Goal: Transaction & Acquisition: Purchase product/service

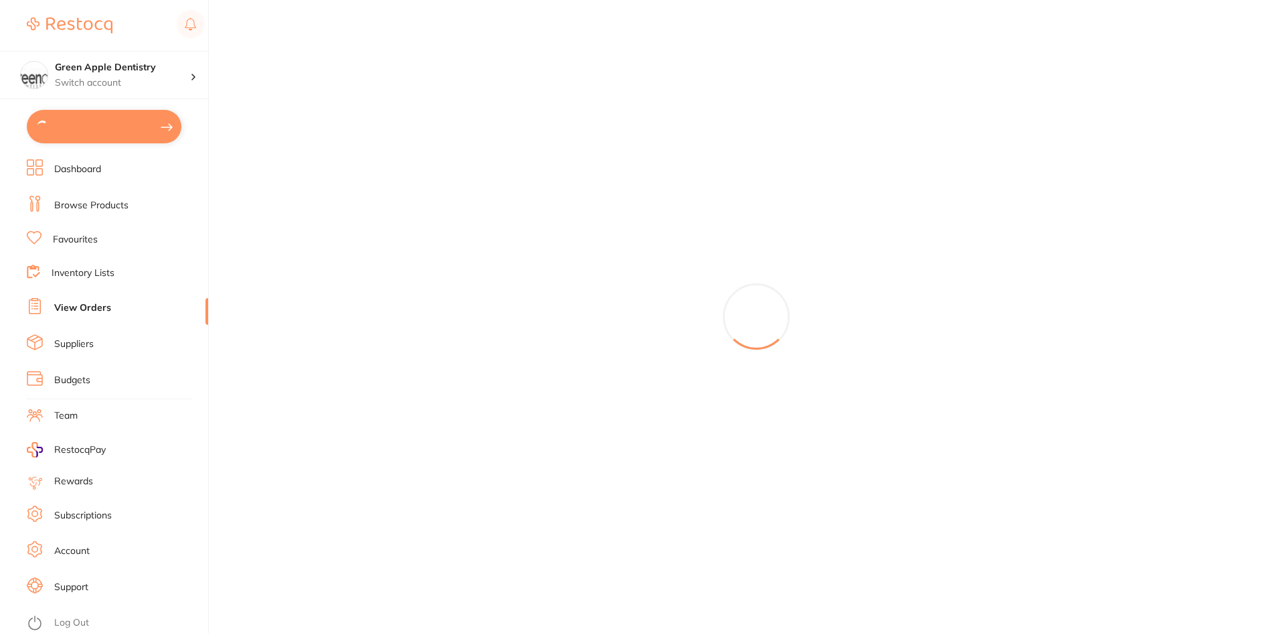
type input "3"
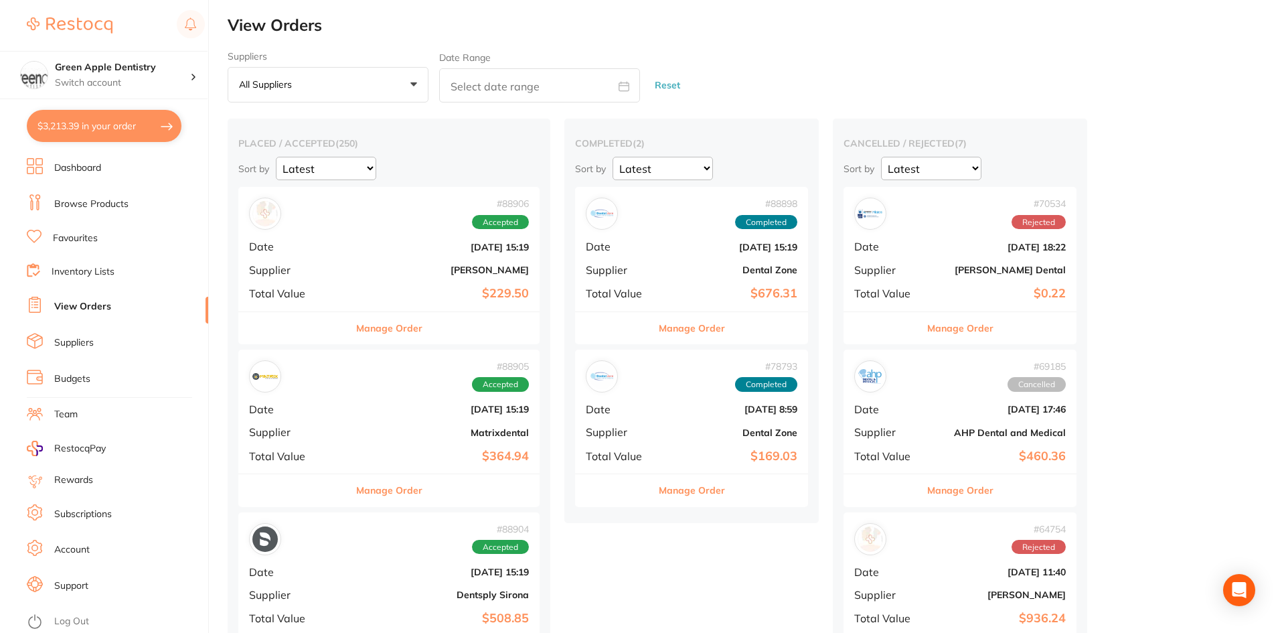
click at [82, 122] on button "$3,213.39 in your order" at bounding box center [104, 126] width 155 height 32
checkbox input "true"
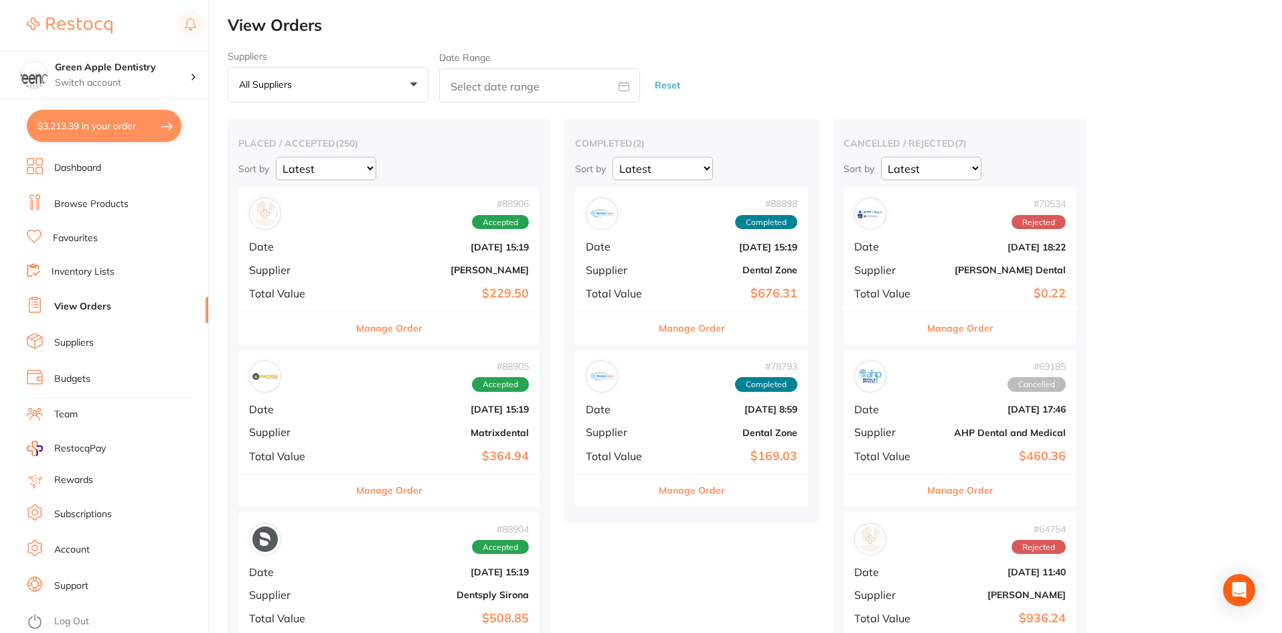
checkbox input "true"
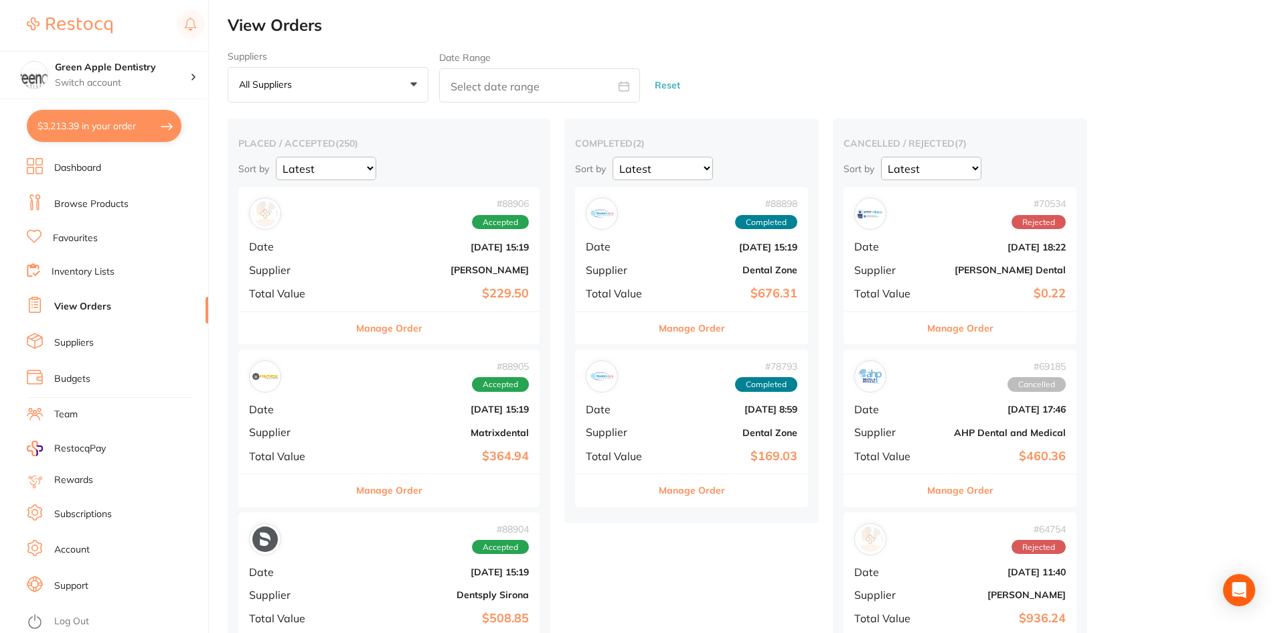
checkbox input "true"
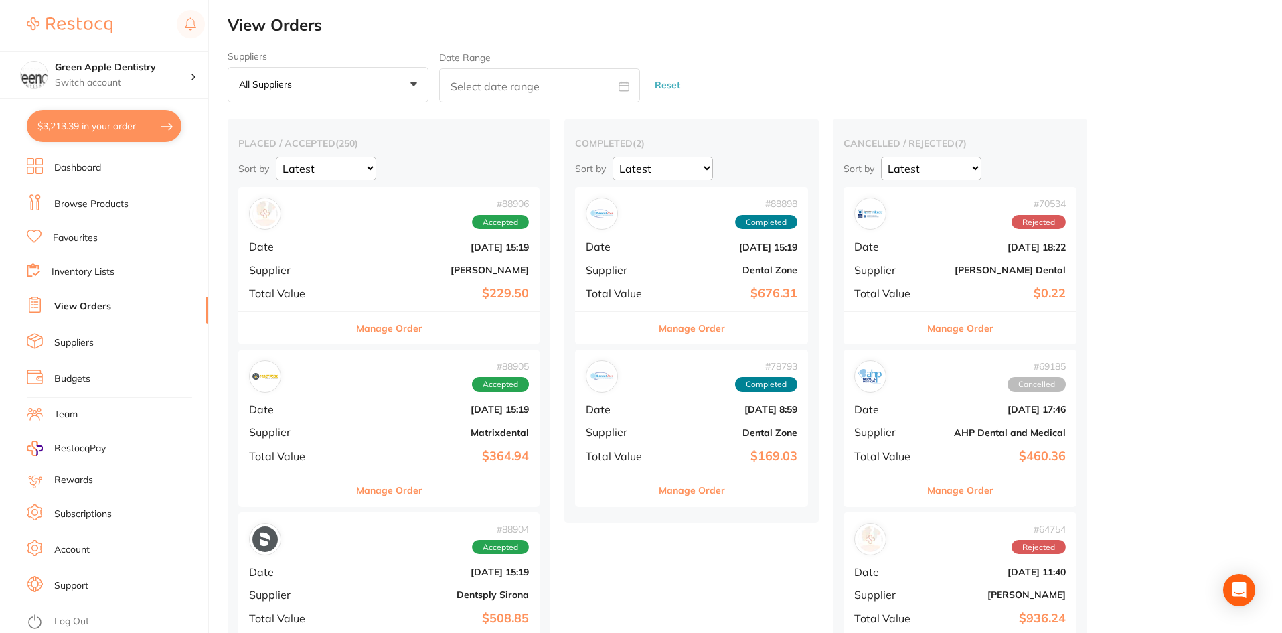
checkbox input "true"
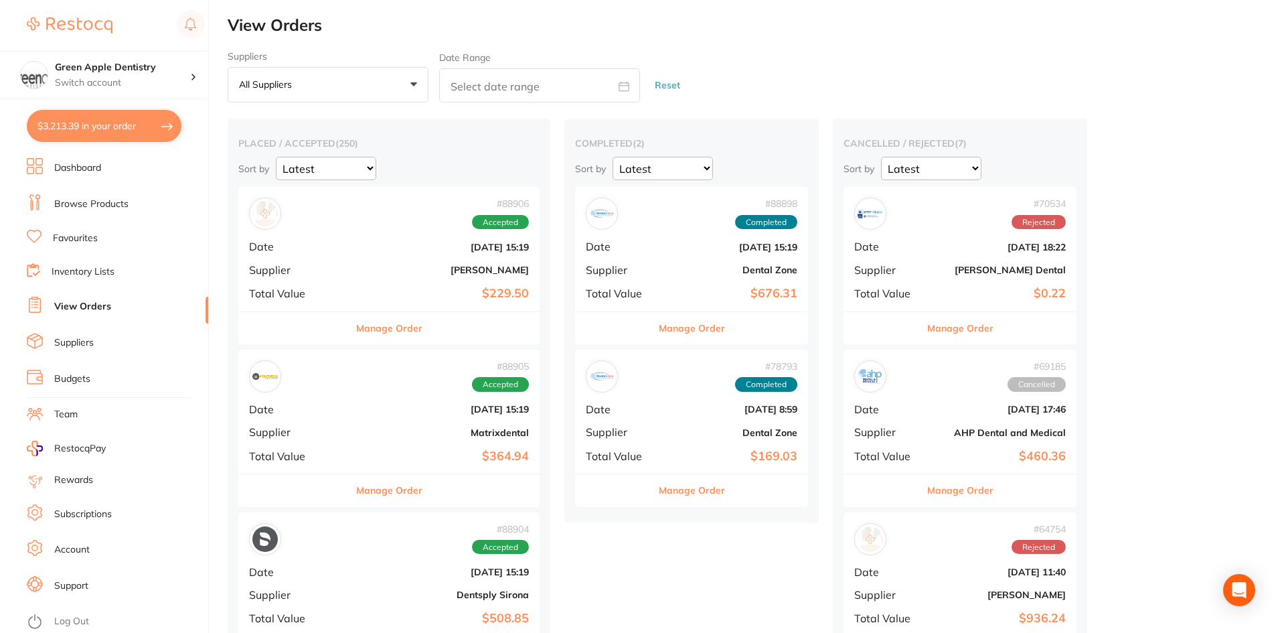
checkbox input "true"
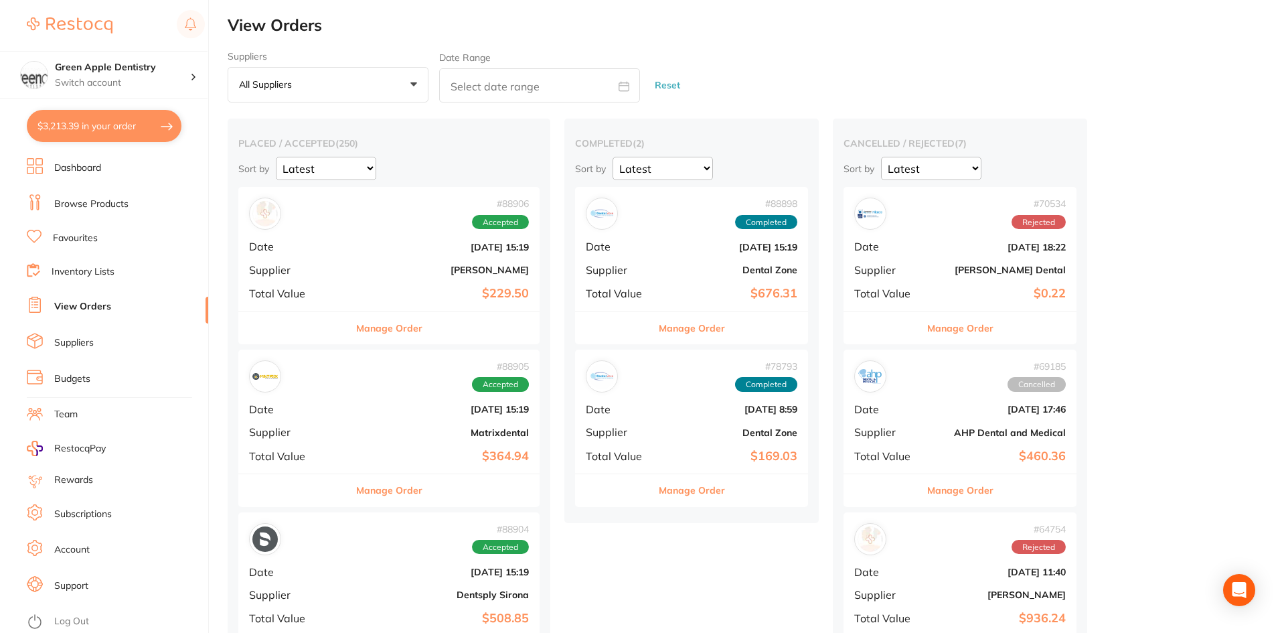
checkbox input "true"
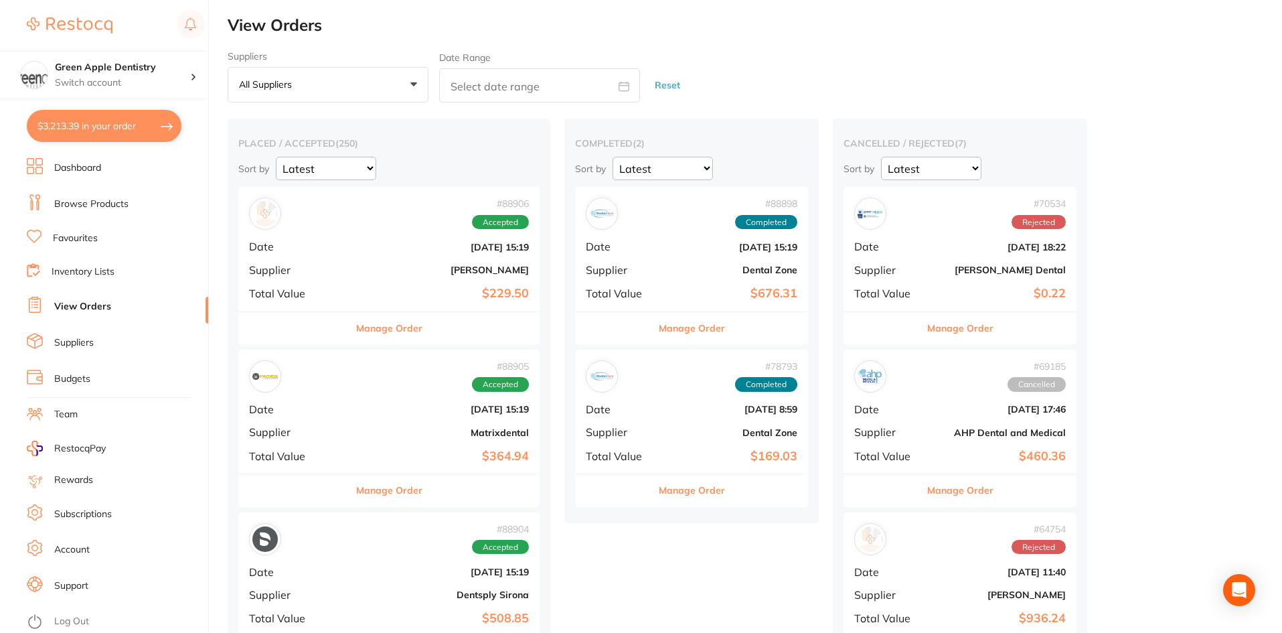
checkbox input "true"
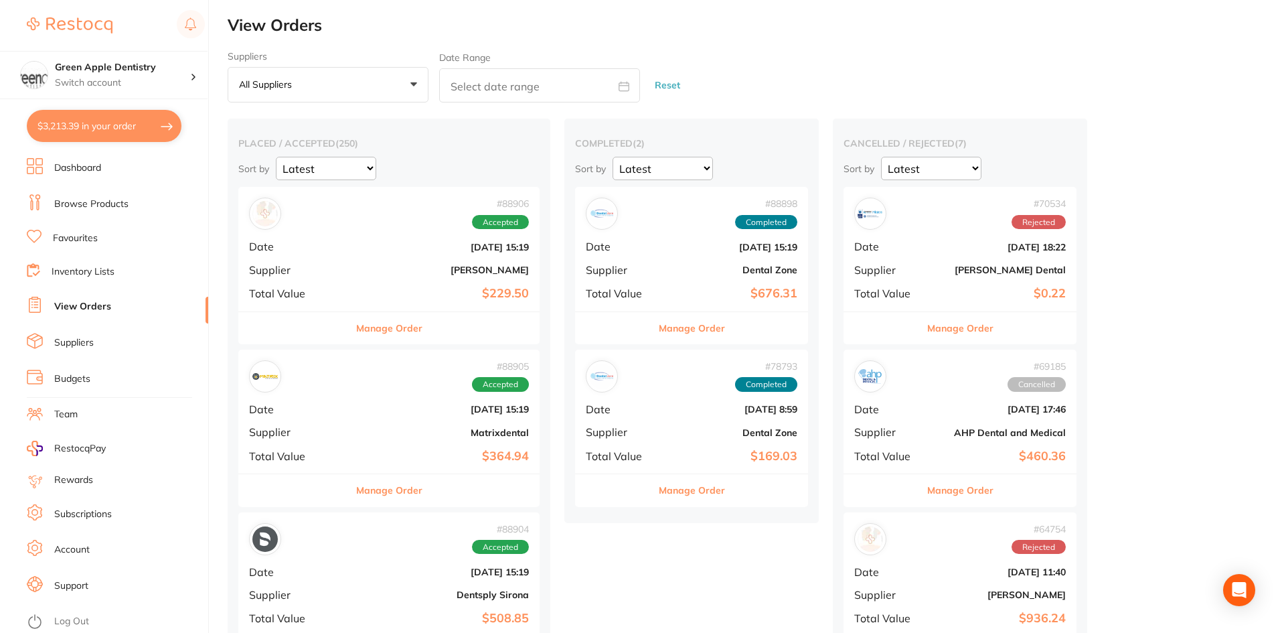
checkbox input "true"
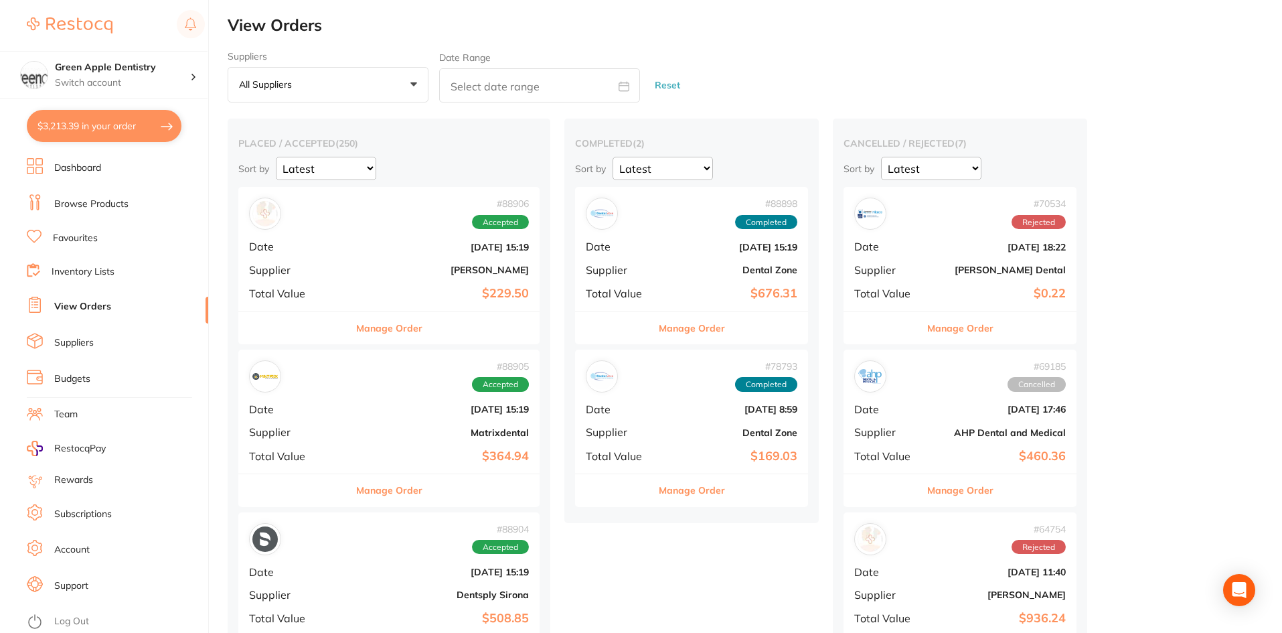
checkbox input "true"
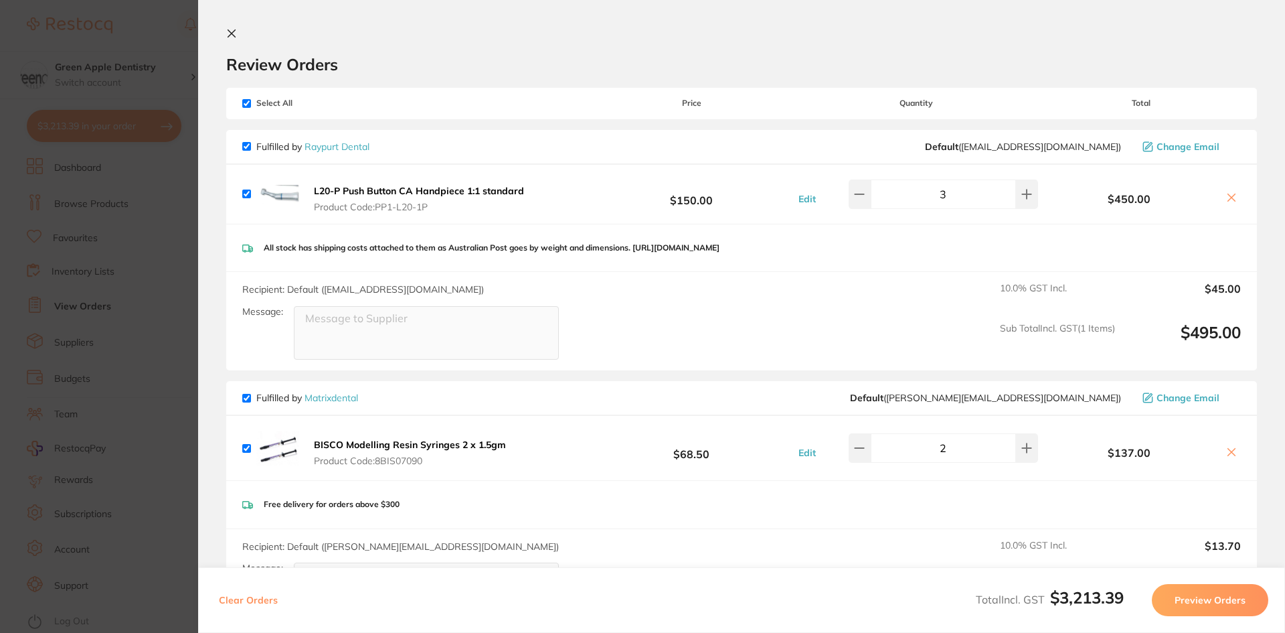
click at [228, 30] on icon at bounding box center [231, 33] width 7 height 7
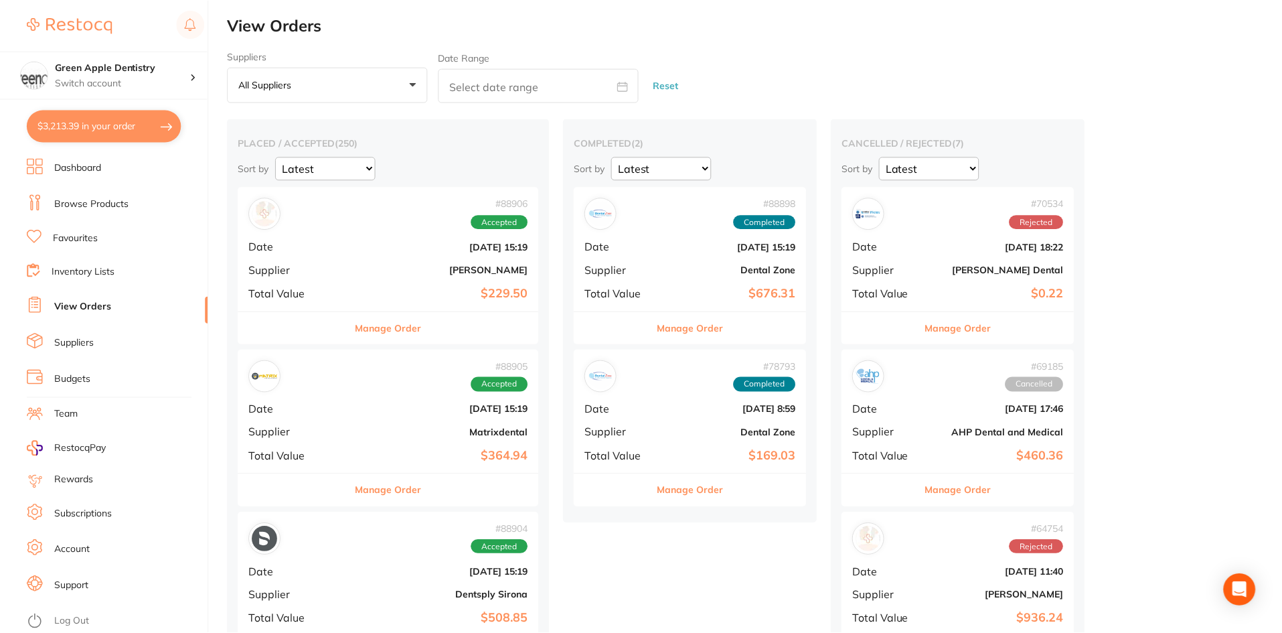
scroll to position [669, 0]
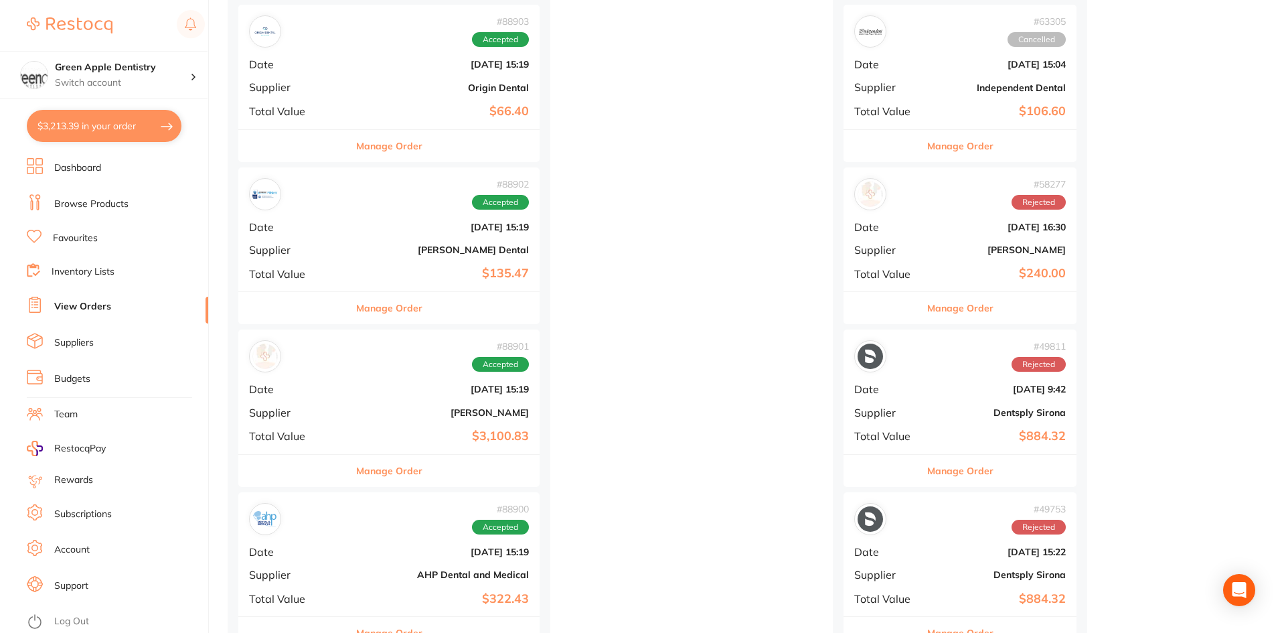
click at [92, 271] on link "Inventory Lists" at bounding box center [83, 271] width 63 height 13
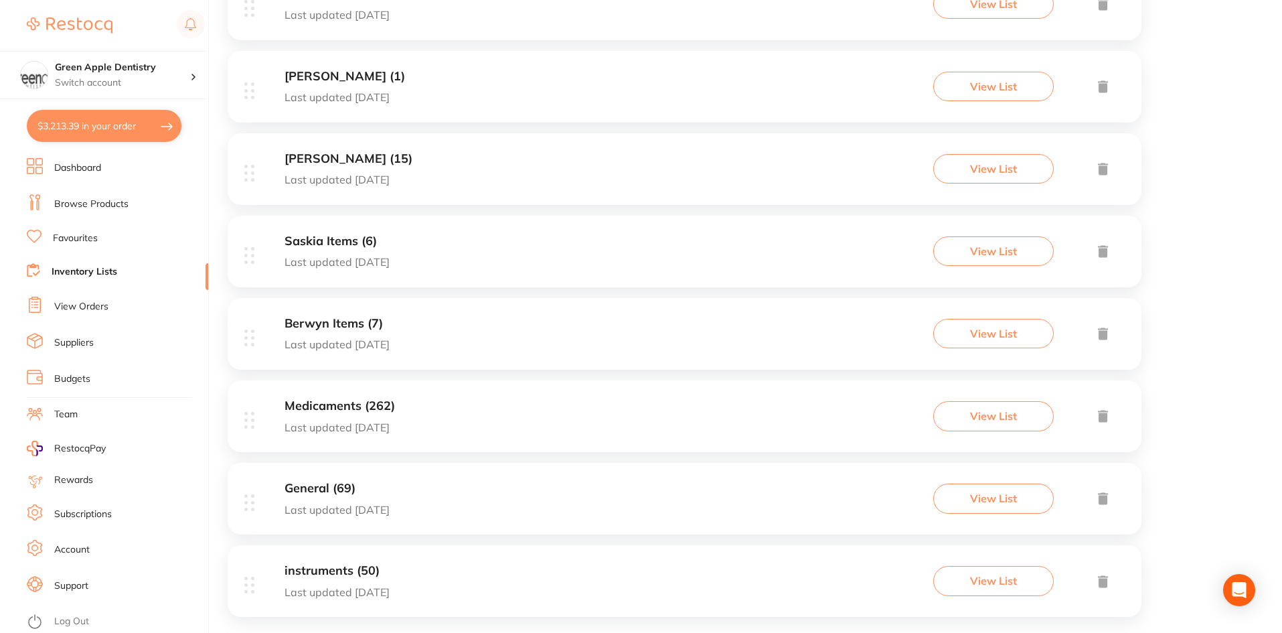
scroll to position [1650, 0]
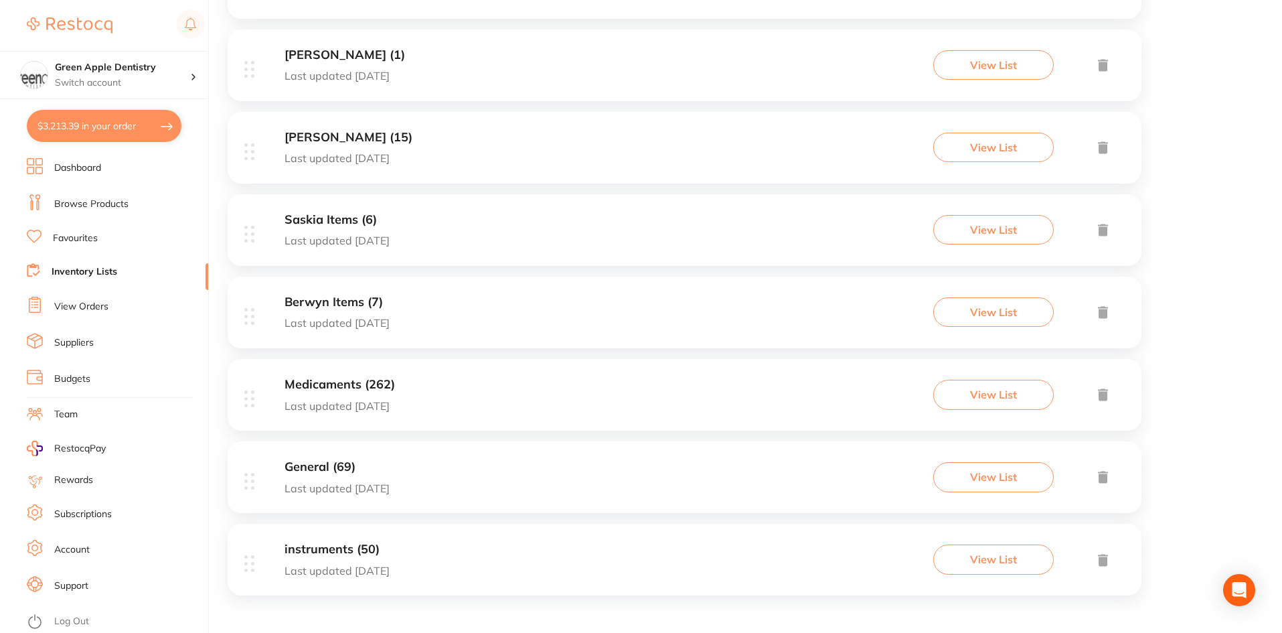
click at [588, 496] on div "General (69) Last updated 27 days ago View List" at bounding box center [685, 477] width 914 height 72
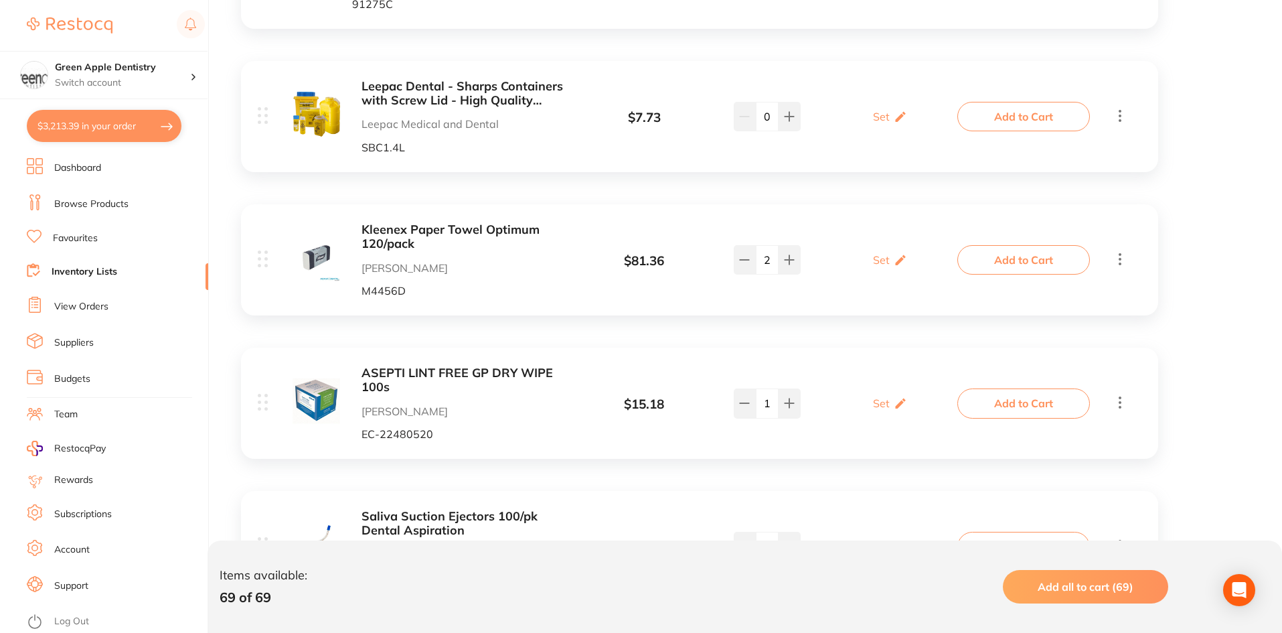
scroll to position [2075, 0]
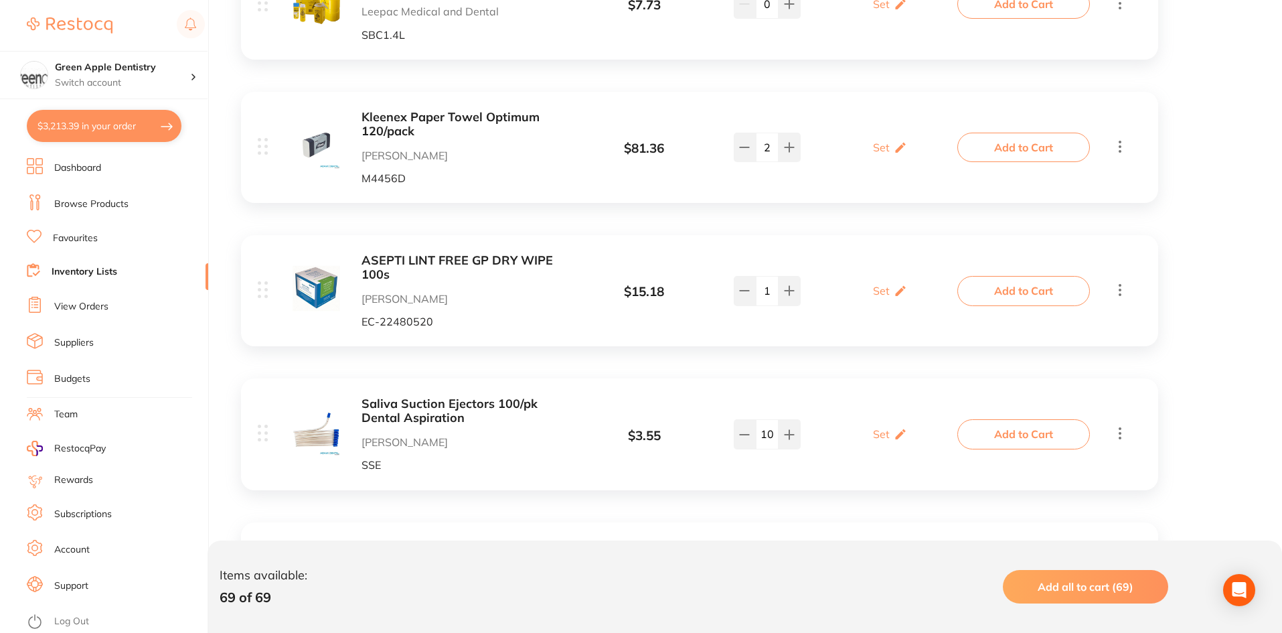
click at [991, 143] on button "Add to Cart" at bounding box center [1023, 147] width 133 height 29
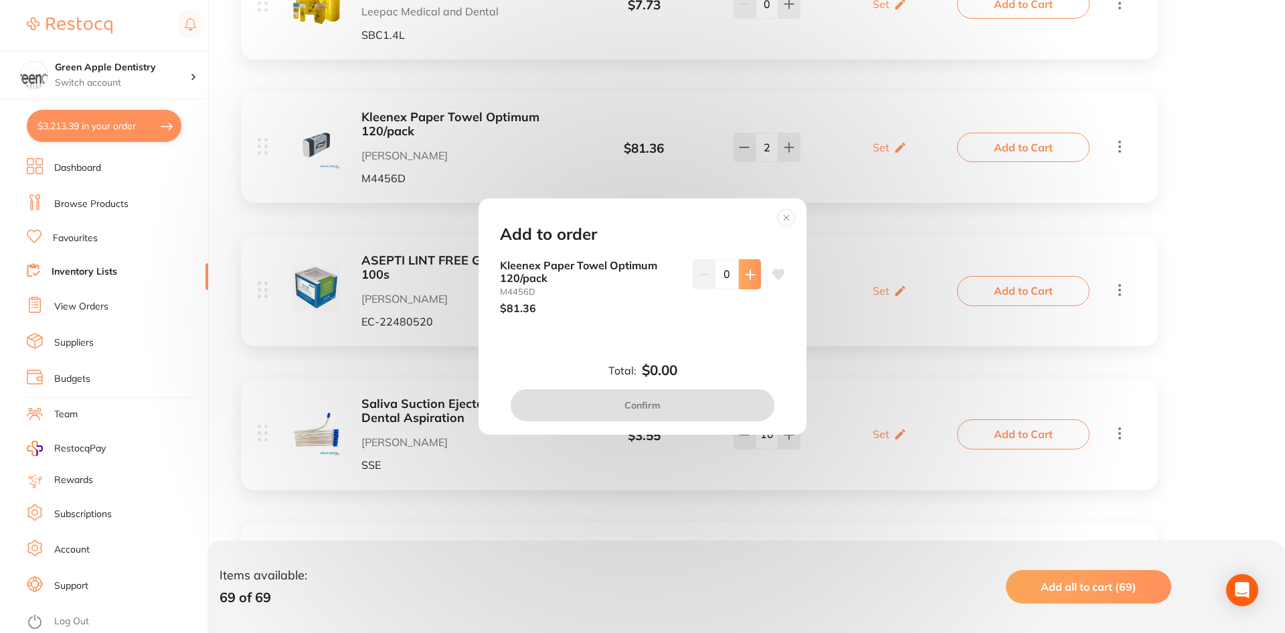
click at [745, 277] on icon at bounding box center [750, 274] width 11 height 11
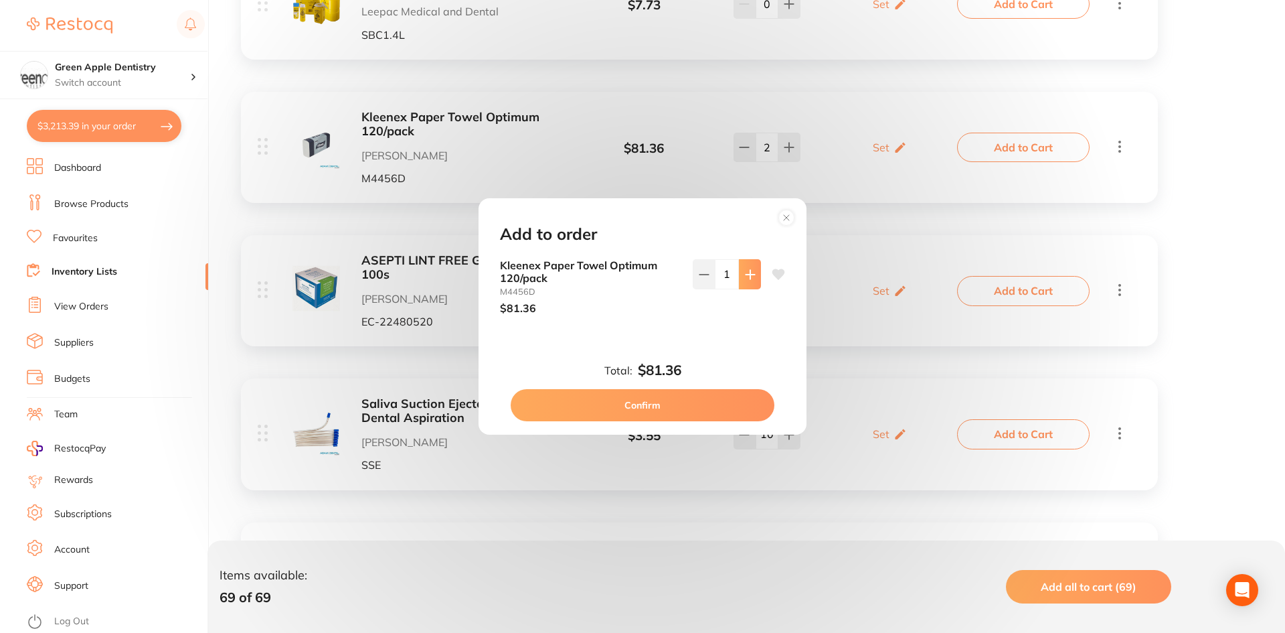
click at [745, 277] on icon at bounding box center [750, 274] width 11 height 11
click at [746, 286] on button at bounding box center [750, 273] width 22 height 29
type input "3"
click at [645, 405] on button "Confirm" at bounding box center [643, 405] width 264 height 32
checkbox input "false"
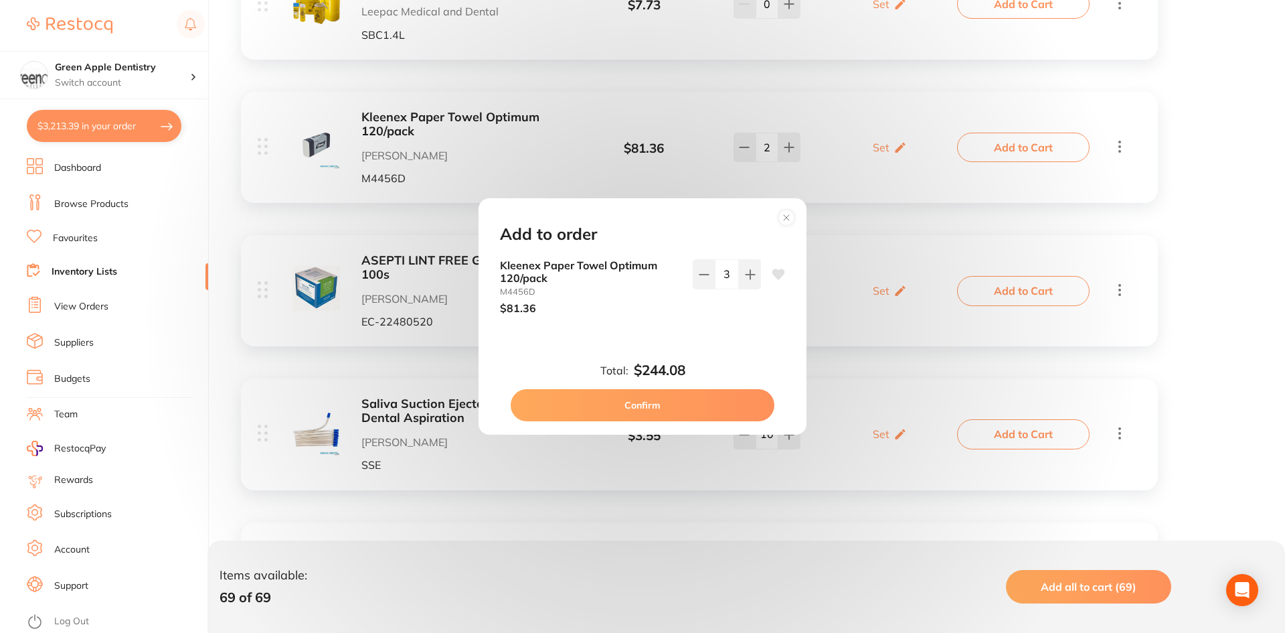
checkbox input "false"
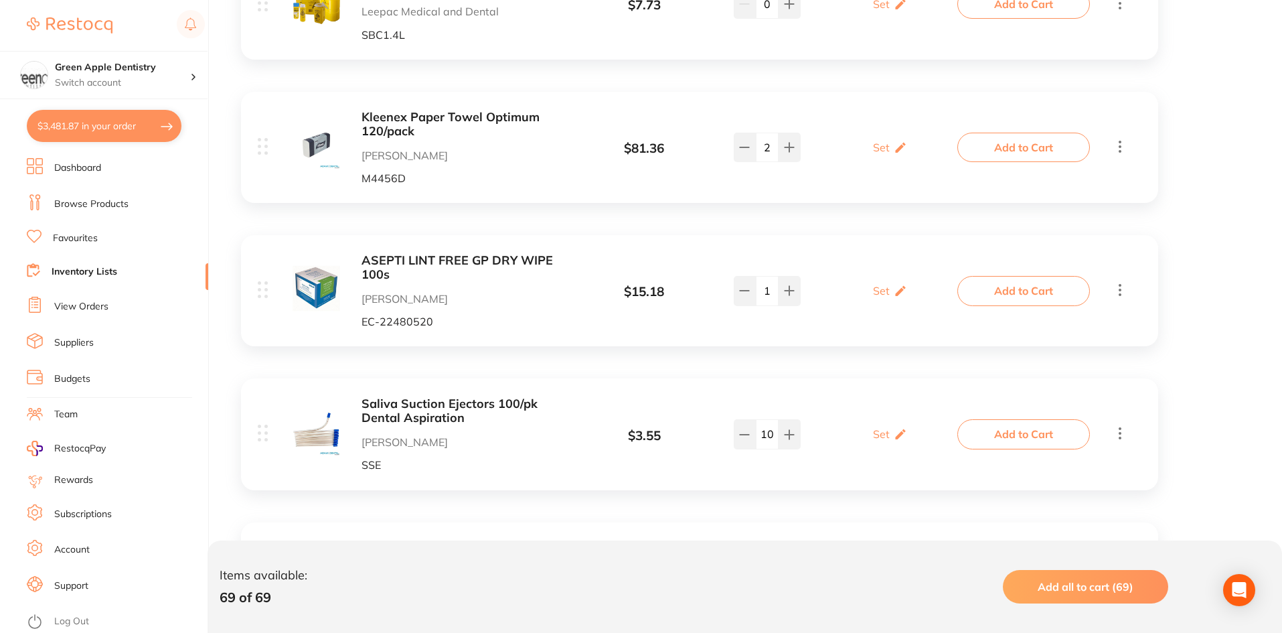
click at [1013, 288] on button "Add to Cart" at bounding box center [1023, 290] width 133 height 29
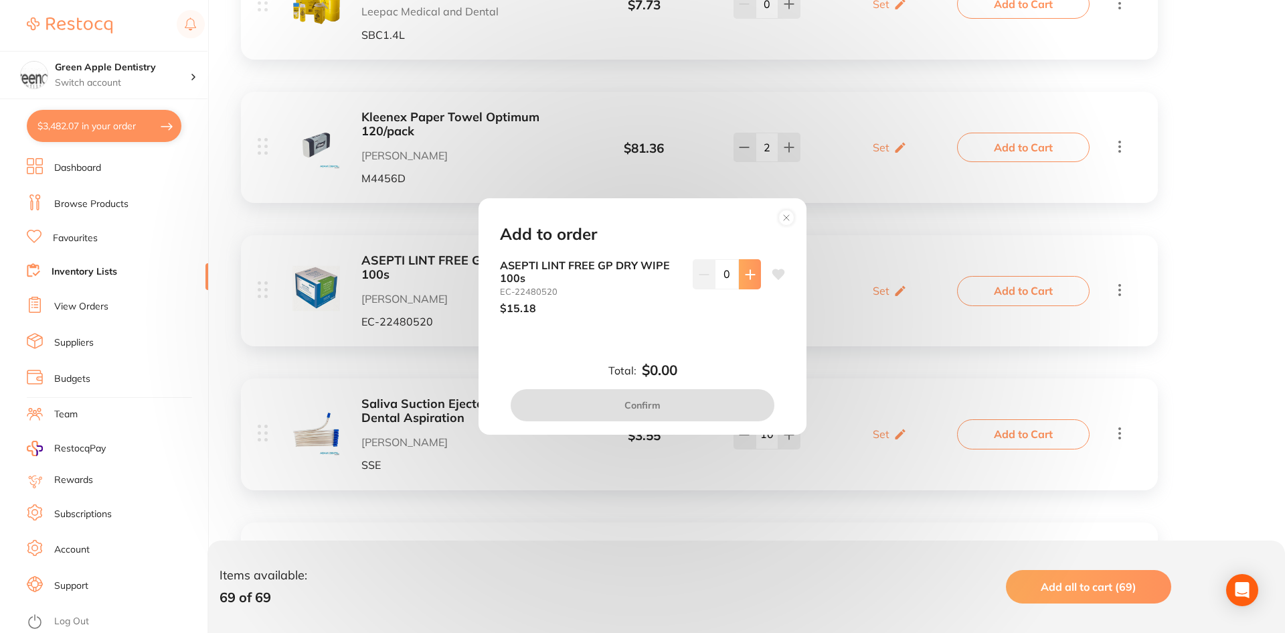
click at [753, 268] on button at bounding box center [750, 273] width 22 height 29
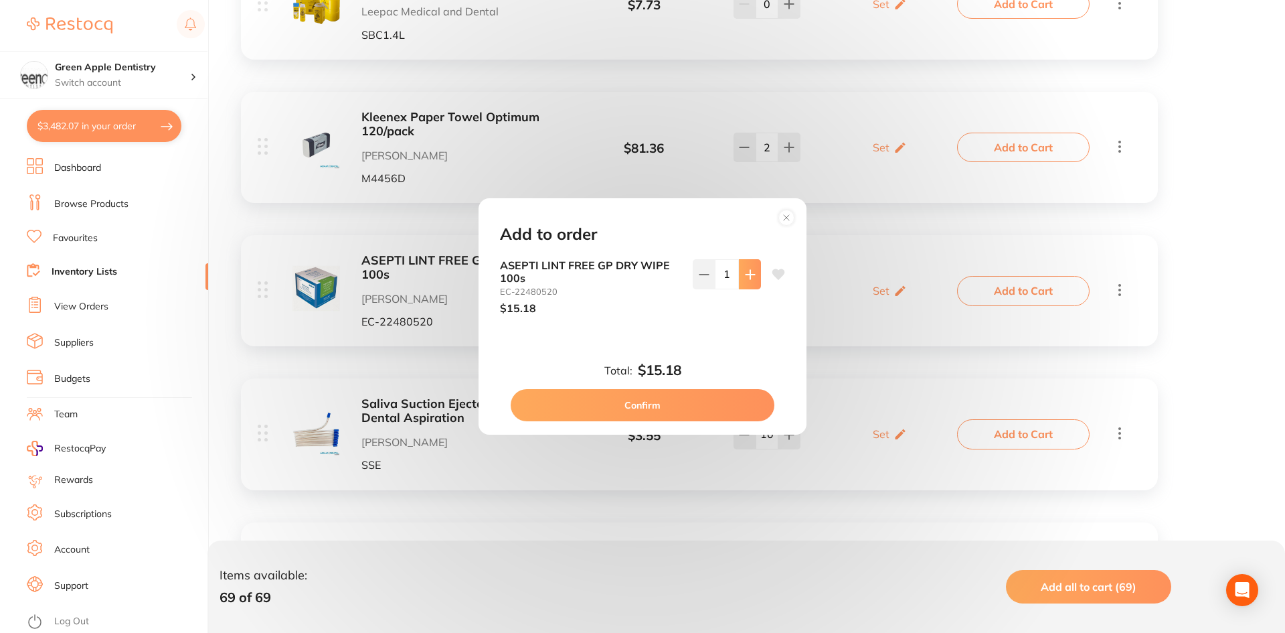
click at [753, 268] on button at bounding box center [750, 273] width 22 height 29
click at [751, 273] on icon at bounding box center [750, 274] width 11 height 11
click at [699, 272] on icon at bounding box center [704, 274] width 11 height 11
click at [754, 282] on button at bounding box center [750, 273] width 22 height 29
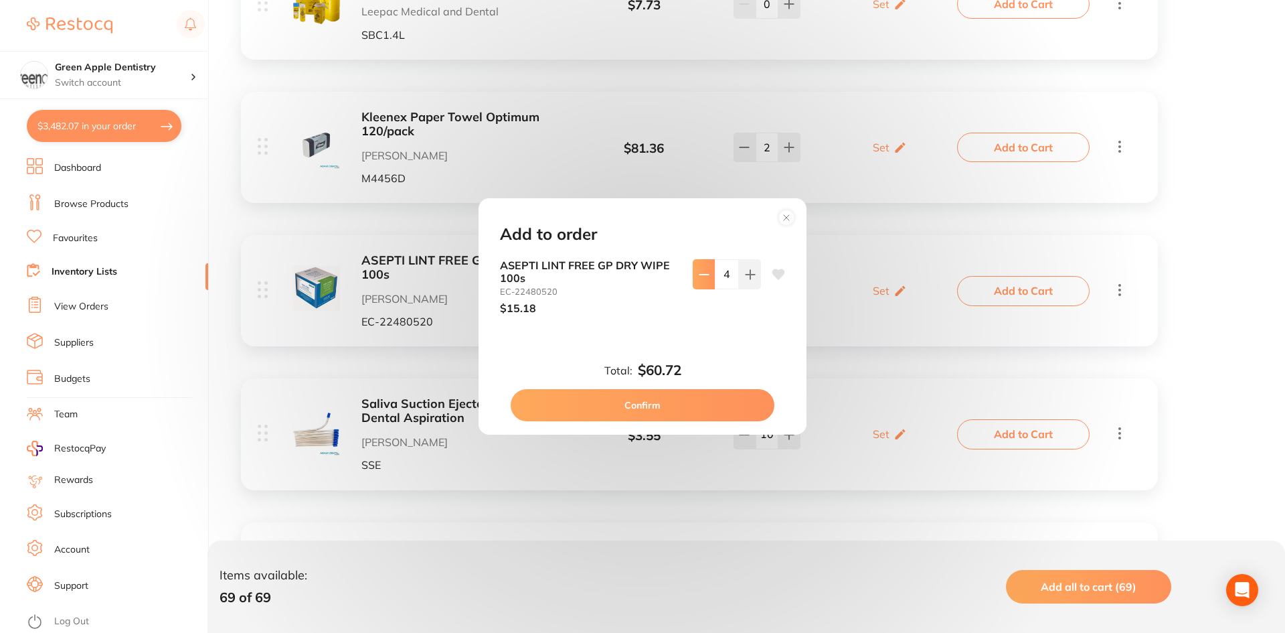
click at [703, 280] on button at bounding box center [704, 273] width 22 height 29
click at [700, 283] on button at bounding box center [704, 273] width 22 height 29
type input "2"
click at [695, 409] on button "Confirm" at bounding box center [643, 405] width 264 height 32
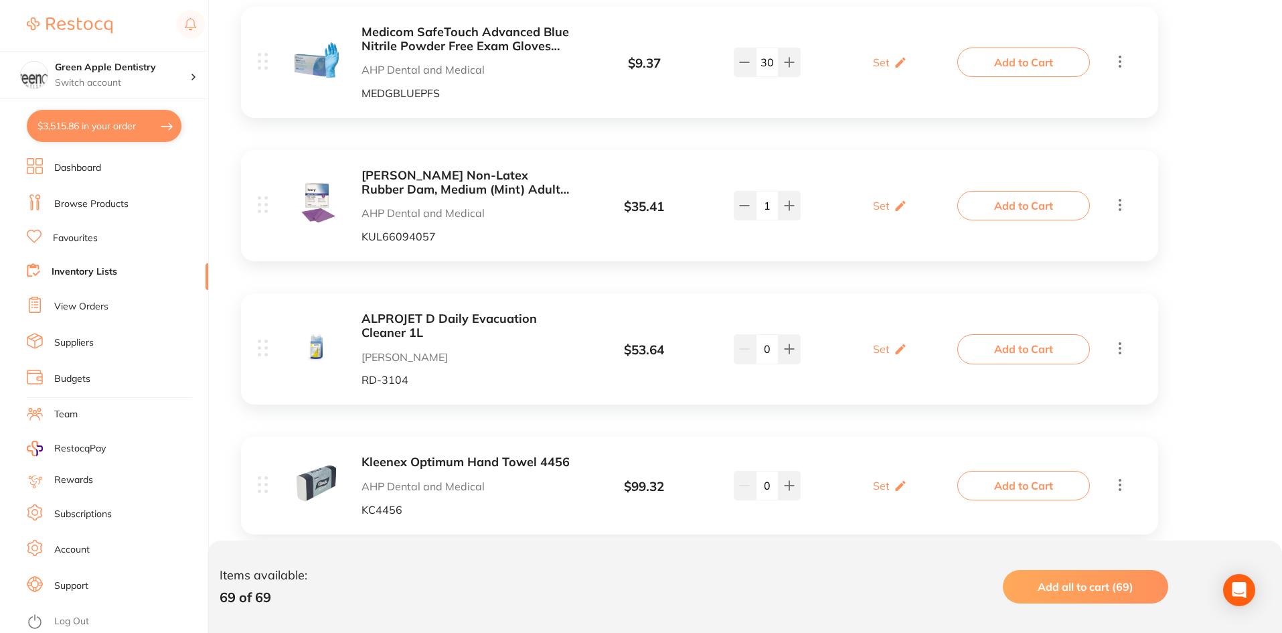
scroll to position [2878, 0]
click at [108, 120] on button "$3,515.86 in your order" at bounding box center [104, 126] width 155 height 32
checkbox input "true"
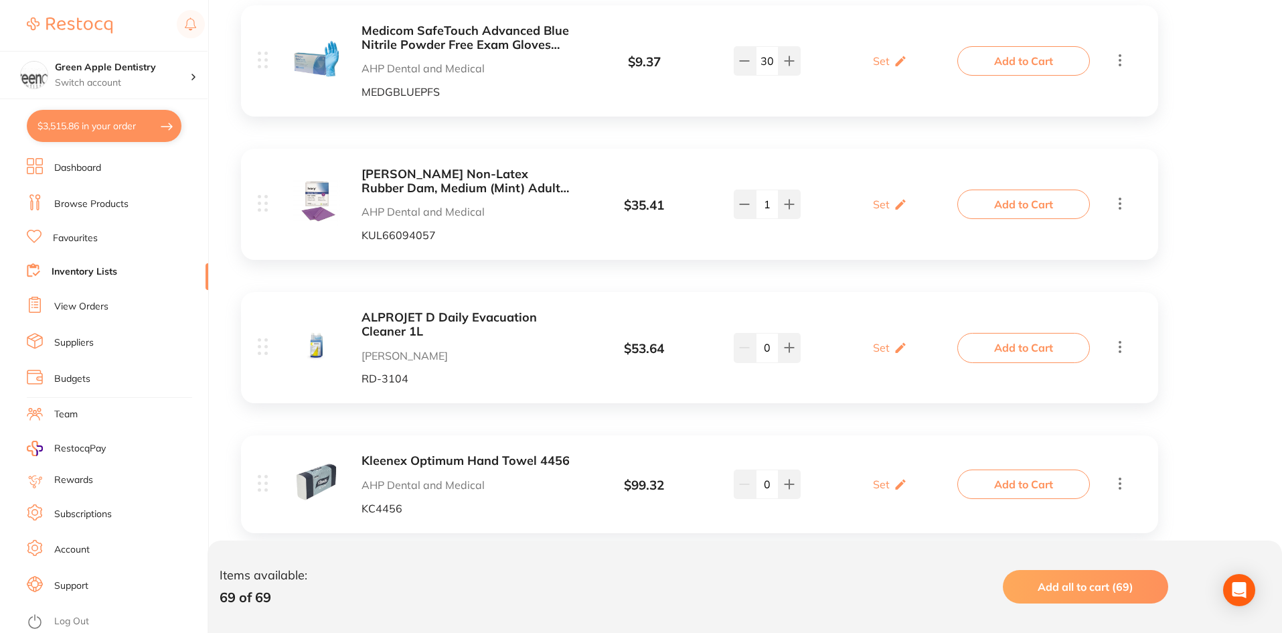
checkbox input "true"
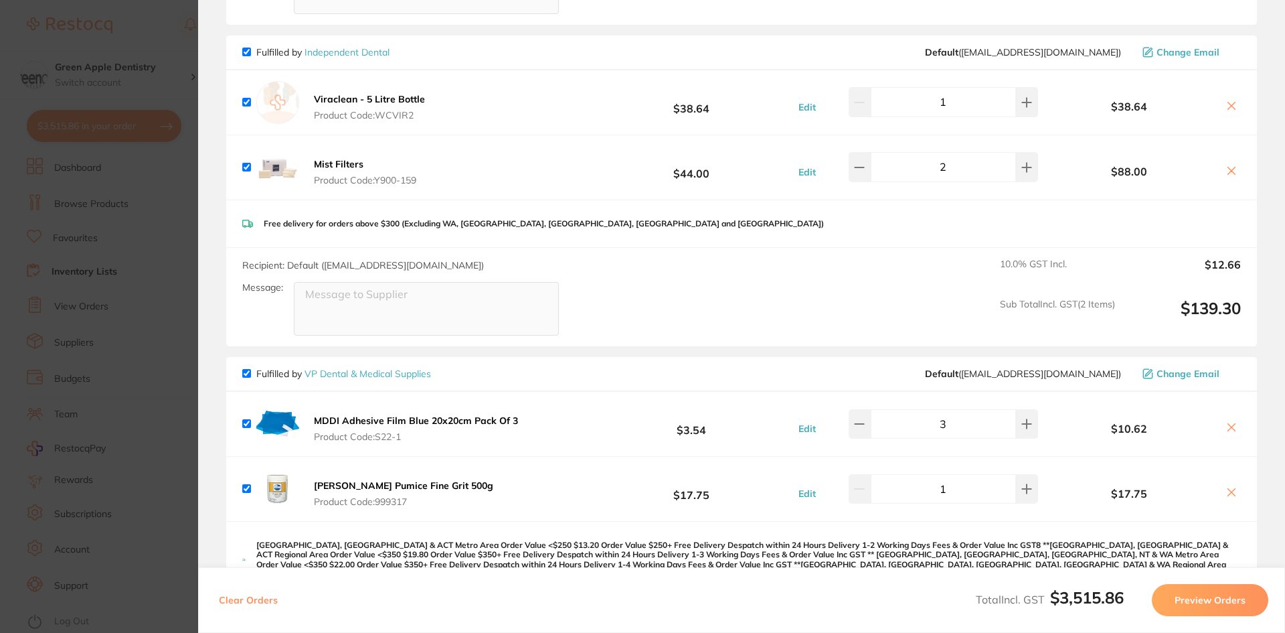
click at [461, 479] on button "Ainsworth Pumice Fine Grit 500g Product Code: 999317" at bounding box center [403, 493] width 187 height 28
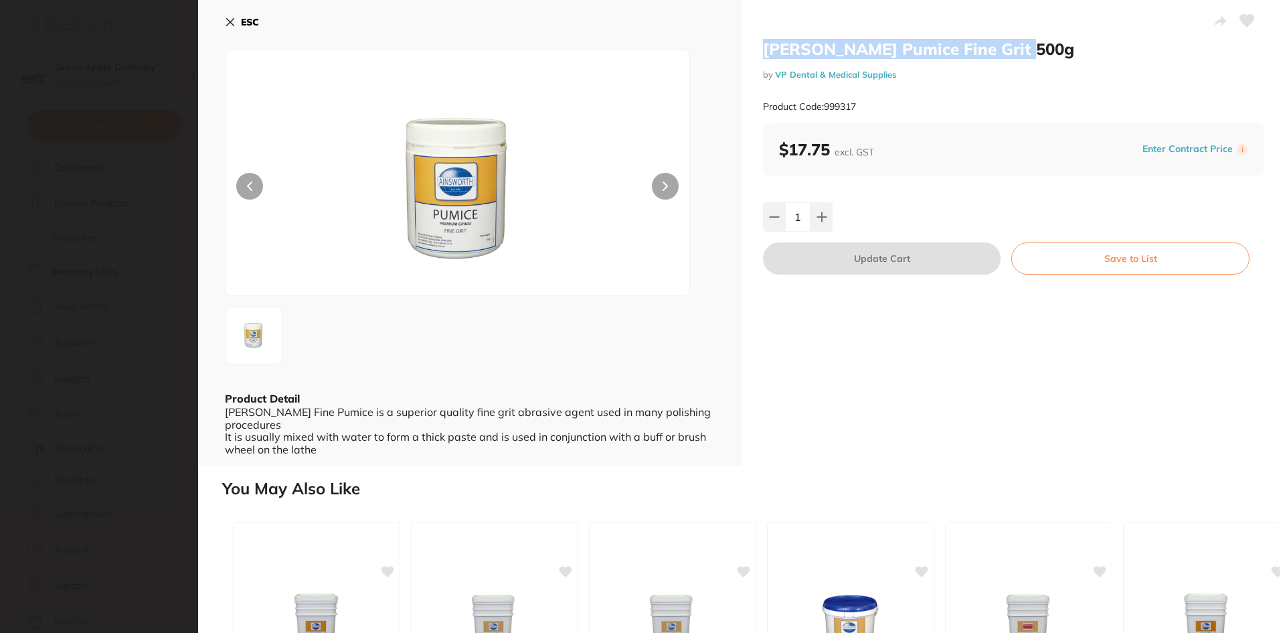
drag, startPoint x: 1021, startPoint y: 50, endPoint x: 765, endPoint y: 51, distance: 255.7
click at [765, 51] on h2 "Ainsworth Pumice Fine Grit 500g" at bounding box center [1013, 49] width 501 height 20
copy h2 "Ainsworth Pumice Fine Grit 500g"
click at [243, 25] on b "ESC" at bounding box center [250, 22] width 18 height 12
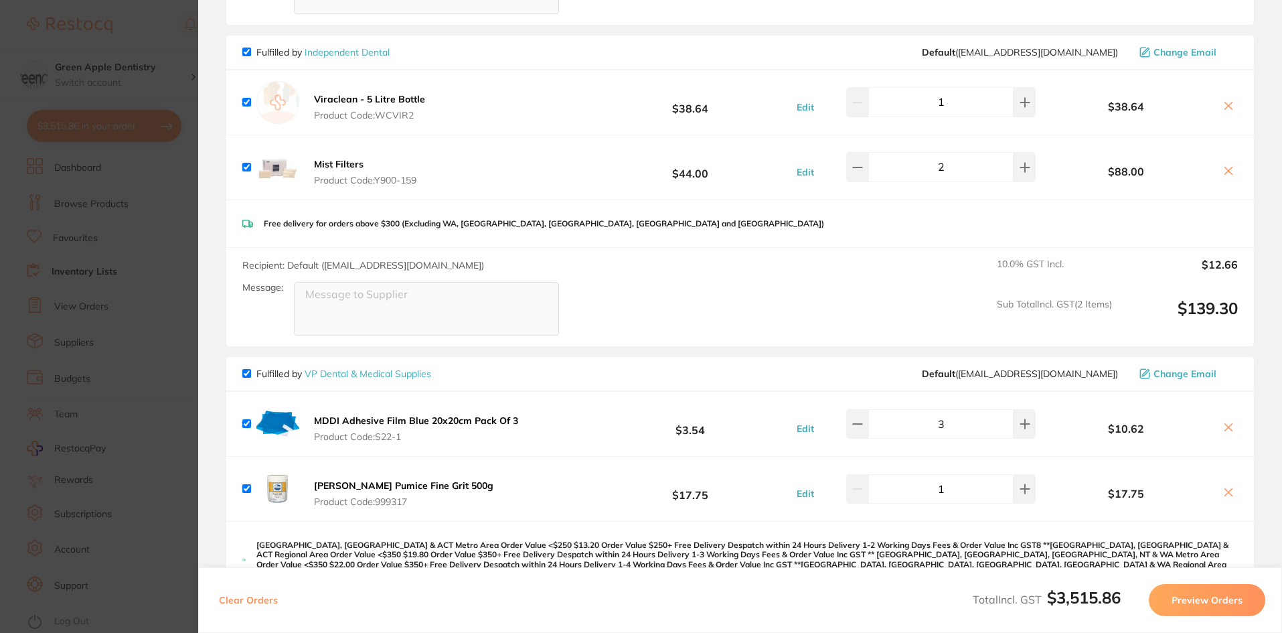
click at [159, 93] on section "Update RRP Set your pre negotiated price for this item. Item Agreed RRP (excl. …" at bounding box center [641, 316] width 1282 height 633
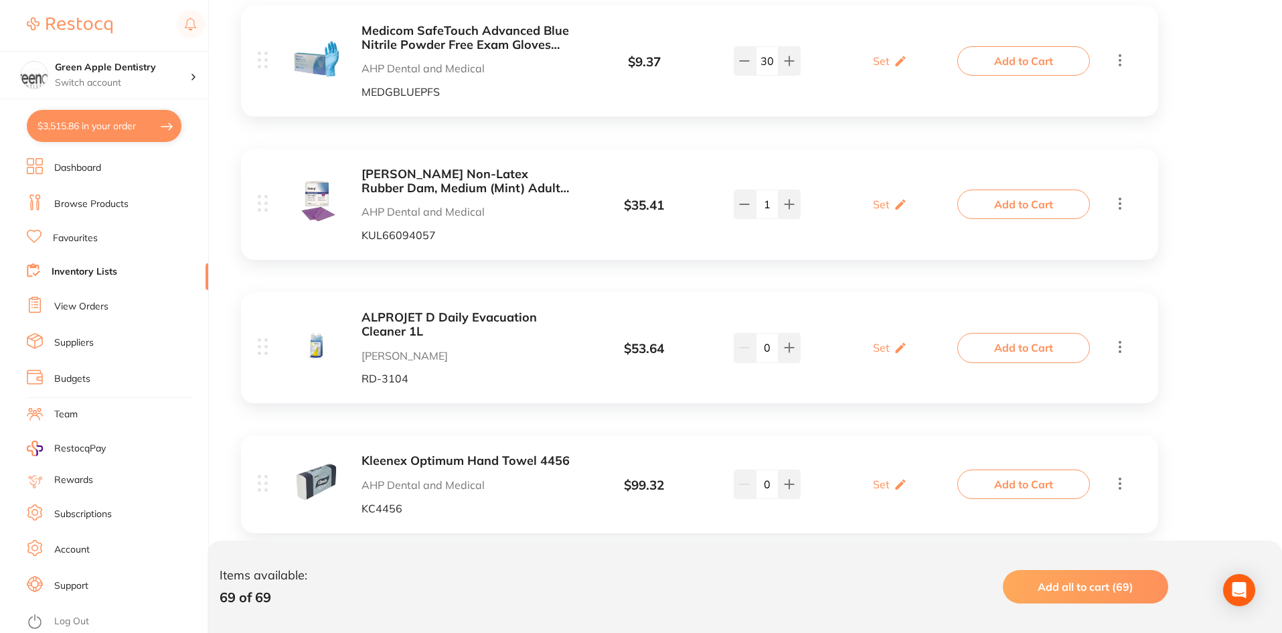
click at [95, 198] on link "Browse Products" at bounding box center [91, 203] width 74 height 13
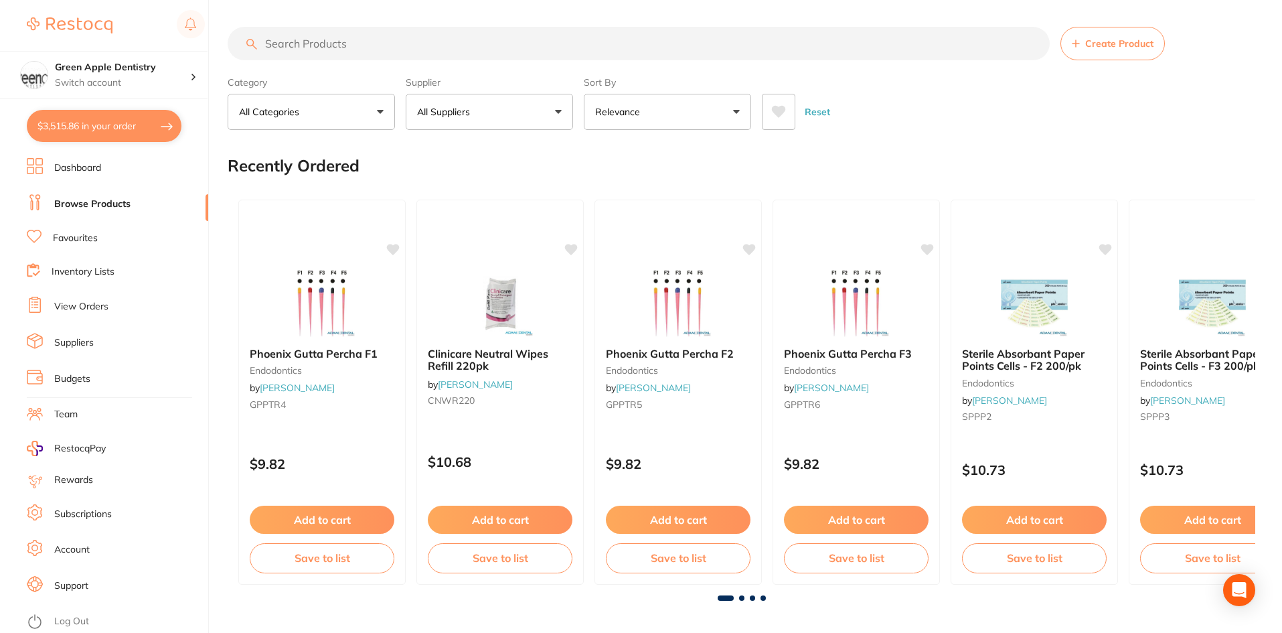
click at [346, 47] on input "search" at bounding box center [639, 43] width 822 height 33
paste input "Ainsworth Pumice Fine Grit 500g"
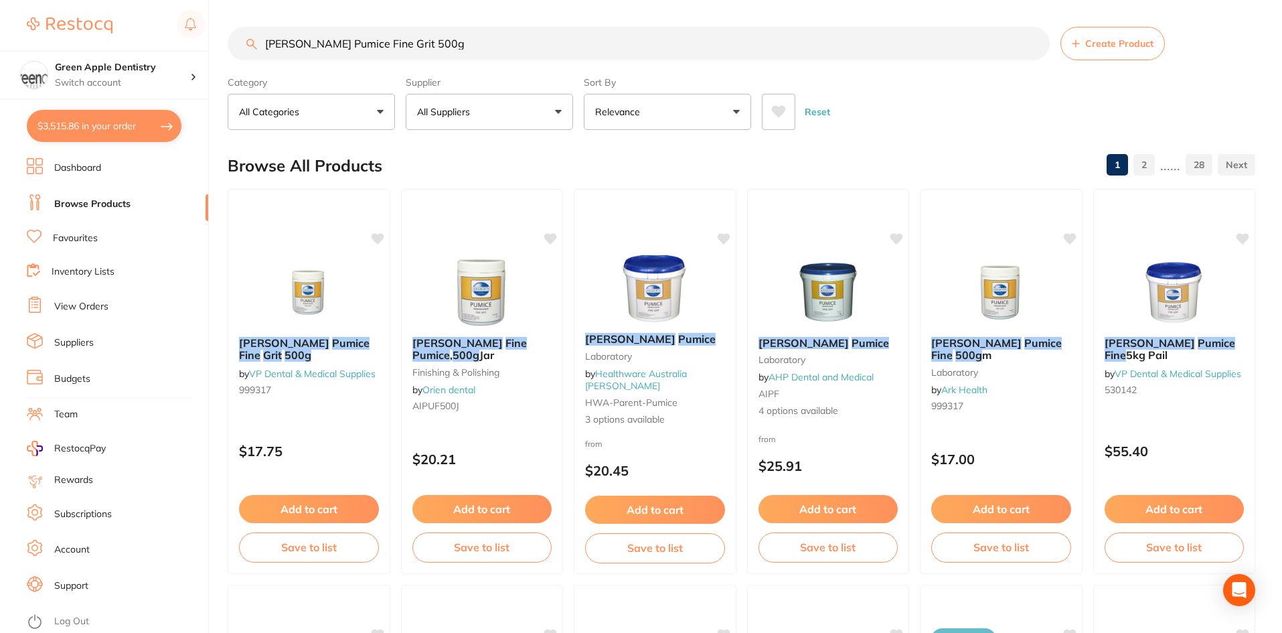
type input "Ainsworth Pumice Fine Grit 500g"
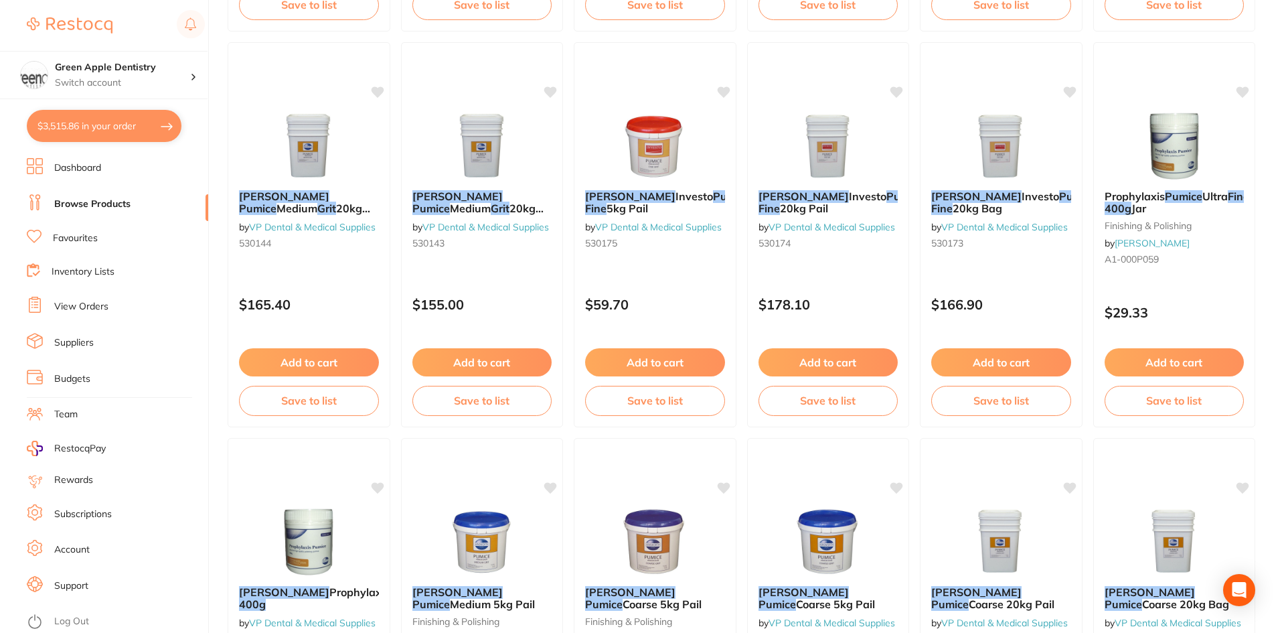
scroll to position [937, 0]
click at [1159, 157] on img at bounding box center [1174, 146] width 88 height 68
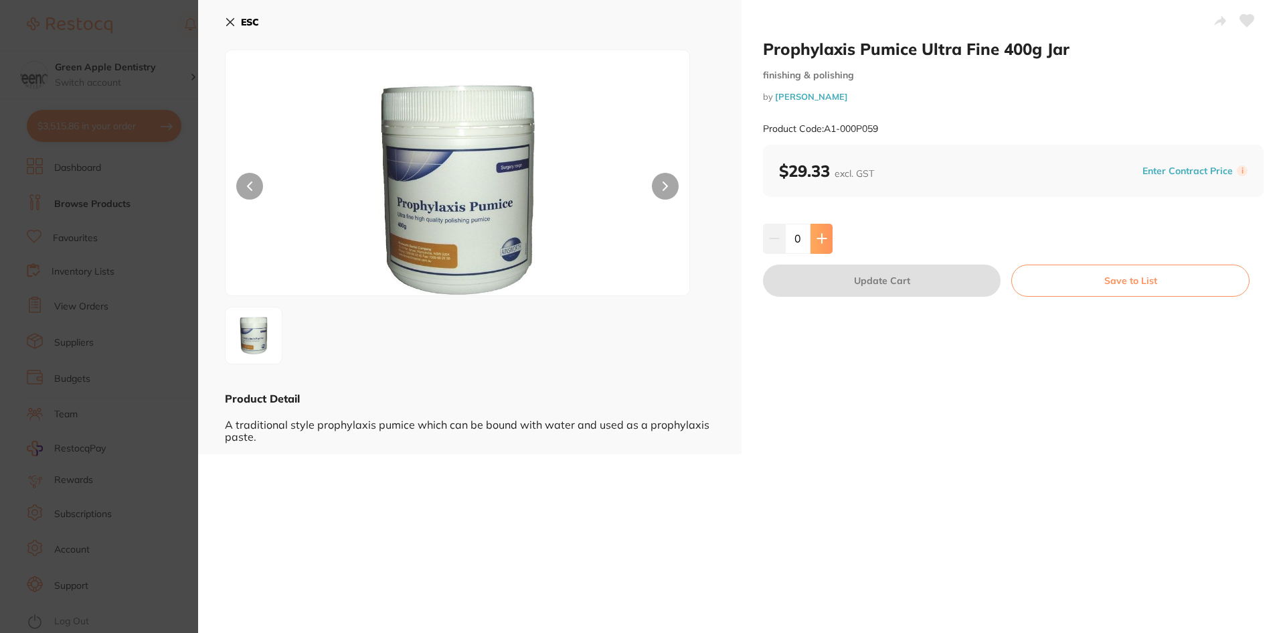
click at [817, 238] on icon at bounding box center [822, 238] width 11 height 11
type input "1"
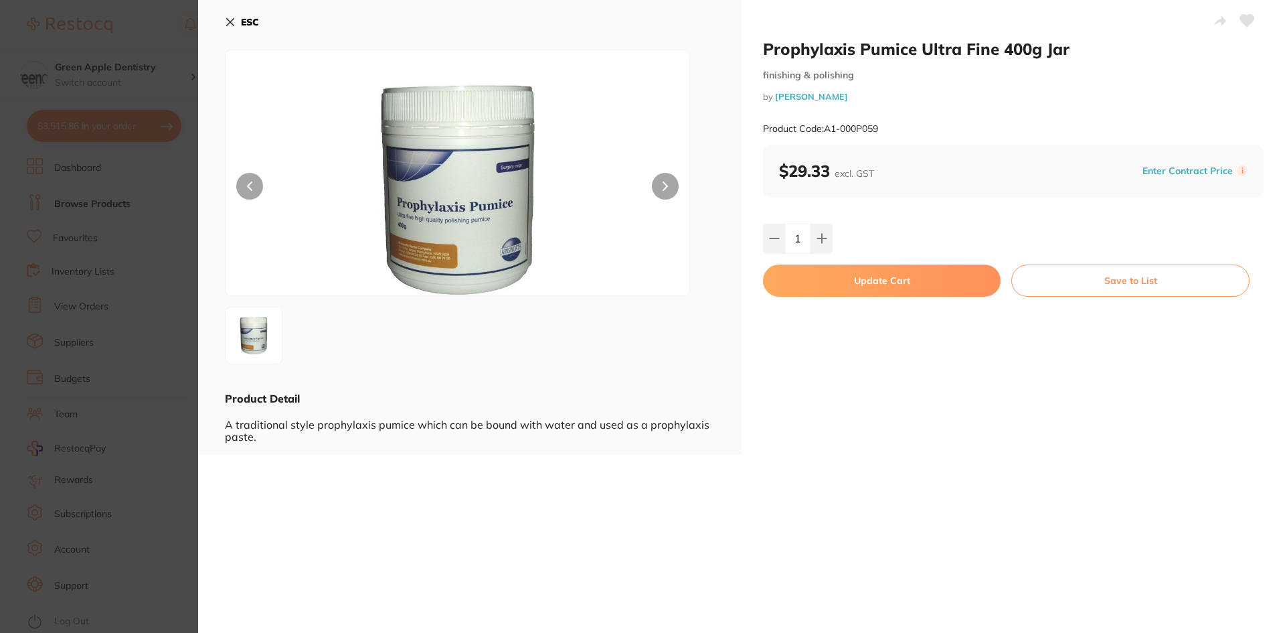
click at [874, 272] on button "Update Cart" at bounding box center [882, 280] width 238 height 32
checkbox input "false"
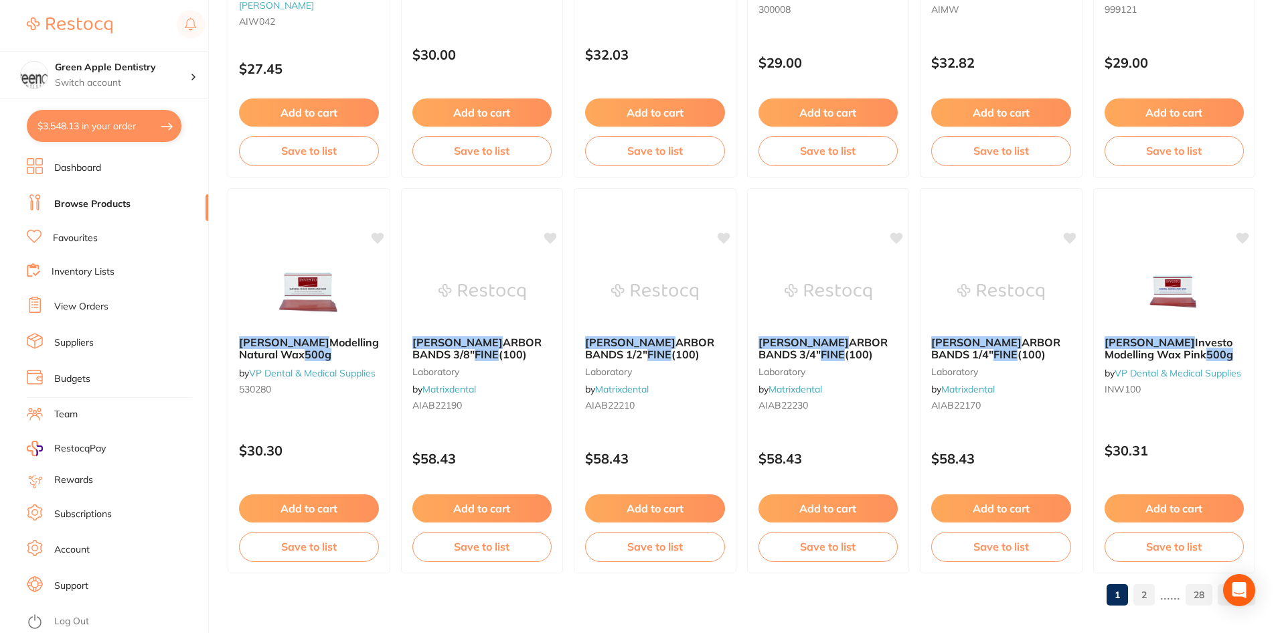
scroll to position [3175, 0]
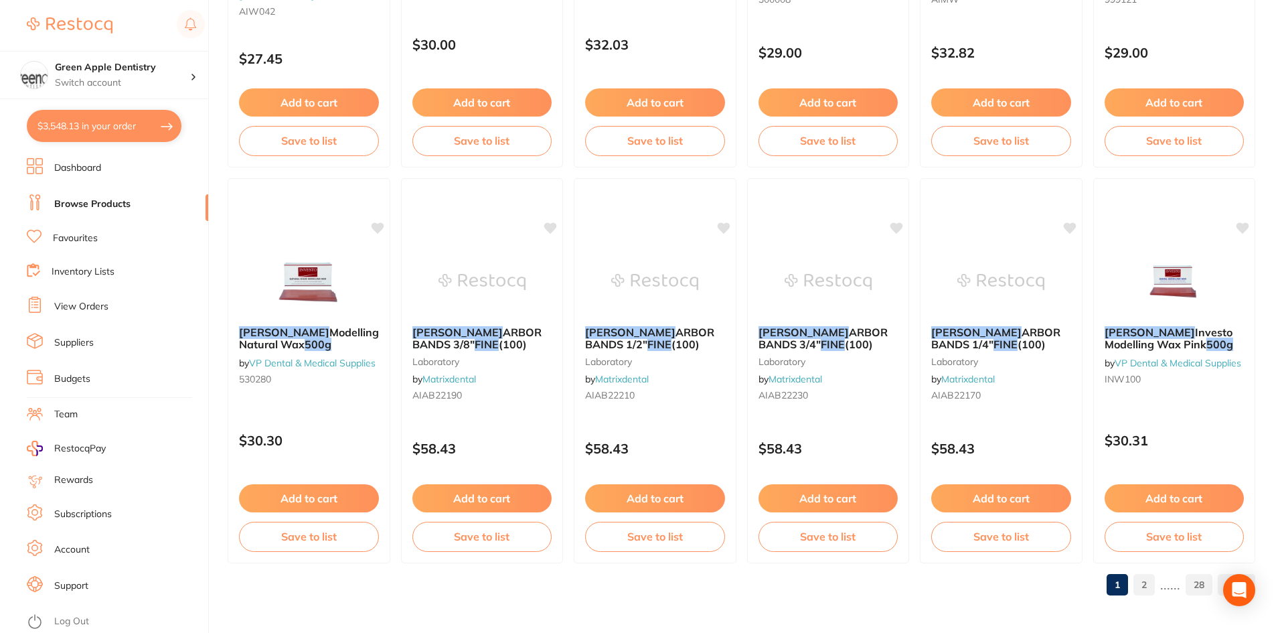
click at [1140, 582] on link "2" at bounding box center [1143, 584] width 21 height 27
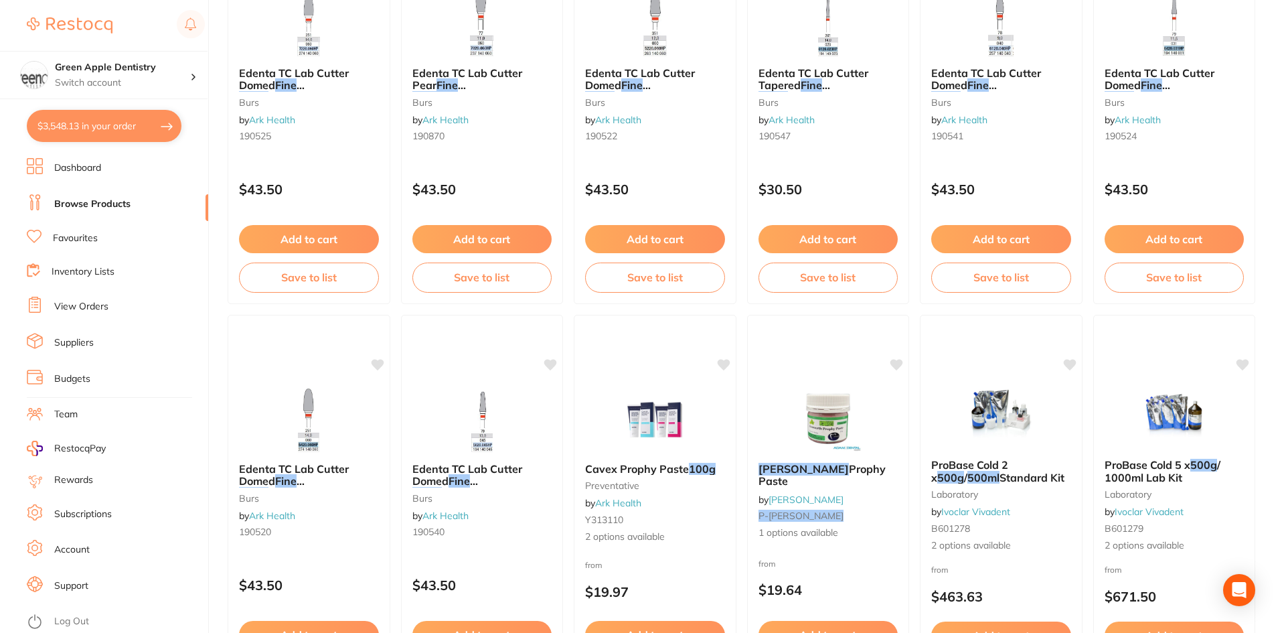
scroll to position [2008, 0]
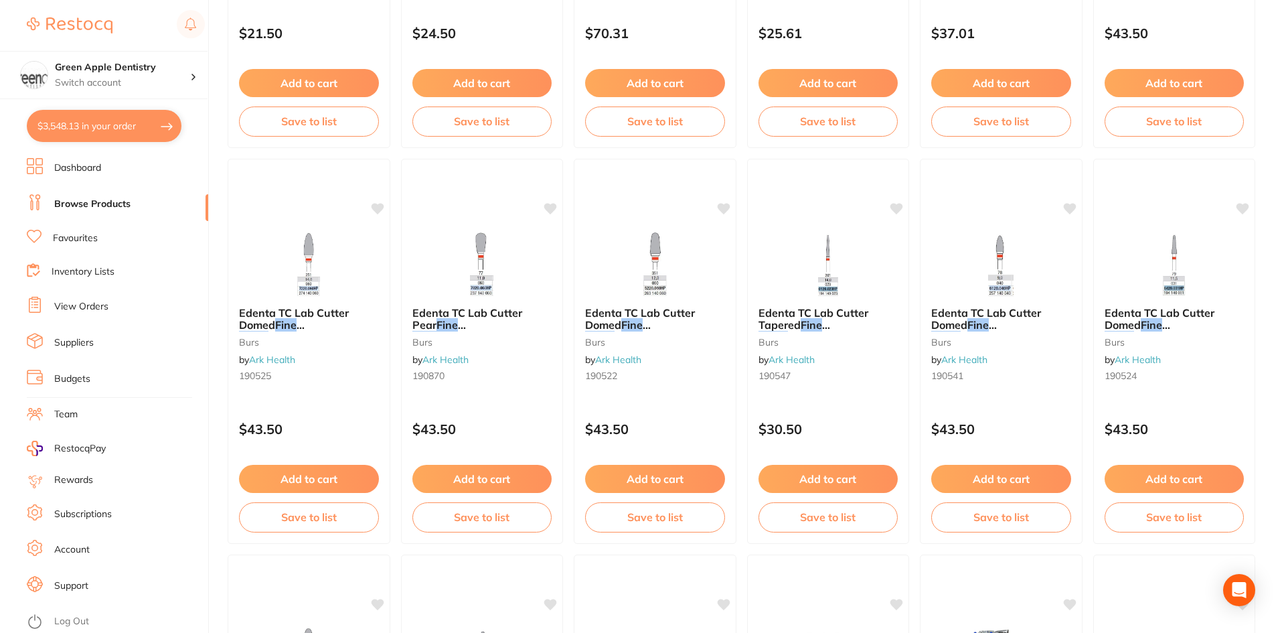
click at [118, 133] on button "$3,548.13 in your order" at bounding box center [104, 126] width 155 height 32
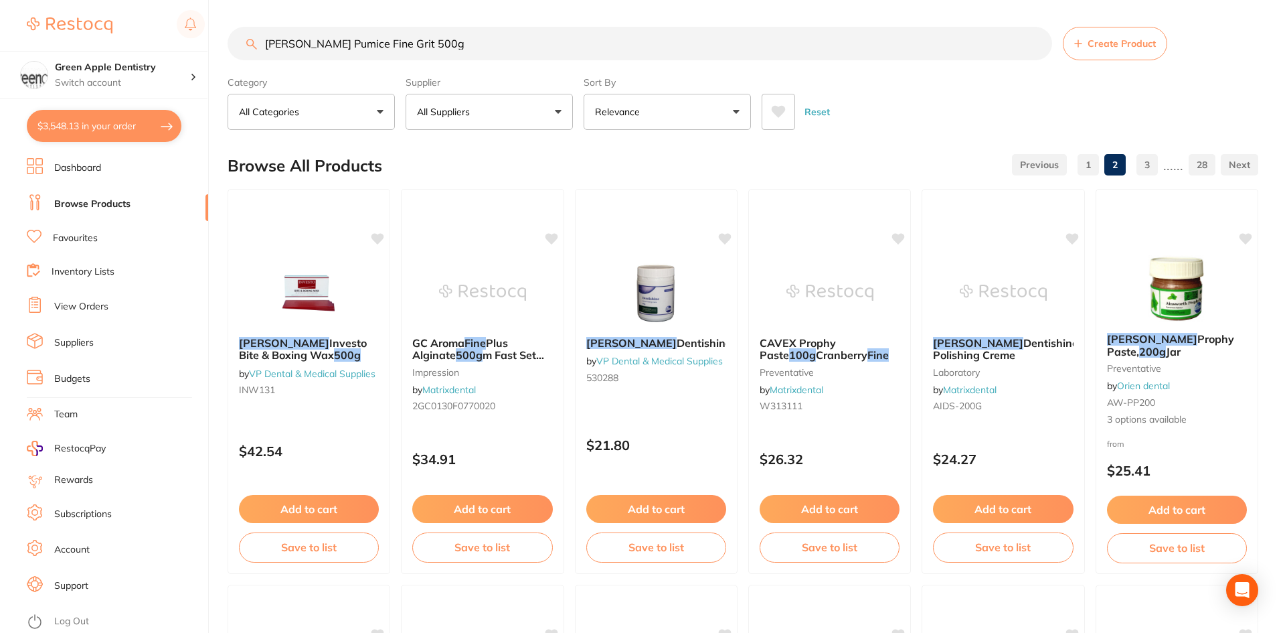
checkbox input "true"
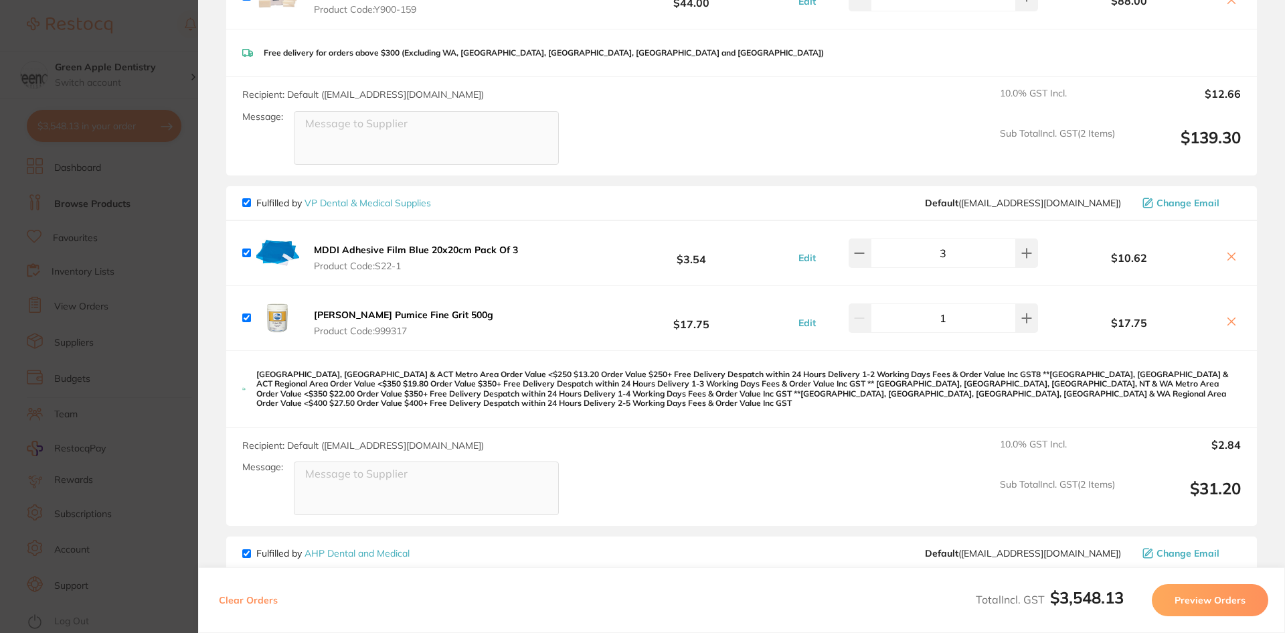
scroll to position [3077, 0]
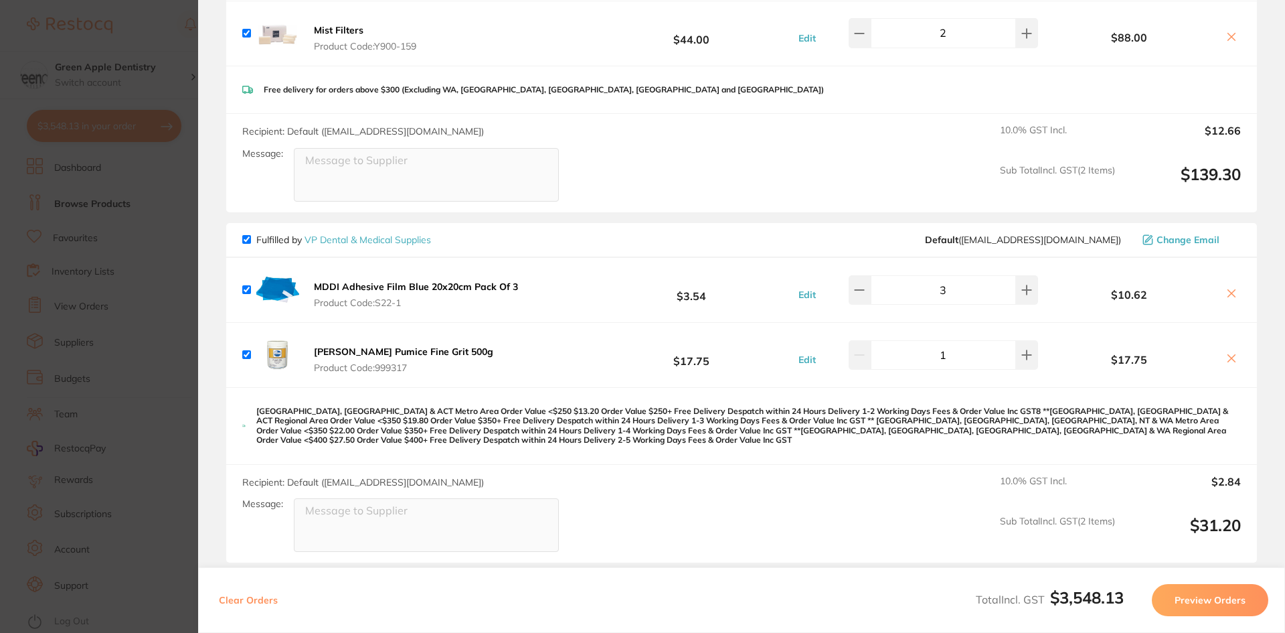
click at [446, 345] on b "Ainsworth Pumice Fine Grit 500g" at bounding box center [403, 351] width 179 height 12
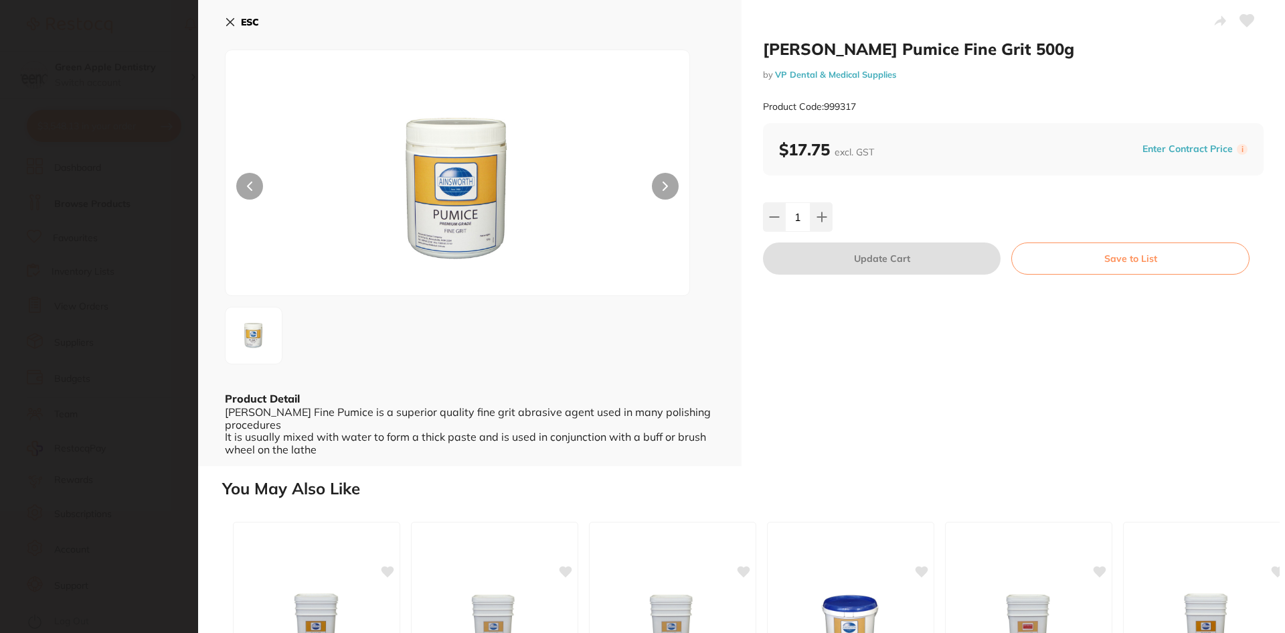
click at [1109, 259] on button "Save to List" at bounding box center [1130, 258] width 238 height 32
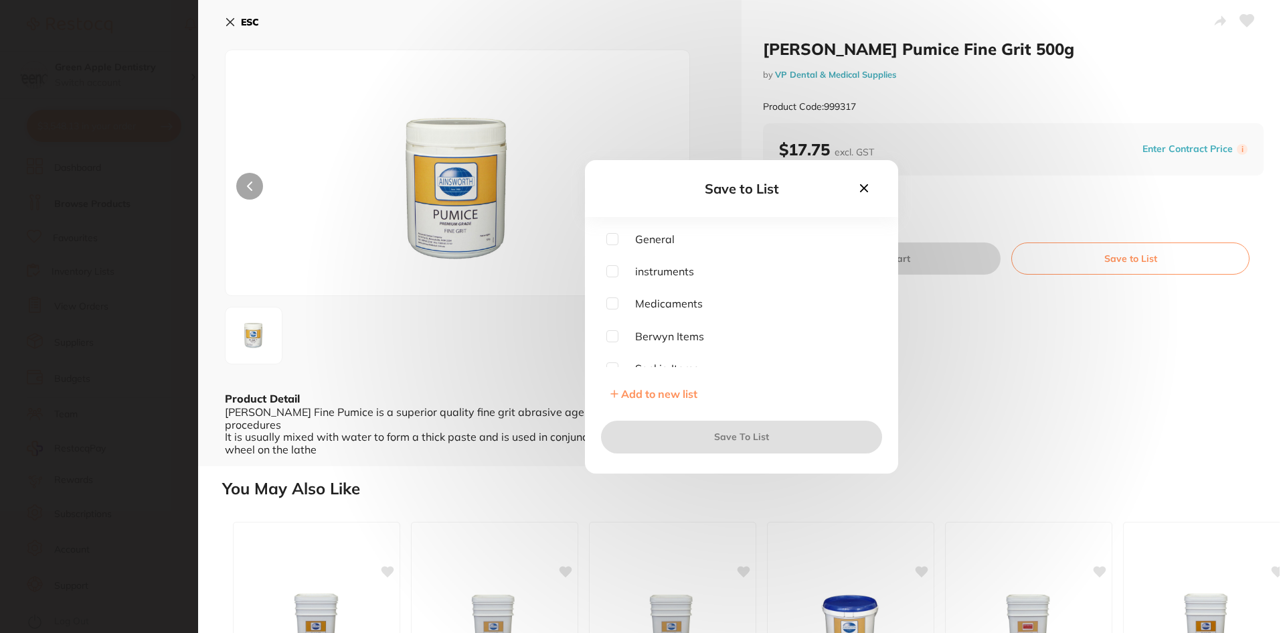
click at [612, 305] on input "checkbox" at bounding box center [612, 303] width 12 height 12
checkbox input "true"
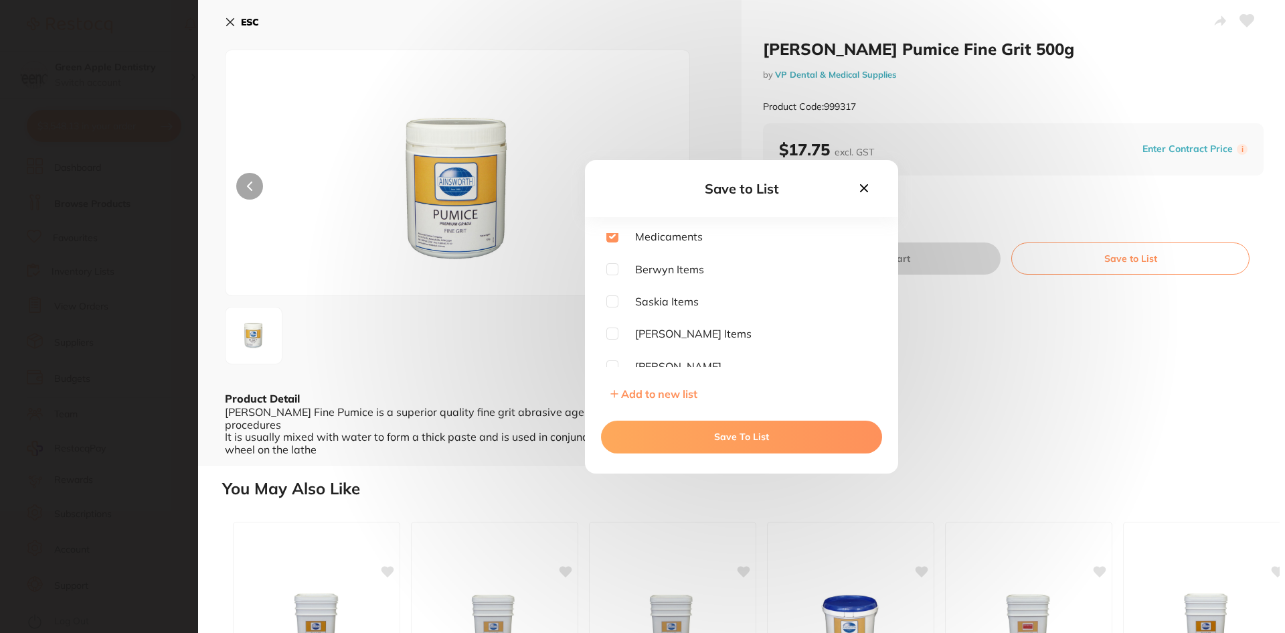
scroll to position [134, 0]
click at [813, 437] on button "Save To List" at bounding box center [741, 436] width 281 height 32
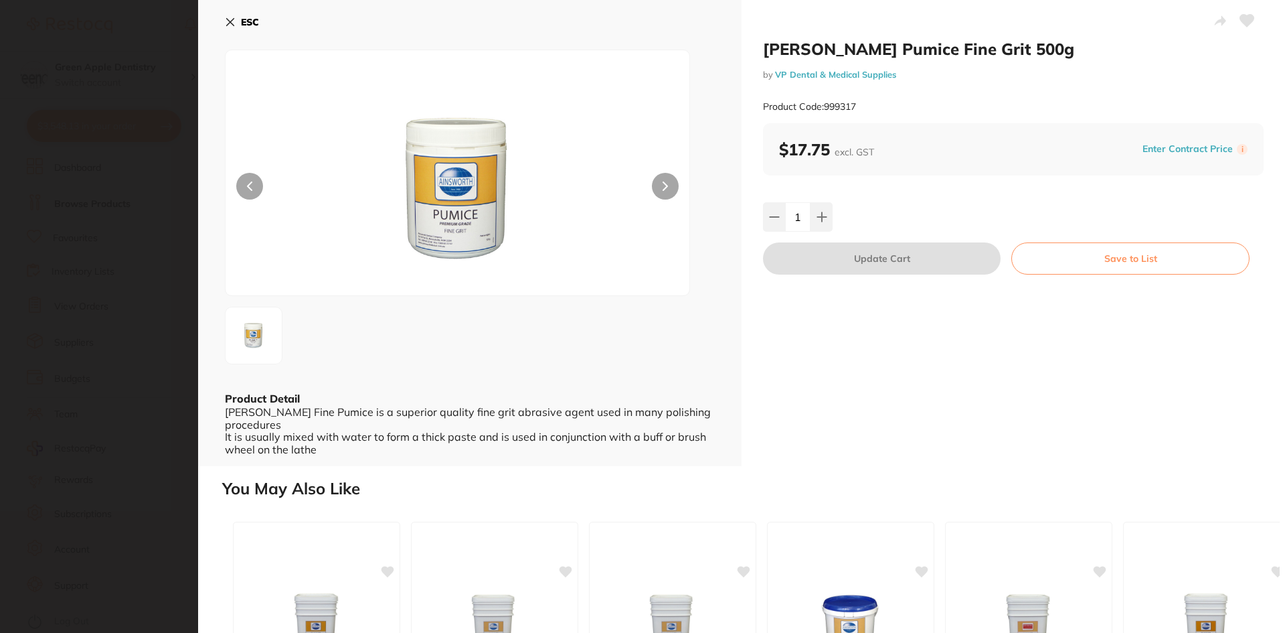
scroll to position [0, 0]
click at [252, 15] on button "ESC" at bounding box center [242, 22] width 34 height 23
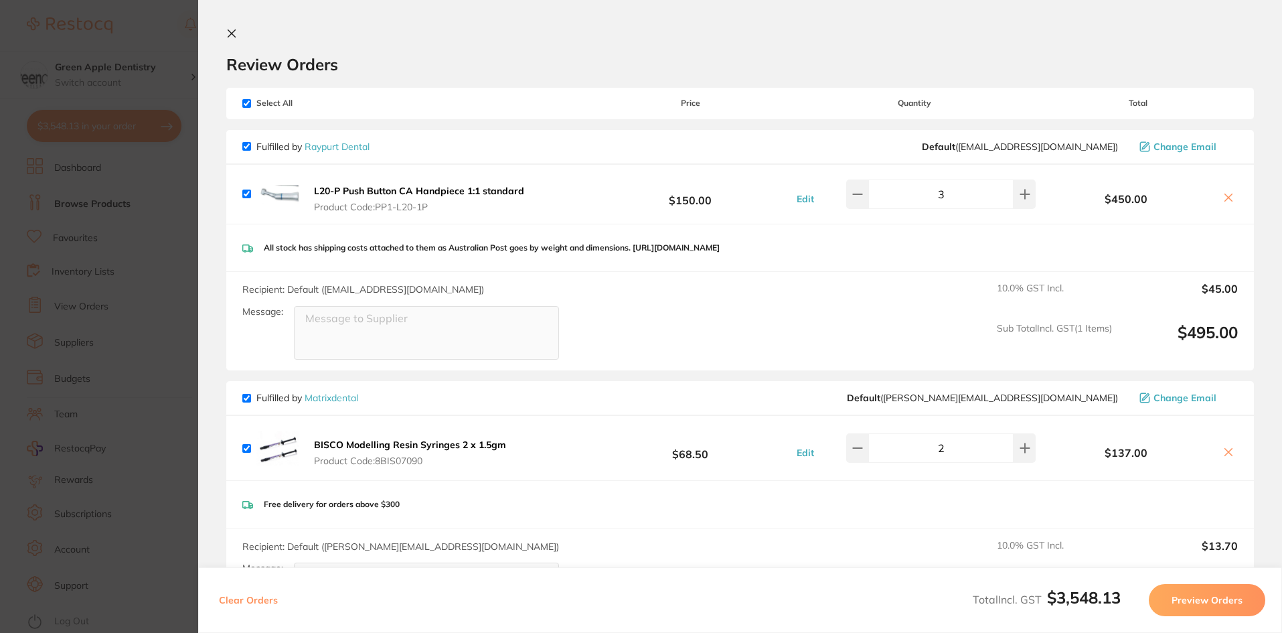
click at [227, 29] on icon at bounding box center [231, 33] width 11 height 11
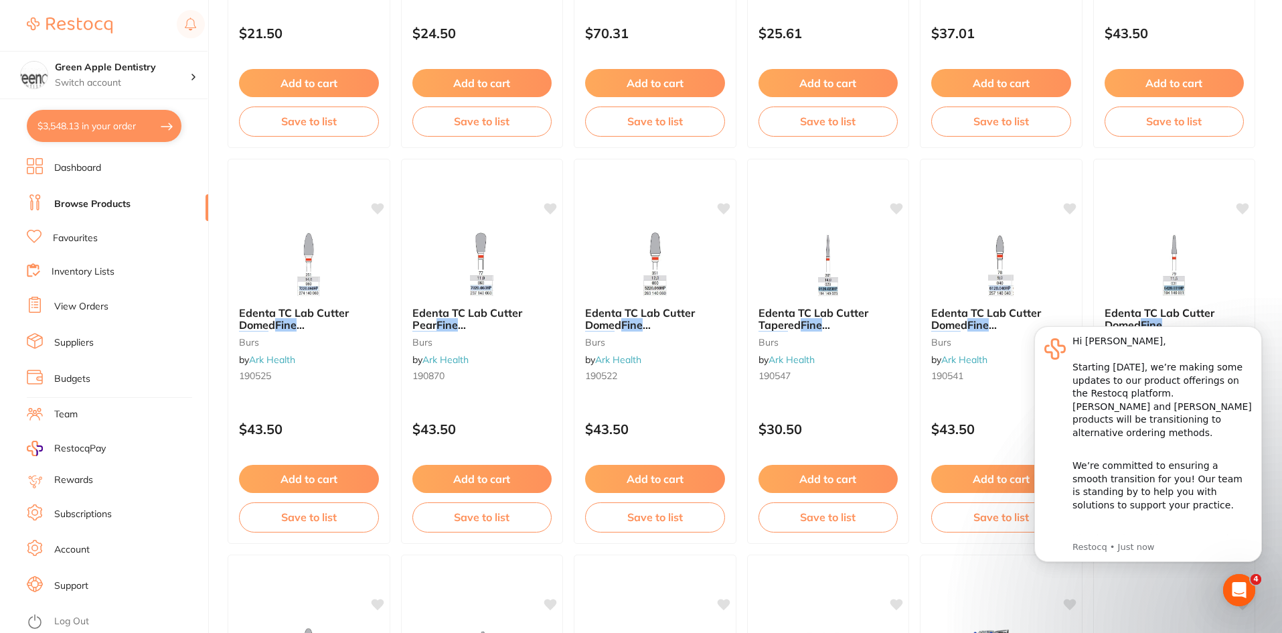
click at [111, 126] on button "$3,548.13 in your order" at bounding box center [104, 126] width 155 height 32
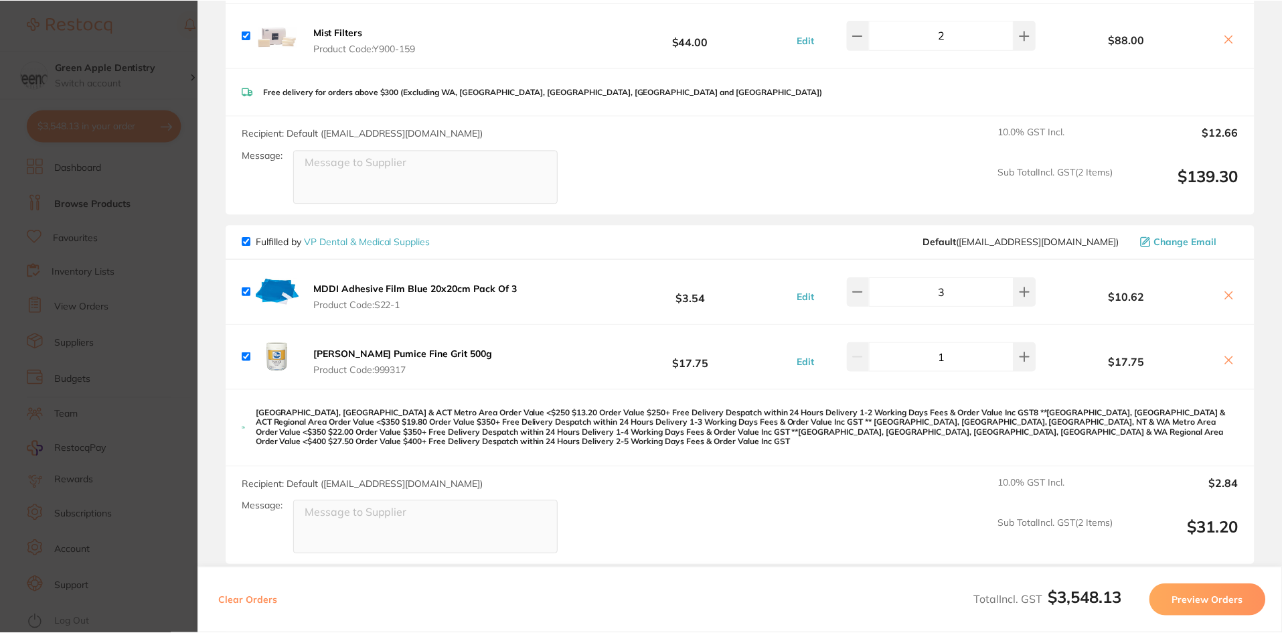
scroll to position [3079, 0]
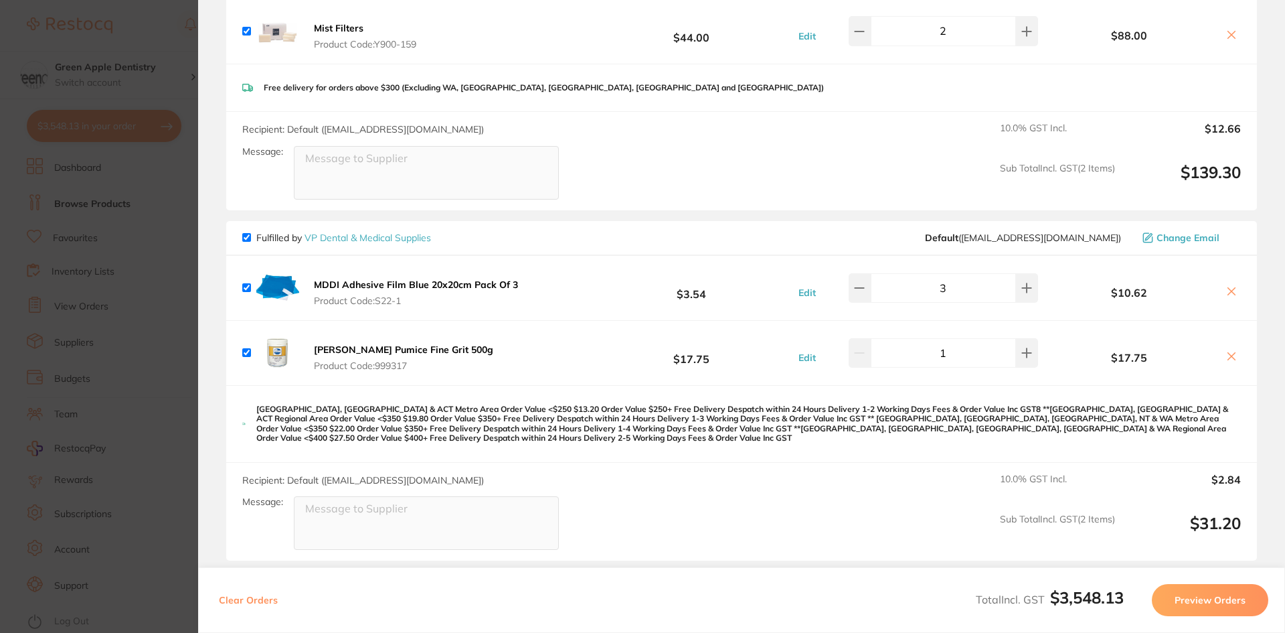
click at [442, 278] on b "MDDI Adhesive Film Blue 20x20cm Pack Of 3" at bounding box center [416, 284] width 204 height 12
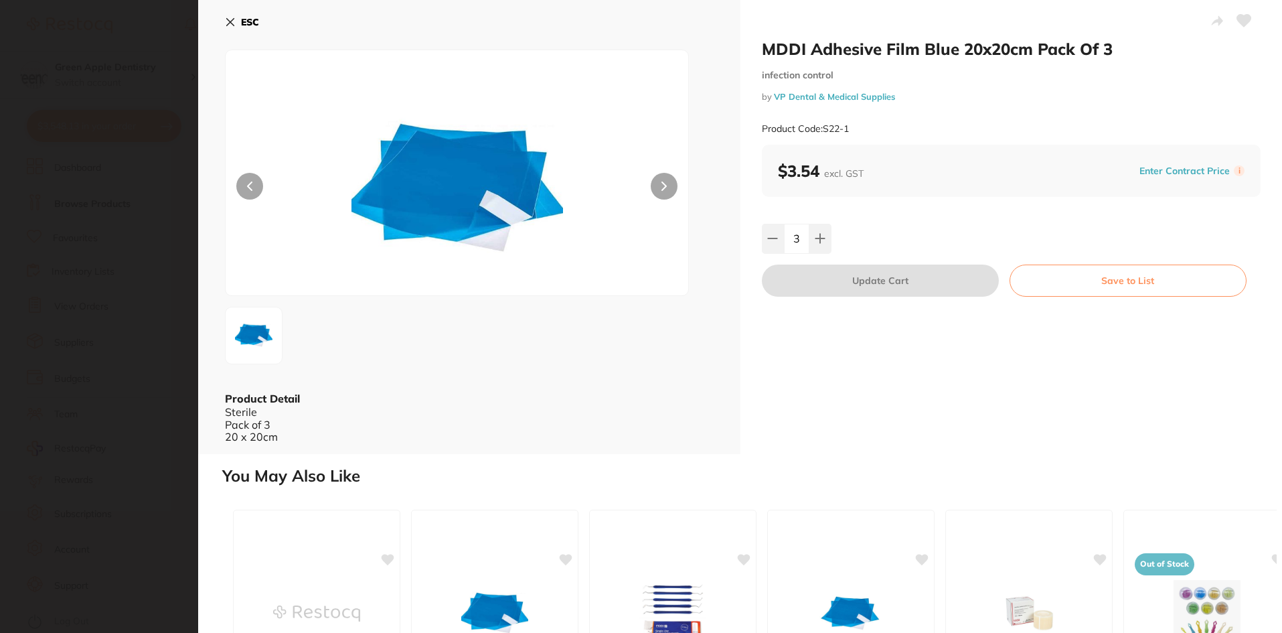
click at [1106, 294] on button "Save to List" at bounding box center [1127, 280] width 237 height 32
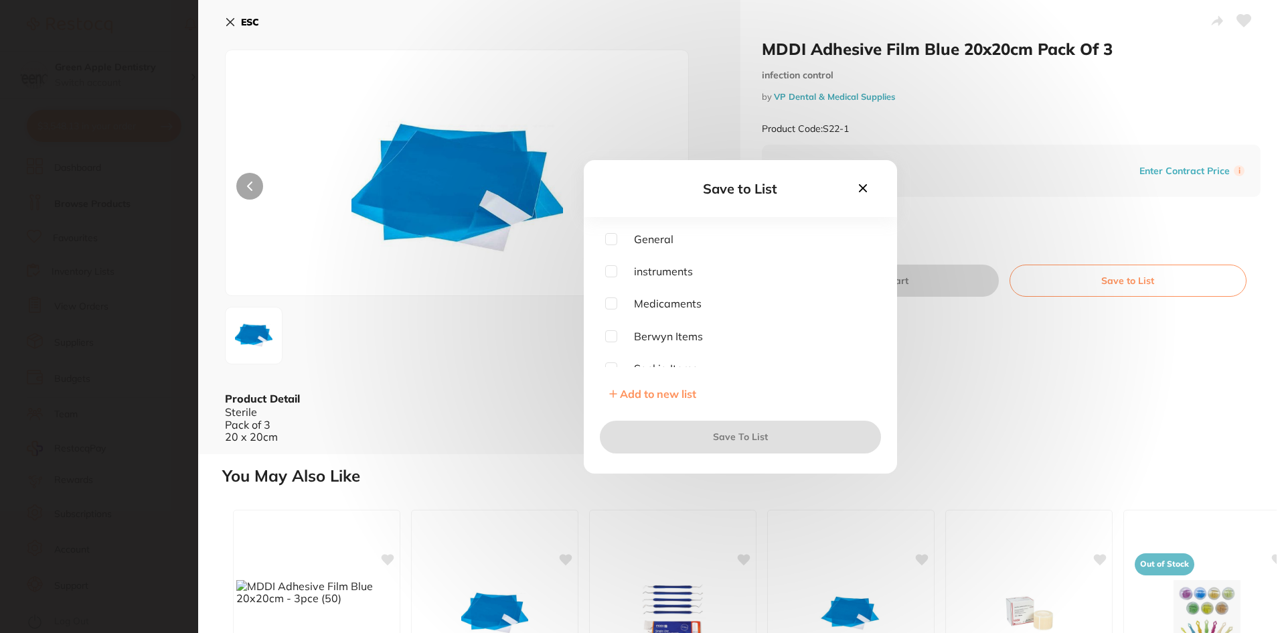
click at [610, 302] on input "checkbox" at bounding box center [611, 303] width 12 height 12
checkbox input "true"
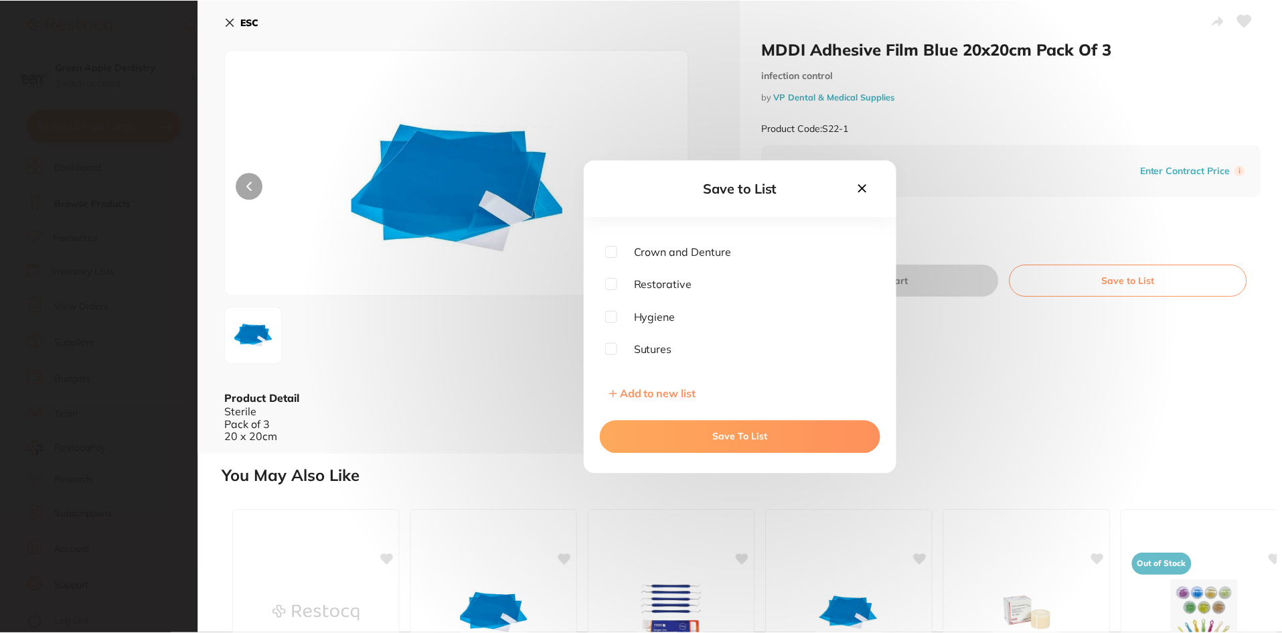
scroll to position [625, 0]
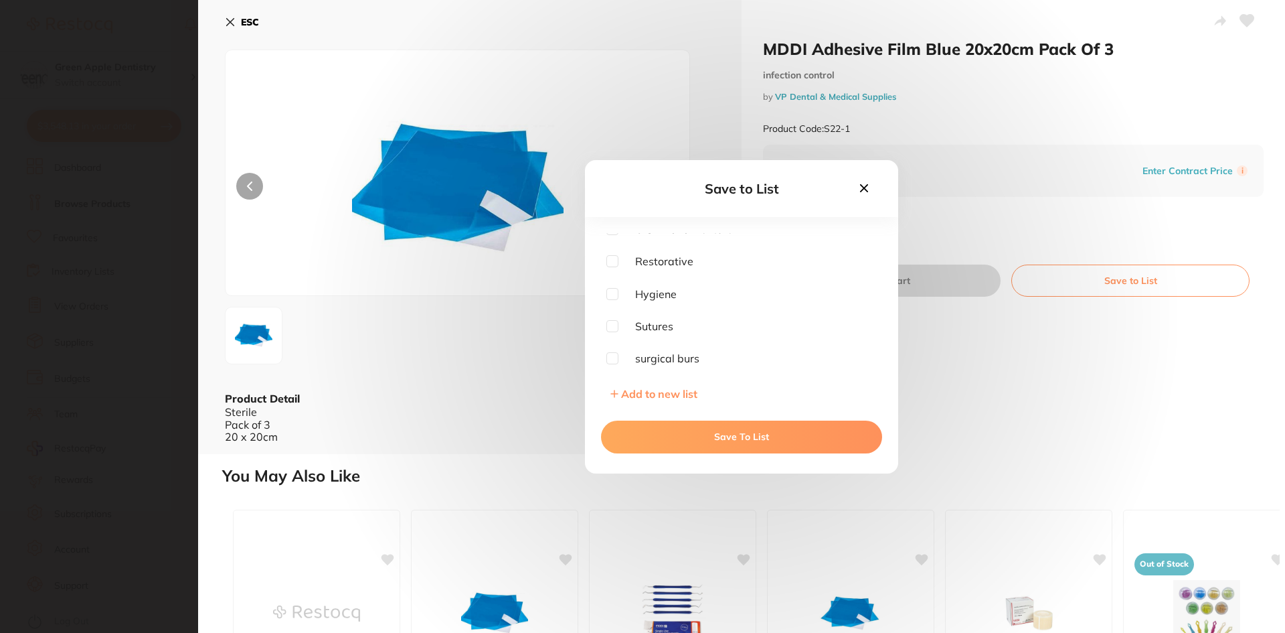
click at [749, 433] on button "Save To List" at bounding box center [741, 436] width 281 height 32
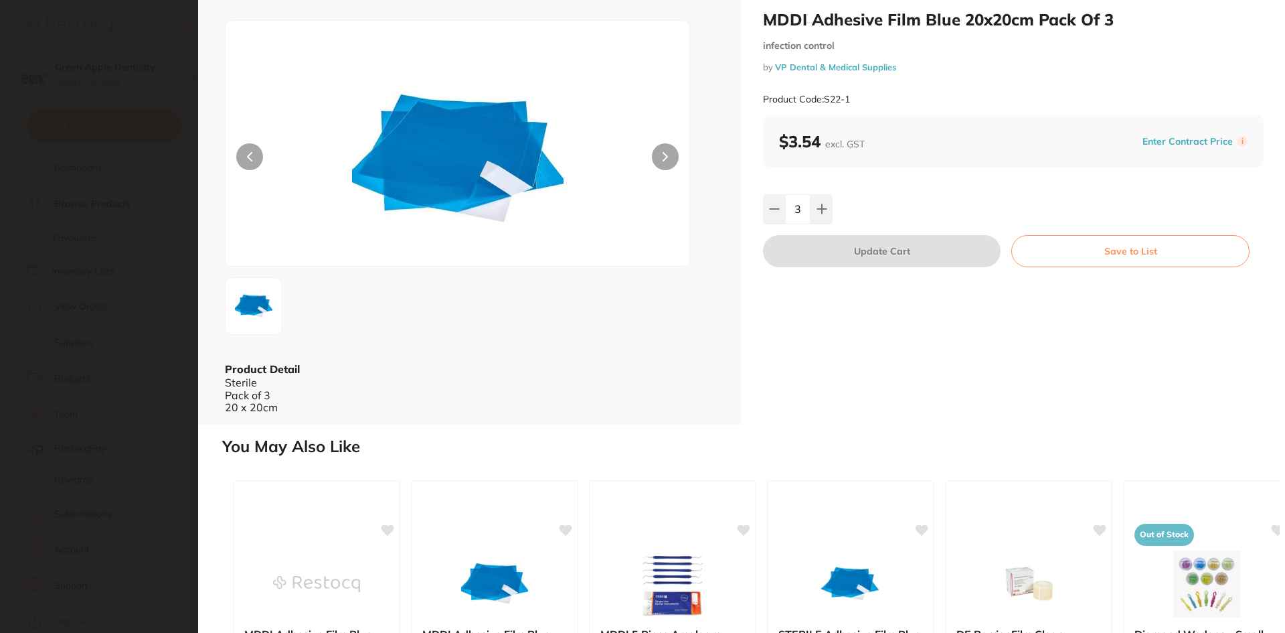
scroll to position [0, 0]
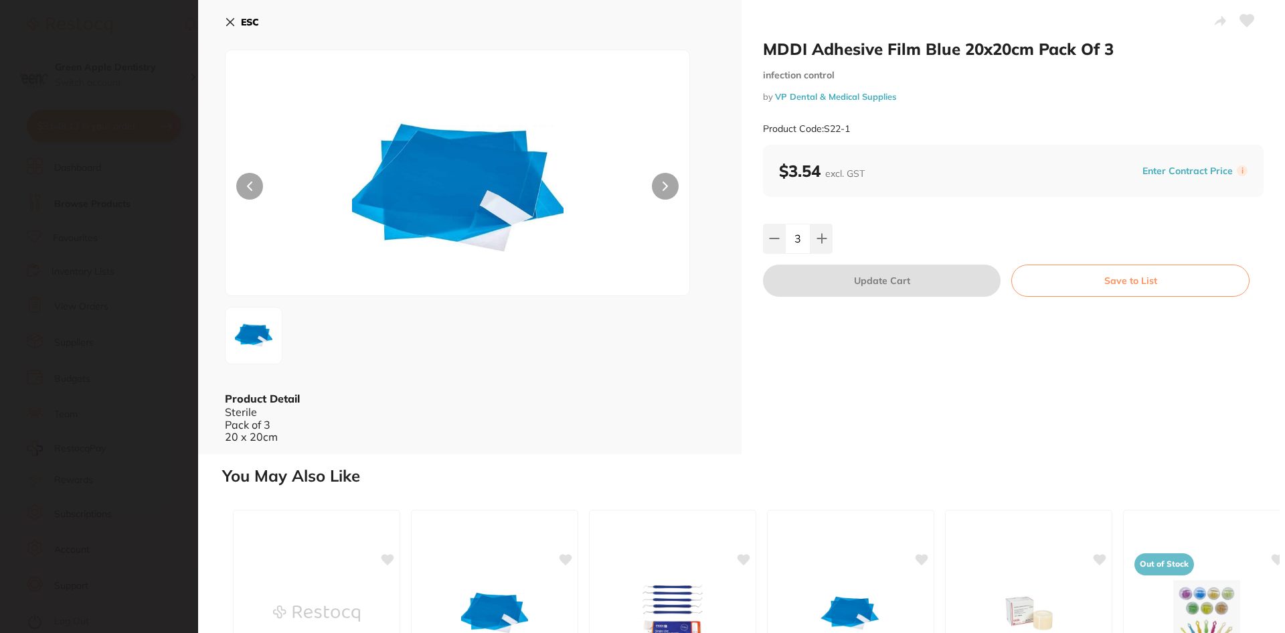
click at [248, 26] on b "ESC" at bounding box center [250, 22] width 18 height 12
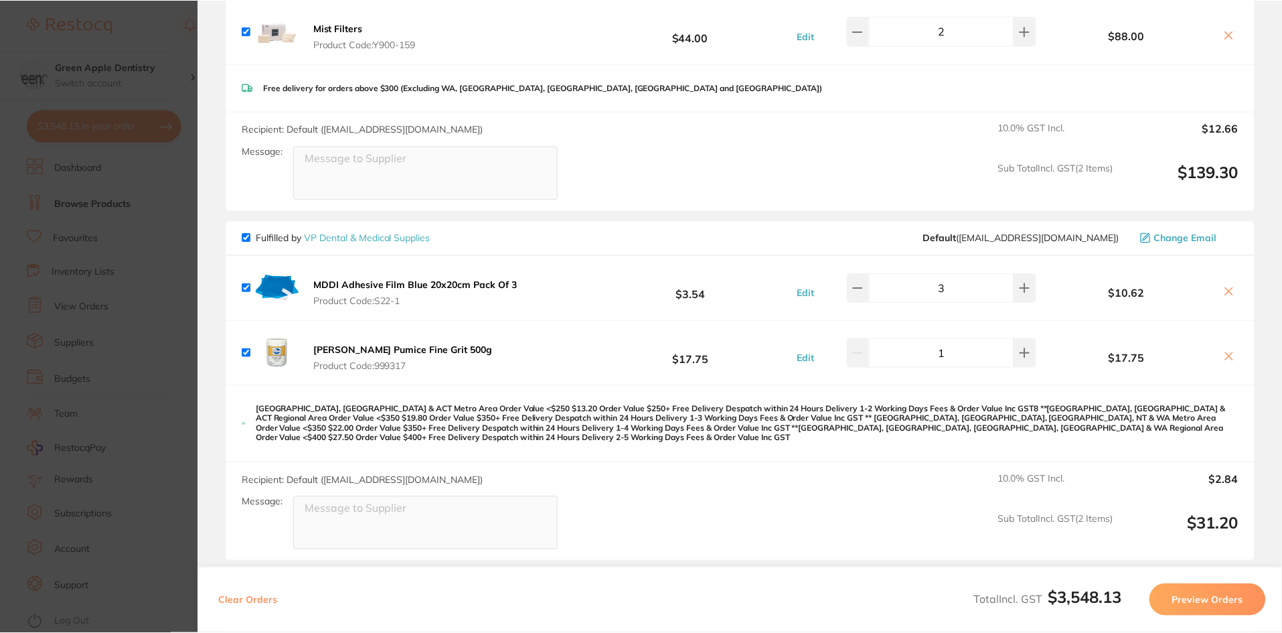
scroll to position [2008, 0]
click at [1225, 286] on icon at bounding box center [1228, 291] width 11 height 11
checkbox input "false"
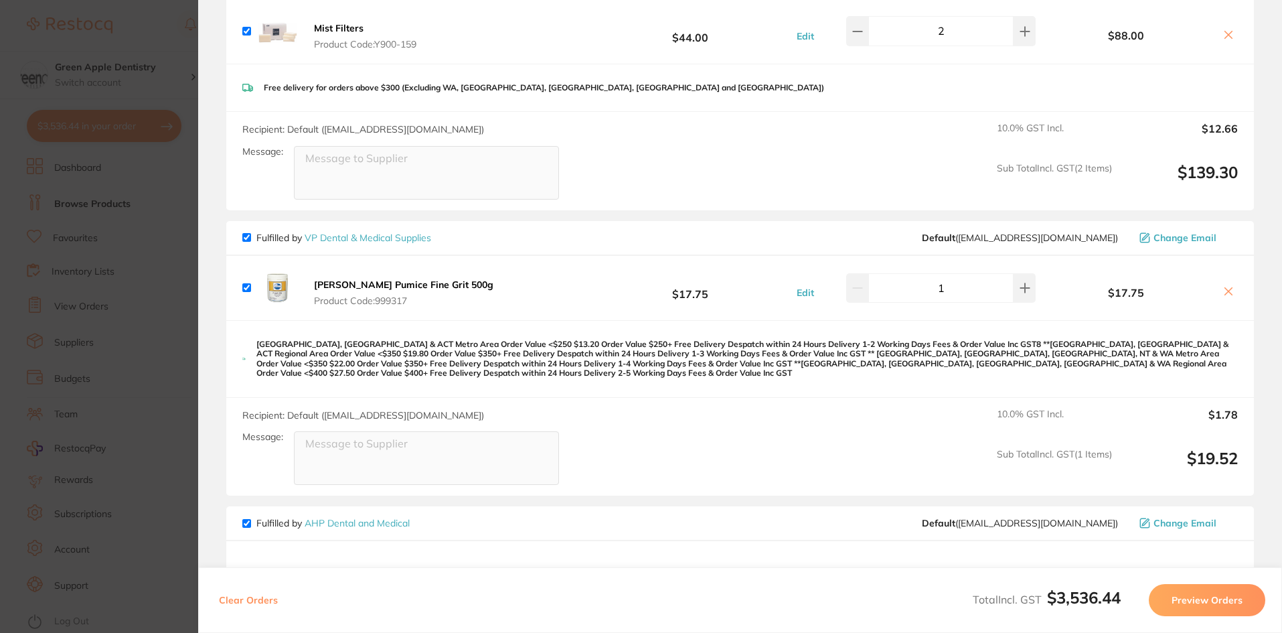
click at [1225, 286] on icon at bounding box center [1228, 291] width 11 height 11
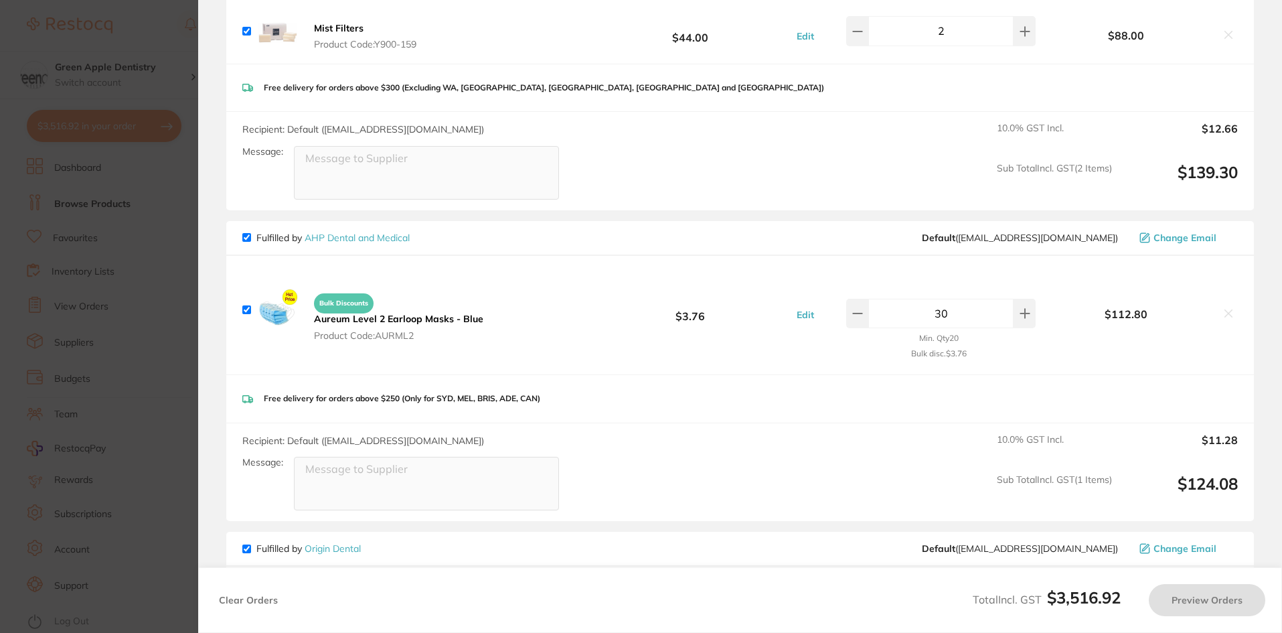
click at [169, 210] on section "Update RRP Set your pre negotiated price for this item. Item Agreed RRP (excl. …" at bounding box center [641, 316] width 1282 height 633
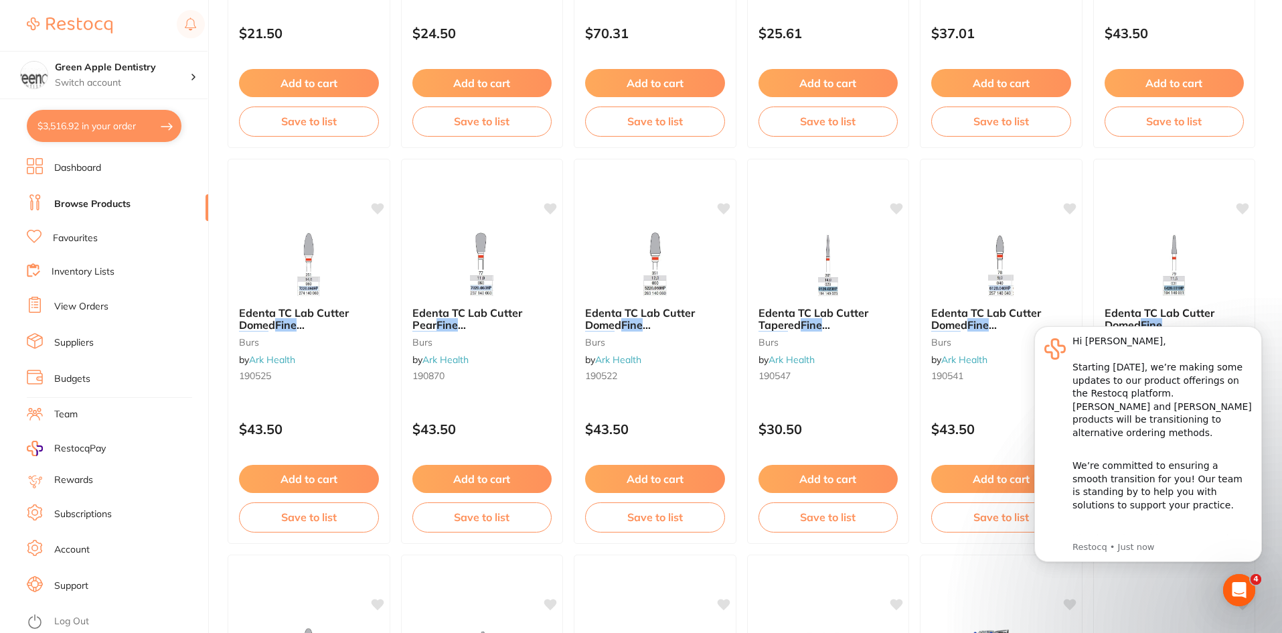
click at [73, 270] on link "Inventory Lists" at bounding box center [83, 271] width 63 height 13
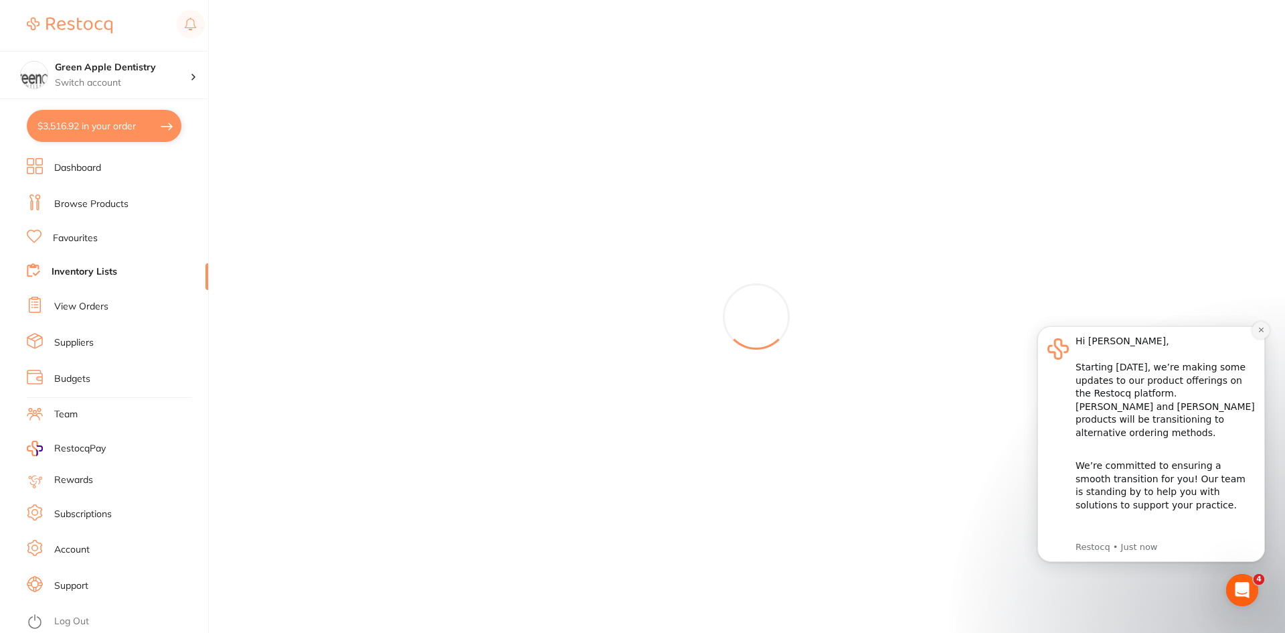
click at [1259, 335] on button "Dismiss notification" at bounding box center [1260, 329] width 17 height 17
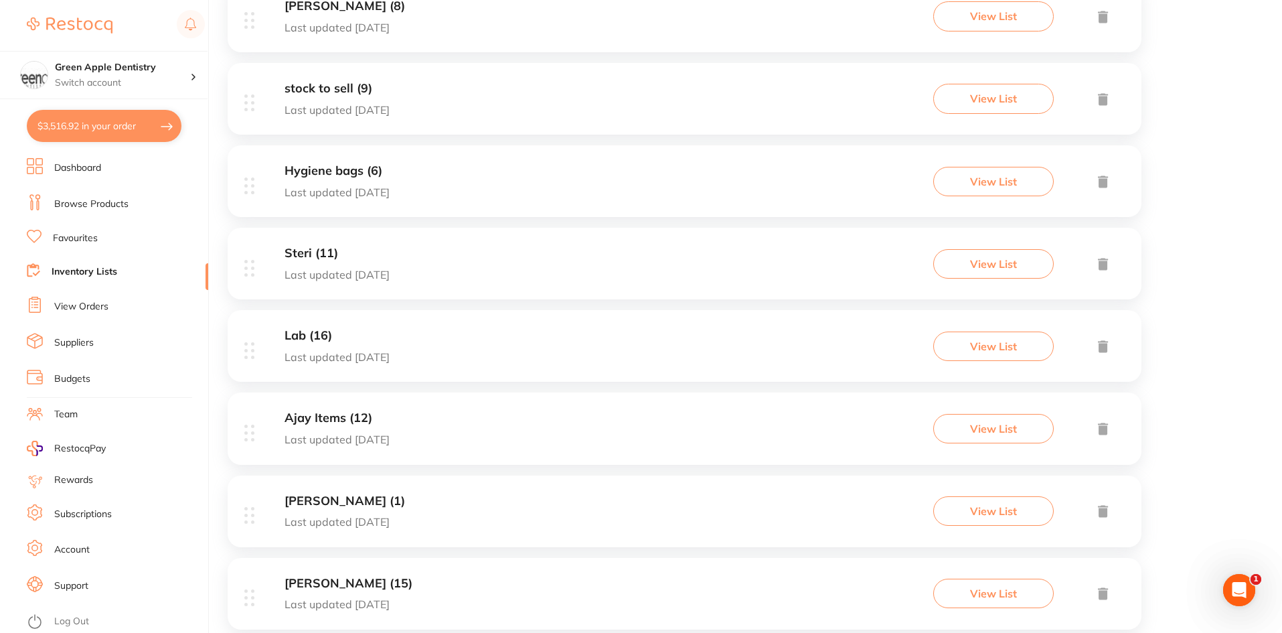
scroll to position [1205, 0]
click at [463, 423] on div "Ajay Items (12) Last updated 76 days ago View List" at bounding box center [685, 428] width 914 height 72
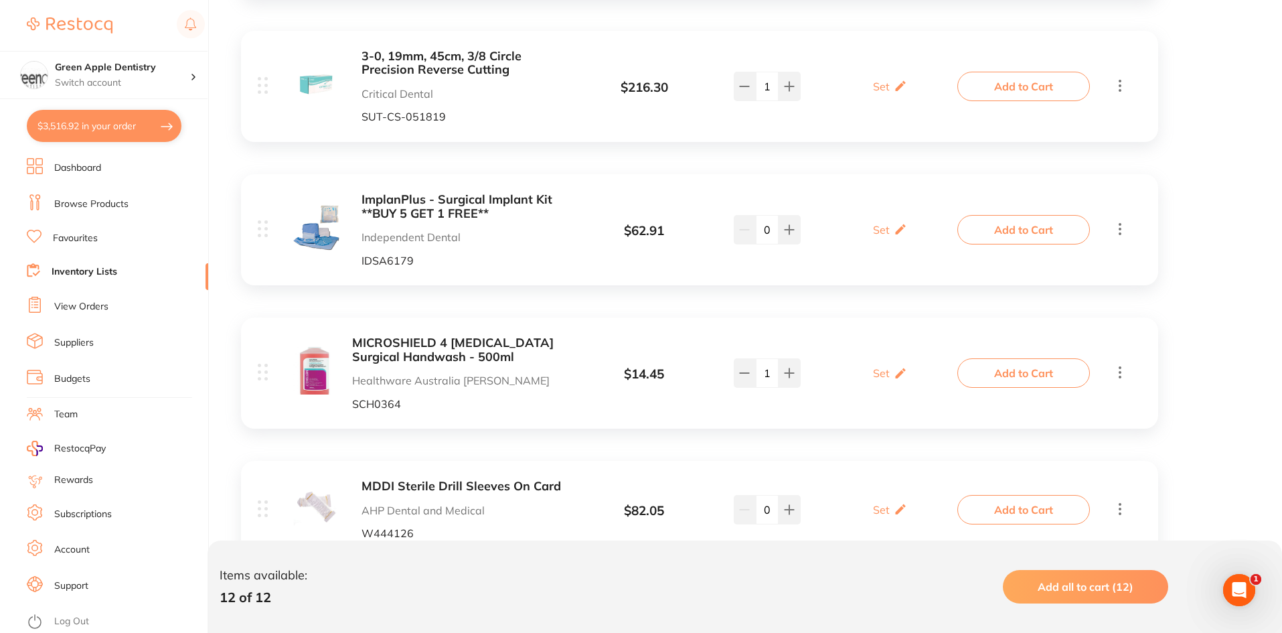
click at [475, 202] on b "ImplanPlus - Surgical Implant Kit **BUY 5 GET 1 FREE**" at bounding box center [467, 206] width 212 height 27
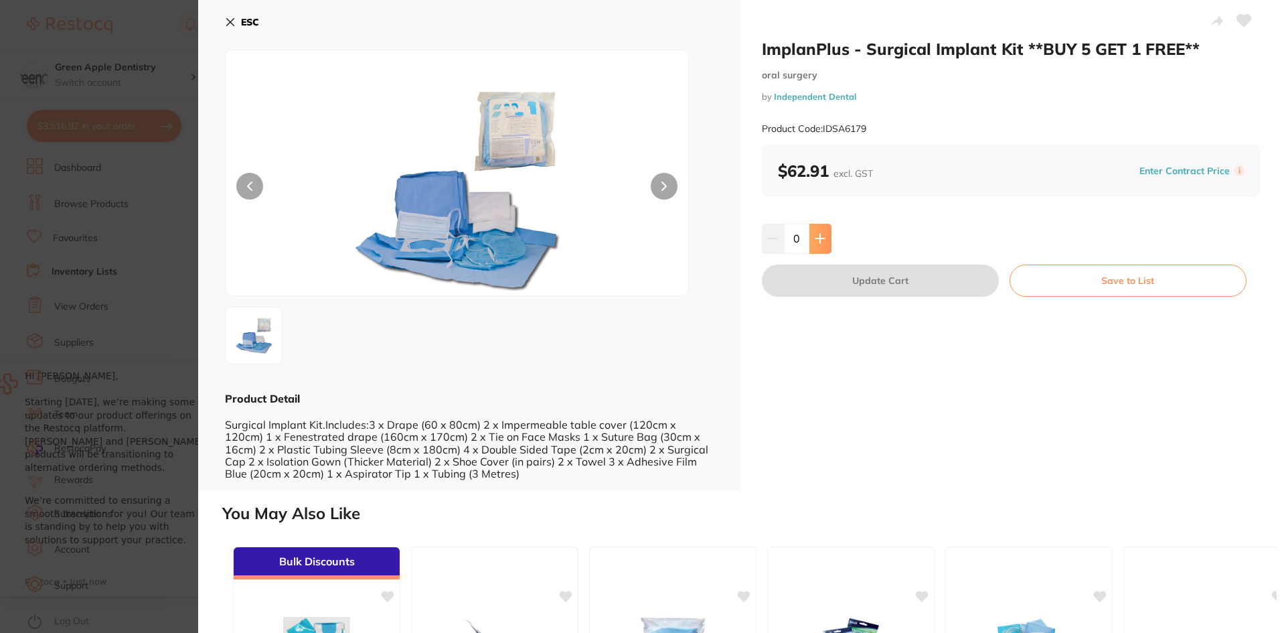
click at [824, 227] on button at bounding box center [820, 238] width 22 height 29
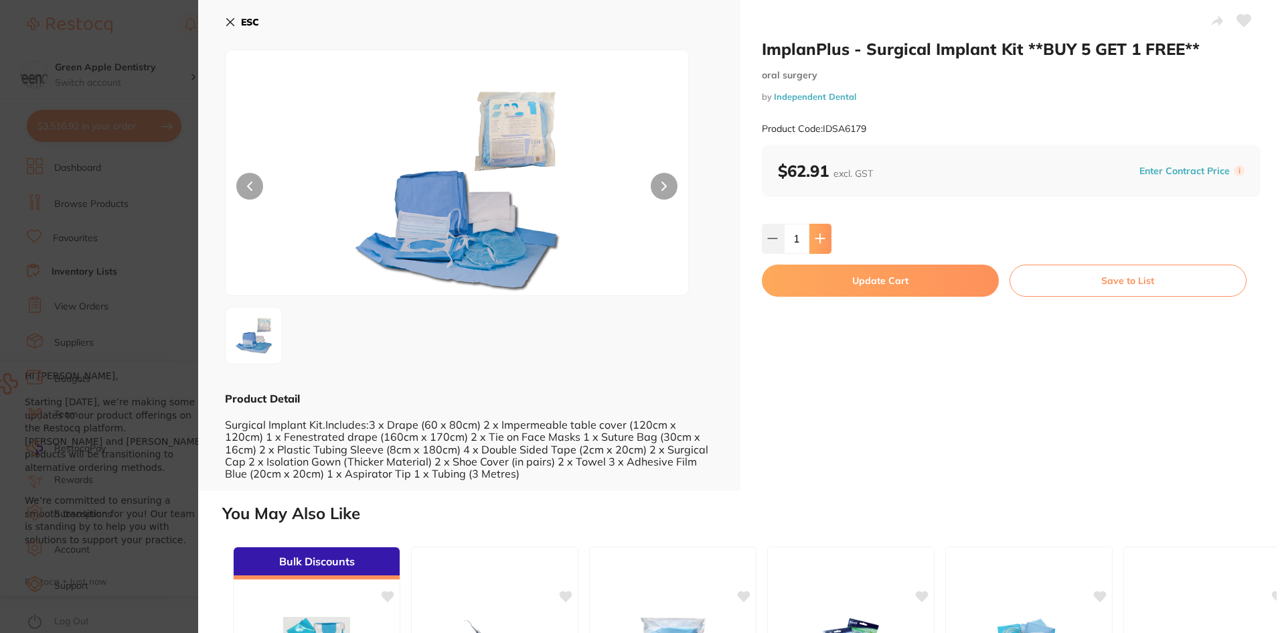
click at [824, 227] on button at bounding box center [820, 238] width 22 height 29
type input "3"
click at [896, 286] on button "Update Cart" at bounding box center [880, 280] width 237 height 32
checkbox input "false"
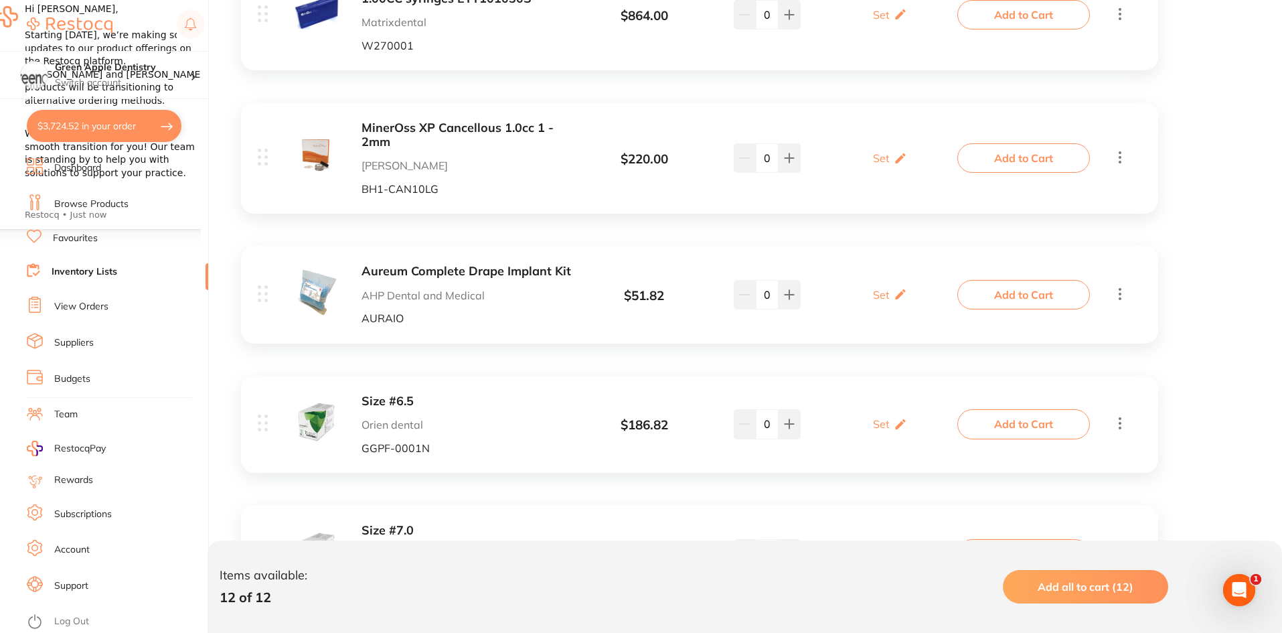
scroll to position [659, 0]
click at [1116, 289] on icon at bounding box center [1120, 292] width 16 height 17
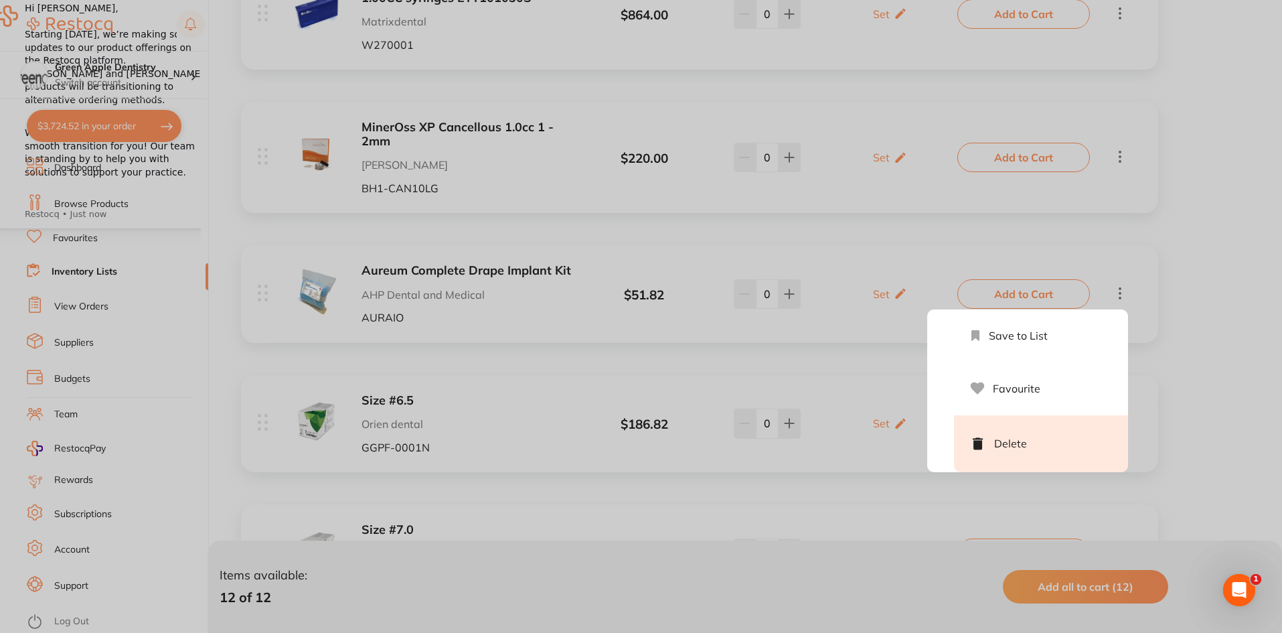
click at [1006, 429] on li "Delete" at bounding box center [1041, 443] width 174 height 57
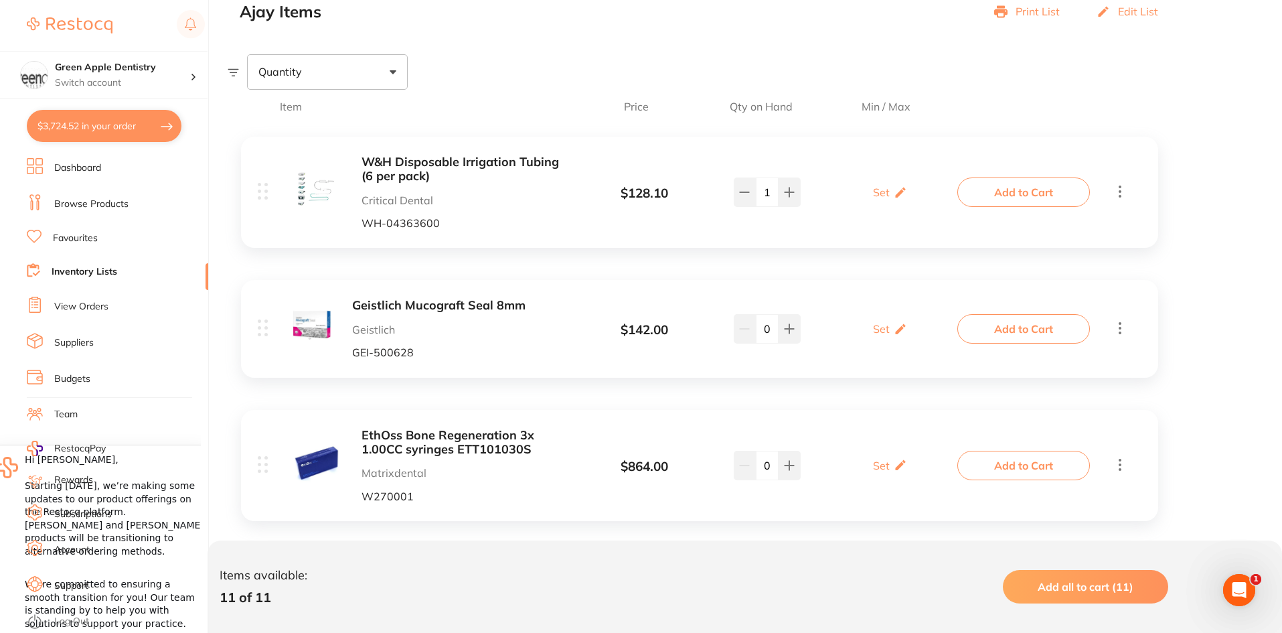
scroll to position [0, 0]
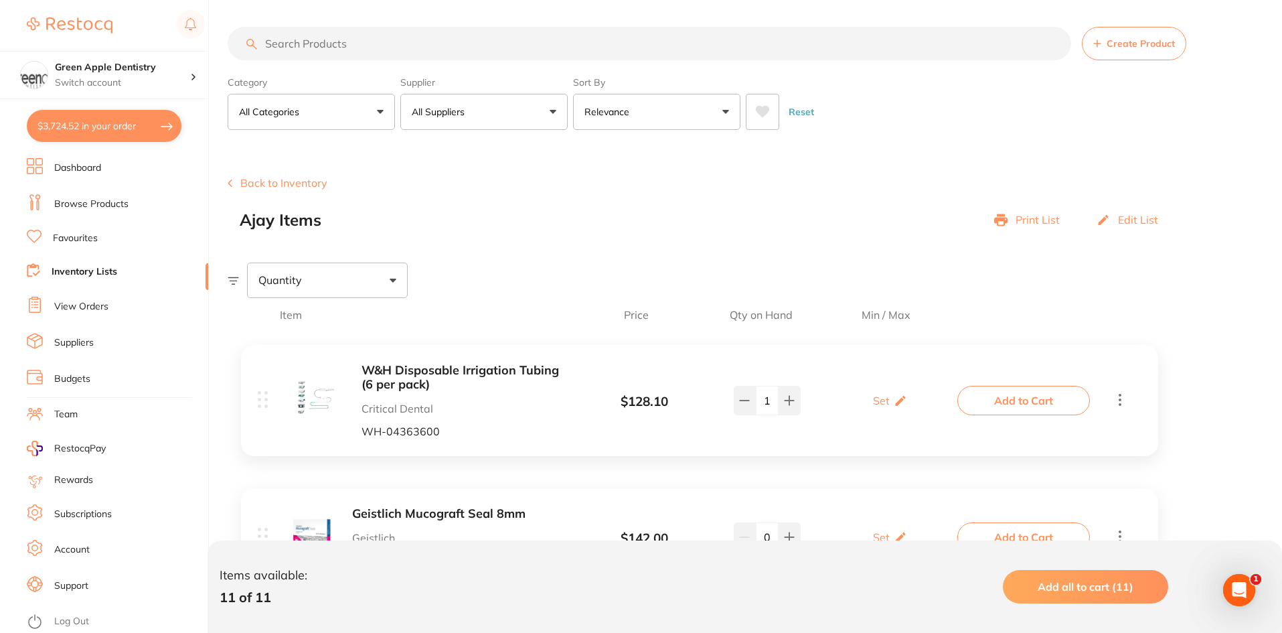
click at [98, 124] on button "$3,724.52 in your order" at bounding box center [104, 126] width 155 height 32
checkbox input "true"
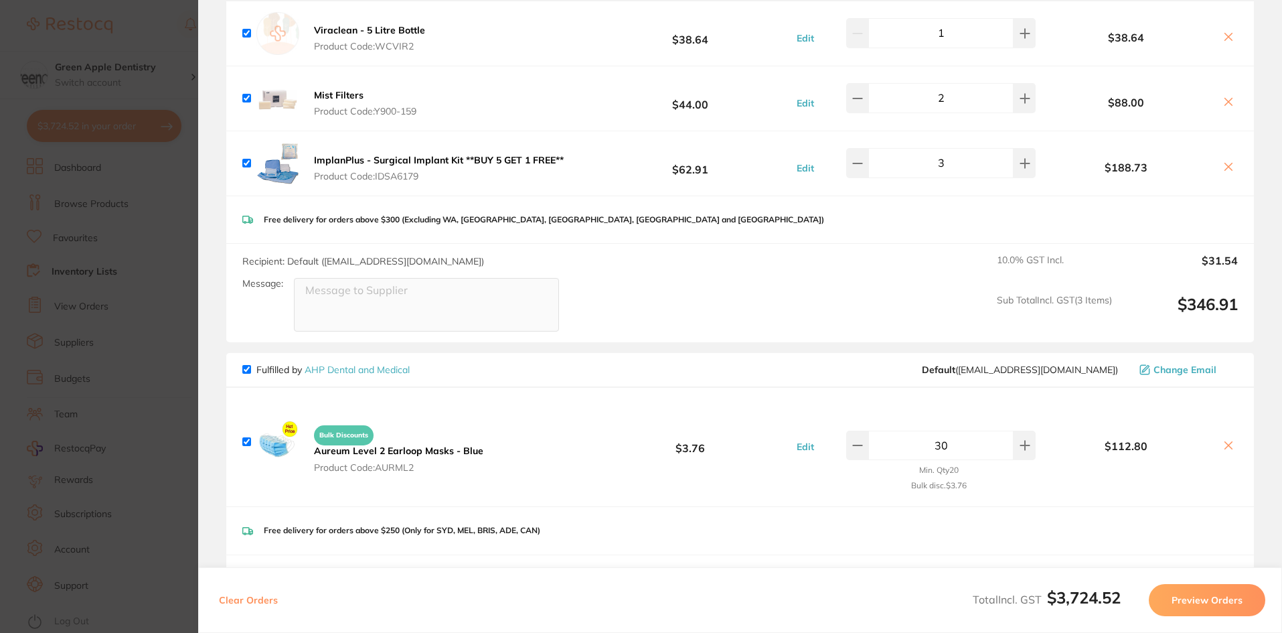
scroll to position [3079, 0]
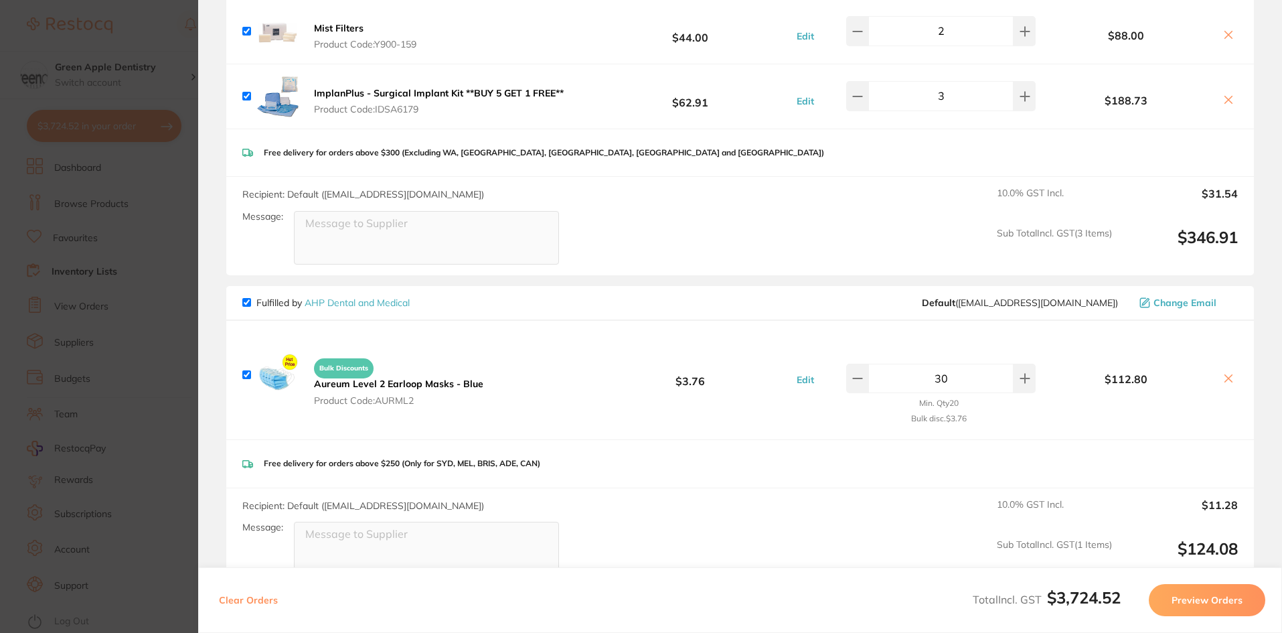
click at [396, 297] on link "AHP Dental and Medical" at bounding box center [357, 303] width 105 height 12
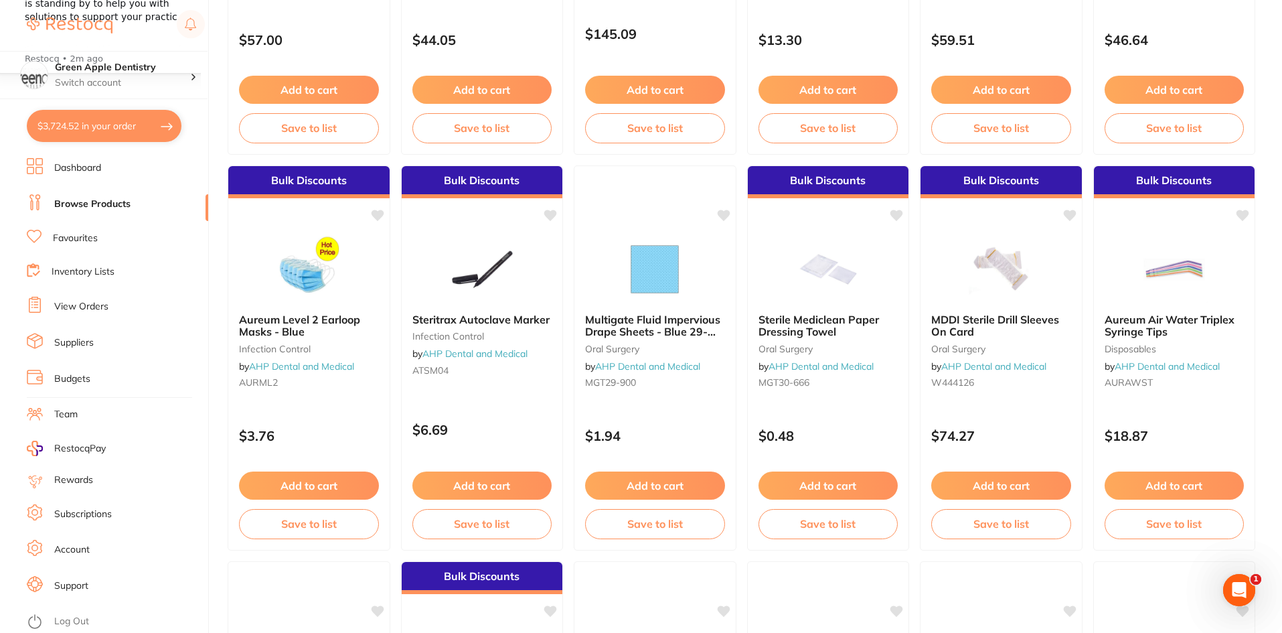
scroll to position [882, 0]
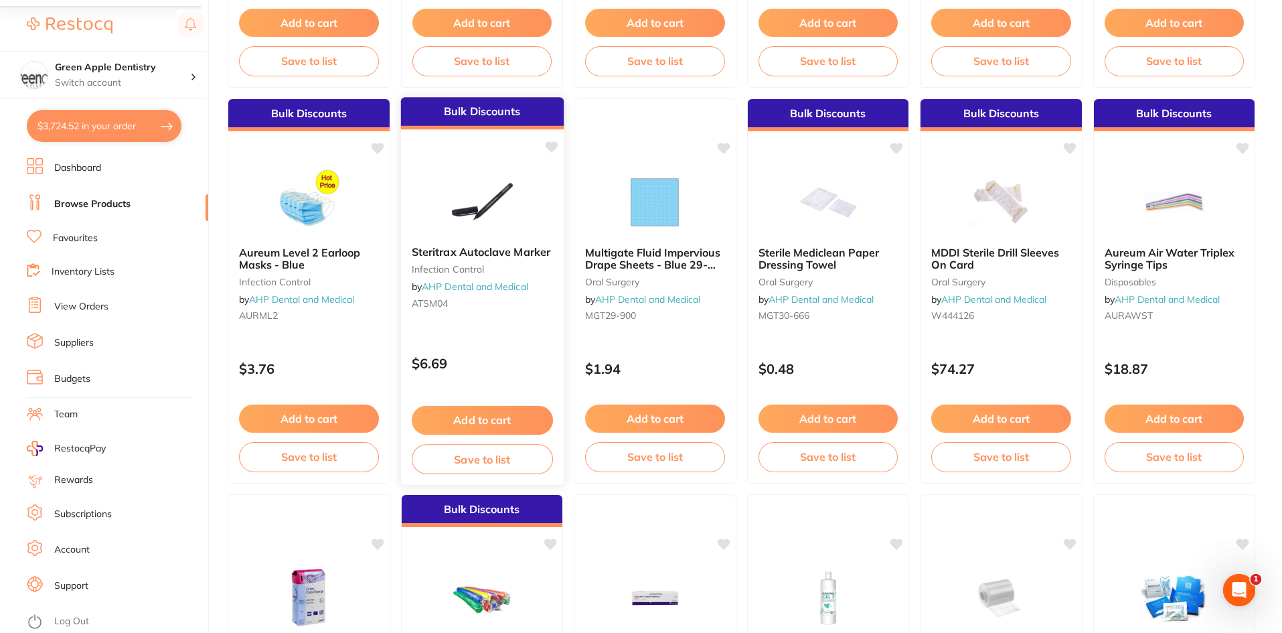
click at [505, 215] on img at bounding box center [482, 201] width 88 height 68
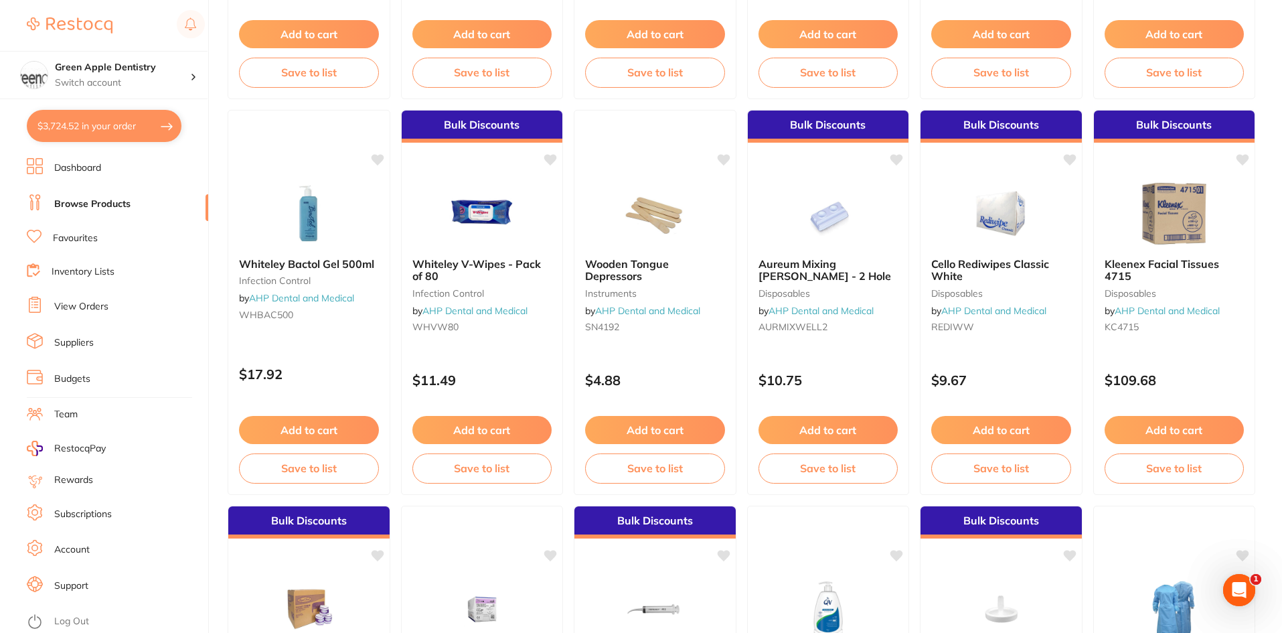
scroll to position [1685, 0]
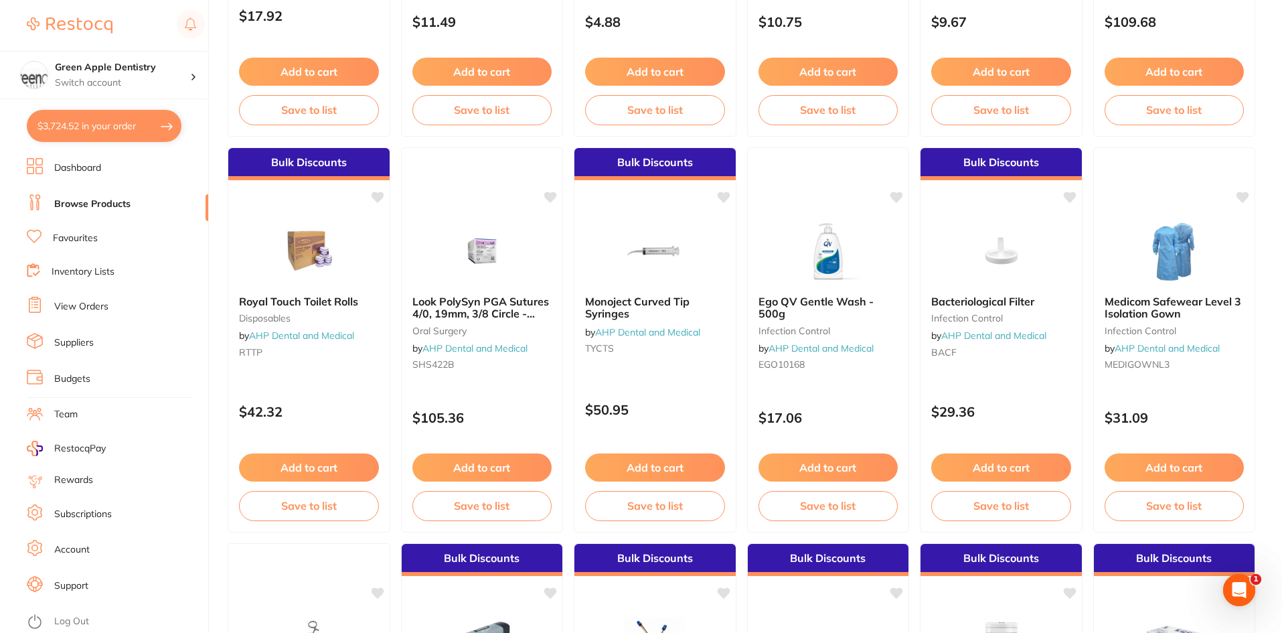
scroll to position [2086, 0]
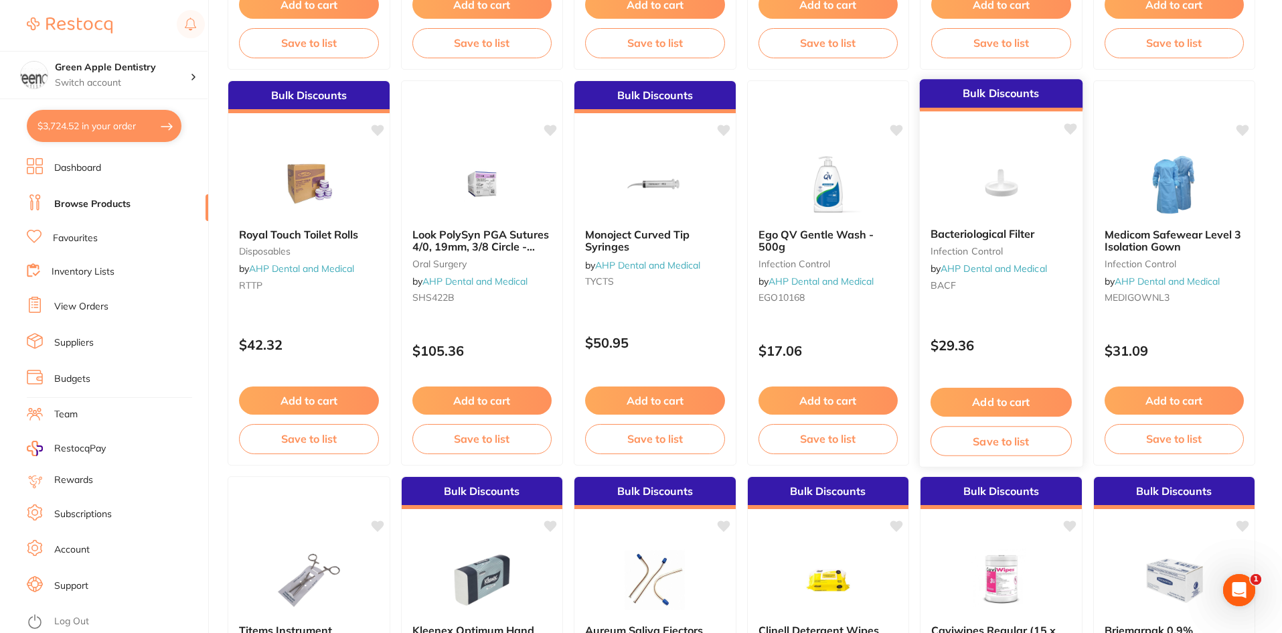
click at [999, 395] on button "Add to cart" at bounding box center [1000, 402] width 141 height 29
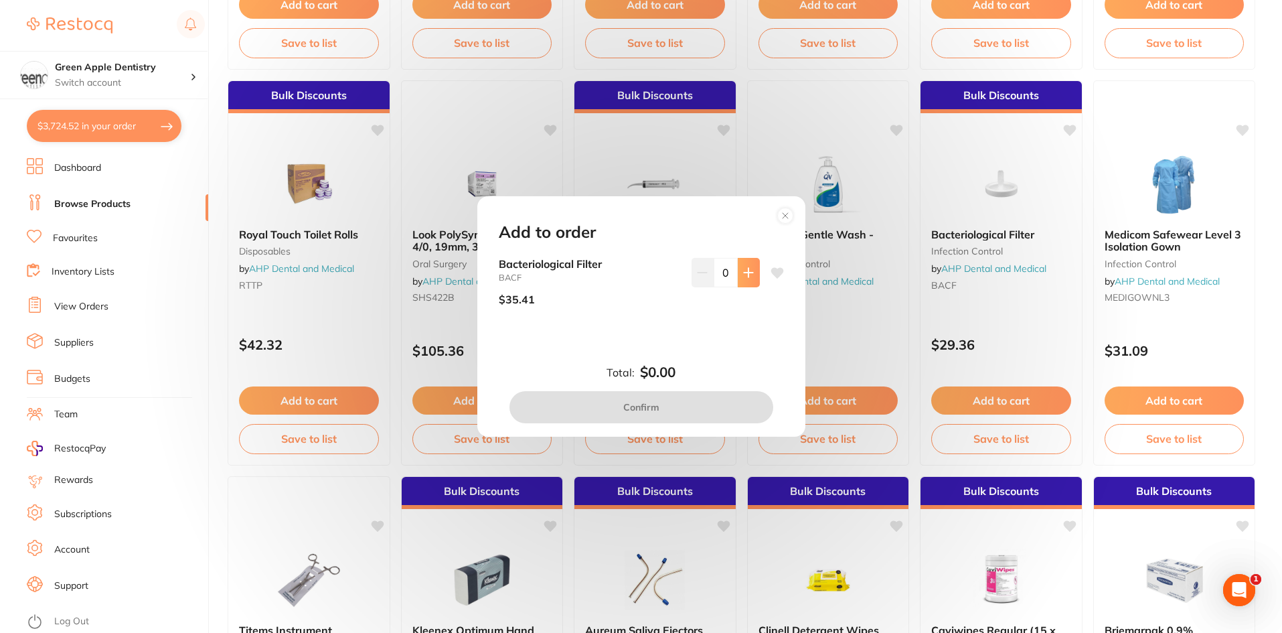
scroll to position [0, 0]
click at [754, 276] on button at bounding box center [749, 272] width 22 height 29
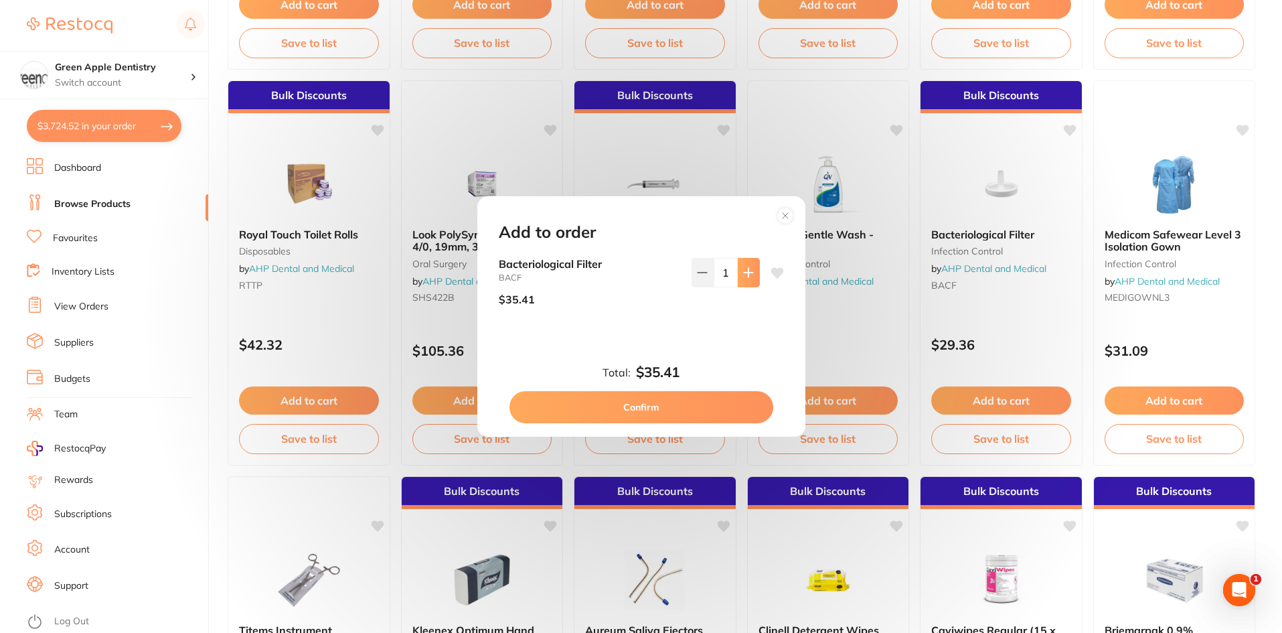
click at [754, 276] on button at bounding box center [749, 272] width 22 height 29
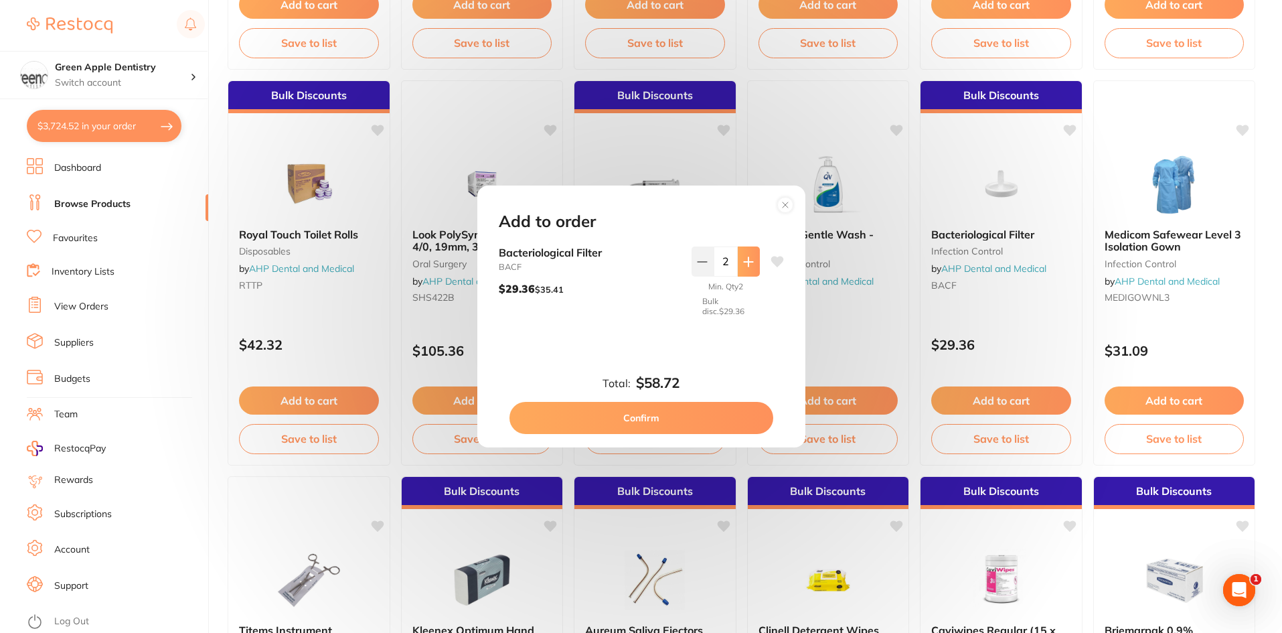
click at [754, 276] on button at bounding box center [749, 260] width 22 height 29
type input "3"
click at [702, 411] on button "Confirm" at bounding box center [641, 418] width 264 height 32
checkbox input "false"
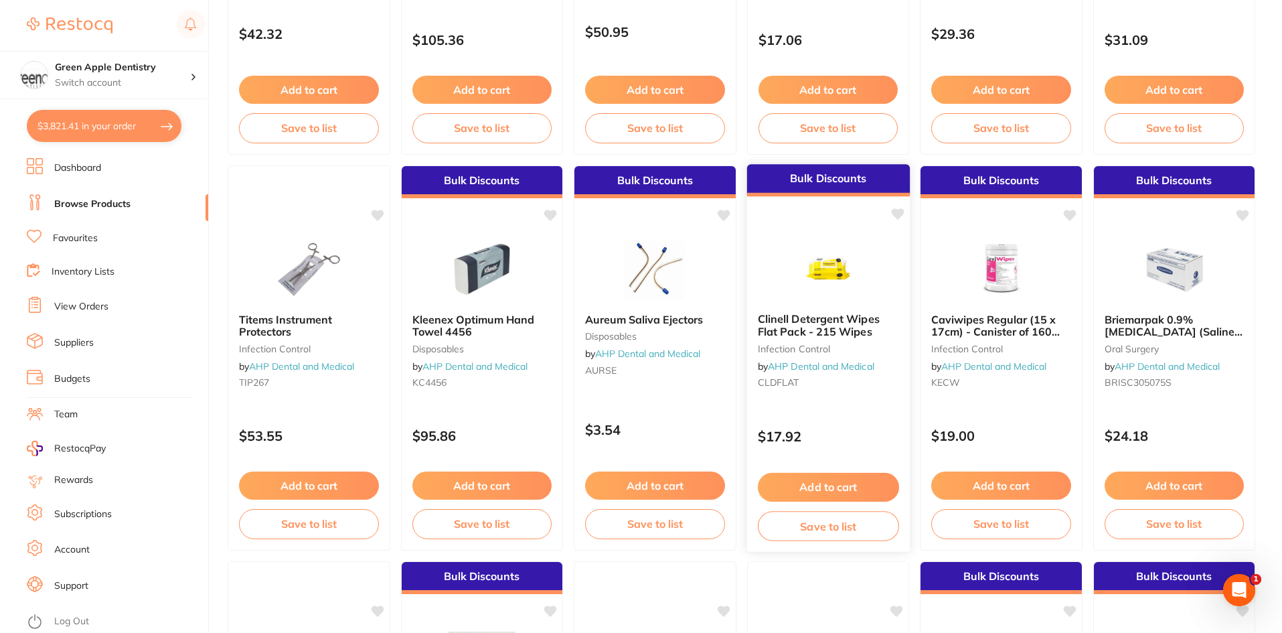
scroll to position [2421, 0]
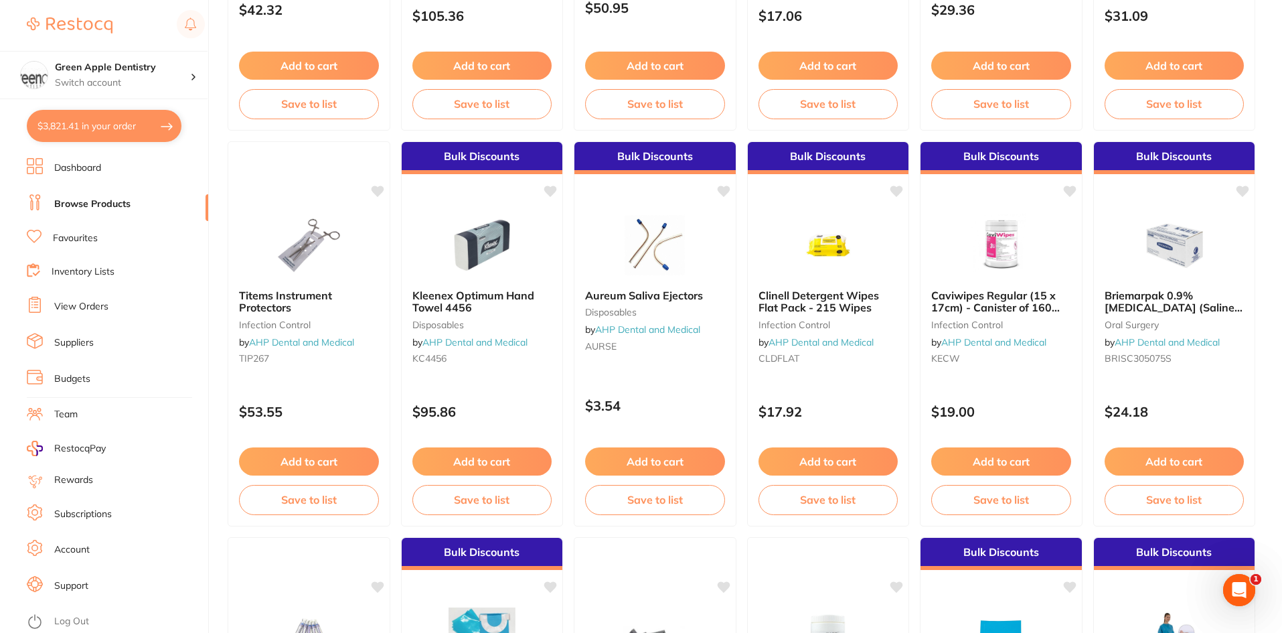
click at [100, 131] on button "$3,821.41 in your order" at bounding box center [104, 126] width 155 height 32
checkbox input "true"
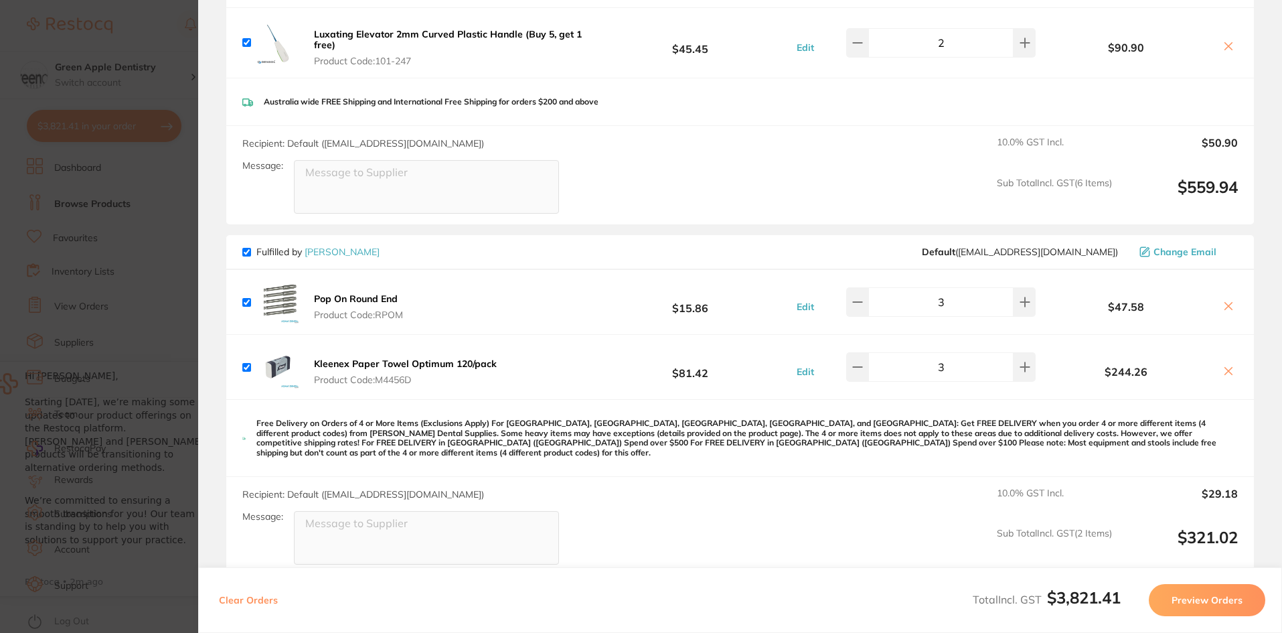
scroll to position [1874, 0]
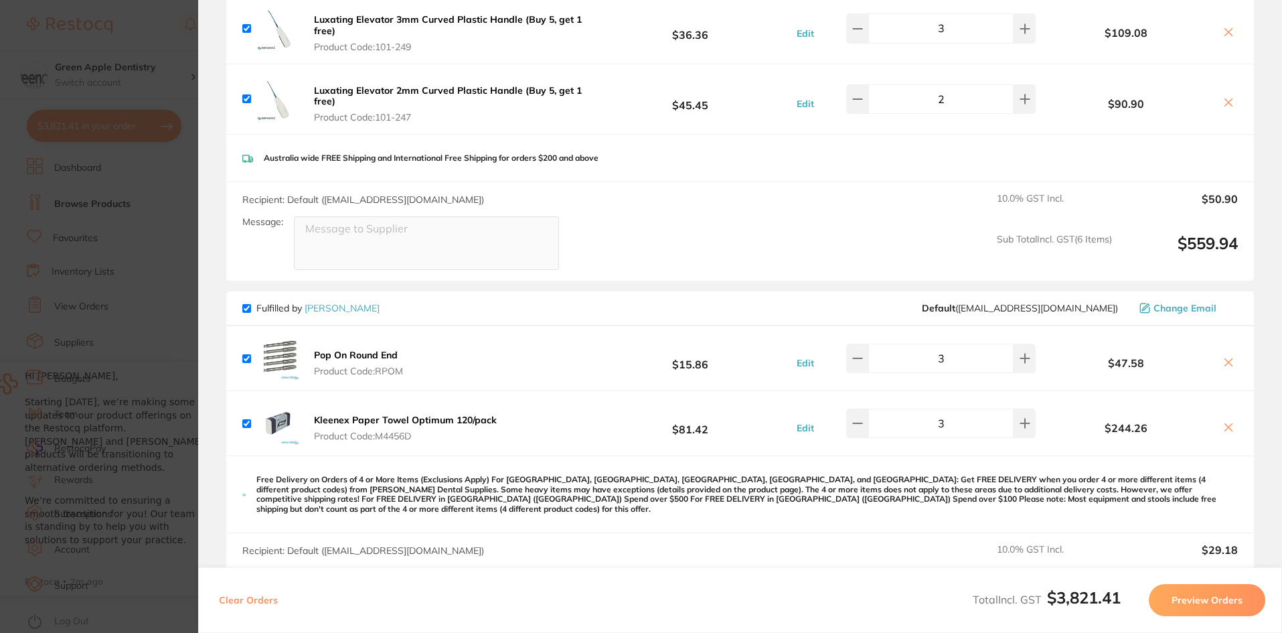
click at [183, 301] on section "Update RRP Set your pre negotiated price for this item. Item Agreed RRP (excl. …" at bounding box center [641, 316] width 1282 height 633
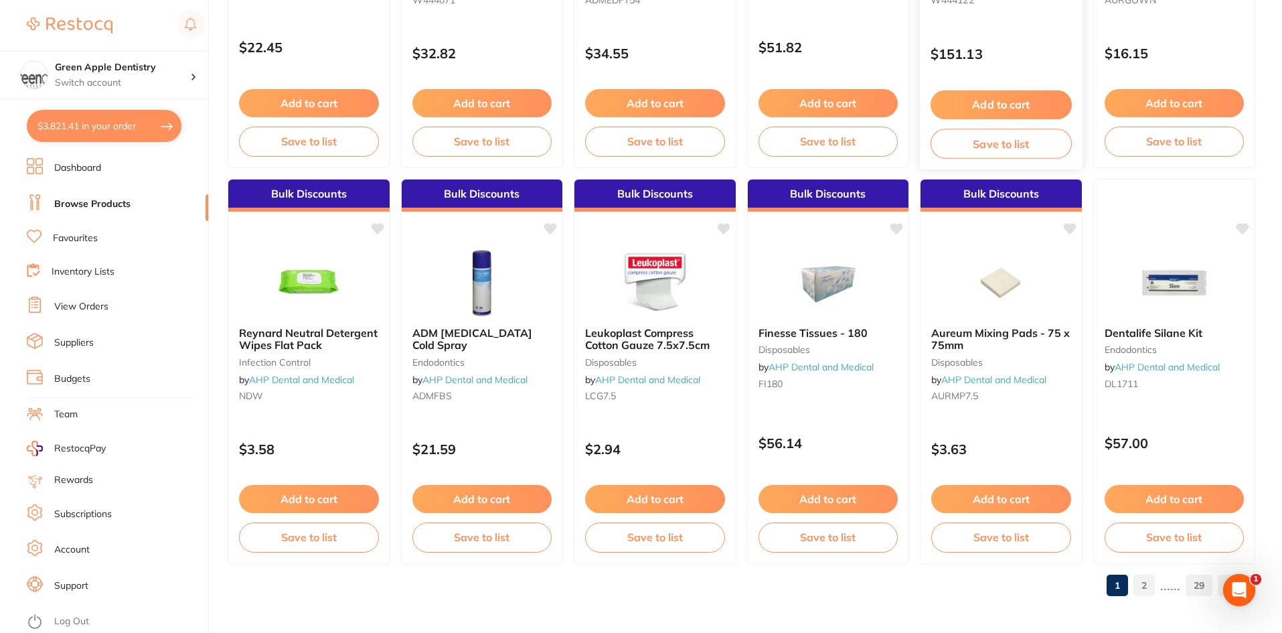
scroll to position [3175, 0]
click at [1143, 583] on link "2" at bounding box center [1143, 584] width 21 height 27
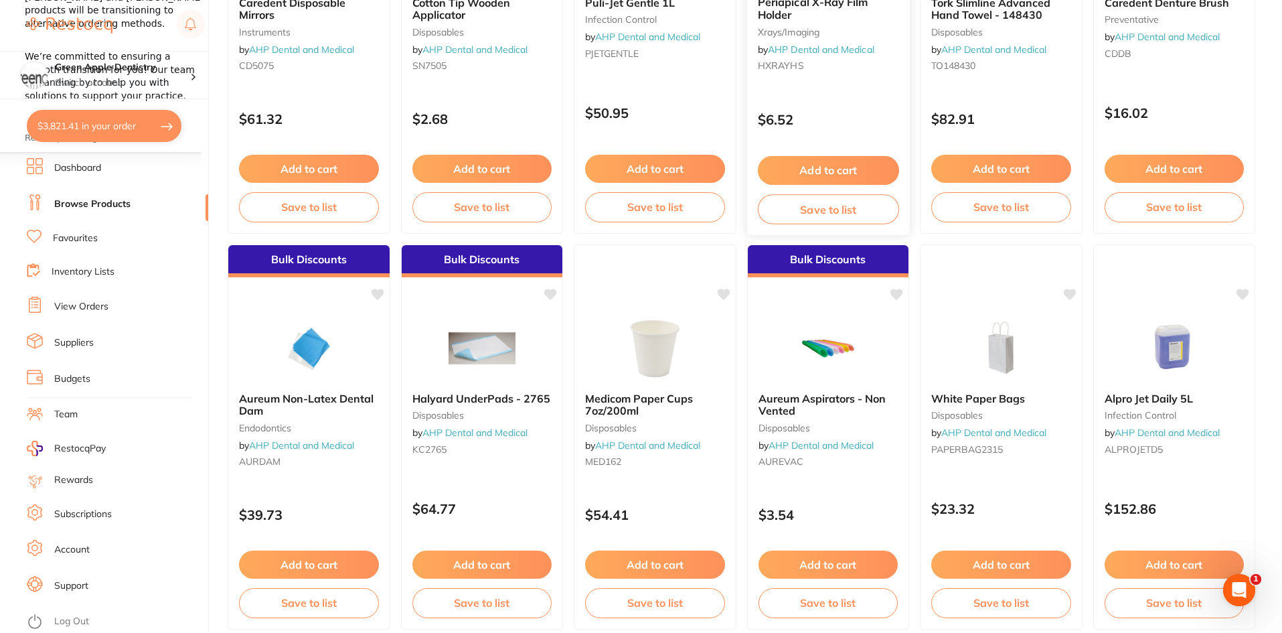
scroll to position [736, 0]
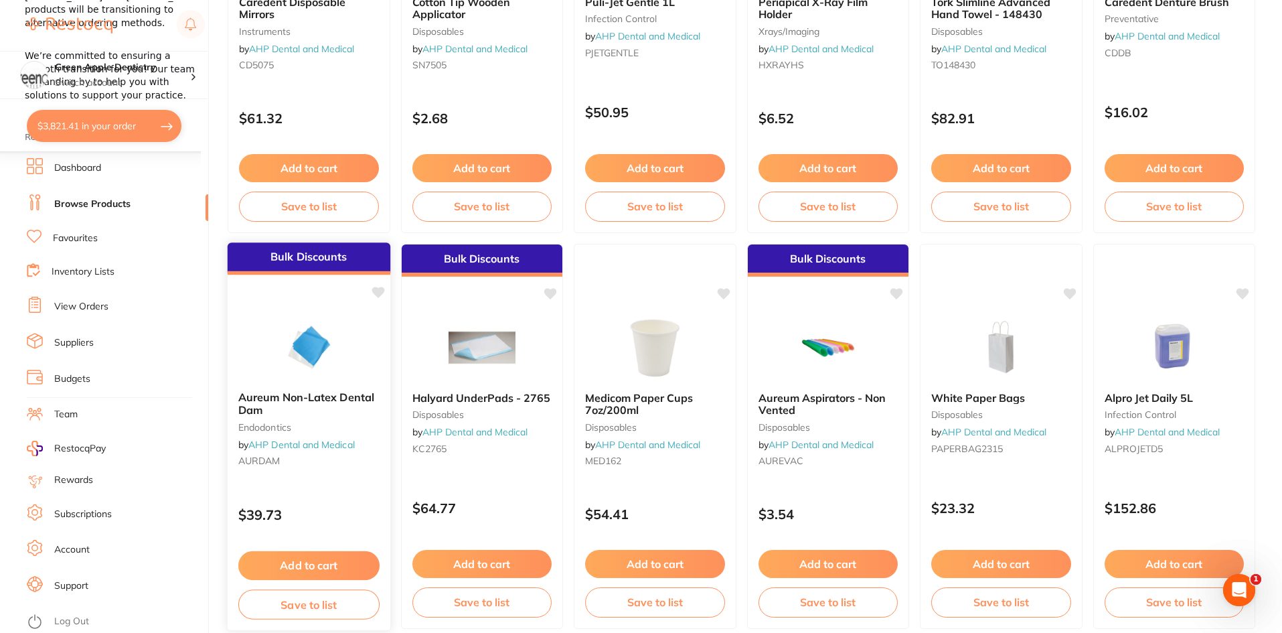
click at [347, 373] on img at bounding box center [309, 347] width 88 height 68
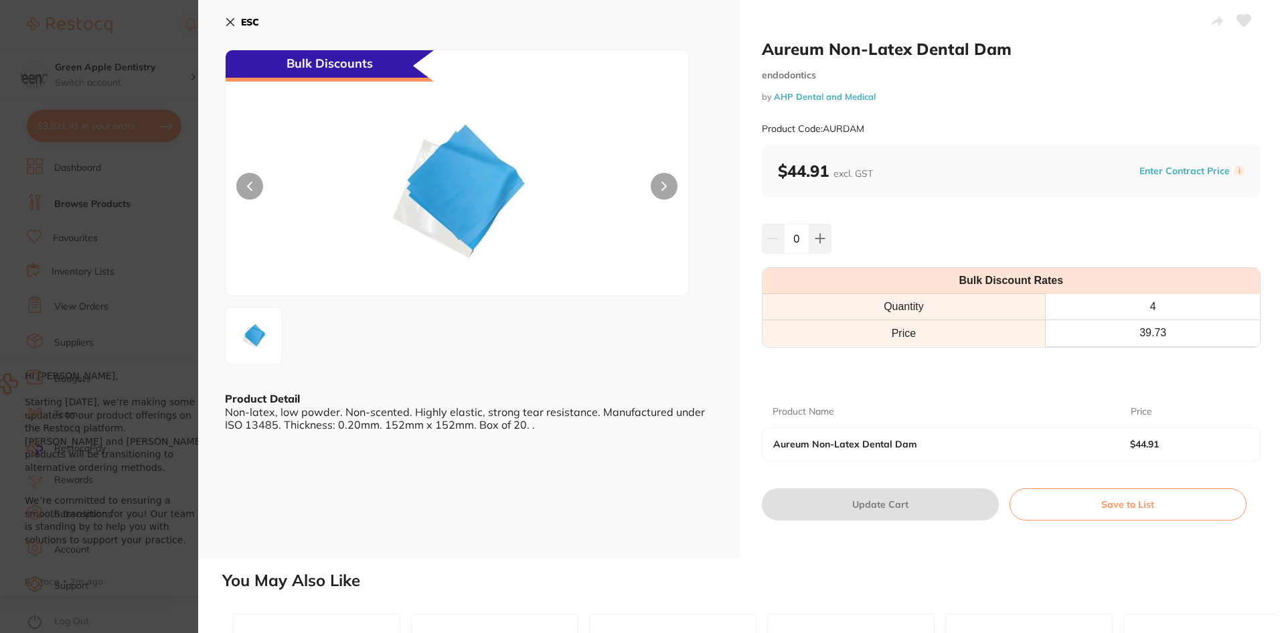
click at [232, 23] on button "ESC" at bounding box center [242, 22] width 34 height 23
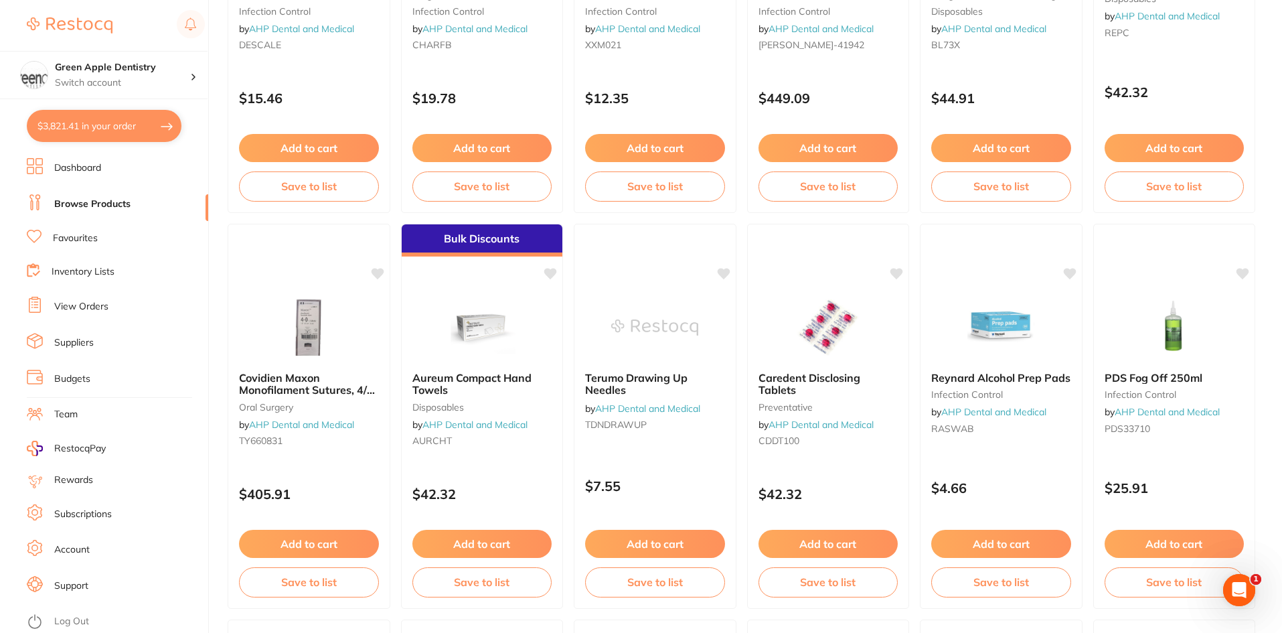
scroll to position [1564, 0]
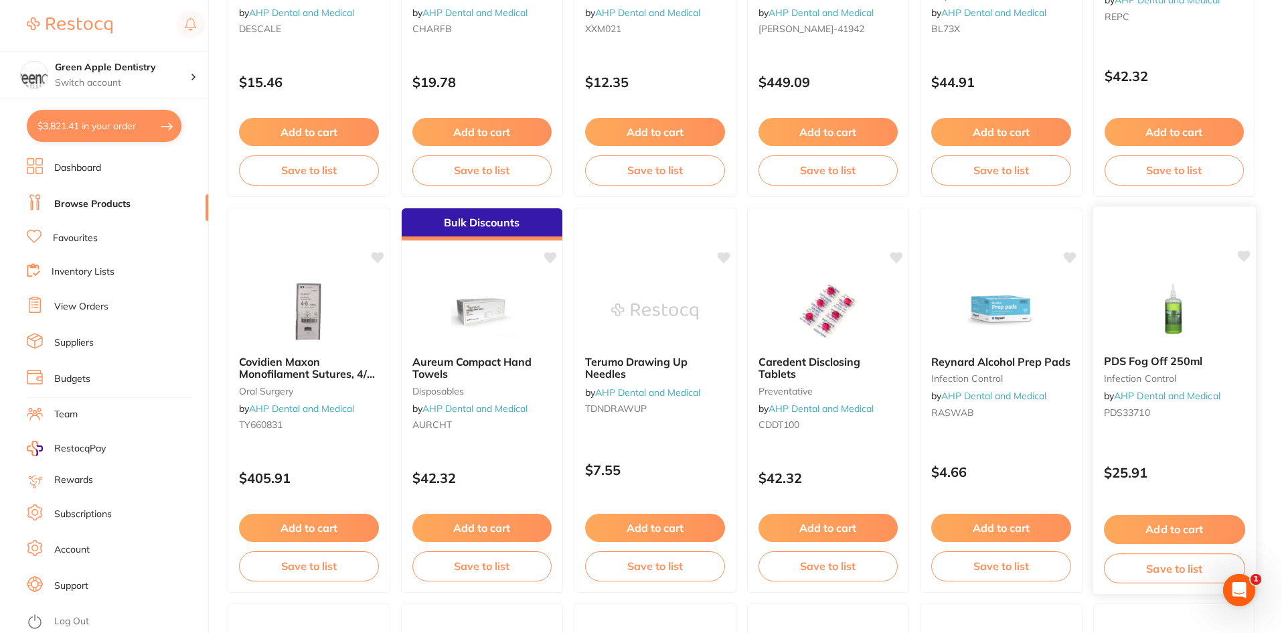
click at [1224, 308] on div at bounding box center [1173, 310] width 163 height 68
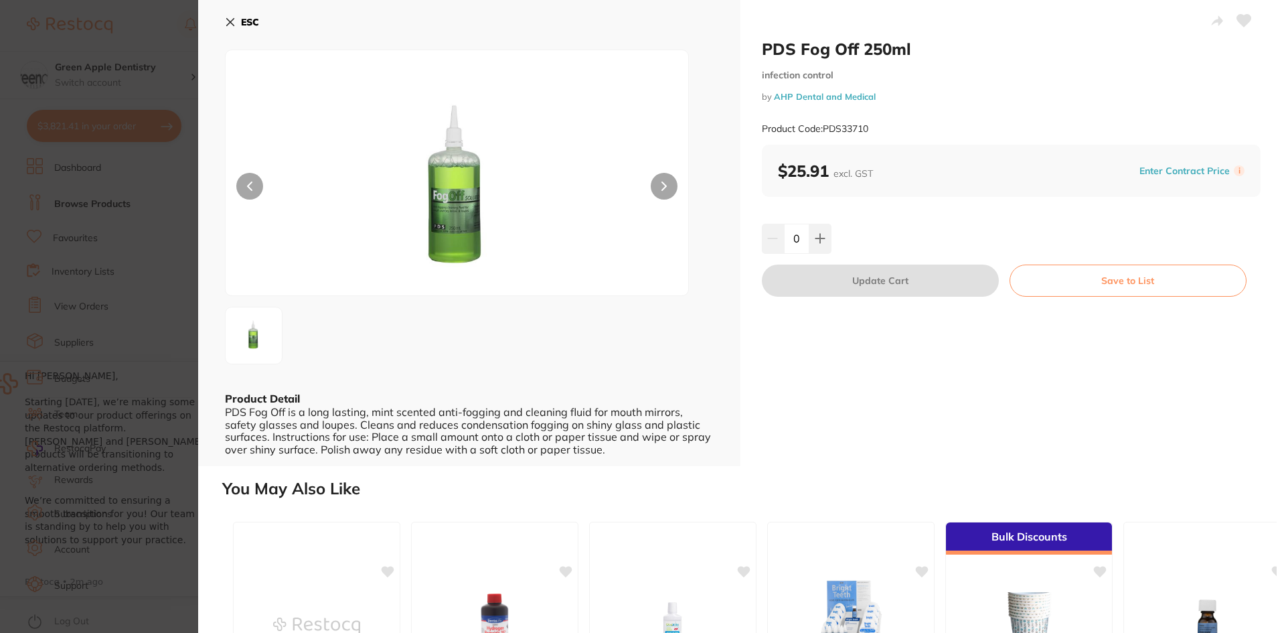
click at [248, 17] on b "ESC" at bounding box center [250, 22] width 18 height 12
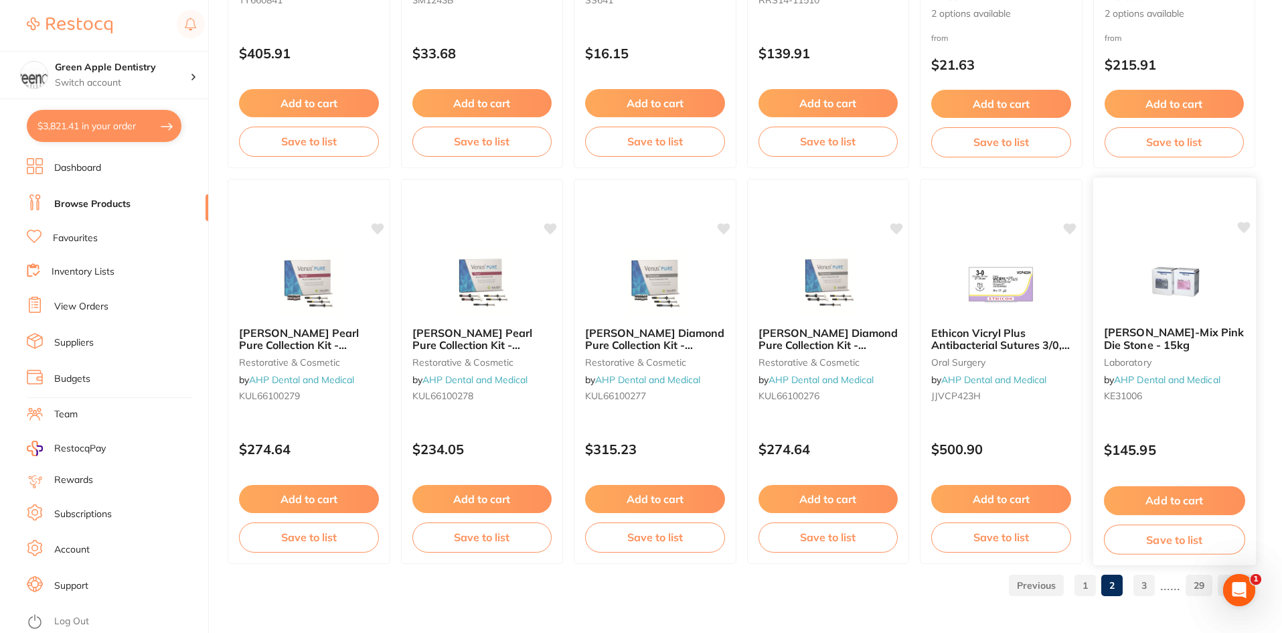
scroll to position [3175, 0]
click at [1141, 580] on link "3" at bounding box center [1143, 584] width 21 height 27
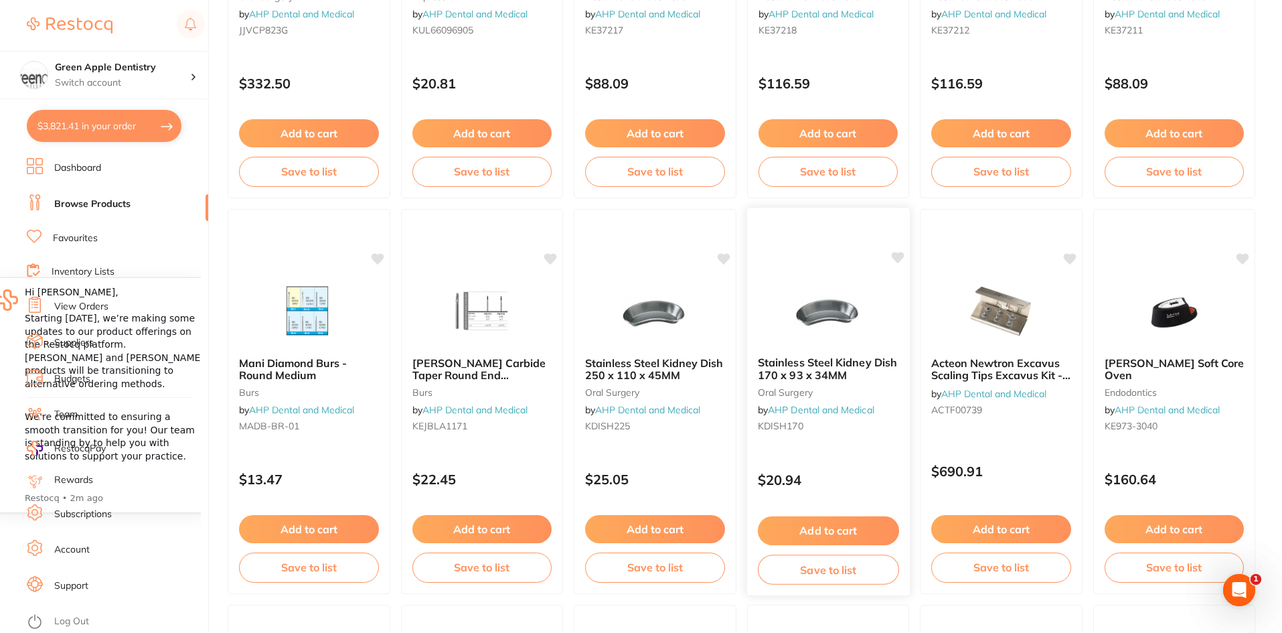
scroll to position [402, 0]
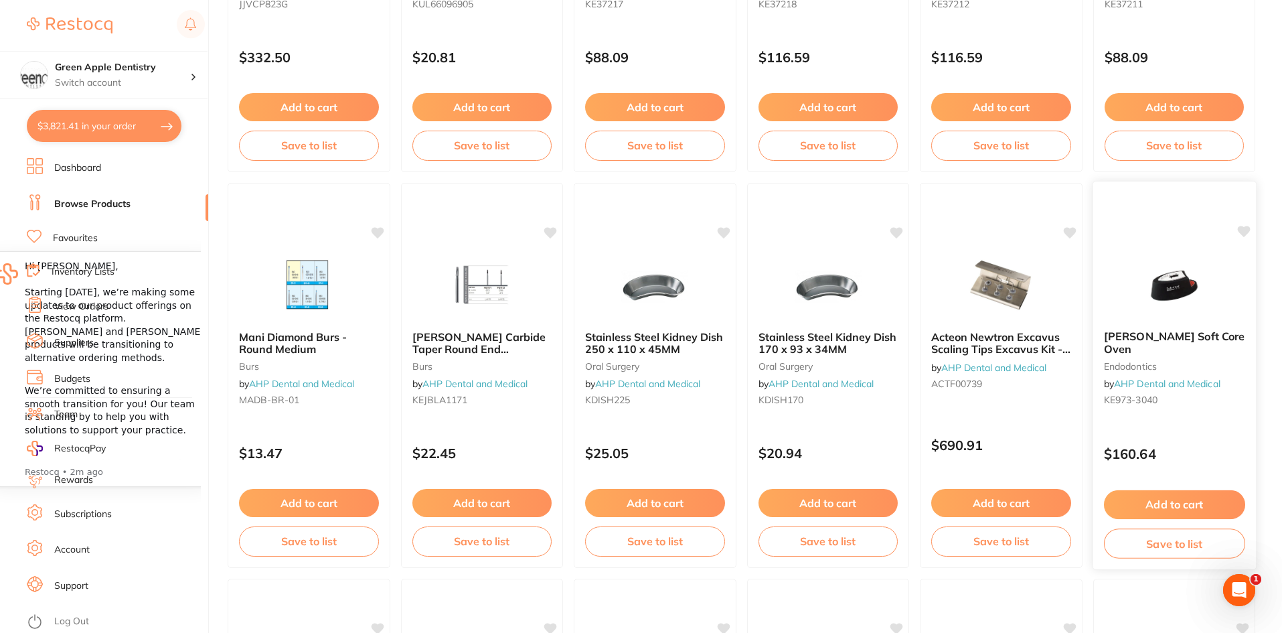
click at [1210, 284] on img at bounding box center [1174, 286] width 88 height 68
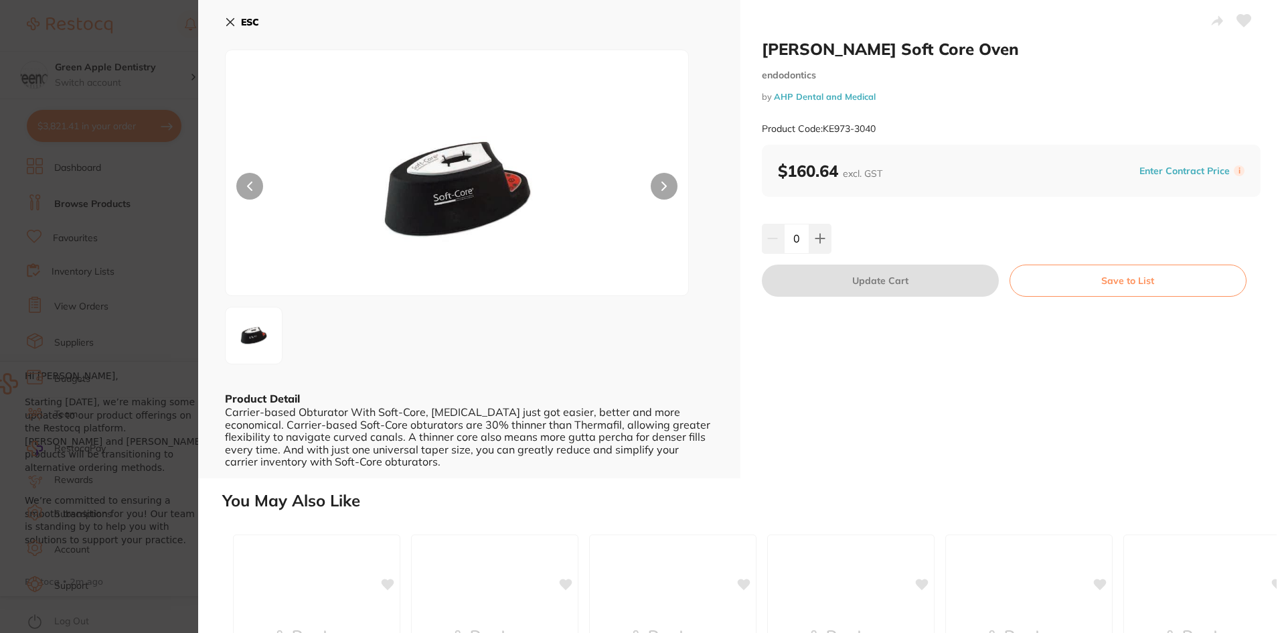
click at [256, 27] on div "ESC" at bounding box center [469, 30] width 489 height 39
click at [252, 23] on b "ESC" at bounding box center [250, 22] width 18 height 12
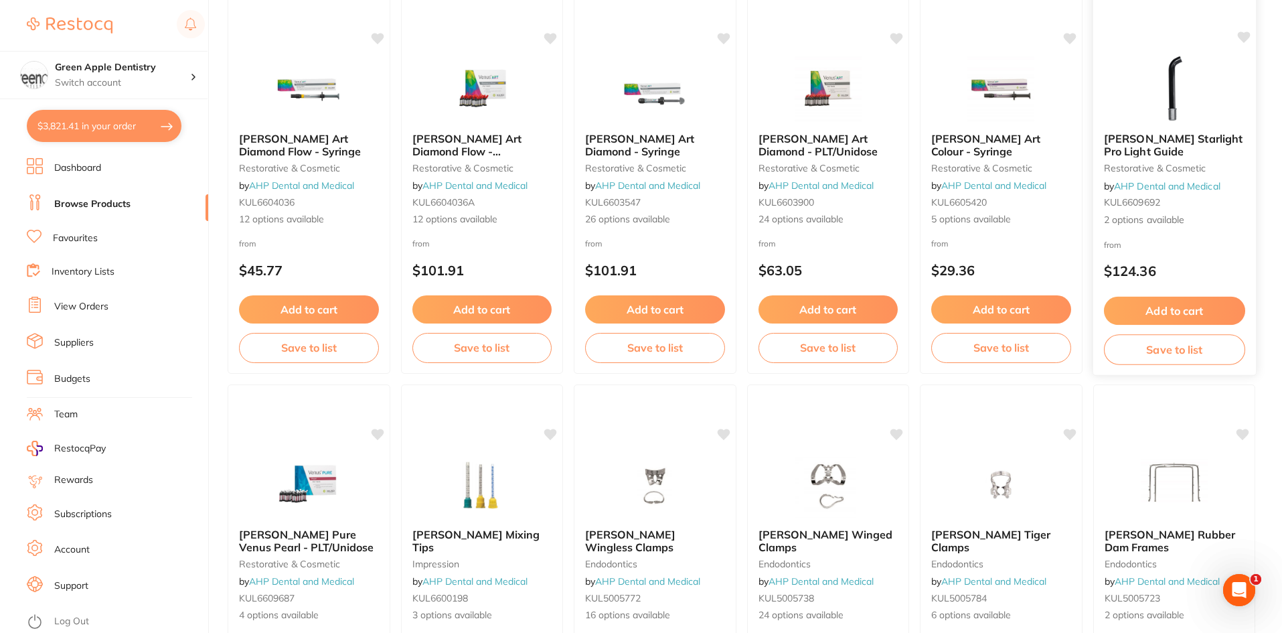
scroll to position [2434, 0]
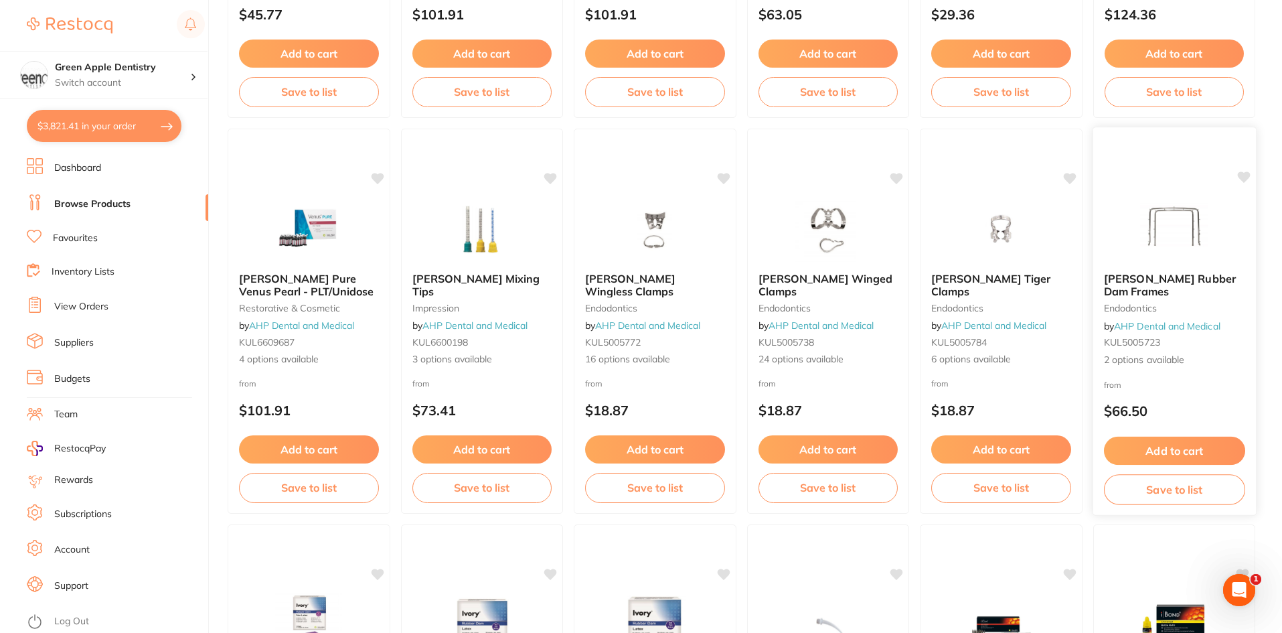
click at [1168, 230] on img at bounding box center [1174, 228] width 88 height 68
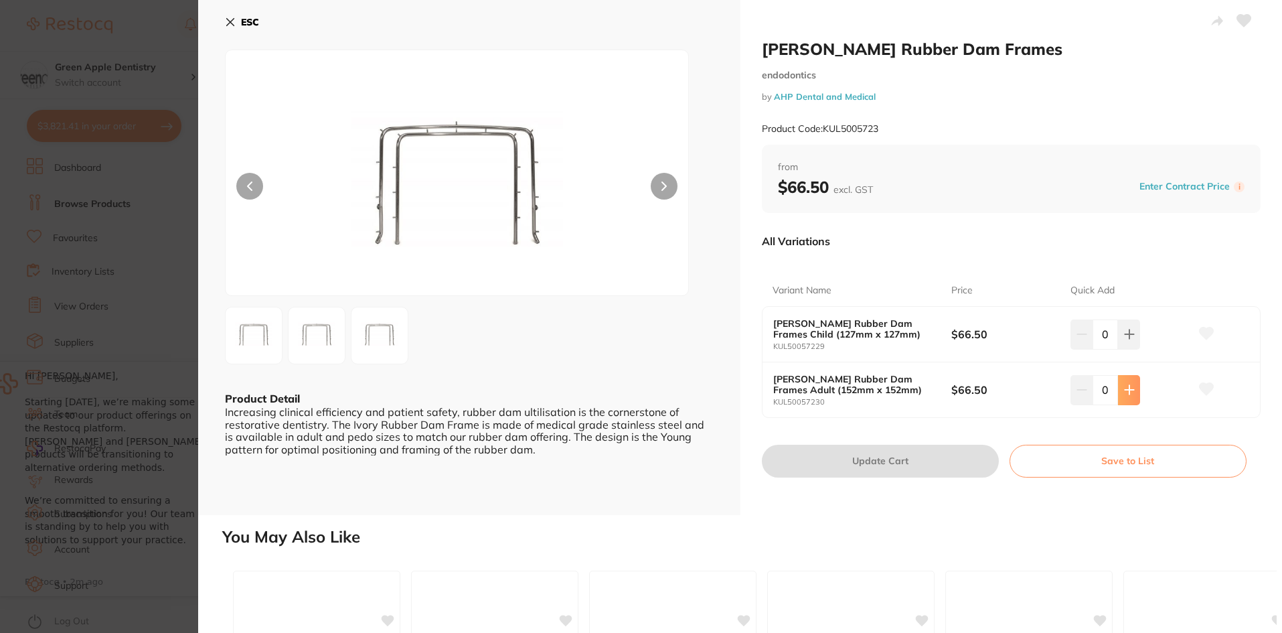
click at [1122, 349] on button at bounding box center [1129, 333] width 22 height 29
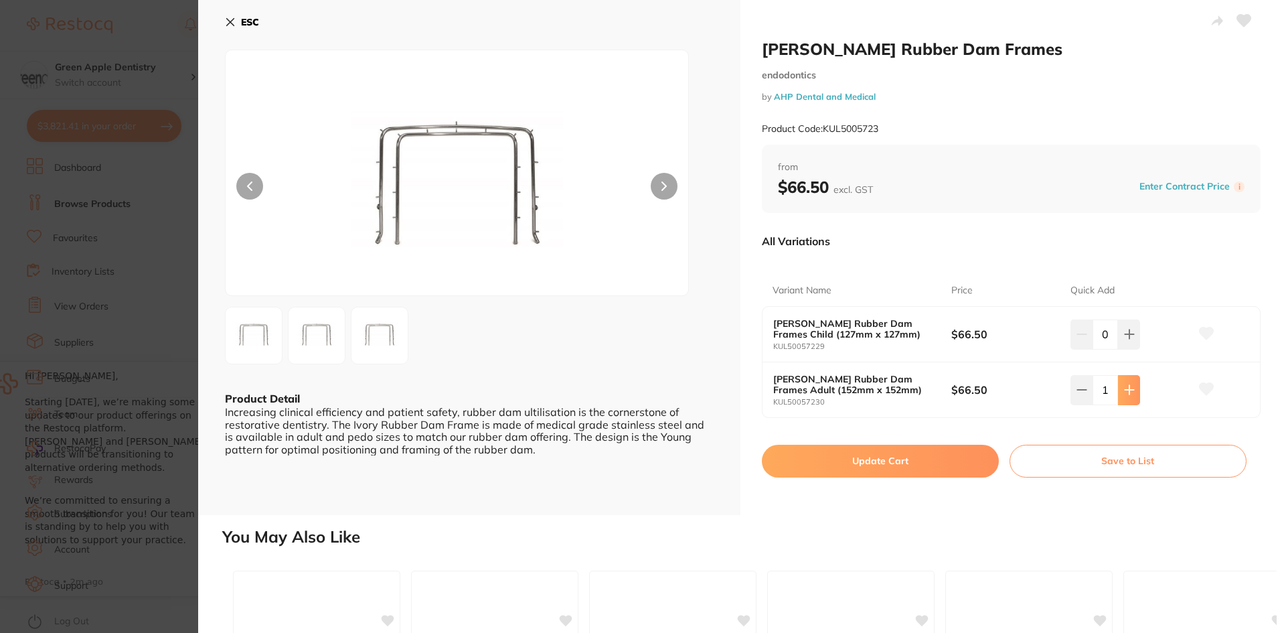
click at [1122, 349] on button at bounding box center [1129, 333] width 22 height 29
type input "2"
click at [931, 457] on button "Update Cart" at bounding box center [880, 460] width 237 height 32
checkbox input "false"
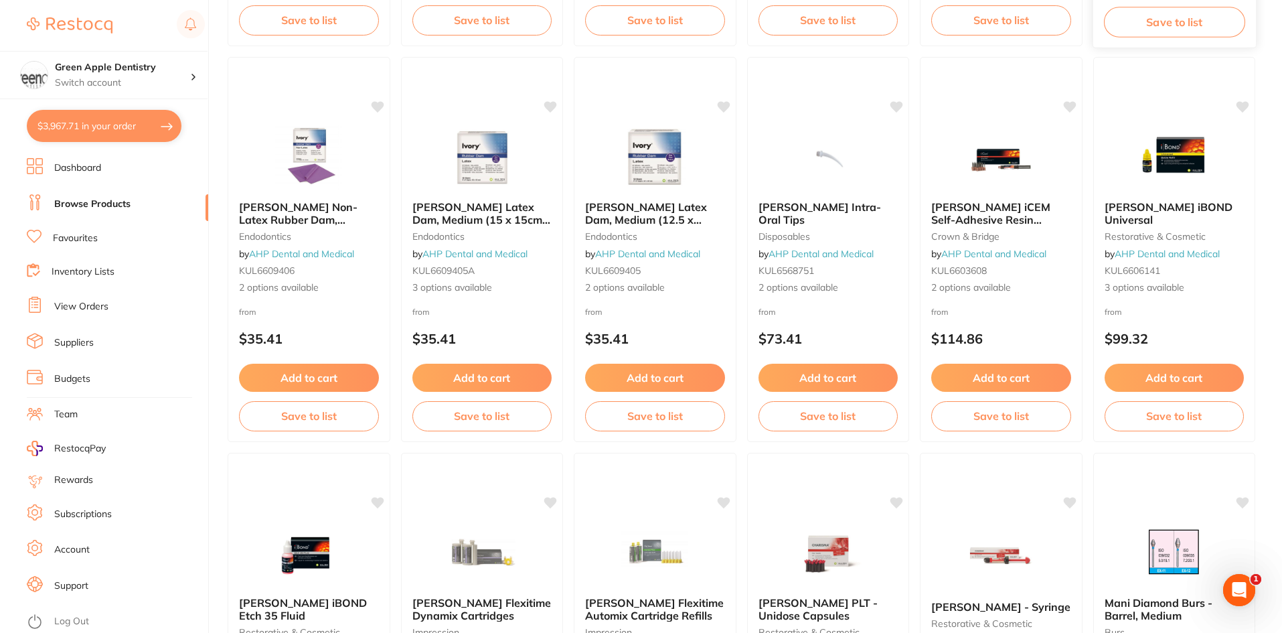
scroll to position [2902, 0]
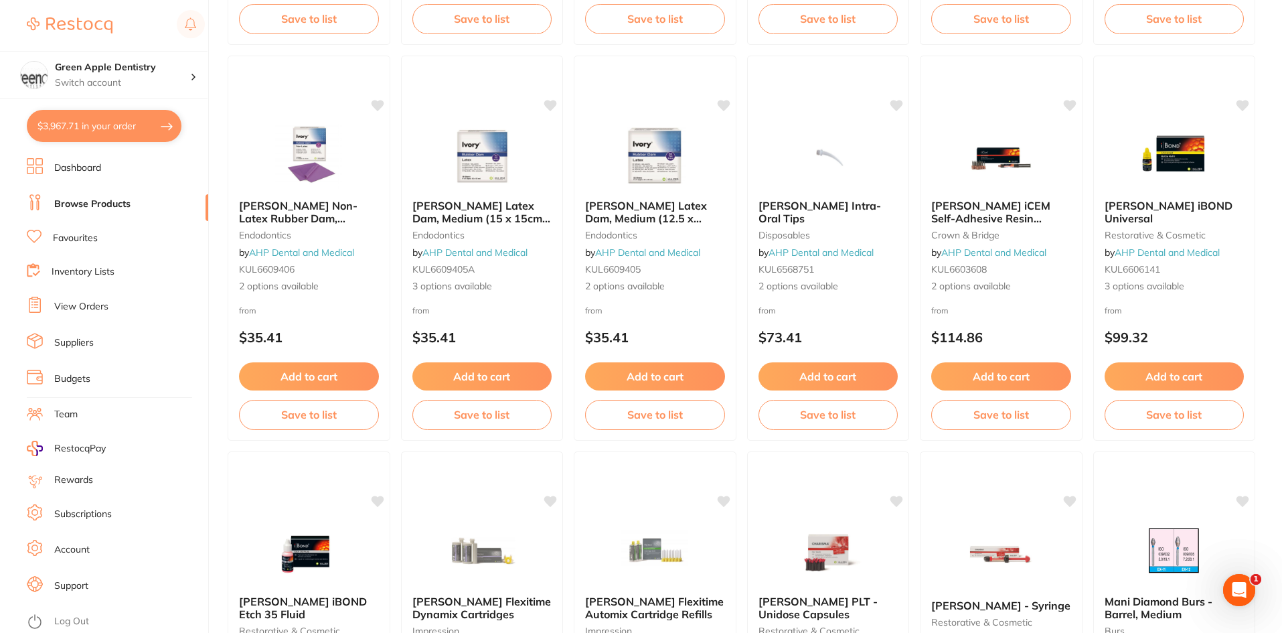
click at [141, 131] on button "$3,967.71 in your order" at bounding box center [104, 126] width 155 height 32
checkbox input "true"
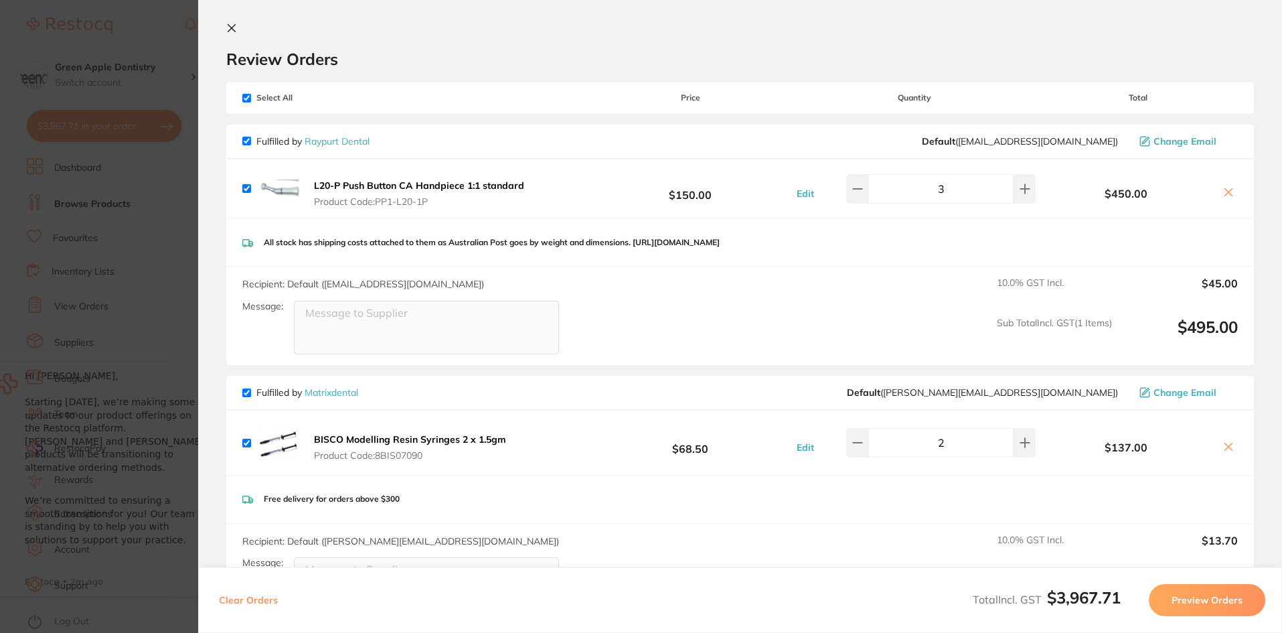
scroll to position [0, 0]
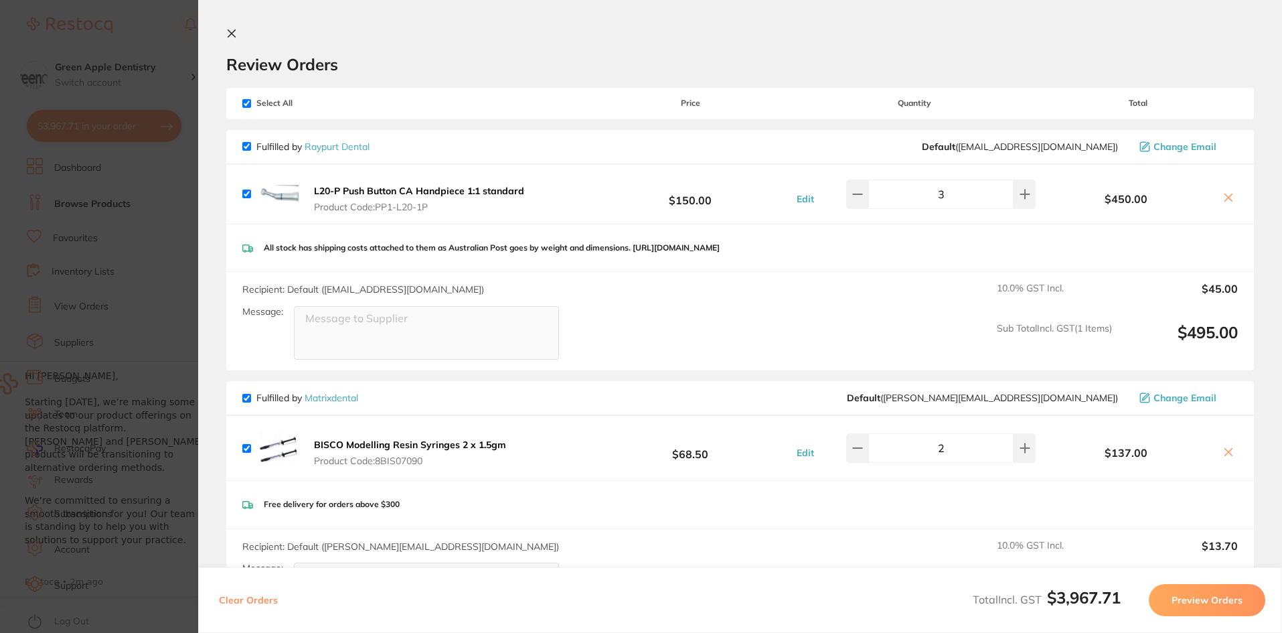
click at [226, 26] on section "Review Orders Your orders are being processed and we will notify you once we ha…" at bounding box center [740, 316] width 1084 height 633
click at [228, 30] on icon at bounding box center [231, 33] width 7 height 7
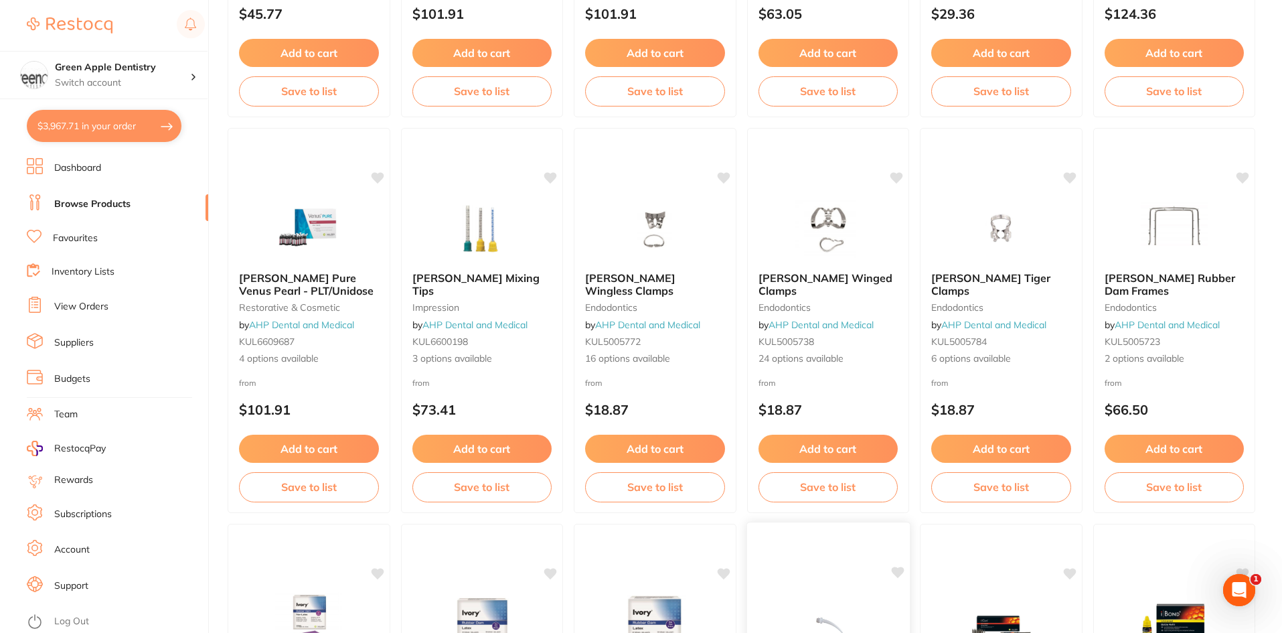
scroll to position [2434, 0]
click at [498, 238] on img at bounding box center [482, 228] width 88 height 68
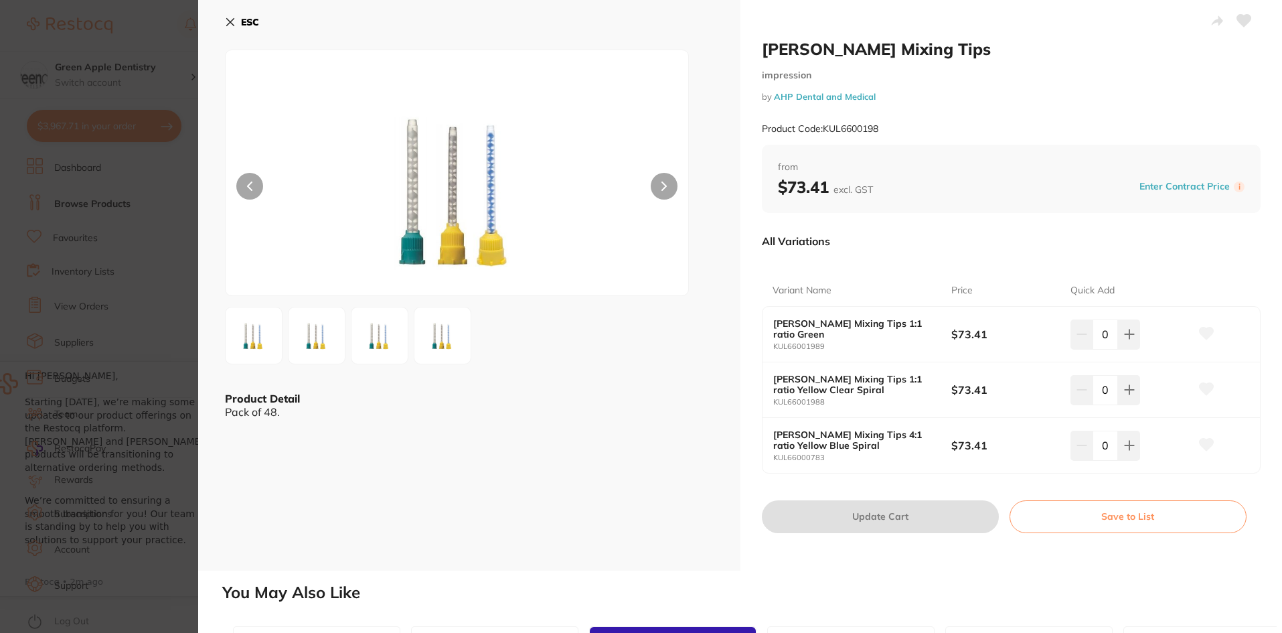
click at [361, 338] on img at bounding box center [379, 335] width 48 height 48
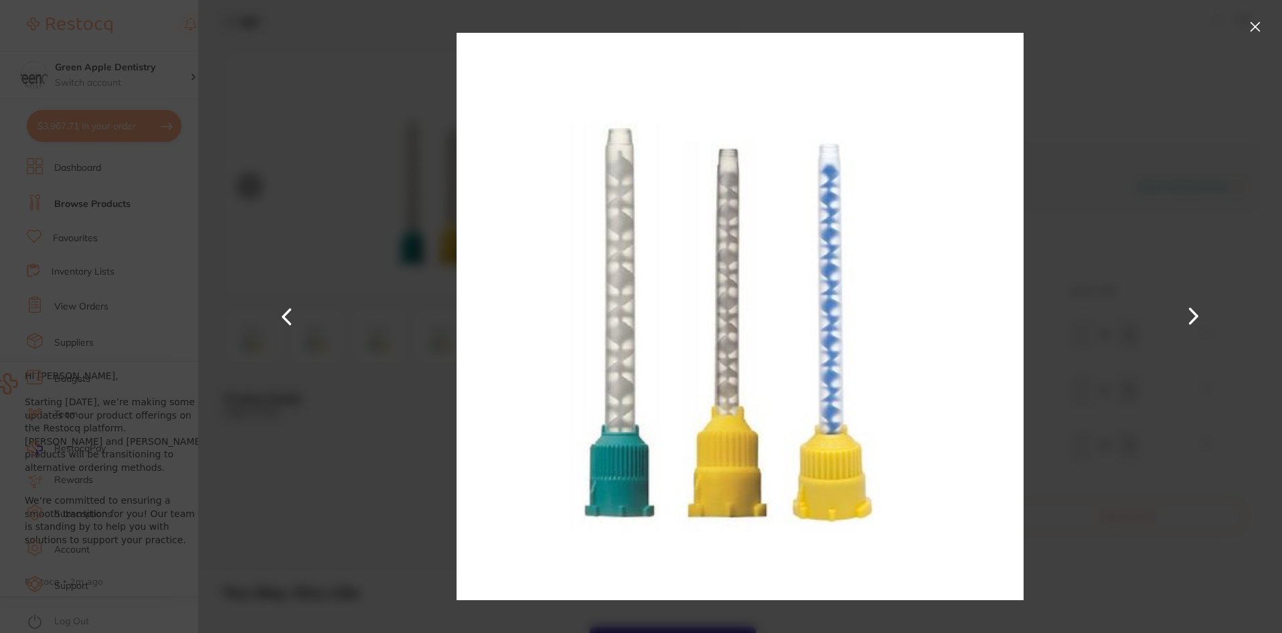
click at [442, 324] on div at bounding box center [740, 316] width 1084 height 633
click at [1257, 29] on button at bounding box center [1254, 26] width 21 height 21
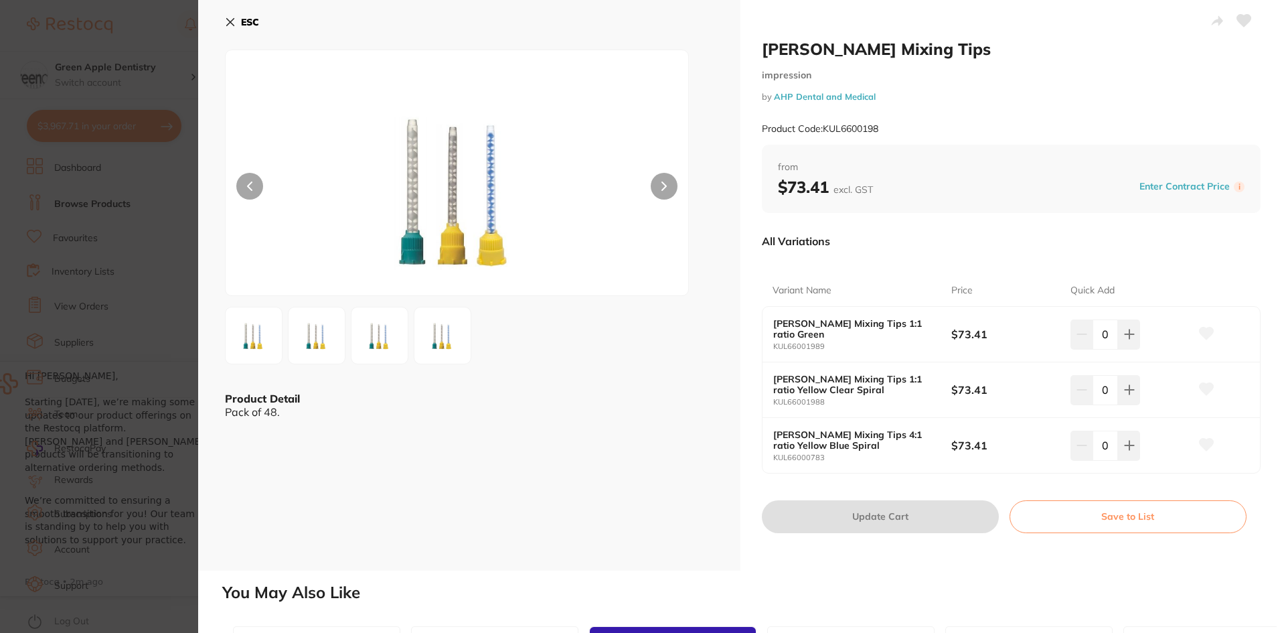
click at [227, 19] on icon at bounding box center [230, 22] width 11 height 11
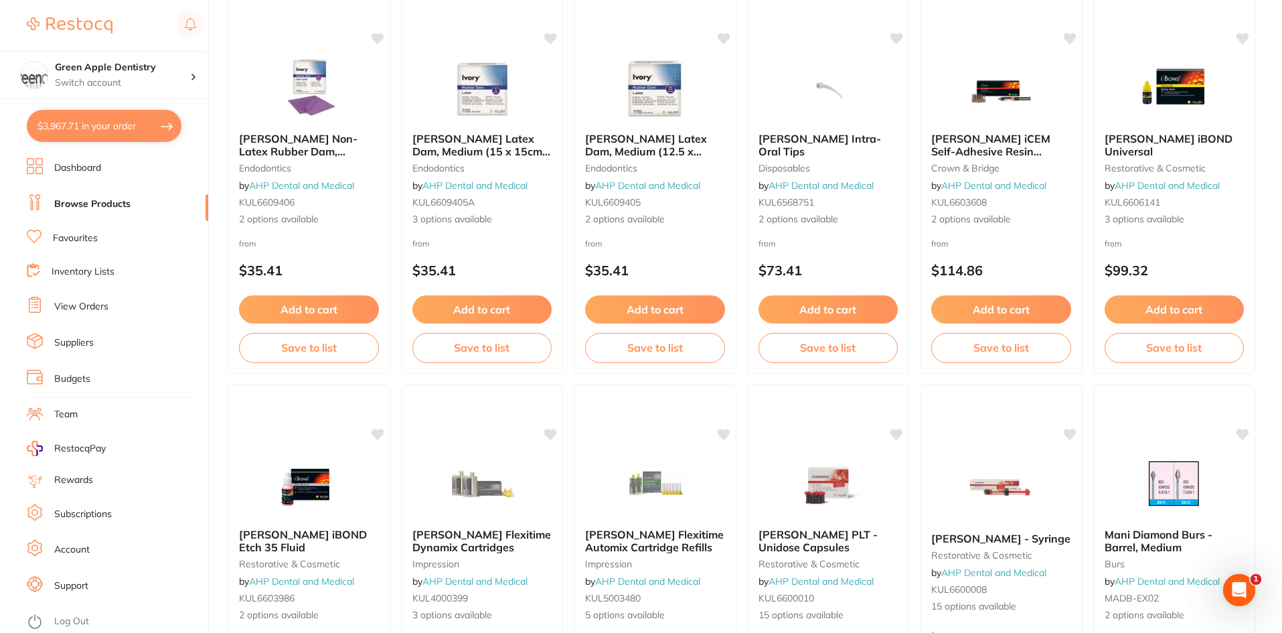
scroll to position [3175, 0]
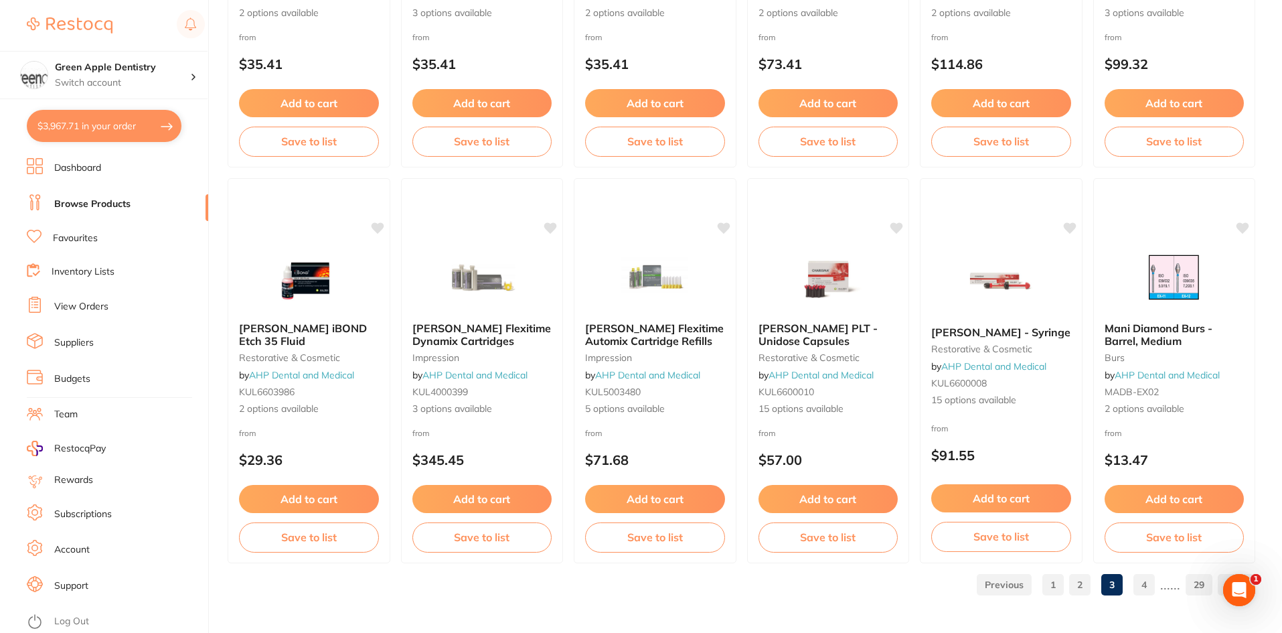
click at [1141, 580] on link "4" at bounding box center [1143, 584] width 21 height 27
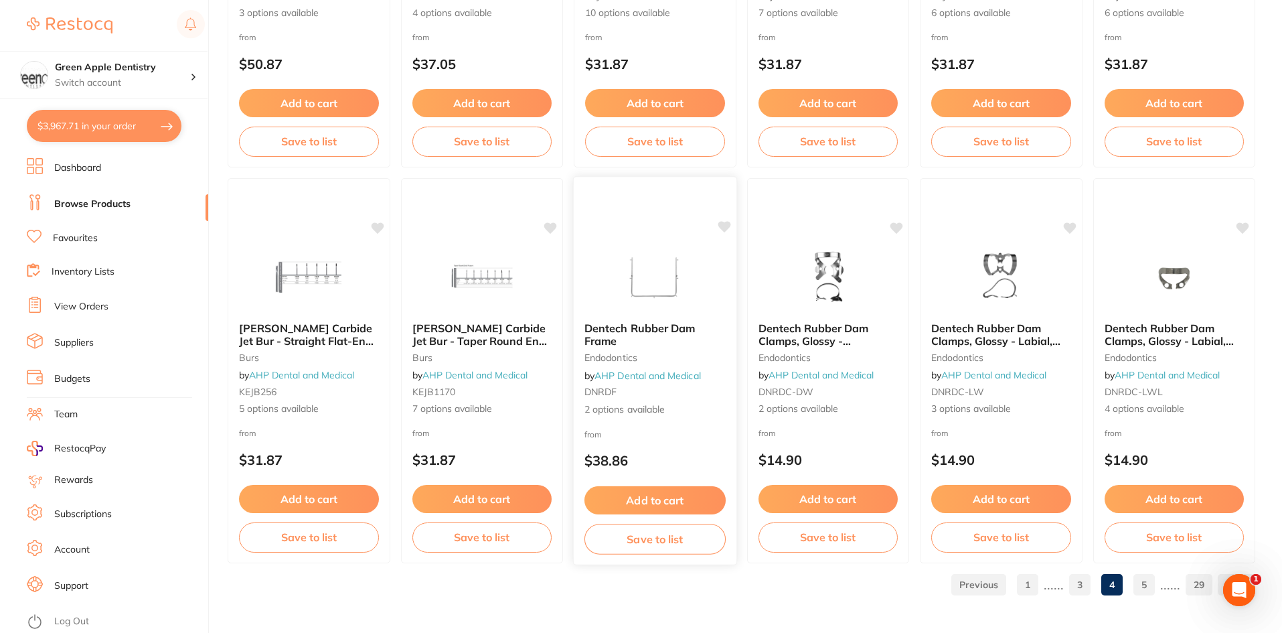
click at [666, 305] on img at bounding box center [655, 278] width 88 height 68
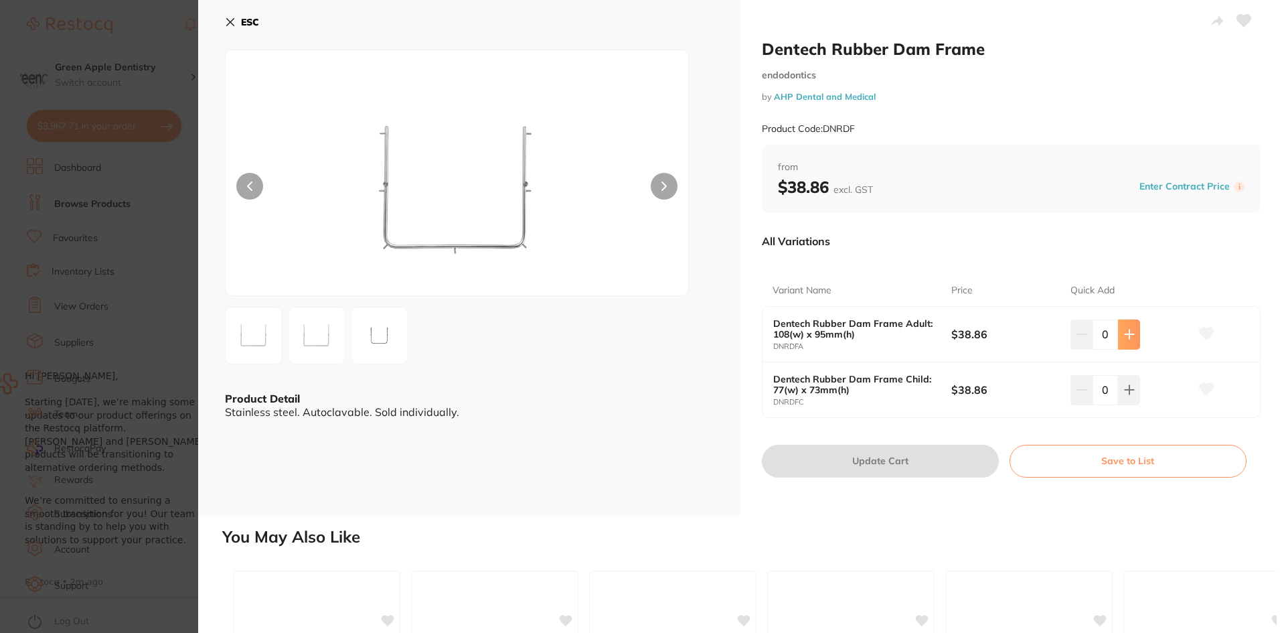
click at [1124, 338] on icon at bounding box center [1129, 334] width 11 height 11
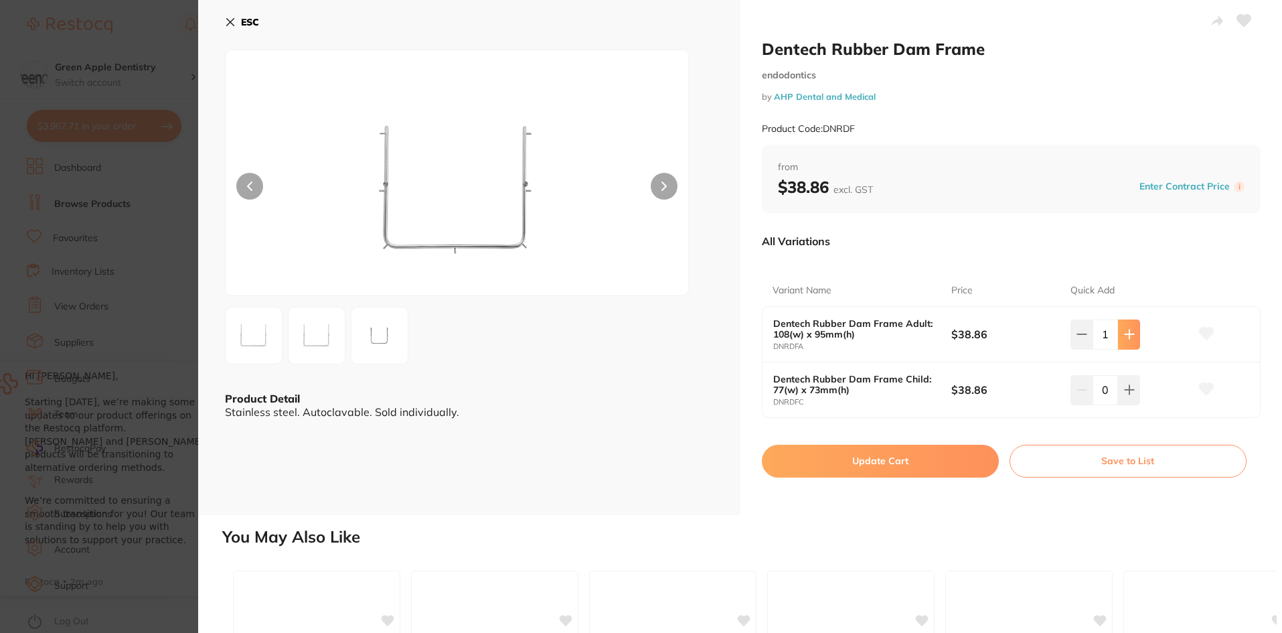
click at [1124, 338] on icon at bounding box center [1129, 334] width 11 height 11
type input "2"
click at [910, 459] on button "Update Cart" at bounding box center [880, 460] width 237 height 32
checkbox input "false"
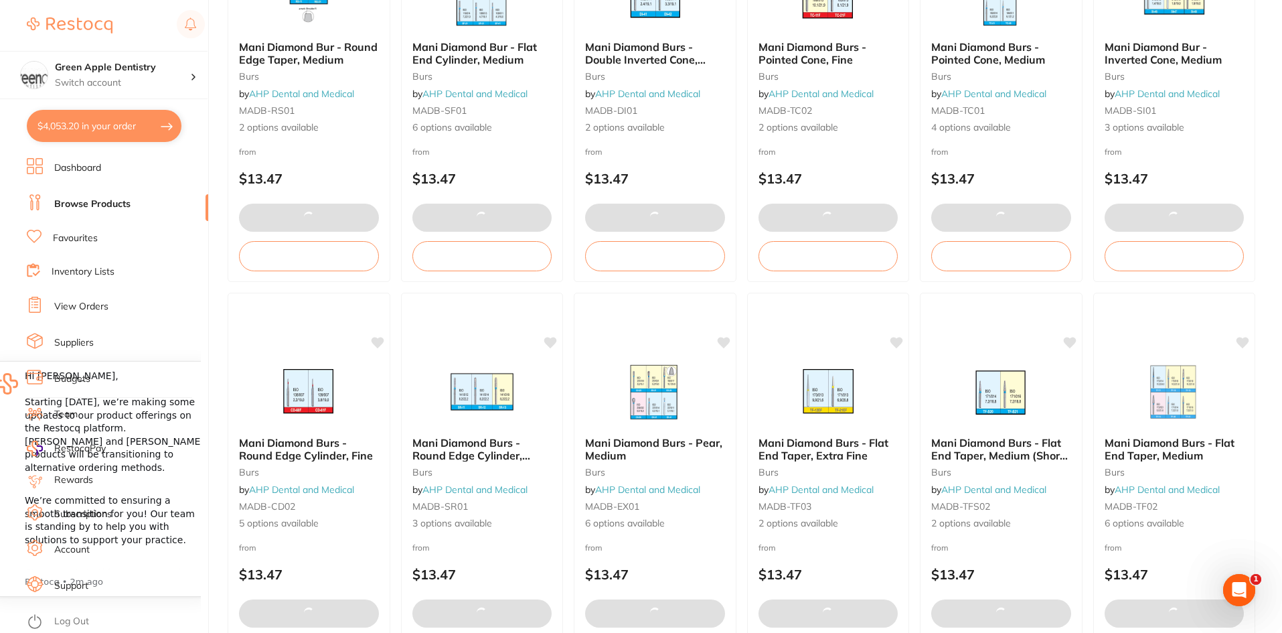
click at [128, 133] on button "$4,053.20 in your order" at bounding box center [104, 126] width 155 height 32
checkbox input "true"
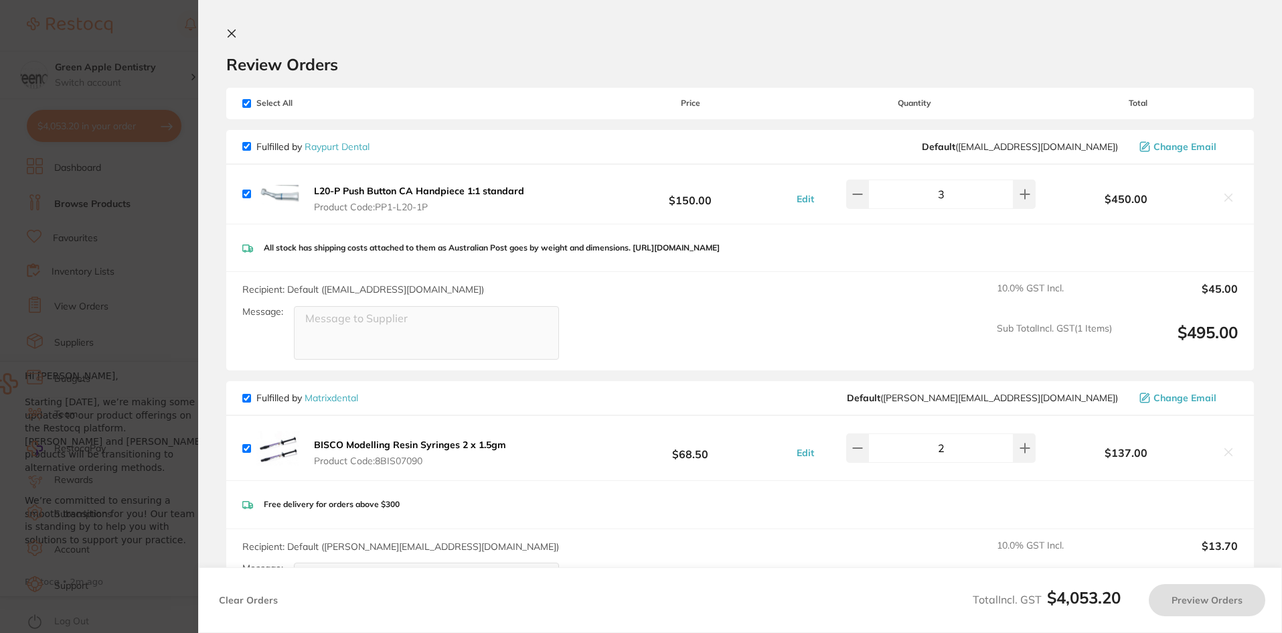
checkbox input "false"
checkbox input "true"
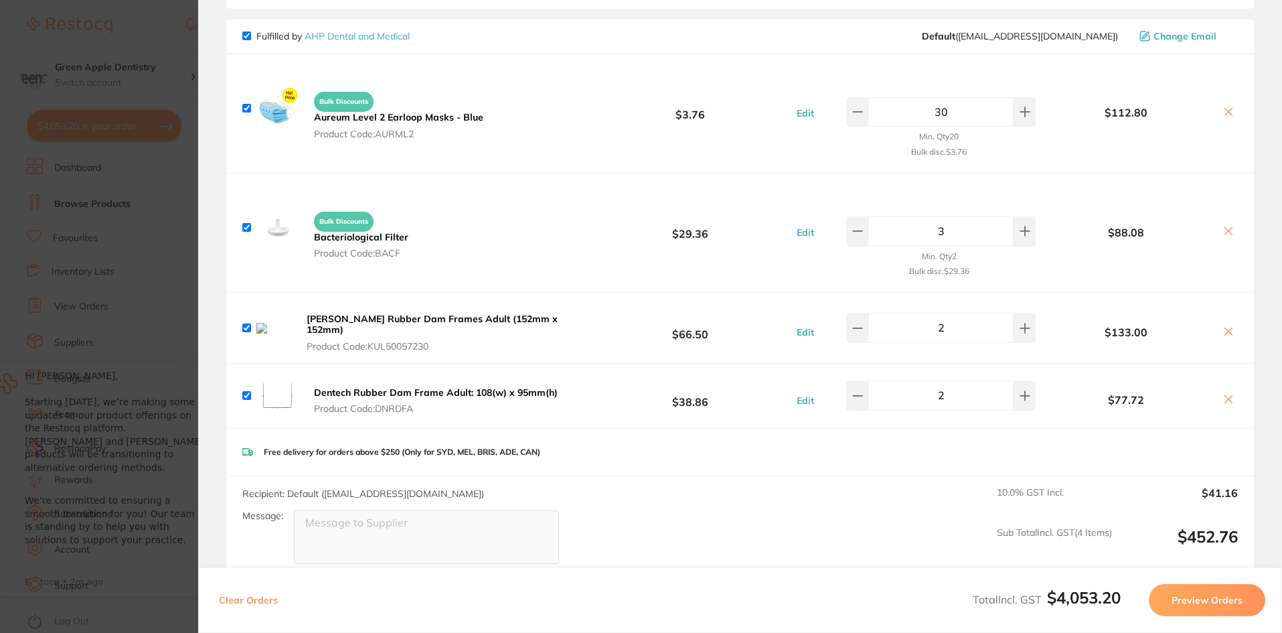
scroll to position [3347, 0]
click at [1225, 327] on icon at bounding box center [1228, 330] width 7 height 7
checkbox input "false"
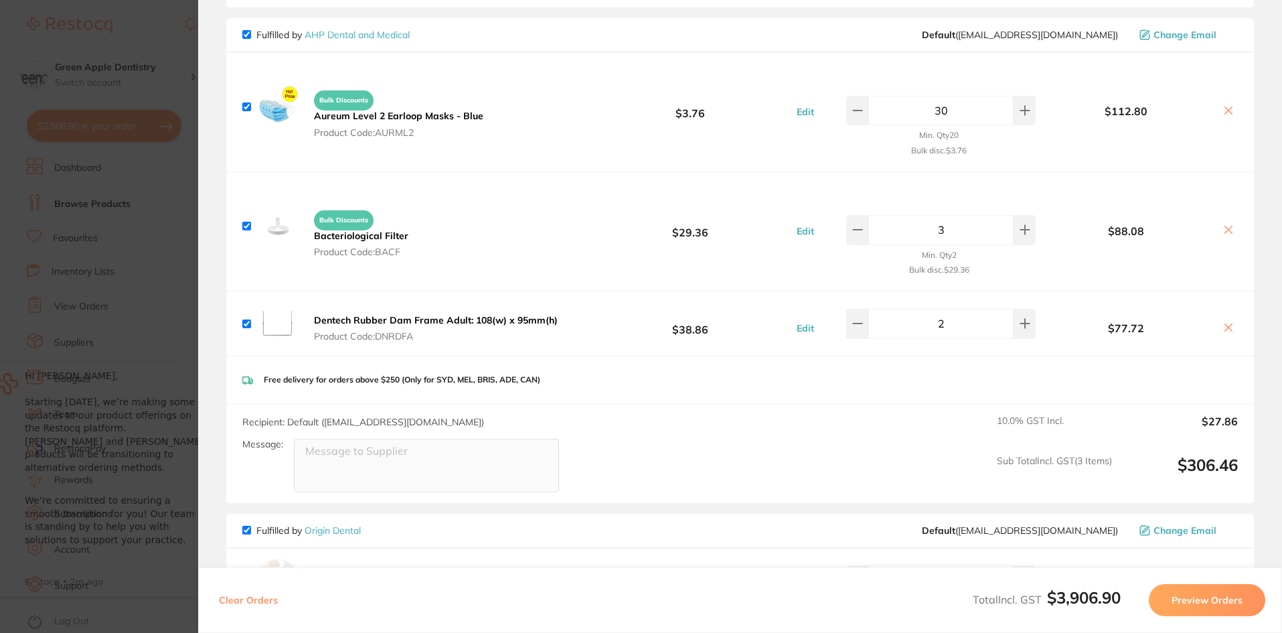
click at [173, 292] on section "Update RRP Set your pre negotiated price for this item. Item Agreed RRP (excl. …" at bounding box center [641, 316] width 1282 height 633
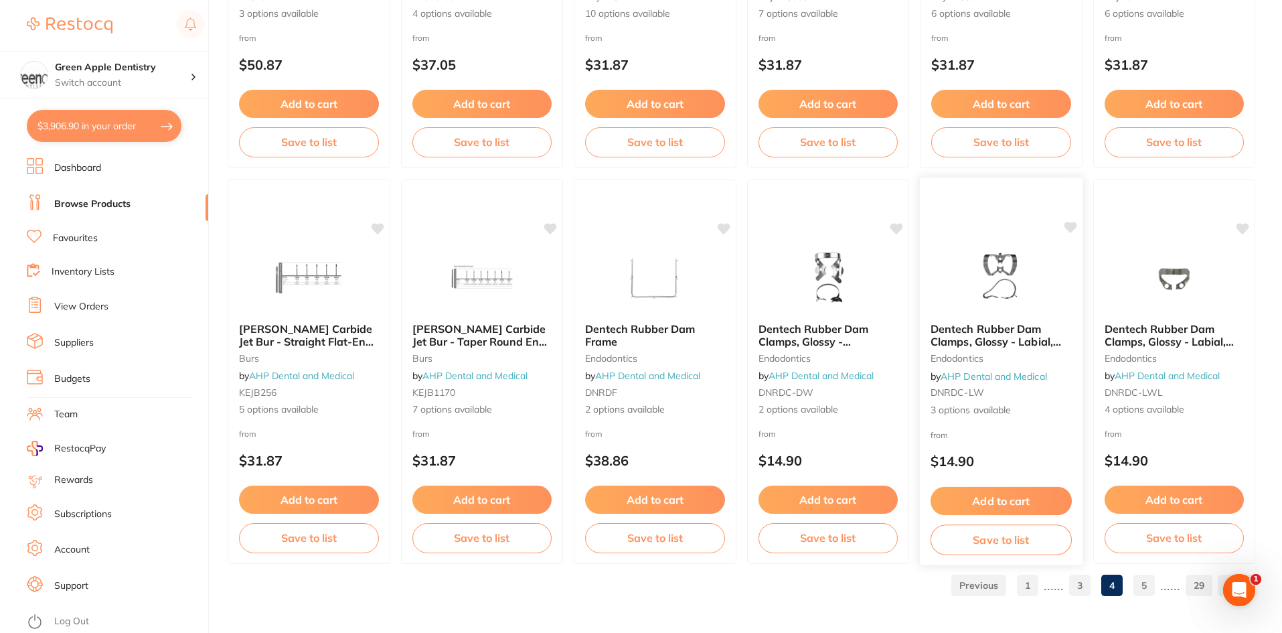
scroll to position [3175, 0]
click at [1151, 580] on link "5" at bounding box center [1143, 584] width 21 height 27
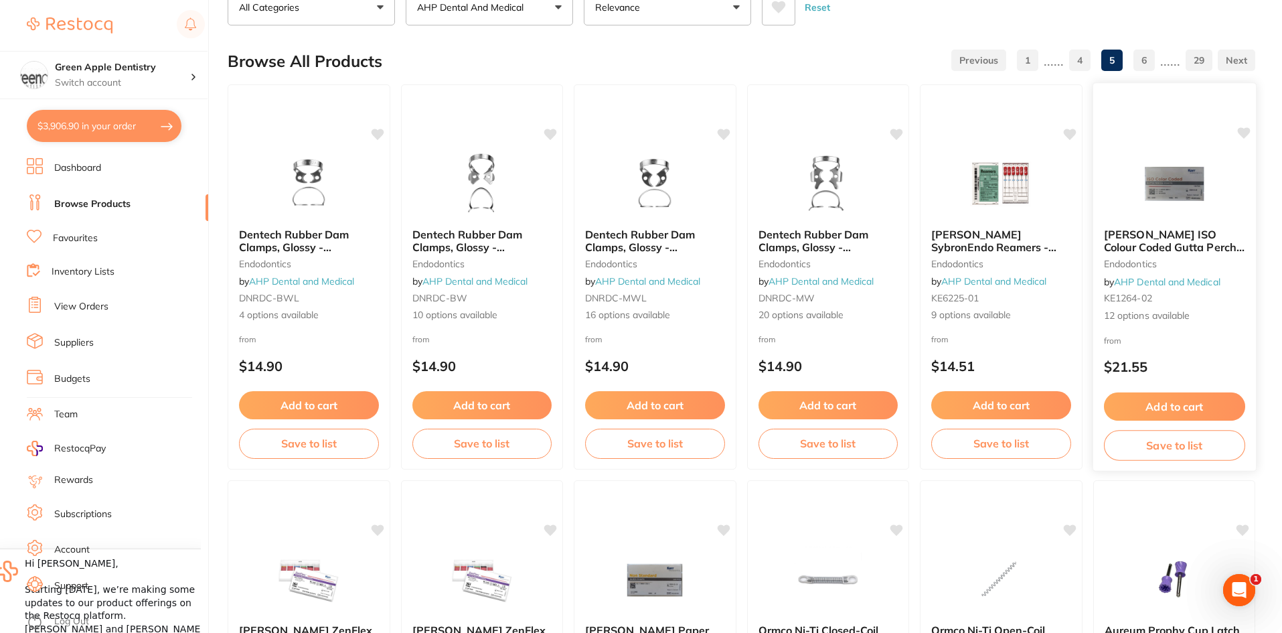
scroll to position [134, 0]
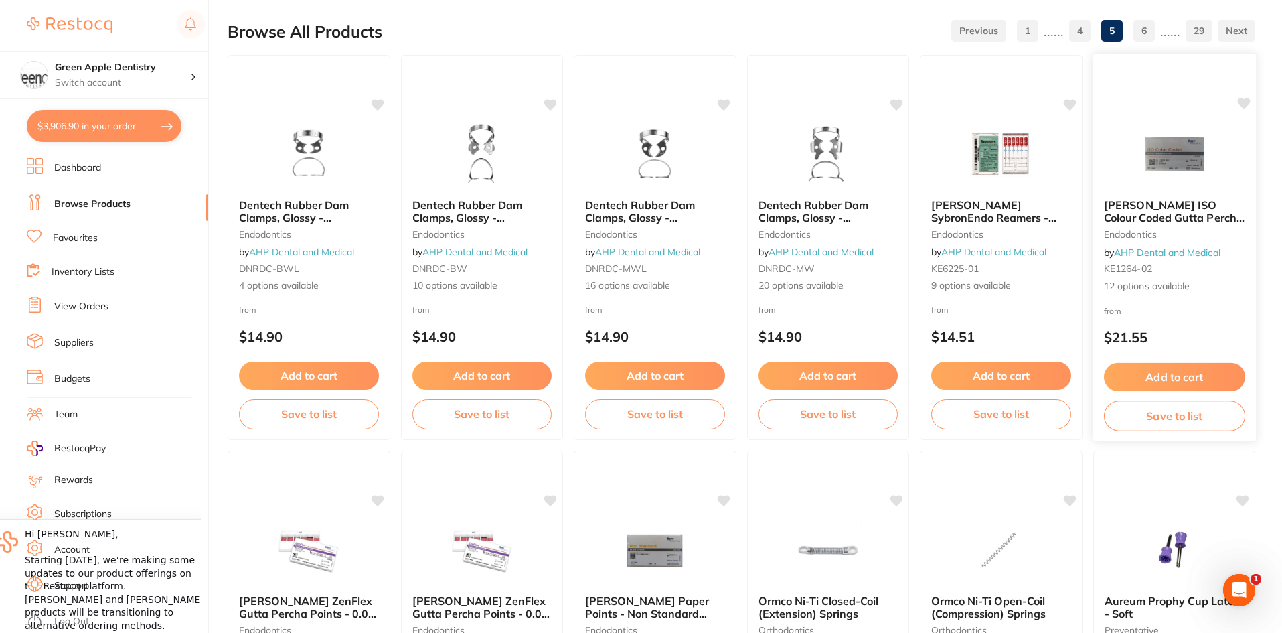
click at [1193, 174] on img at bounding box center [1174, 154] width 88 height 68
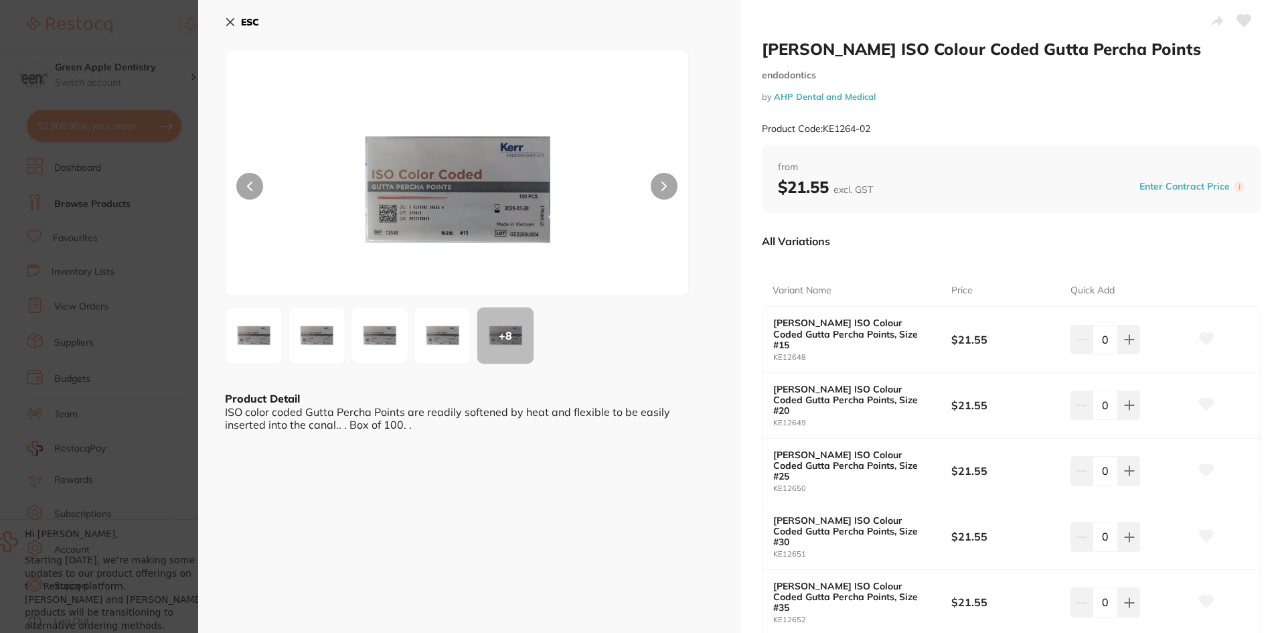
click at [235, 18] on button "ESC" at bounding box center [242, 22] width 34 height 23
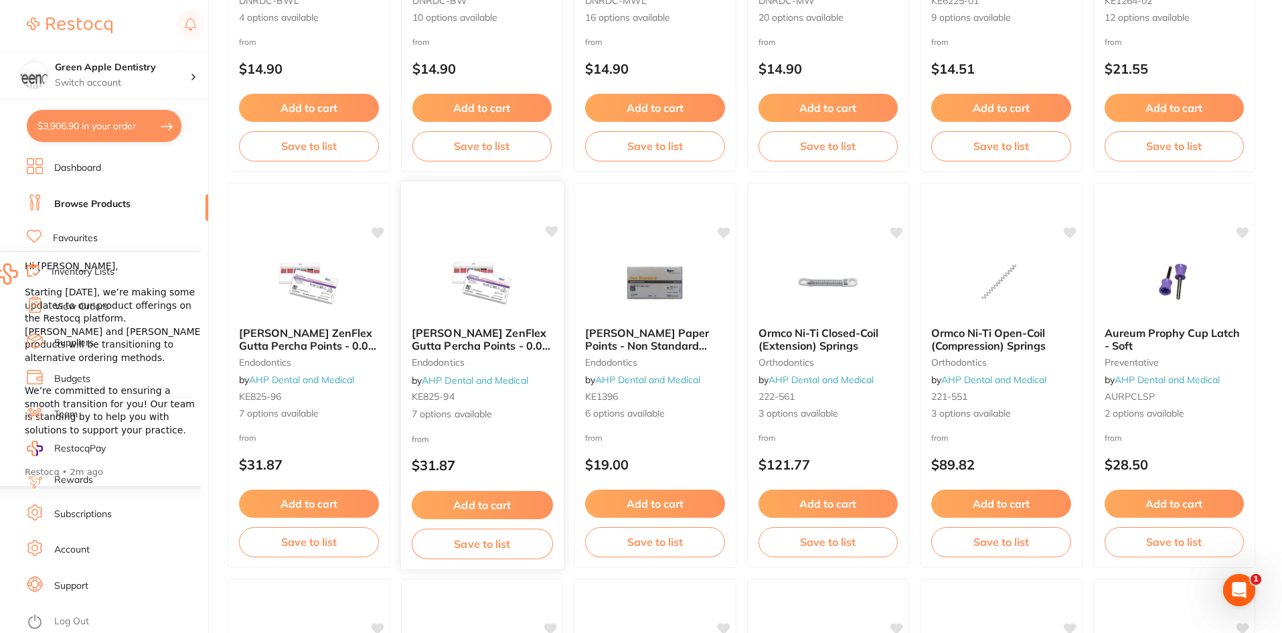
click at [473, 262] on img at bounding box center [482, 282] width 88 height 68
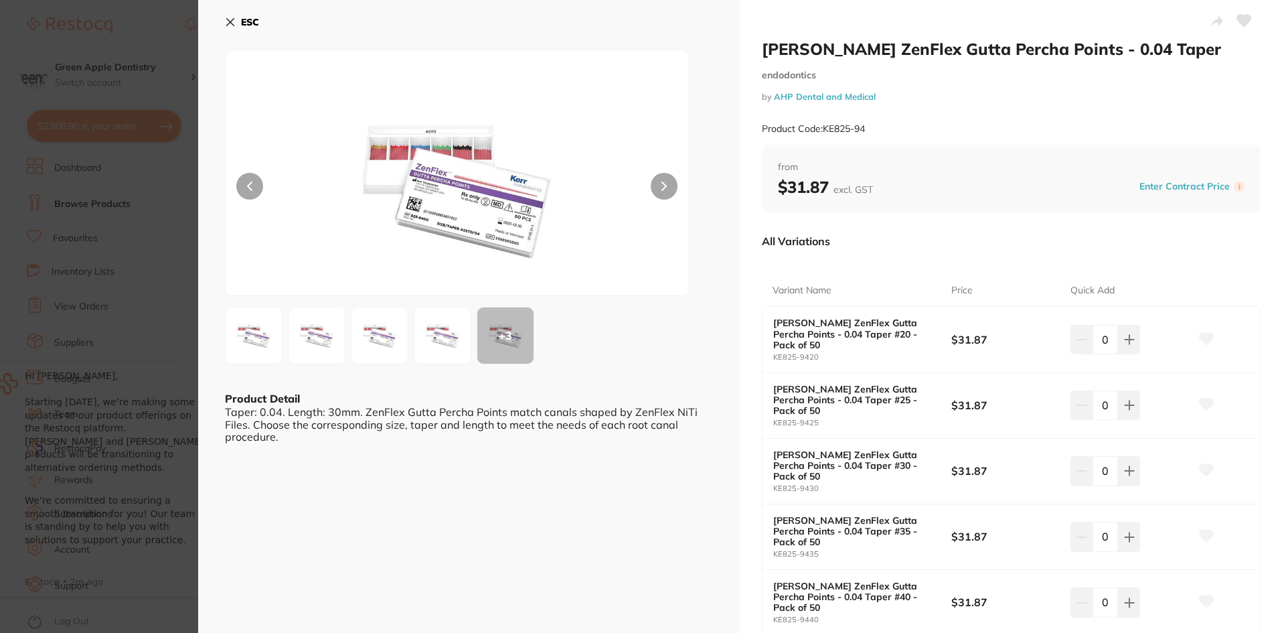
click at [244, 21] on b "ESC" at bounding box center [250, 22] width 18 height 12
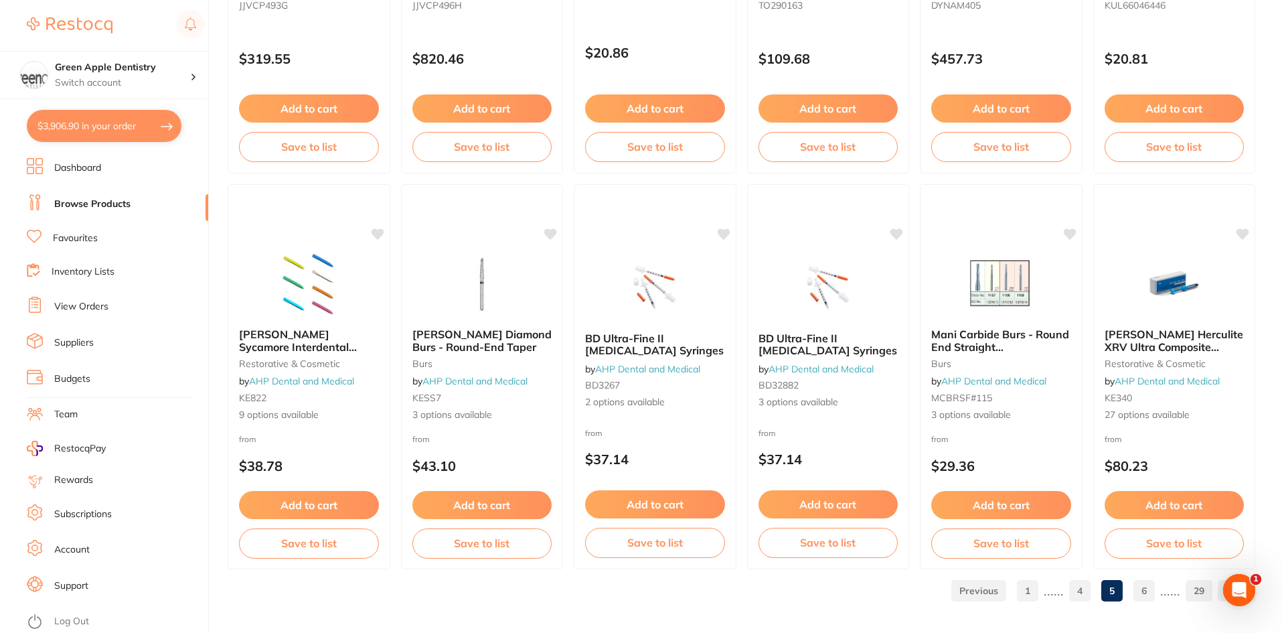
scroll to position [3175, 0]
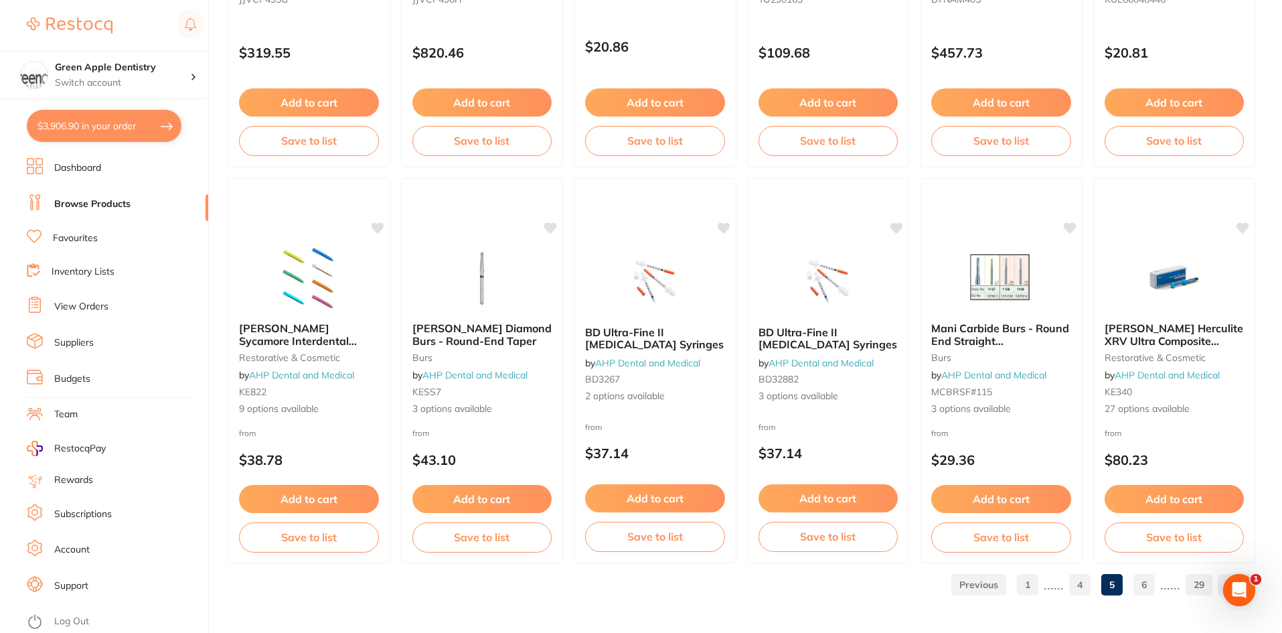
click at [1143, 586] on link "6" at bounding box center [1143, 584] width 21 height 27
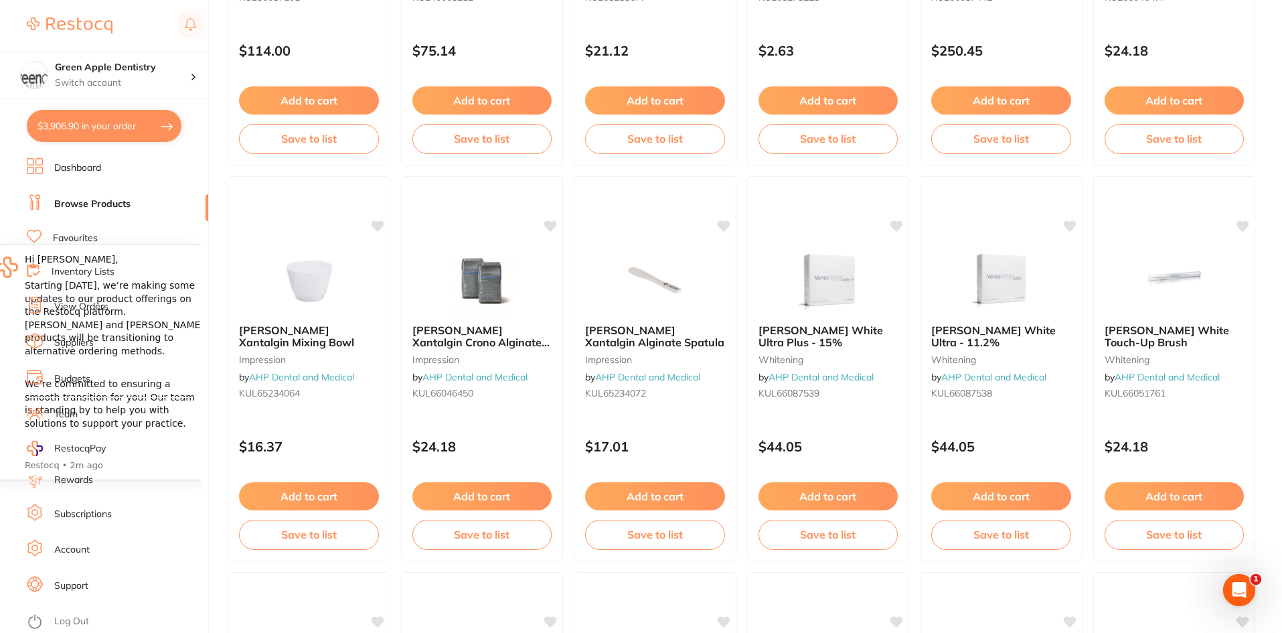
scroll to position [535, 0]
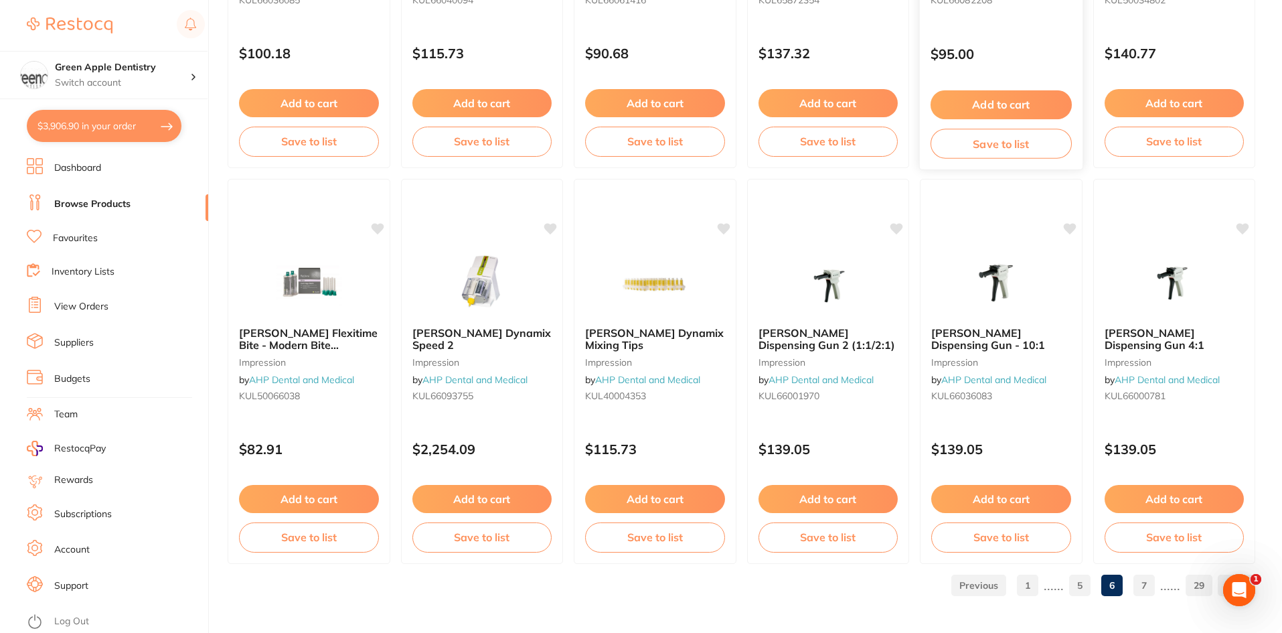
scroll to position [3175, 0]
click at [1149, 580] on link "7" at bounding box center [1143, 584] width 21 height 27
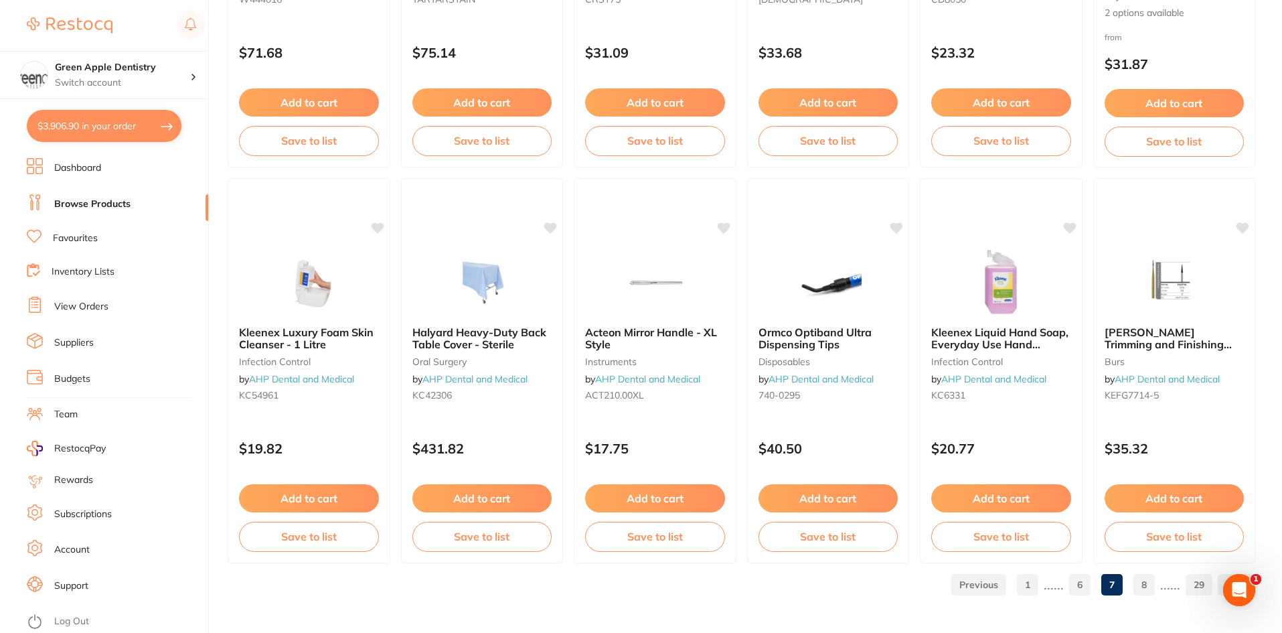
click at [1141, 580] on link "8" at bounding box center [1143, 584] width 21 height 27
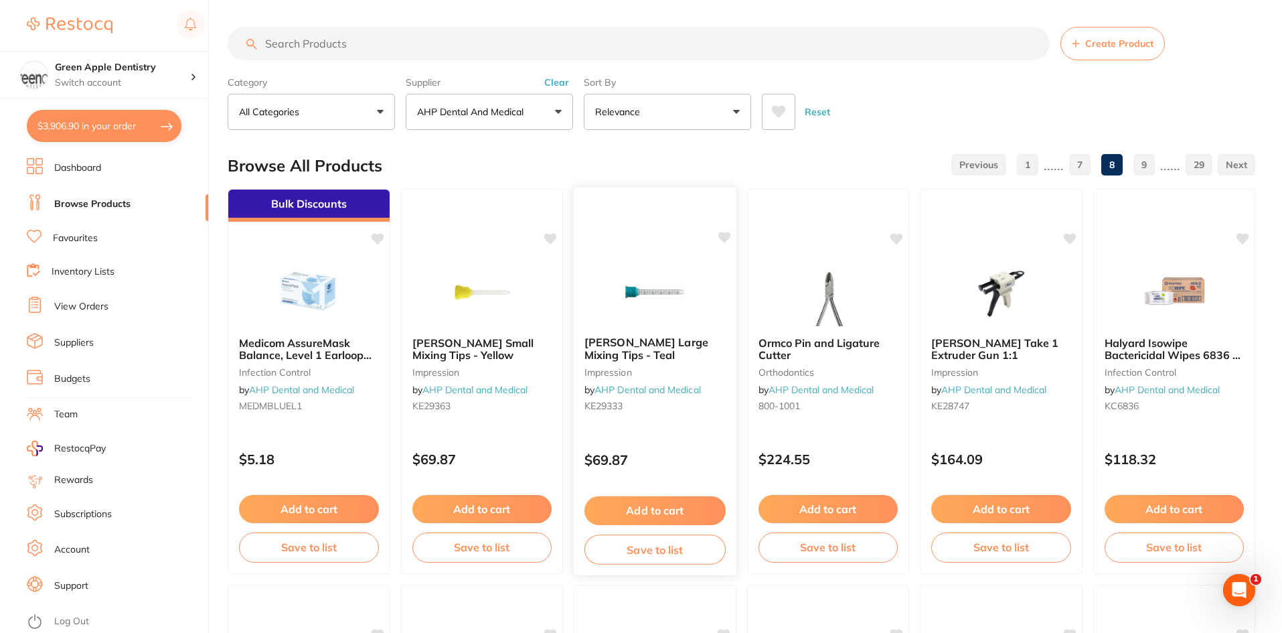
scroll to position [0, 0]
click at [665, 319] on img at bounding box center [655, 292] width 88 height 68
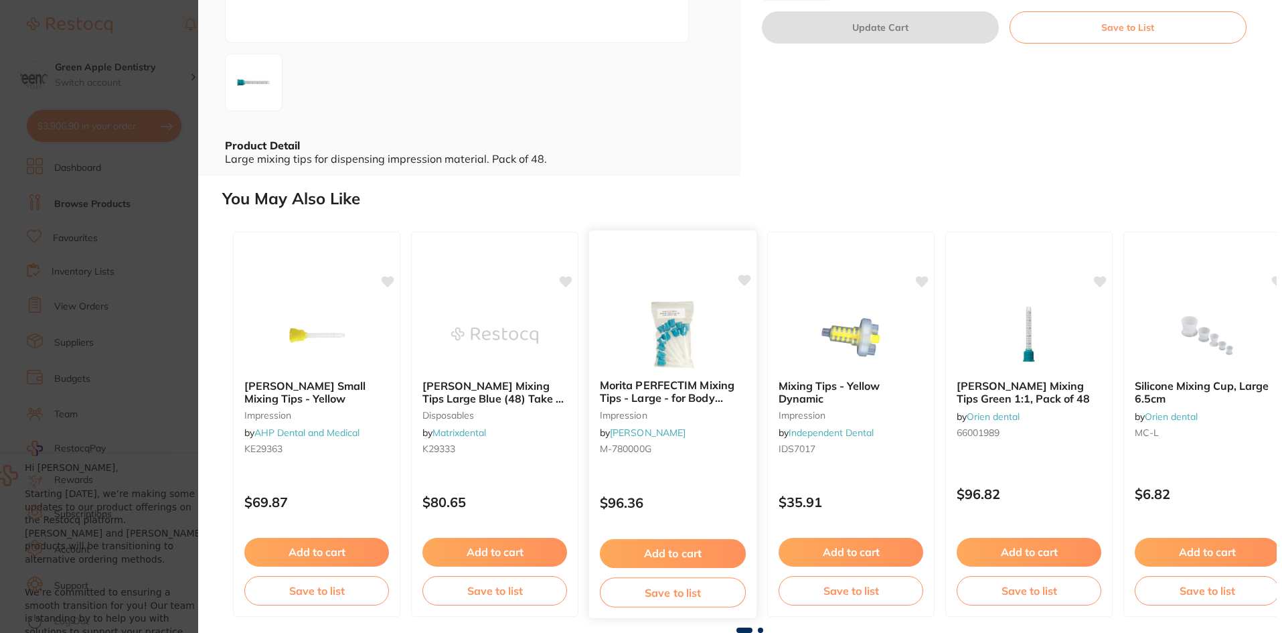
scroll to position [201, 0]
click at [758, 629] on span at bounding box center [760, 629] width 5 height 5
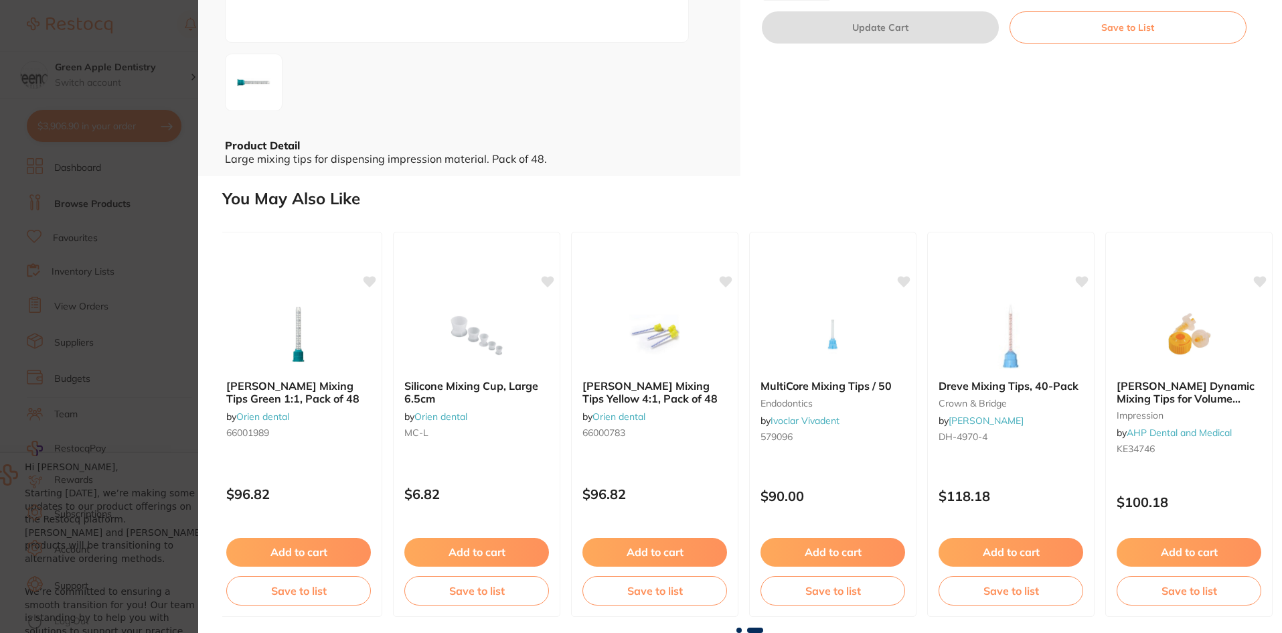
scroll to position [0, 737]
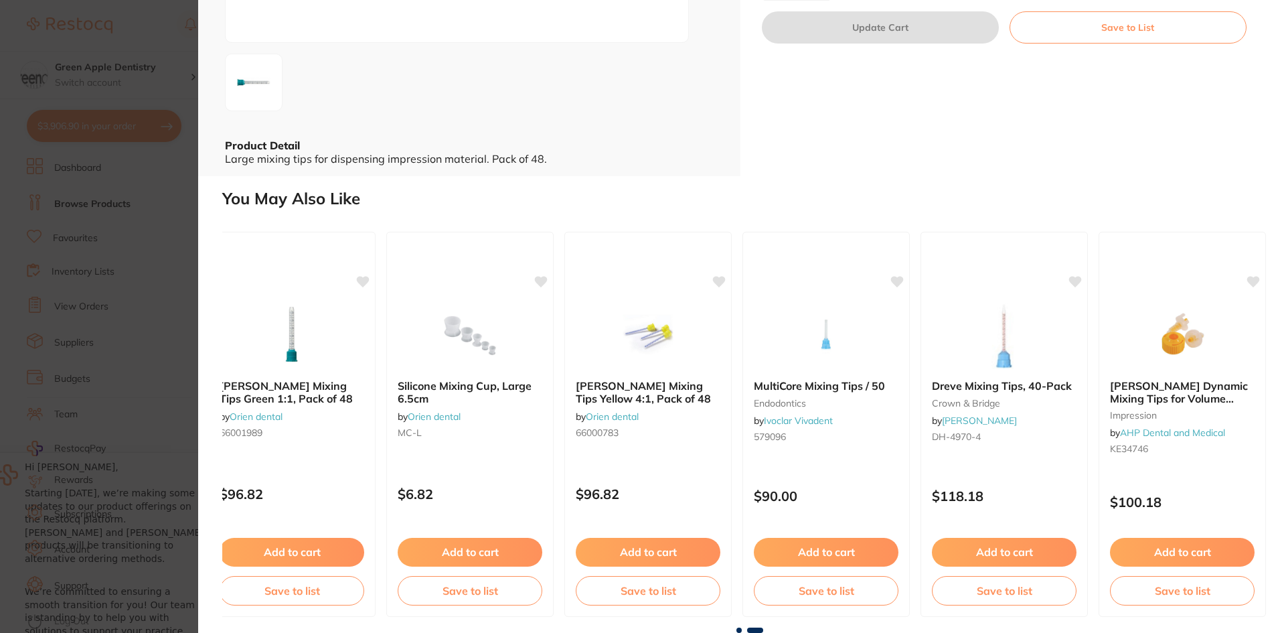
click at [736, 629] on span at bounding box center [738, 629] width 5 height 5
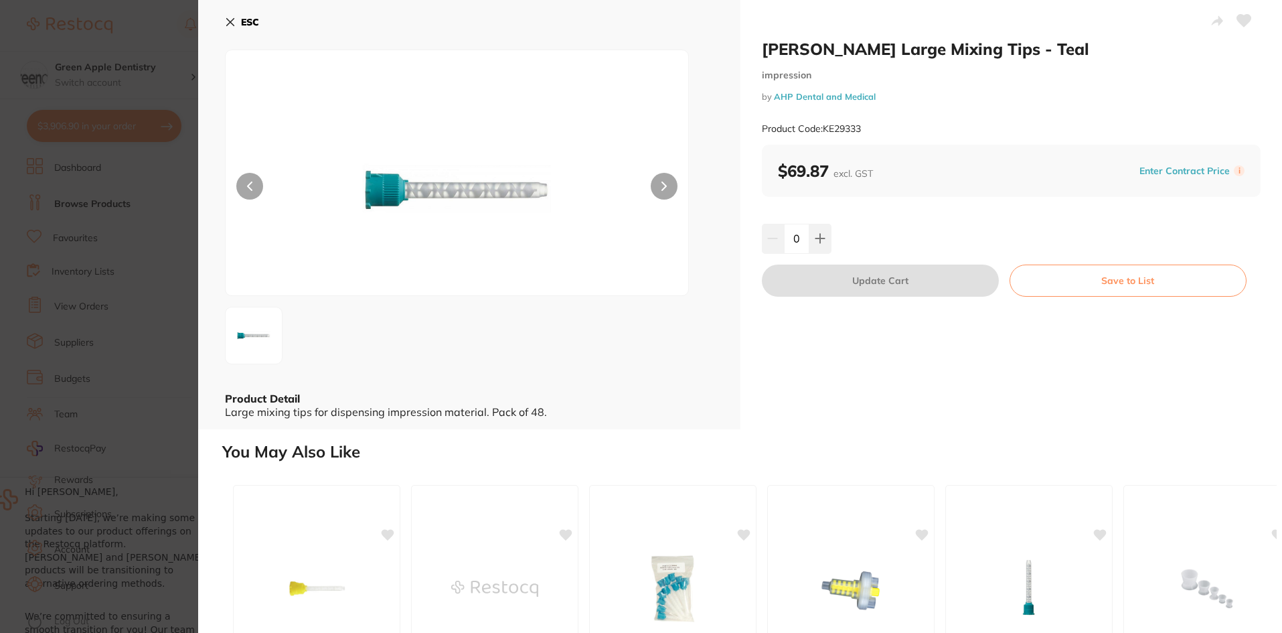
scroll to position [134, 0]
click at [250, 17] on b "ESC" at bounding box center [250, 22] width 18 height 12
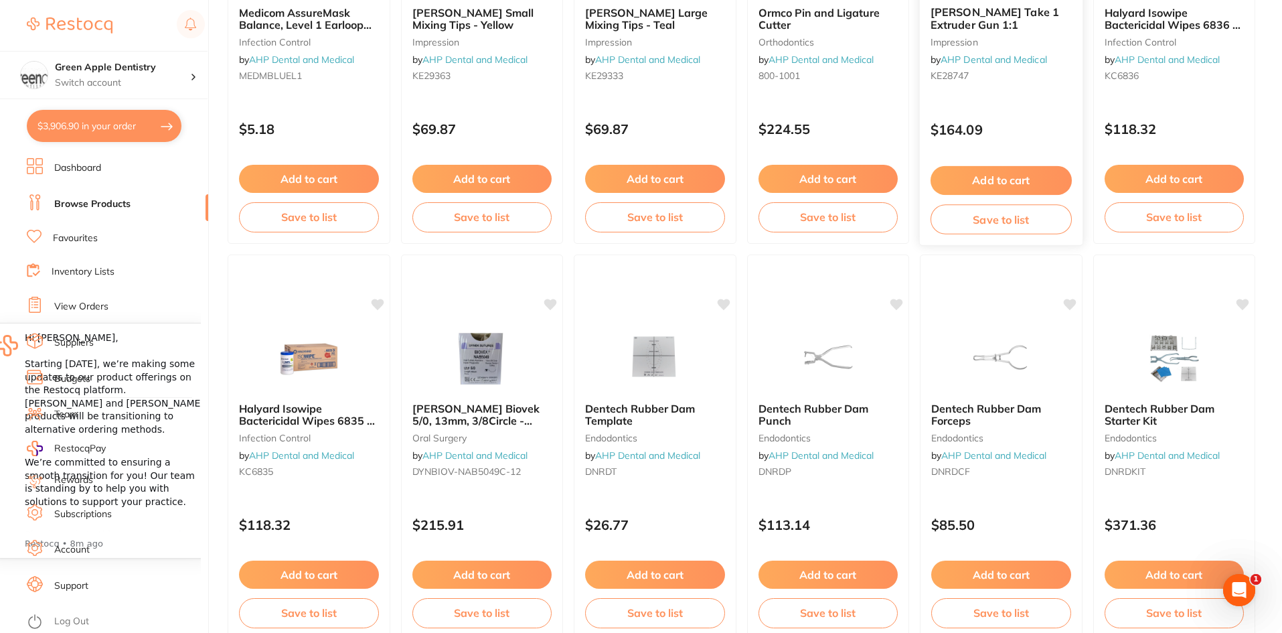
scroll to position [335, 0]
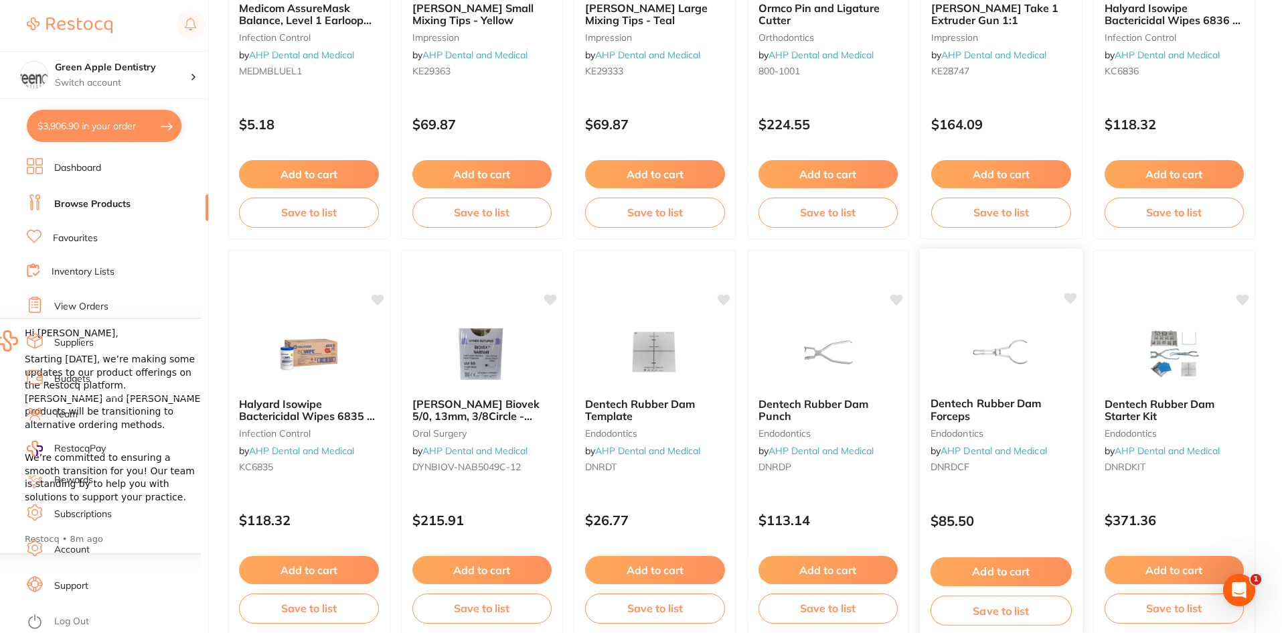
click at [1011, 340] on img at bounding box center [1001, 353] width 88 height 68
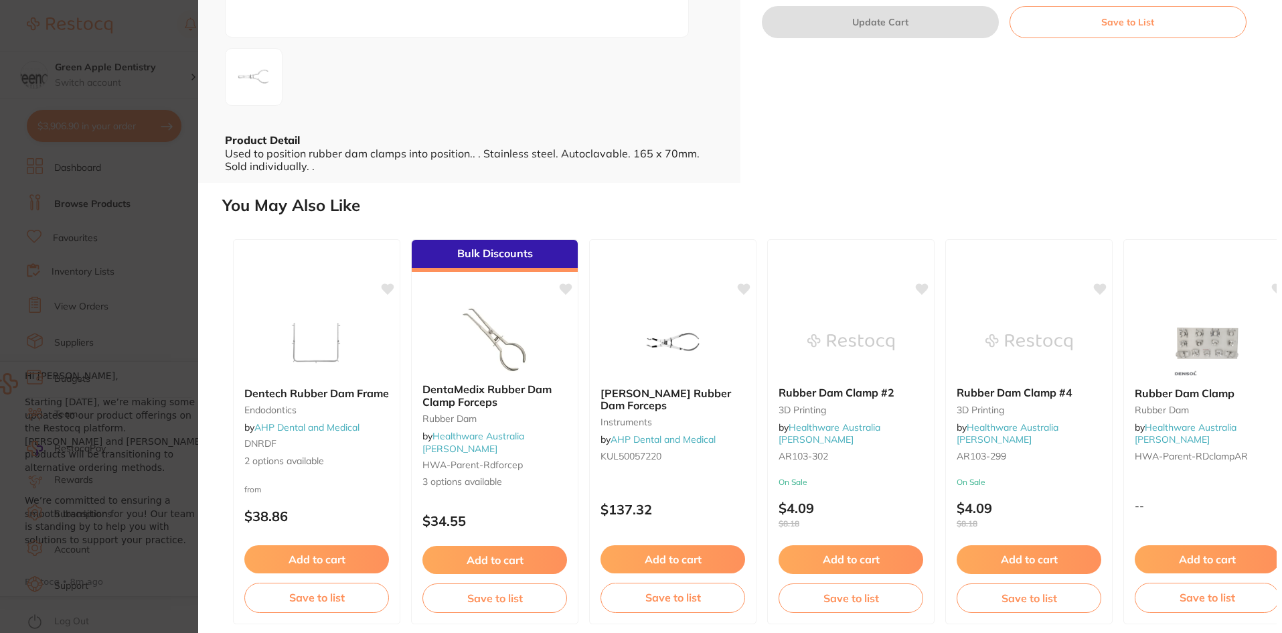
scroll to position [266, 0]
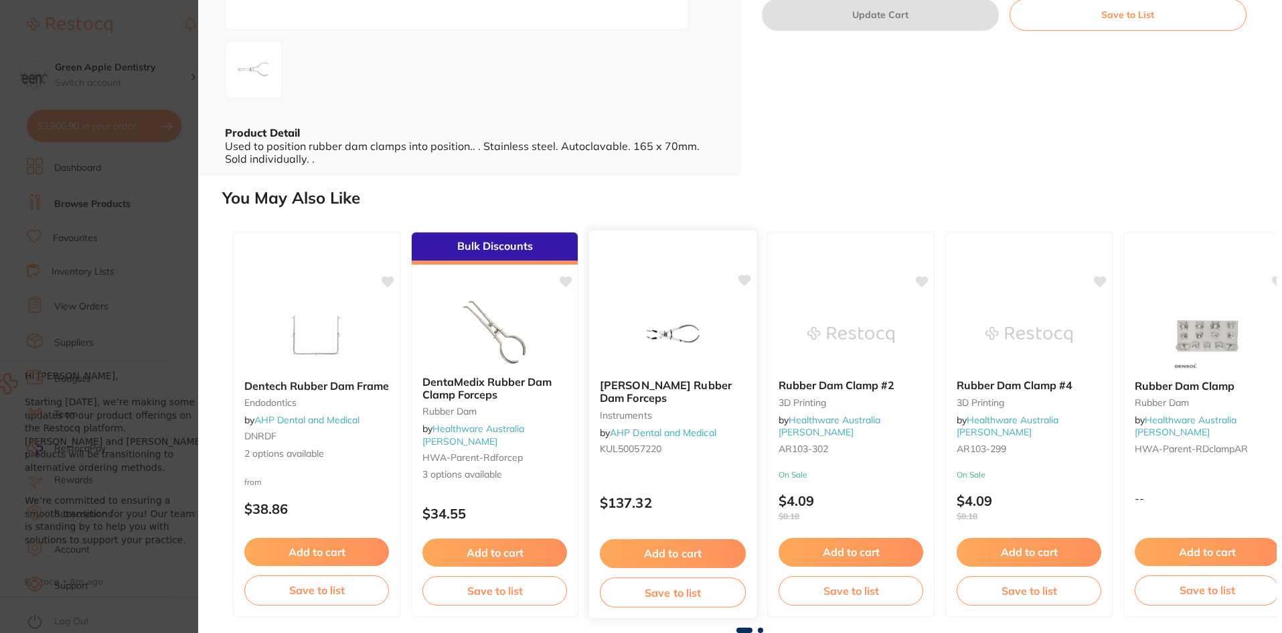
click at [715, 340] on div at bounding box center [672, 335] width 167 height 68
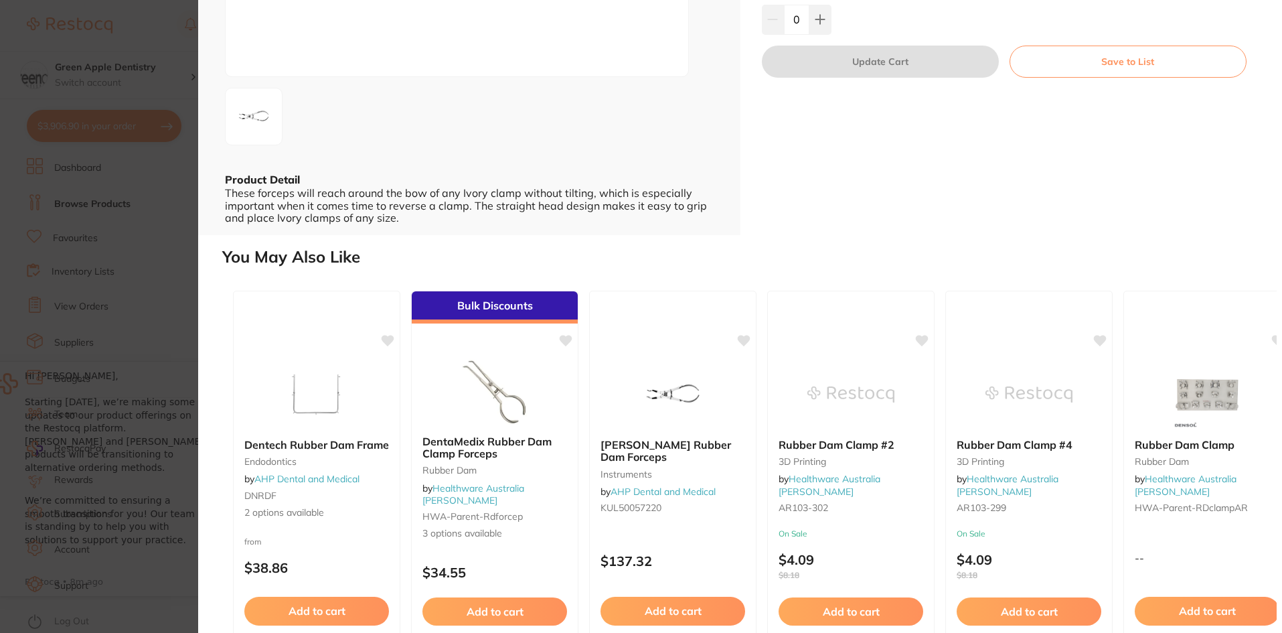
scroll to position [278, 0]
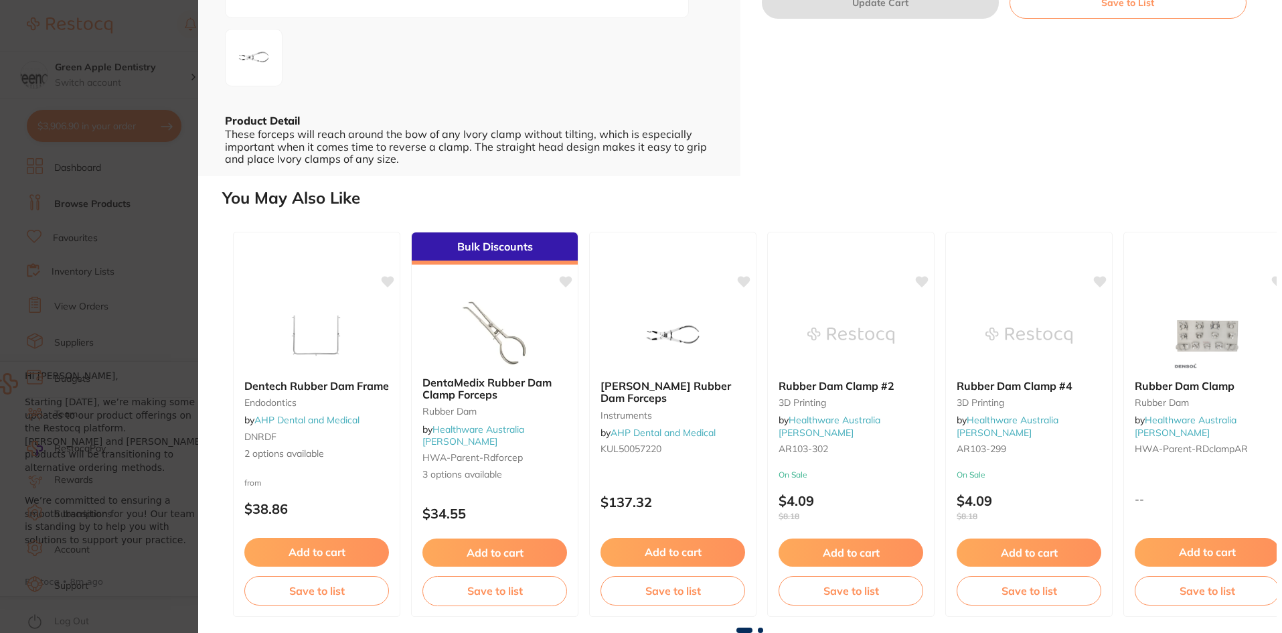
click at [758, 630] on span at bounding box center [760, 629] width 5 height 5
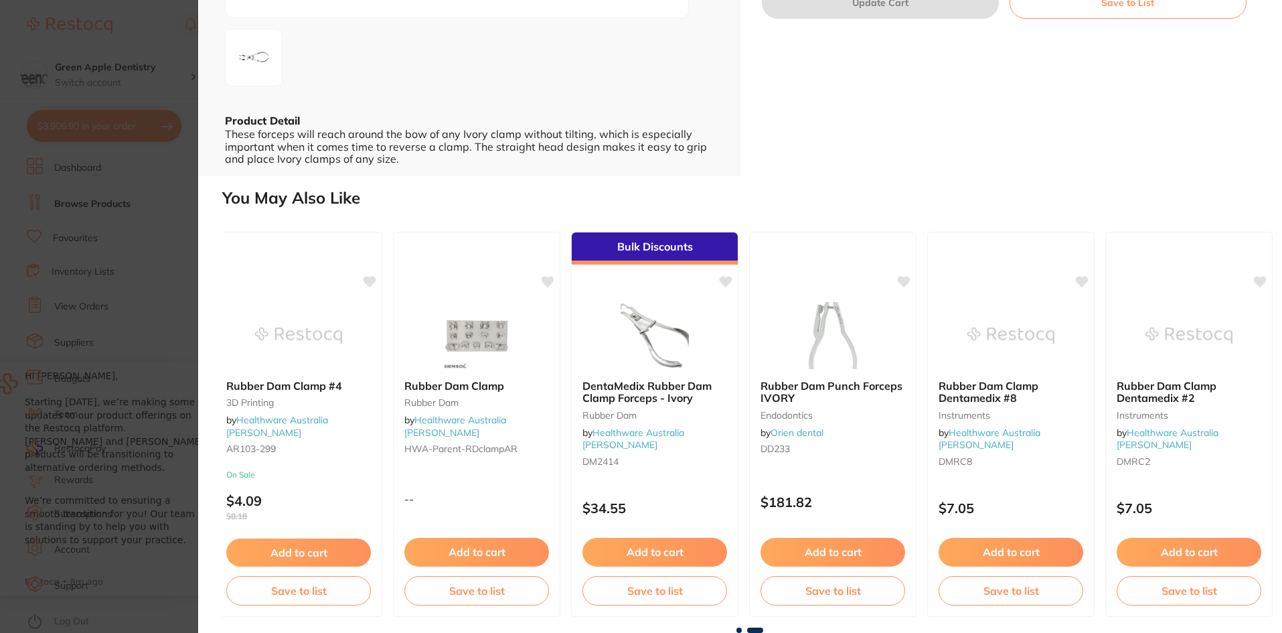
scroll to position [0, 737]
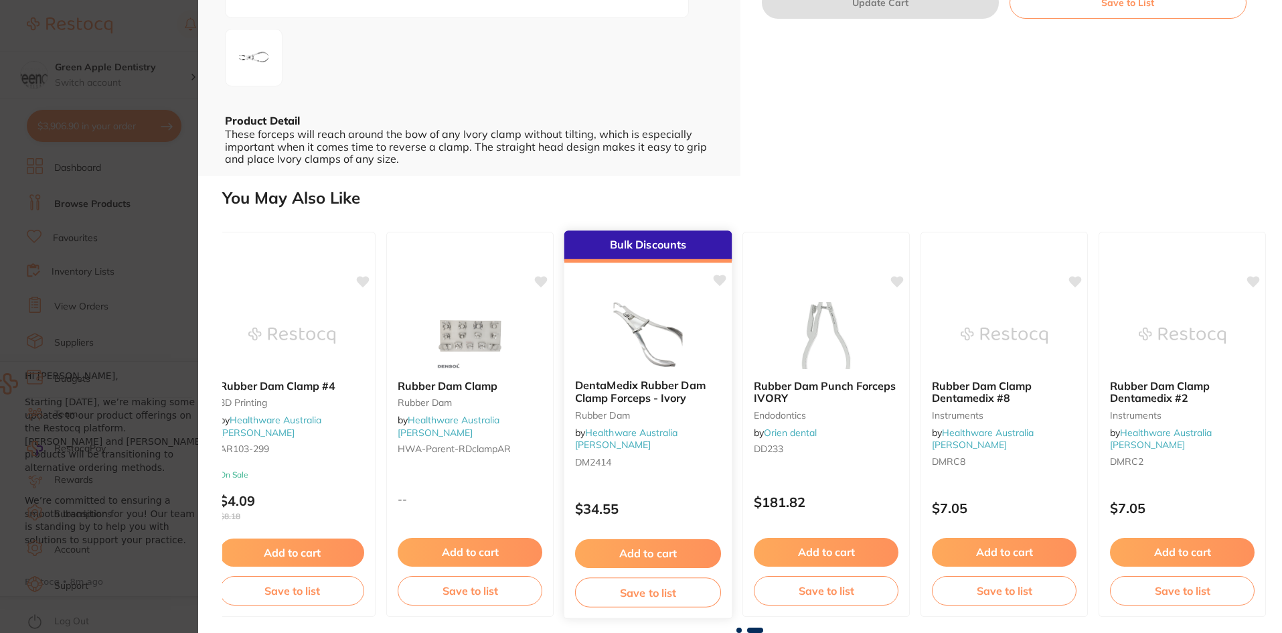
click at [673, 311] on img at bounding box center [648, 335] width 88 height 68
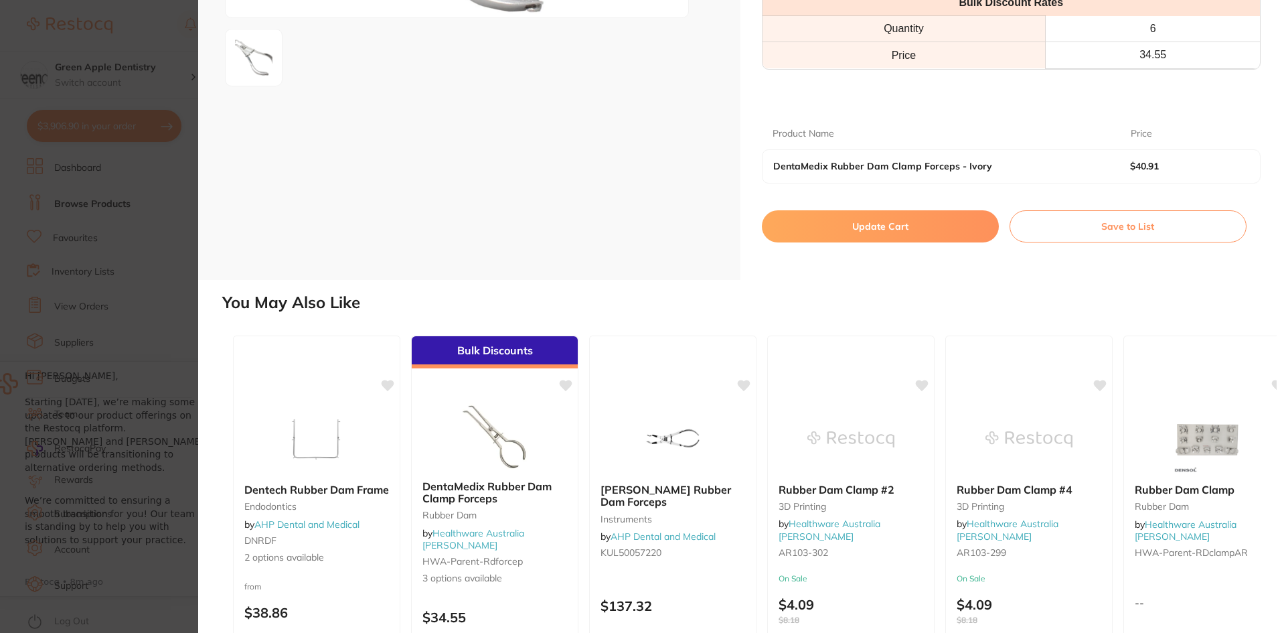
type input "2"
click at [880, 242] on button "Update Cart" at bounding box center [880, 226] width 237 height 32
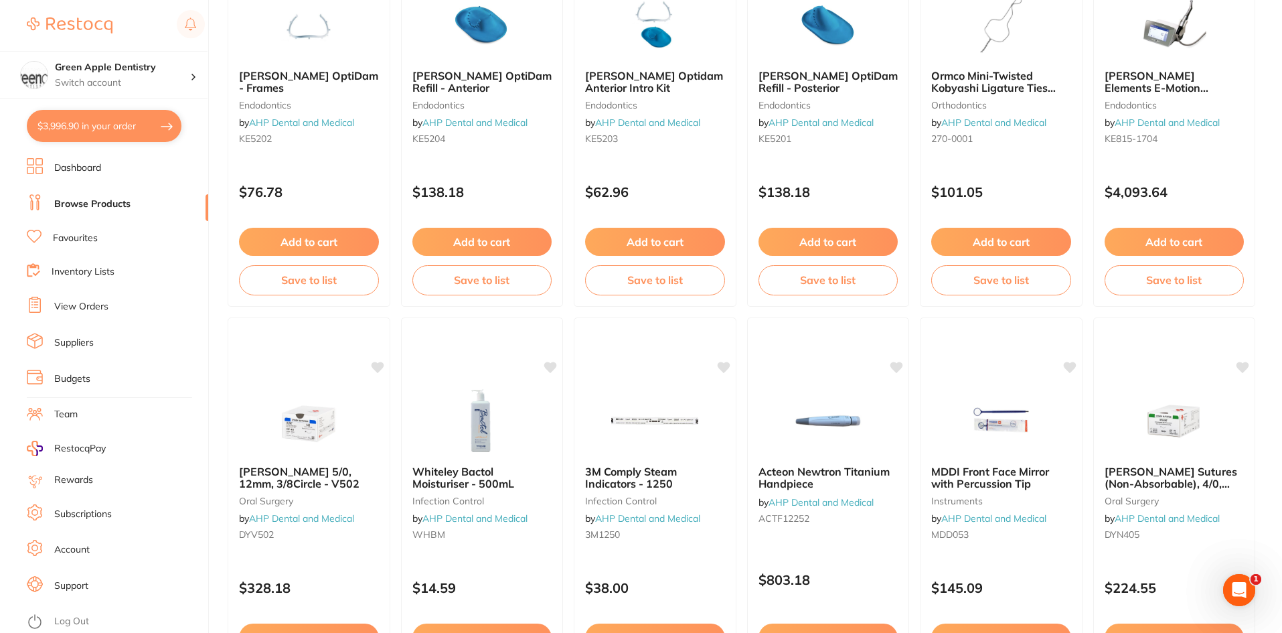
scroll to position [3175, 0]
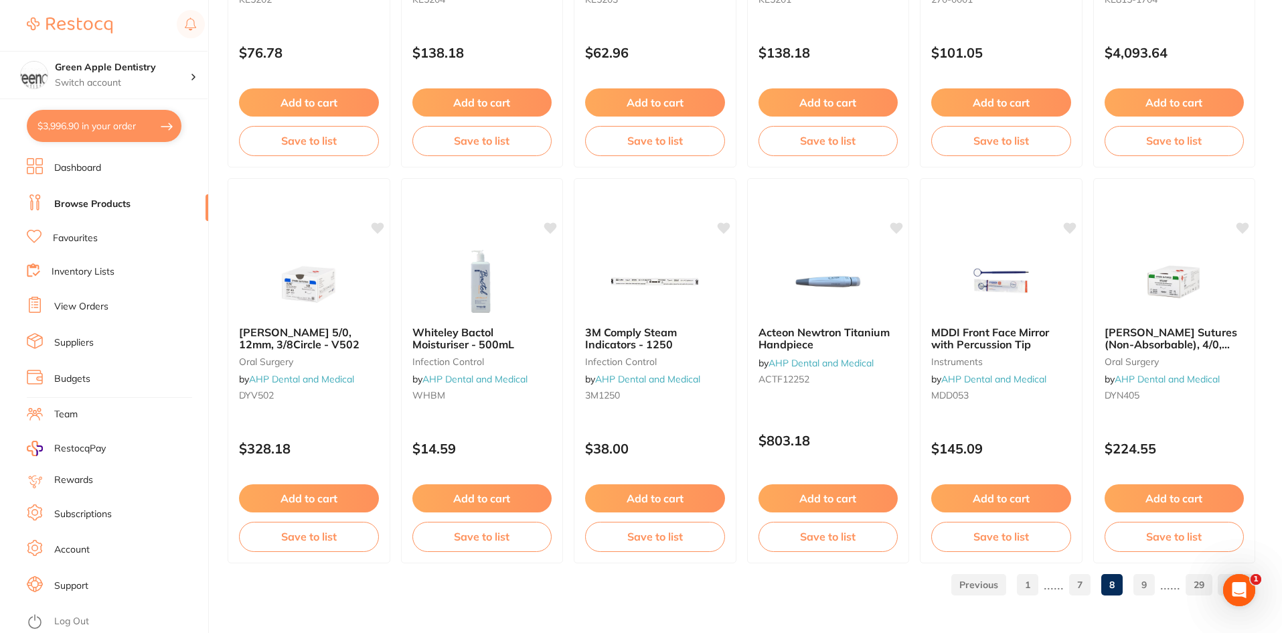
click at [1140, 579] on link "9" at bounding box center [1143, 584] width 21 height 27
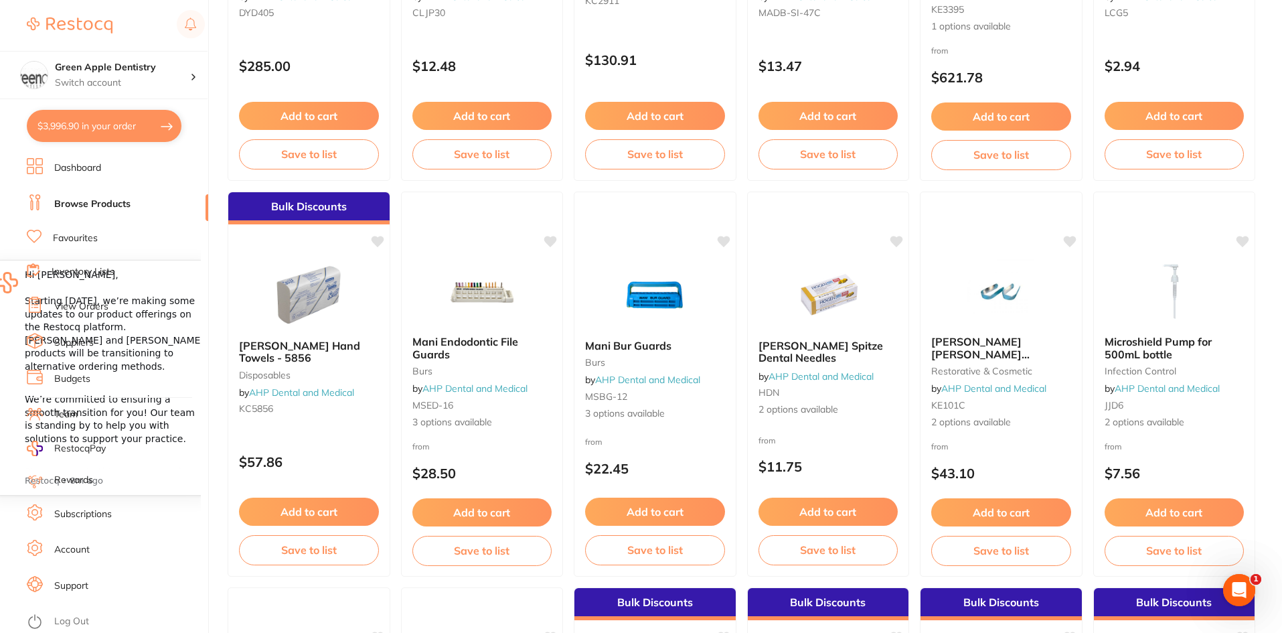
scroll to position [402, 0]
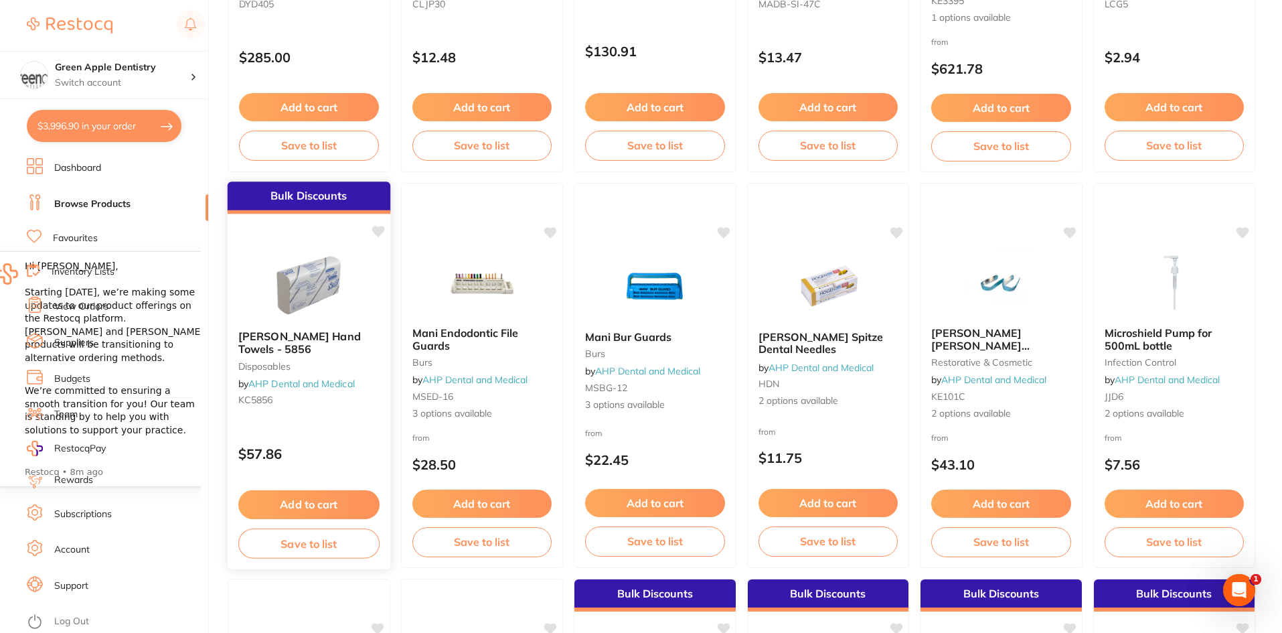
click at [297, 258] on img at bounding box center [309, 286] width 88 height 68
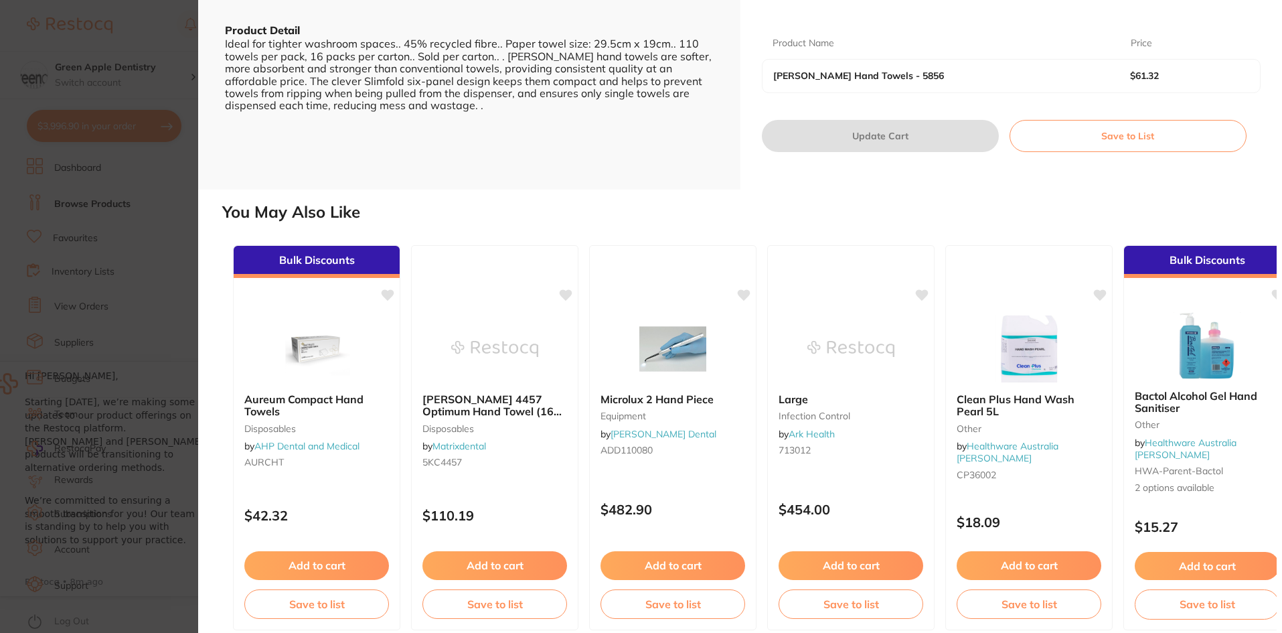
scroll to position [382, 0]
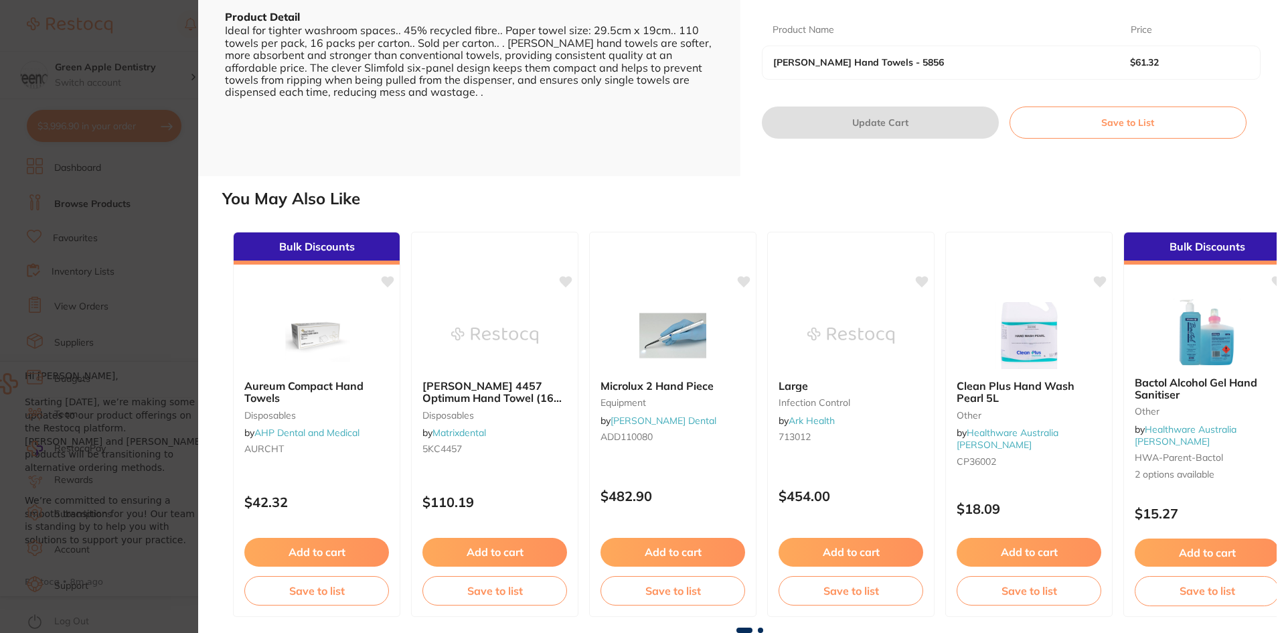
click at [758, 627] on span at bounding box center [760, 629] width 5 height 5
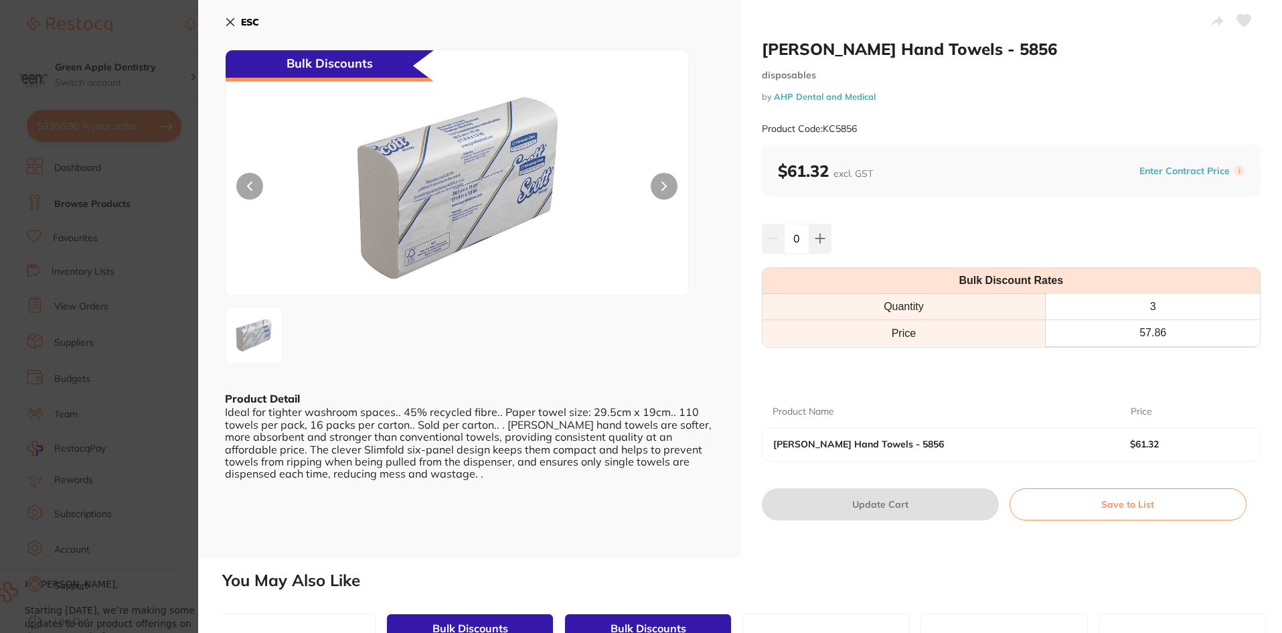
scroll to position [0, 0]
click at [241, 23] on b "ESC" at bounding box center [250, 22] width 18 height 12
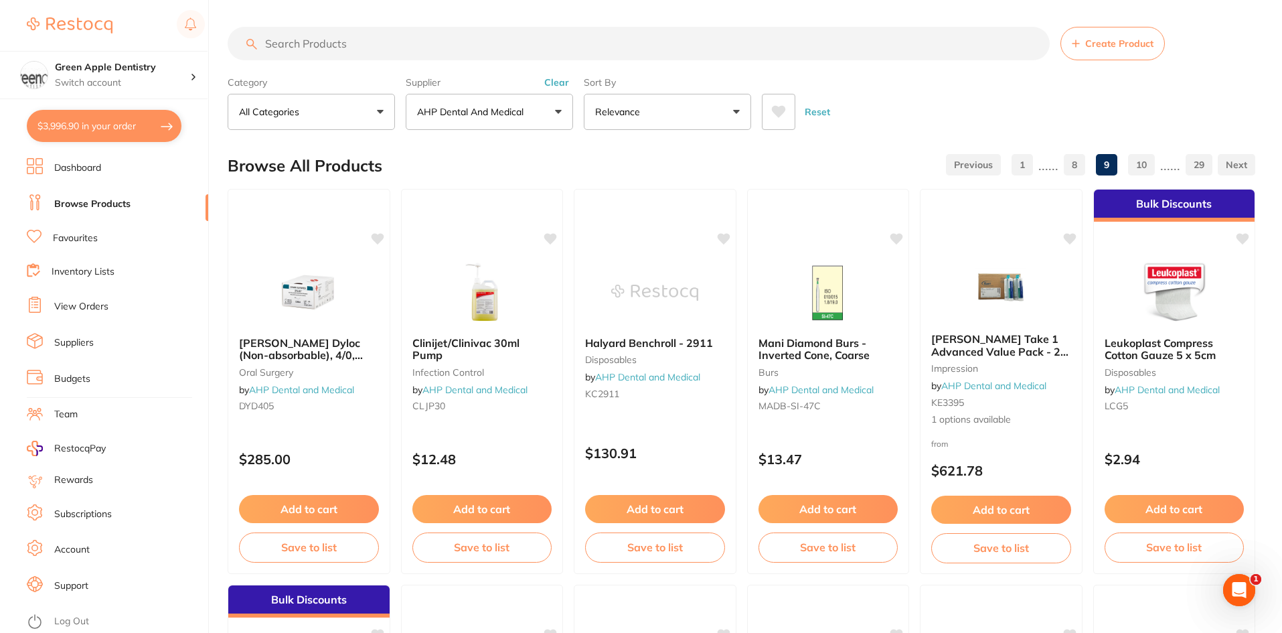
scroll to position [1, 0]
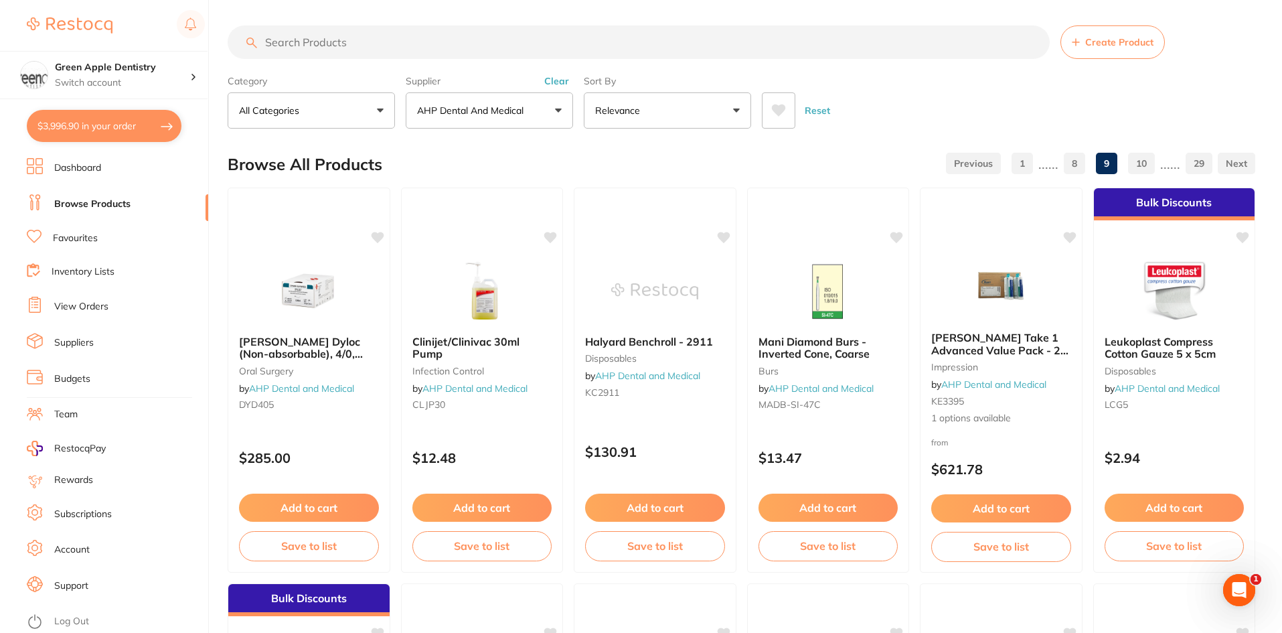
click at [121, 124] on button "$3,996.90 in your order" at bounding box center [104, 126] width 155 height 32
checkbox input "true"
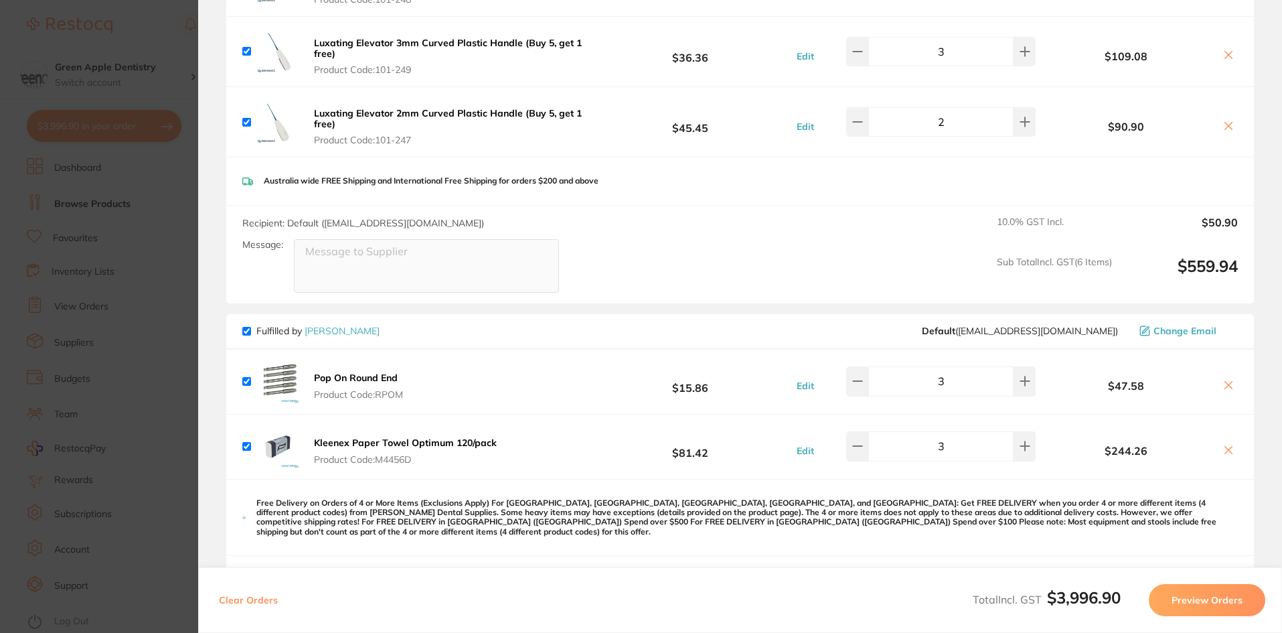
scroll to position [2193, 0]
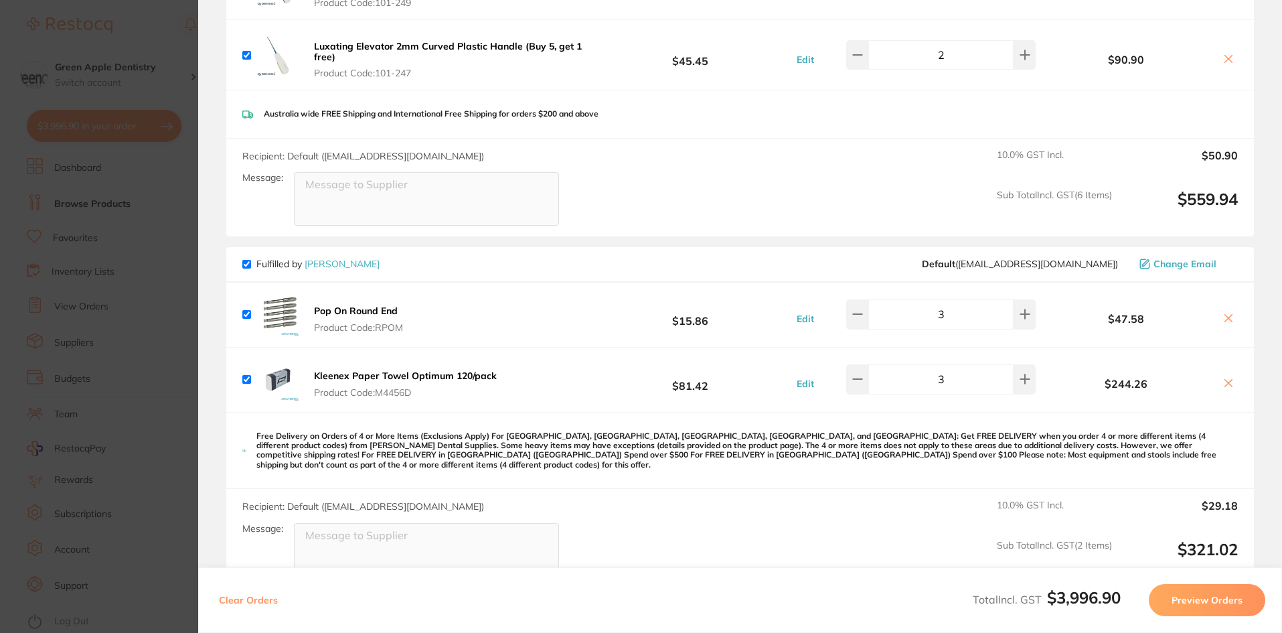
click at [378, 375] on b "Kleenex Paper Towel Optimum 120/pack" at bounding box center [405, 375] width 183 height 12
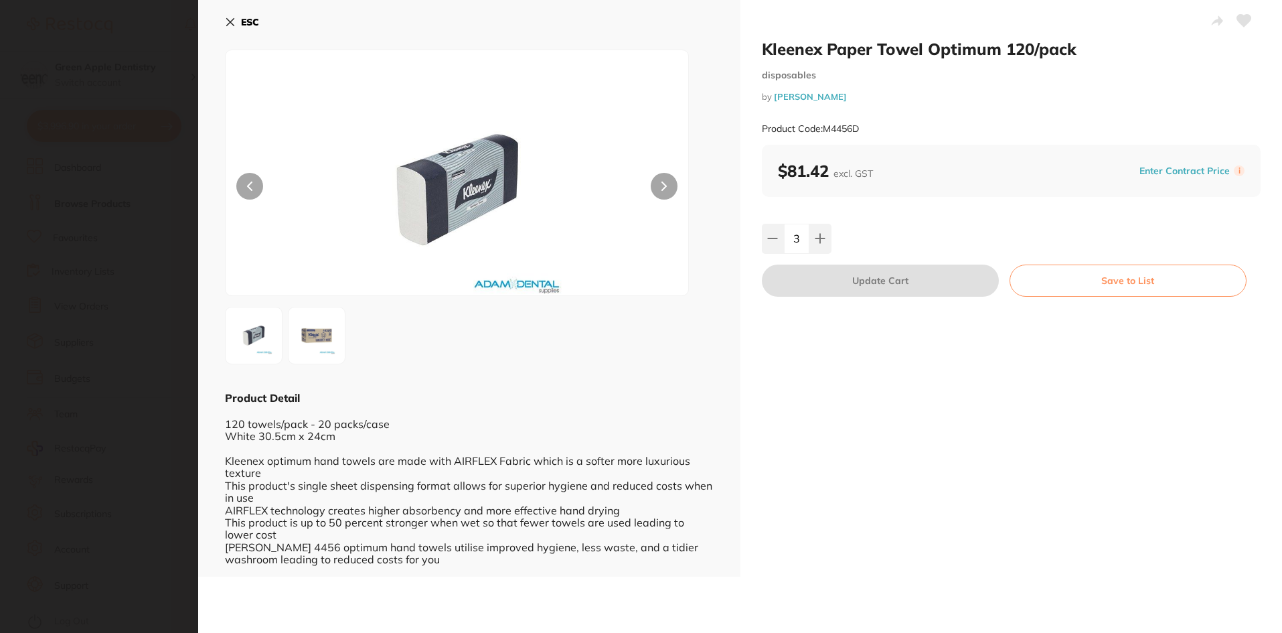
scroll to position [0, 0]
click at [241, 25] on b "ESC" at bounding box center [250, 22] width 18 height 12
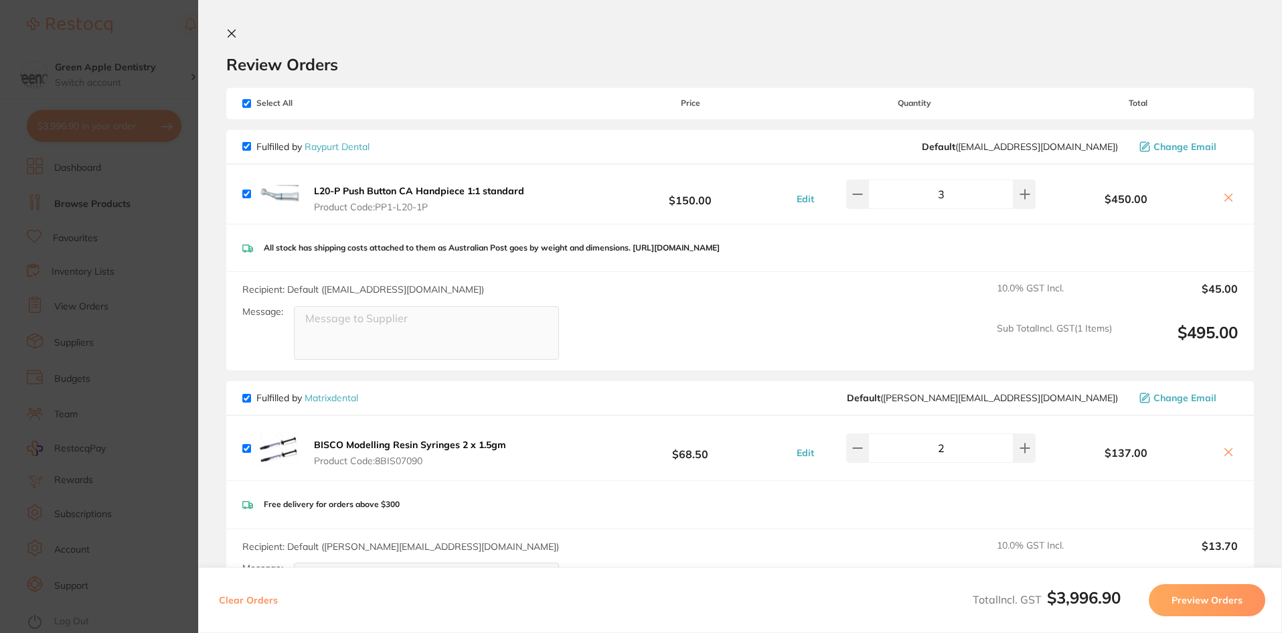
click at [226, 33] on icon at bounding box center [231, 33] width 11 height 11
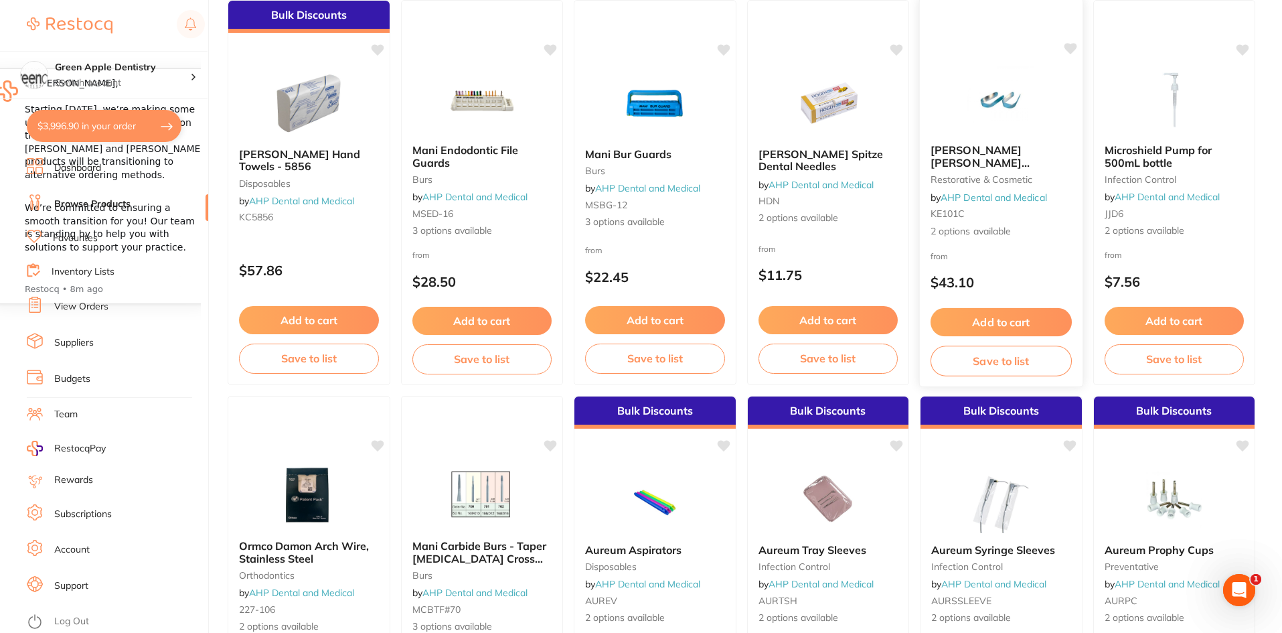
scroll to position [603, 0]
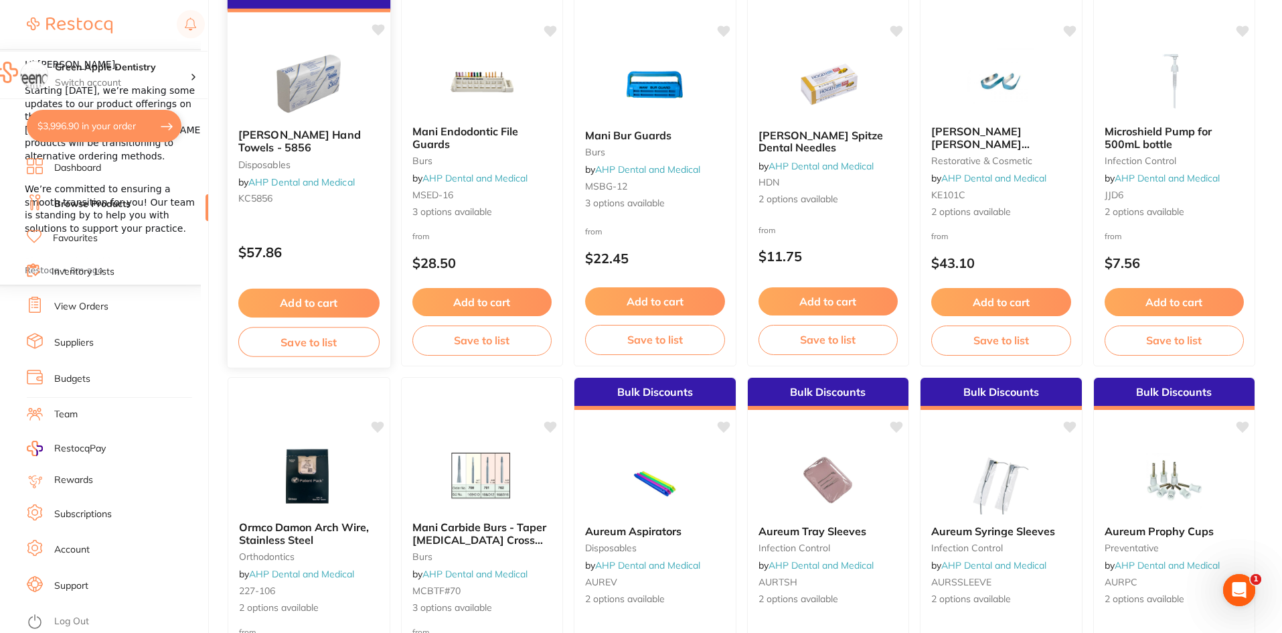
click at [351, 64] on img at bounding box center [309, 84] width 88 height 68
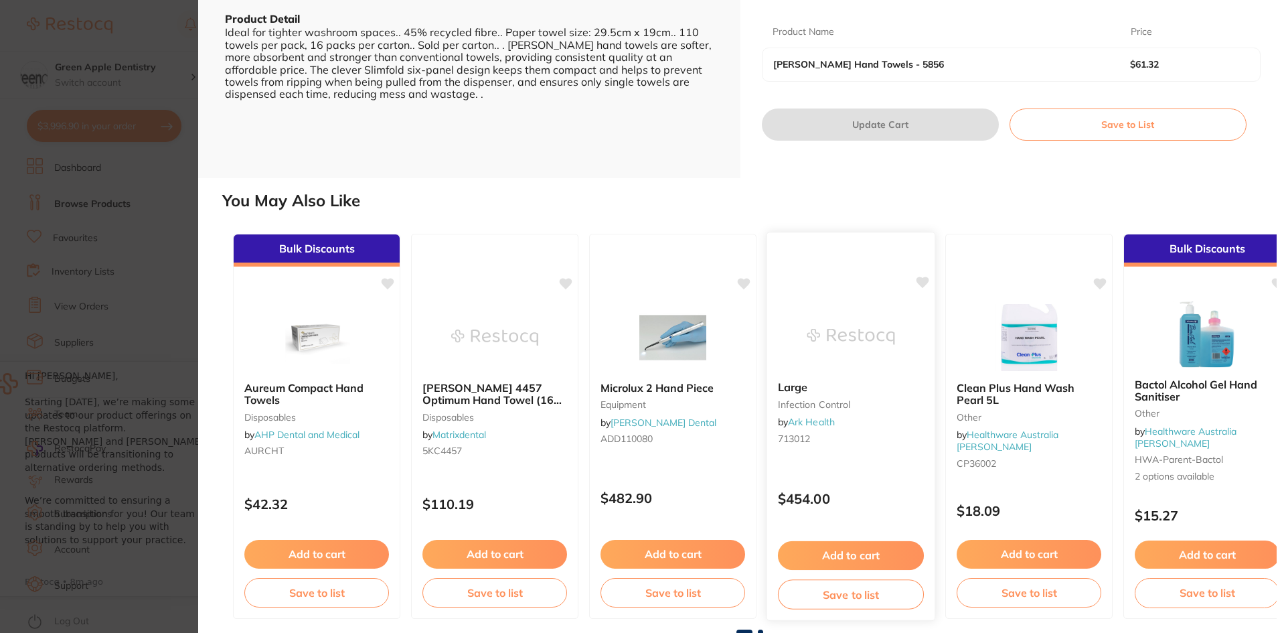
scroll to position [382, 0]
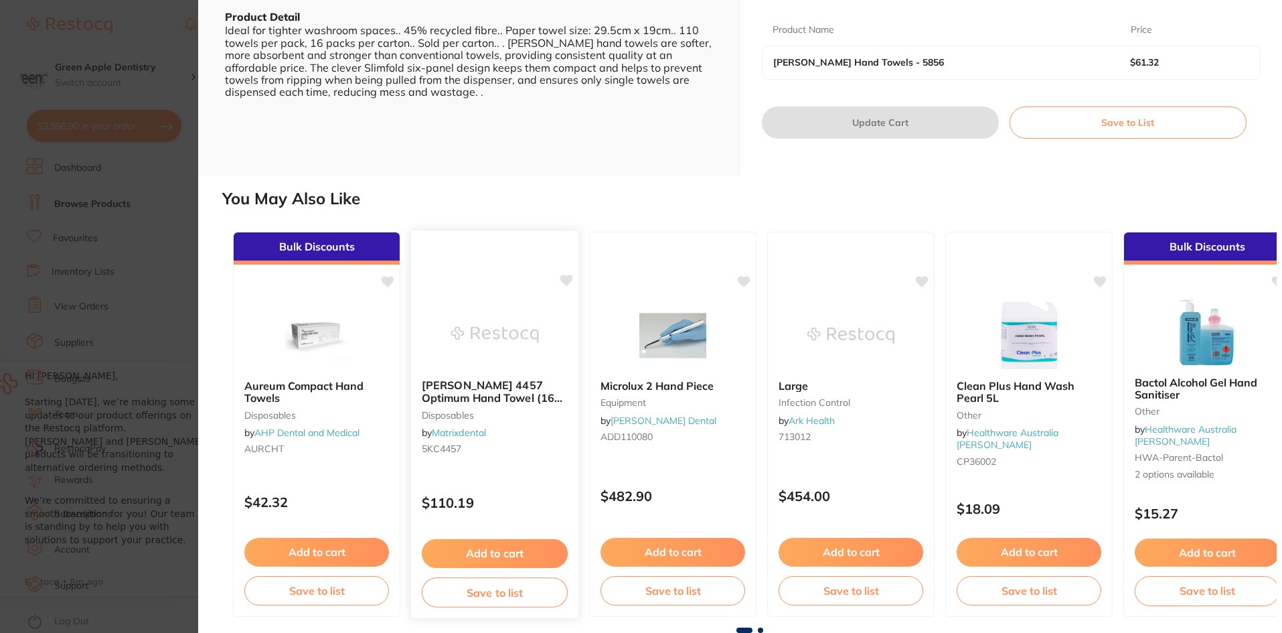
click at [495, 354] on img at bounding box center [494, 335] width 88 height 68
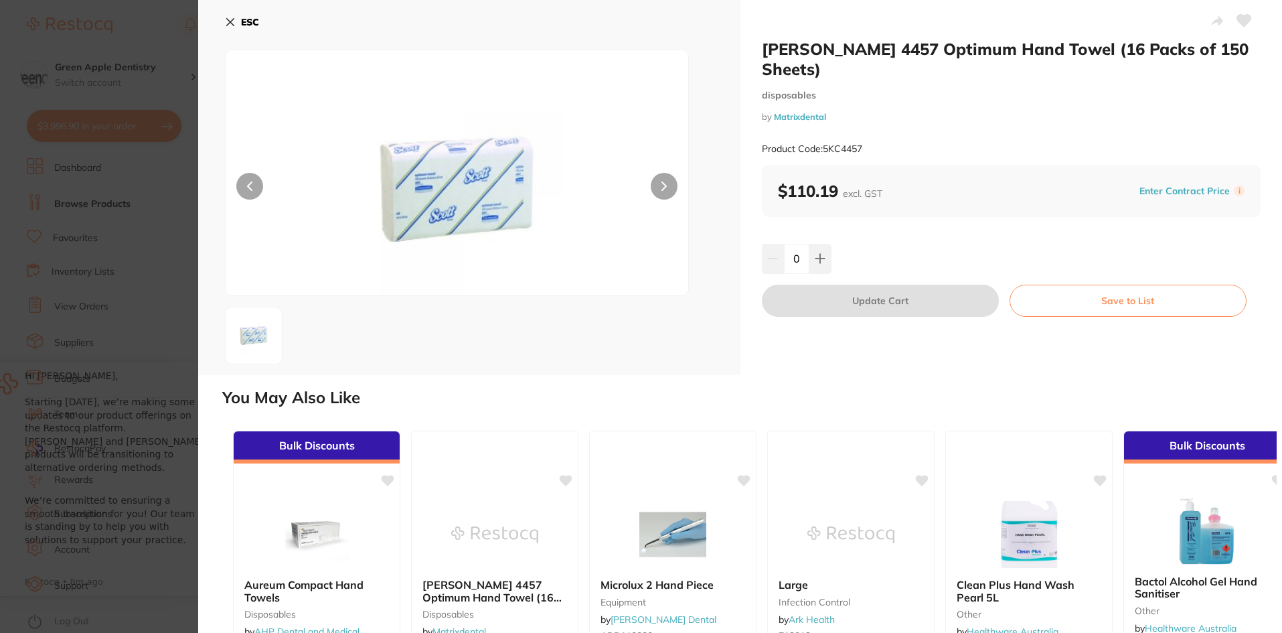
click at [148, 314] on section "SCOTT 4457 Optimum Hand Towel (16 Packs of 150 Sheets) disposables by Matrixden…" at bounding box center [641, 316] width 1282 height 633
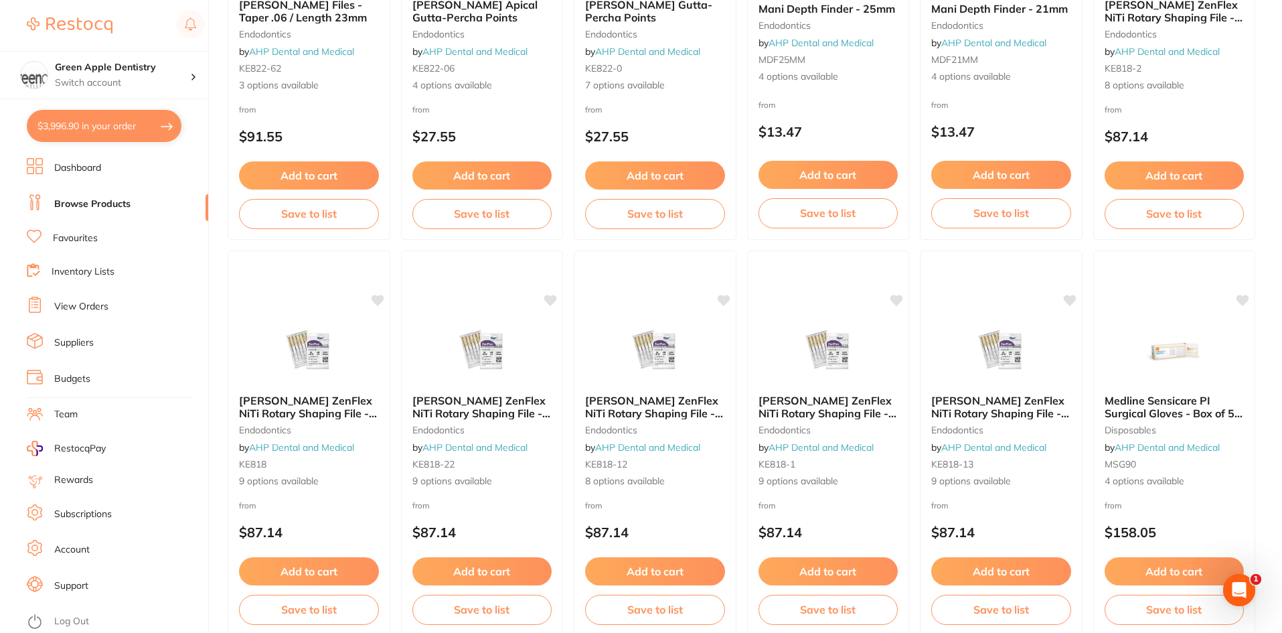
scroll to position [3175, 0]
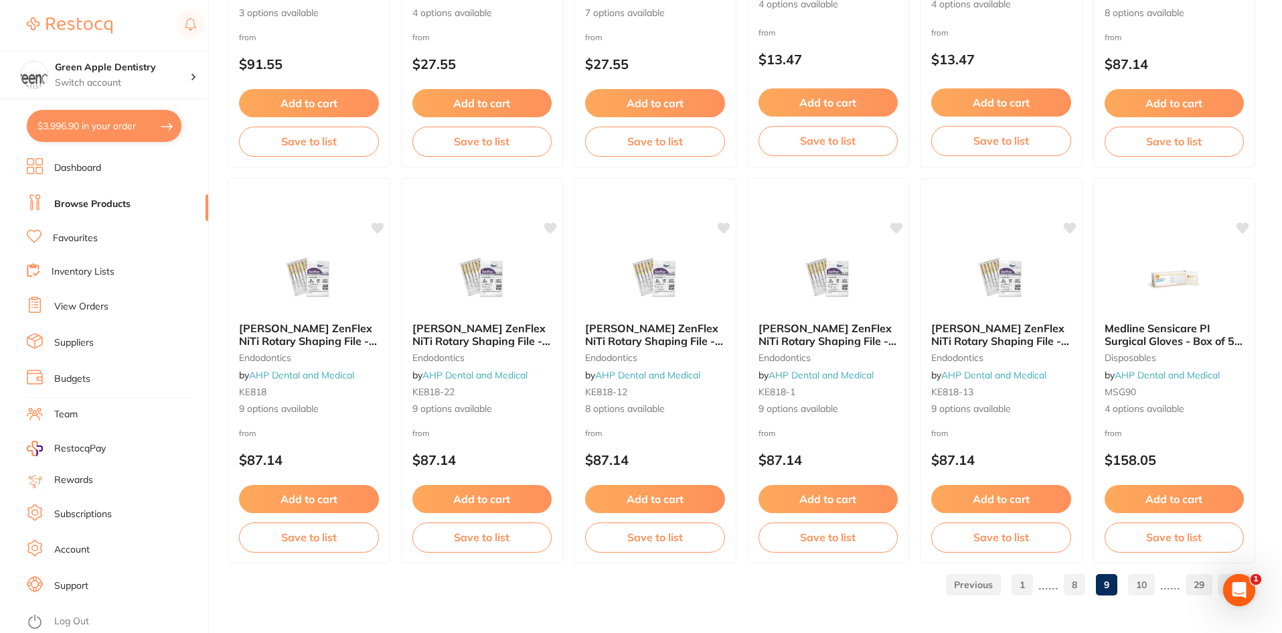
click at [1141, 581] on link "10" at bounding box center [1141, 584] width 27 height 27
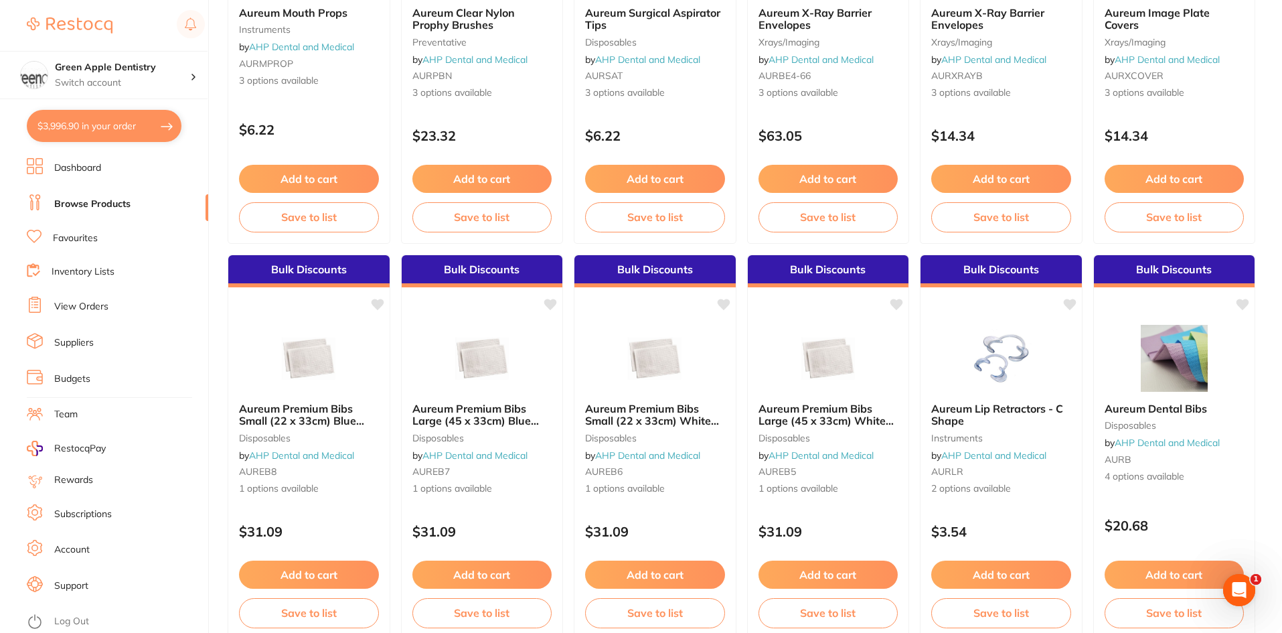
scroll to position [3146, 0]
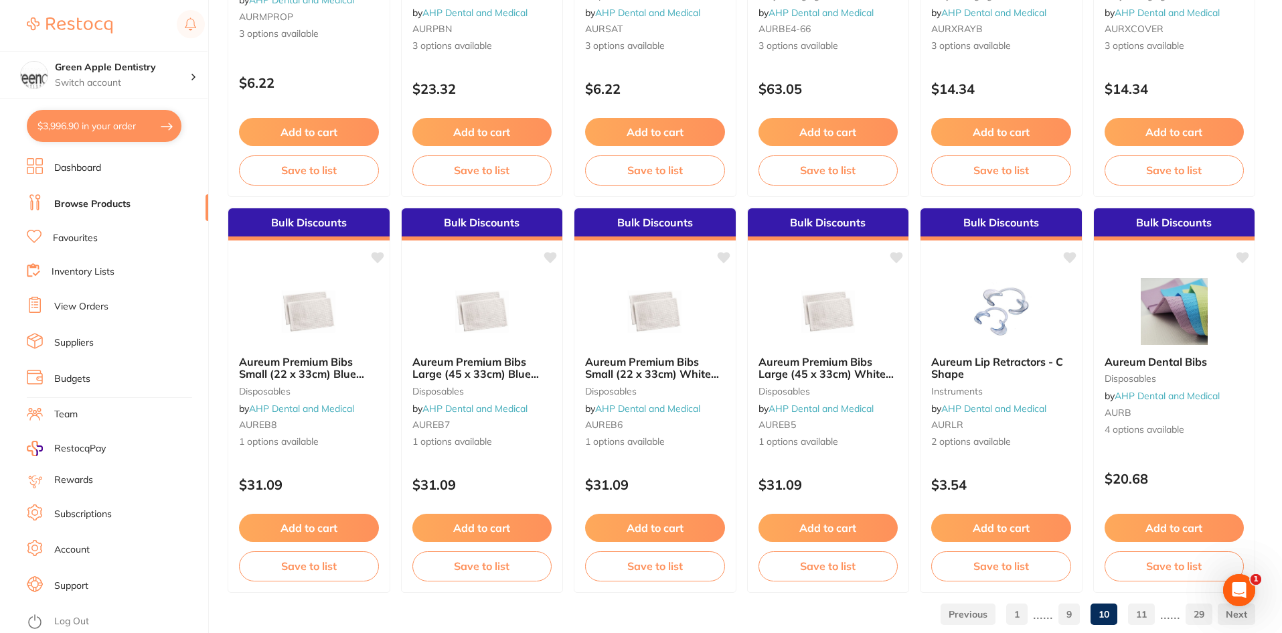
click at [1139, 608] on link "11" at bounding box center [1141, 613] width 27 height 27
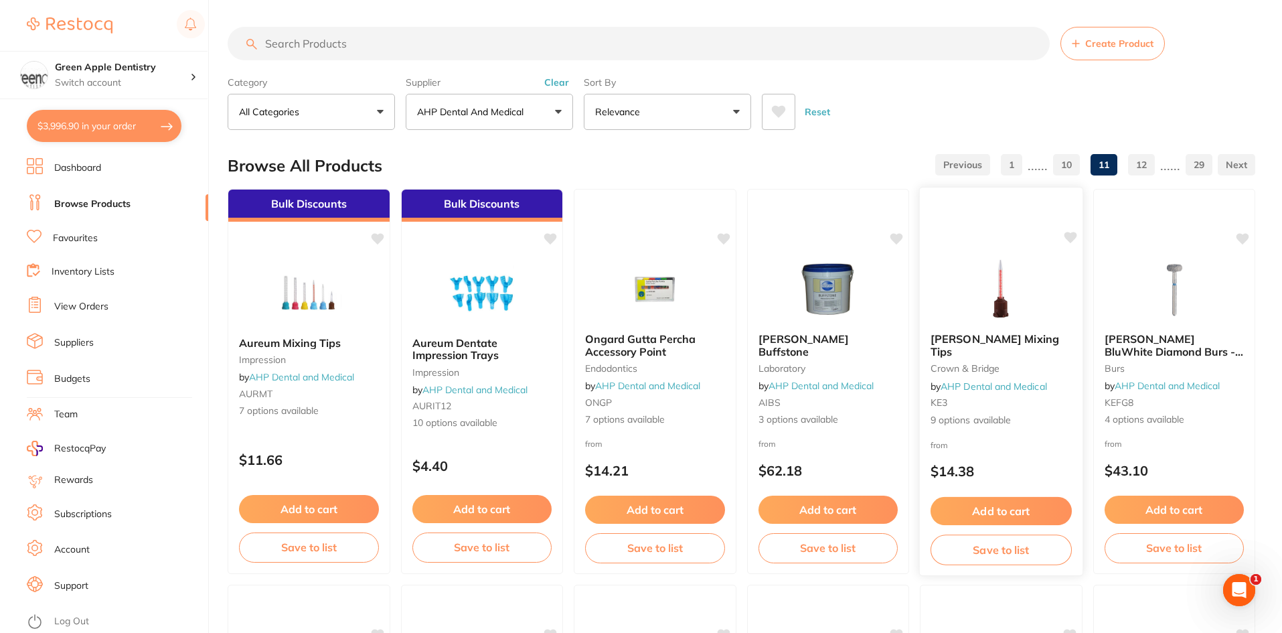
scroll to position [0, 0]
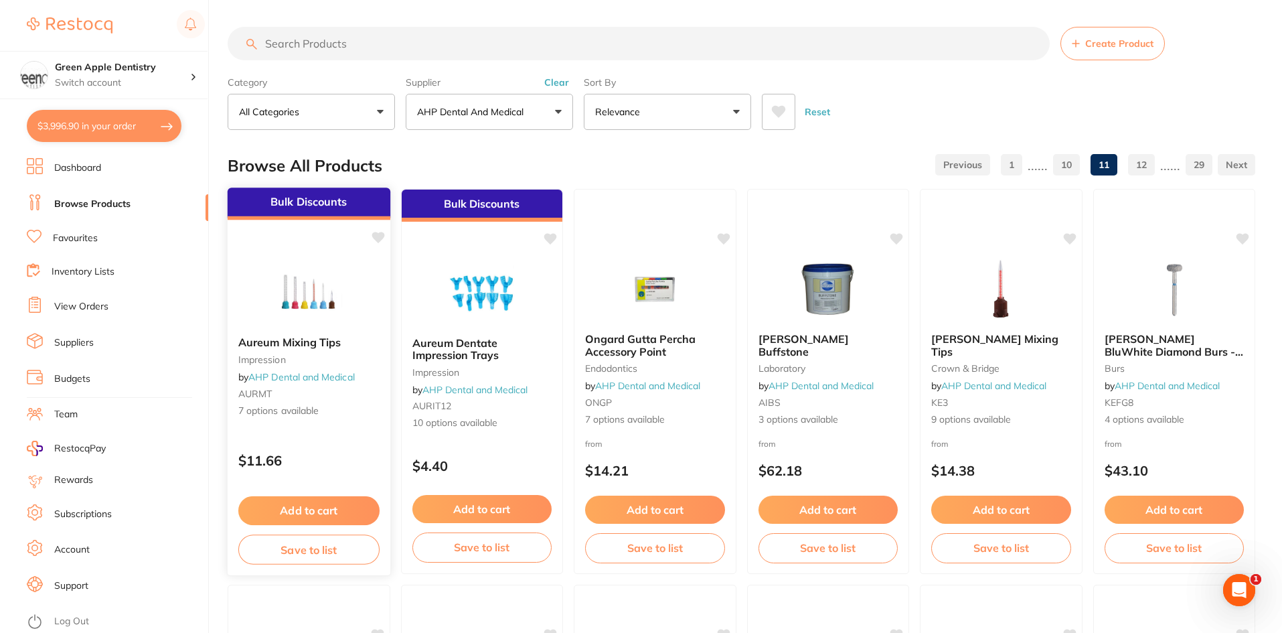
click at [274, 272] on img at bounding box center [309, 292] width 88 height 68
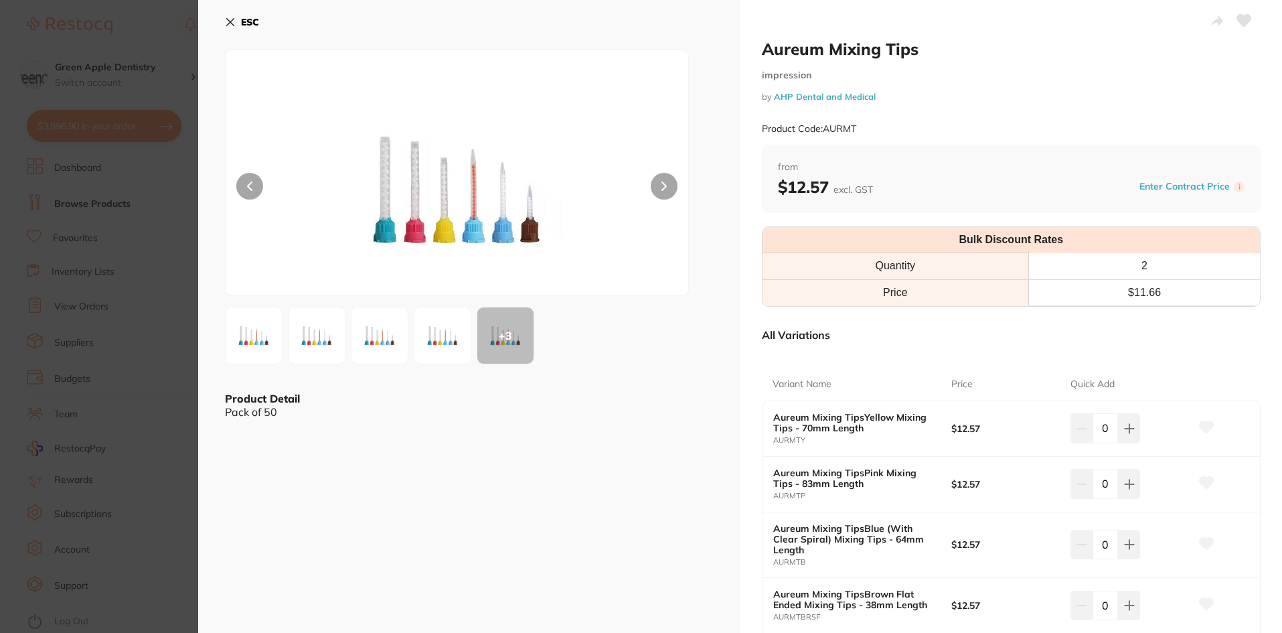
click at [237, 19] on button "ESC" at bounding box center [242, 22] width 34 height 23
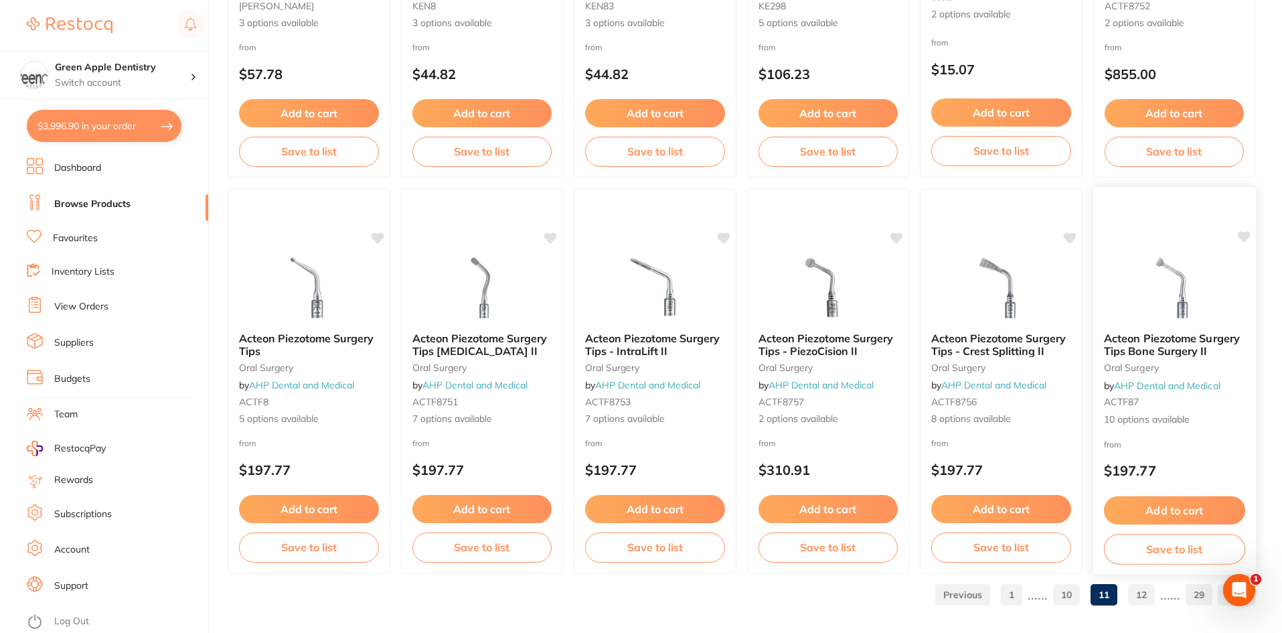
scroll to position [3175, 0]
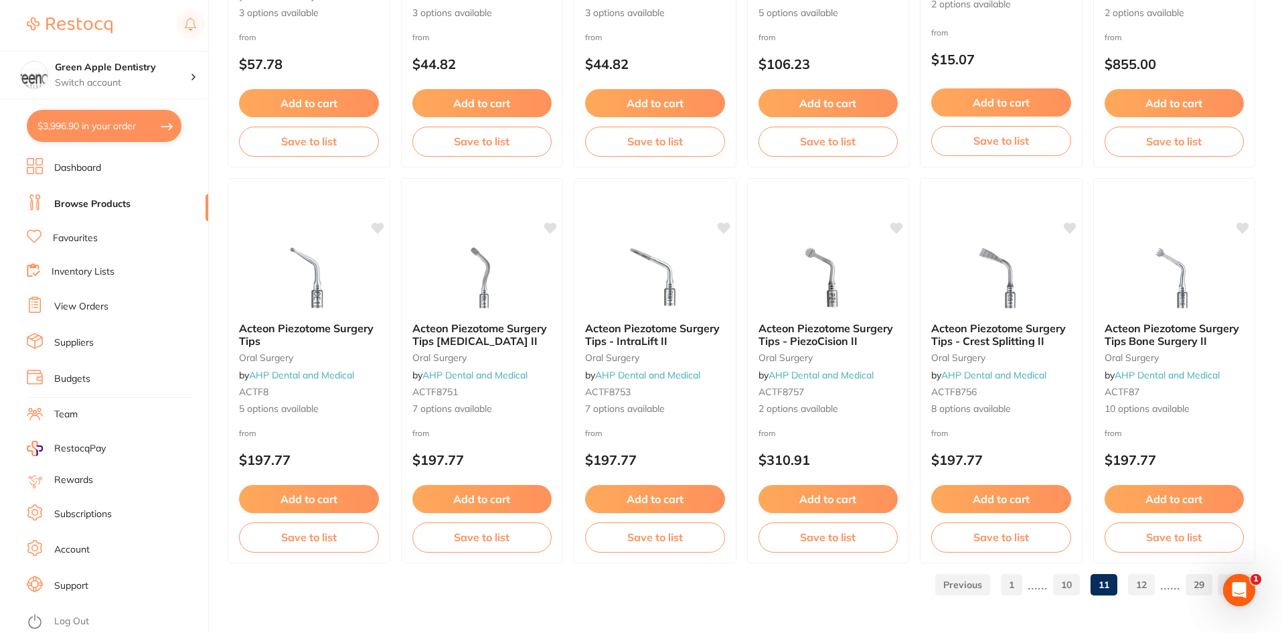
click at [1147, 584] on link "12" at bounding box center [1141, 584] width 27 height 27
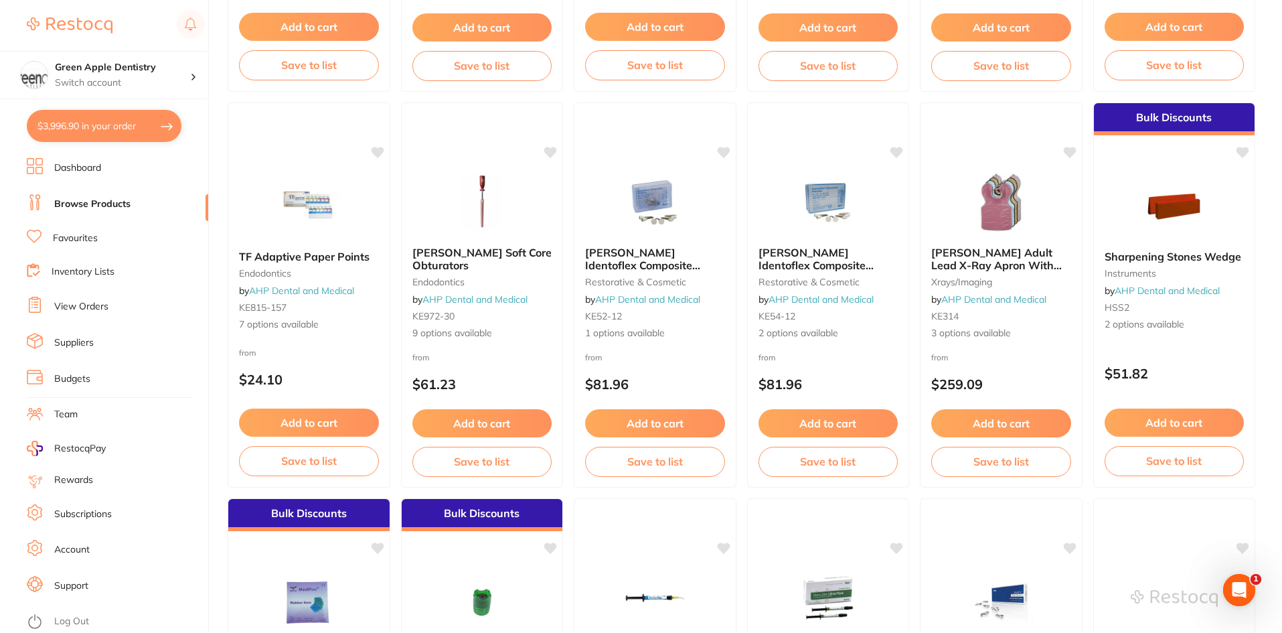
scroll to position [1272, 0]
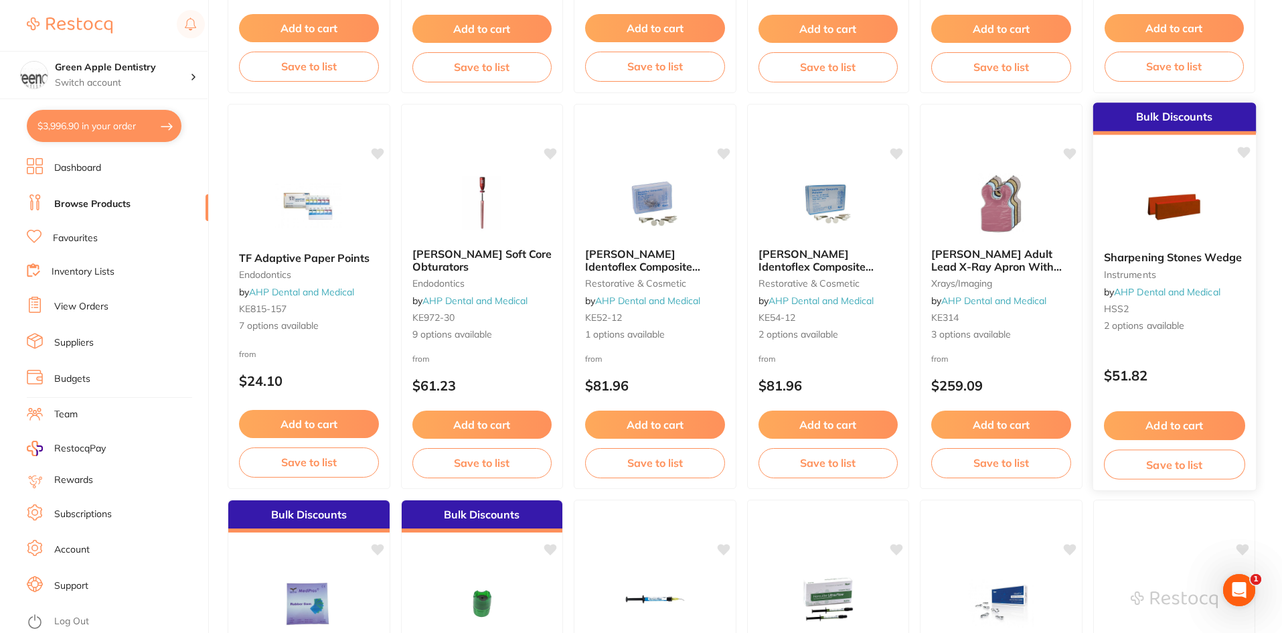
click at [1135, 243] on div "Sharpening Stones Wedge instruments by AHP Dental and Medical HSS2 2 options av…" at bounding box center [1173, 291] width 163 height 103
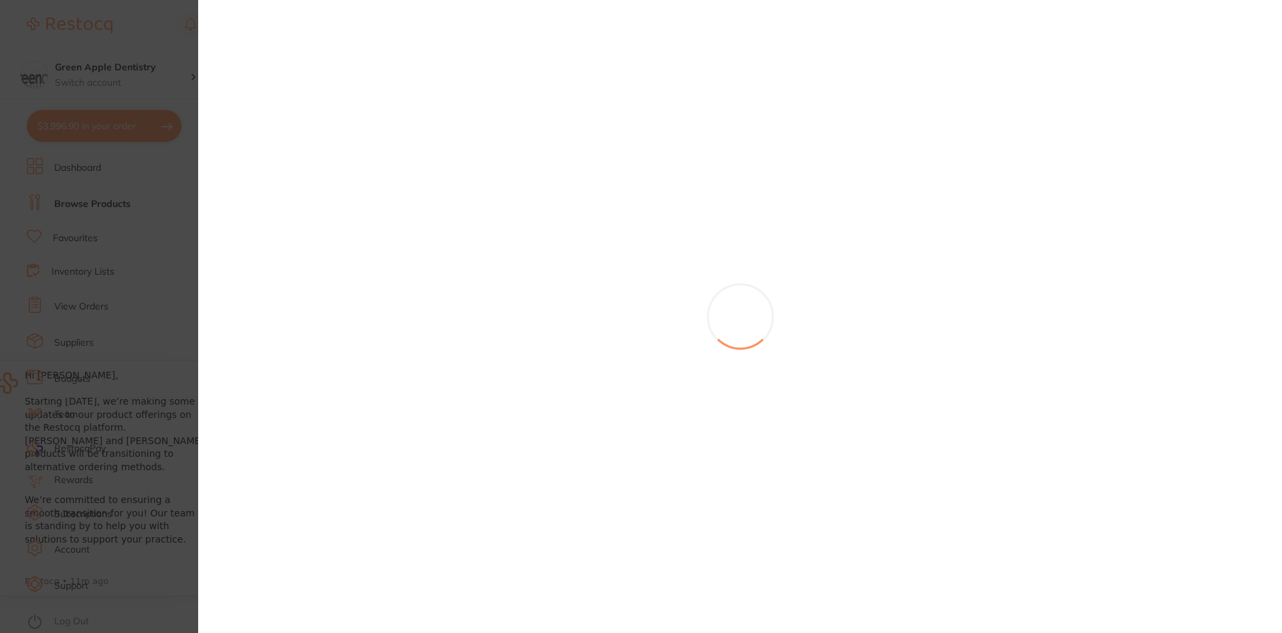
scroll to position [292, 0]
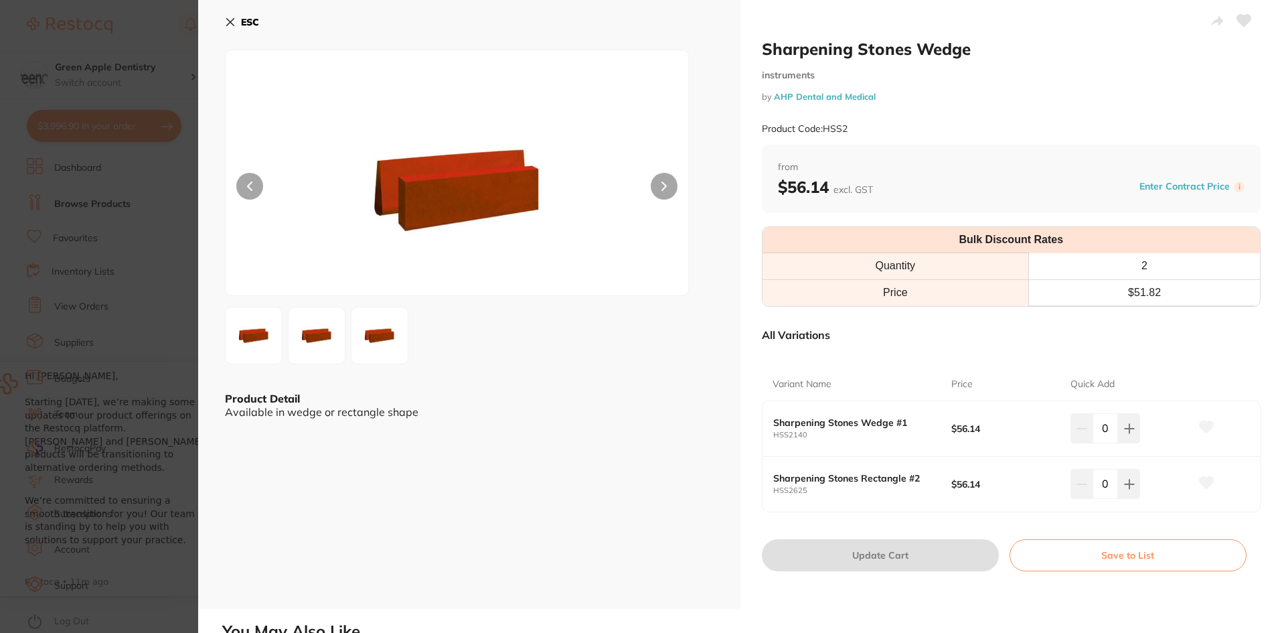
click at [255, 22] on b "ESC" at bounding box center [250, 22] width 18 height 12
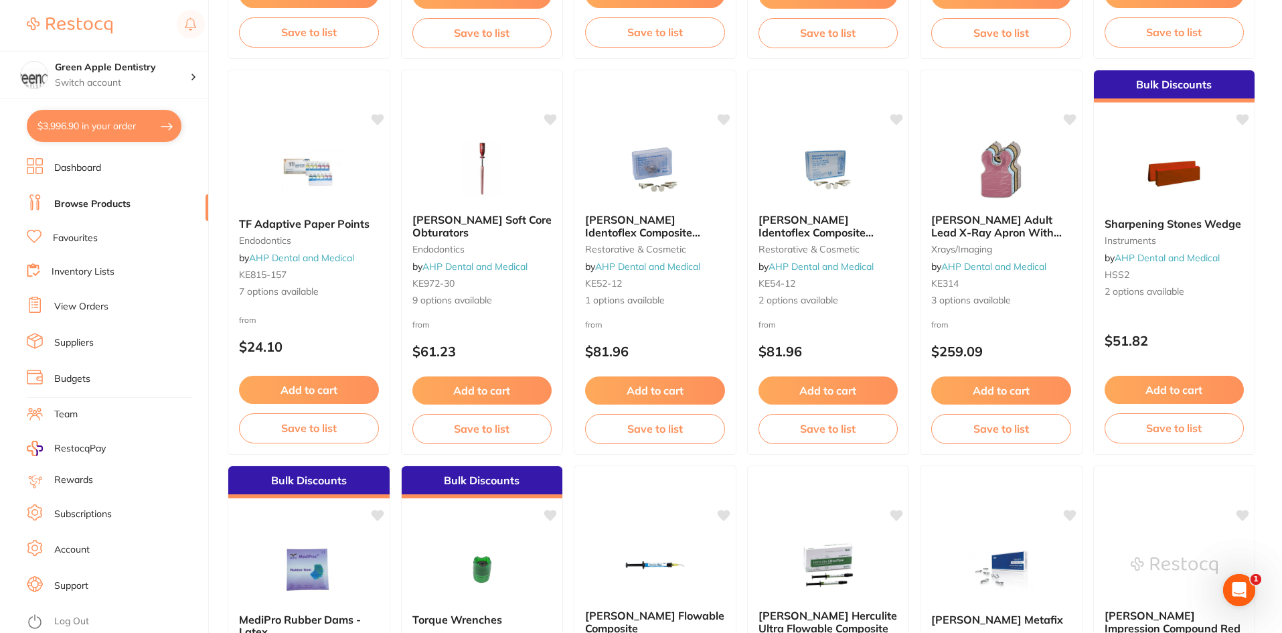
scroll to position [1296, 0]
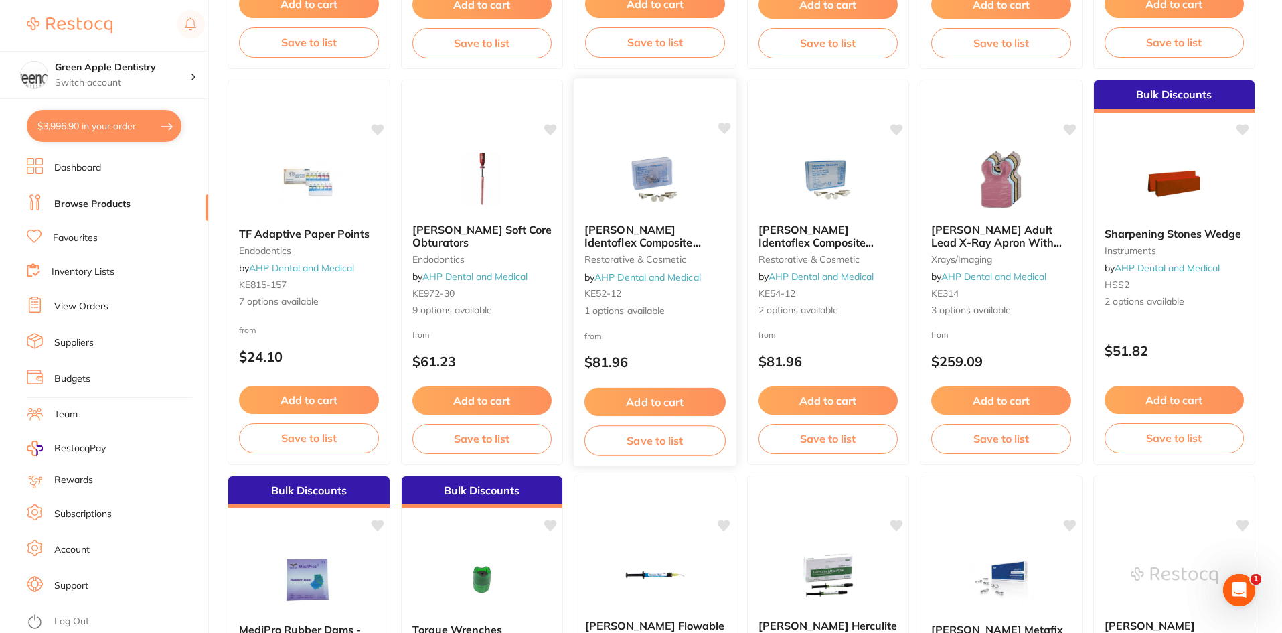
click at [699, 155] on div at bounding box center [655, 179] width 163 height 68
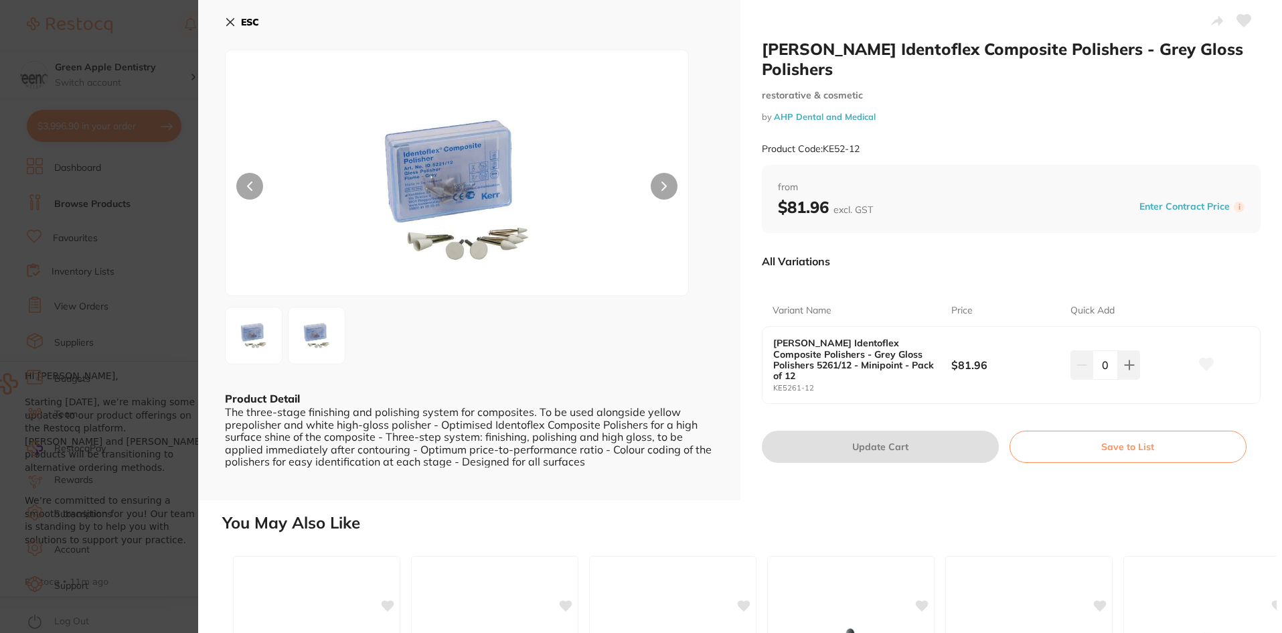
click at [234, 15] on button "ESC" at bounding box center [242, 22] width 34 height 23
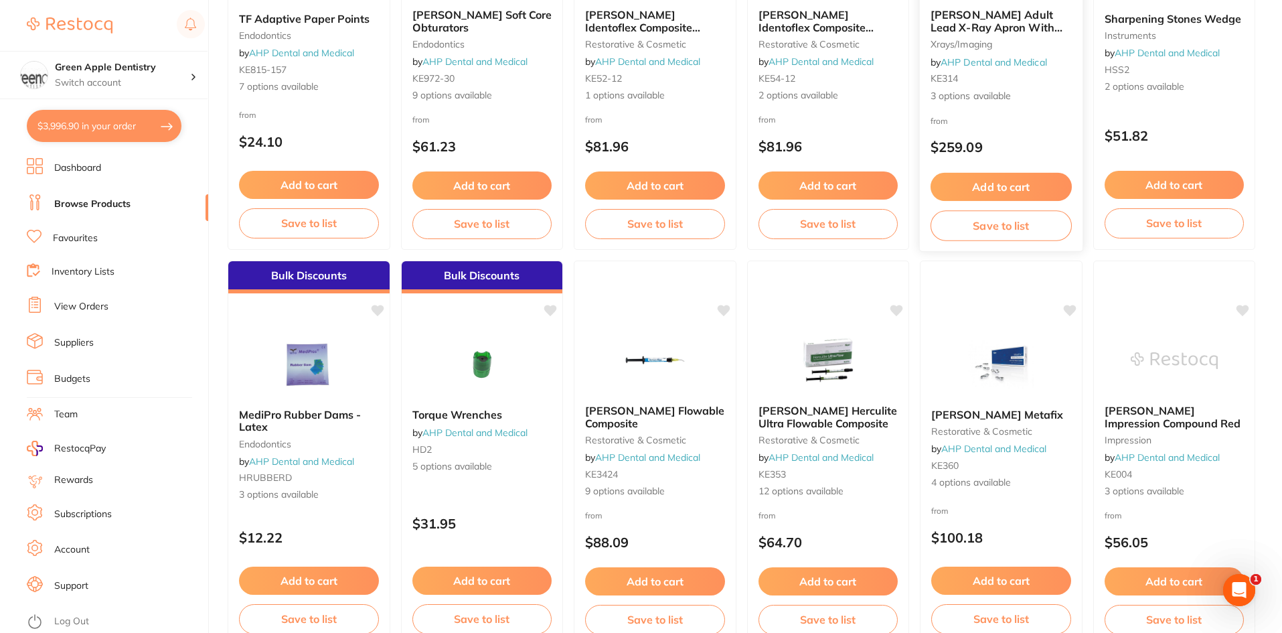
scroll to position [1563, 0]
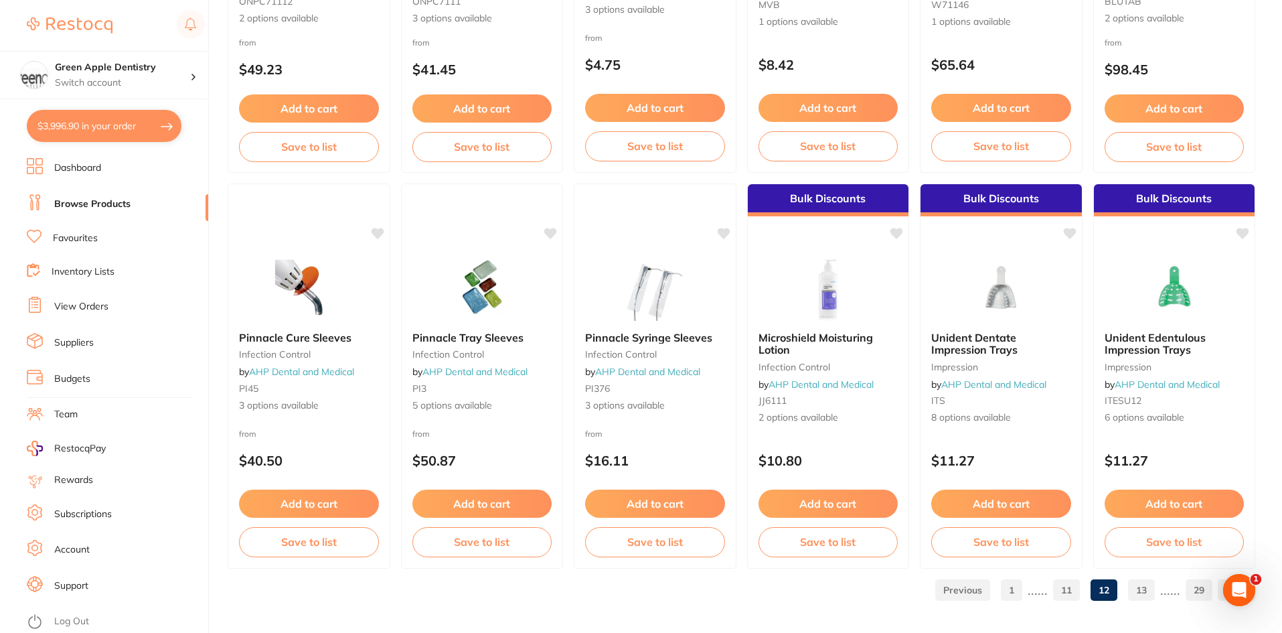
scroll to position [3175, 0]
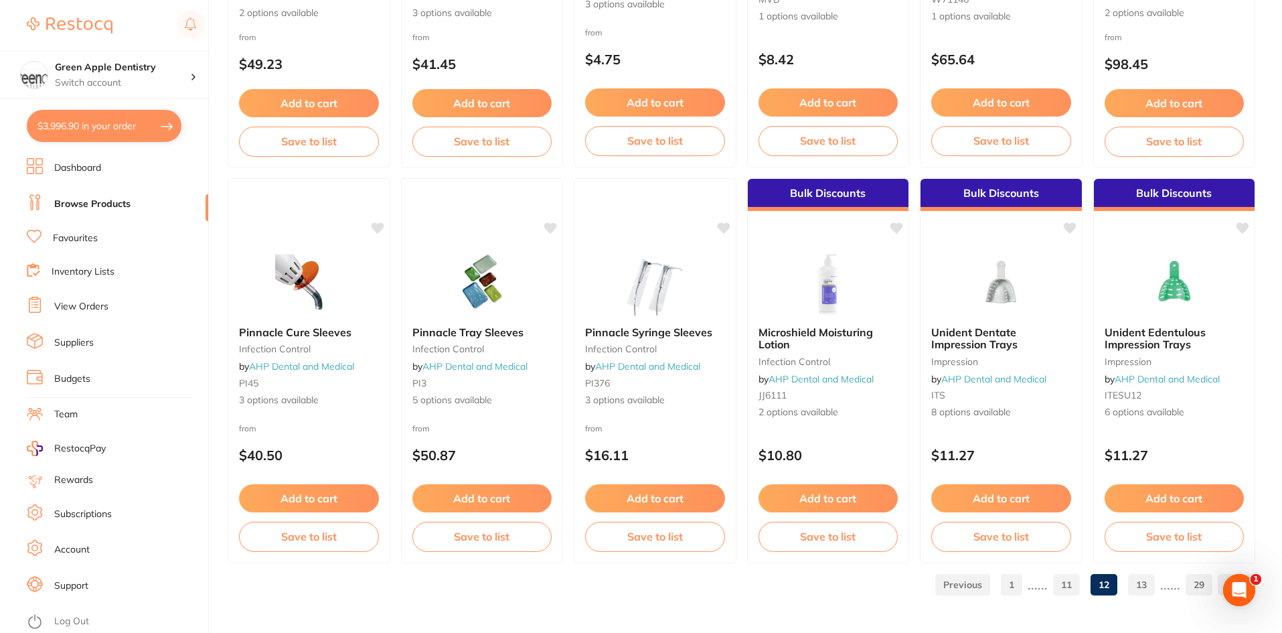
click at [1140, 582] on link "13" at bounding box center [1141, 584] width 27 height 27
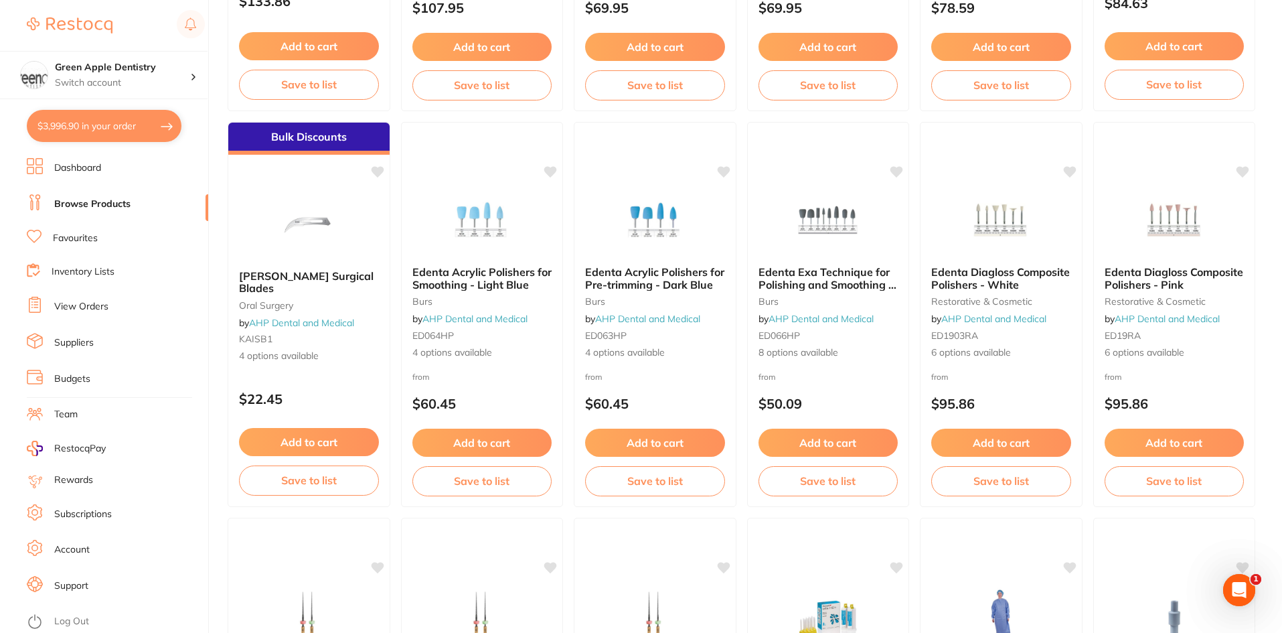
scroll to position [1673, 0]
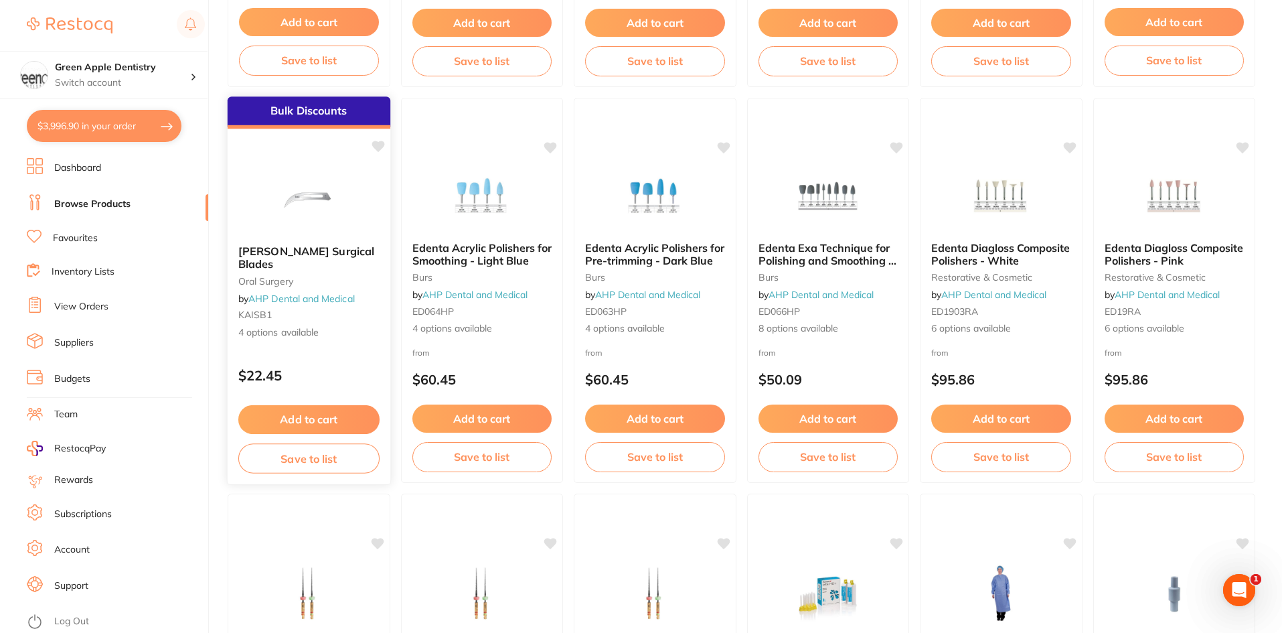
click at [310, 198] on img at bounding box center [309, 201] width 88 height 68
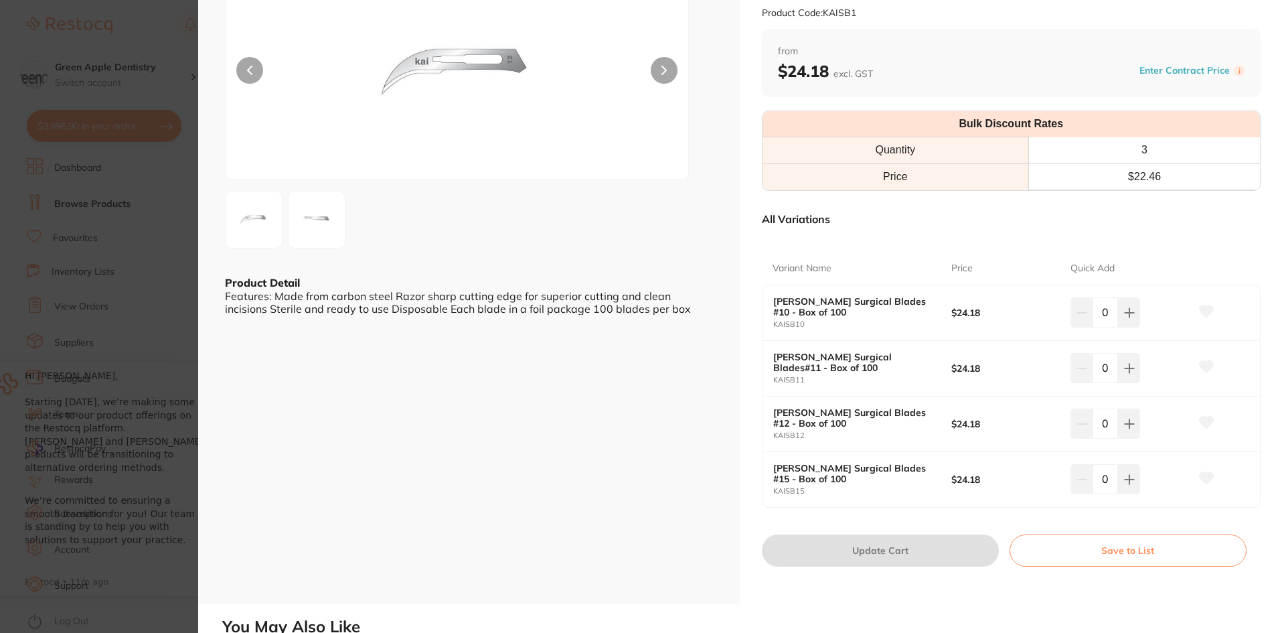
scroll to position [134, 0]
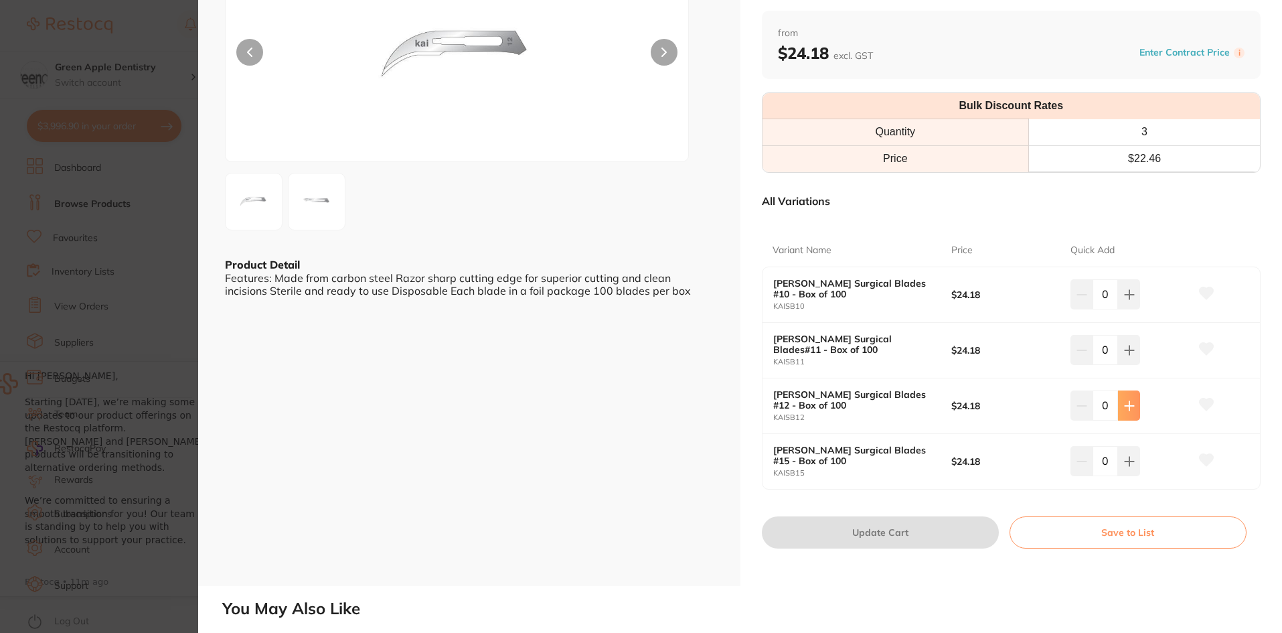
click at [1124, 299] on icon at bounding box center [1128, 294] width 9 height 9
type input "1"
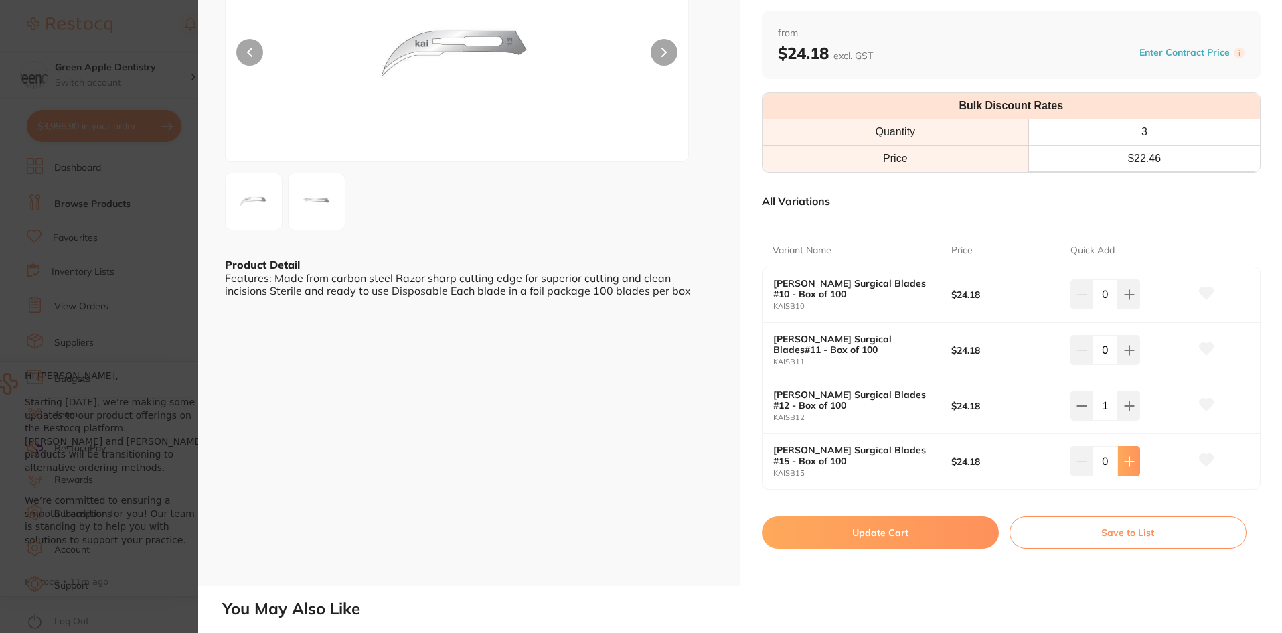
click at [1131, 309] on button at bounding box center [1129, 293] width 22 height 29
type input "1"
click at [906, 536] on button "Update Cart" at bounding box center [880, 532] width 237 height 32
checkbox input "false"
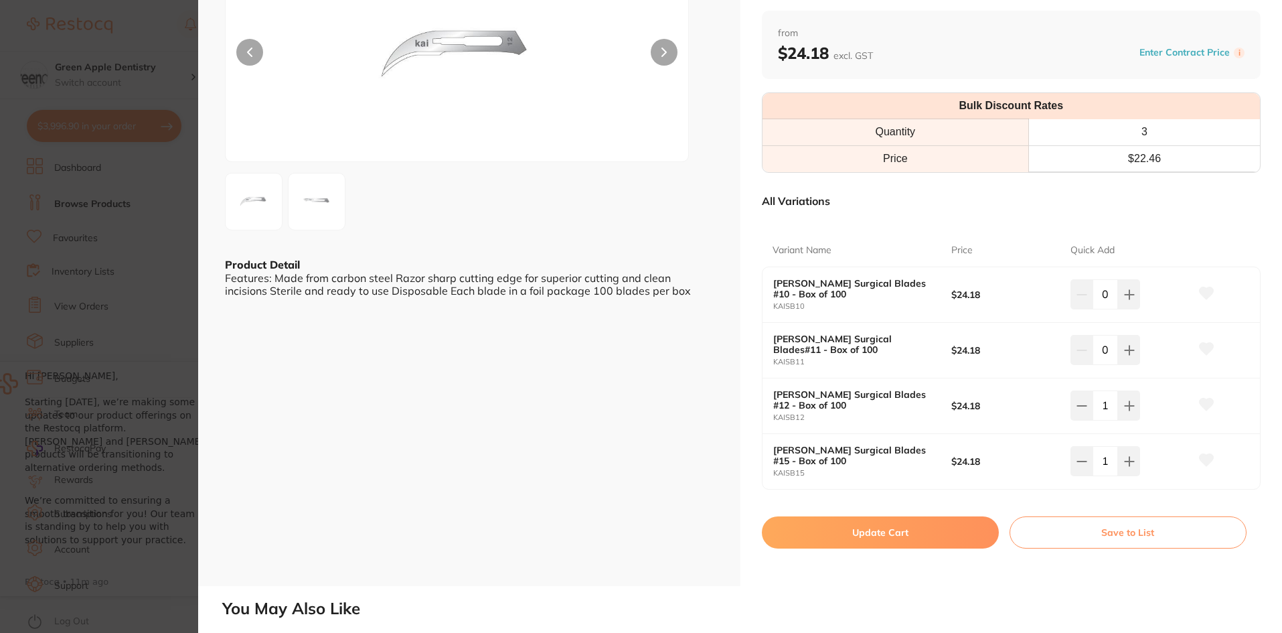
checkbox input "false"
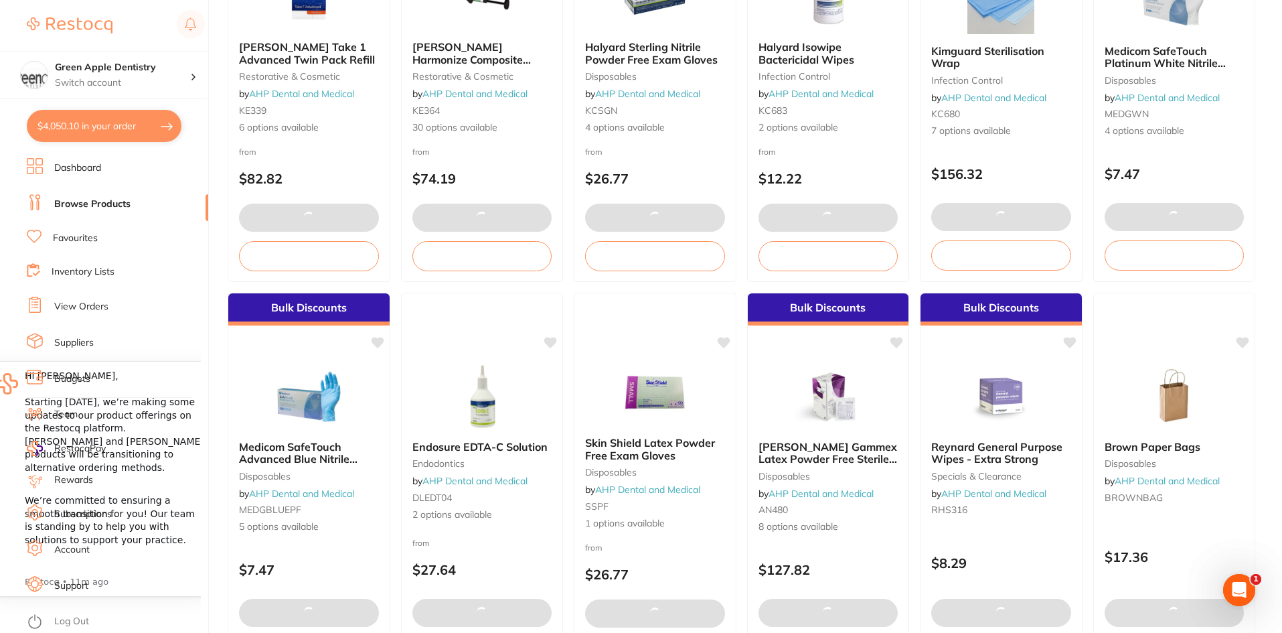
click at [80, 114] on button "$4,050.10 in your order" at bounding box center [104, 126] width 155 height 32
checkbox input "true"
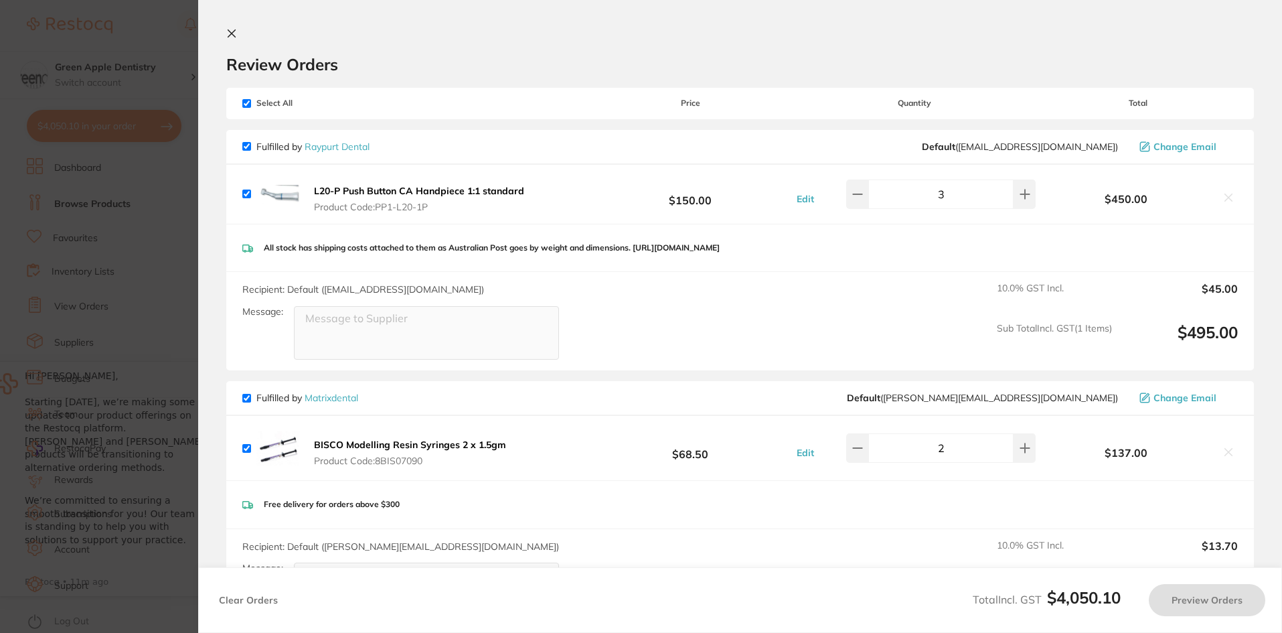
checkbox input "true"
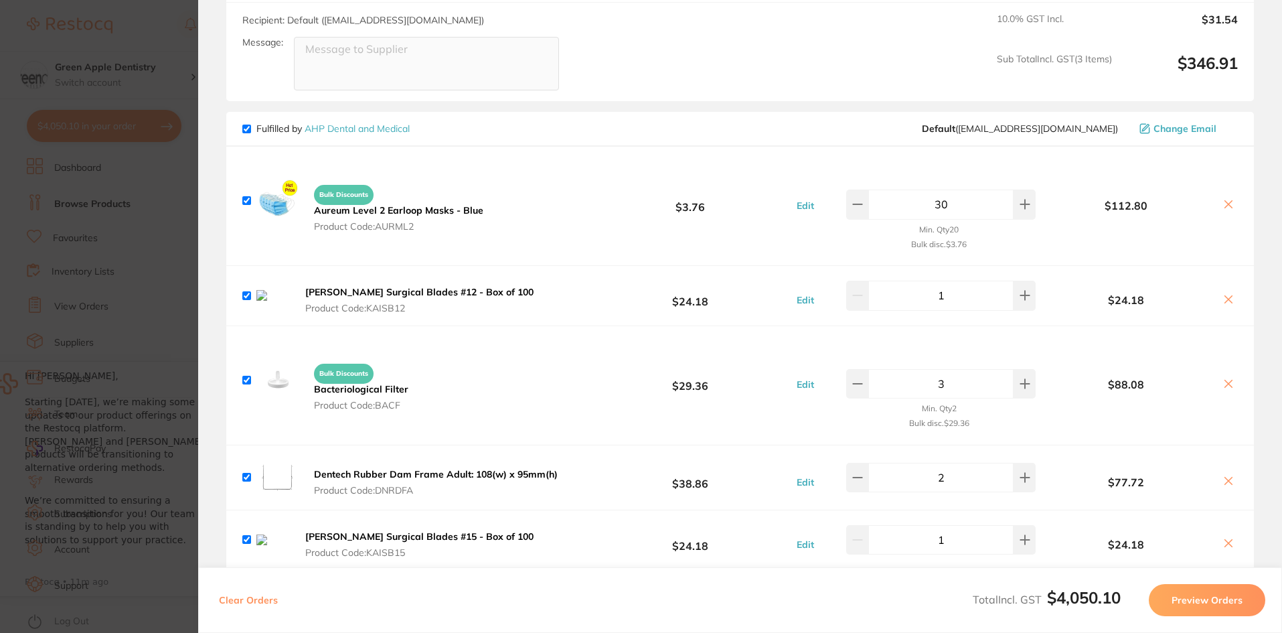
scroll to position [3595, 0]
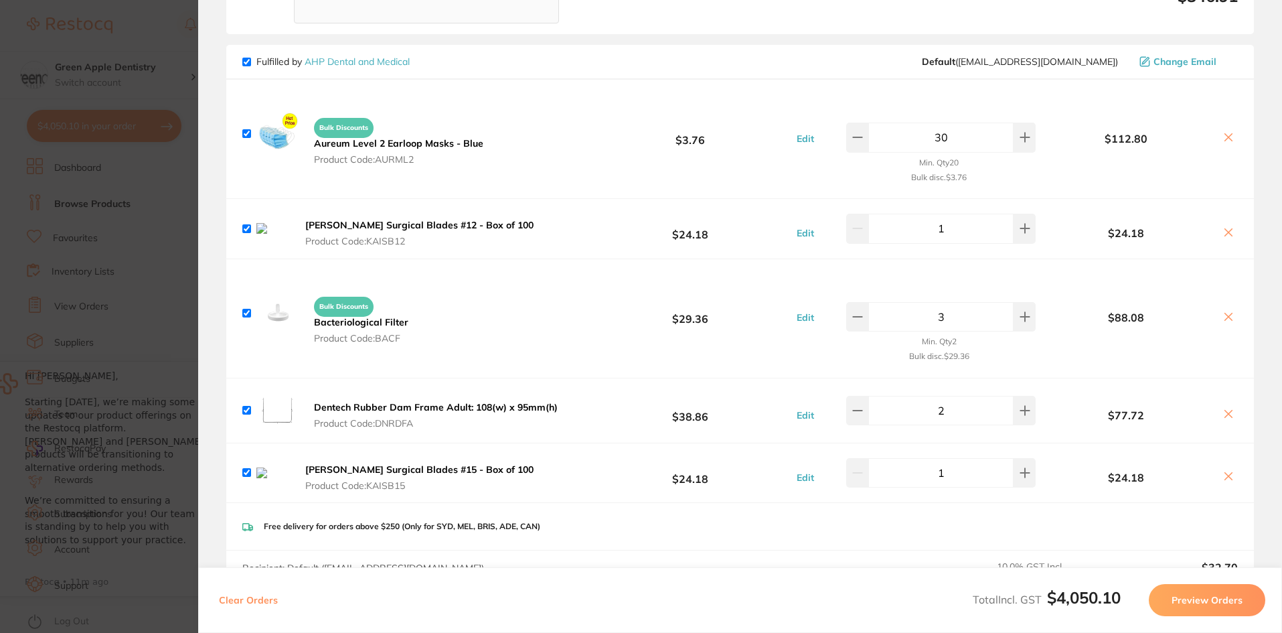
click at [1223, 227] on icon at bounding box center [1228, 232] width 11 height 11
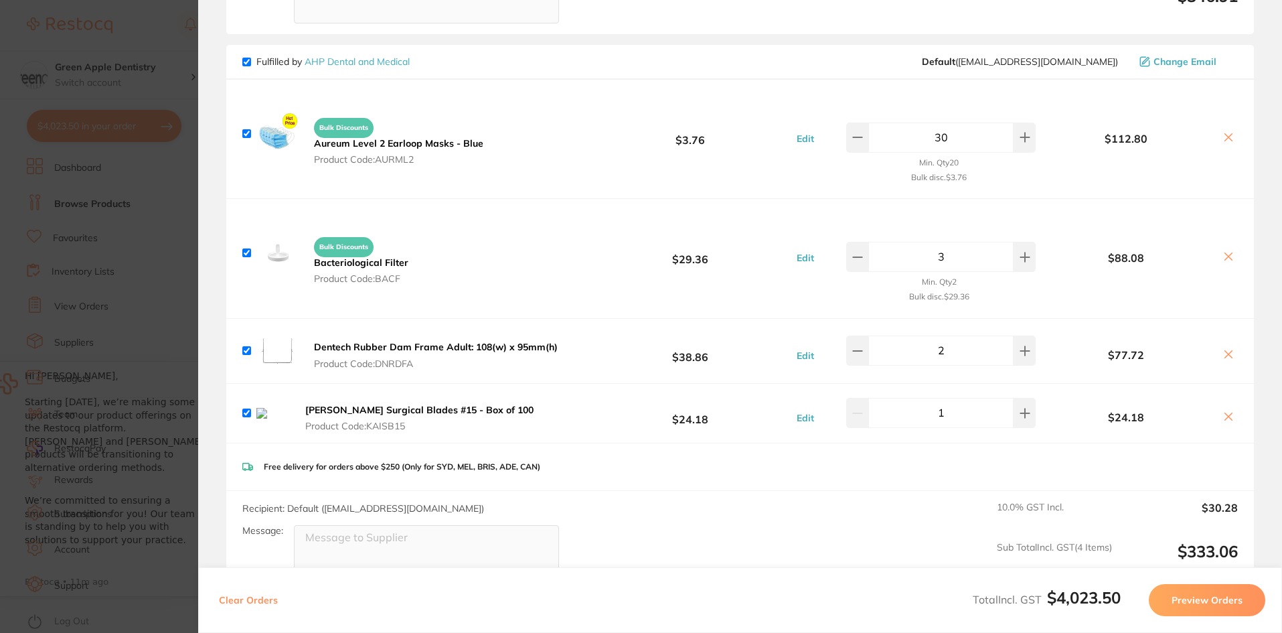
click at [1228, 411] on icon at bounding box center [1228, 416] width 11 height 11
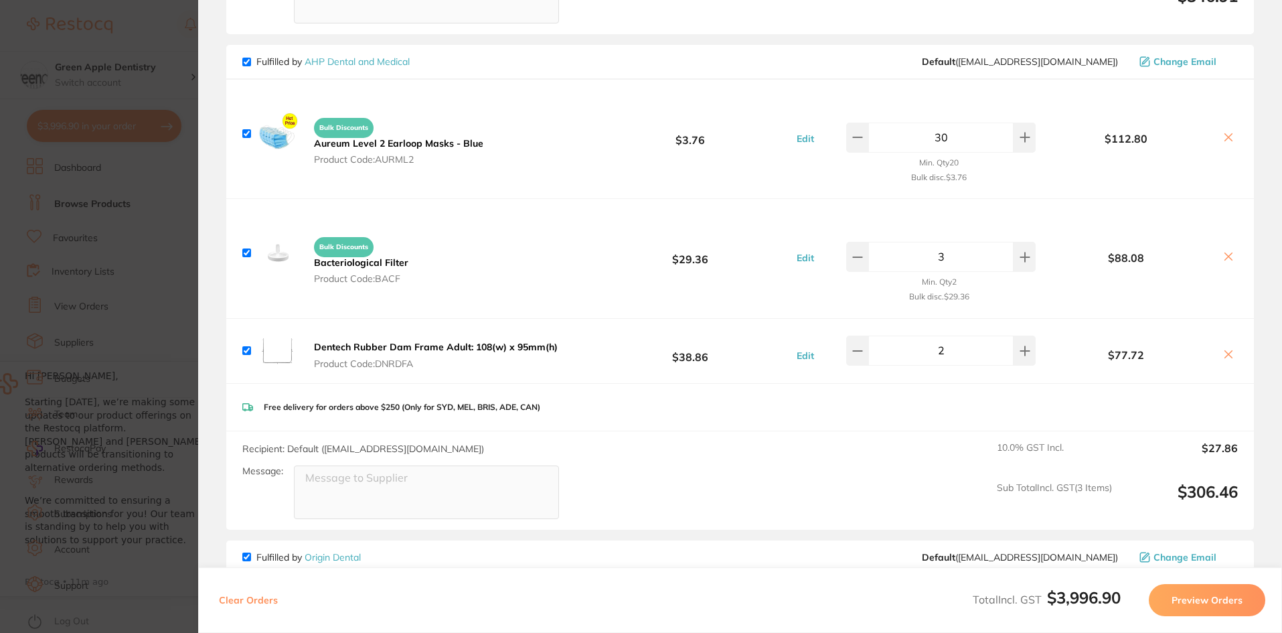
click at [159, 199] on section "Update RRP Set your pre negotiated price for this item. Item Agreed RRP (excl. …" at bounding box center [641, 316] width 1282 height 633
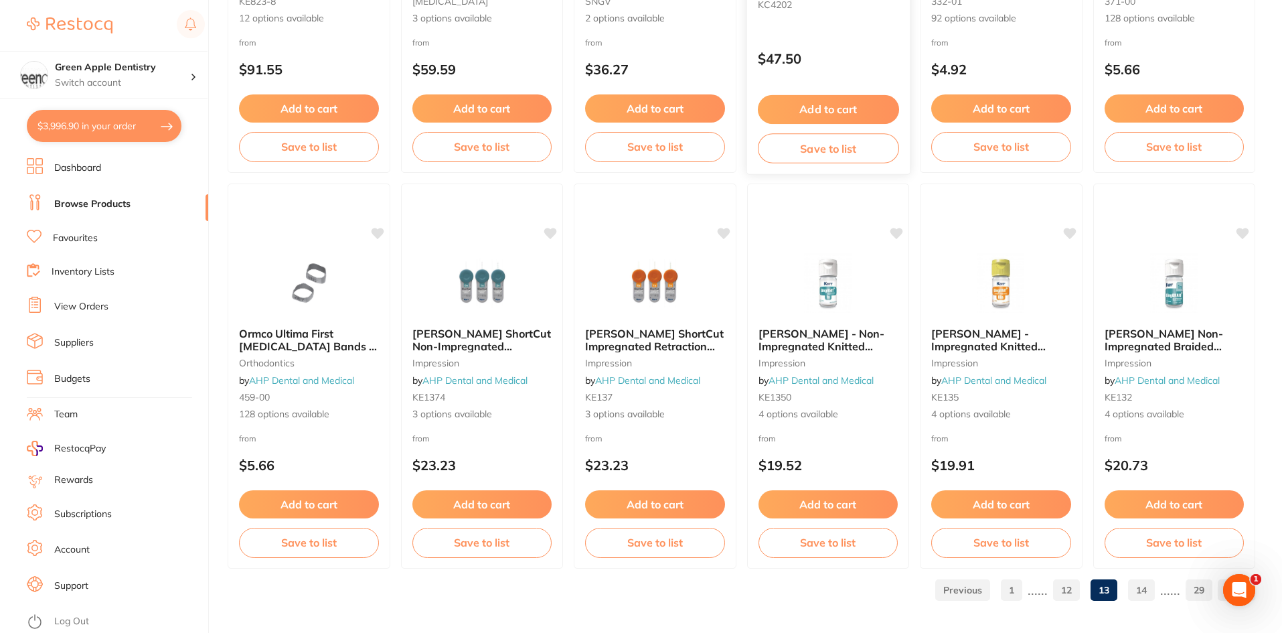
scroll to position [3175, 0]
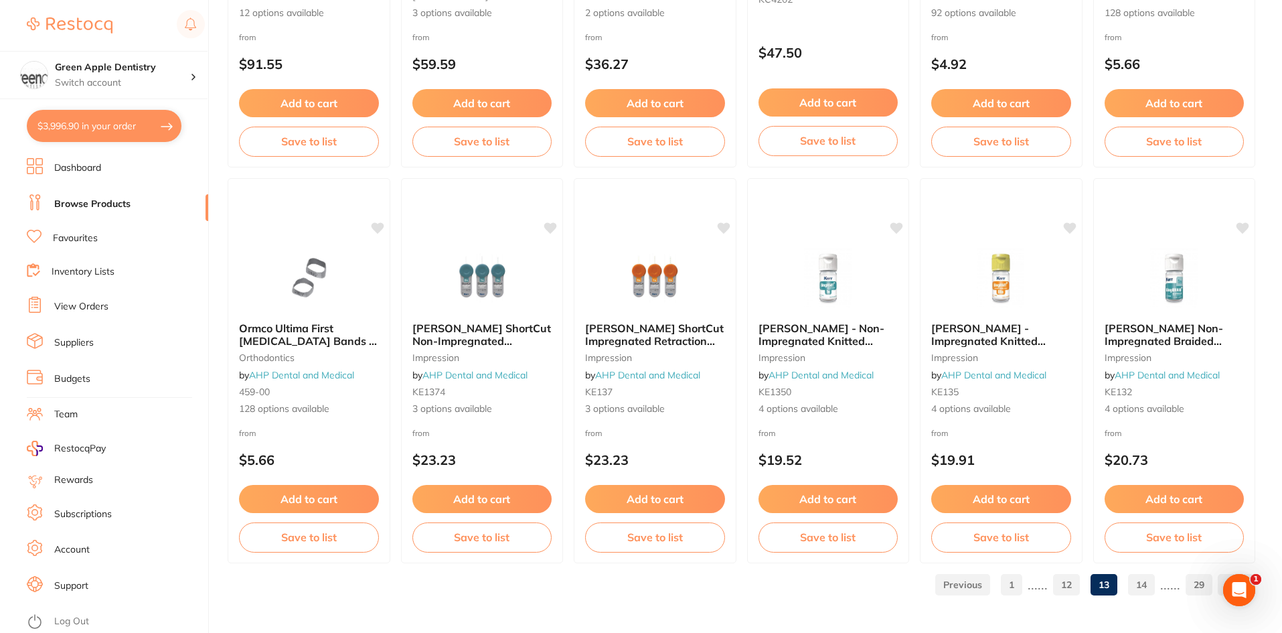
click at [1145, 583] on link "14" at bounding box center [1141, 584] width 27 height 27
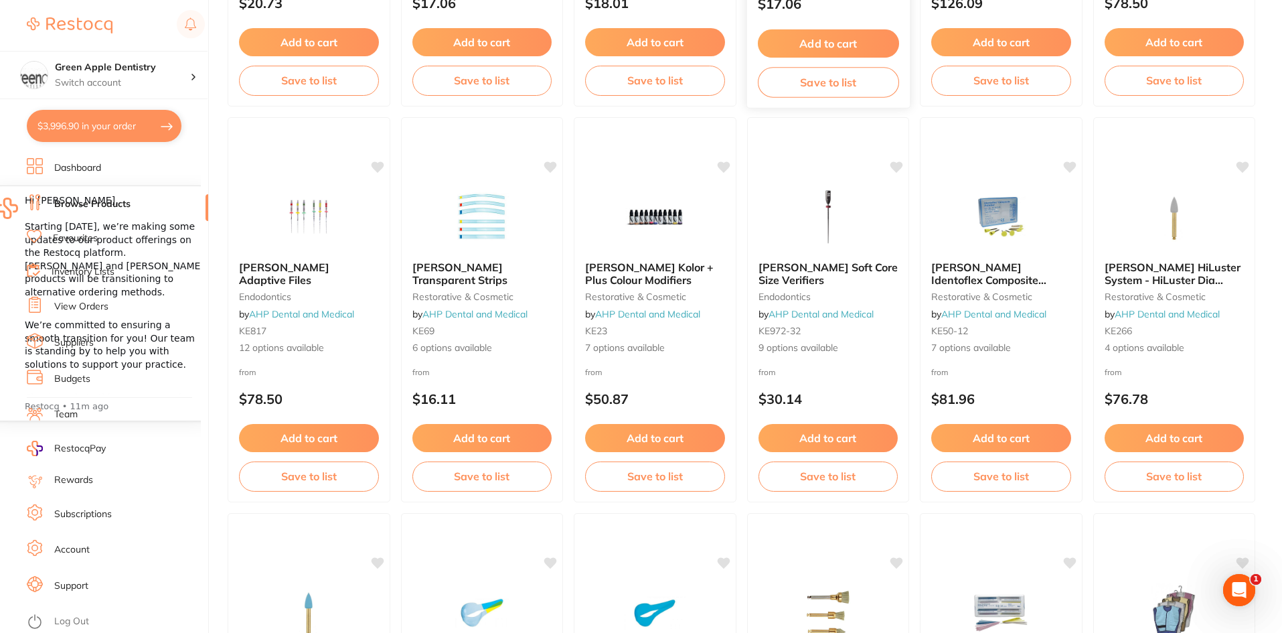
scroll to position [469, 0]
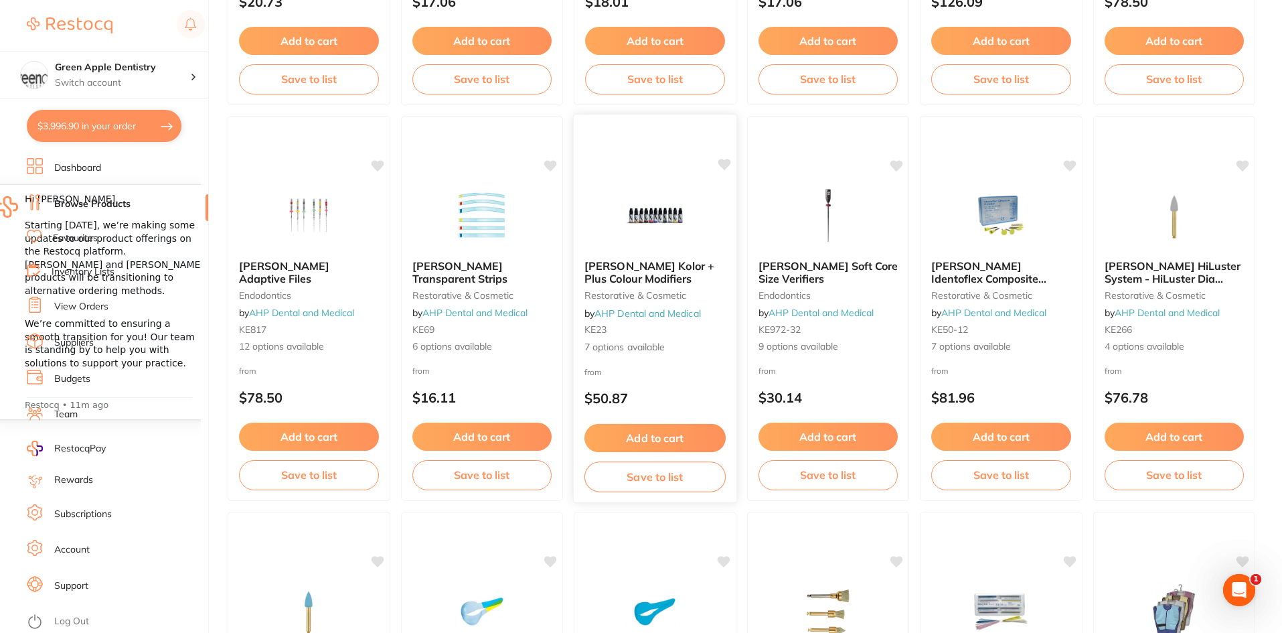
click at [702, 206] on div at bounding box center [655, 215] width 163 height 68
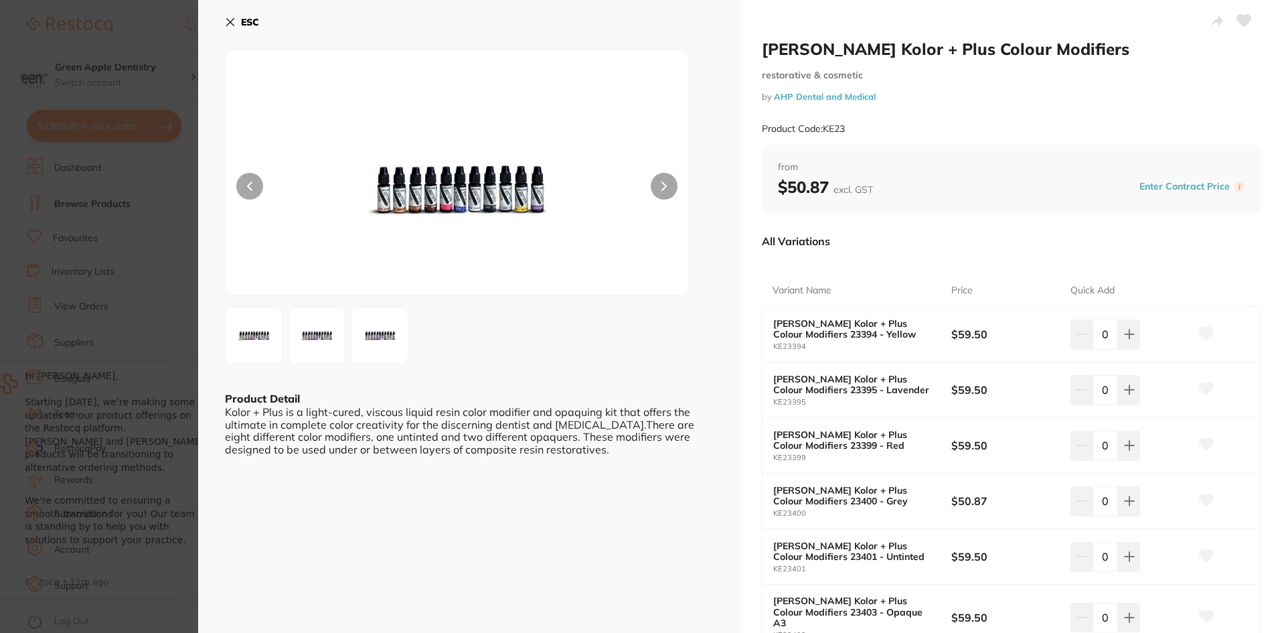
click at [248, 26] on b "ESC" at bounding box center [250, 22] width 18 height 12
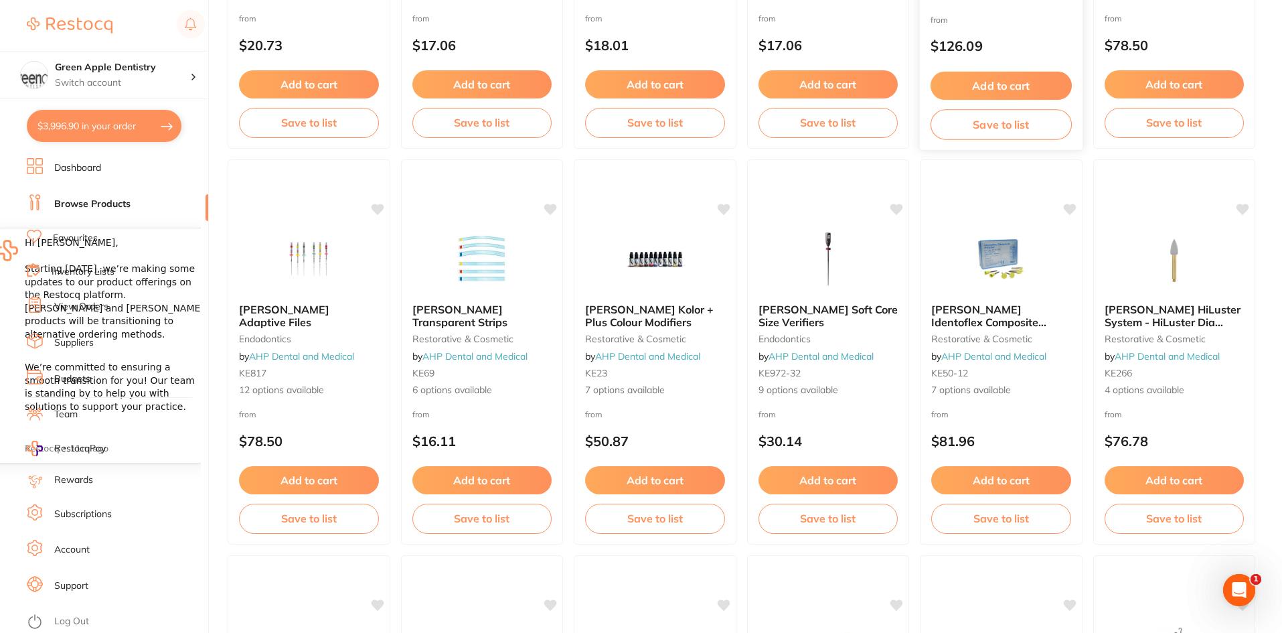
scroll to position [426, 0]
click at [1153, 230] on img at bounding box center [1174, 258] width 87 height 67
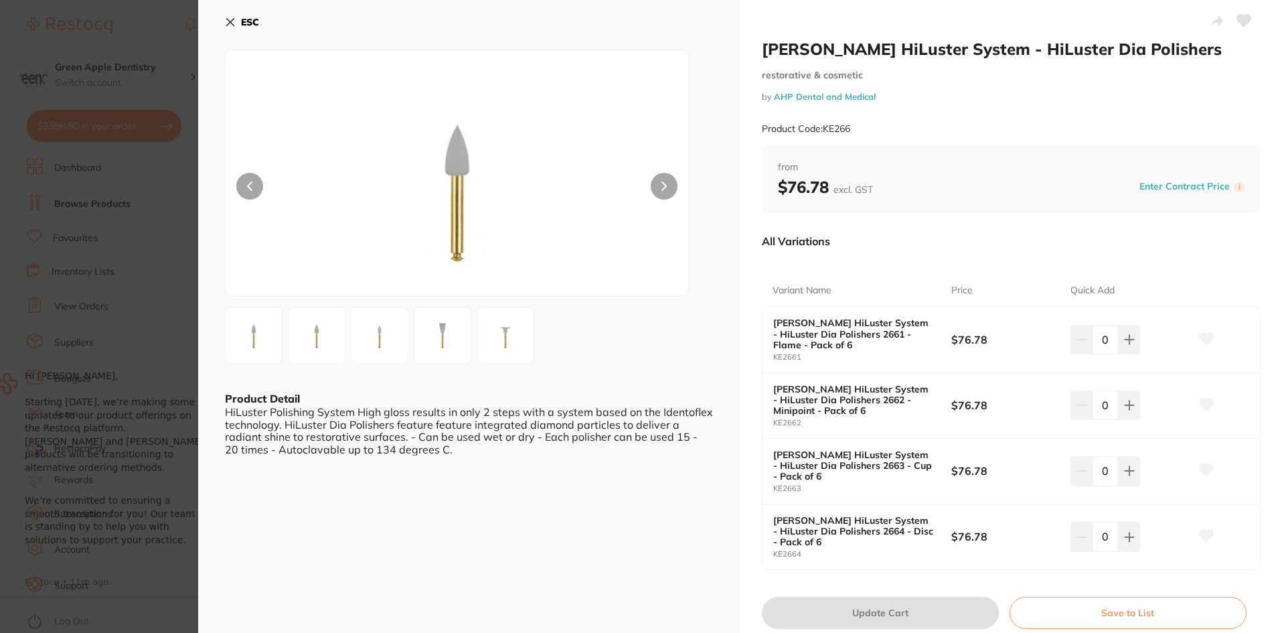
click at [438, 324] on img at bounding box center [442, 335] width 48 height 48
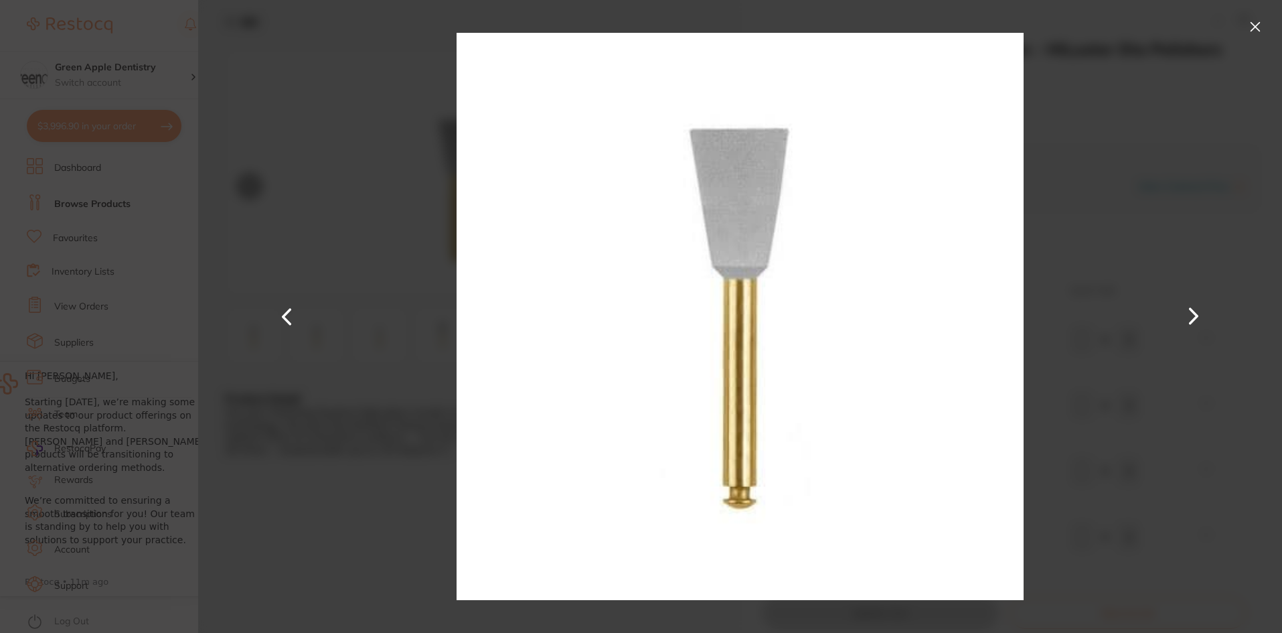
click at [1254, 19] on button at bounding box center [1254, 26] width 21 height 21
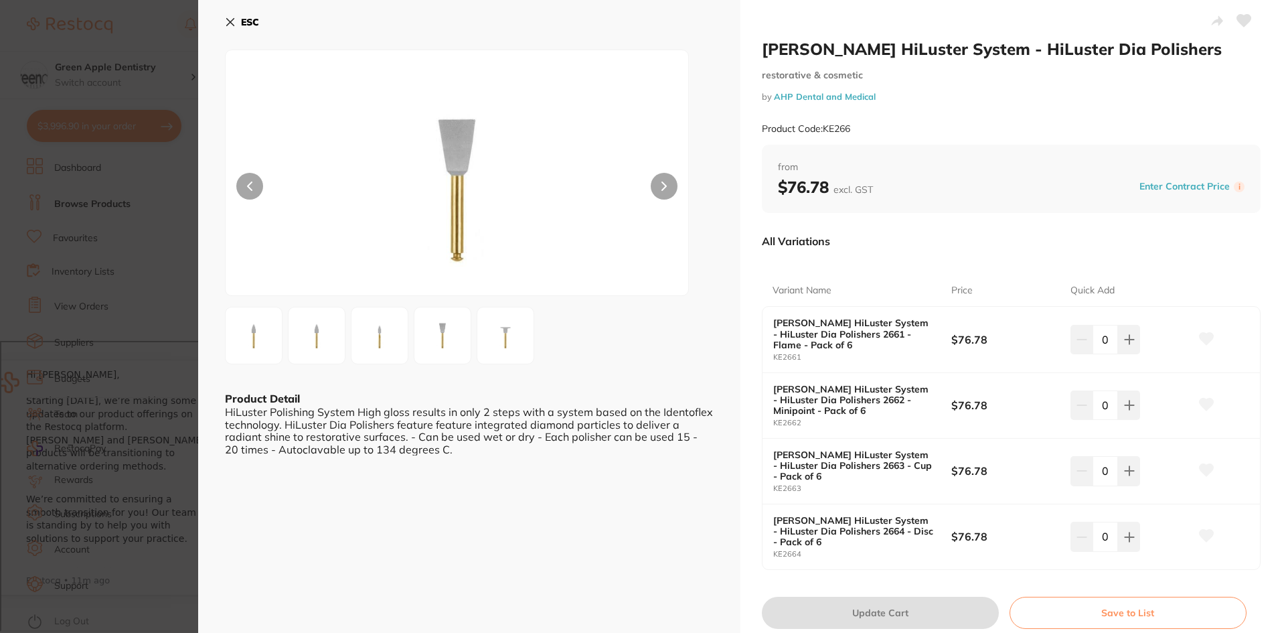
click at [240, 14] on button "ESC" at bounding box center [242, 22] width 34 height 23
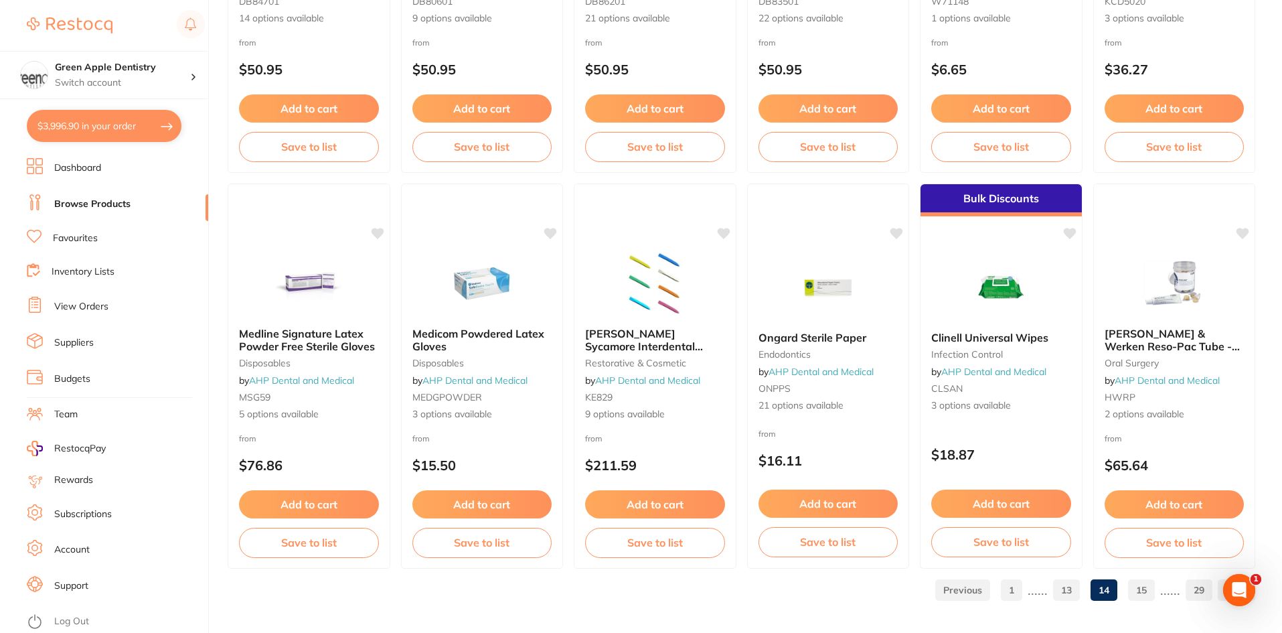
scroll to position [3175, 0]
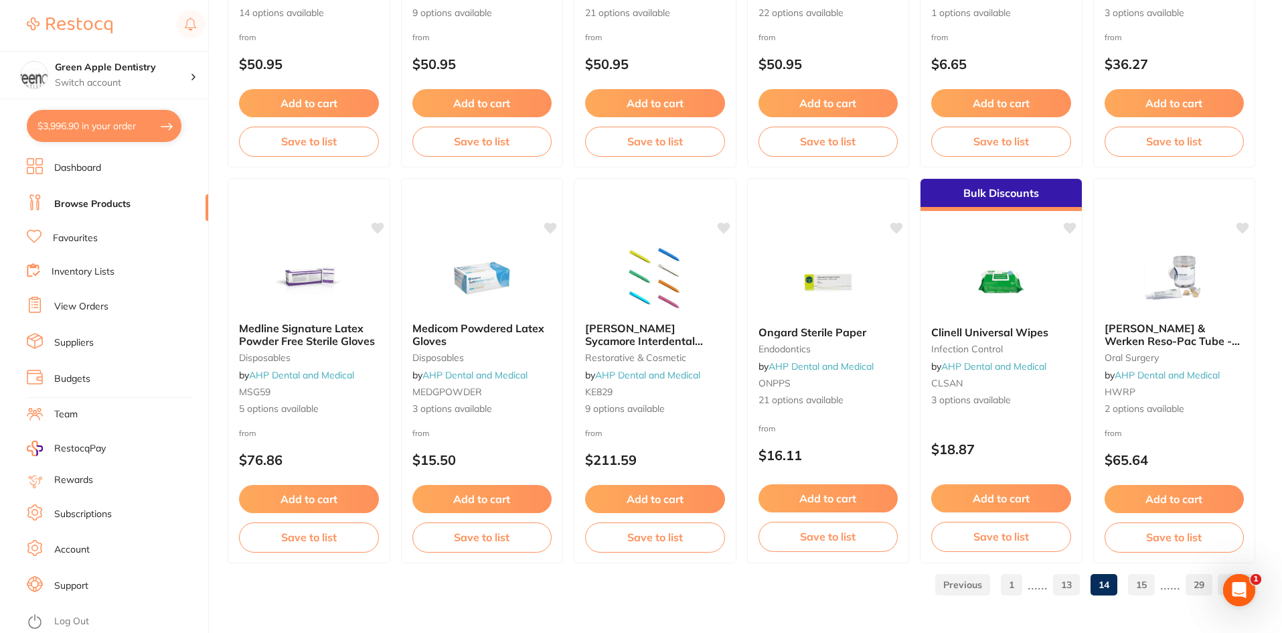
click at [1137, 583] on link "15" at bounding box center [1141, 584] width 27 height 27
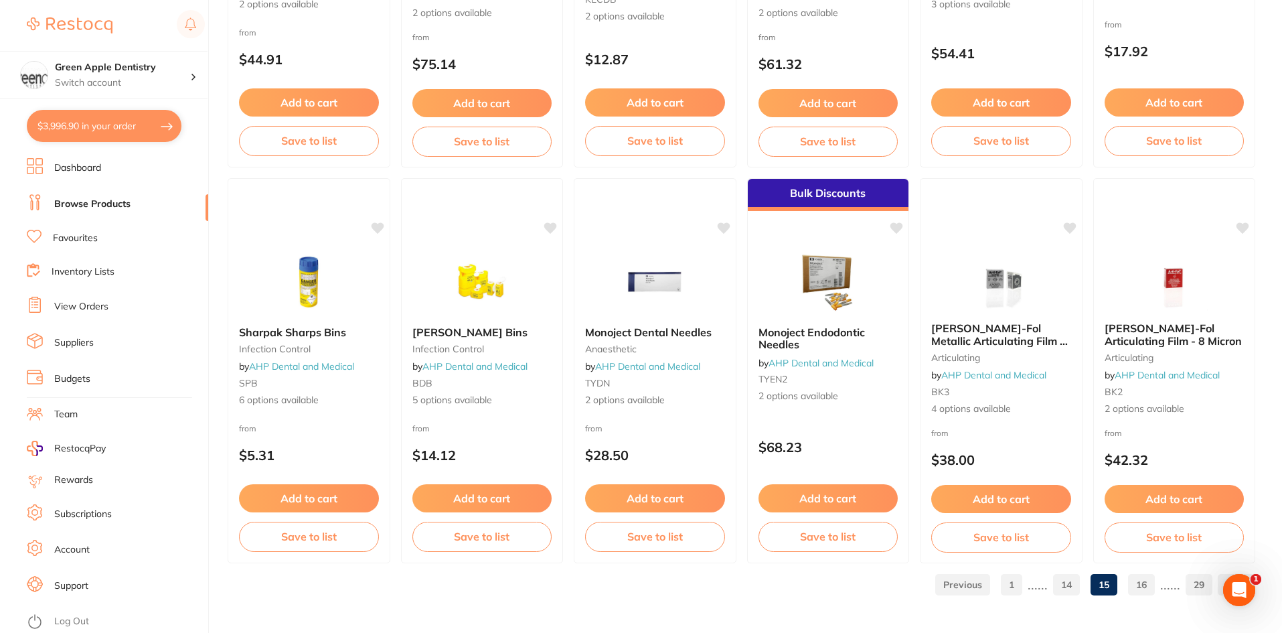
click at [1144, 586] on link "16" at bounding box center [1141, 584] width 27 height 27
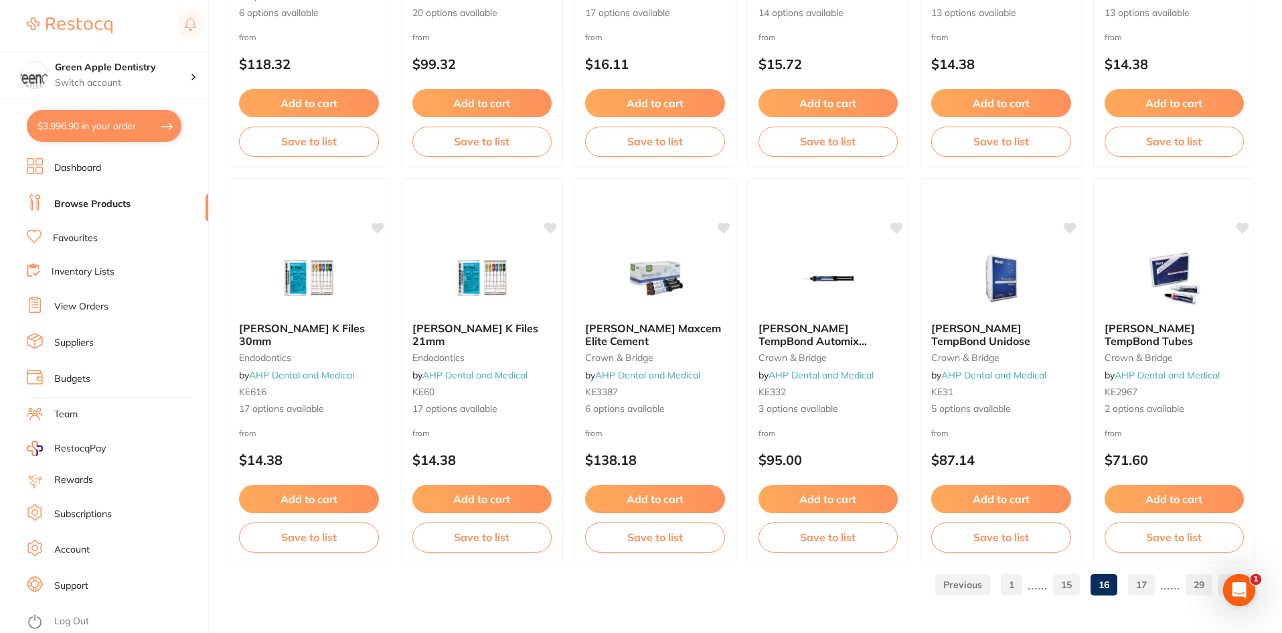
click at [1135, 588] on link "17" at bounding box center [1141, 584] width 27 height 27
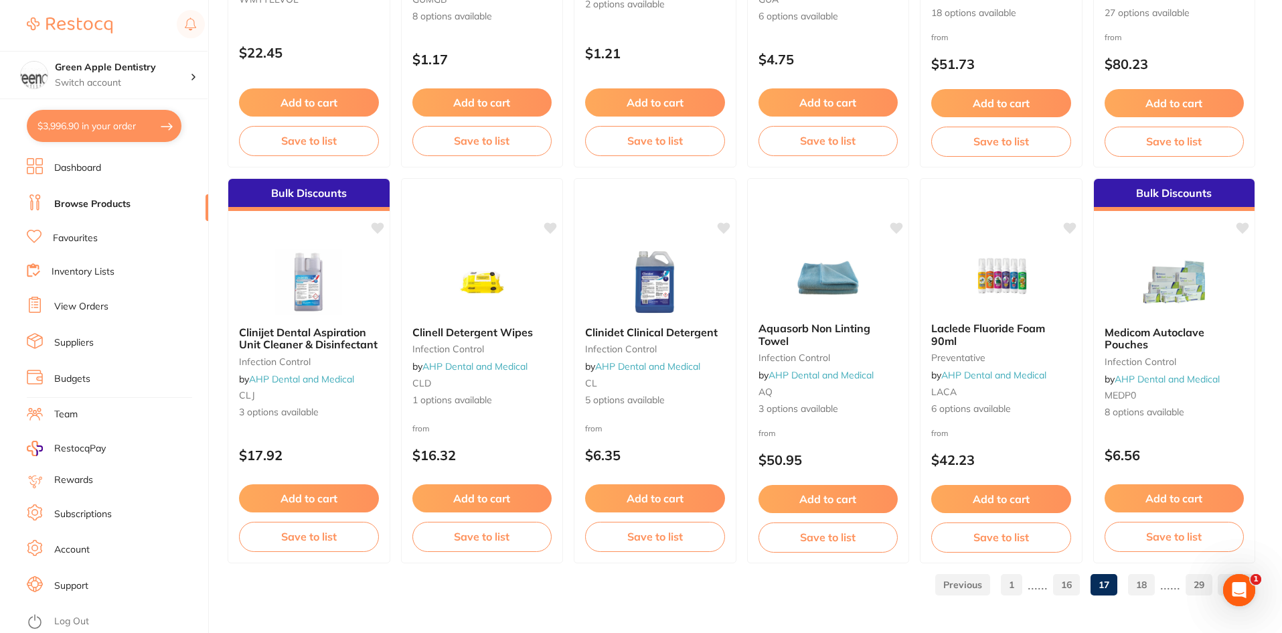
click at [1152, 581] on link "18" at bounding box center [1141, 584] width 27 height 27
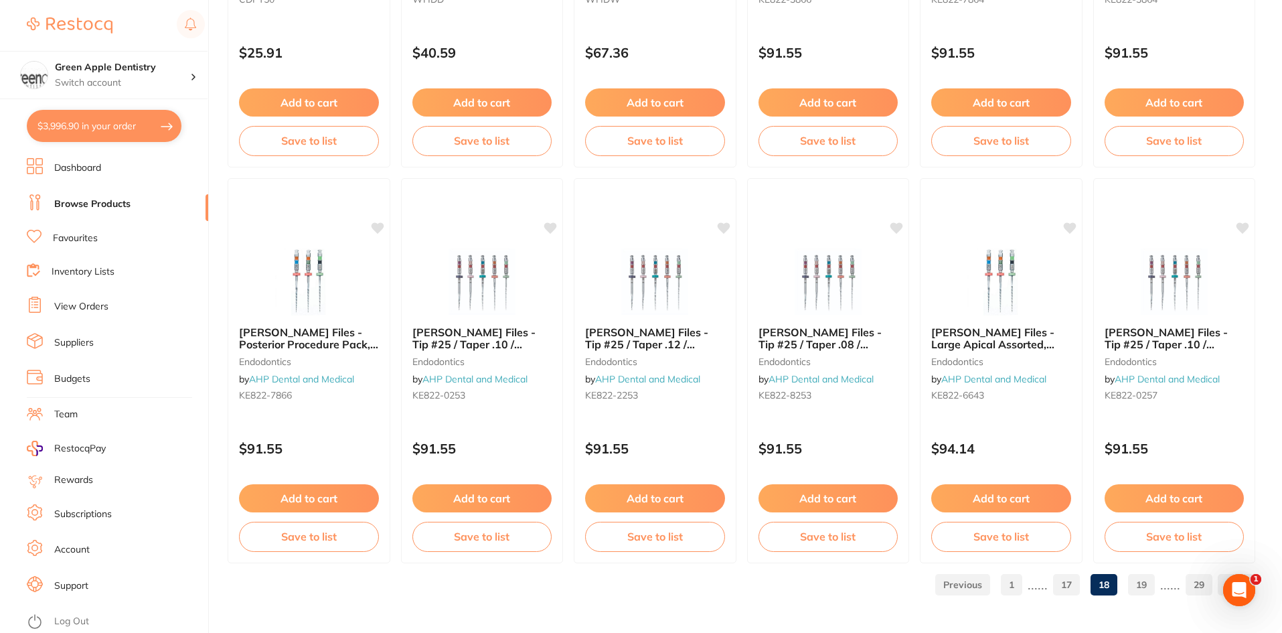
click at [1135, 581] on link "19" at bounding box center [1141, 584] width 27 height 27
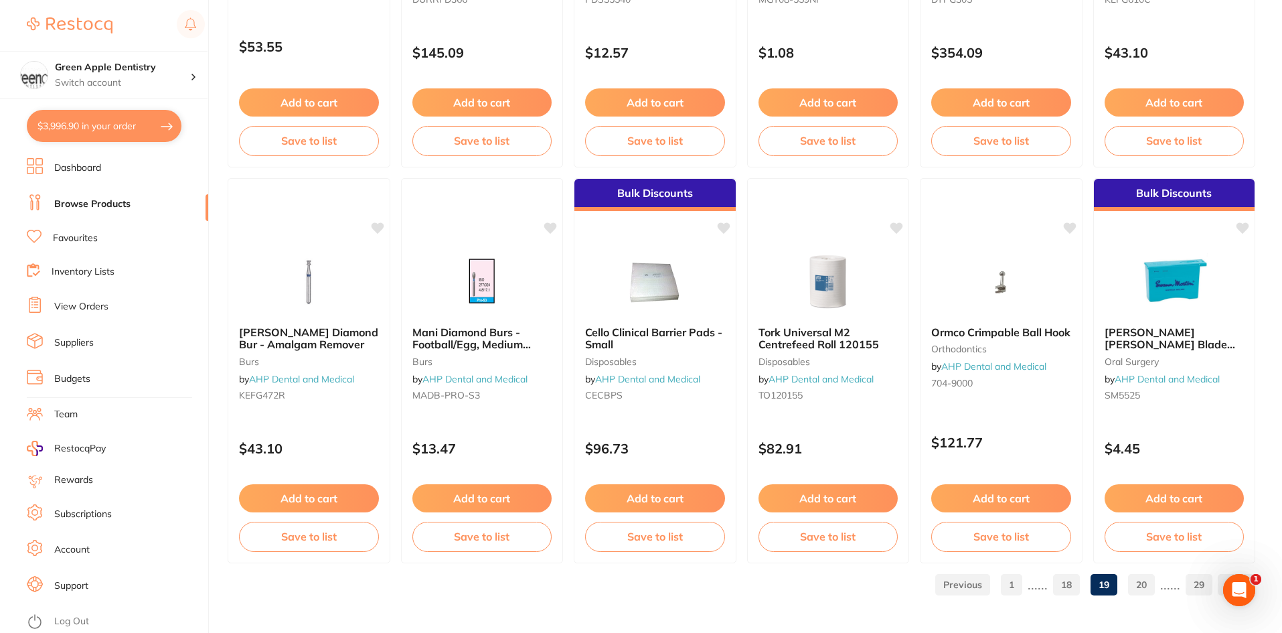
click at [1135, 583] on link "20" at bounding box center [1141, 584] width 27 height 27
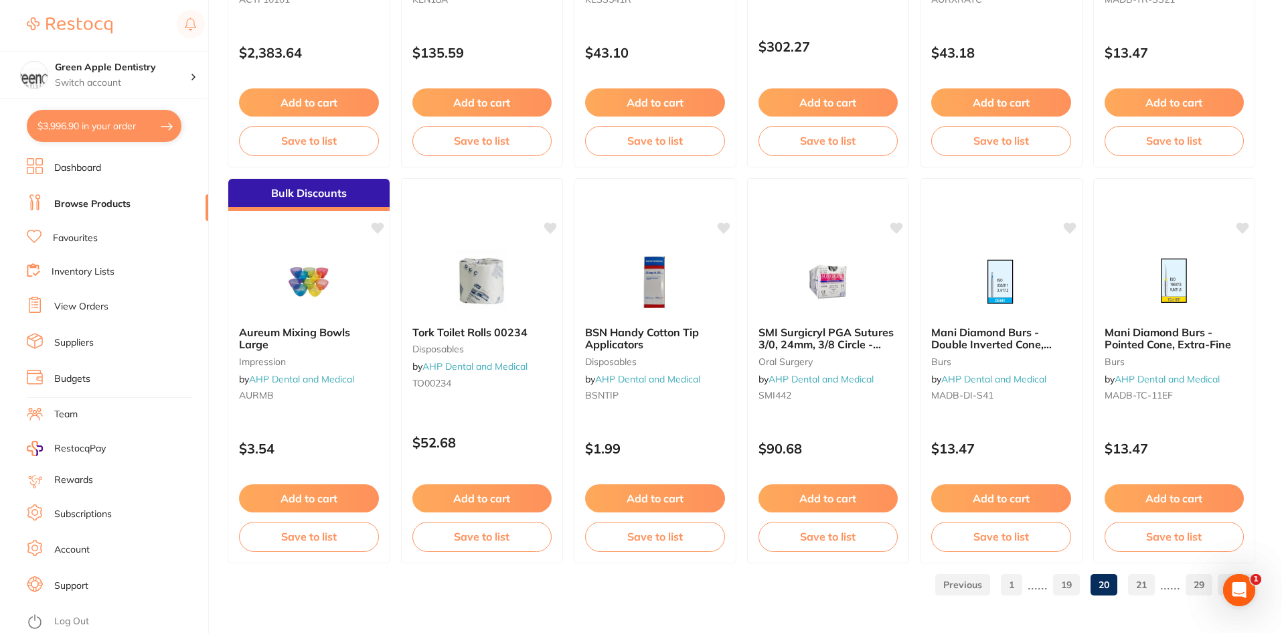
click at [1148, 589] on link "21" at bounding box center [1141, 584] width 27 height 27
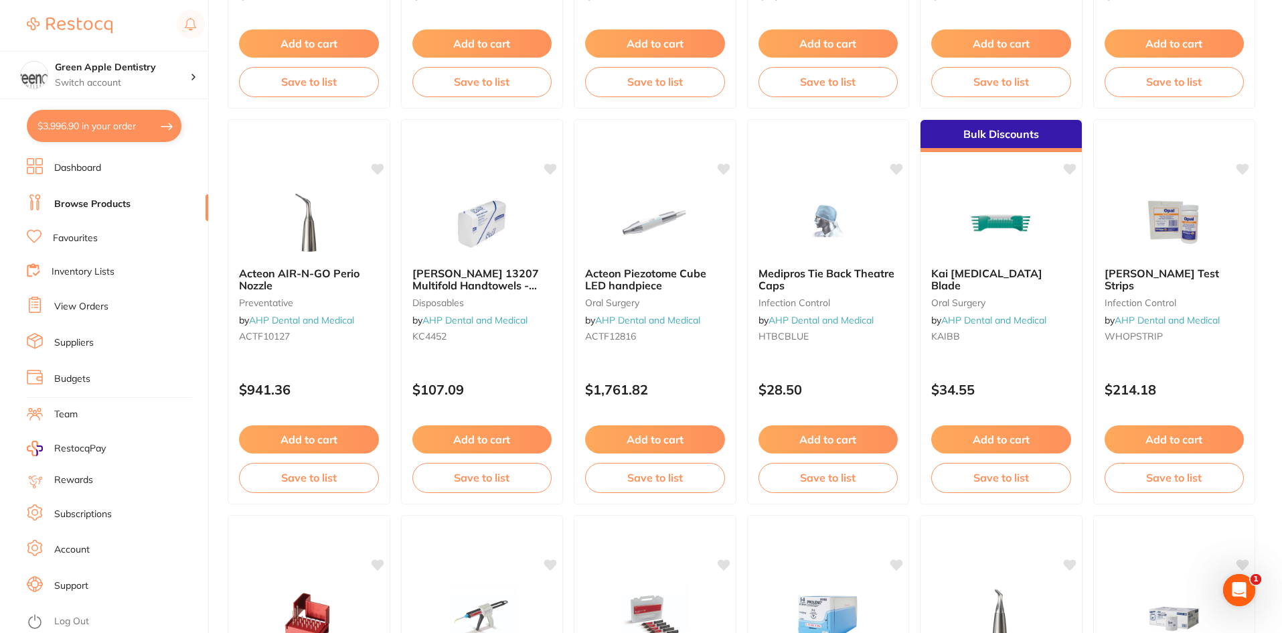
scroll to position [1272, 0]
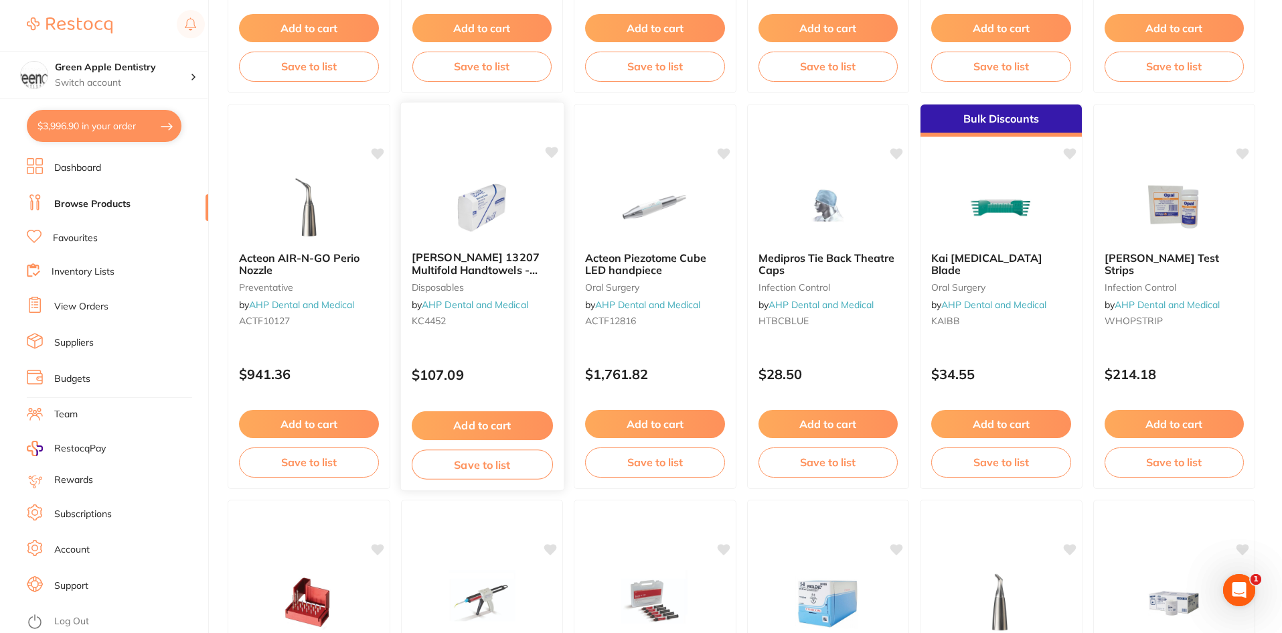
click at [473, 201] on img at bounding box center [482, 207] width 88 height 68
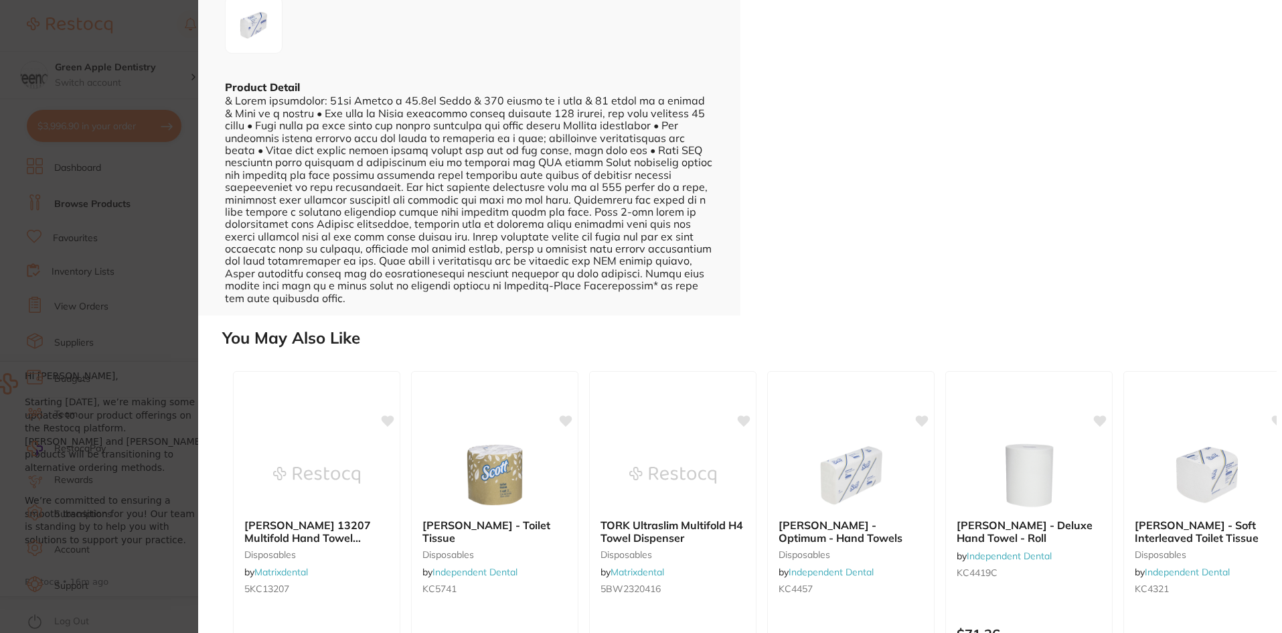
scroll to position [450, 0]
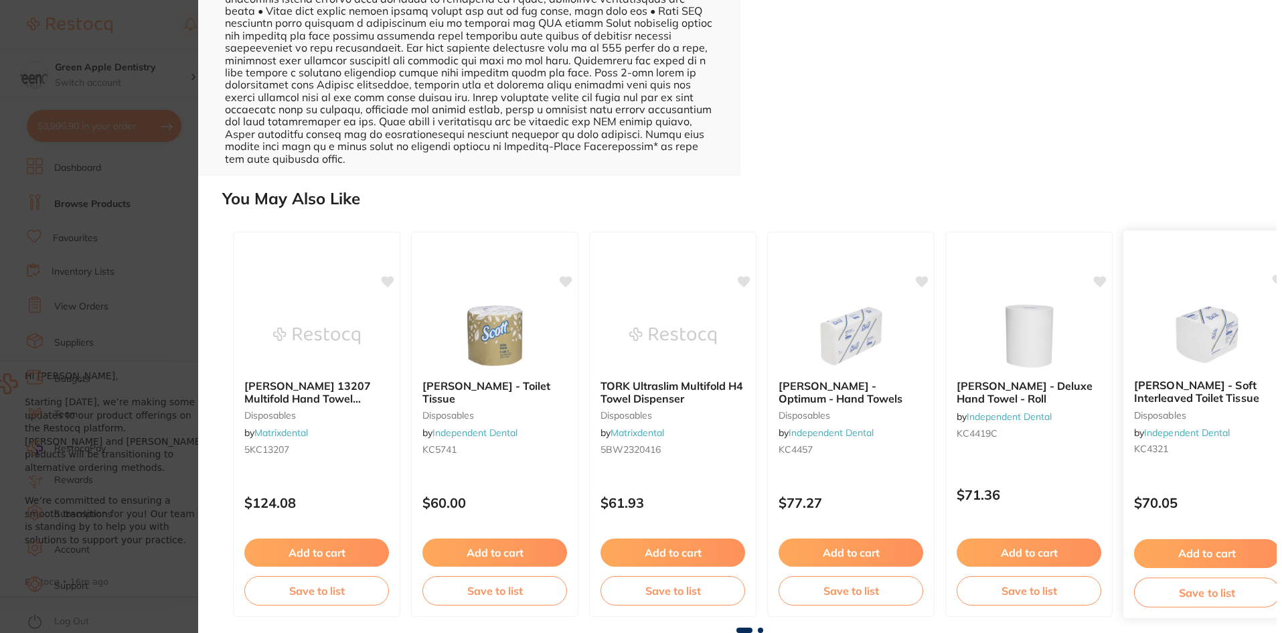
click at [1167, 351] on img at bounding box center [1207, 335] width 88 height 68
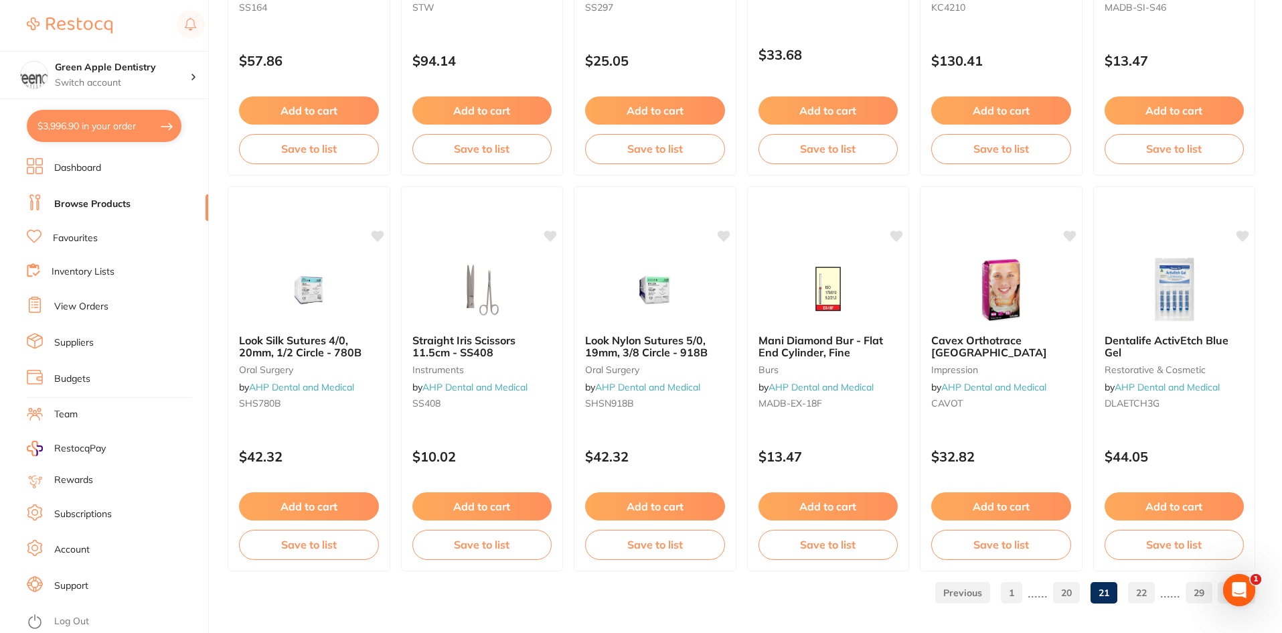
scroll to position [3175, 0]
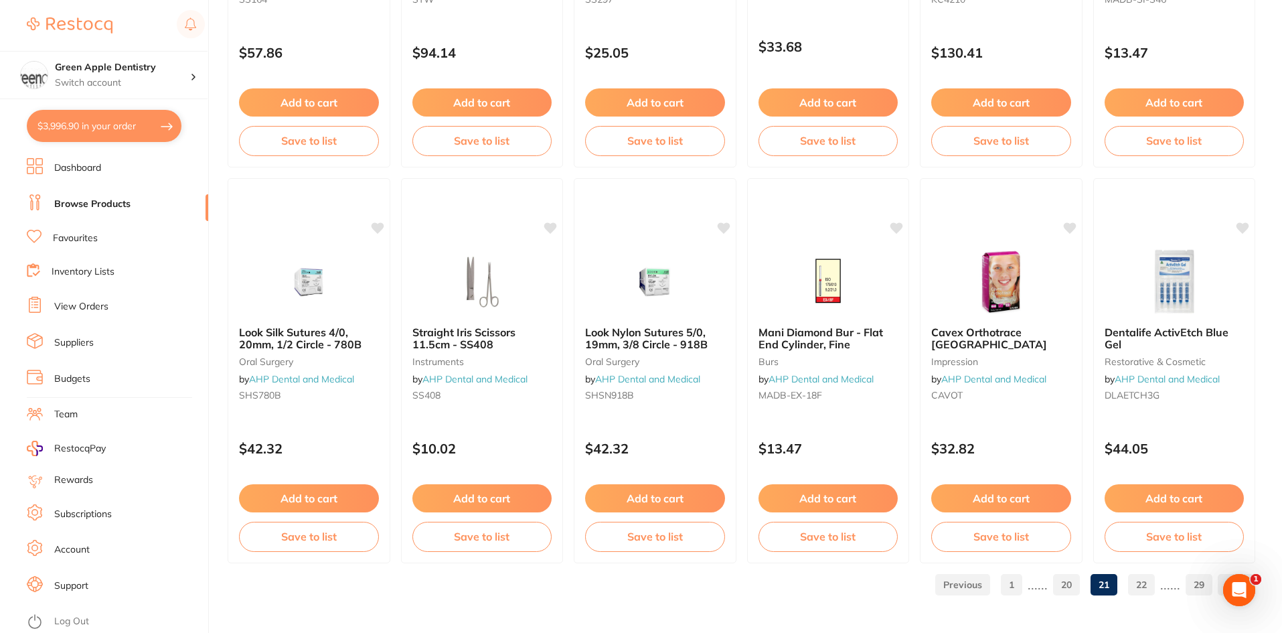
click at [1142, 584] on link "22" at bounding box center [1141, 584] width 27 height 27
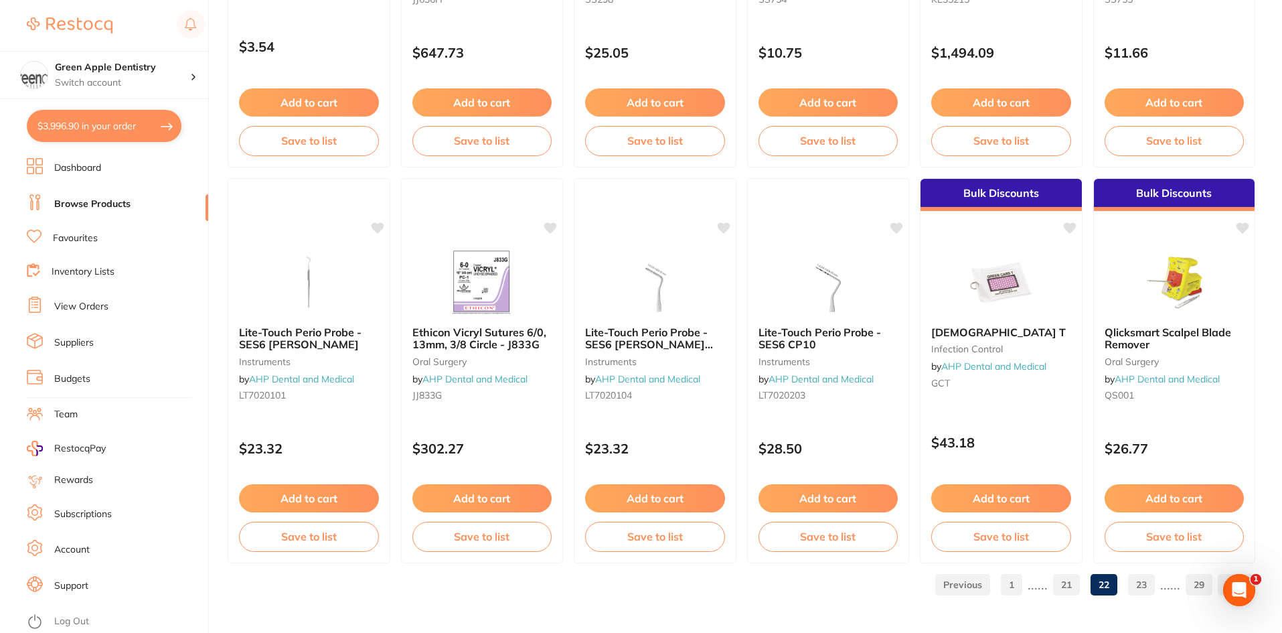
click at [1137, 578] on link "23" at bounding box center [1141, 584] width 27 height 27
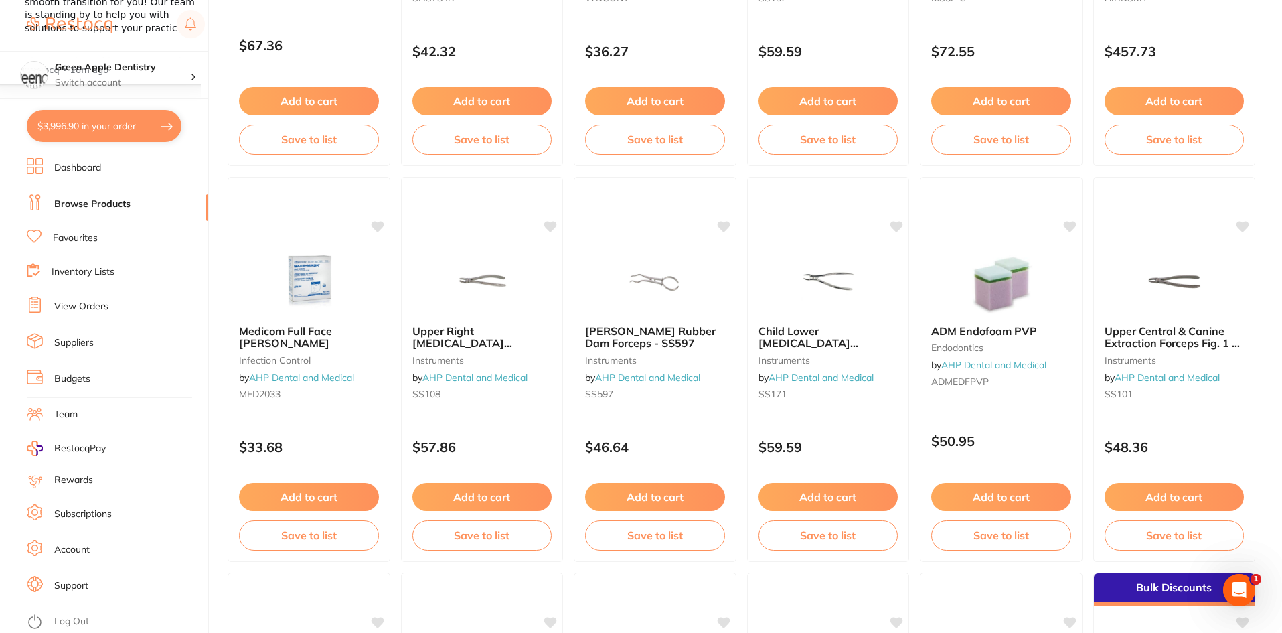
scroll to position [870, 0]
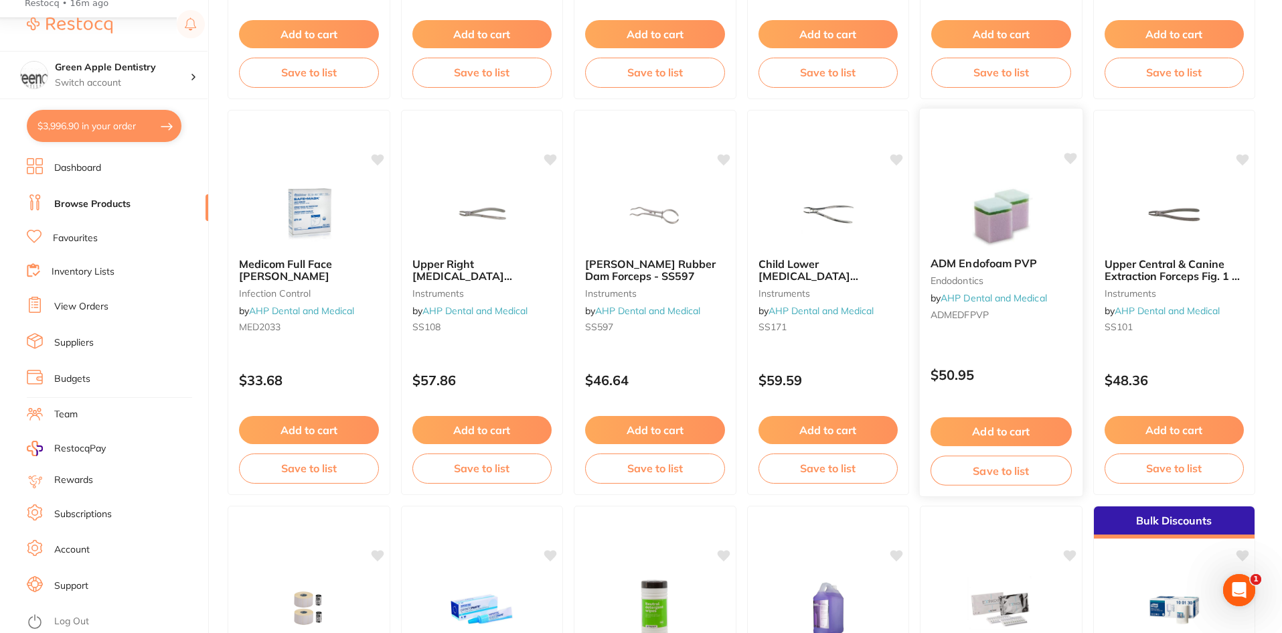
click at [993, 241] on img at bounding box center [1001, 213] width 88 height 68
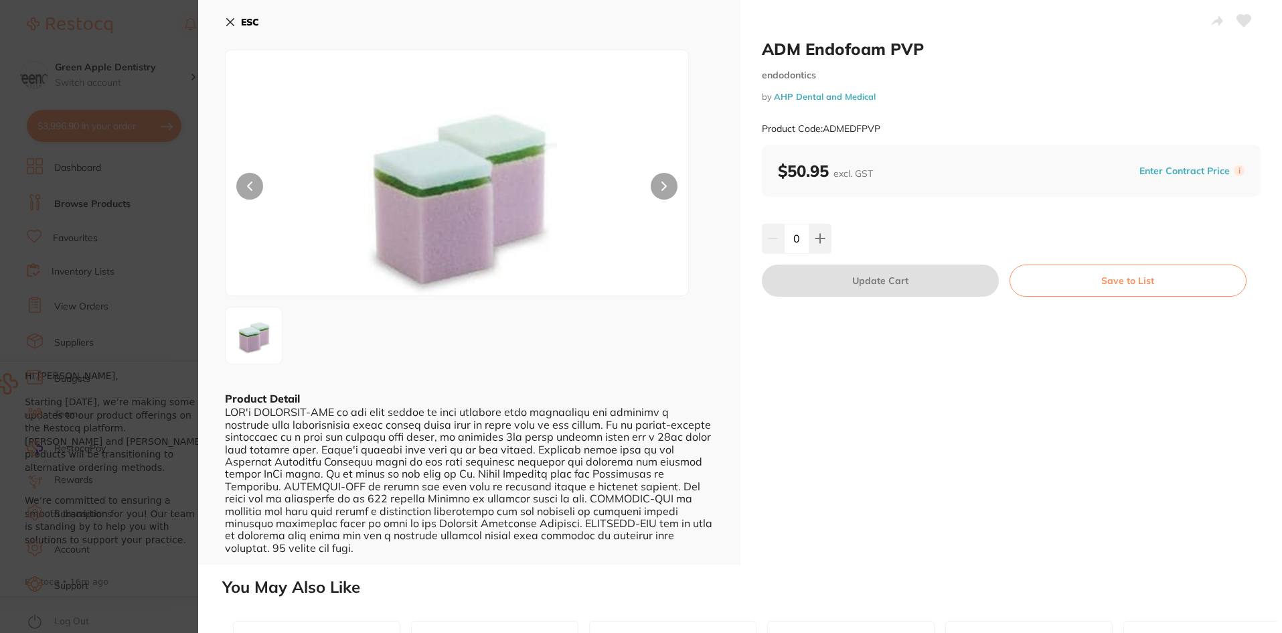
click at [240, 29] on button "ESC" at bounding box center [242, 22] width 34 height 23
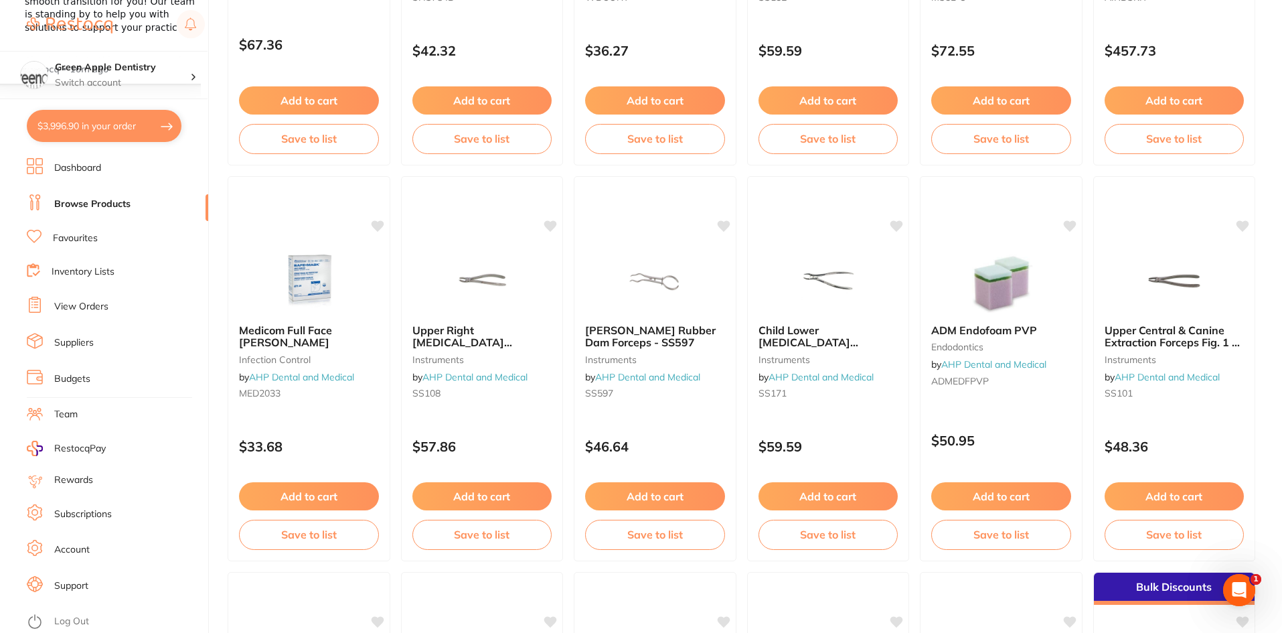
scroll to position [827, 0]
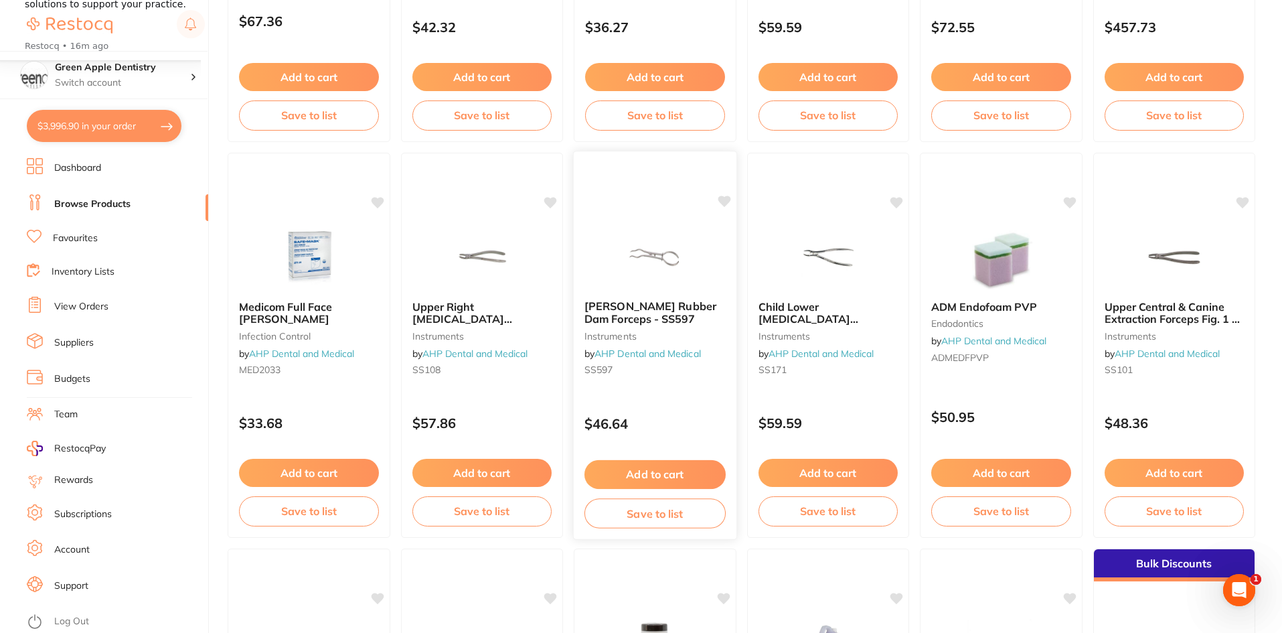
click at [679, 241] on img at bounding box center [655, 256] width 88 height 68
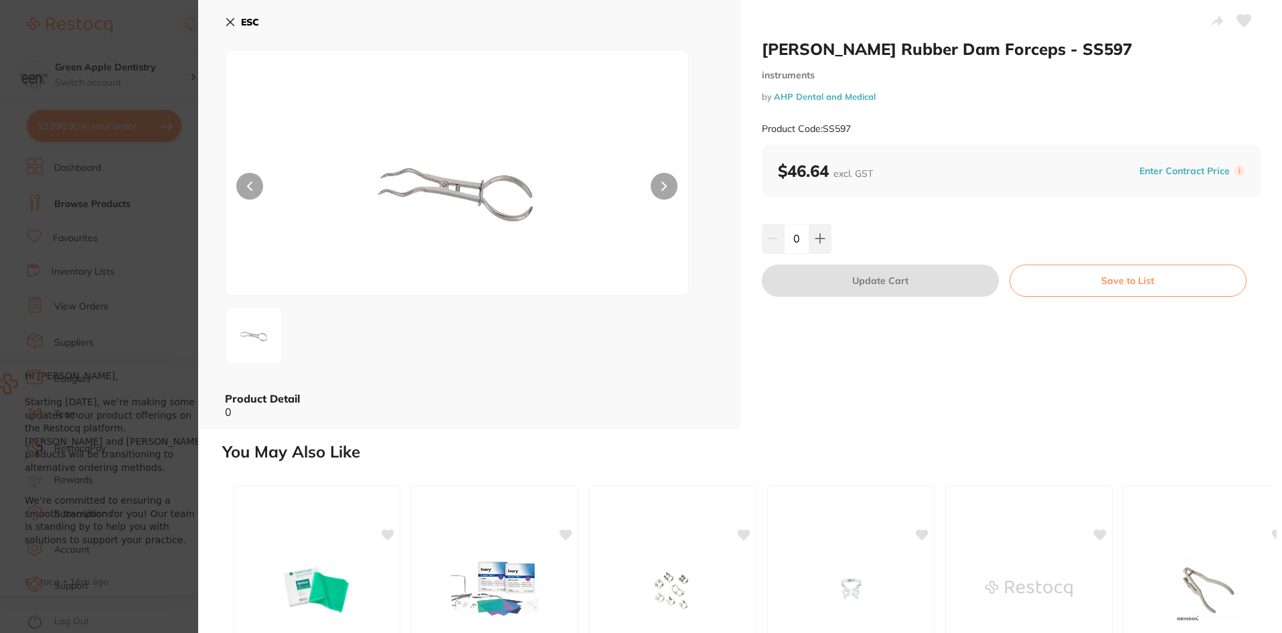
click at [241, 19] on b "ESC" at bounding box center [250, 22] width 18 height 12
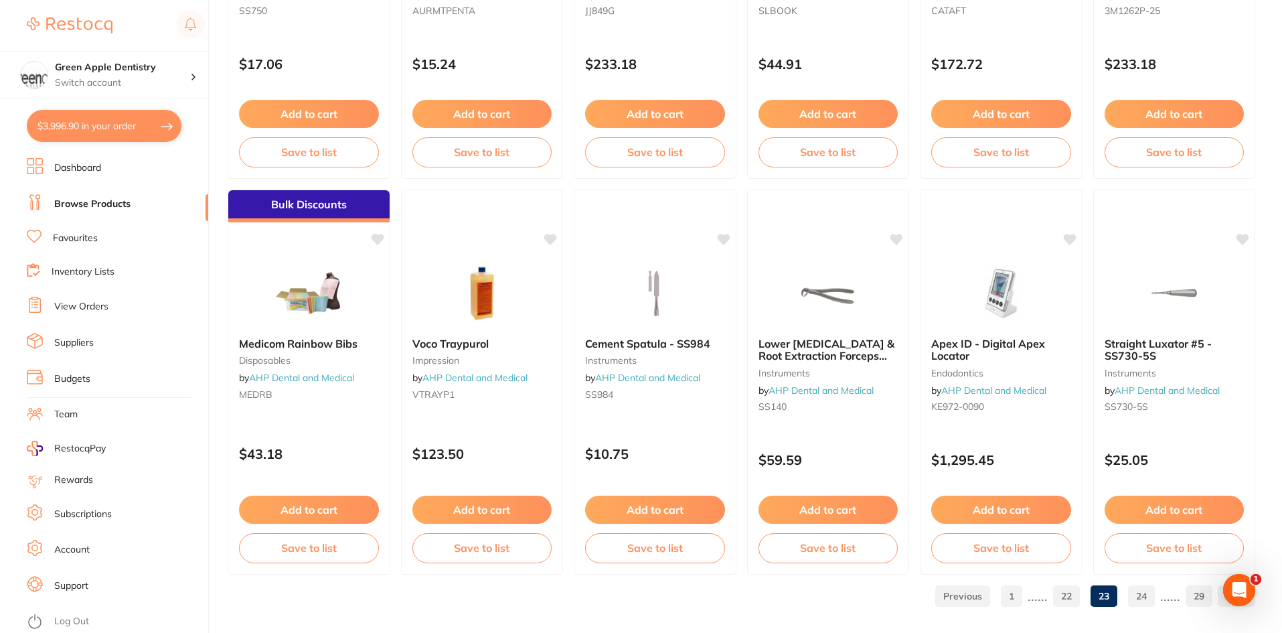
scroll to position [3175, 0]
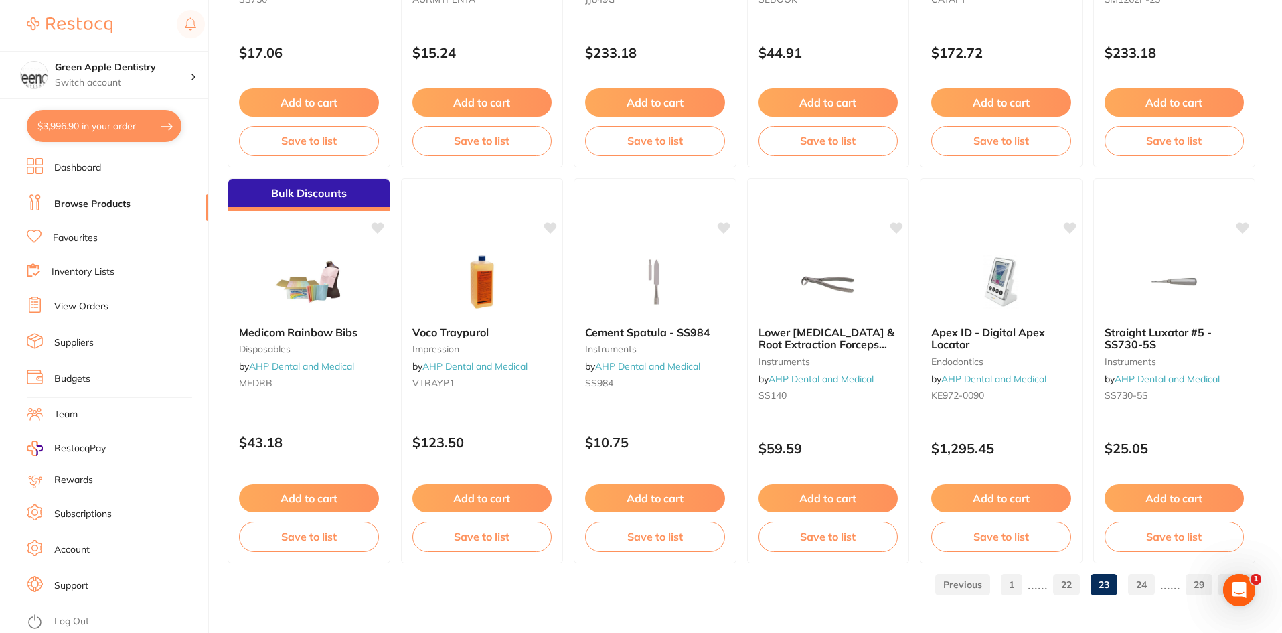
click at [1143, 582] on link "24" at bounding box center [1141, 584] width 27 height 27
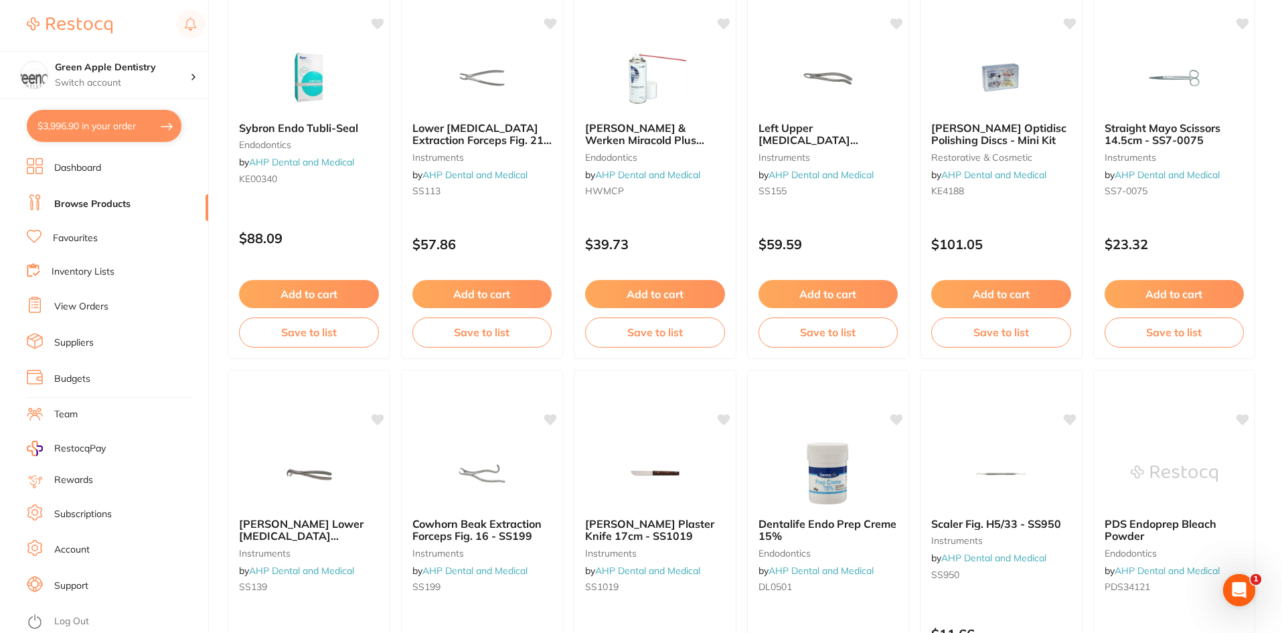
scroll to position [1406, 0]
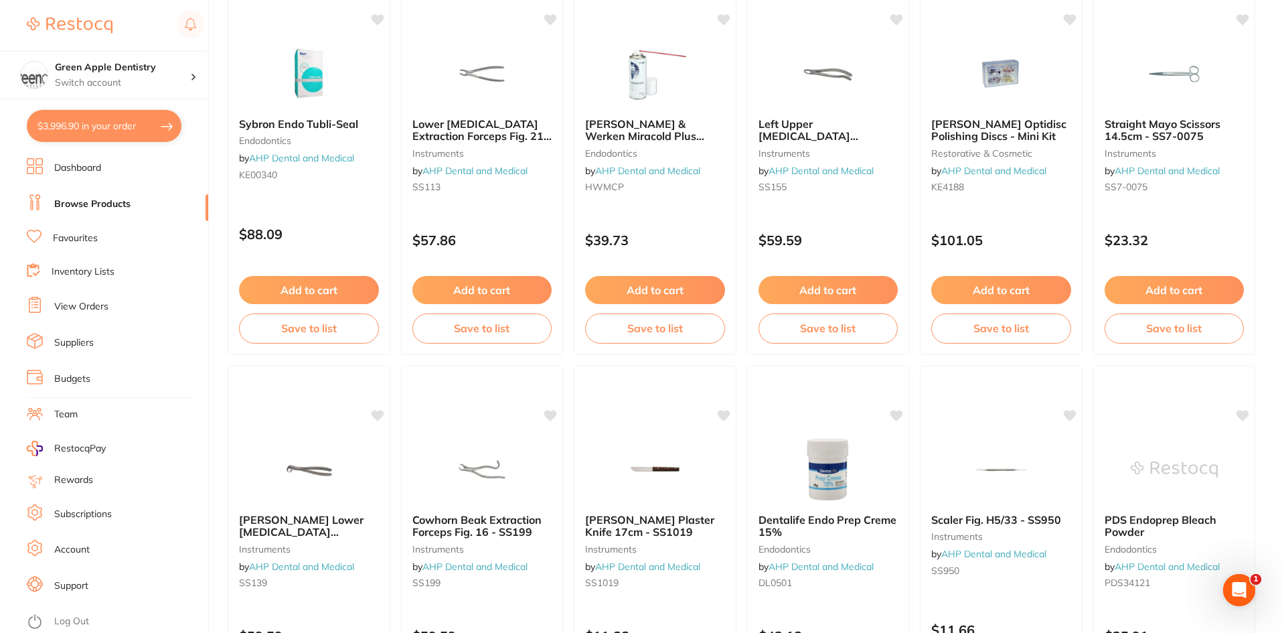
click at [115, 118] on button "$3,996.90 in your order" at bounding box center [104, 126] width 155 height 32
checkbox input "true"
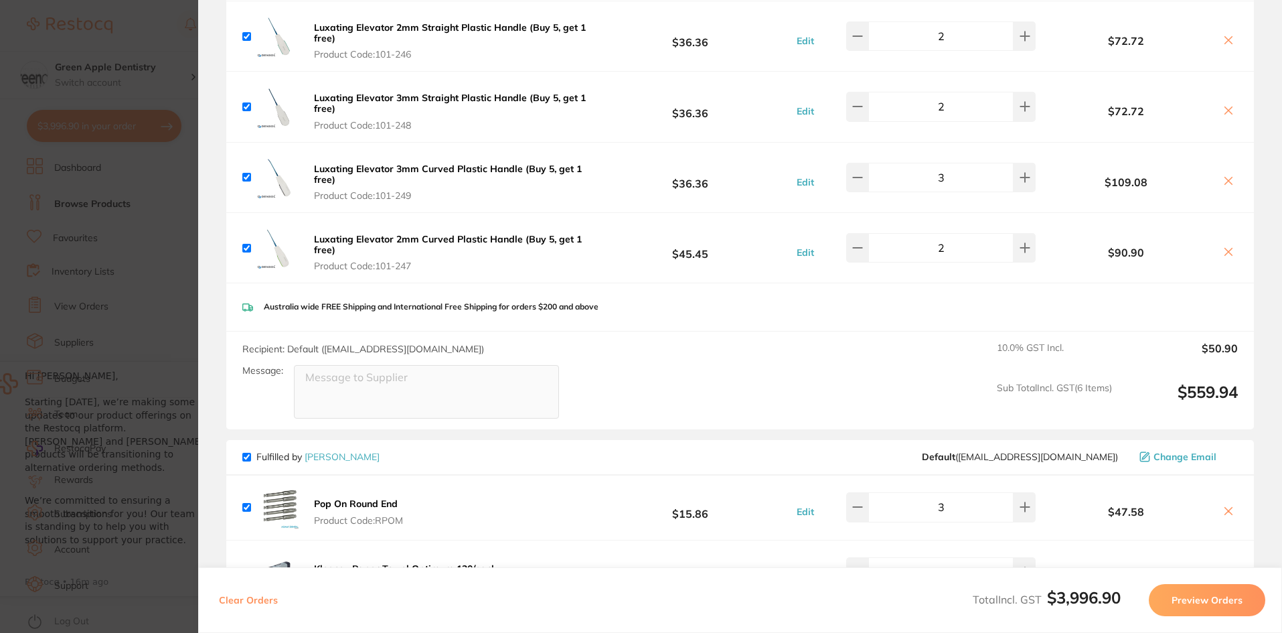
scroll to position [1989, 0]
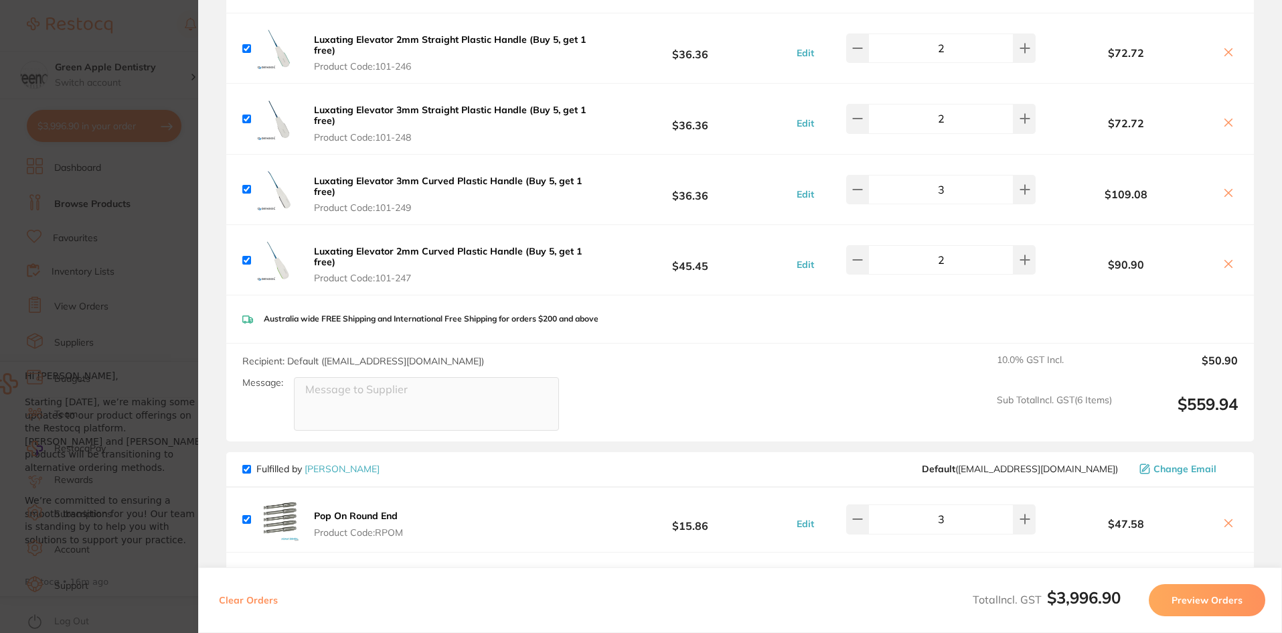
click at [287, 499] on img at bounding box center [277, 519] width 43 height 43
click at [288, 507] on img at bounding box center [277, 519] width 43 height 43
click at [368, 521] on b "Pop On Round End" at bounding box center [356, 515] width 84 height 12
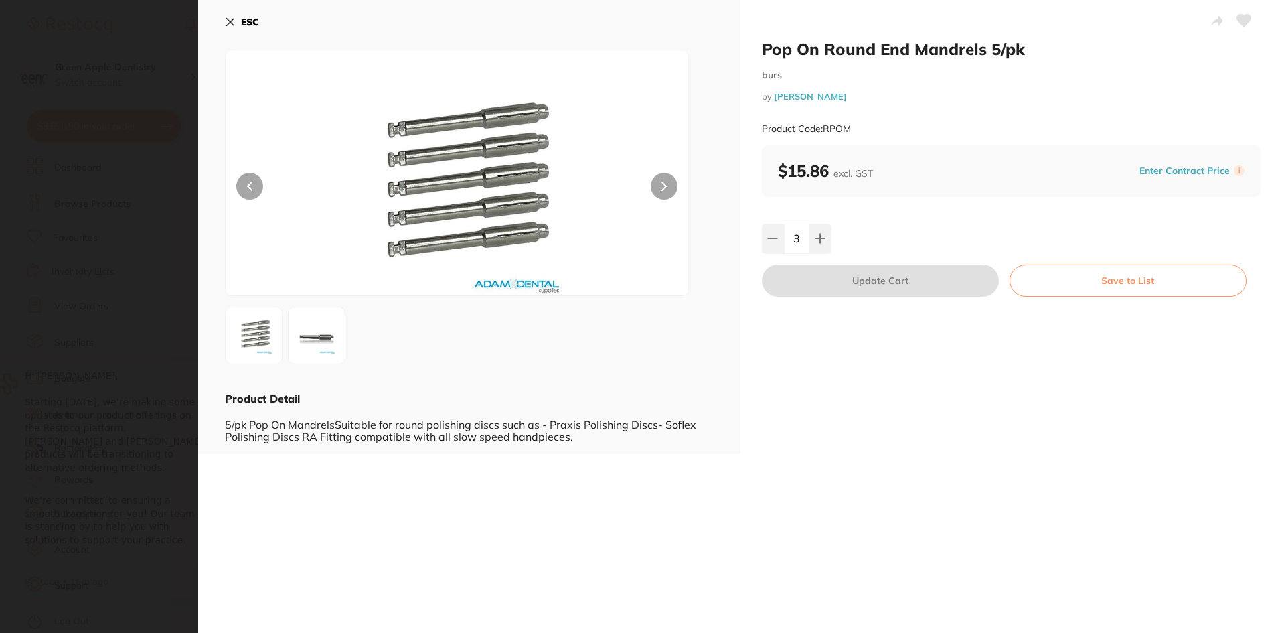
scroll to position [0, 0]
click at [238, 11] on button "ESC" at bounding box center [242, 22] width 34 height 23
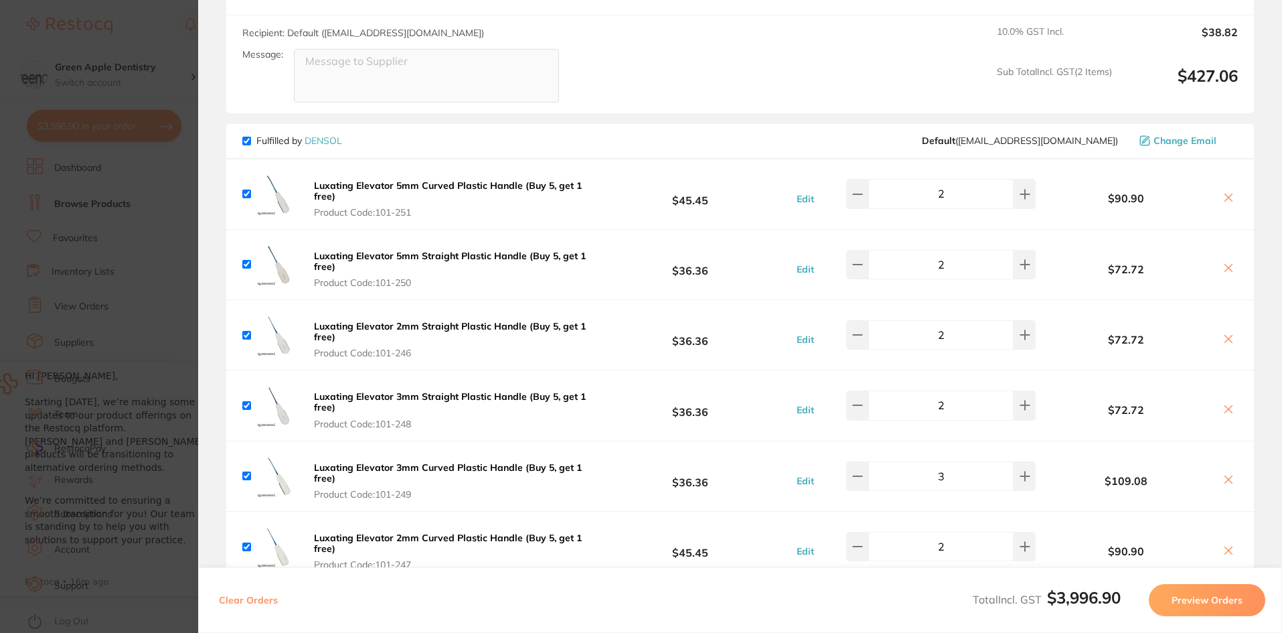
scroll to position [1809, 0]
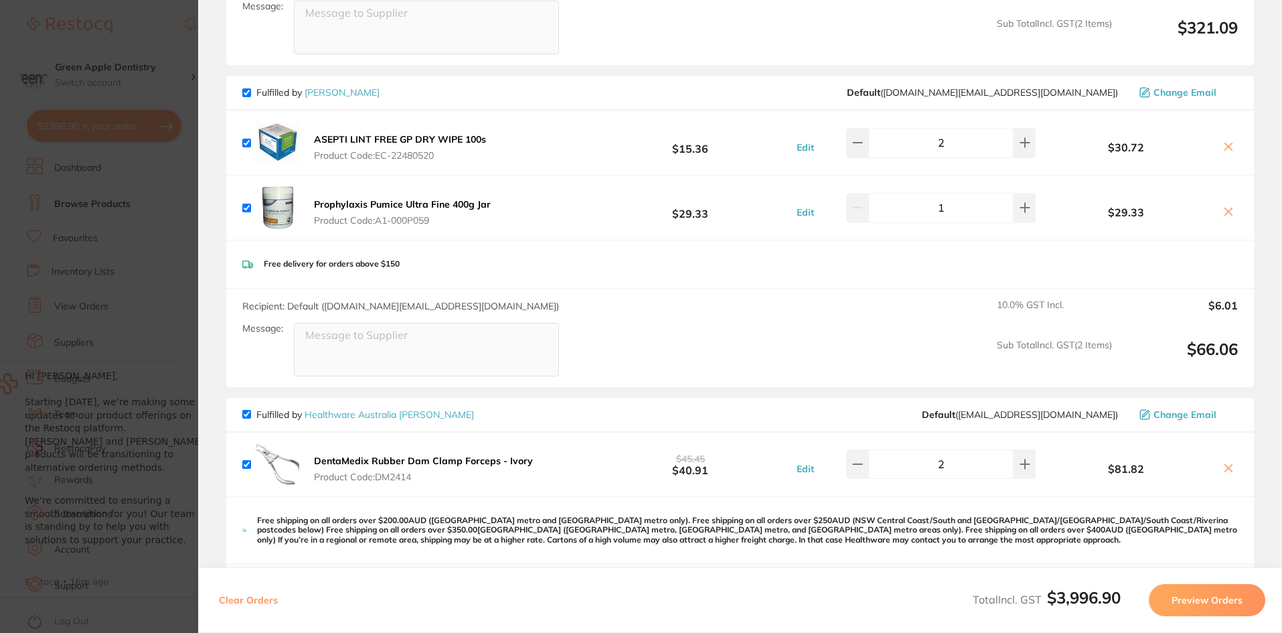
scroll to position [784, 0]
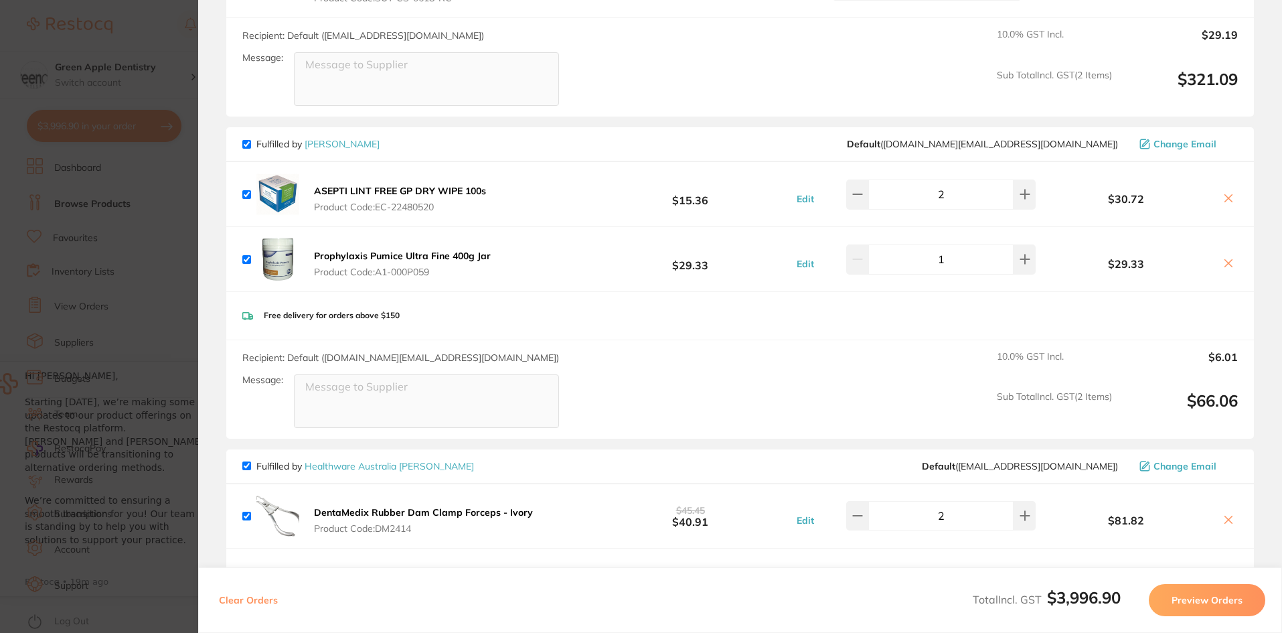
click at [436, 255] on b "Prophylaxis Pumice Ultra Fine 400g Jar" at bounding box center [402, 256] width 177 height 12
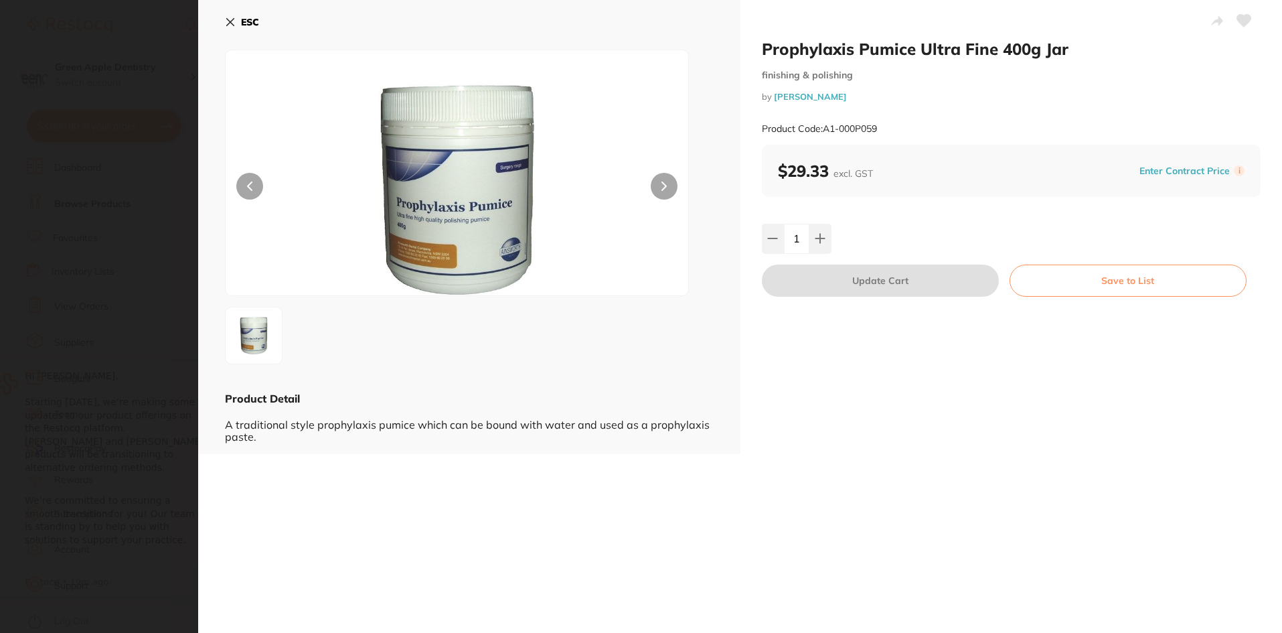
scroll to position [0, 0]
click at [250, 23] on b "ESC" at bounding box center [250, 22] width 18 height 12
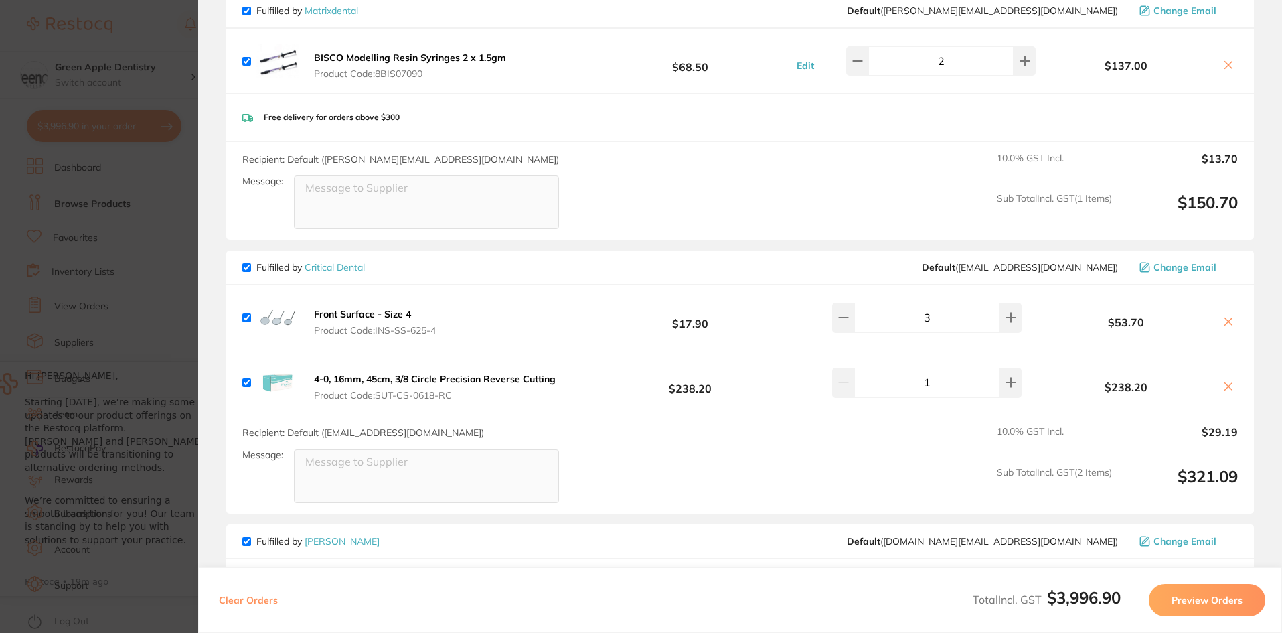
scroll to position [402, 0]
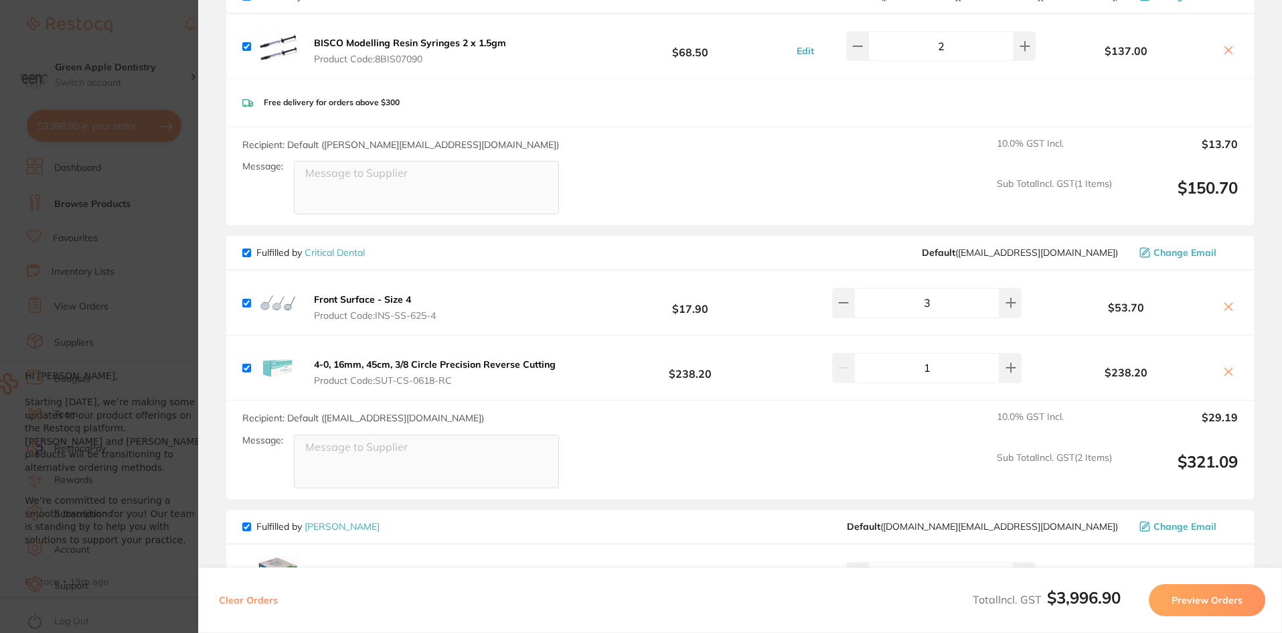
click at [410, 301] on button "Front Surface - Size 4 Product Code: INS-SS-625-4" at bounding box center [375, 307] width 130 height 28
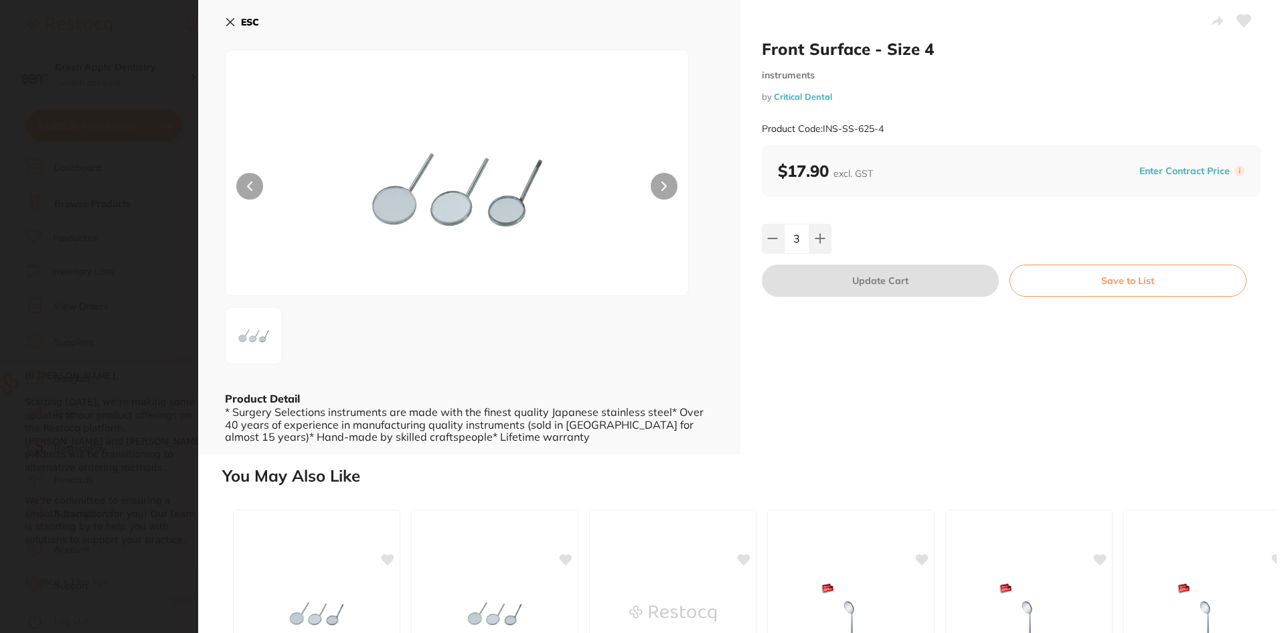
scroll to position [0, 0]
click at [241, 20] on b "ESC" at bounding box center [250, 22] width 18 height 12
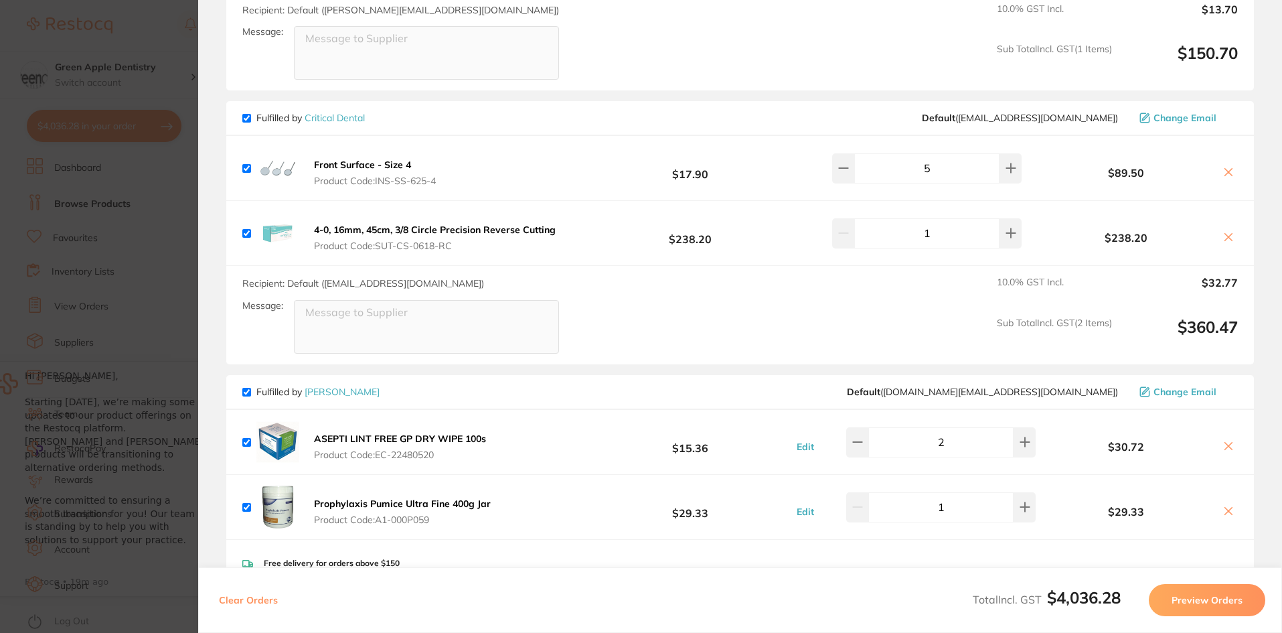
scroll to position [535, 0]
type input "4"
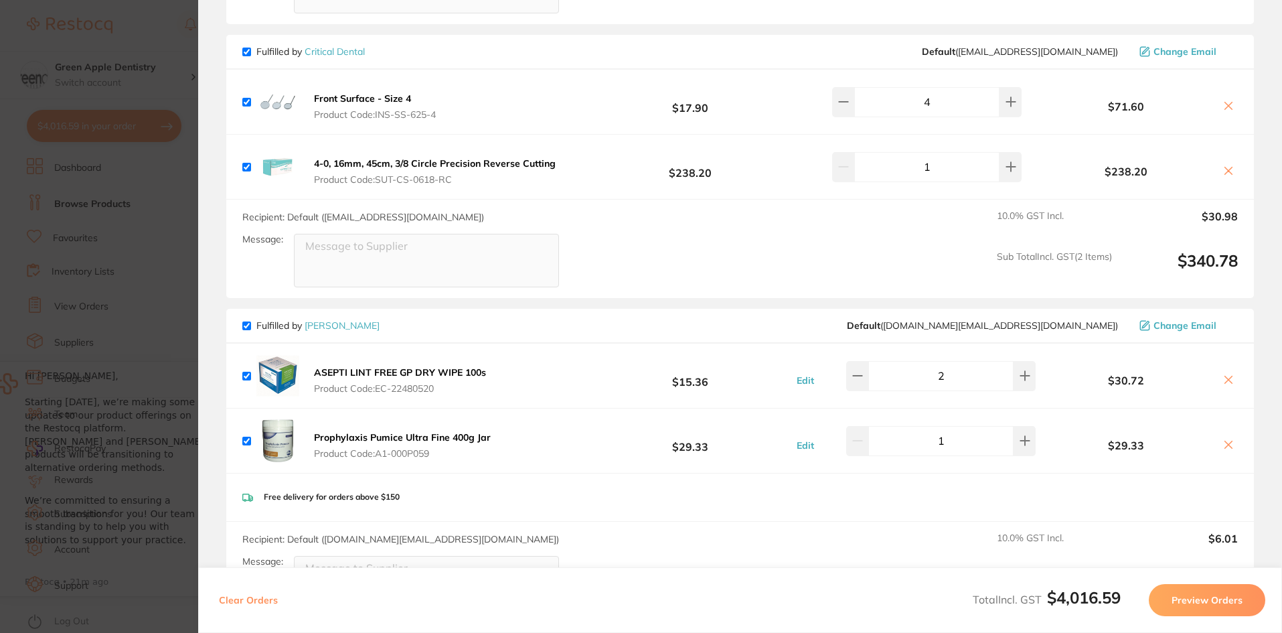
click at [137, 153] on section "Update RRP Set your pre negotiated price for this item. Item Agreed RRP (excl. …" at bounding box center [641, 316] width 1282 height 633
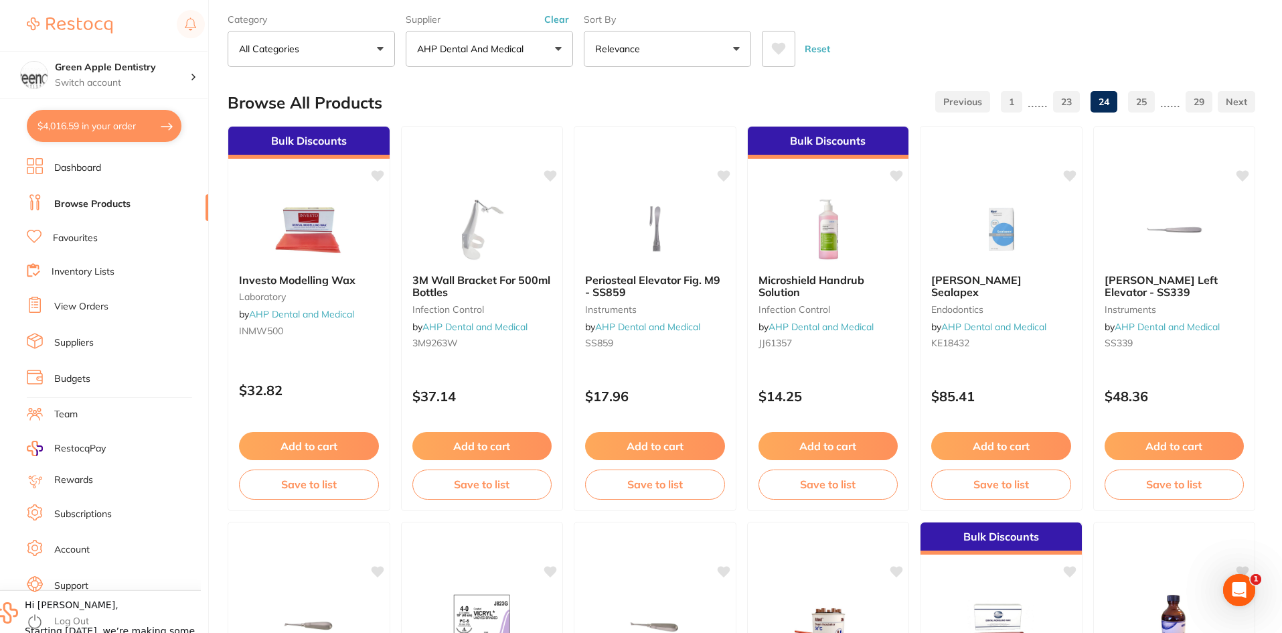
scroll to position [0, 0]
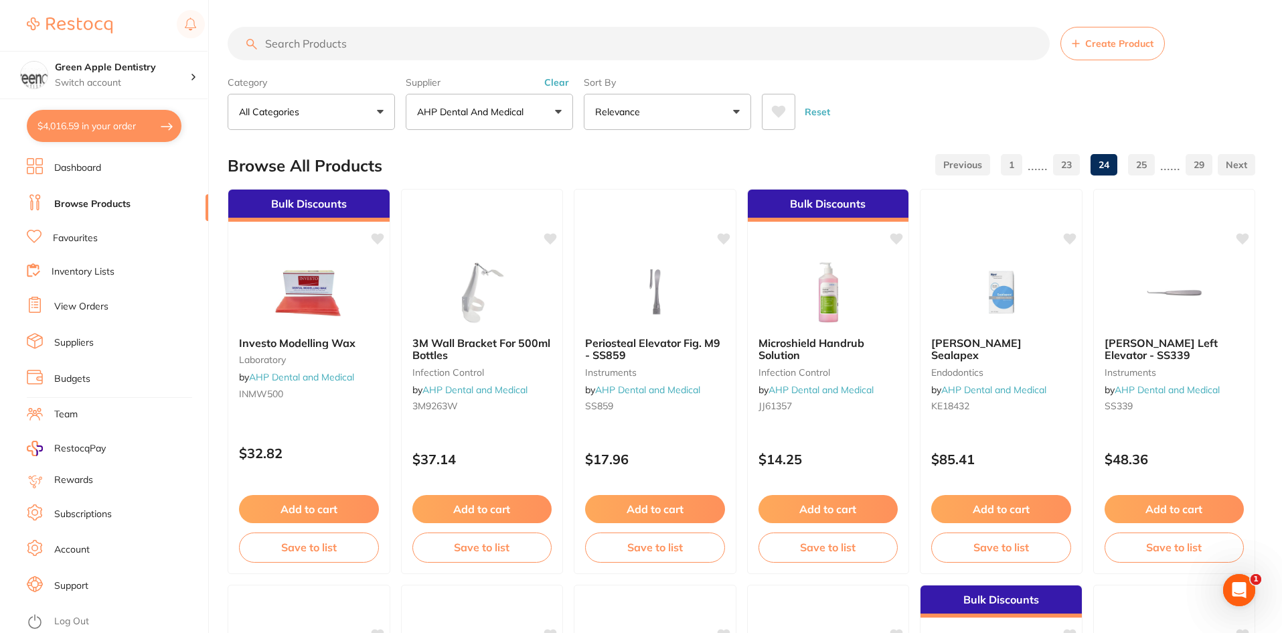
click at [384, 41] on input "search" at bounding box center [639, 43] width 822 height 33
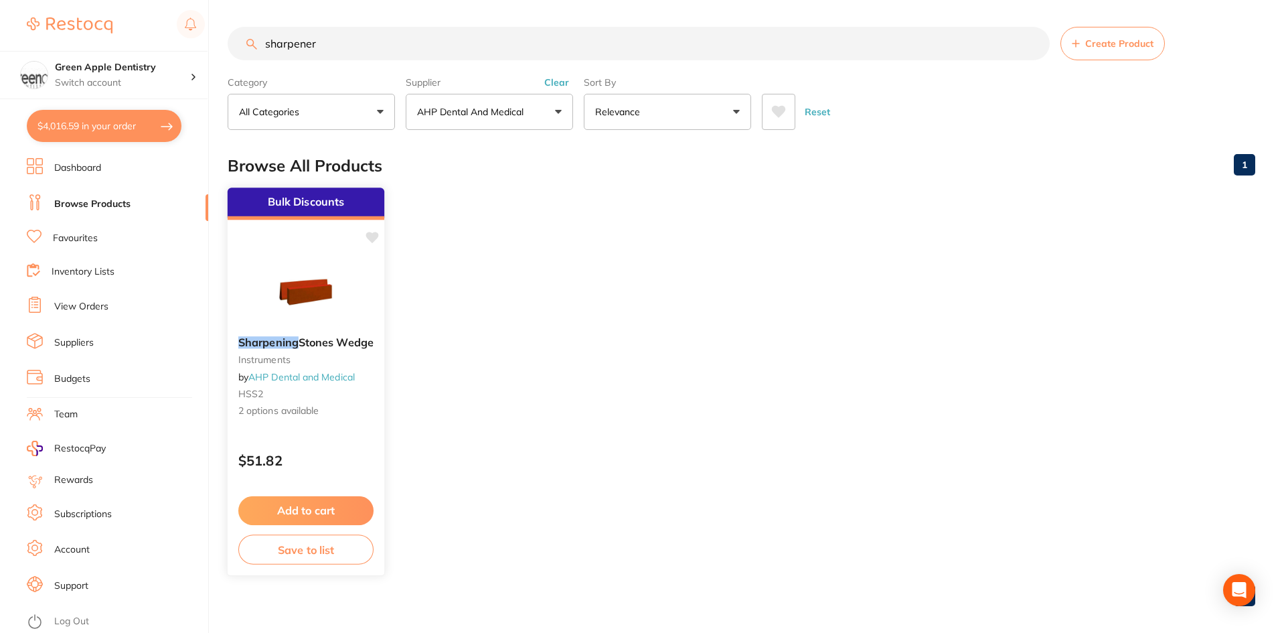
type input "sharpener"
click at [297, 297] on img at bounding box center [306, 292] width 88 height 68
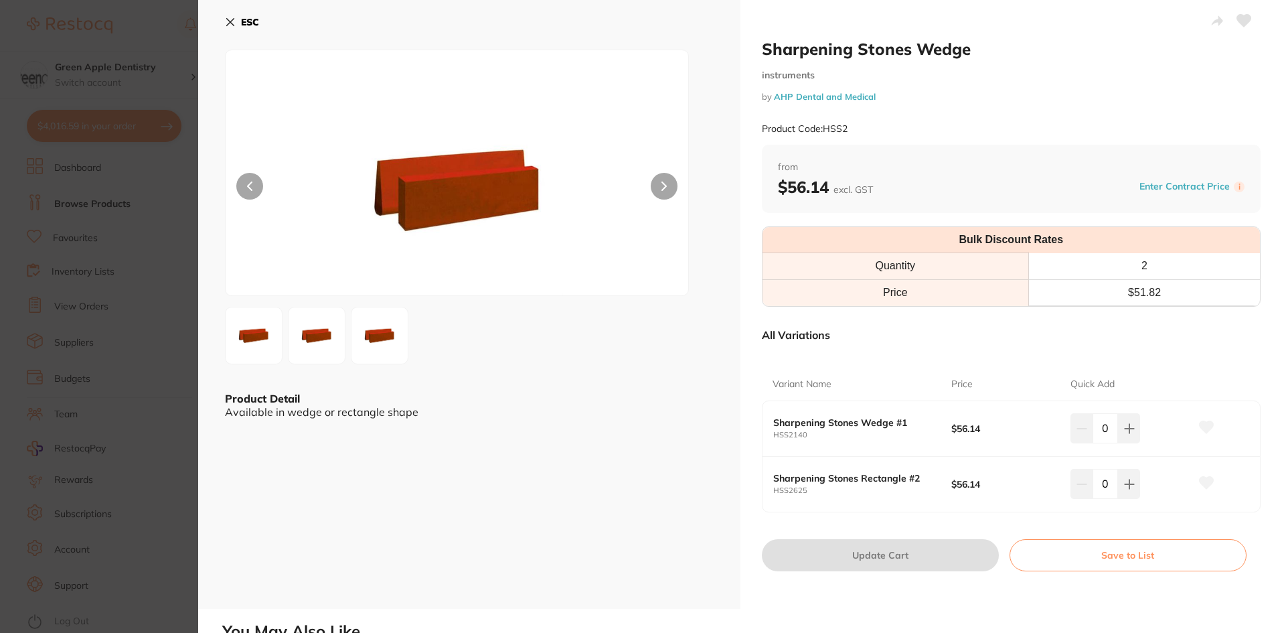
click at [231, 22] on icon at bounding box center [230, 22] width 11 height 11
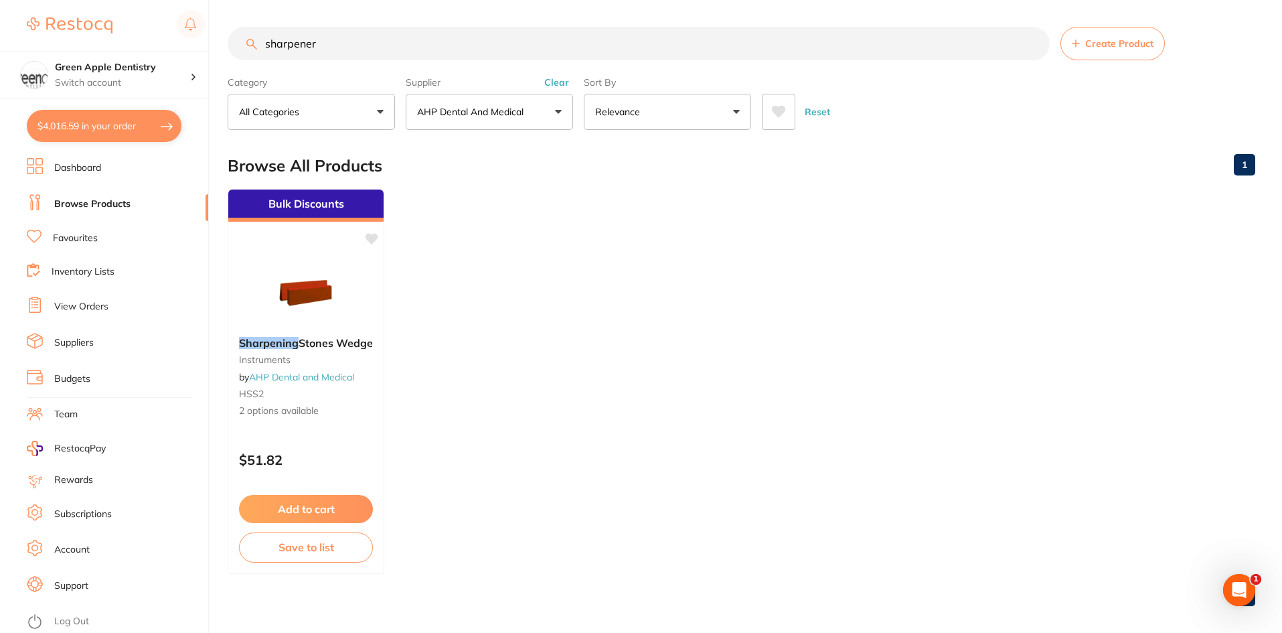
scroll to position [5, 0]
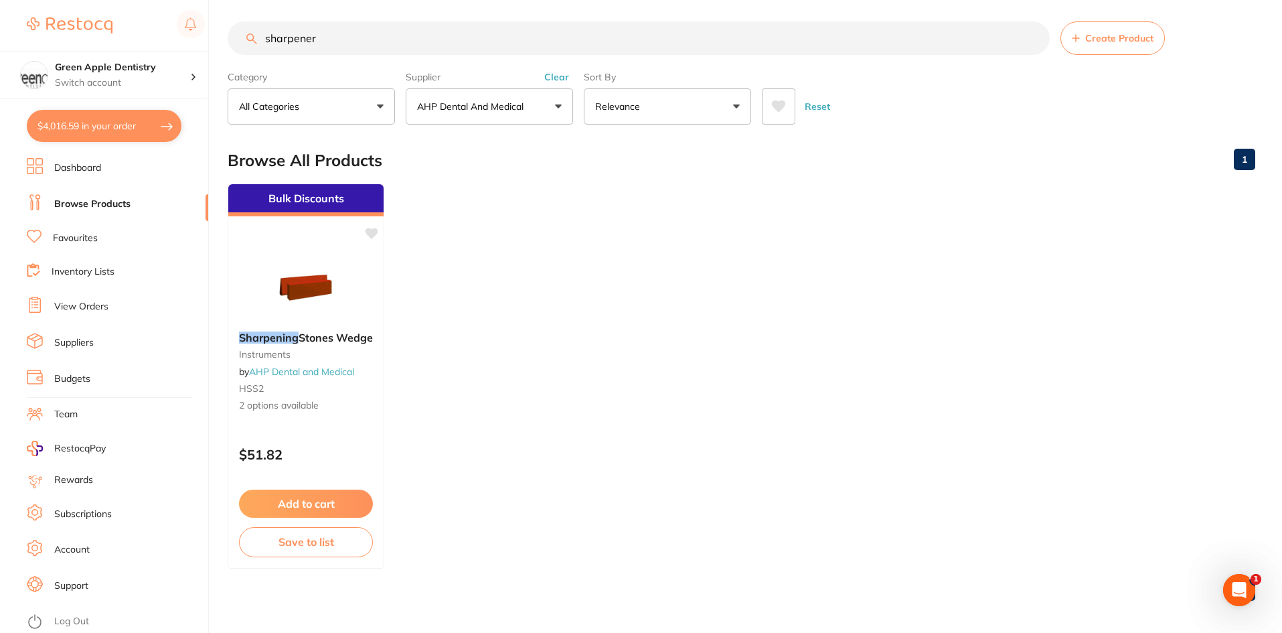
click at [416, 40] on input "sharpener" at bounding box center [639, 37] width 822 height 33
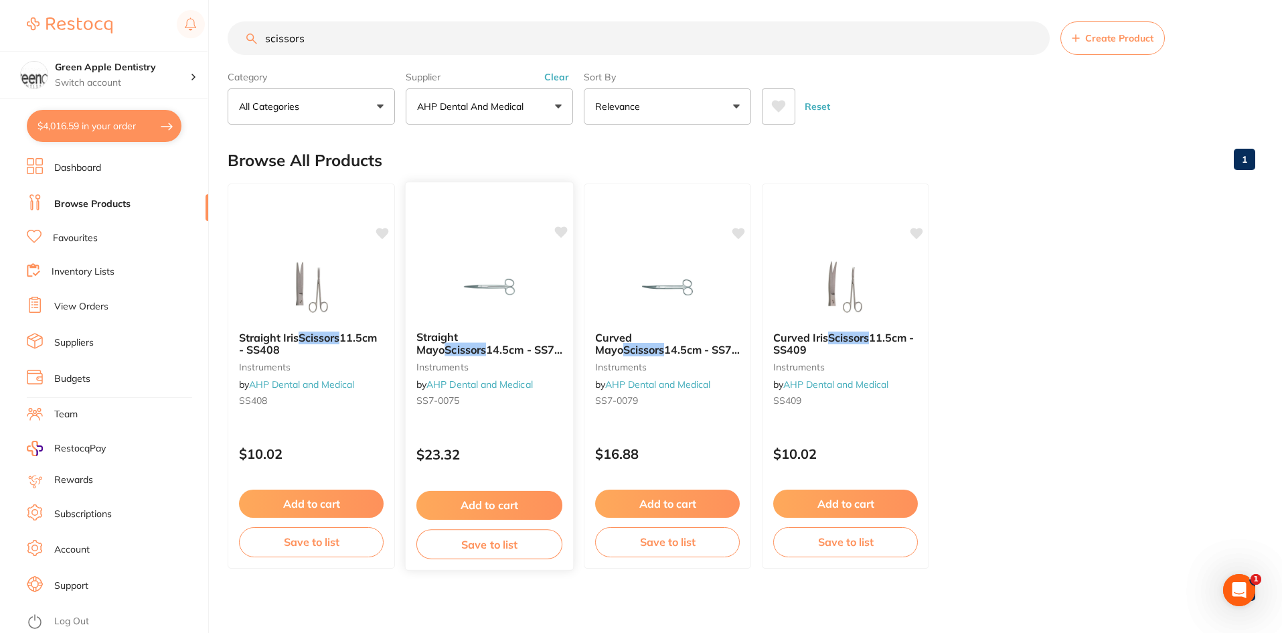
scroll to position [0, 0]
type input "scissors"
click at [481, 293] on img at bounding box center [489, 286] width 88 height 68
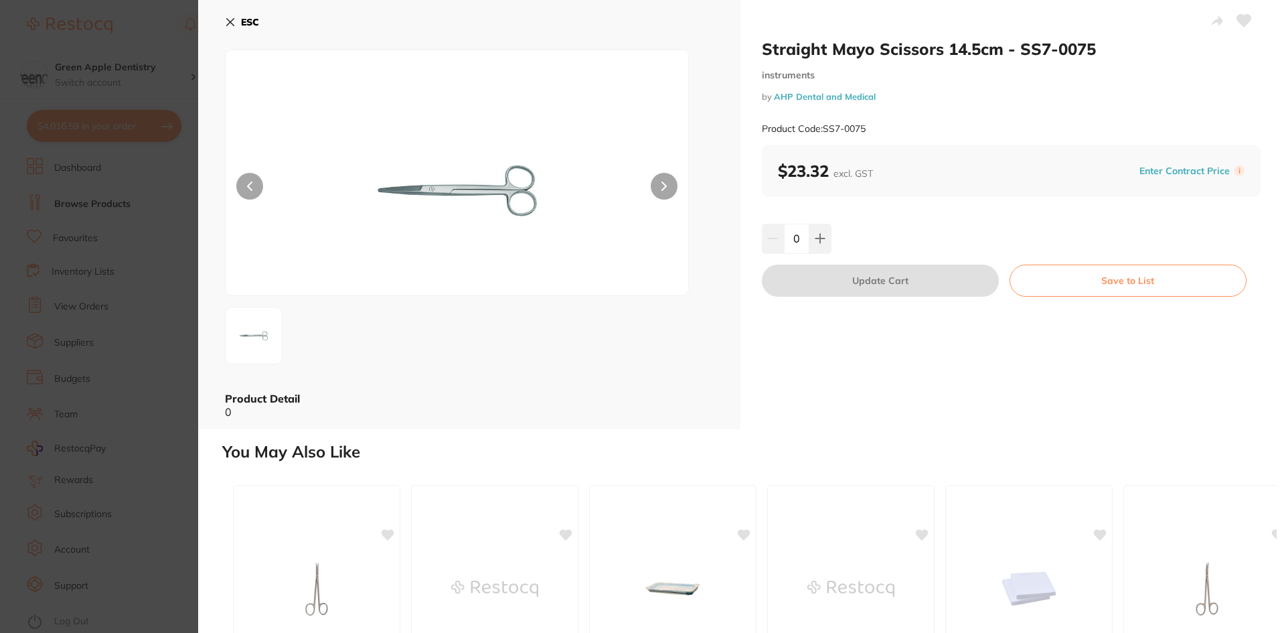
click at [249, 27] on b "ESC" at bounding box center [250, 22] width 18 height 12
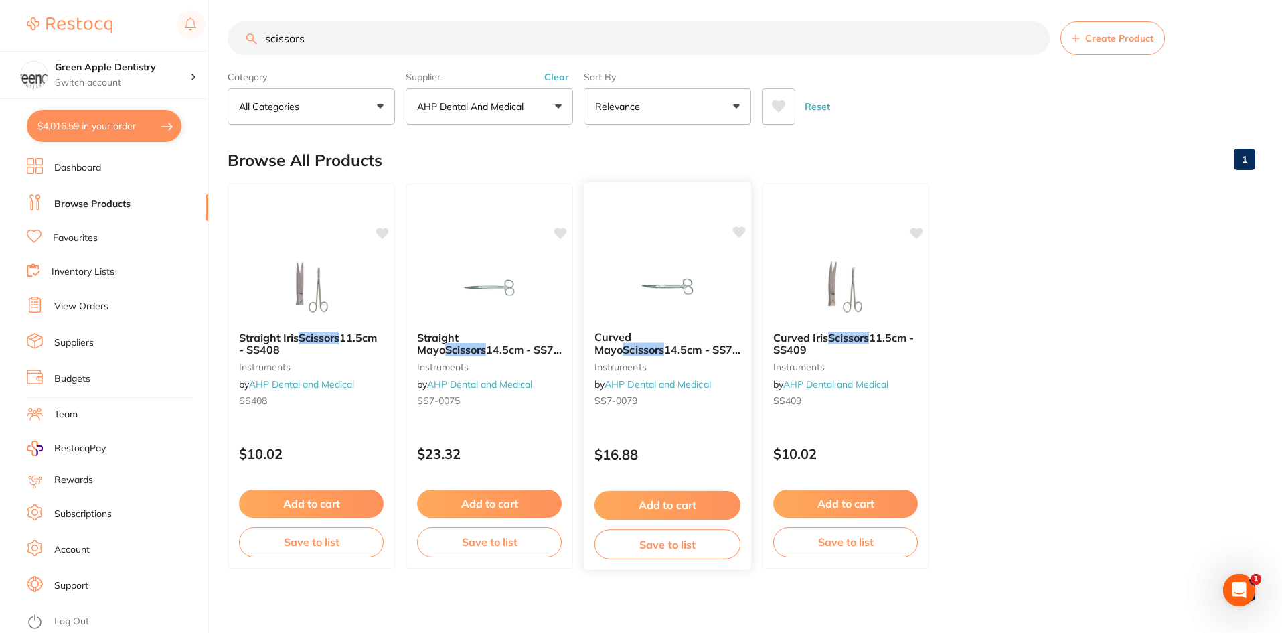
click at [696, 290] on img at bounding box center [667, 286] width 88 height 68
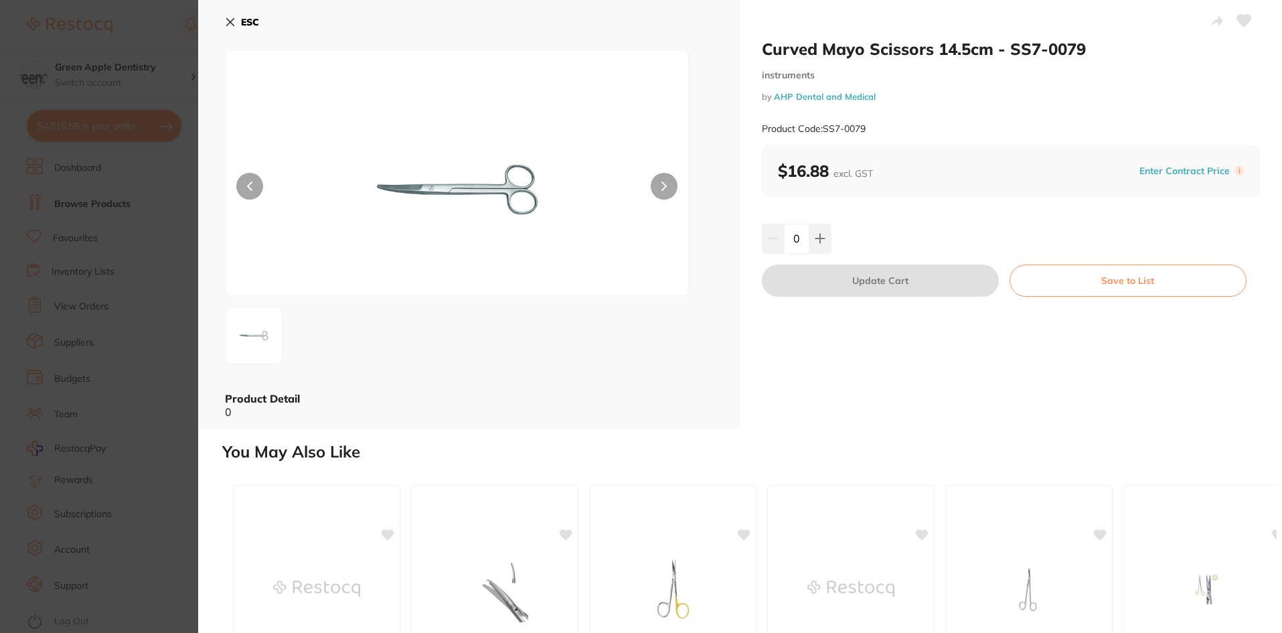
click at [235, 17] on button "ESC" at bounding box center [242, 22] width 34 height 23
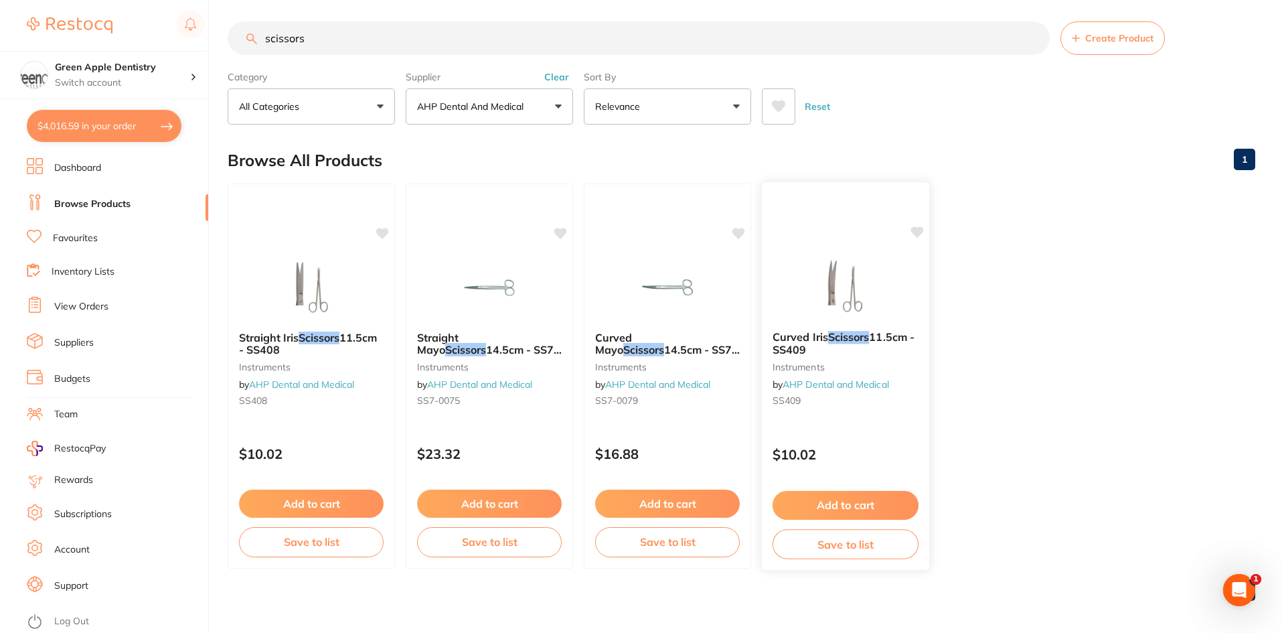
click at [886, 288] on img at bounding box center [845, 286] width 88 height 68
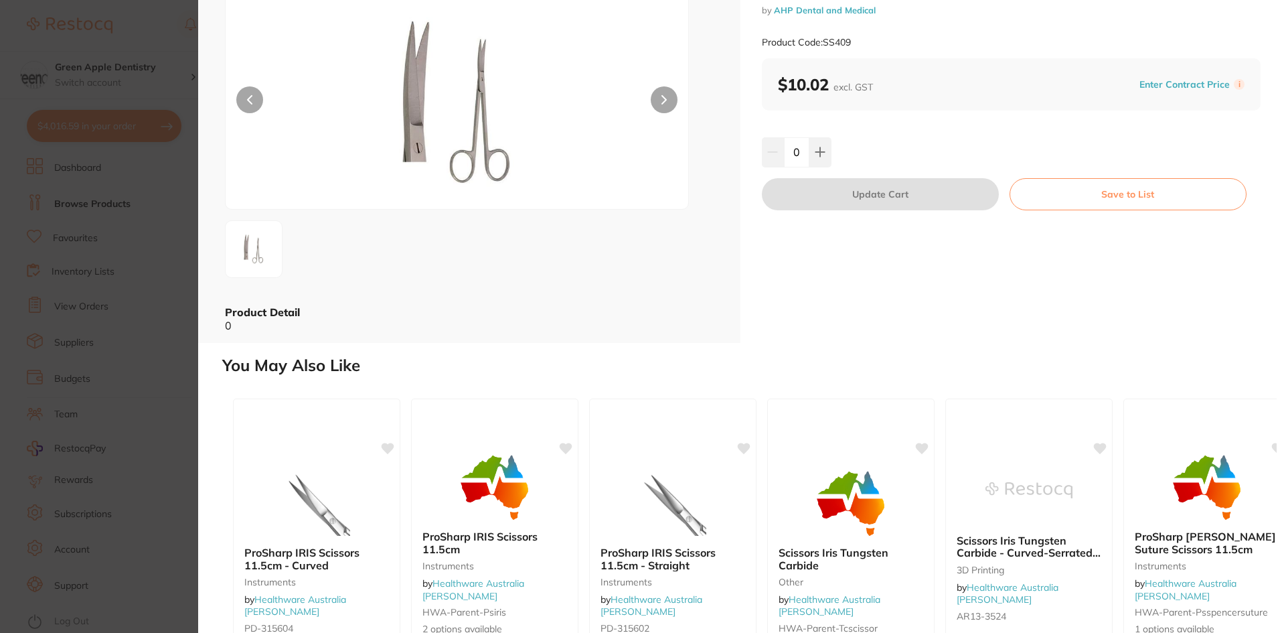
scroll to position [253, 0]
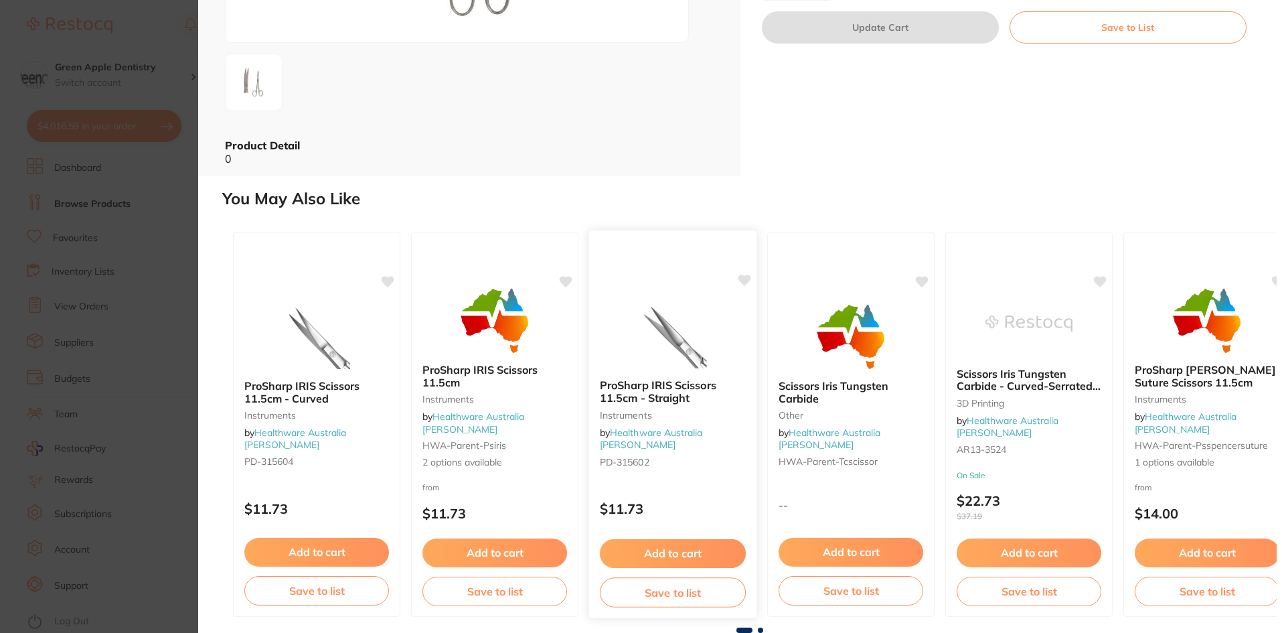
click at [671, 353] on img at bounding box center [673, 335] width 88 height 68
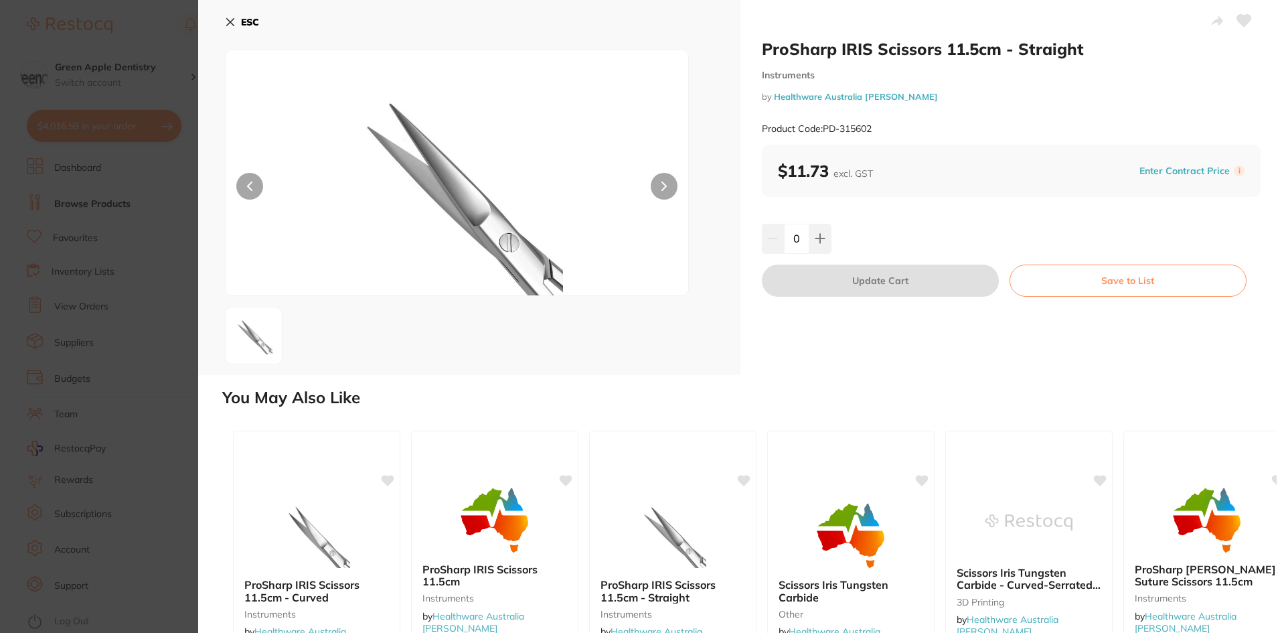
click at [219, 14] on div "ESC" at bounding box center [469, 187] width 542 height 375
click at [228, 17] on icon at bounding box center [230, 22] width 11 height 11
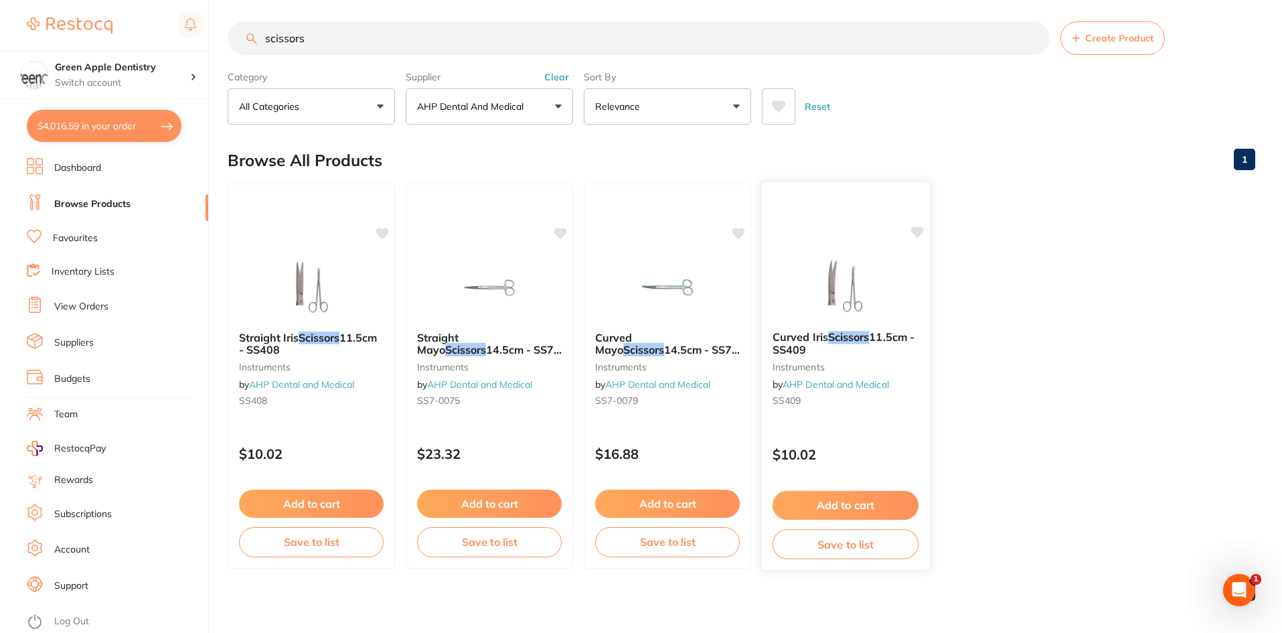
click at [826, 272] on img at bounding box center [845, 286] width 88 height 68
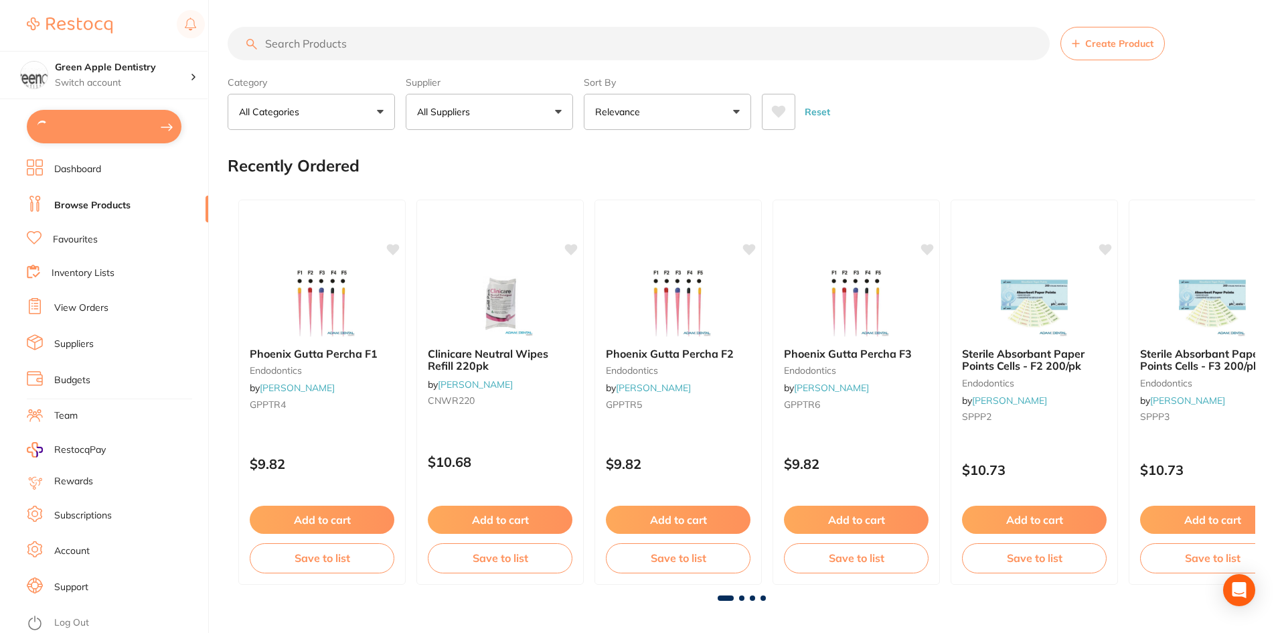
click at [487, 39] on input "search" at bounding box center [639, 43] width 822 height 33
type input "3"
click at [476, 44] on input "search" at bounding box center [639, 43] width 822 height 33
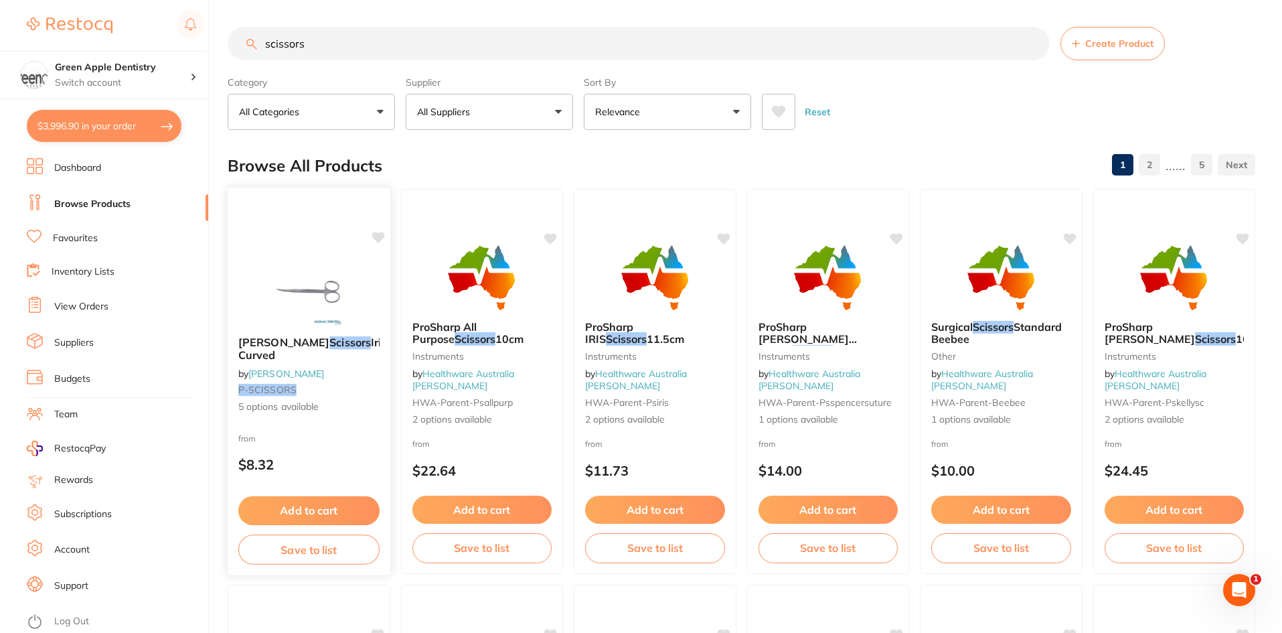
type input "scissors"
click at [343, 280] on img at bounding box center [309, 292] width 88 height 68
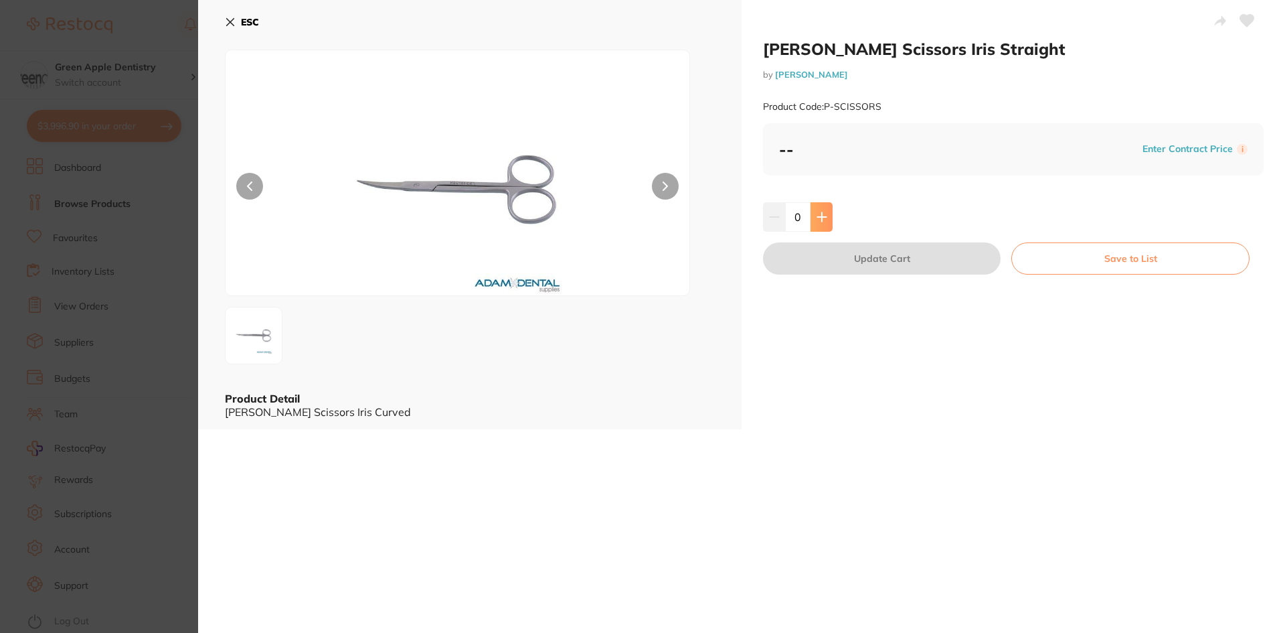
click at [825, 208] on button at bounding box center [822, 216] width 22 height 29
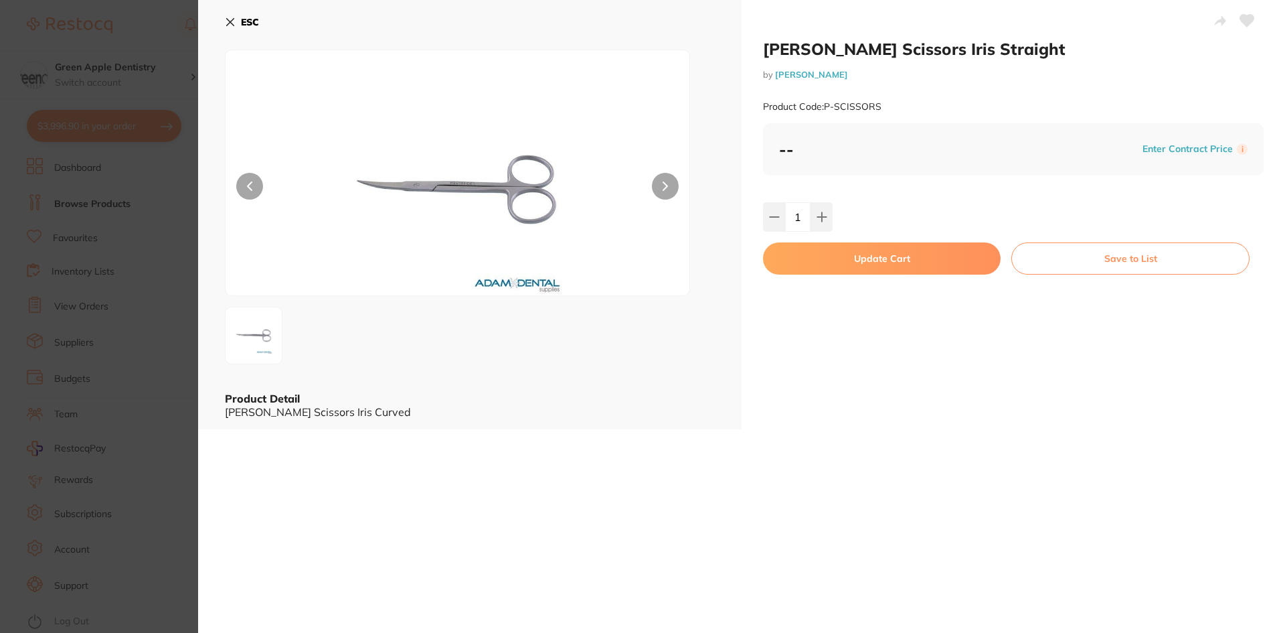
click at [757, 224] on div "[PERSON_NAME] Scissors Iris Straight by [PERSON_NAME] Product Code: P-SCISSORS …" at bounding box center [1014, 214] width 544 height 429
click at [769, 219] on icon at bounding box center [774, 217] width 11 height 11
type input "0"
click at [244, 11] on button "ESC" at bounding box center [242, 22] width 34 height 23
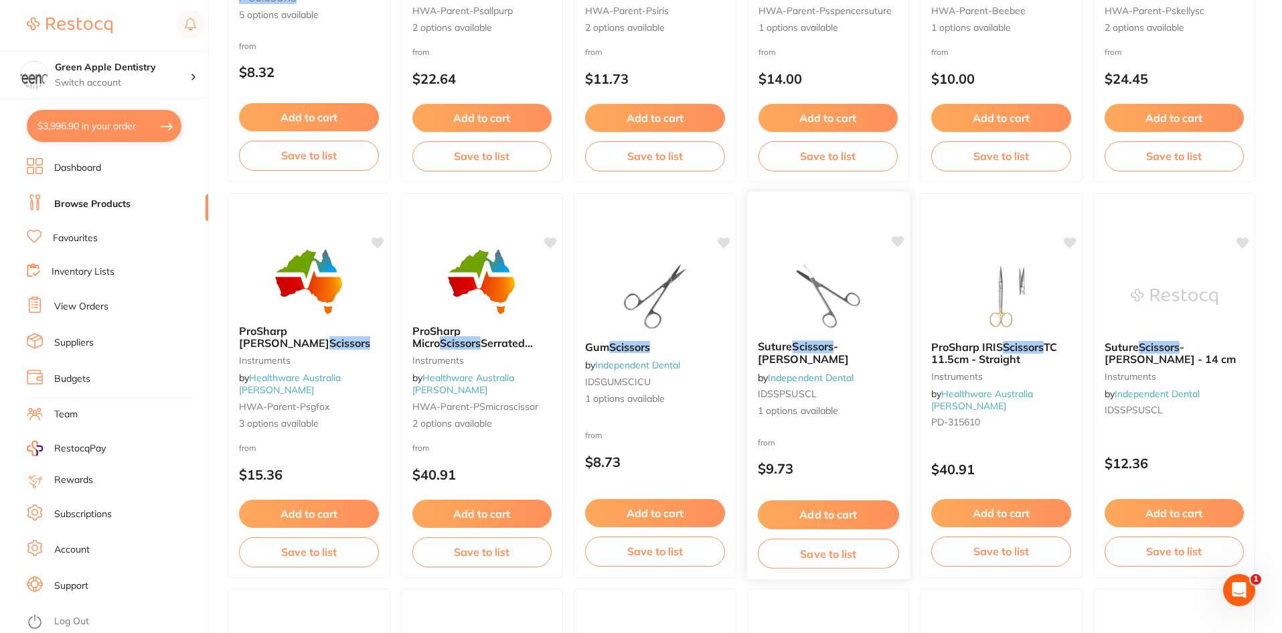
scroll to position [407, 0]
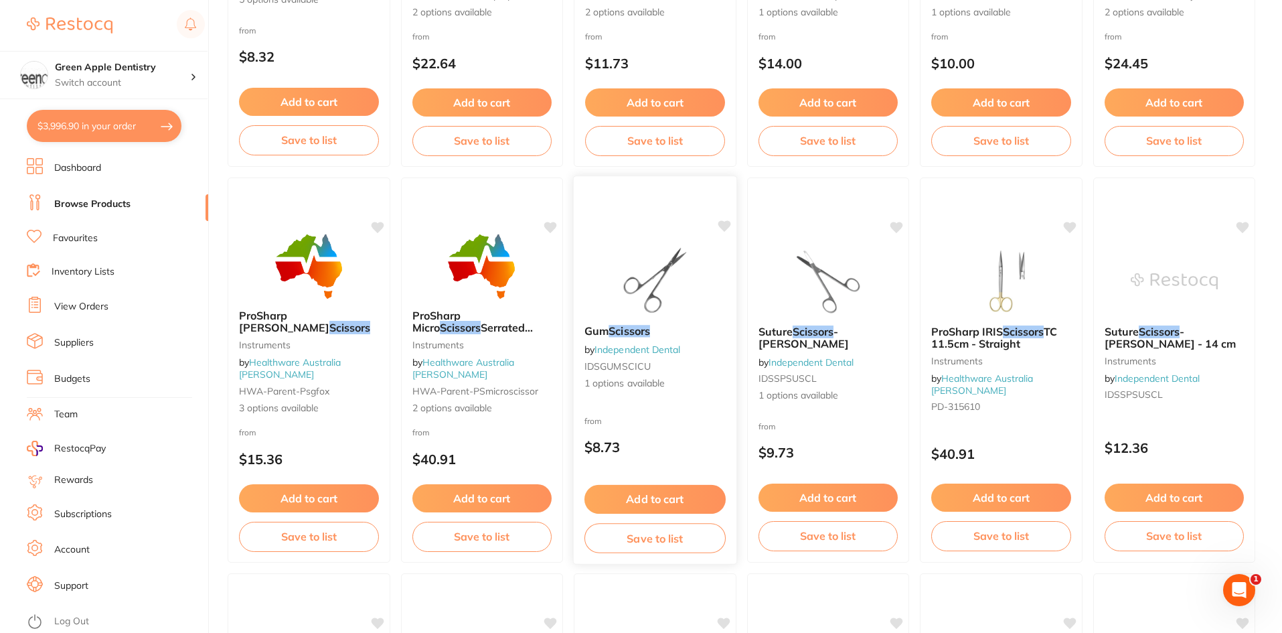
click at [639, 287] on img at bounding box center [655, 280] width 88 height 68
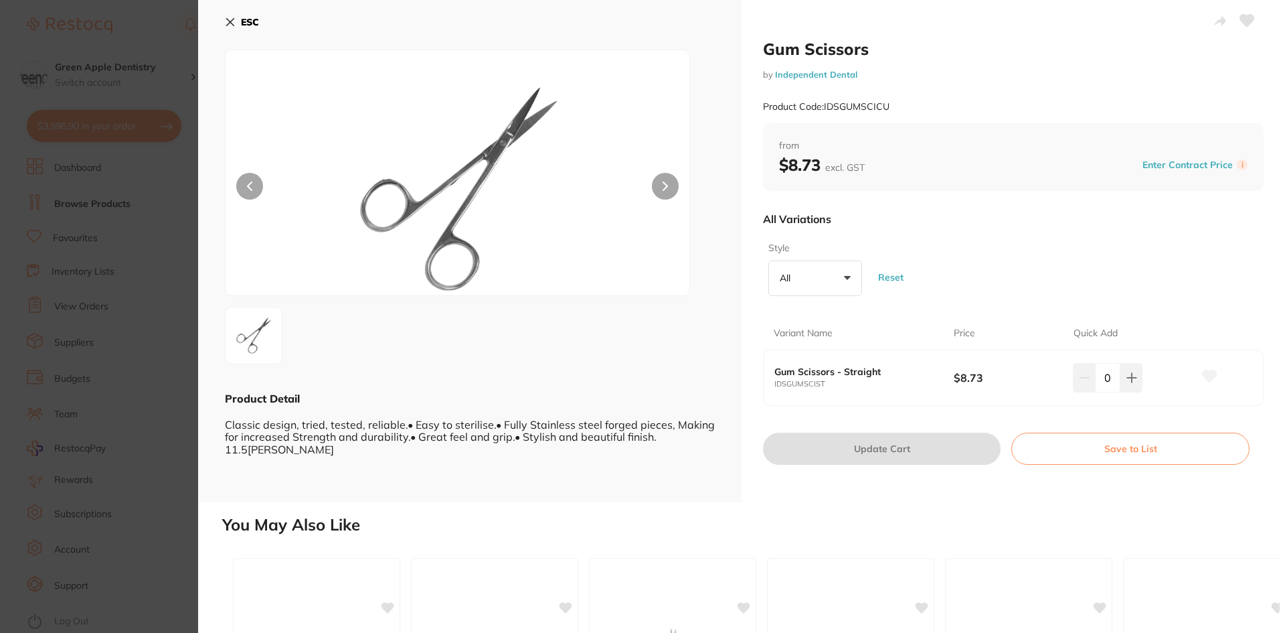
scroll to position [326, 0]
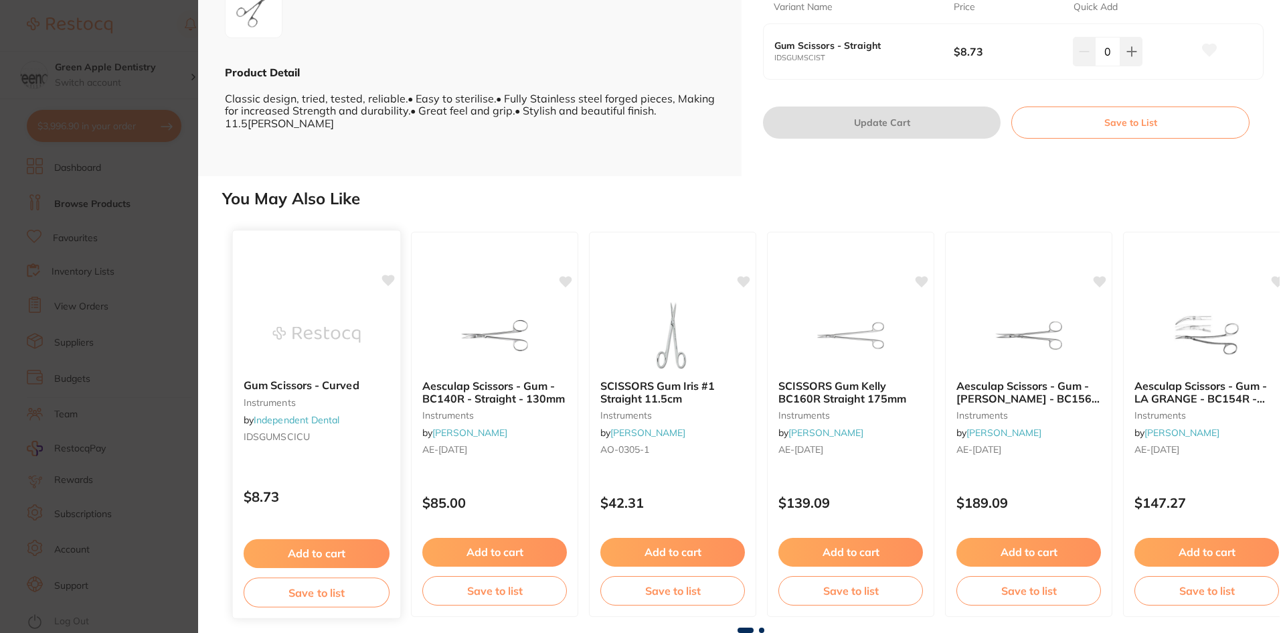
click at [349, 357] on img at bounding box center [316, 335] width 88 height 68
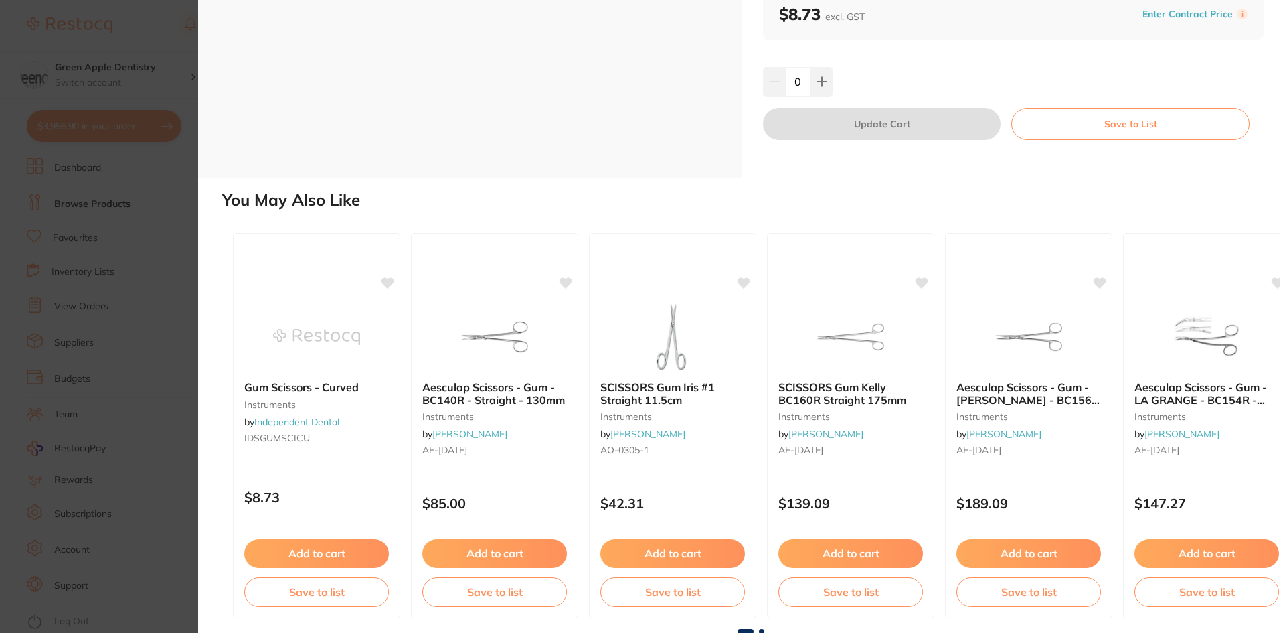
scroll to position [158, 0]
click at [760, 628] on span at bounding box center [761, 629] width 5 height 5
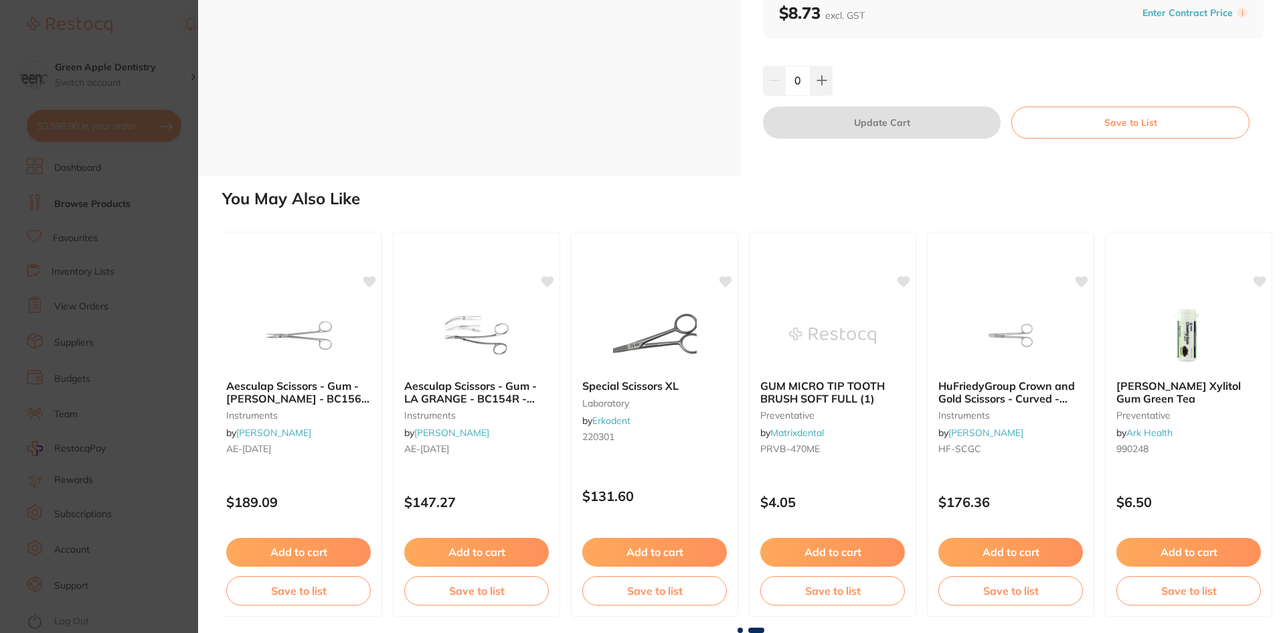
scroll to position [0, 737]
click at [738, 629] on span at bounding box center [740, 629] width 5 height 5
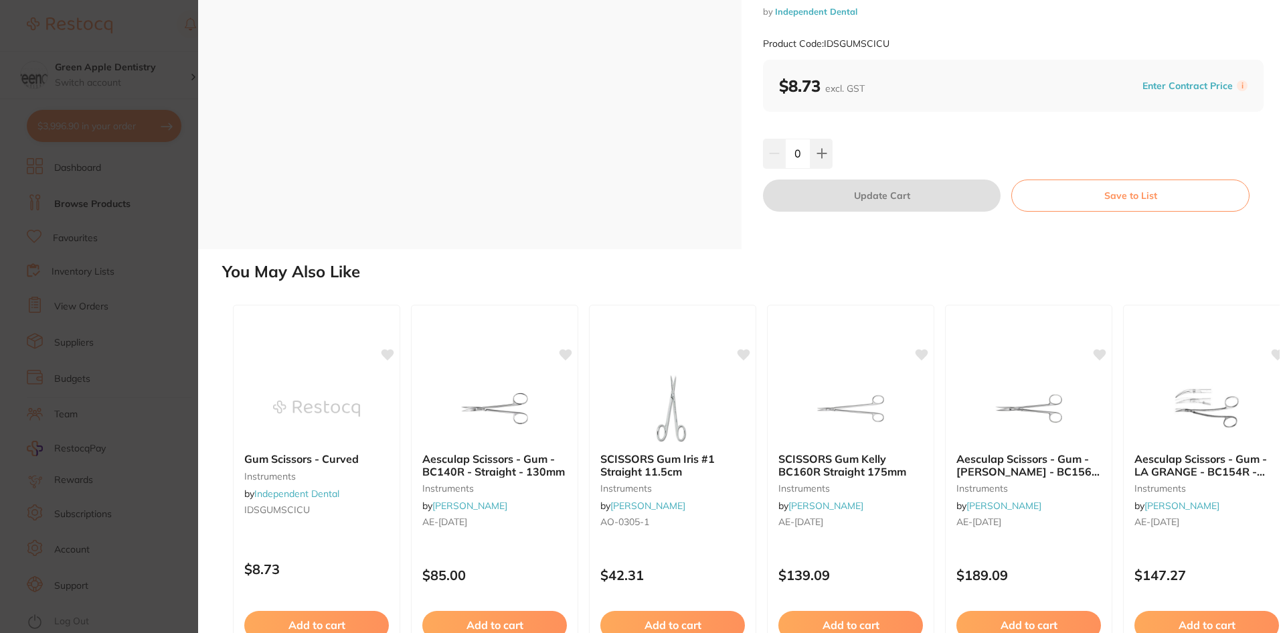
scroll to position [0, 0]
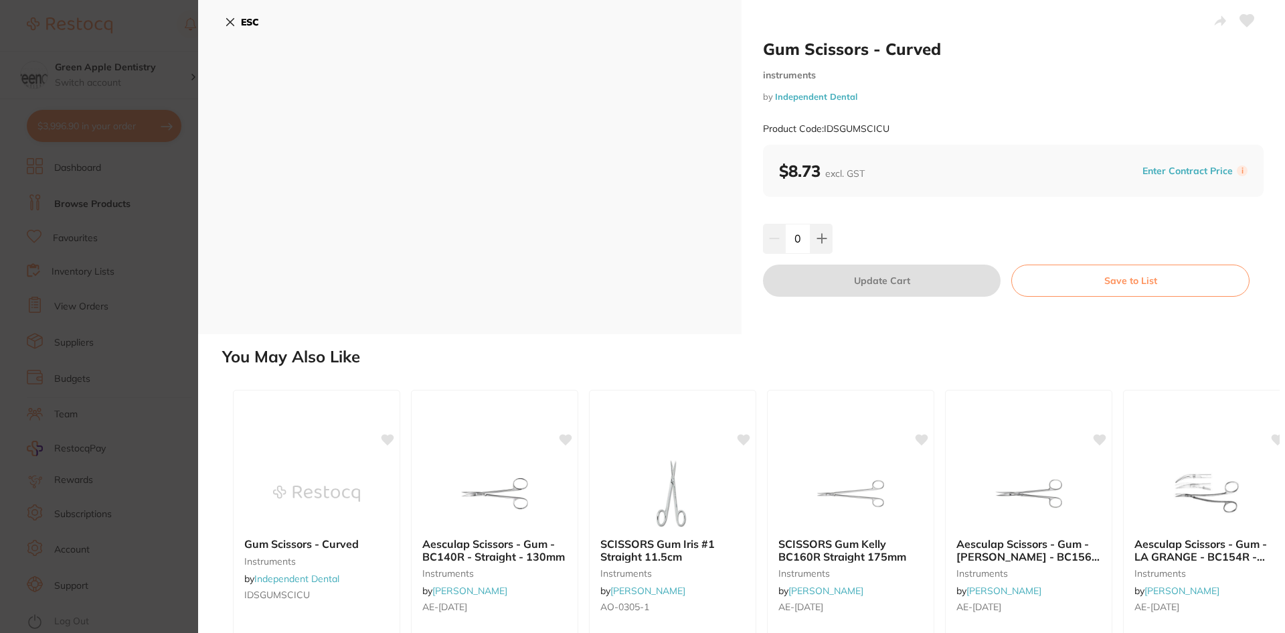
click at [252, 25] on b "ESC" at bounding box center [250, 22] width 18 height 12
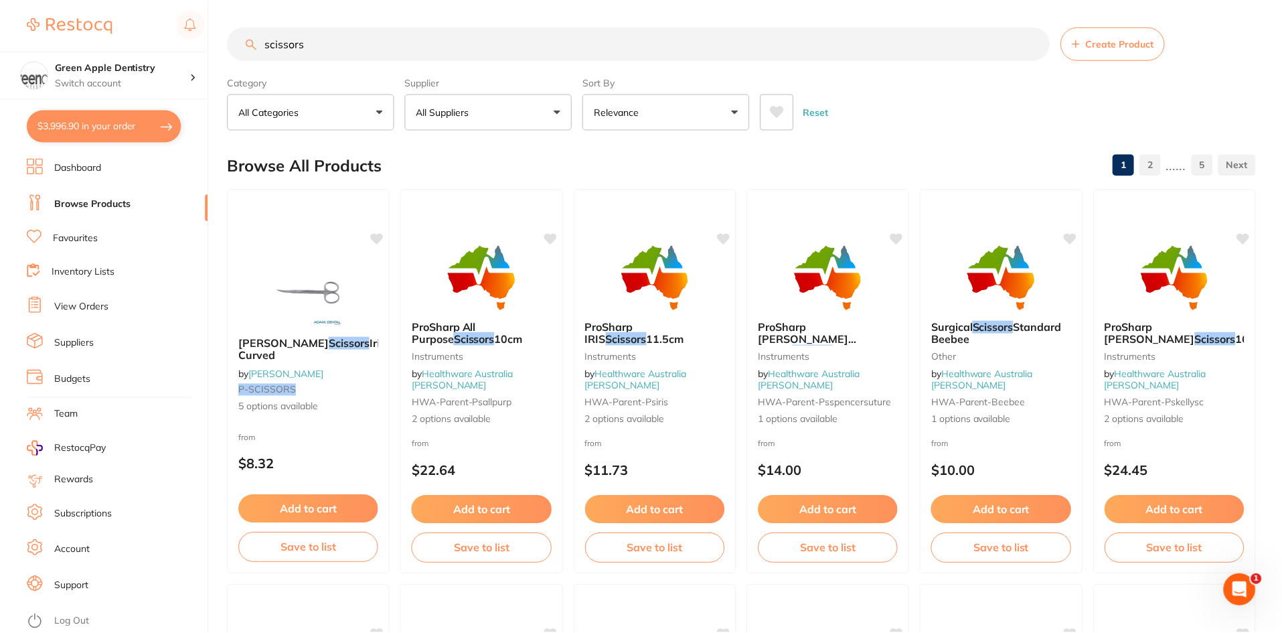
scroll to position [407, 0]
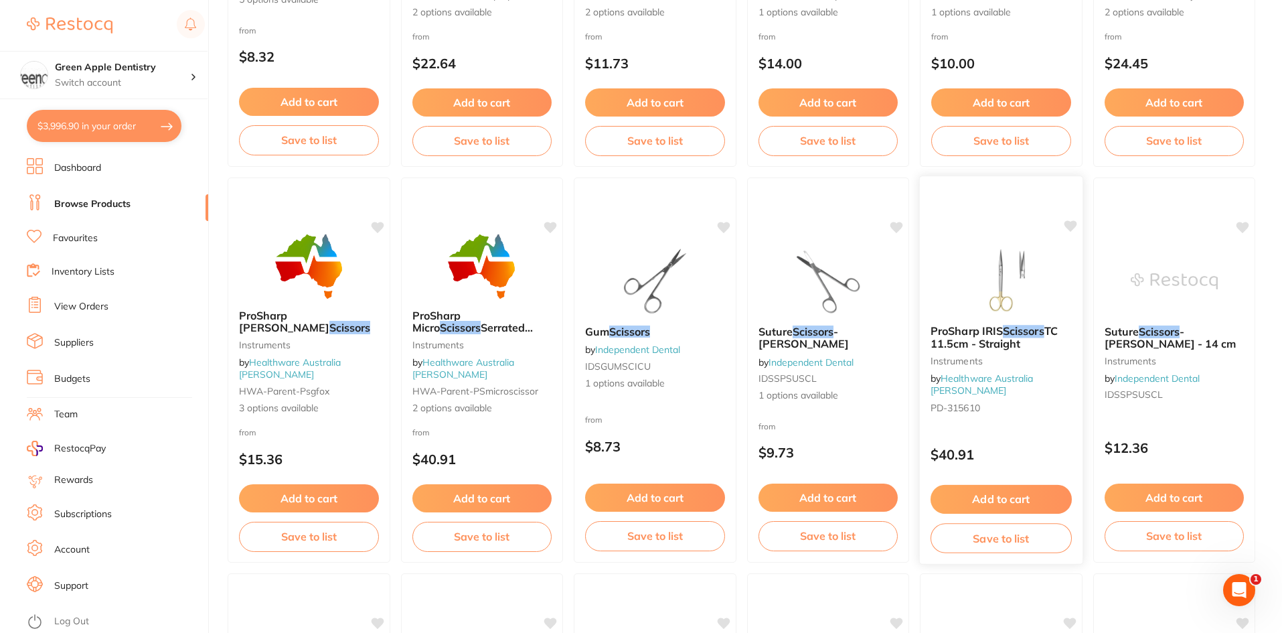
click at [986, 265] on img at bounding box center [1001, 280] width 88 height 68
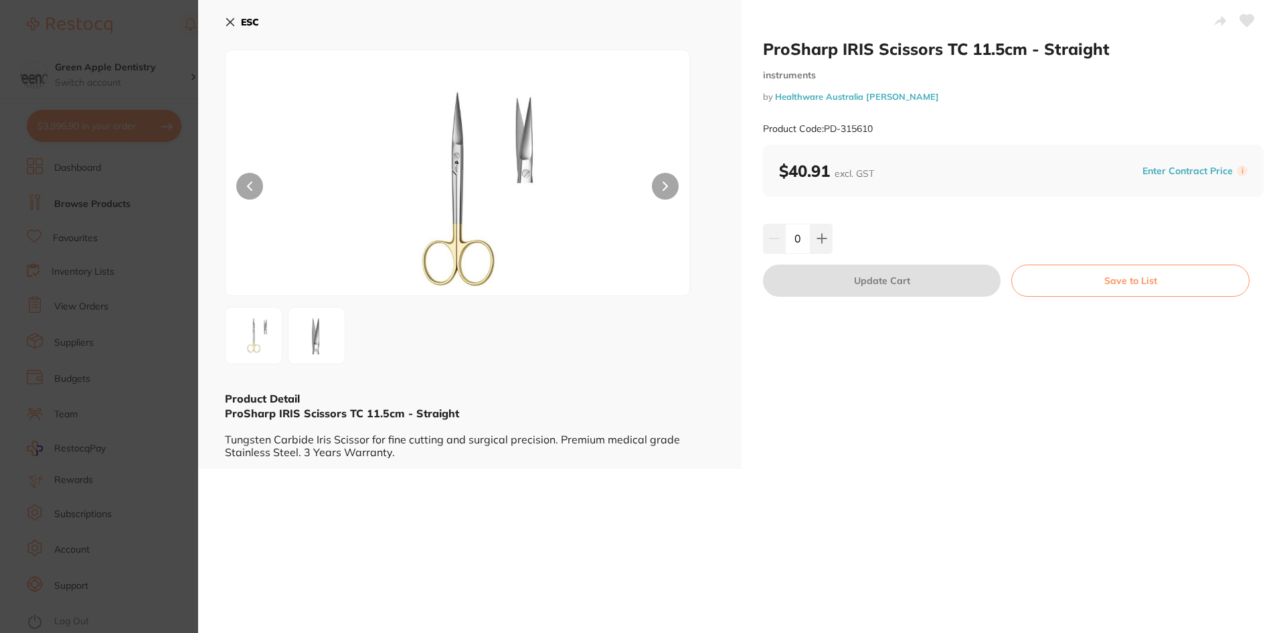
click at [240, 19] on button "ESC" at bounding box center [242, 22] width 34 height 23
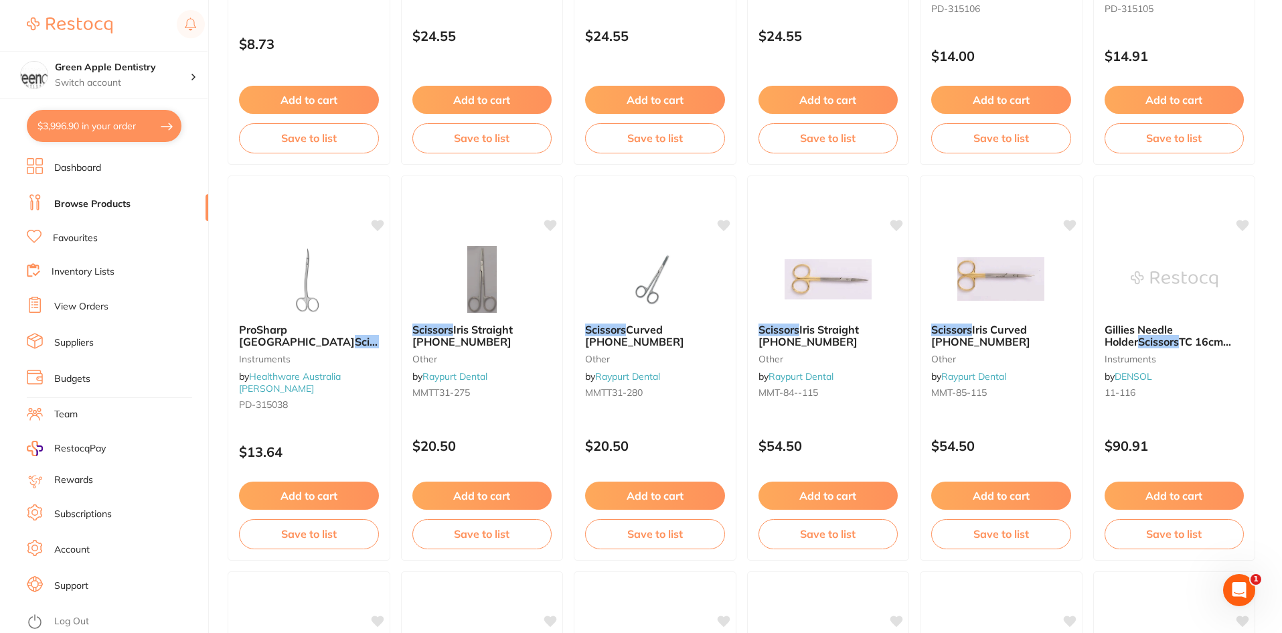
scroll to position [1277, 0]
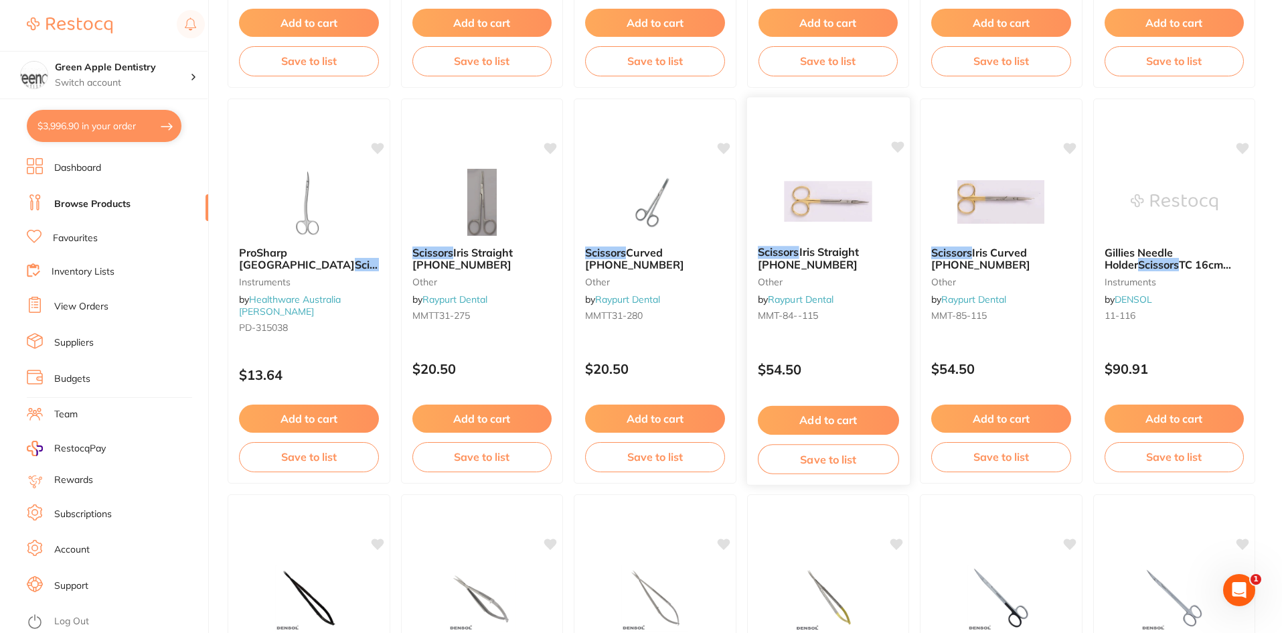
click at [868, 228] on img at bounding box center [828, 201] width 88 height 68
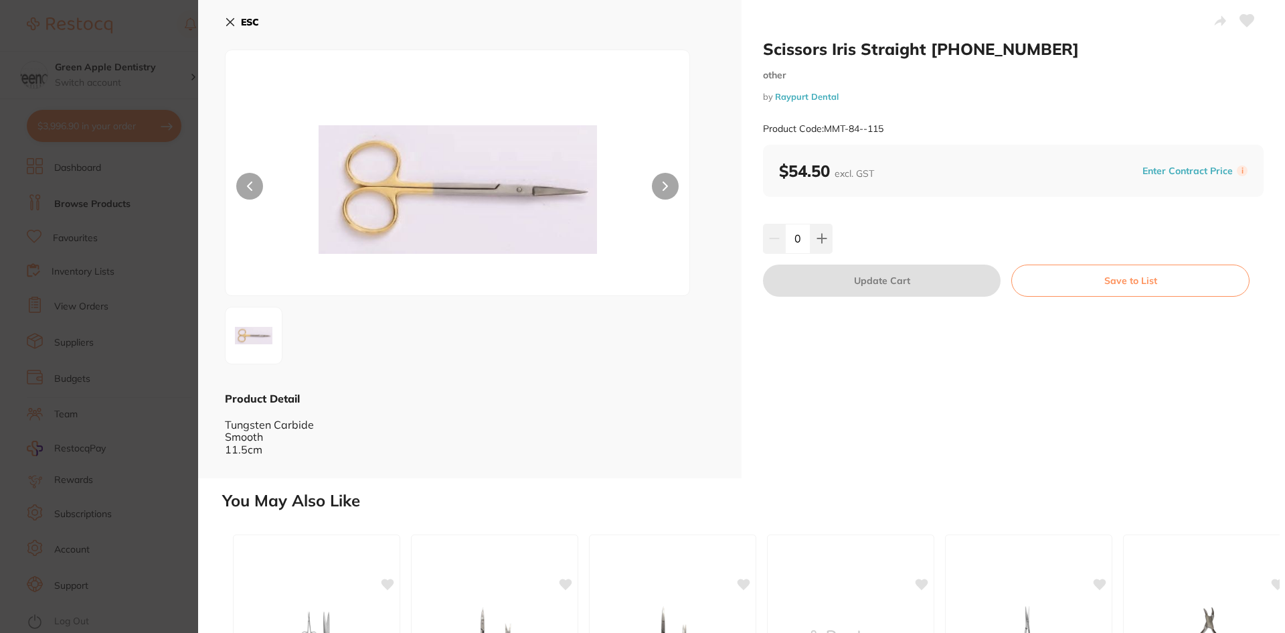
click at [240, 16] on button "ESC" at bounding box center [242, 22] width 34 height 23
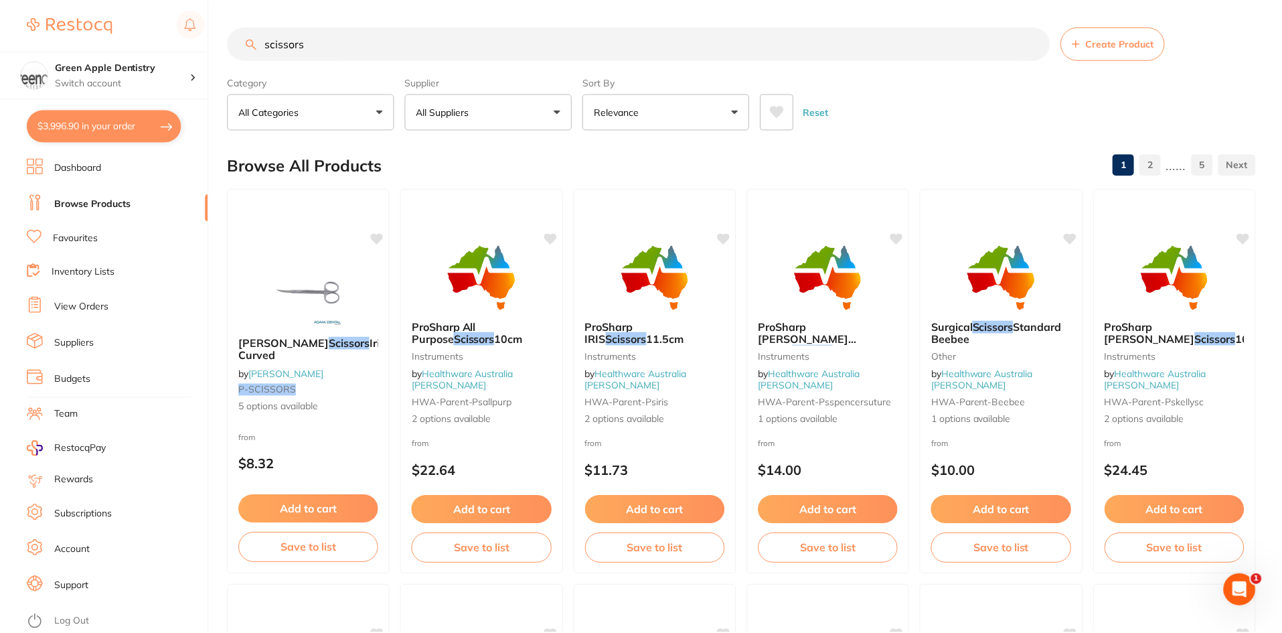
scroll to position [1277, 0]
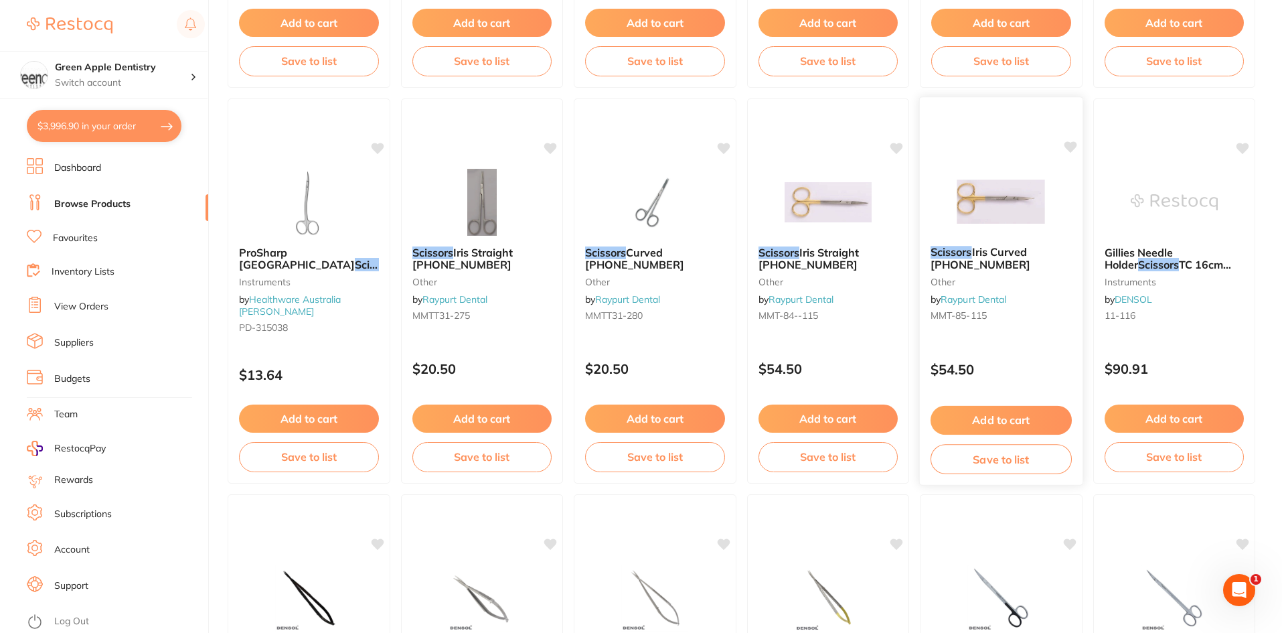
click at [960, 201] on img at bounding box center [1001, 201] width 88 height 68
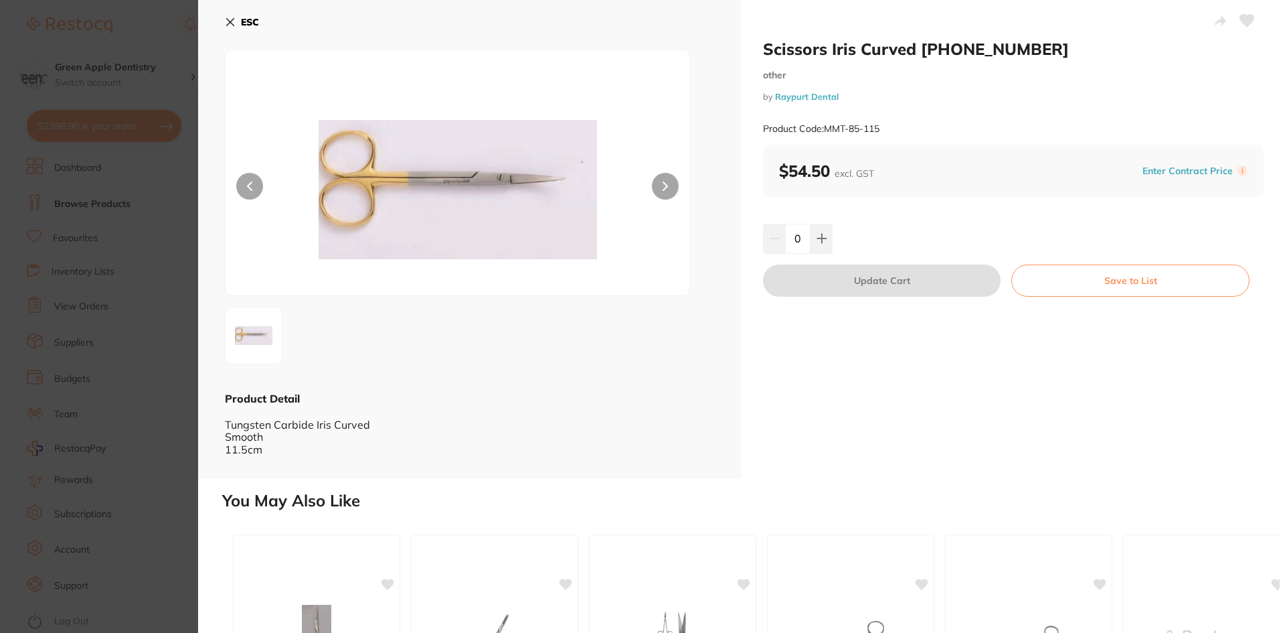
click at [245, 19] on b "ESC" at bounding box center [250, 22] width 18 height 12
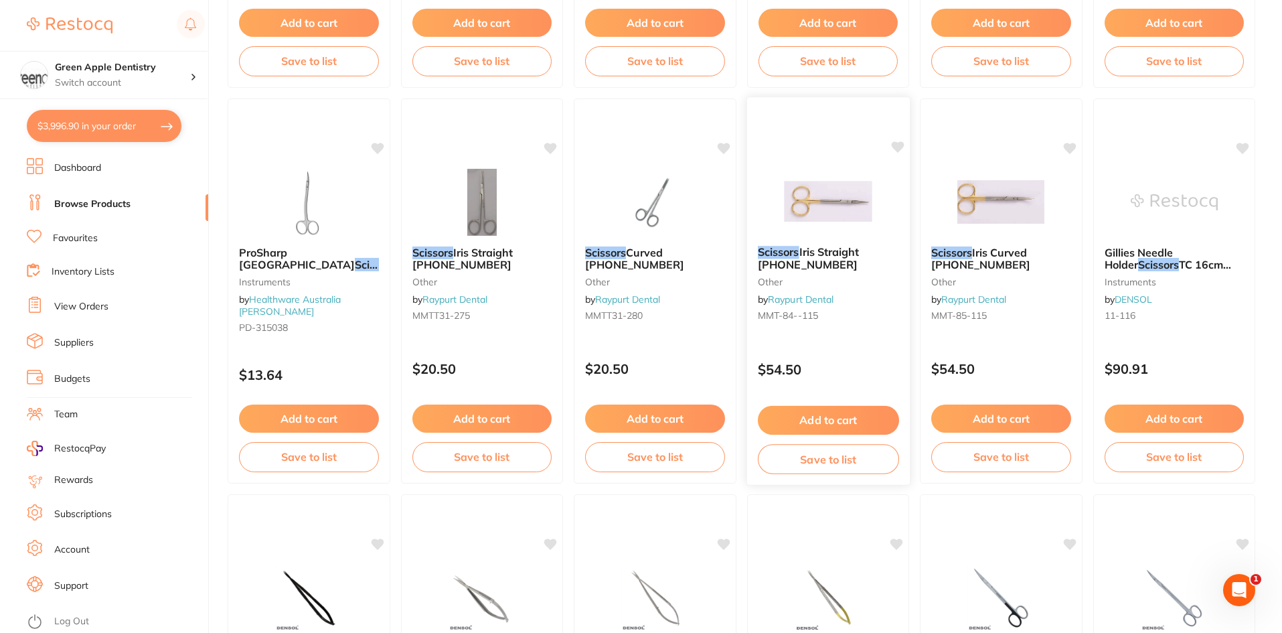
scroll to position [1612, 0]
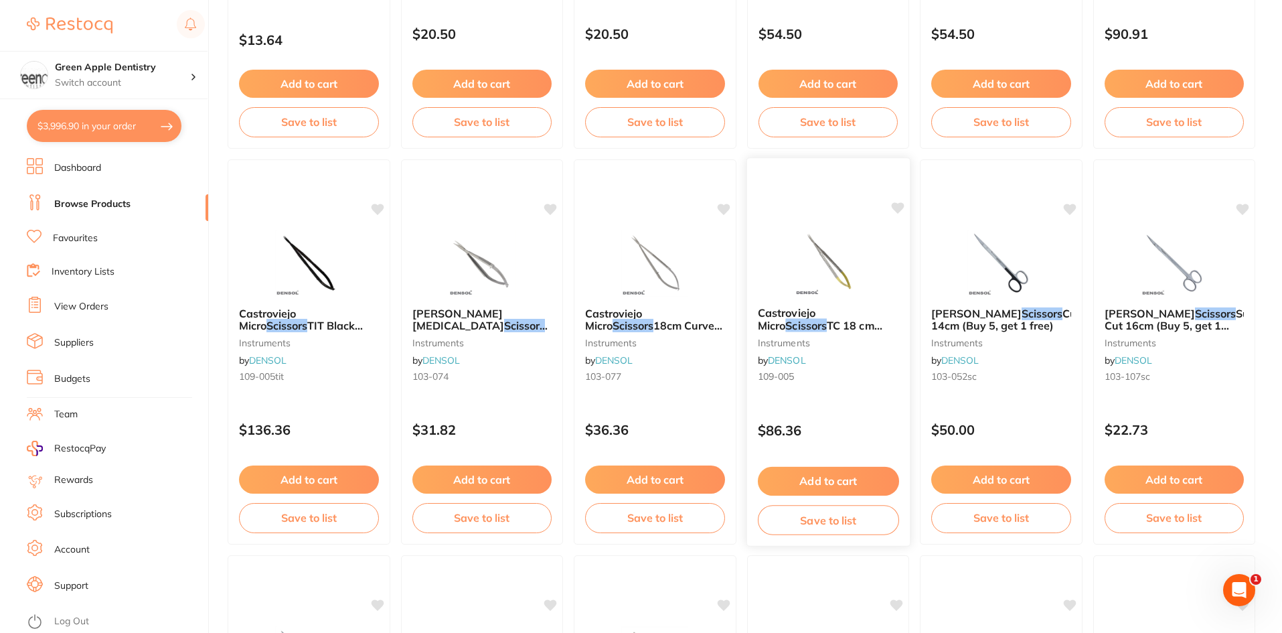
click at [853, 266] on img at bounding box center [828, 262] width 88 height 68
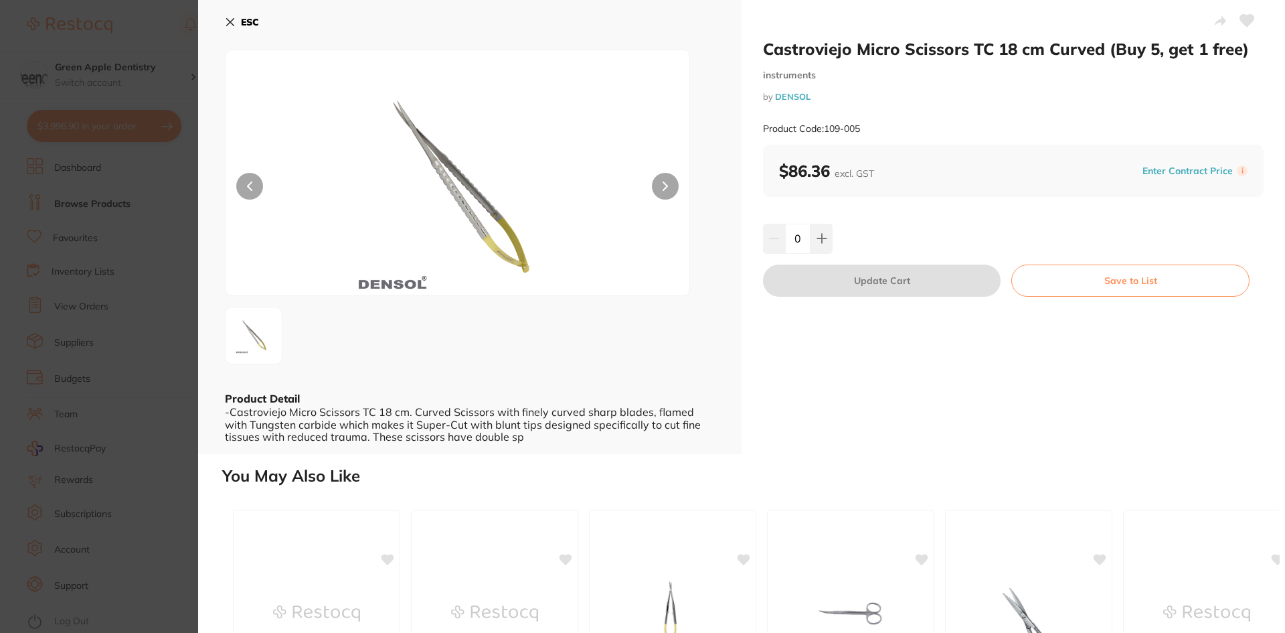
click at [246, 19] on b "ESC" at bounding box center [250, 22] width 18 height 12
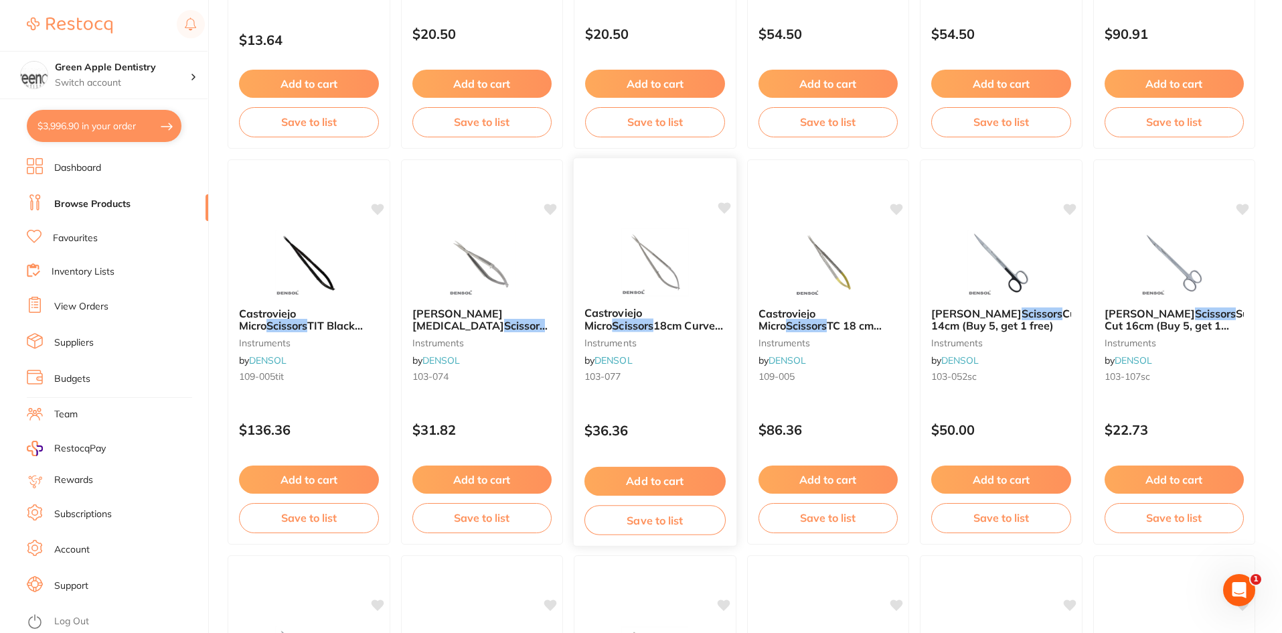
click at [601, 224] on div "Castroviejo Micro Scissors 18cm Curved (Buy 5, get 1 free) instruments by DENSO…" at bounding box center [655, 351] width 164 height 389
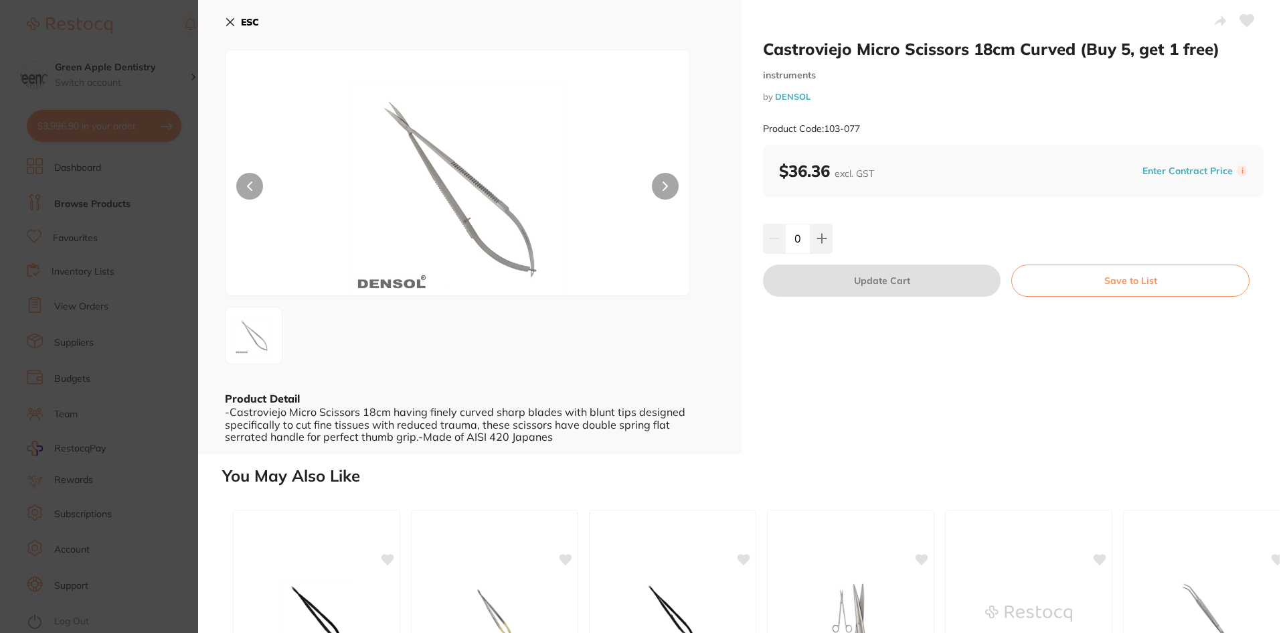
click at [250, 20] on b "ESC" at bounding box center [250, 22] width 18 height 12
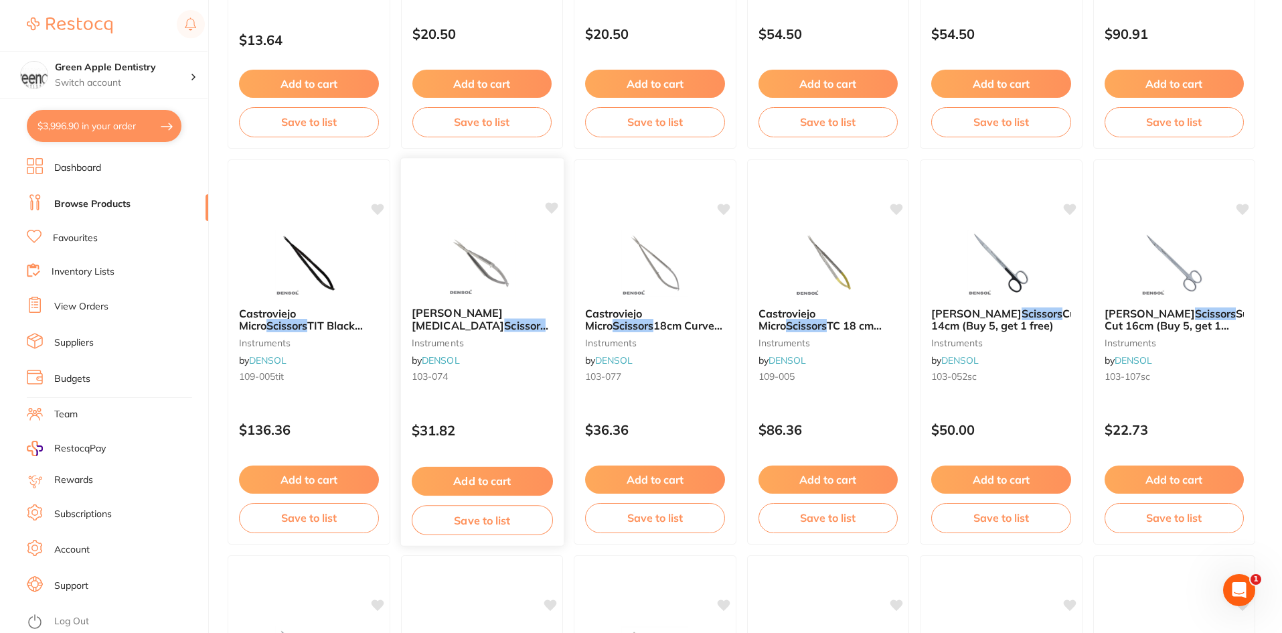
click at [545, 305] on div "Westcott Tenotomy Scissors 11cm (Buy 5, get 1 free) instruments by DENSOL 103-0…" at bounding box center [481, 347] width 163 height 102
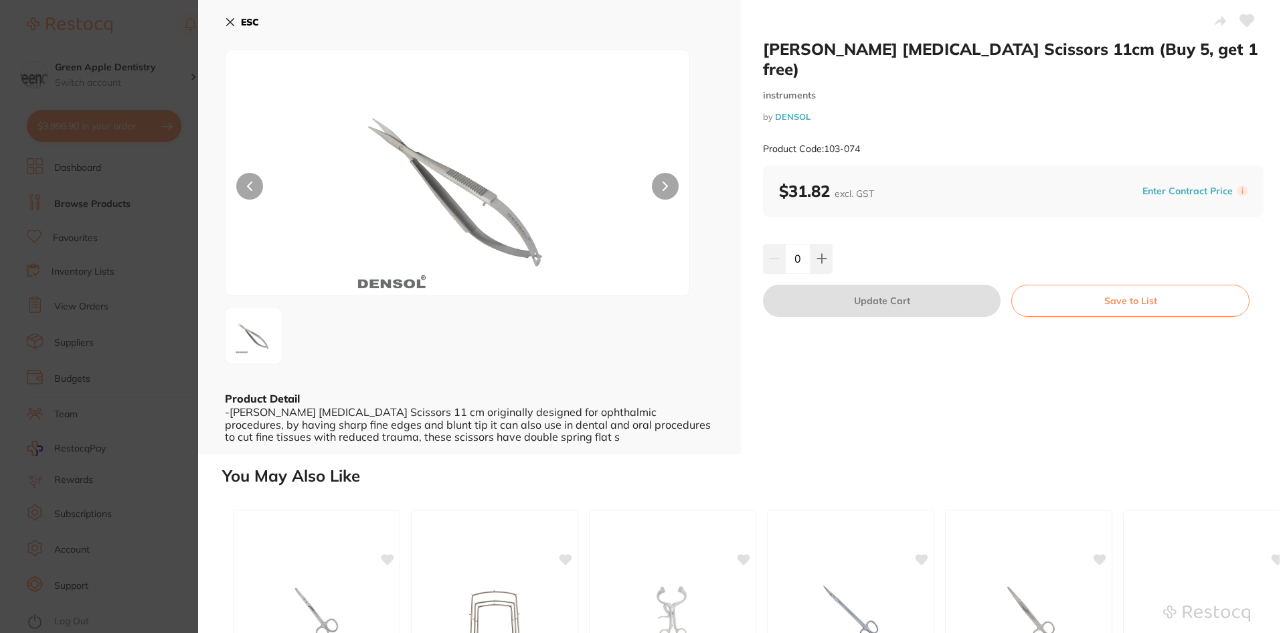
click at [230, 20] on icon at bounding box center [230, 22] width 11 height 11
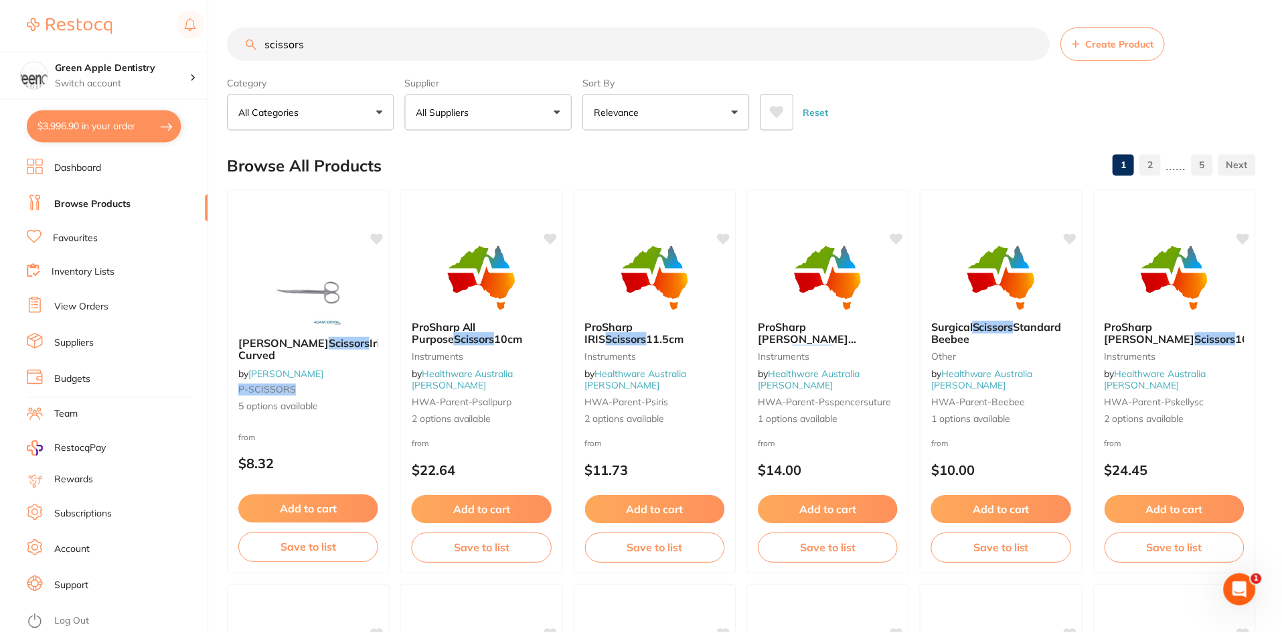
scroll to position [1612, 0]
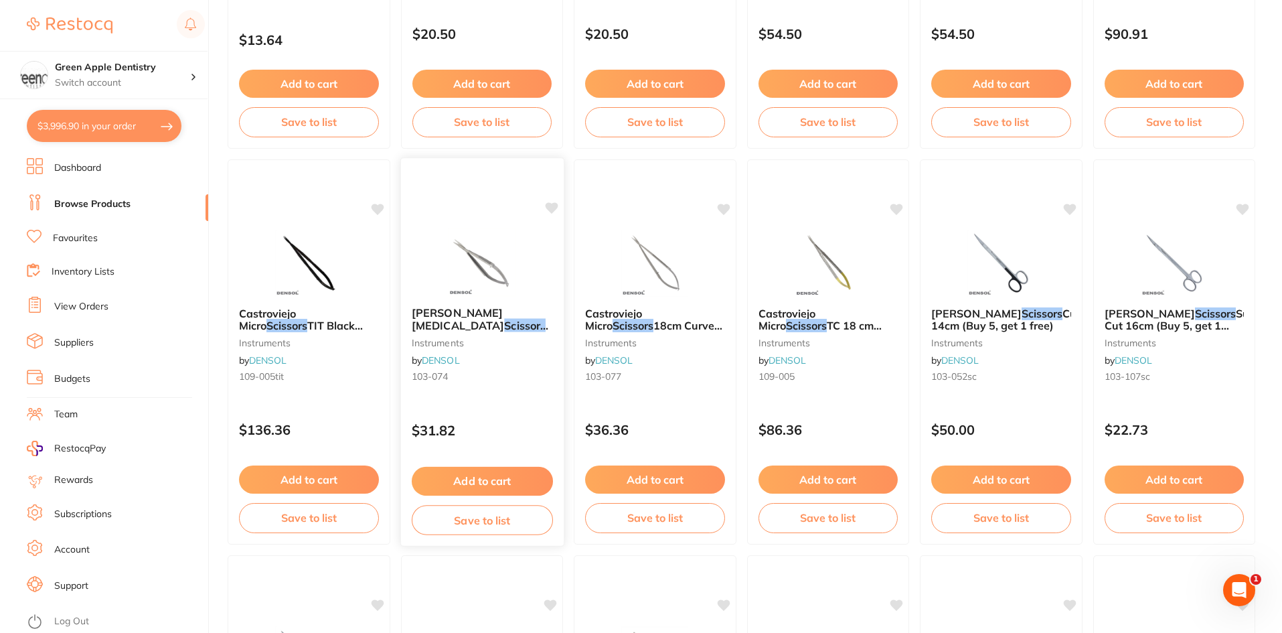
click at [513, 272] on img at bounding box center [482, 262] width 88 height 68
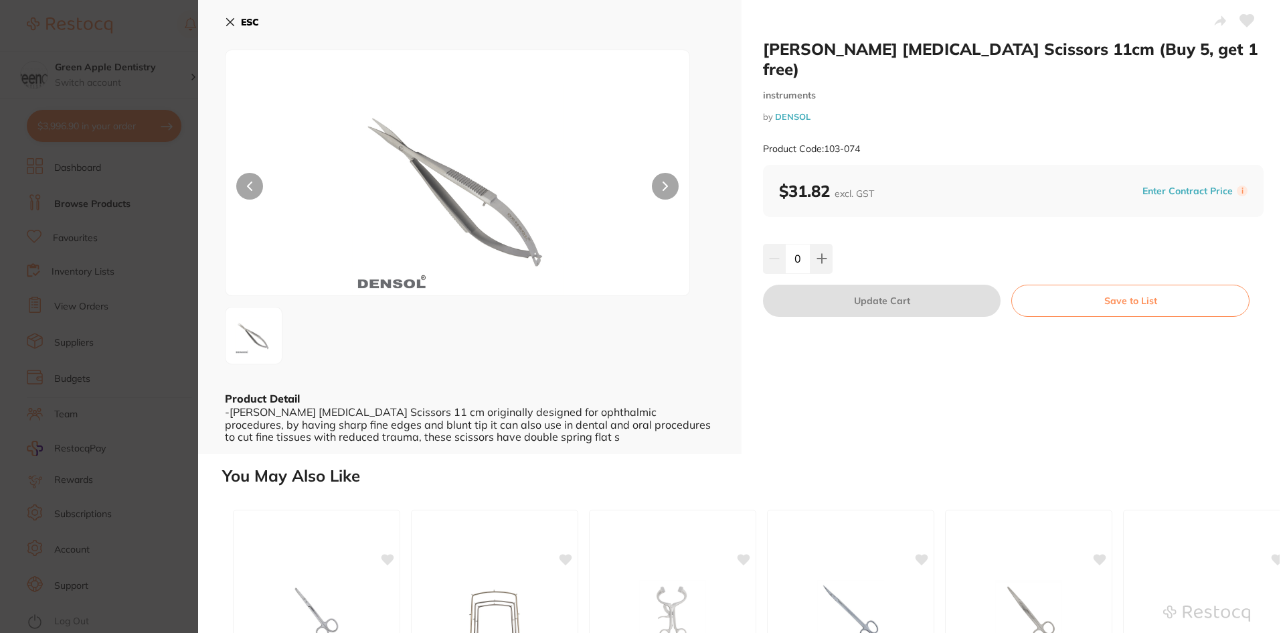
click at [242, 18] on b "ESC" at bounding box center [250, 22] width 18 height 12
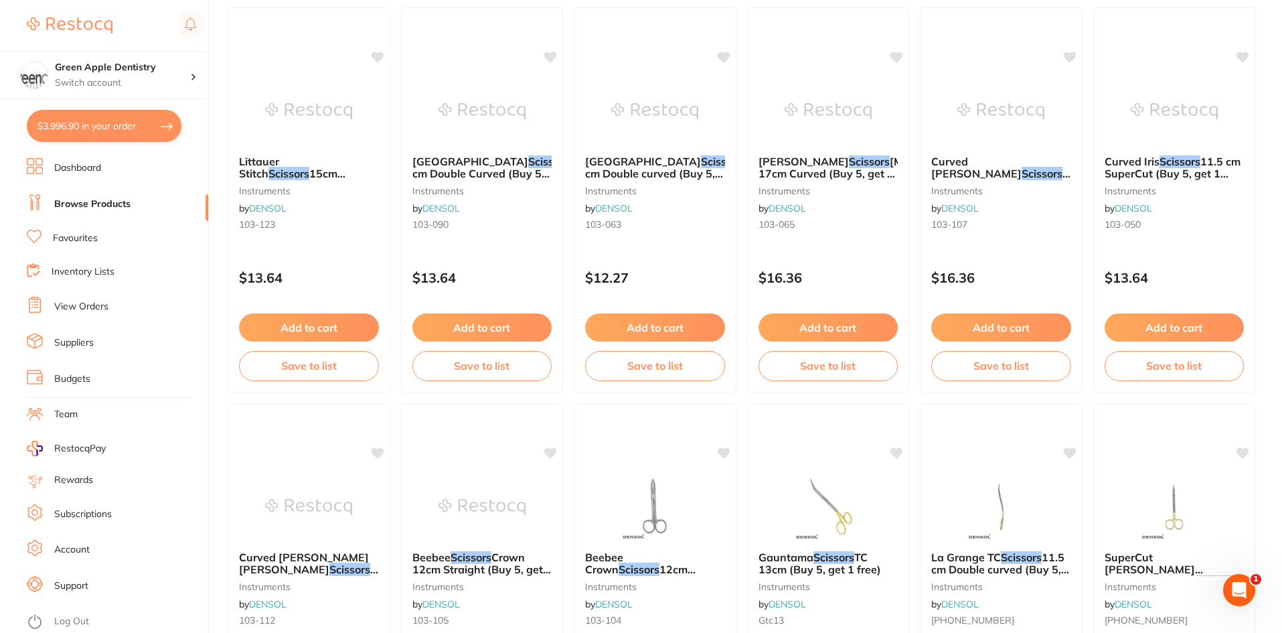
scroll to position [3175, 0]
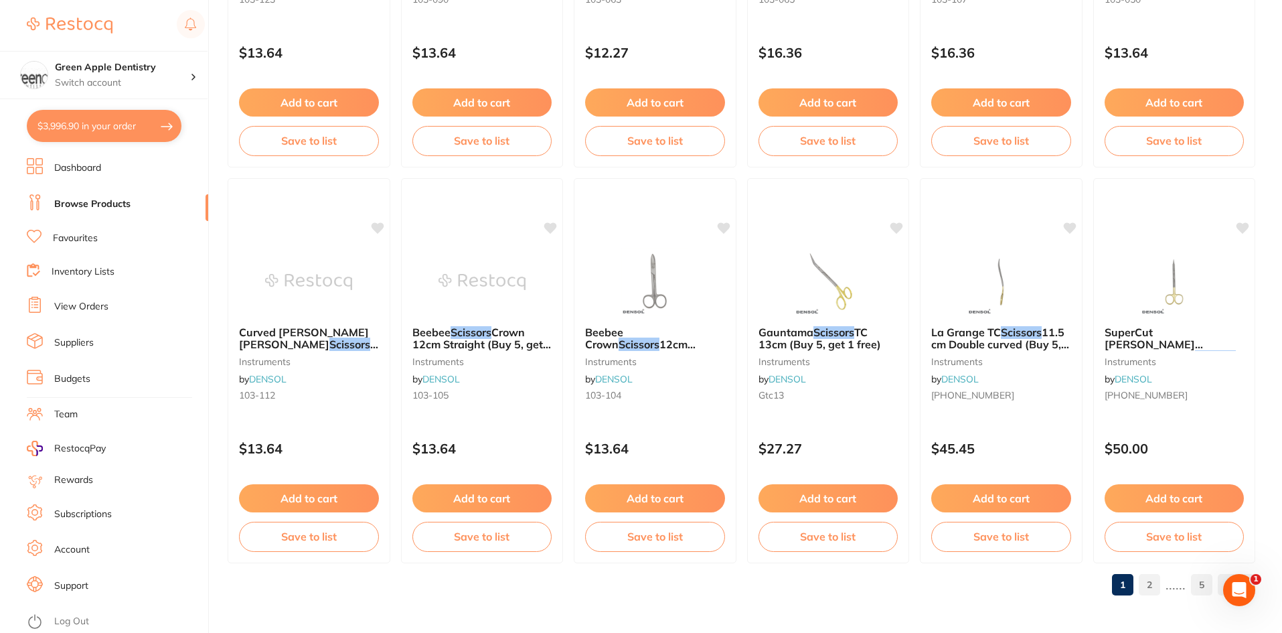
click at [1153, 589] on link "2" at bounding box center [1149, 584] width 21 height 27
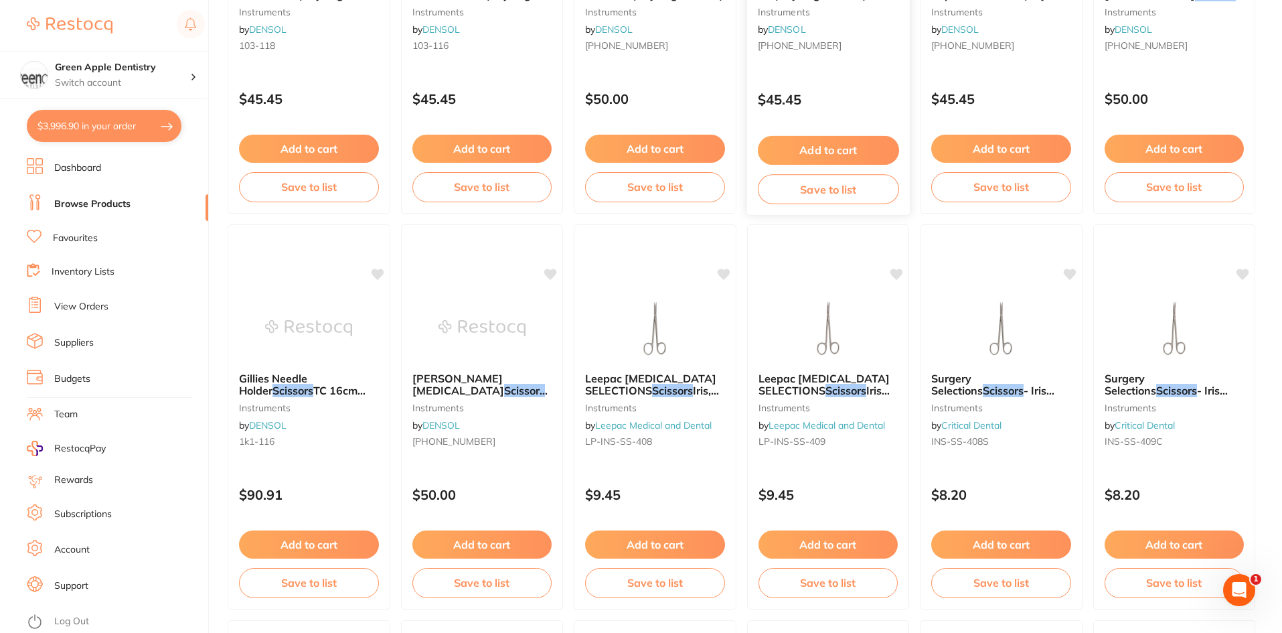
scroll to position [402, 0]
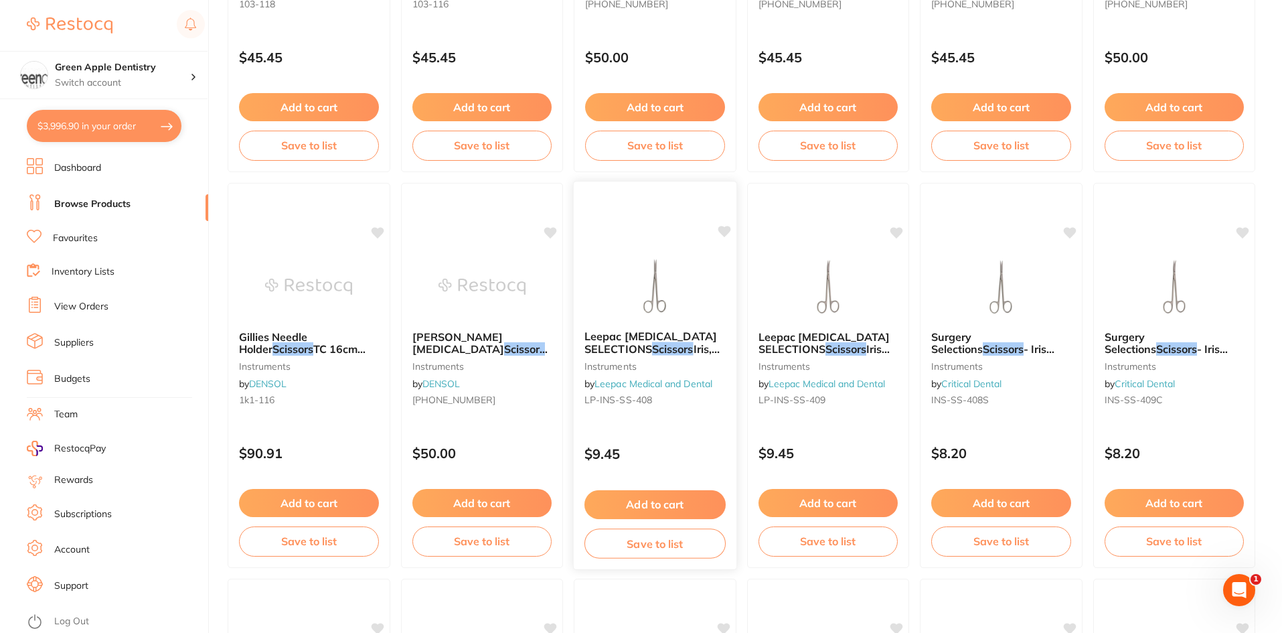
click at [626, 273] on img at bounding box center [655, 286] width 88 height 68
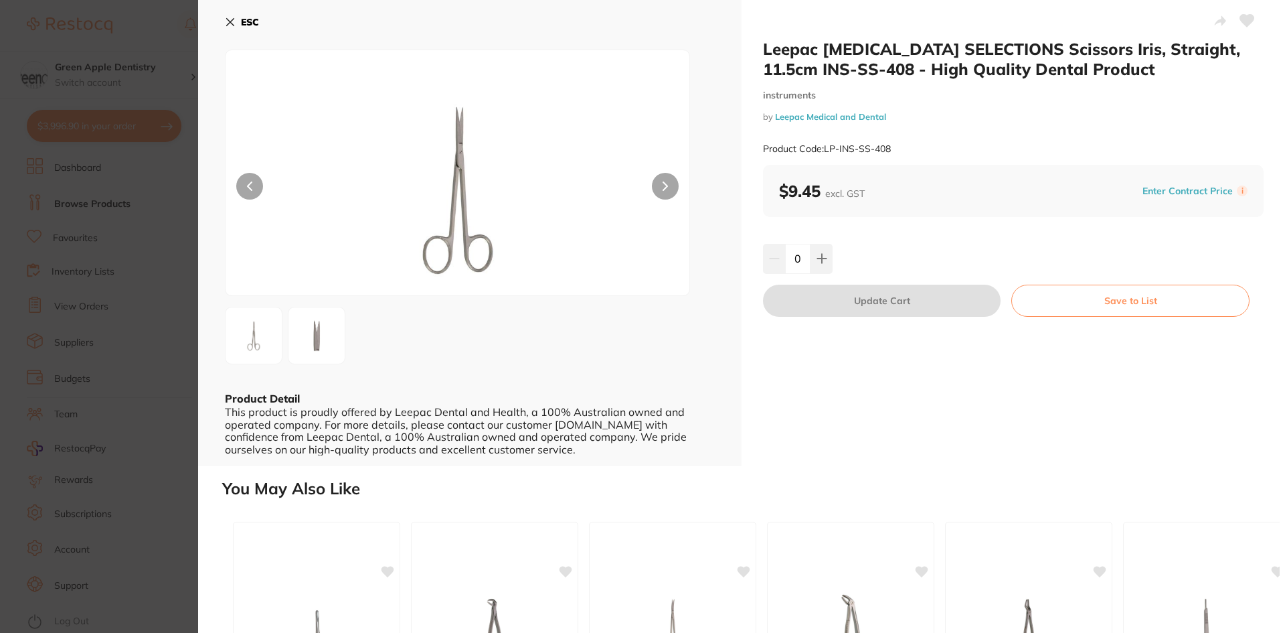
click at [240, 13] on button "ESC" at bounding box center [242, 22] width 34 height 23
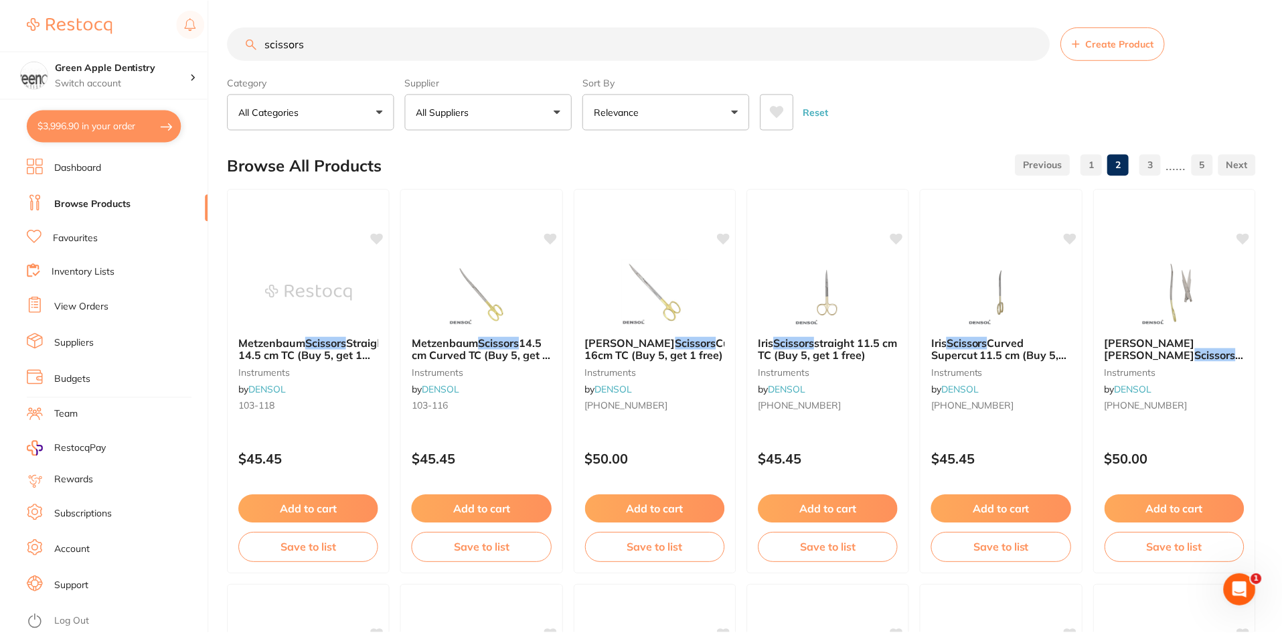
scroll to position [402, 0]
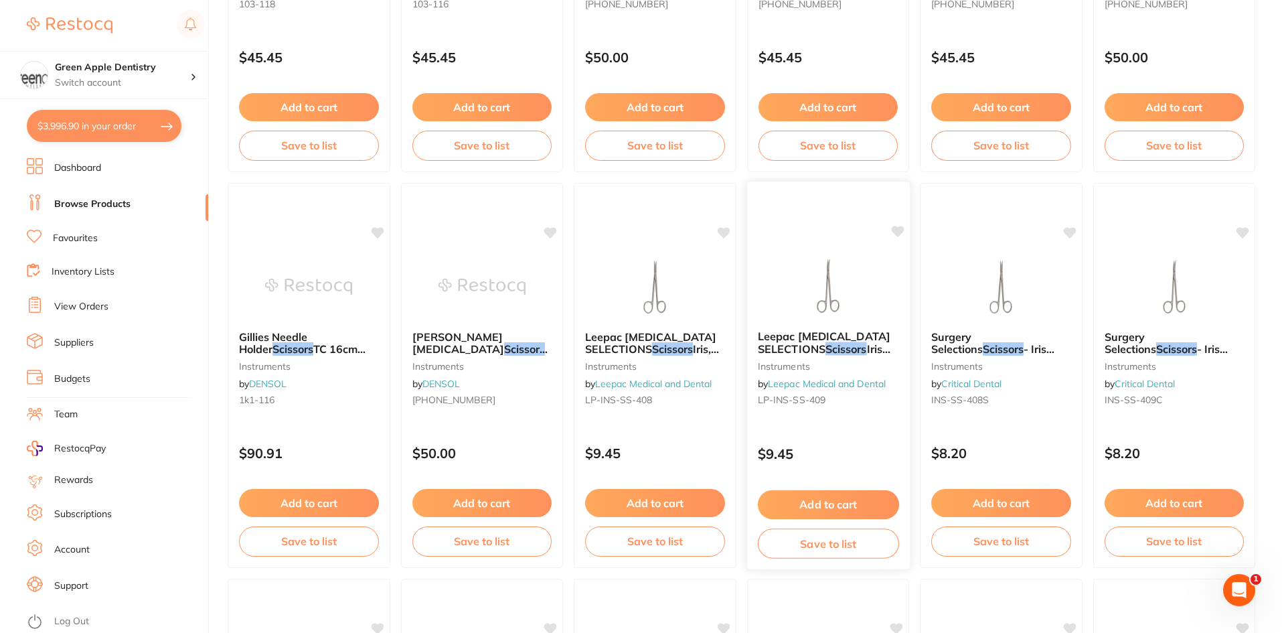
click at [822, 303] on img at bounding box center [828, 286] width 88 height 68
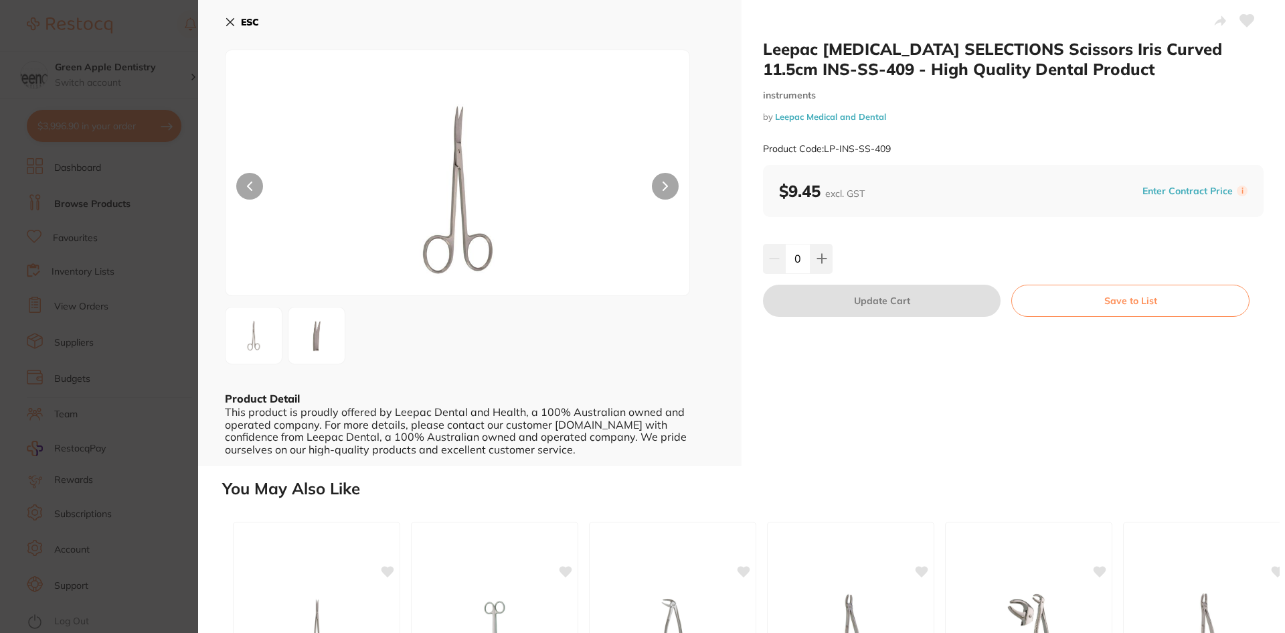
click at [240, 27] on button "ESC" at bounding box center [242, 22] width 34 height 23
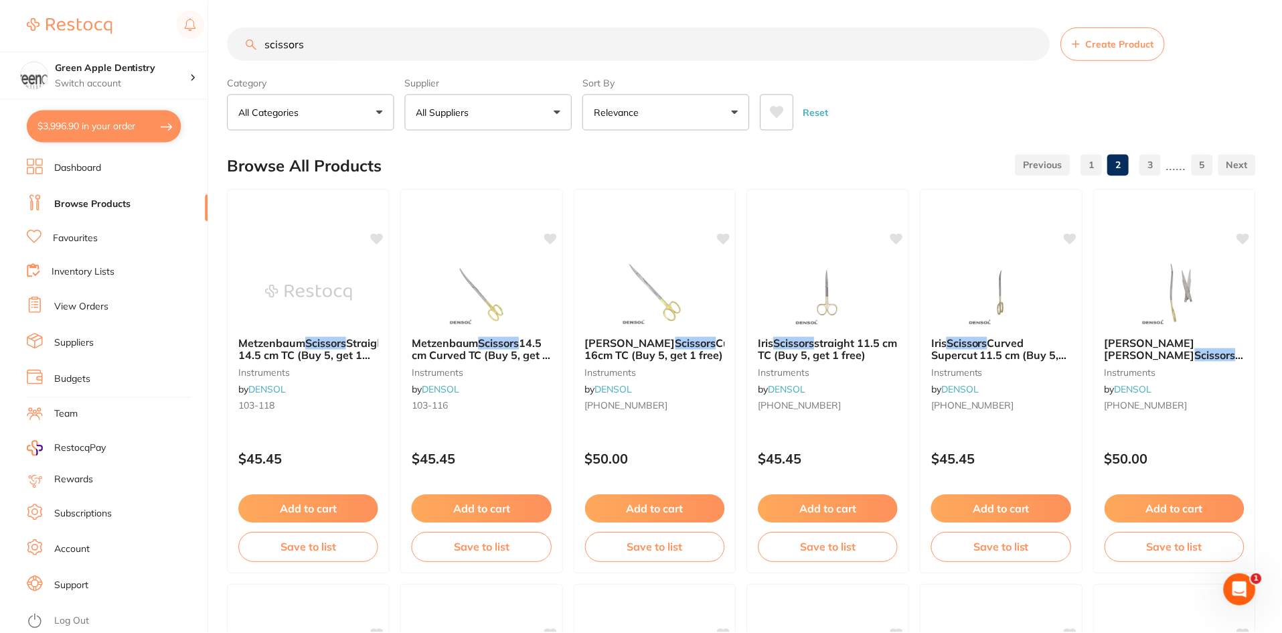
scroll to position [402, 0]
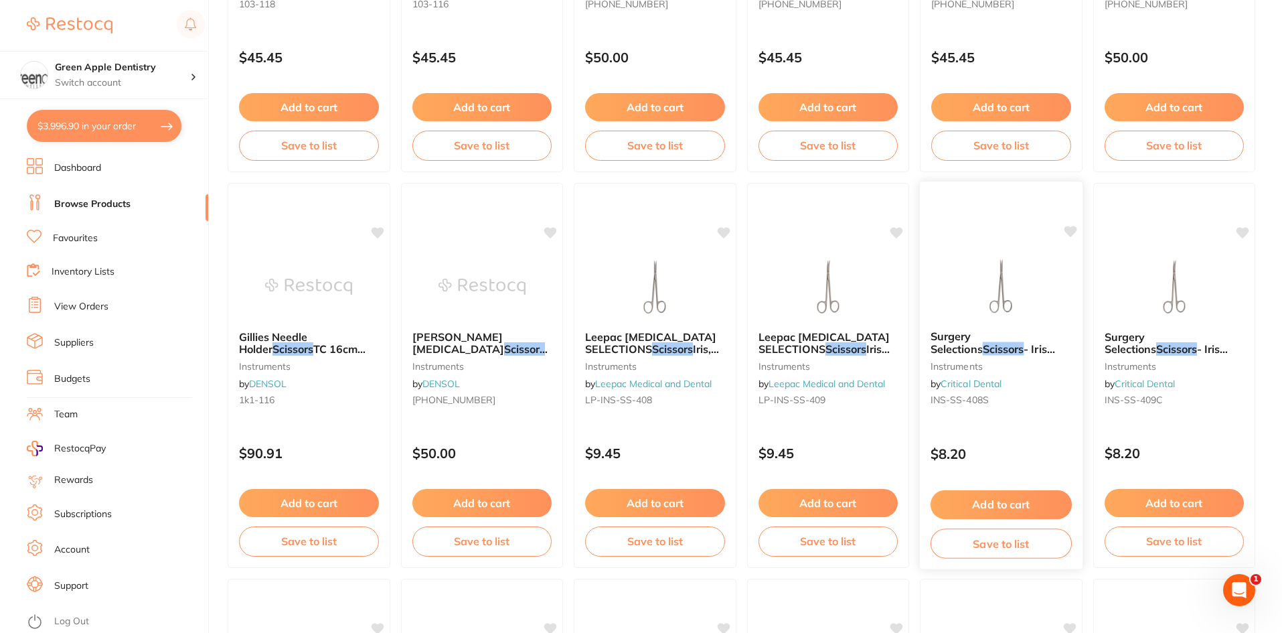
click at [945, 282] on div at bounding box center [1001, 286] width 163 height 68
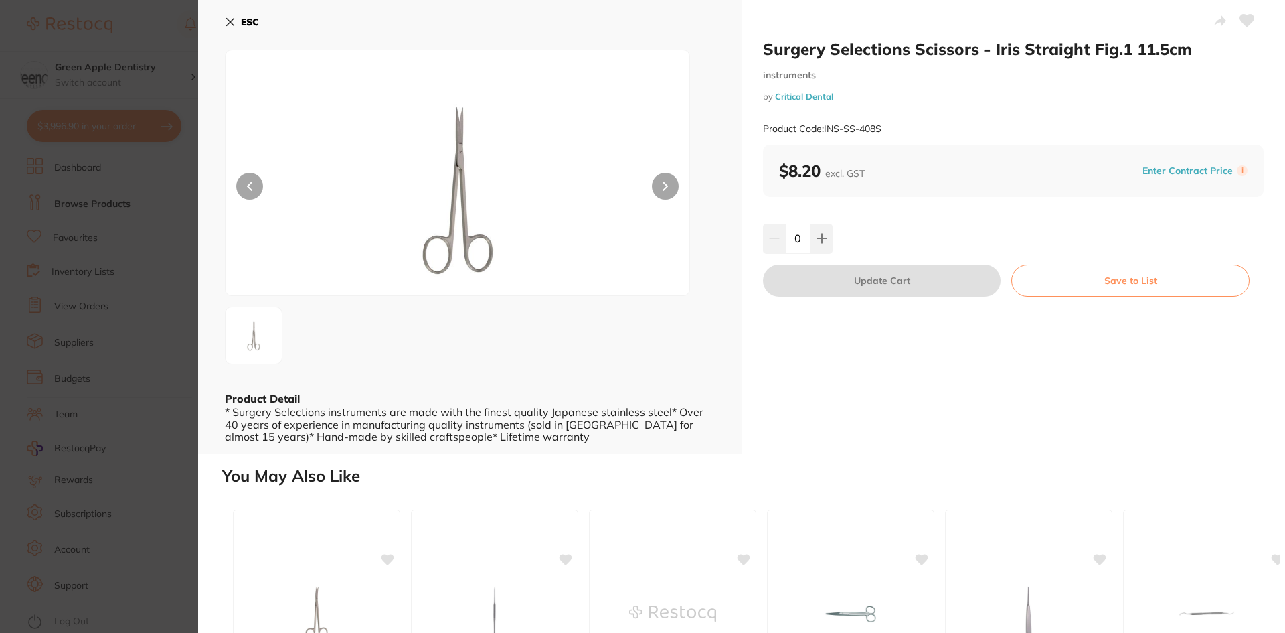
click at [224, 13] on div "ESC Product Detail * Surgery Selections instruments are made with the finest qu…" at bounding box center [470, 227] width 544 height 454
click at [240, 17] on button "ESC" at bounding box center [242, 22] width 34 height 23
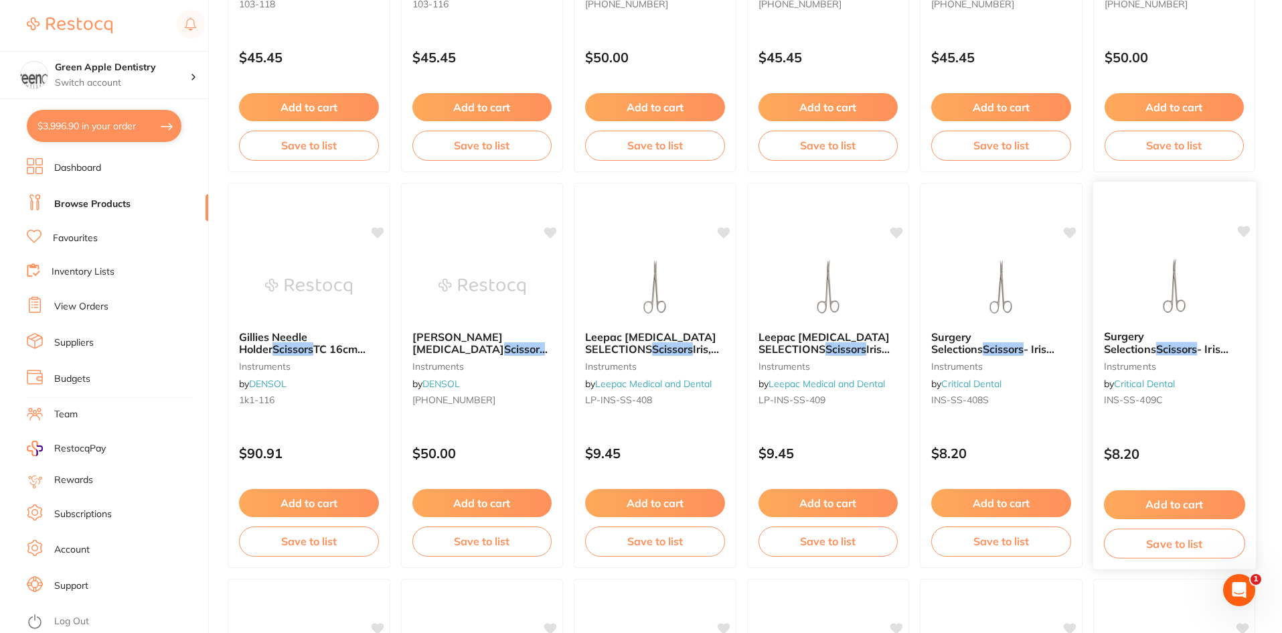
click at [1138, 253] on img at bounding box center [1174, 286] width 88 height 68
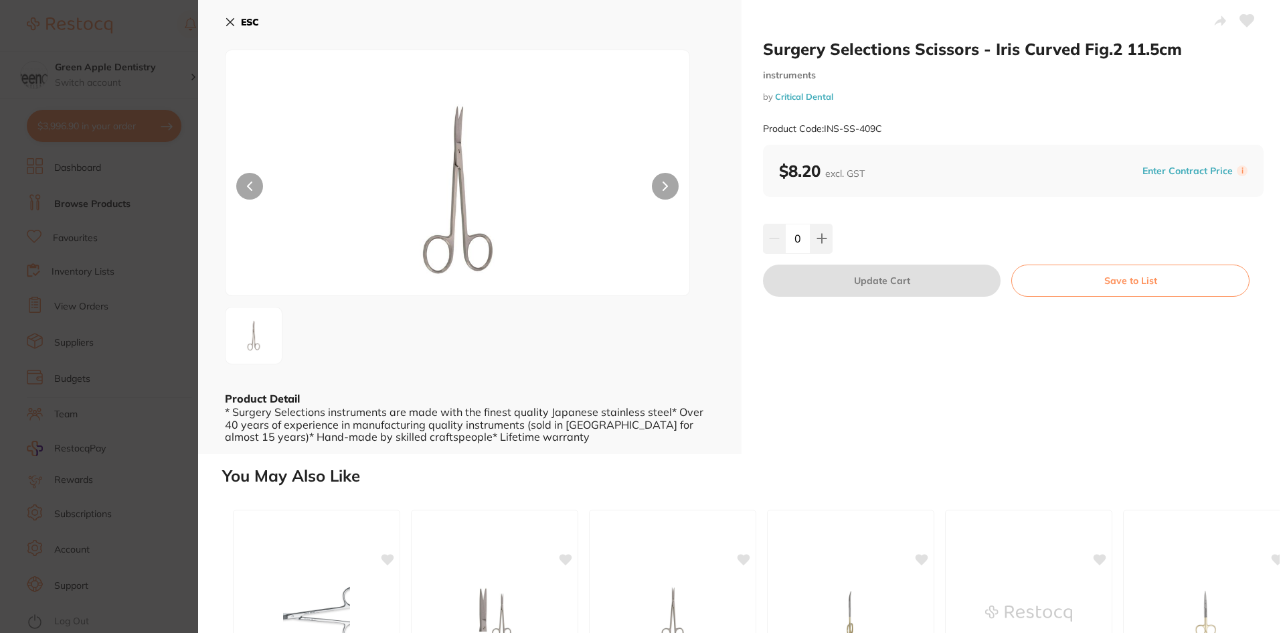
click at [245, 25] on b "ESC" at bounding box center [250, 22] width 18 height 12
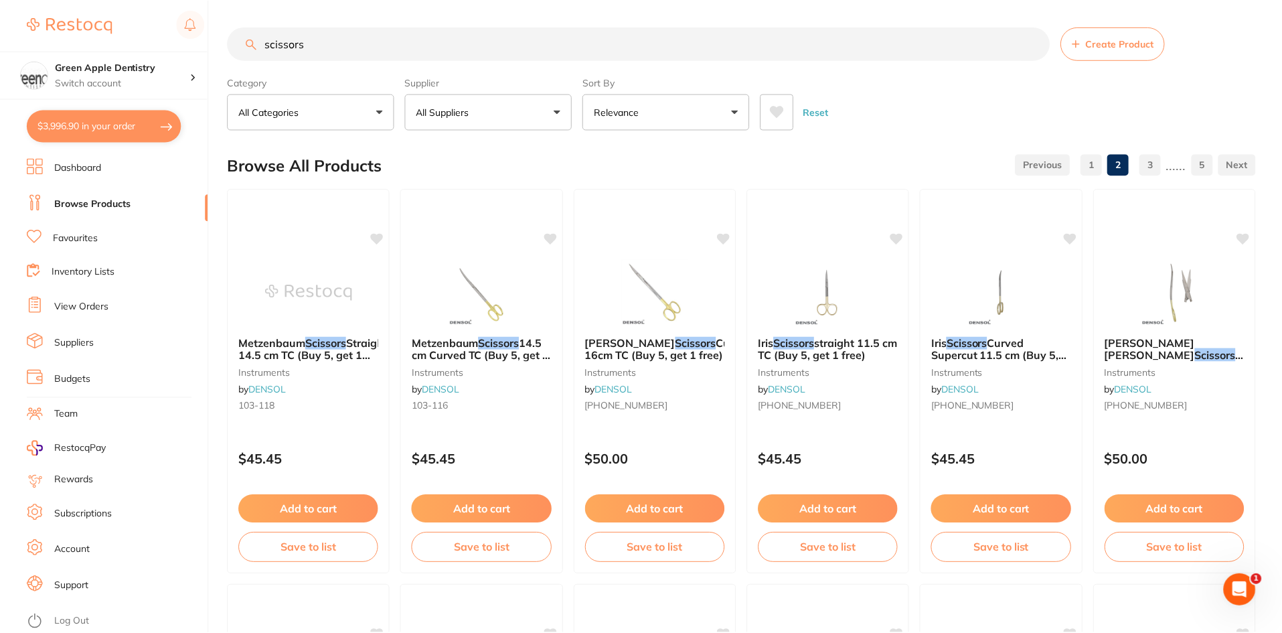
scroll to position [402, 0]
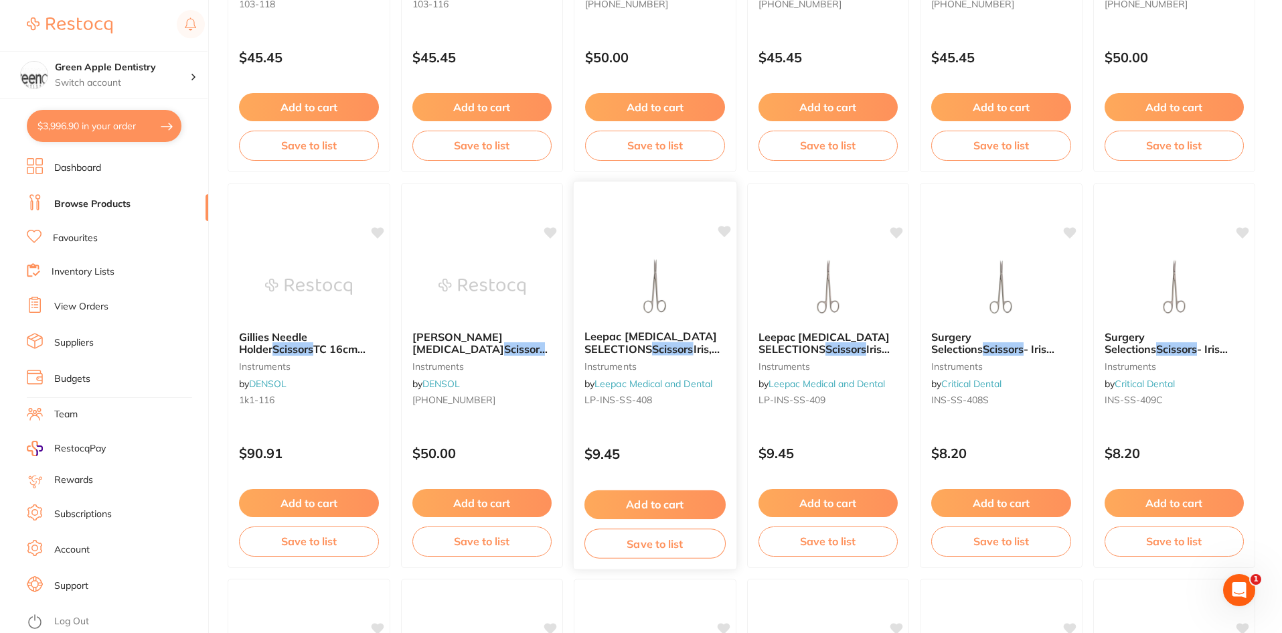
click at [681, 256] on img at bounding box center [655, 286] width 88 height 68
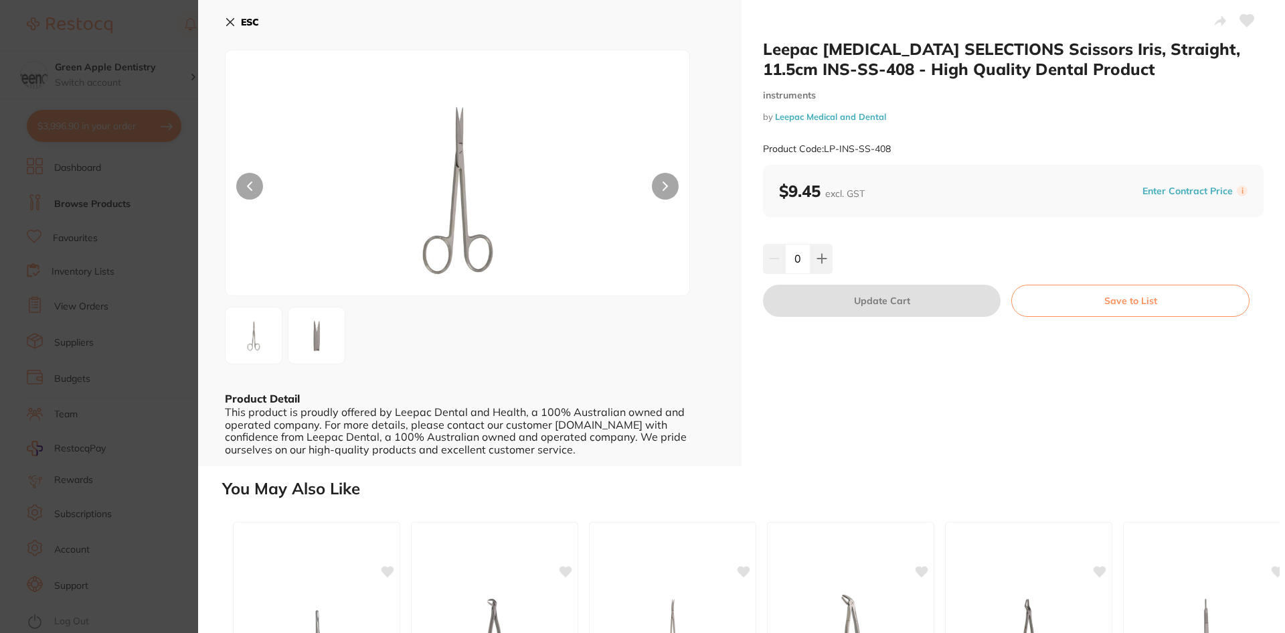
click at [256, 17] on b "ESC" at bounding box center [250, 22] width 18 height 12
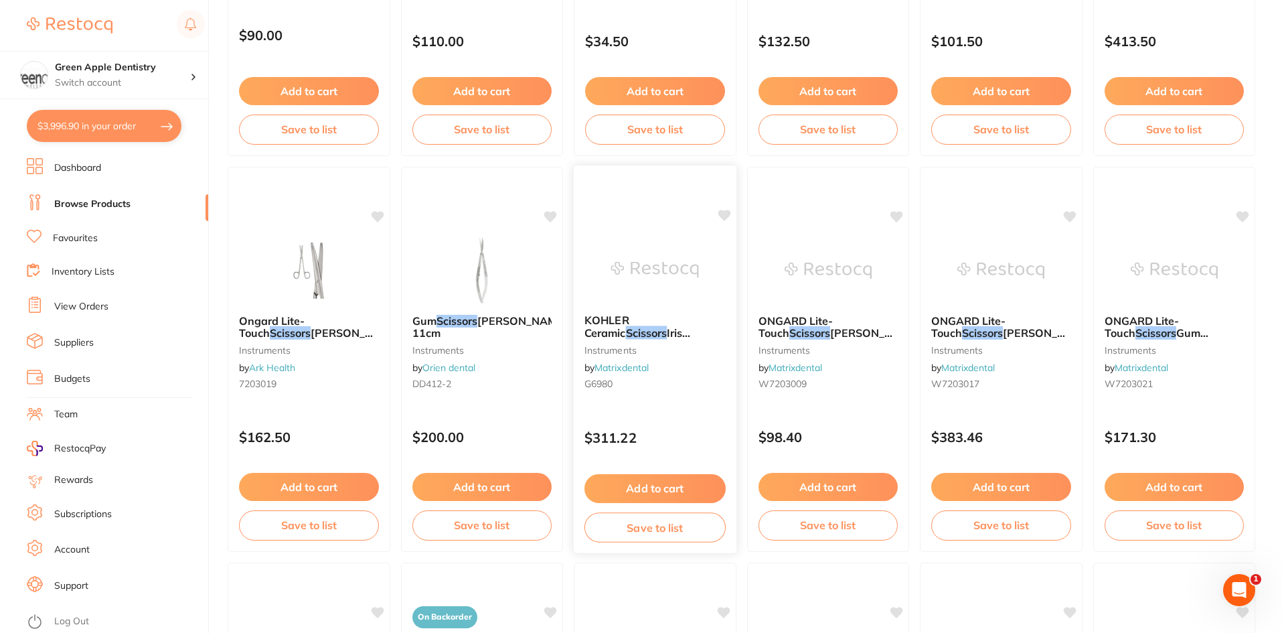
scroll to position [2075, 0]
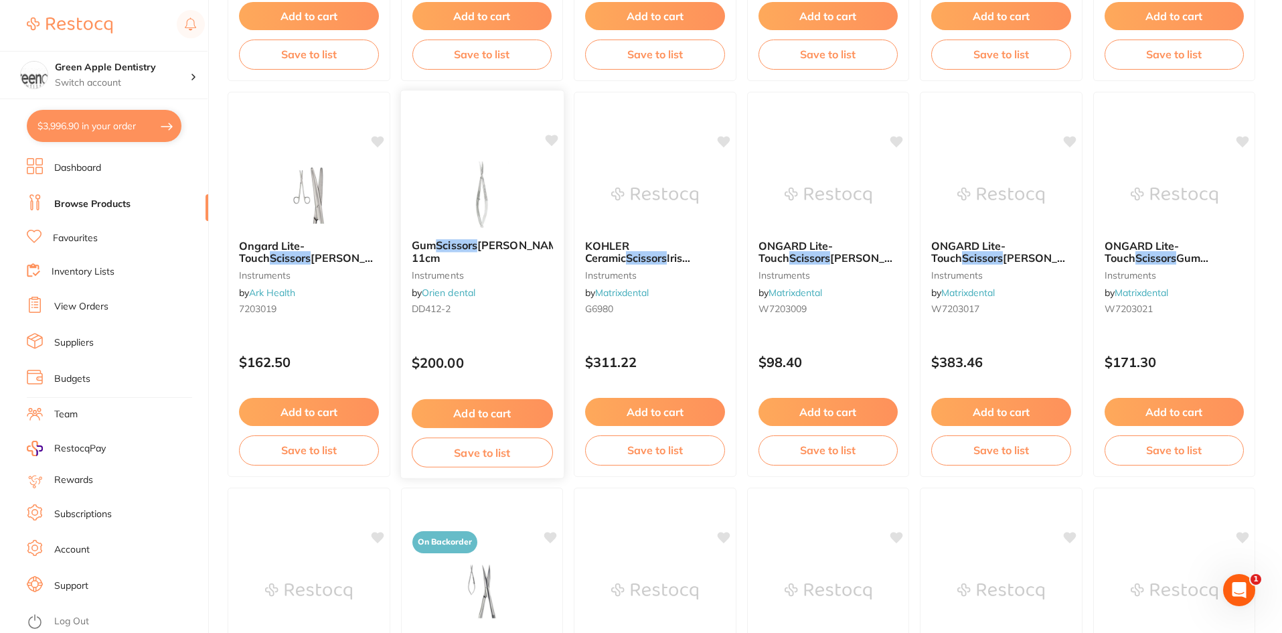
click at [507, 205] on img at bounding box center [482, 195] width 88 height 68
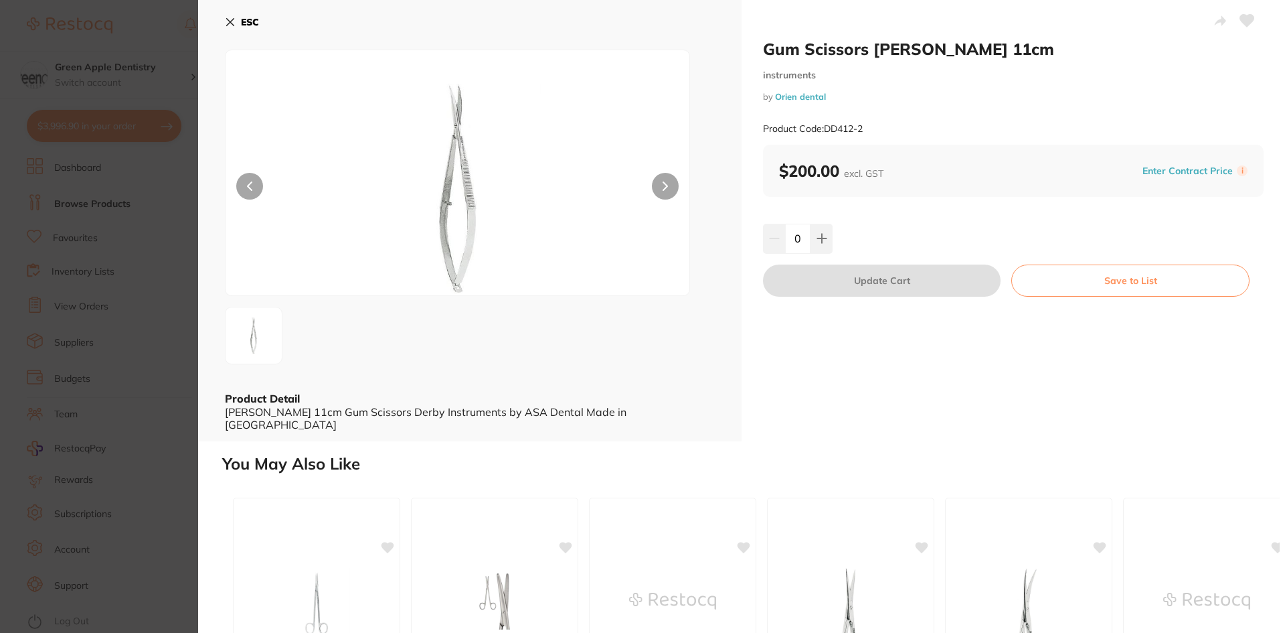
click at [242, 19] on b "ESC" at bounding box center [250, 22] width 18 height 12
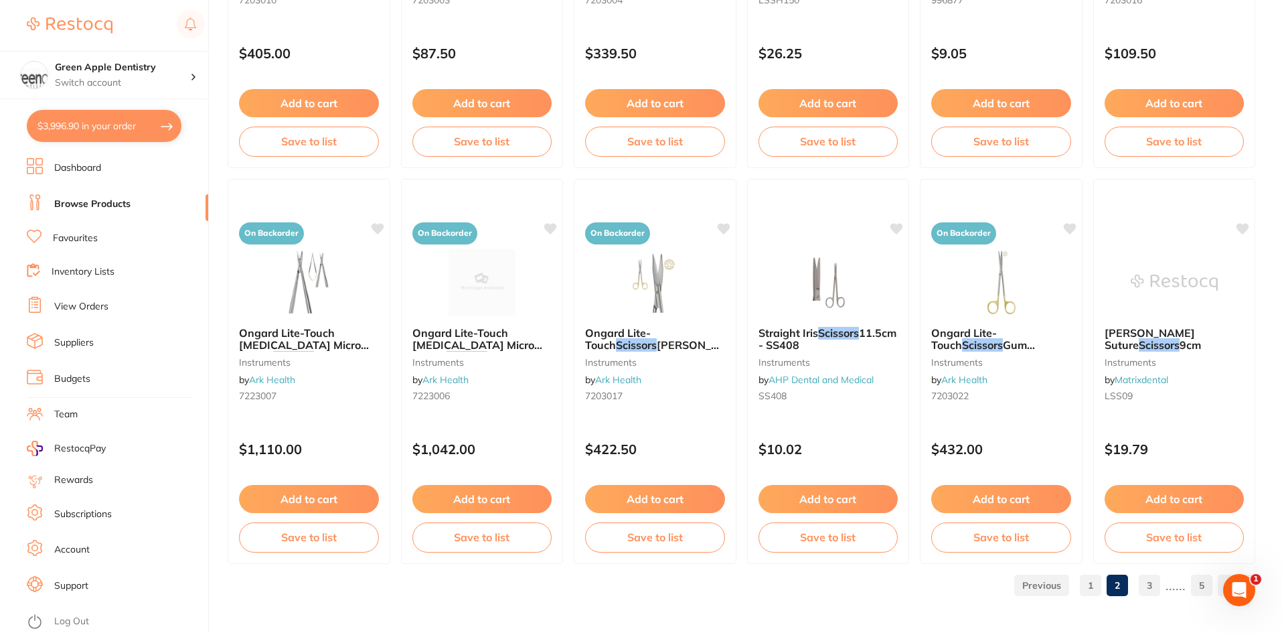
scroll to position [3175, 0]
click at [1151, 588] on link "3" at bounding box center [1149, 584] width 21 height 27
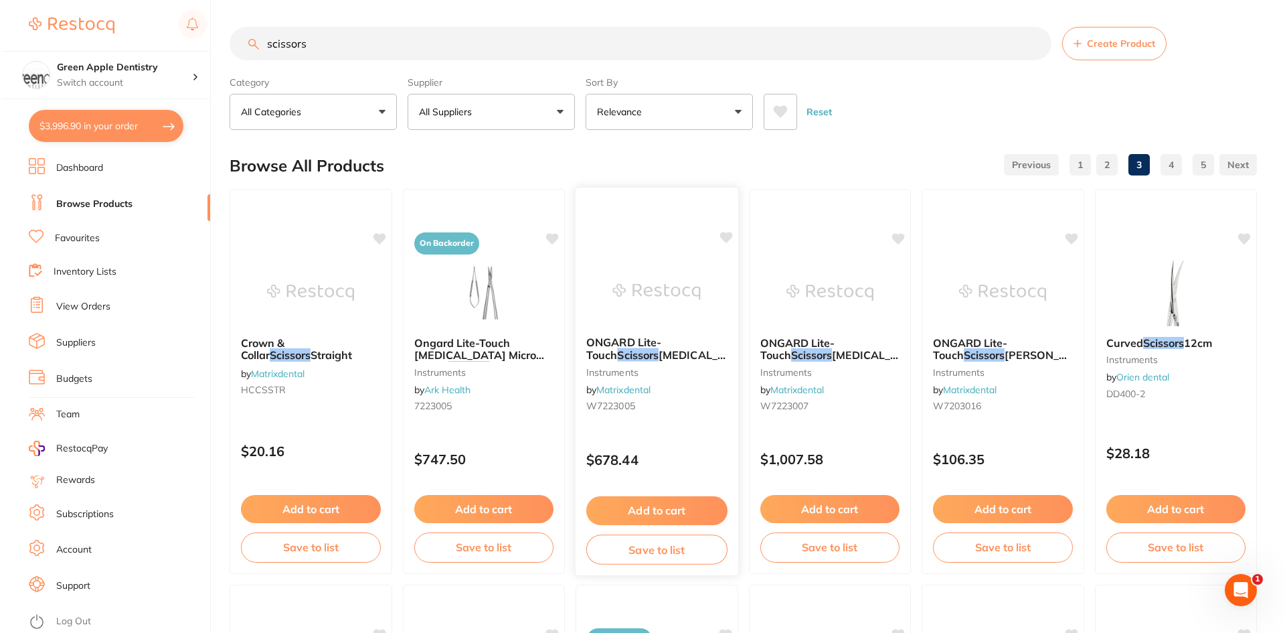
scroll to position [0, 0]
click at [1203, 333] on div "Curved Scissors 12cm instruments by Orien dental DD400-2" at bounding box center [1173, 370] width 163 height 90
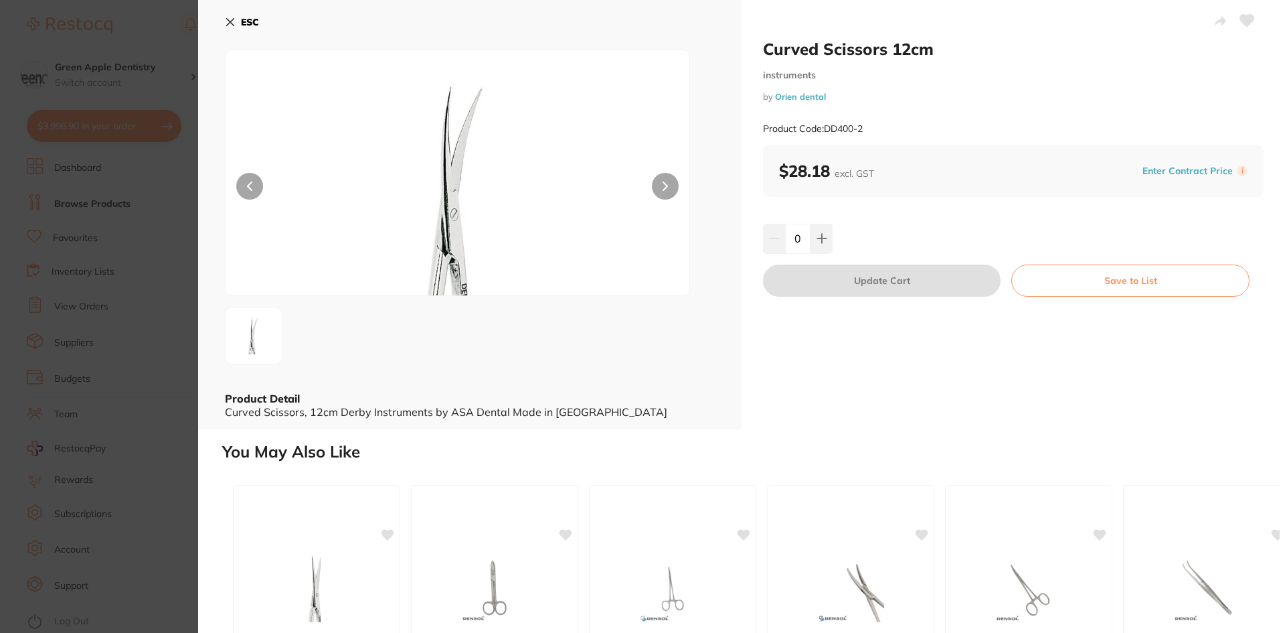
click at [235, 21] on icon at bounding box center [230, 22] width 11 height 11
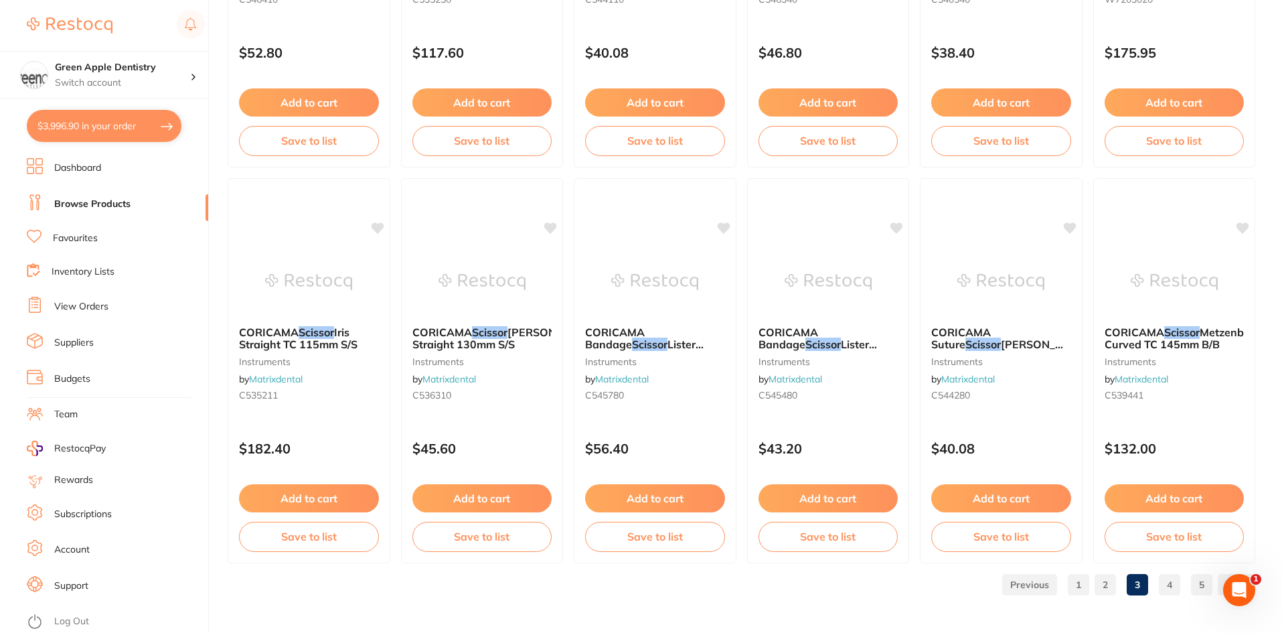
click at [1165, 581] on link "4" at bounding box center [1169, 584] width 21 height 27
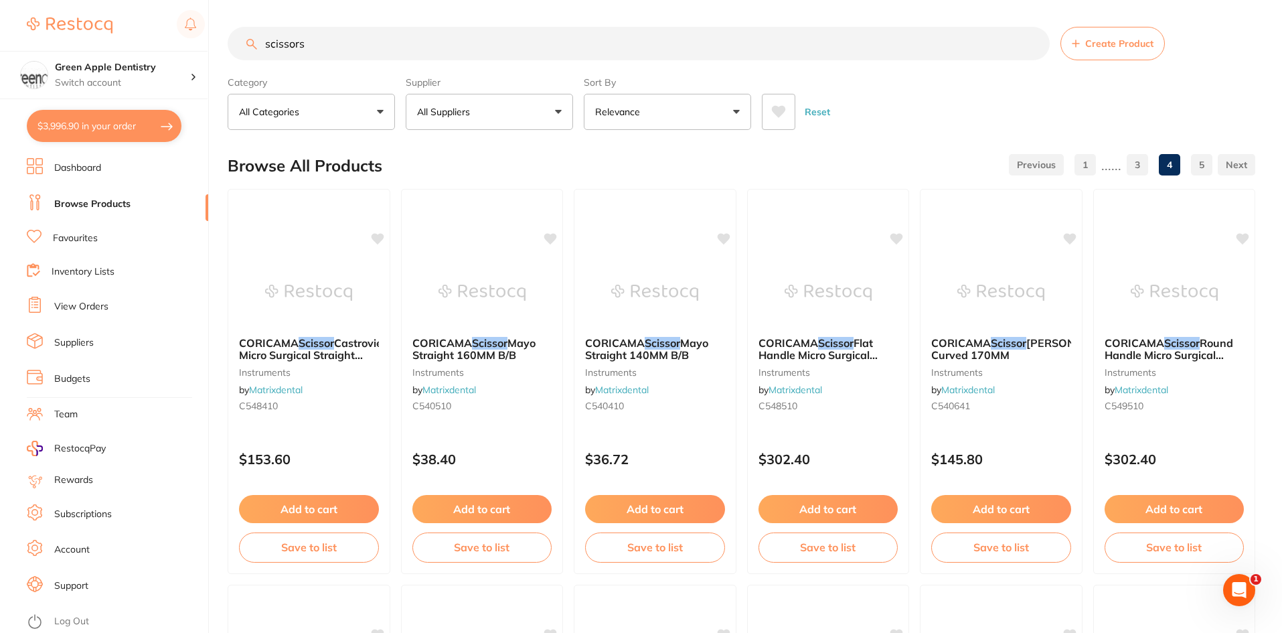
click at [86, 134] on button "$3,996.90 in your order" at bounding box center [104, 126] width 155 height 32
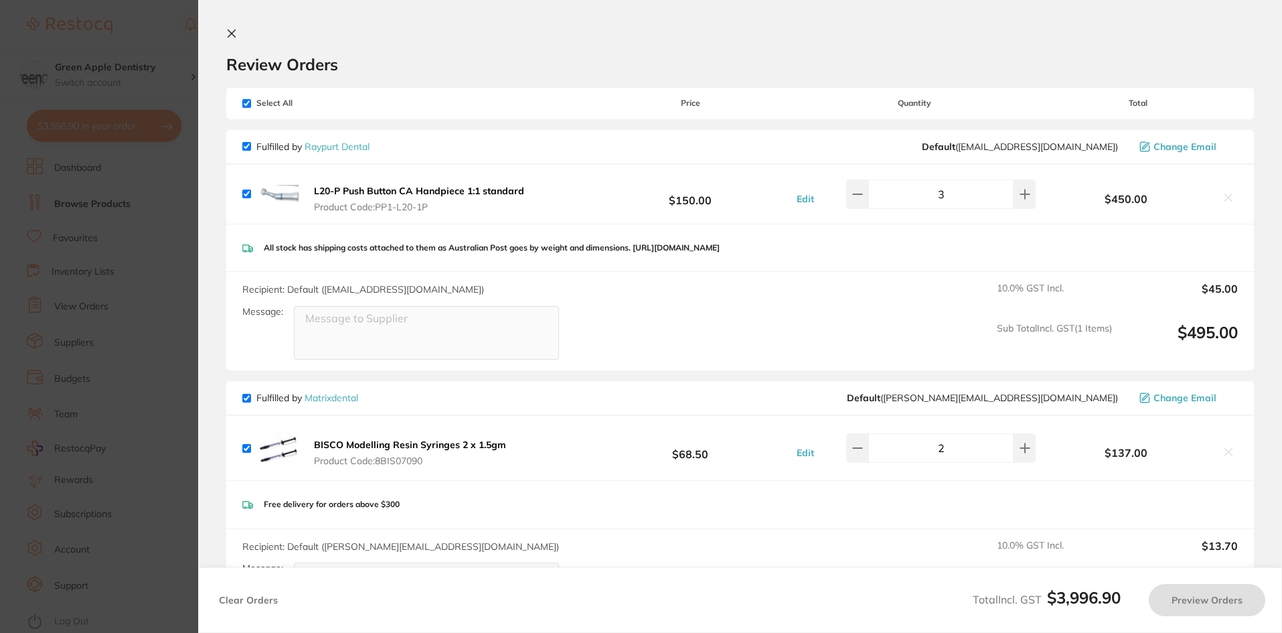
checkbox input "true"
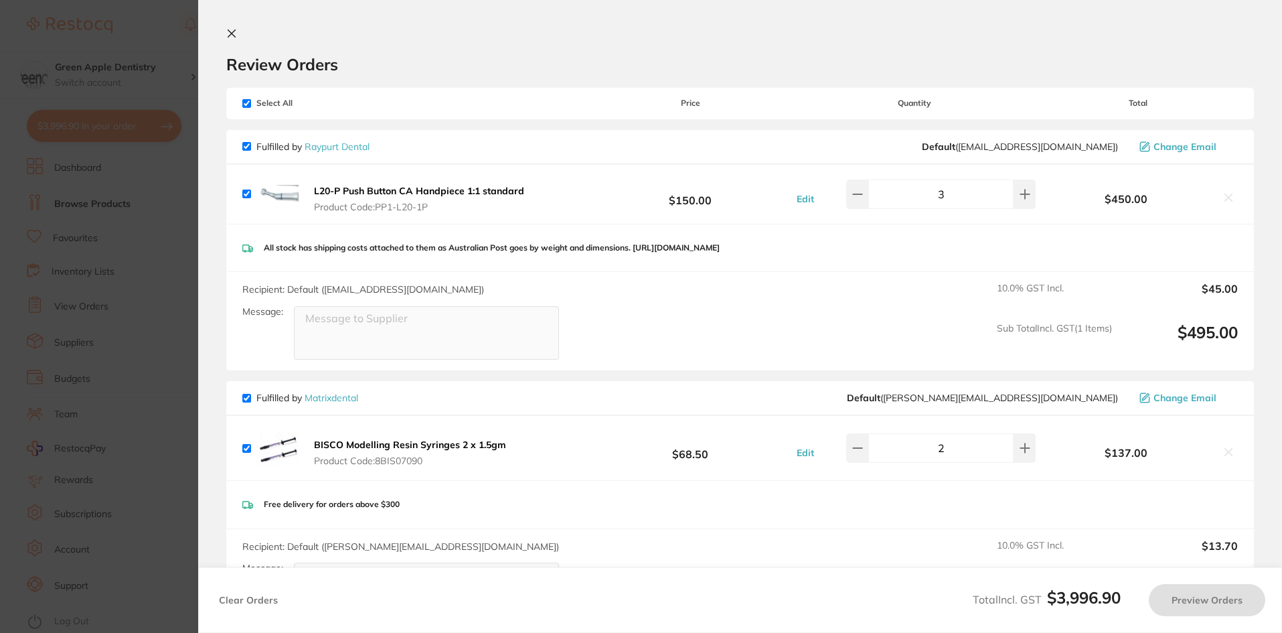
checkbox input "true"
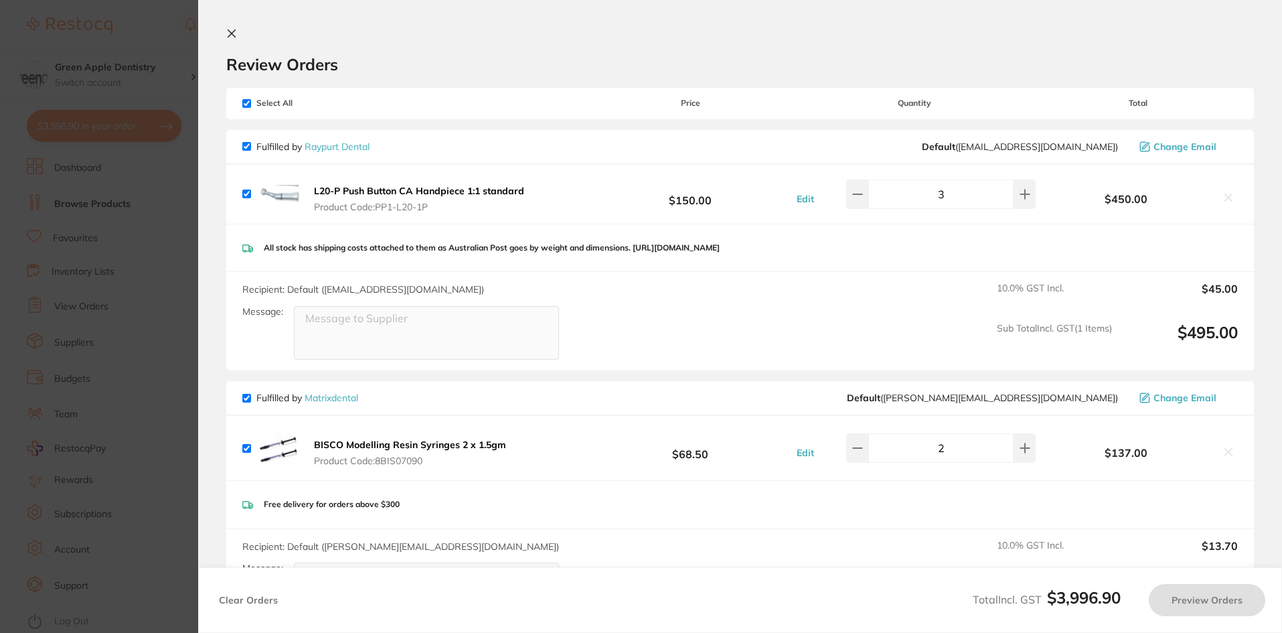
checkbox input "true"
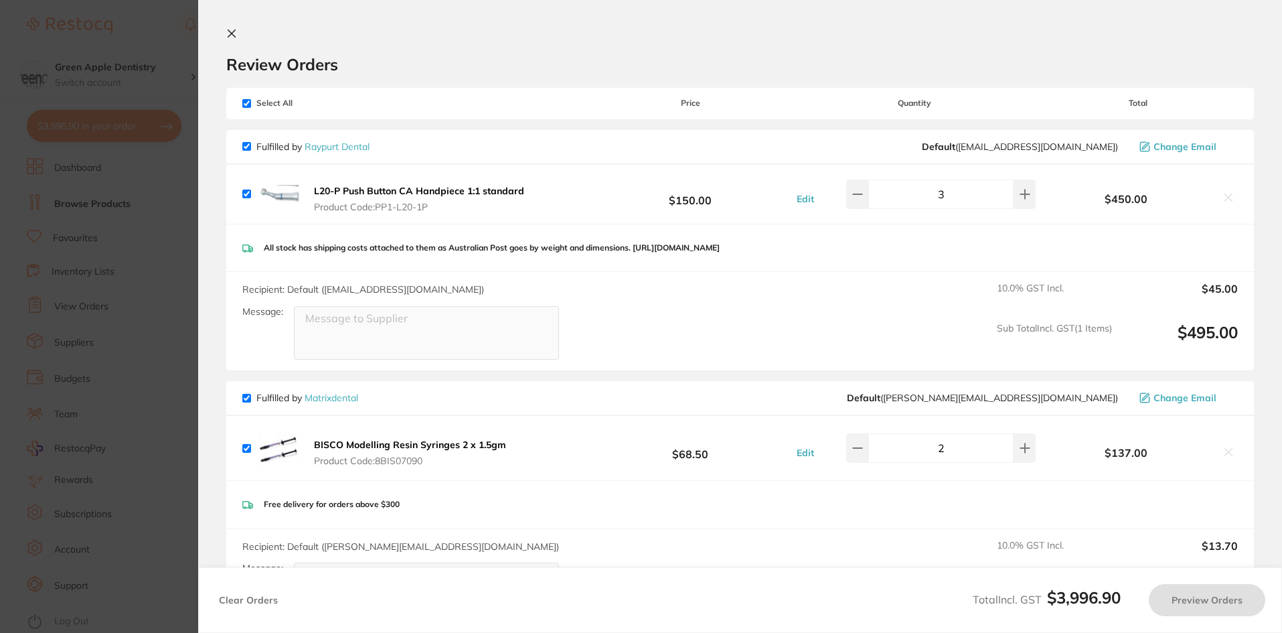
checkbox input "true"
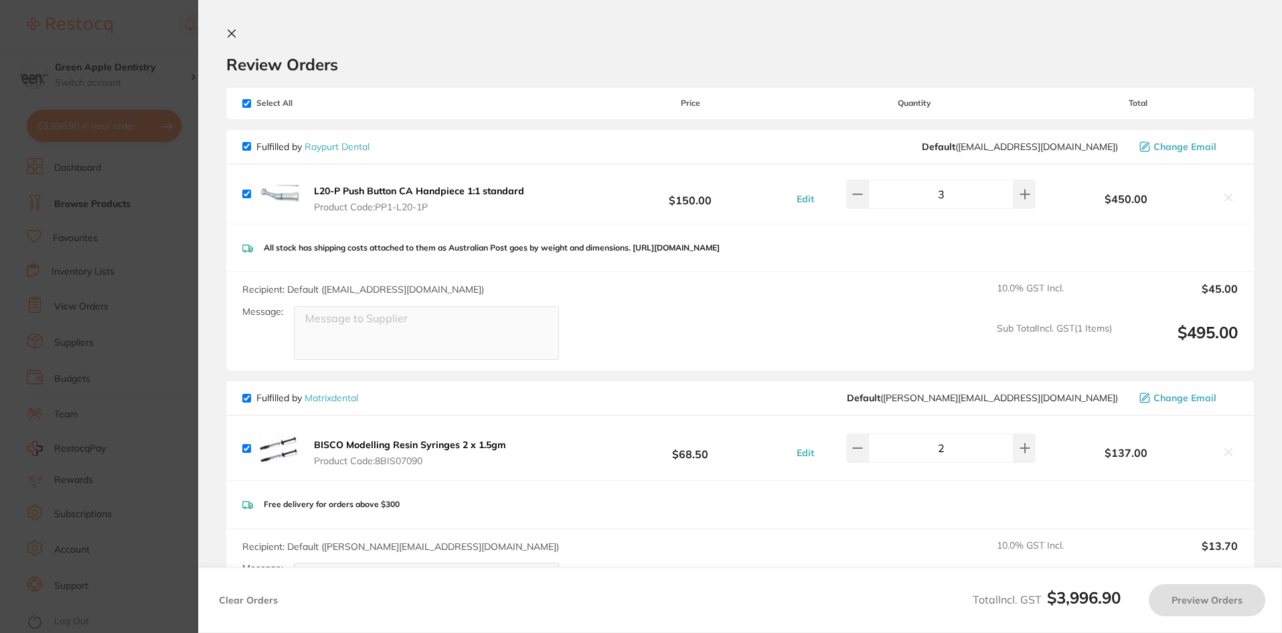
checkbox input "true"
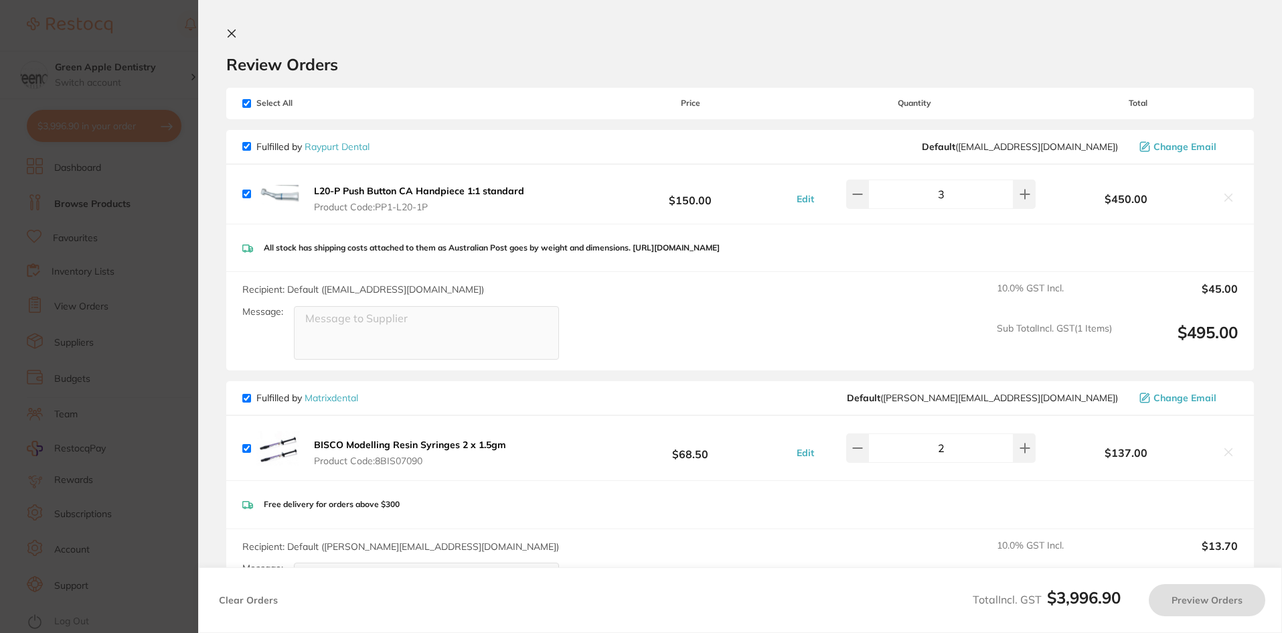
checkbox input "true"
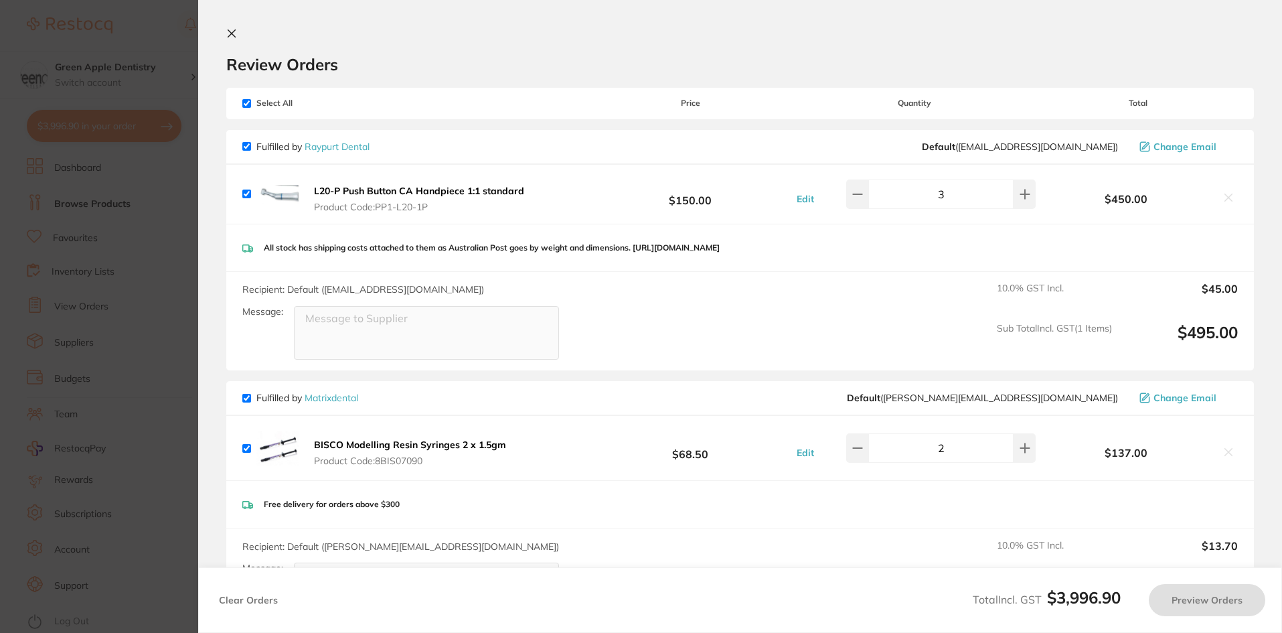
checkbox input "true"
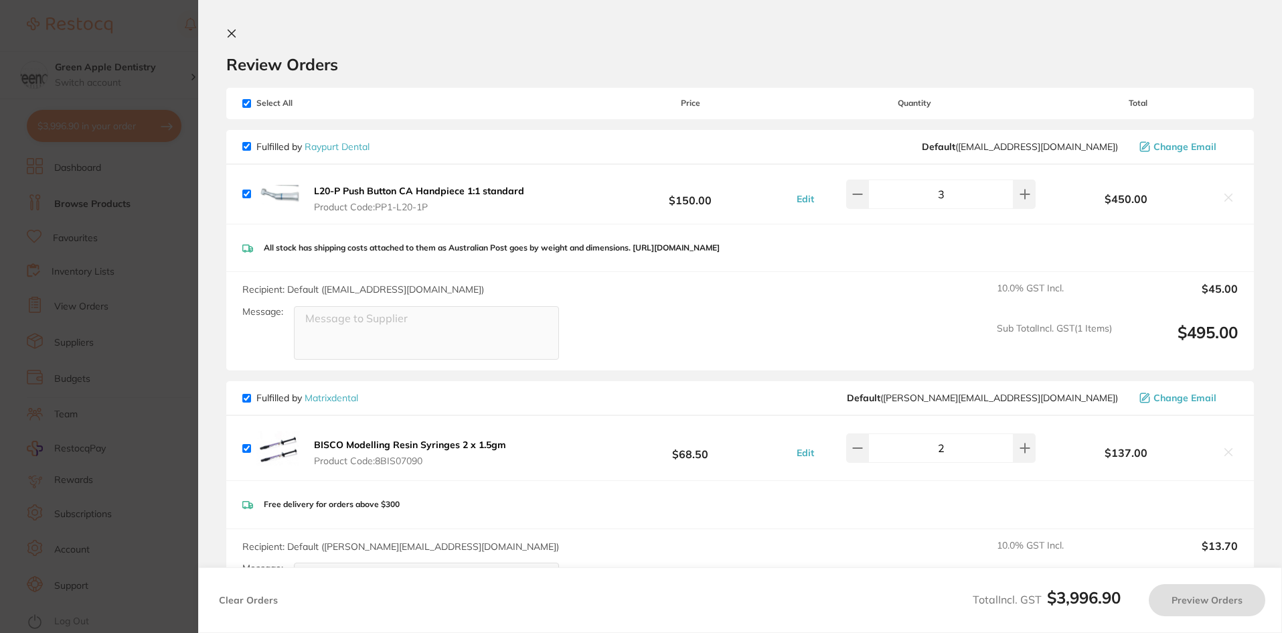
checkbox input "true"
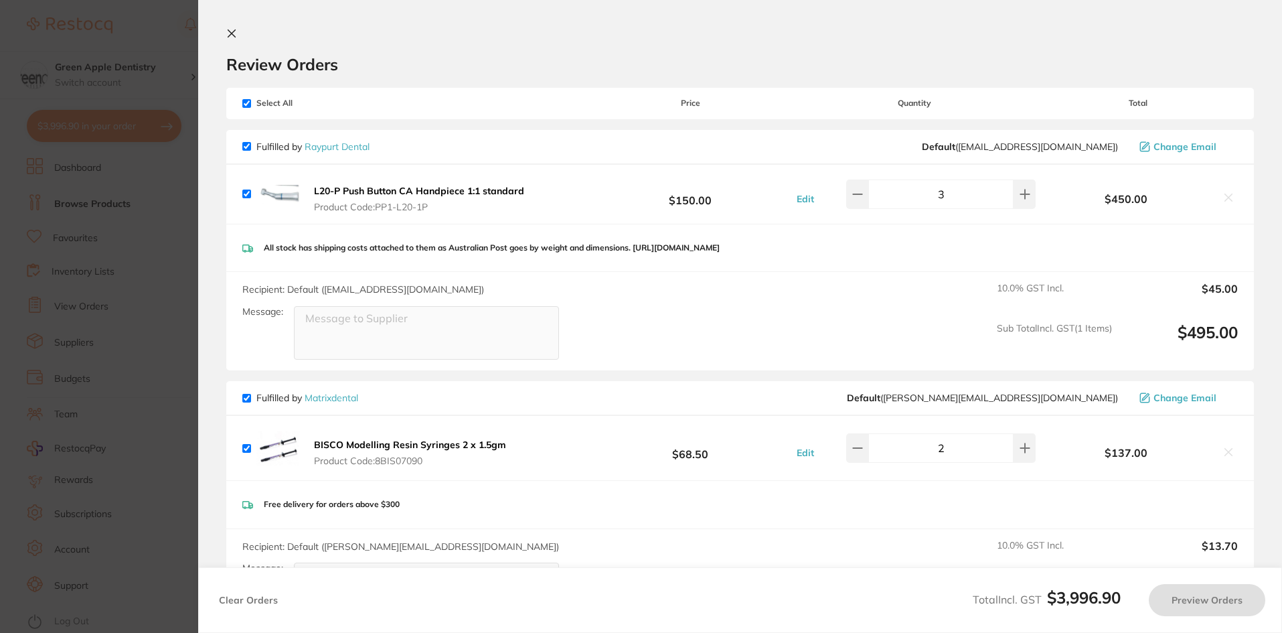
checkbox input "true"
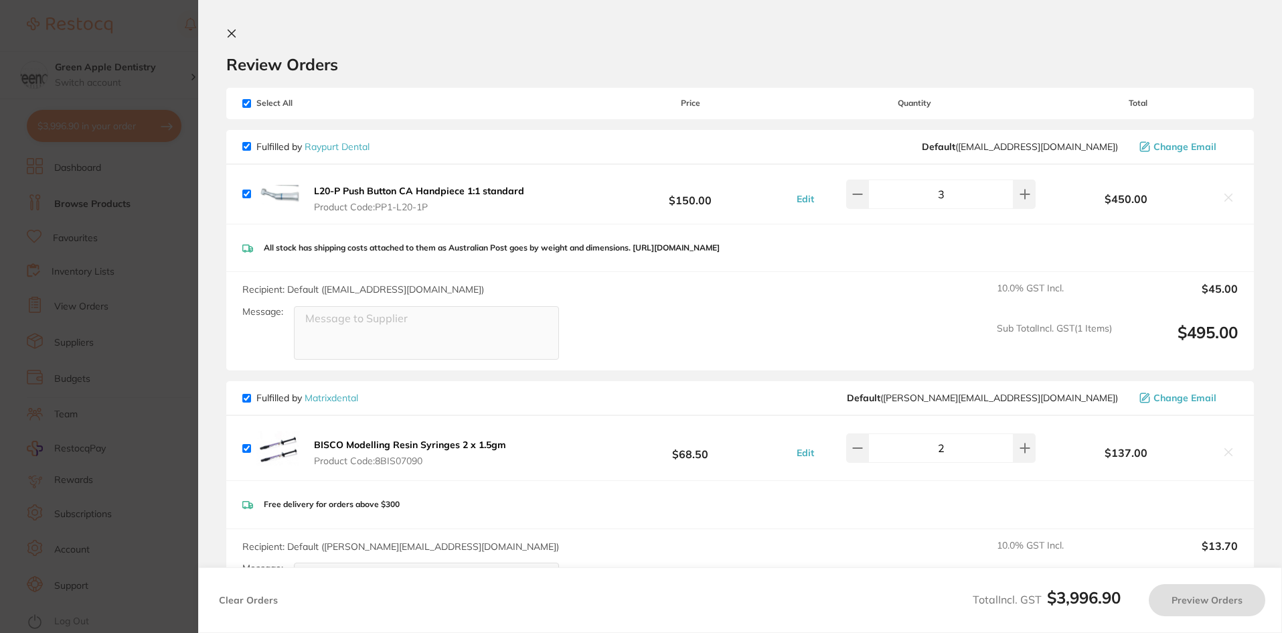
checkbox input "true"
type input "4"
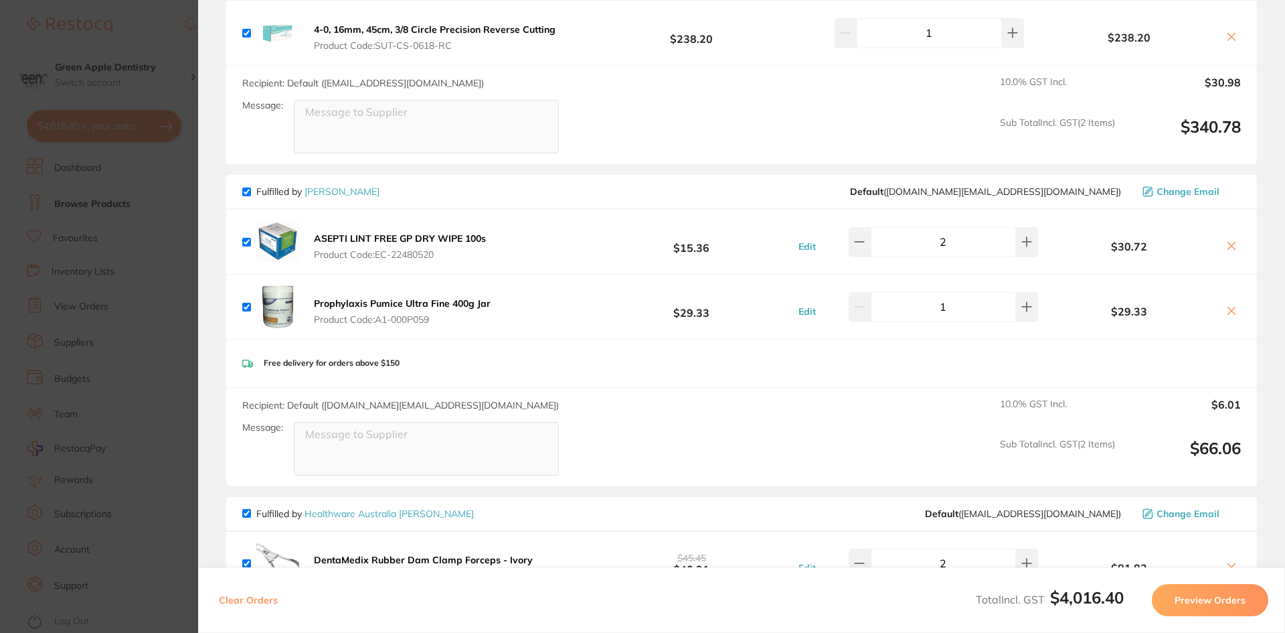
click at [1233, 314] on icon at bounding box center [1231, 310] width 11 height 11
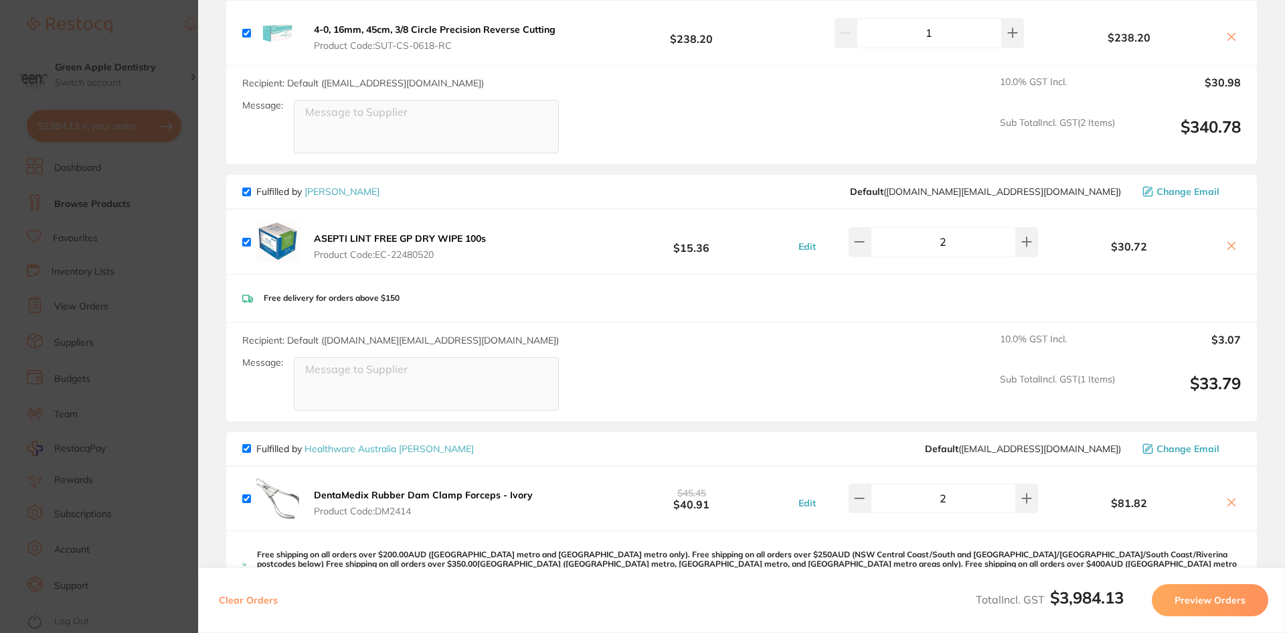
click at [1226, 244] on icon at bounding box center [1231, 245] width 11 height 11
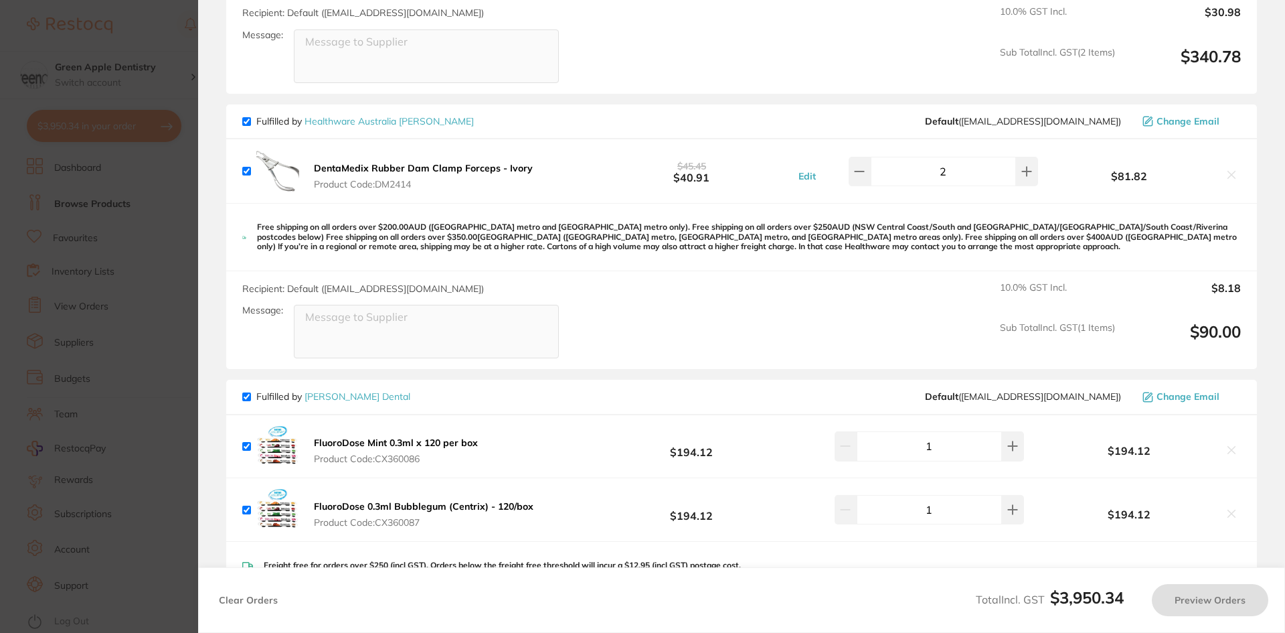
scroll to position [870, 0]
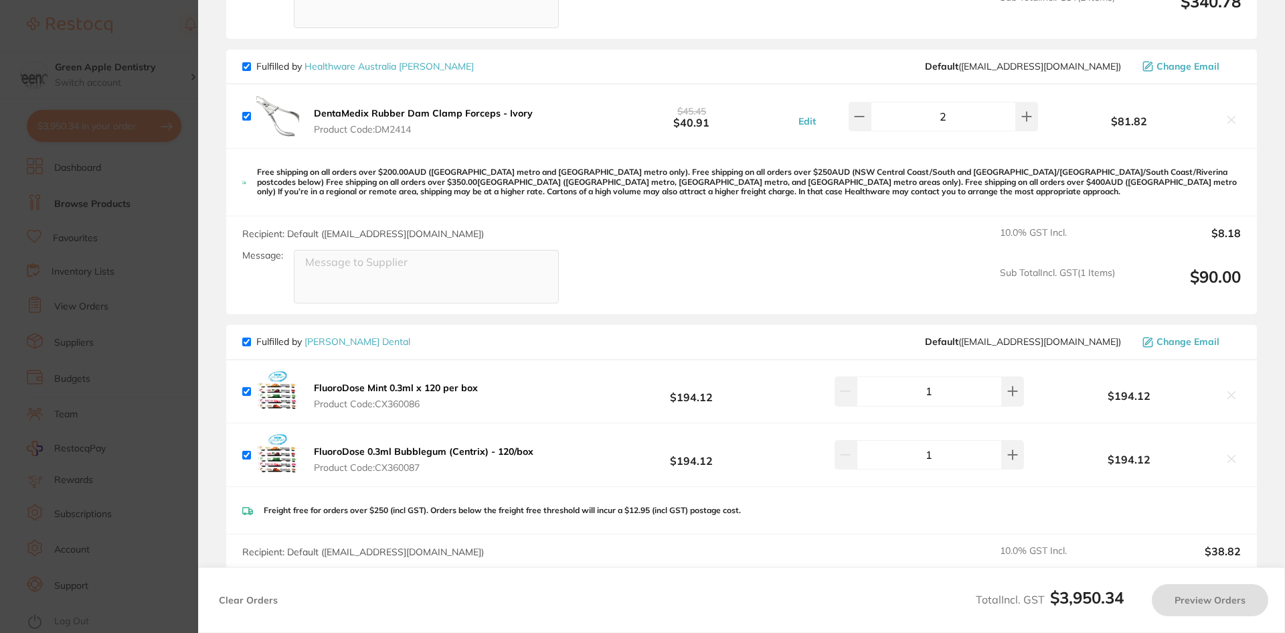
checkbox input "true"
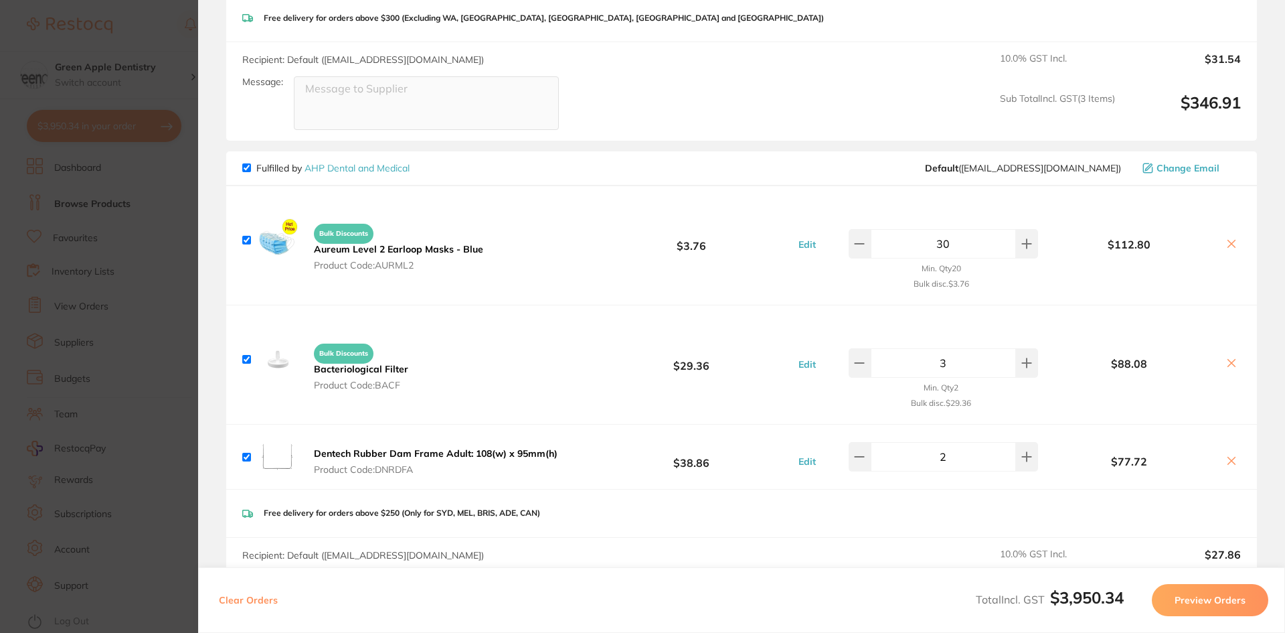
scroll to position [3146, 0]
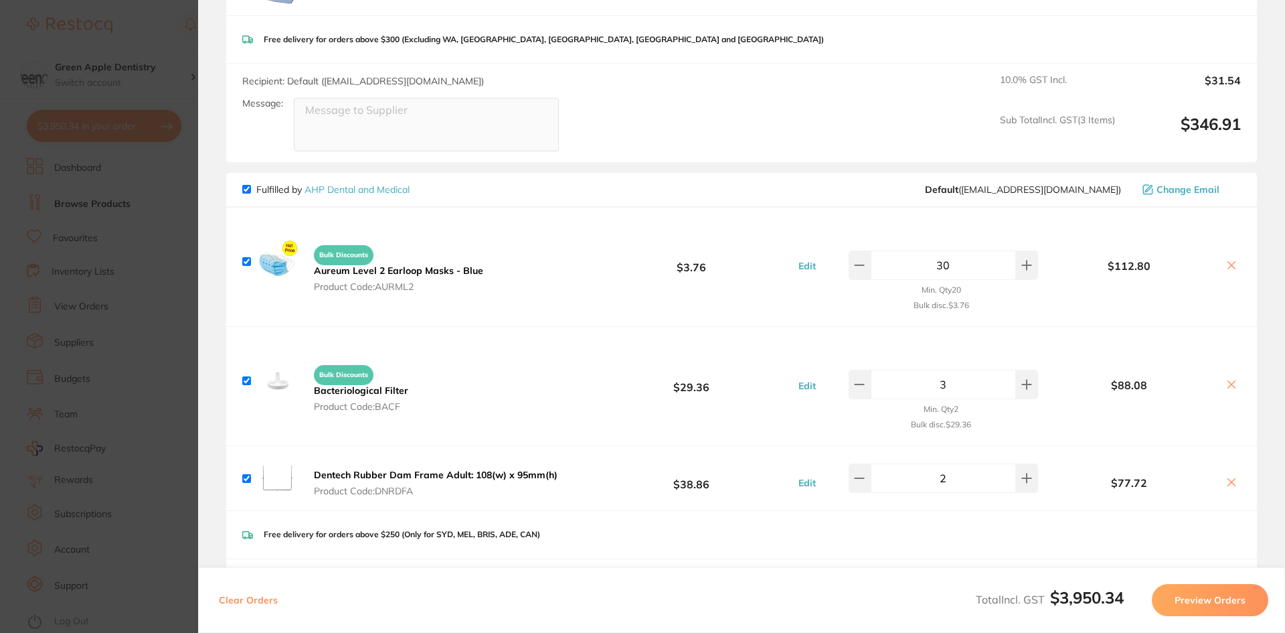
click at [176, 161] on section "Update RRP Set your pre negotiated price for this item. Item Agreed RRP (excl. …" at bounding box center [642, 316] width 1285 height 633
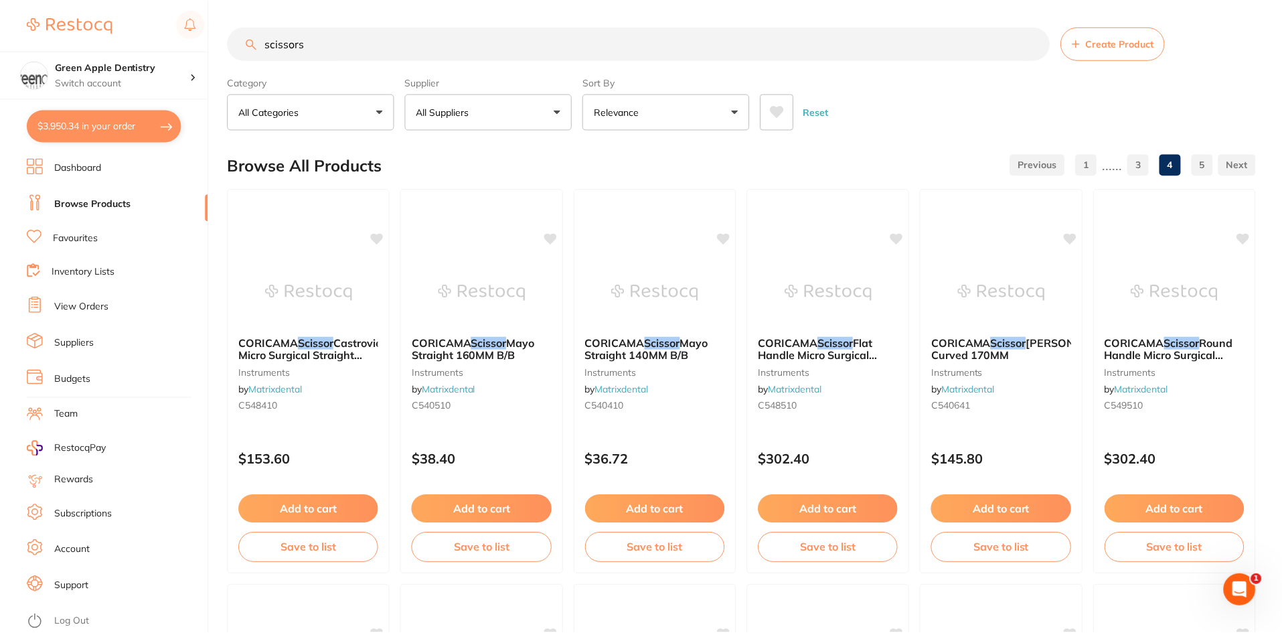
scroll to position [10, 0]
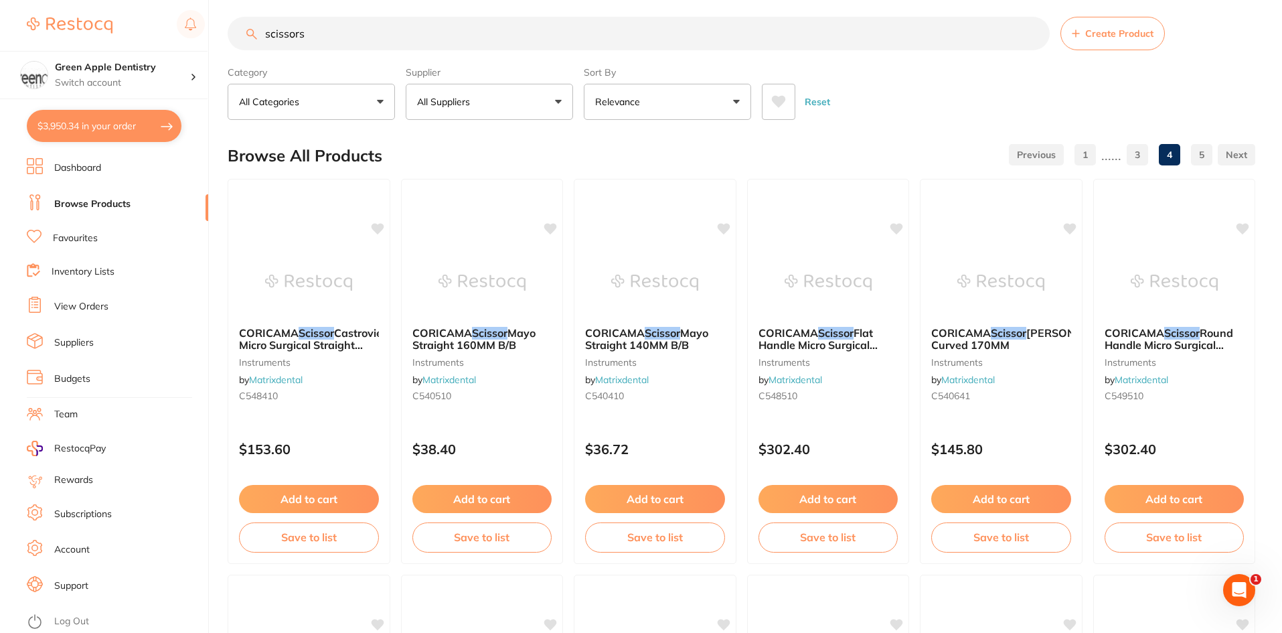
click at [373, 36] on input "scissors" at bounding box center [639, 33] width 822 height 33
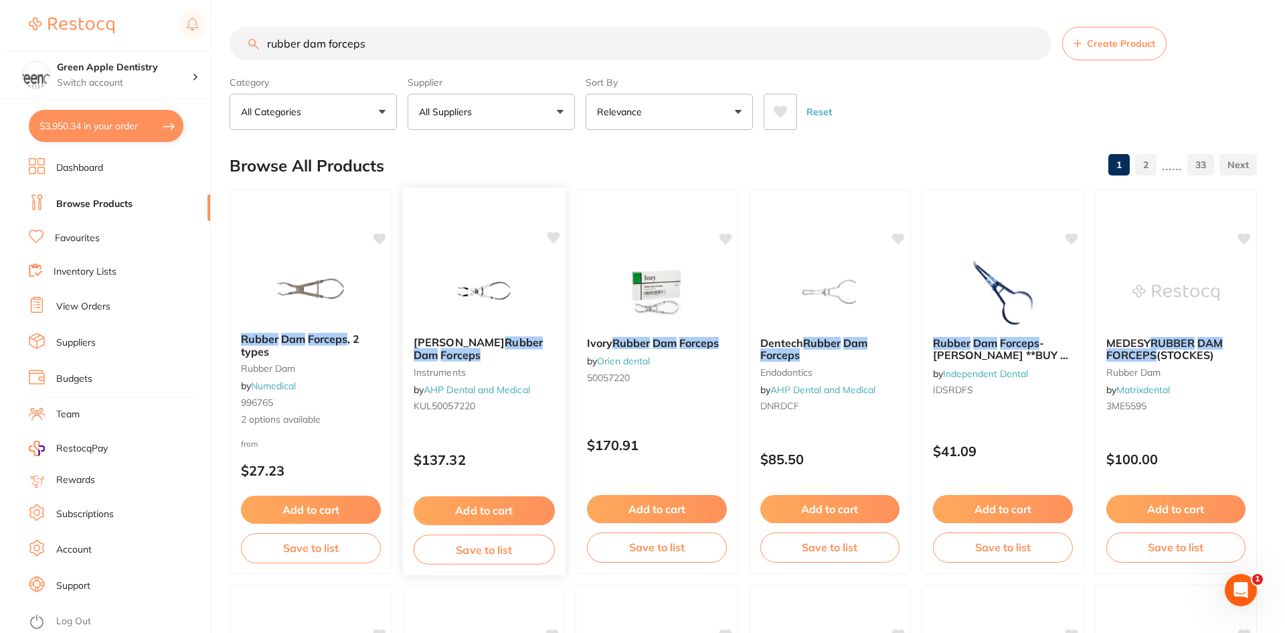
scroll to position [0, 0]
type input "rubber dam forceps"
click at [506, 276] on img at bounding box center [482, 292] width 88 height 68
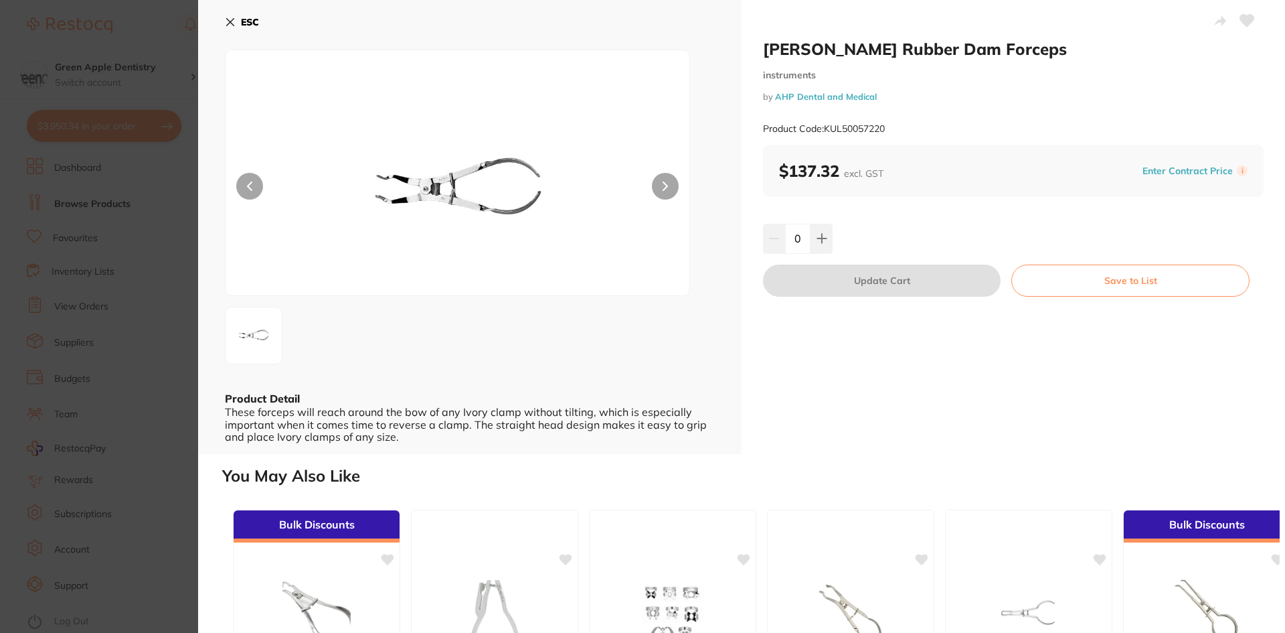
click at [222, 25] on div "ESC Product Detail These forceps will reach around the bow of any Ivory clamp w…" at bounding box center [470, 227] width 544 height 454
click at [242, 27] on b "ESC" at bounding box center [250, 22] width 18 height 12
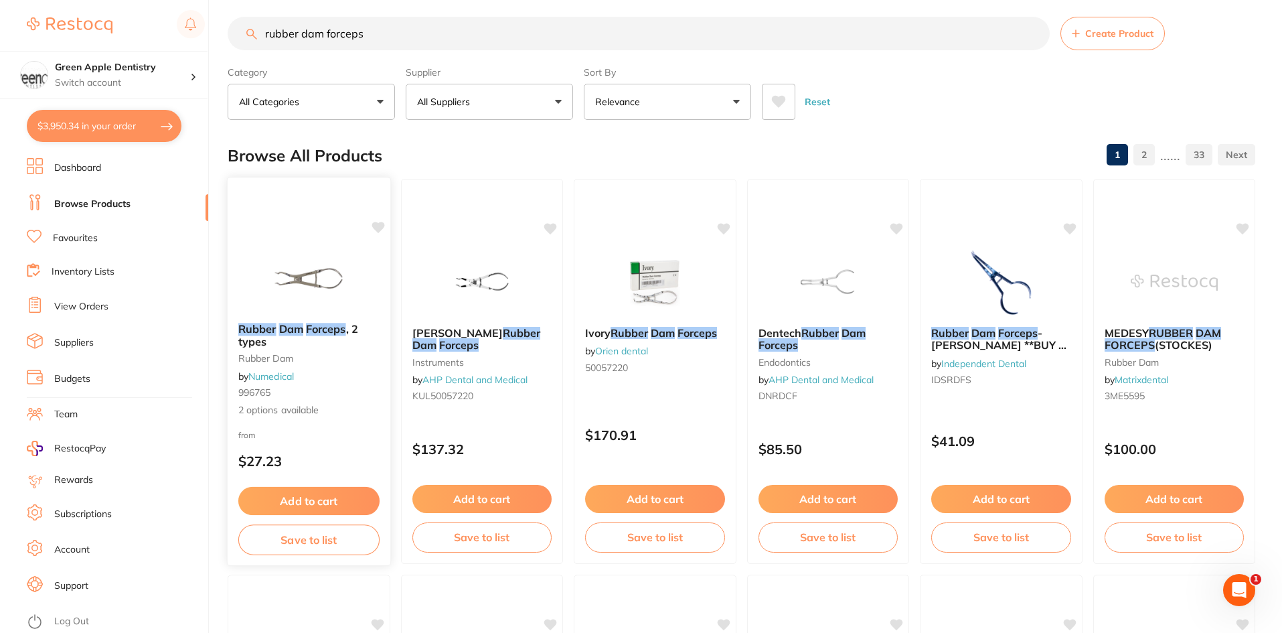
click at [339, 274] on img at bounding box center [309, 278] width 88 height 68
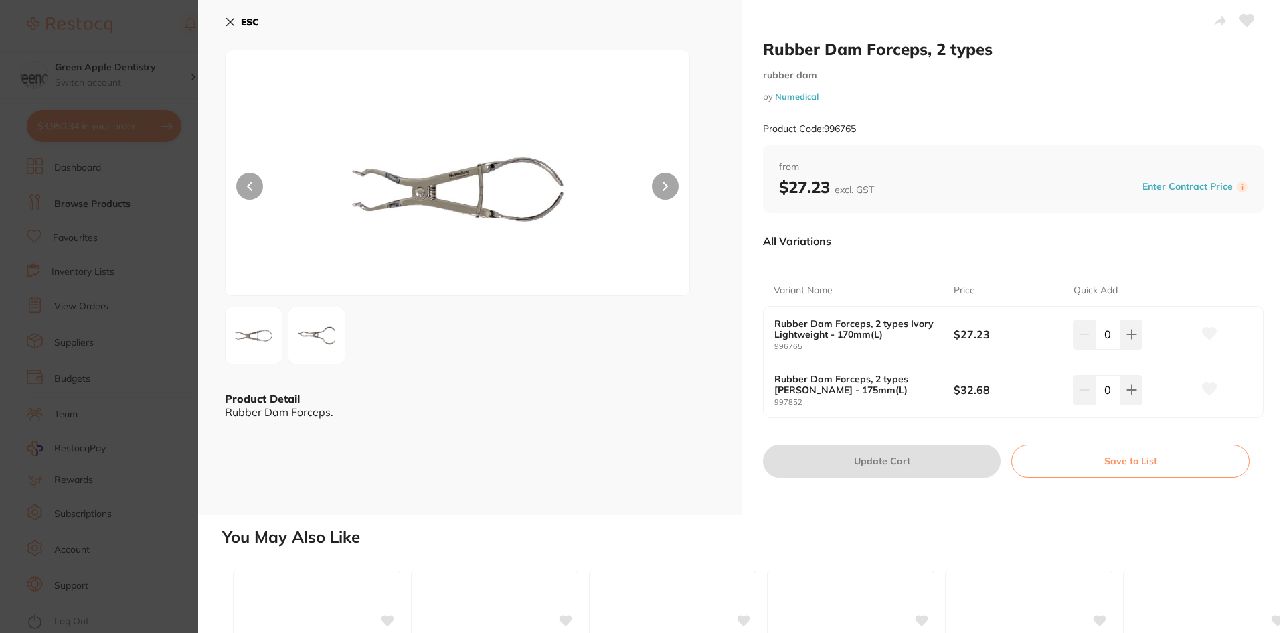
click at [371, 192] on img at bounding box center [458, 190] width 278 height 212
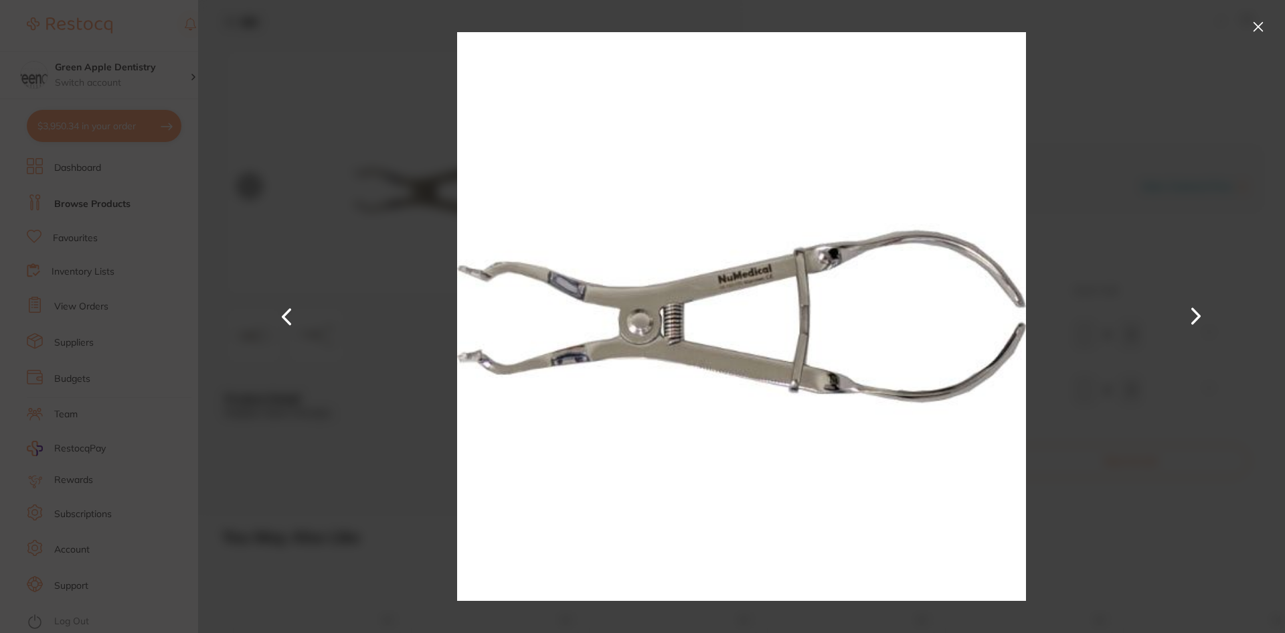
click at [1255, 25] on button at bounding box center [1258, 26] width 21 height 21
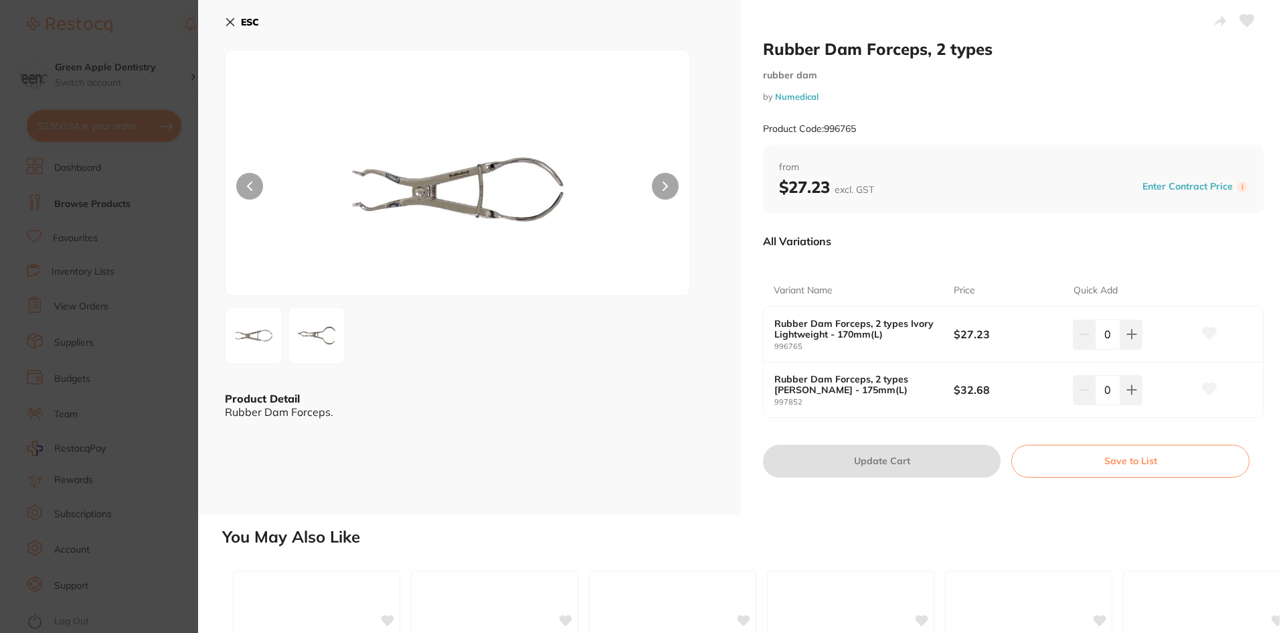
click at [250, 21] on b "ESC" at bounding box center [250, 22] width 18 height 12
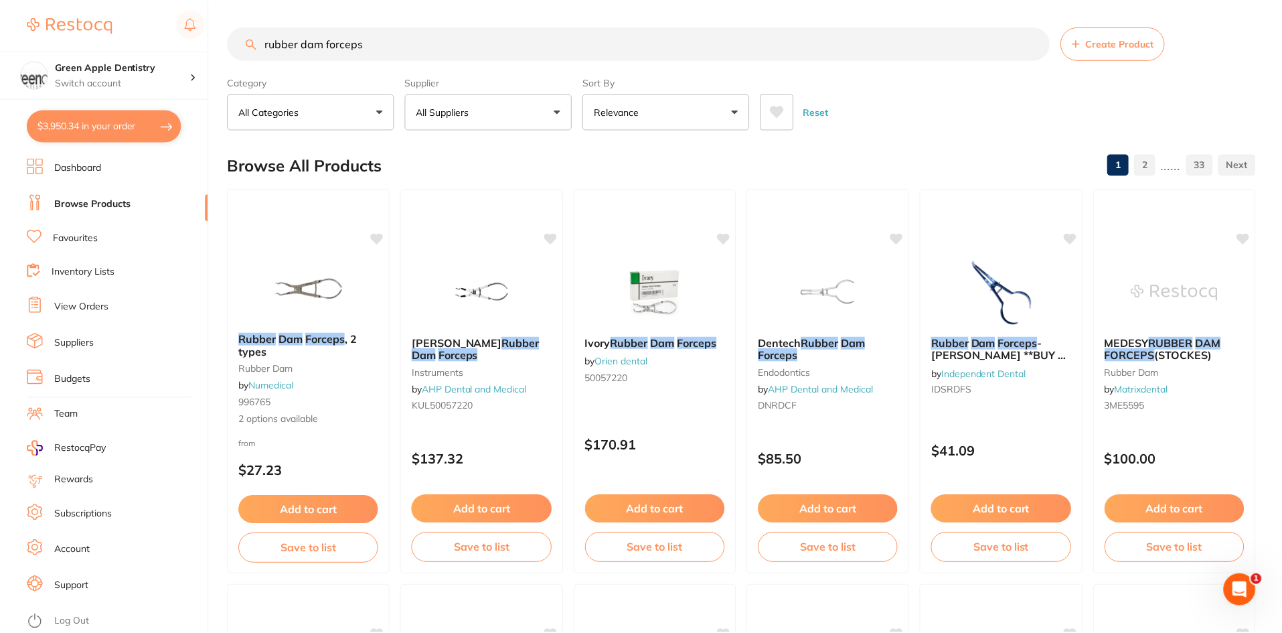
scroll to position [10, 0]
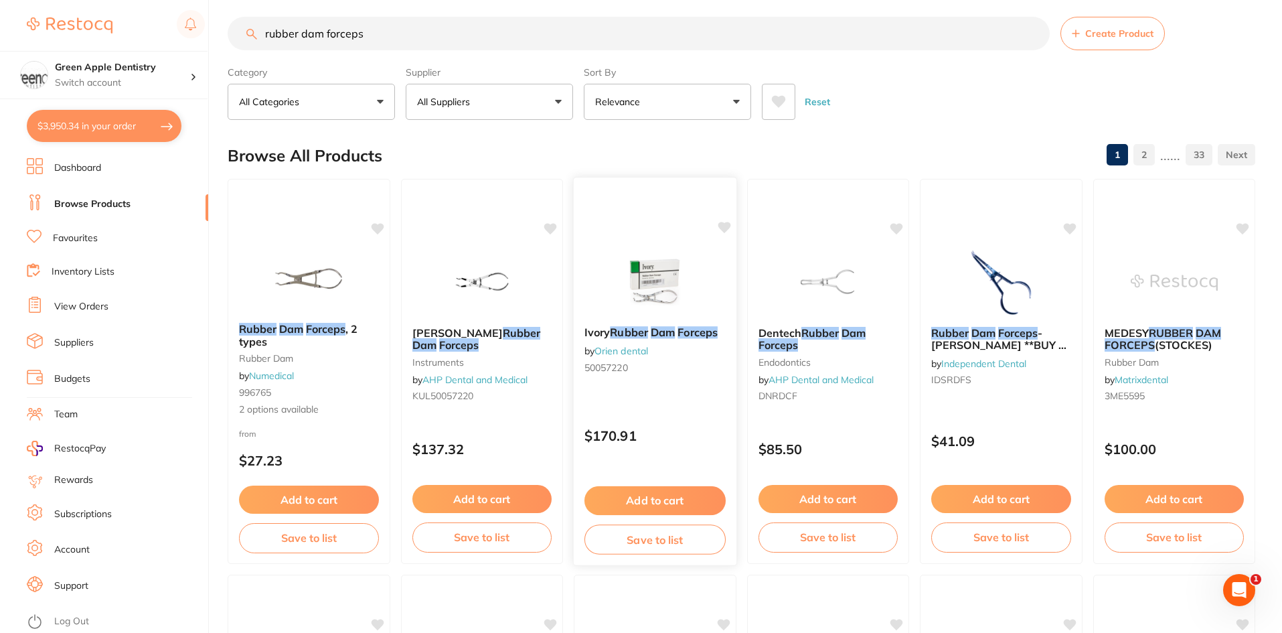
click at [655, 284] on img at bounding box center [655, 282] width 88 height 68
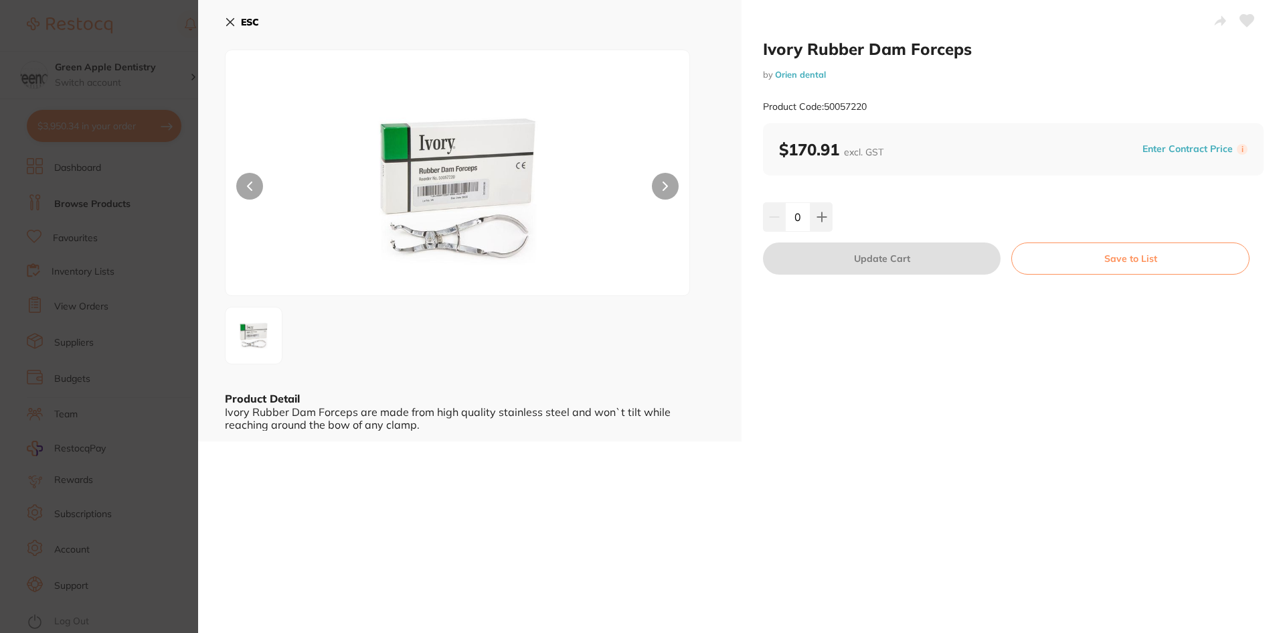
click at [393, 245] on img at bounding box center [458, 190] width 278 height 212
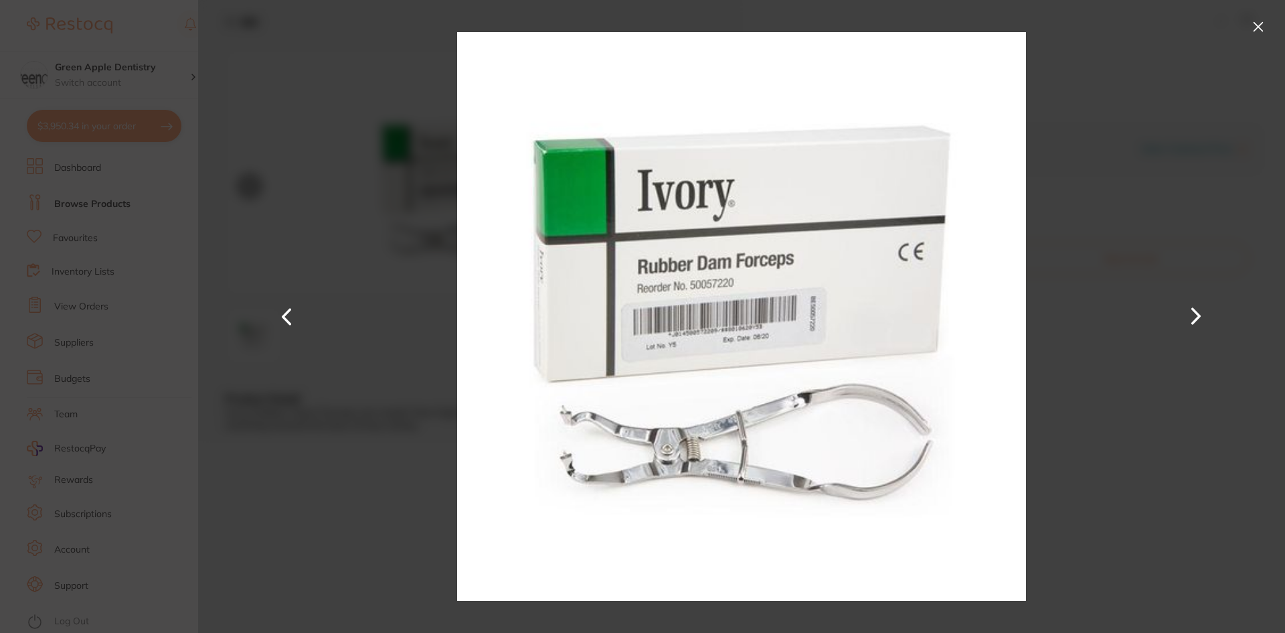
click at [1254, 27] on button at bounding box center [1258, 26] width 21 height 21
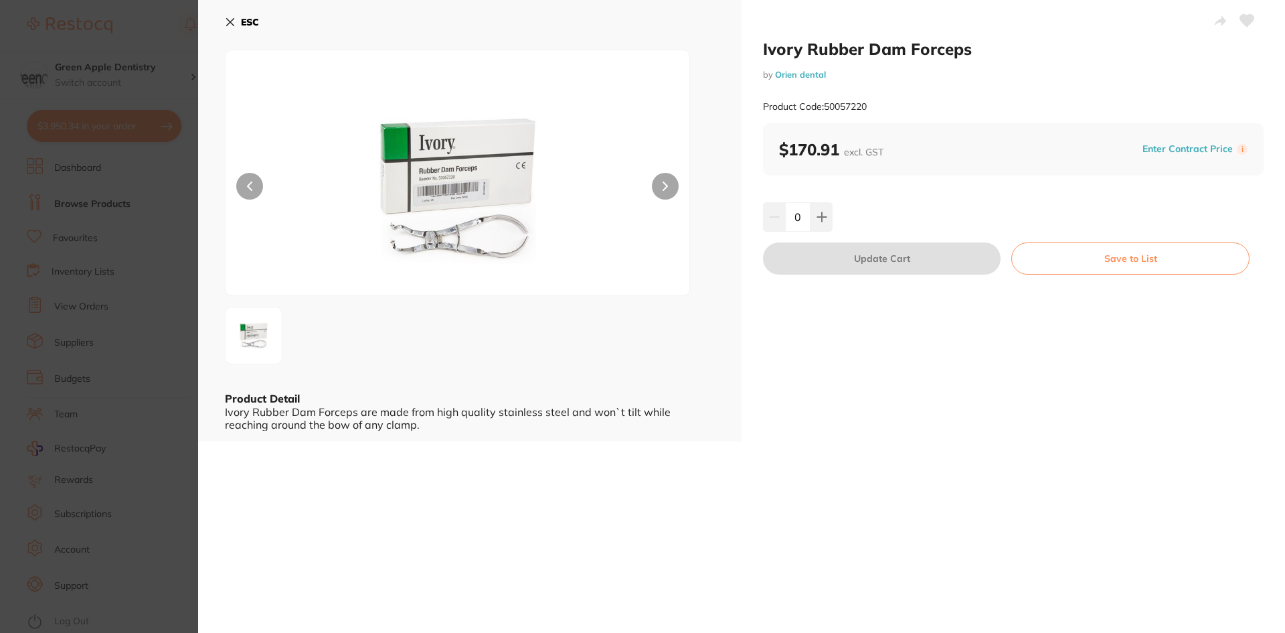
click at [238, 23] on button "ESC" at bounding box center [242, 22] width 34 height 23
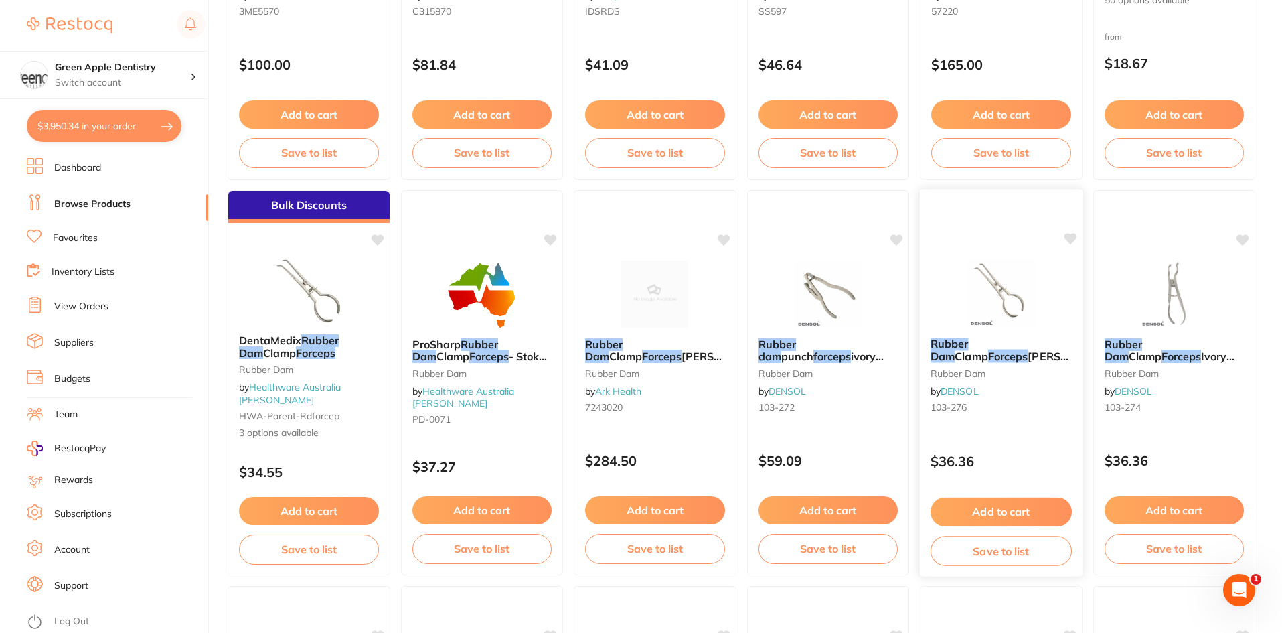
scroll to position [813, 0]
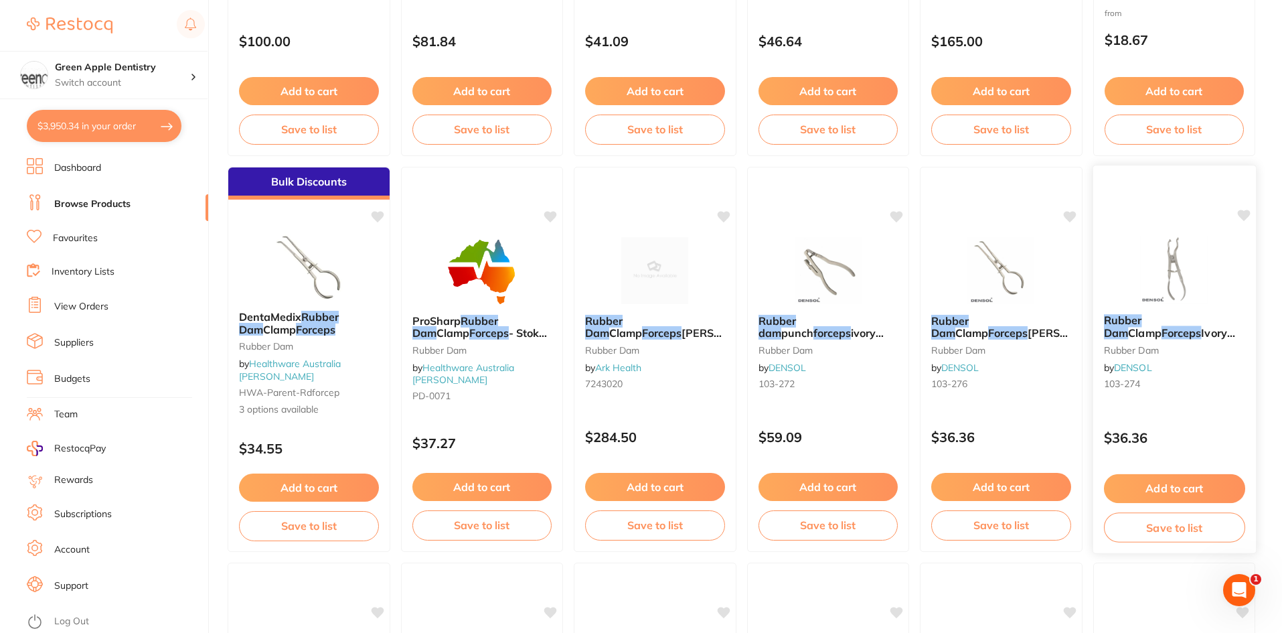
click at [1191, 264] on img at bounding box center [1174, 270] width 88 height 68
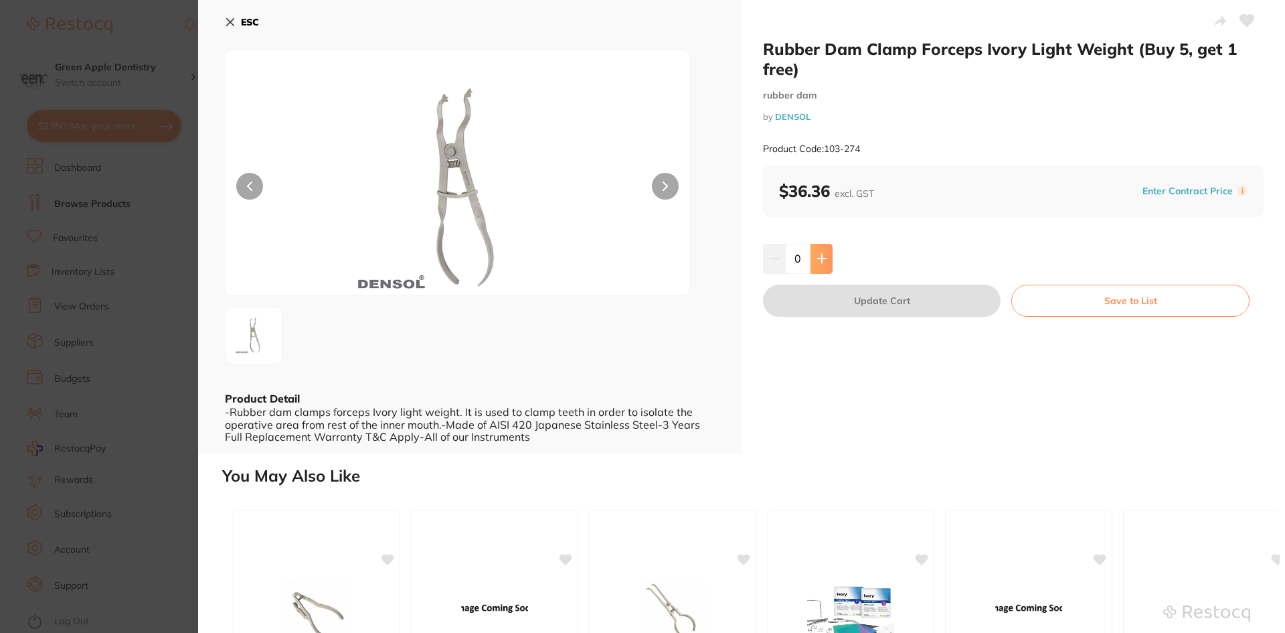
click at [820, 253] on icon at bounding box center [822, 258] width 11 height 11
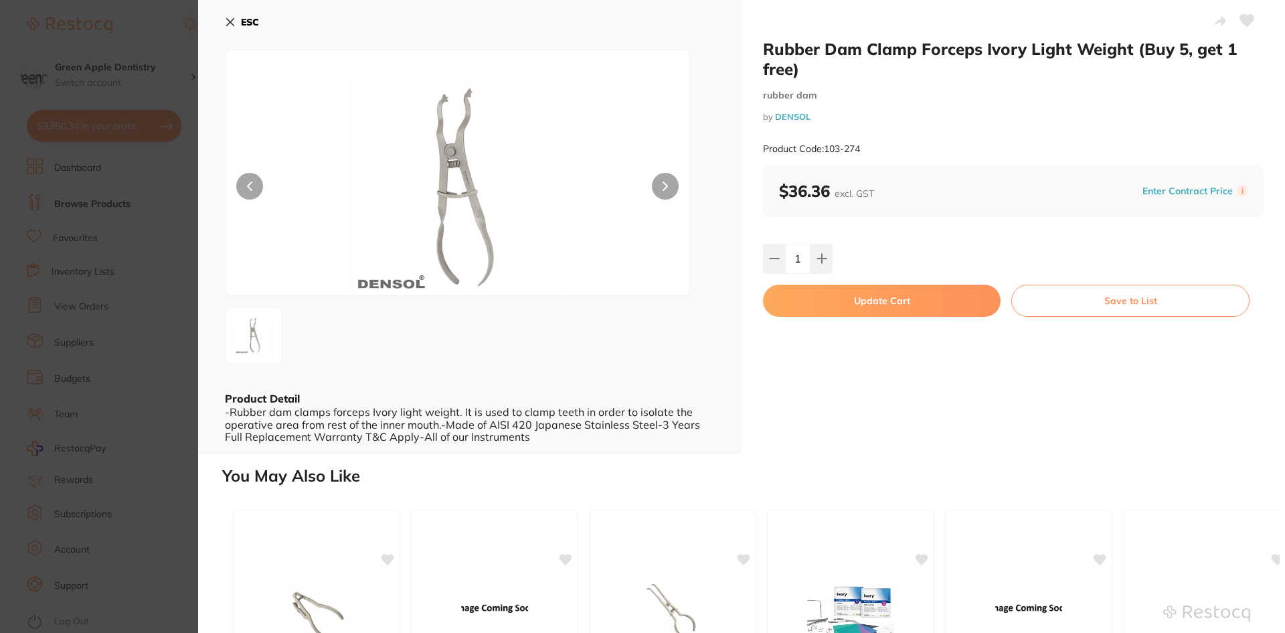
click at [459, 103] on img at bounding box center [458, 190] width 278 height 212
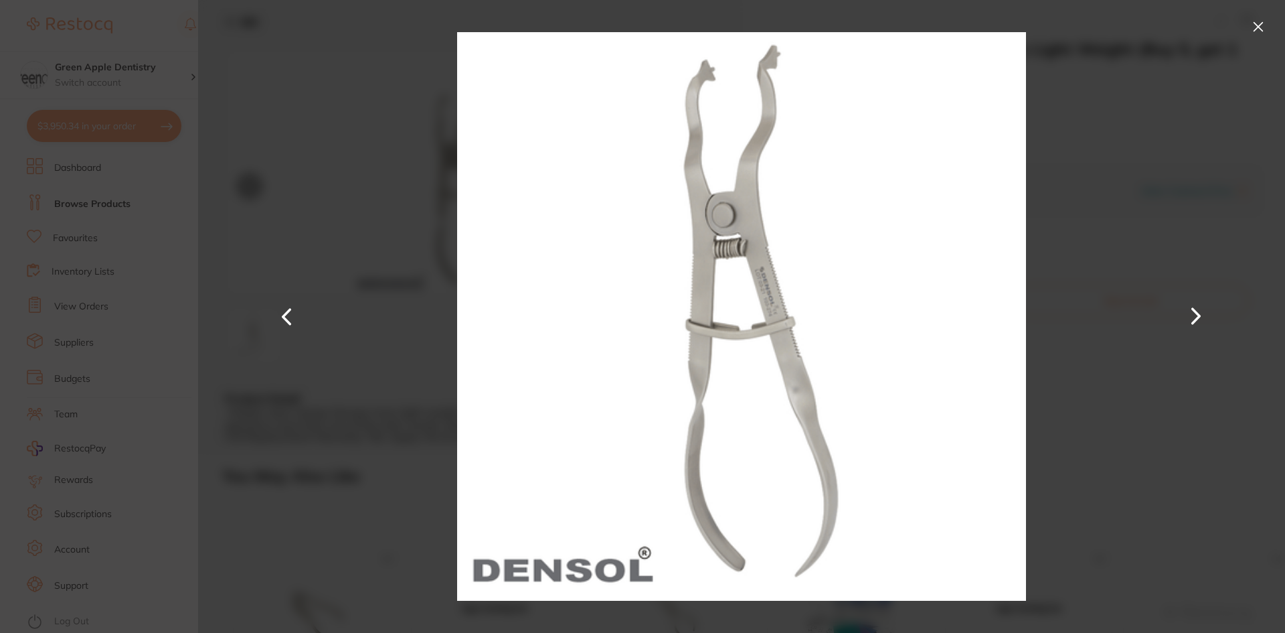
click at [1259, 23] on button at bounding box center [1258, 26] width 21 height 21
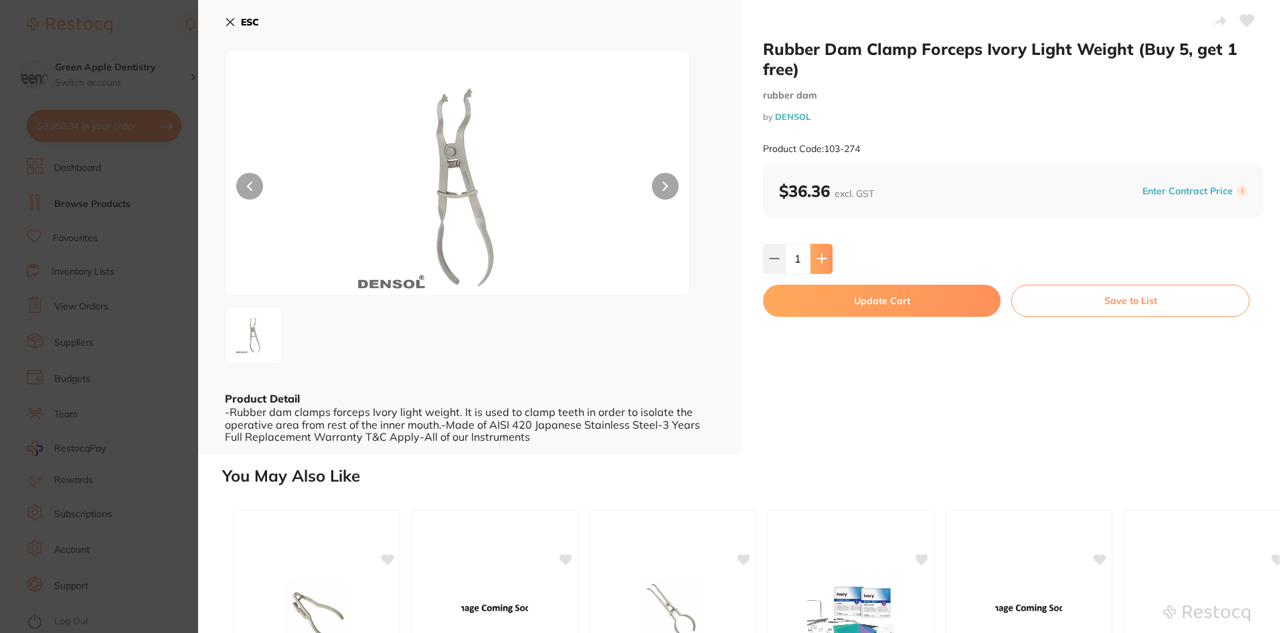
click at [820, 252] on button at bounding box center [822, 258] width 22 height 29
type input "2"
click at [880, 307] on button "Update Cart" at bounding box center [882, 300] width 238 height 32
checkbox input "false"
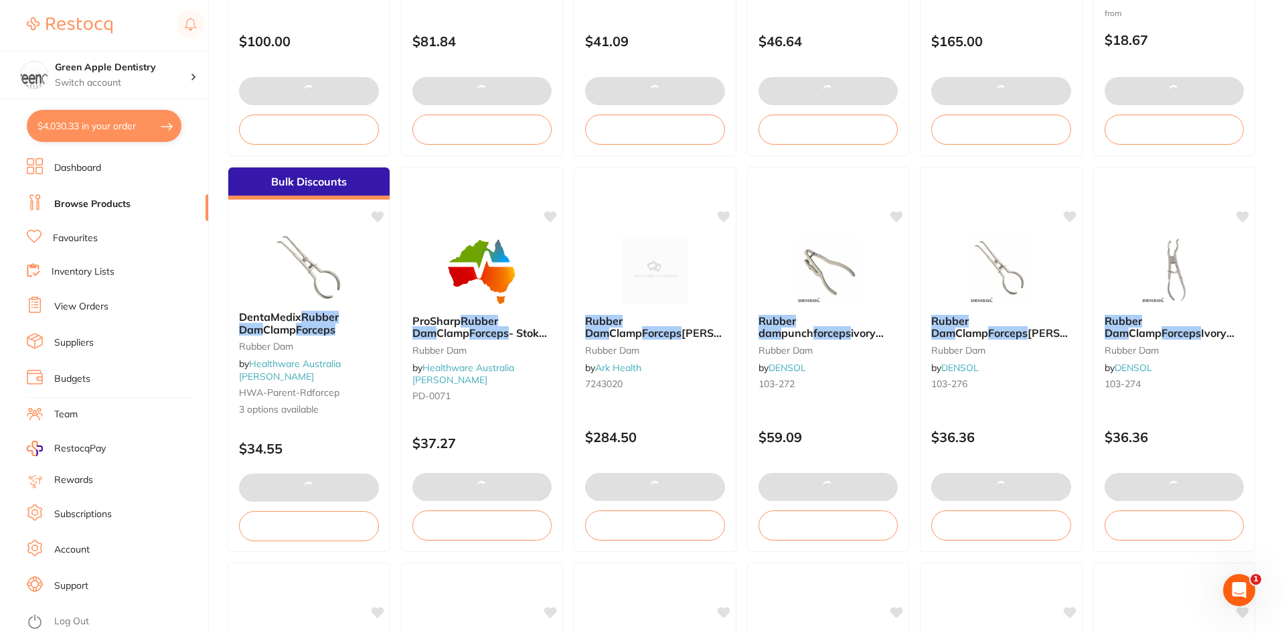
click at [108, 120] on button "$4,030.33 in your order" at bounding box center [104, 126] width 155 height 32
checkbox input "true"
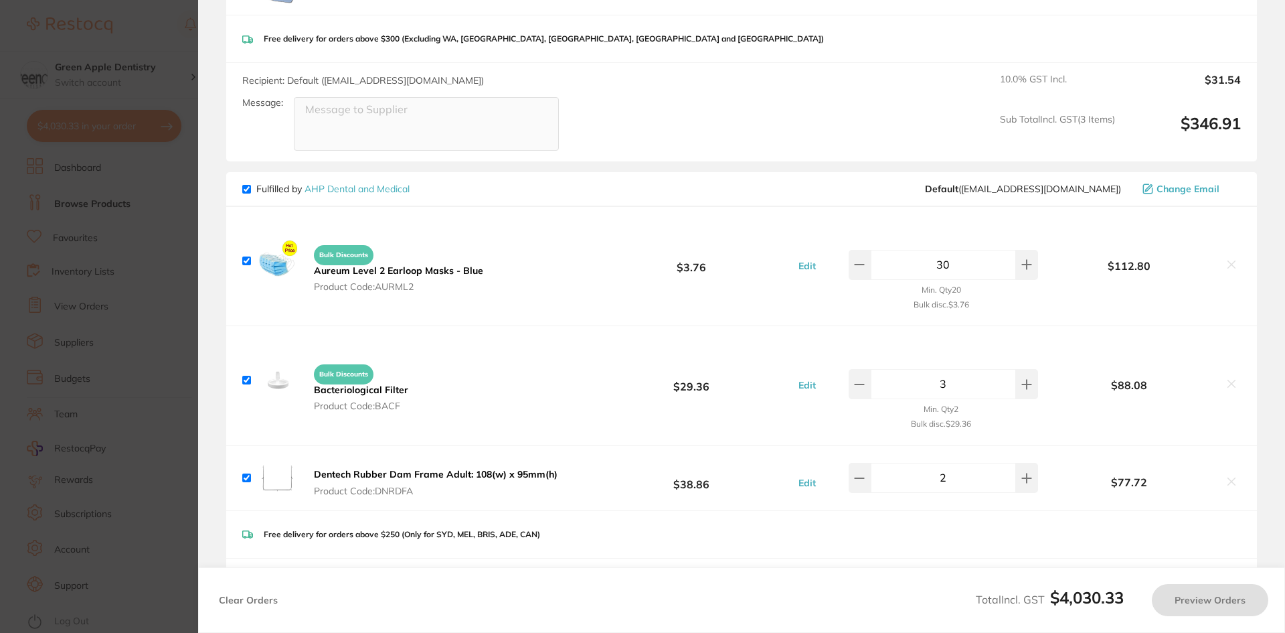
checkbox input "false"
checkbox input "true"
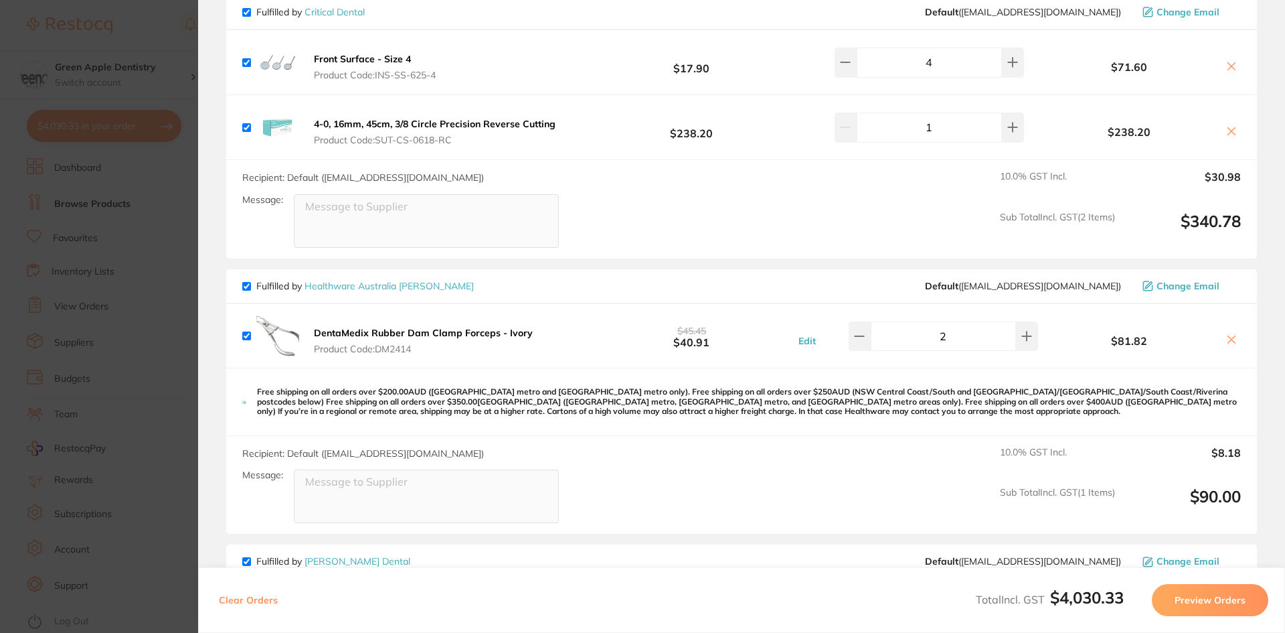
scroll to position [604, 0]
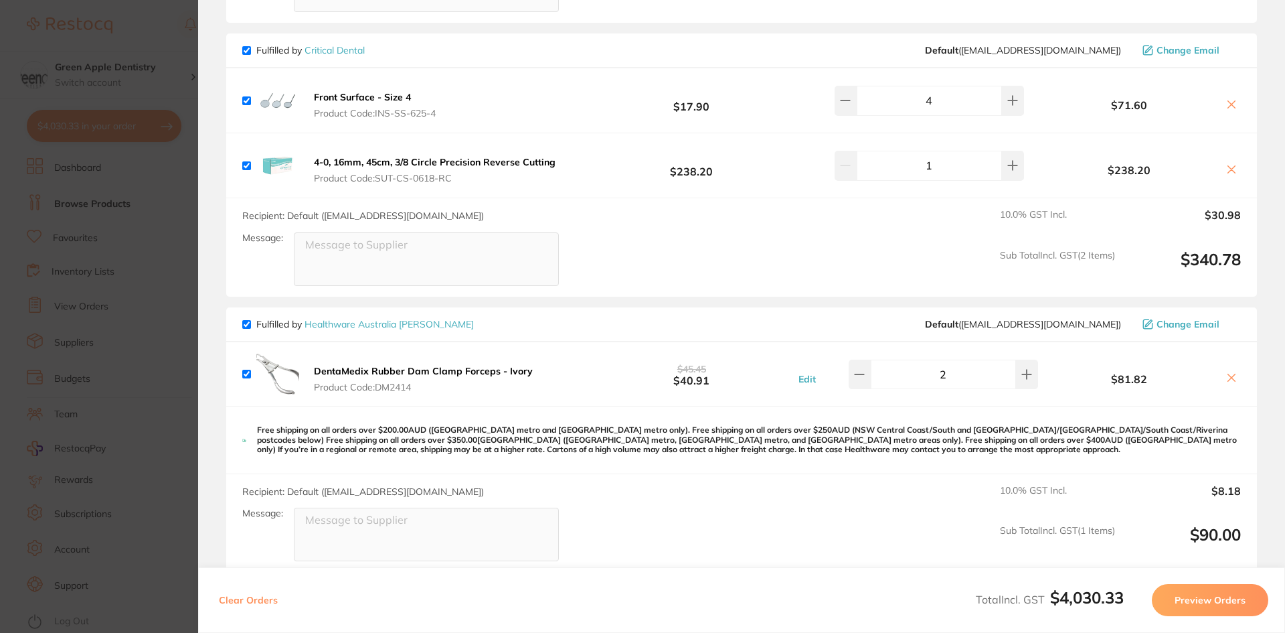
click at [1230, 374] on icon at bounding box center [1231, 377] width 11 height 11
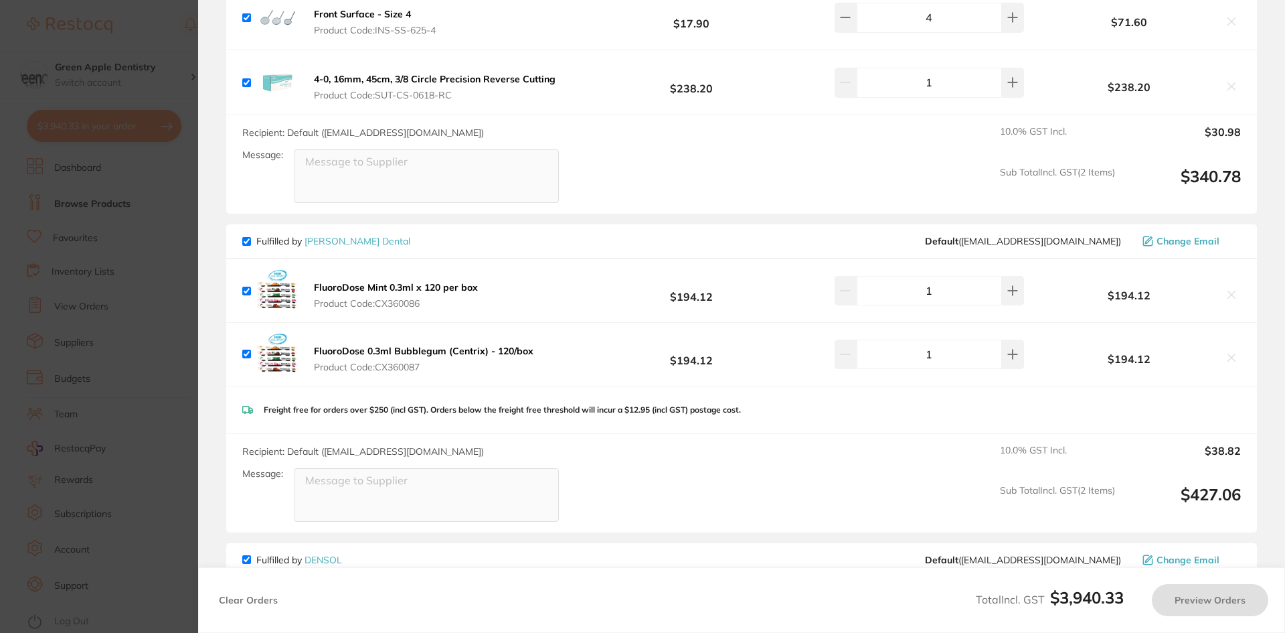
checkbox input "true"
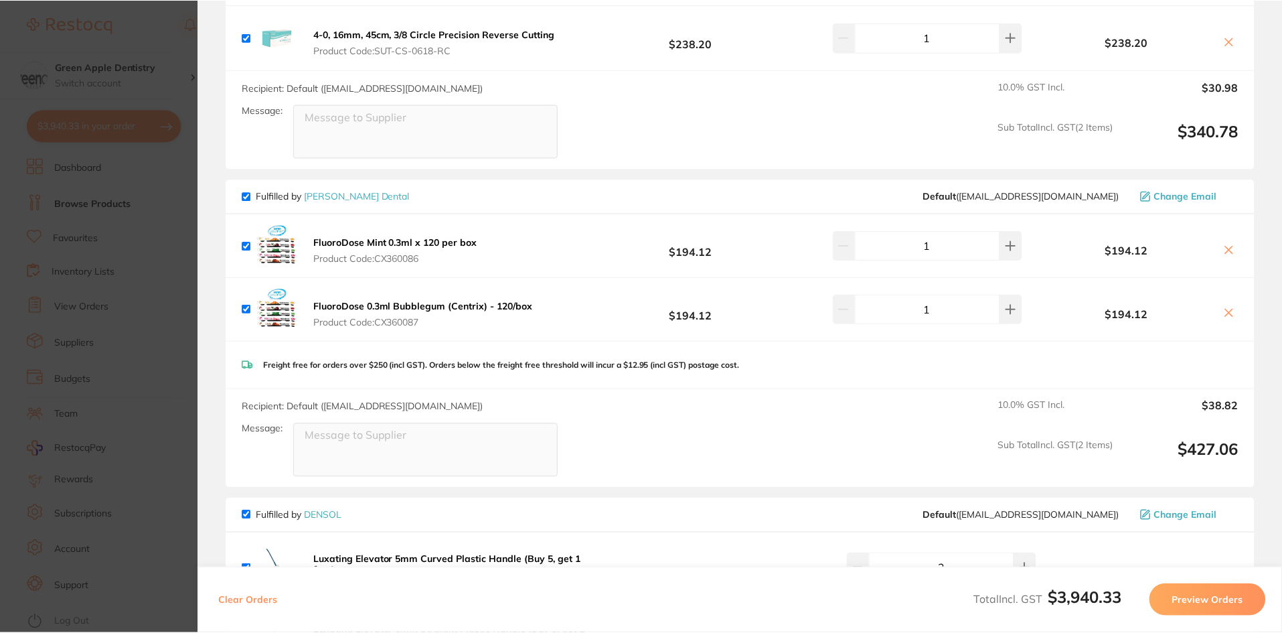
scroll to position [738, 0]
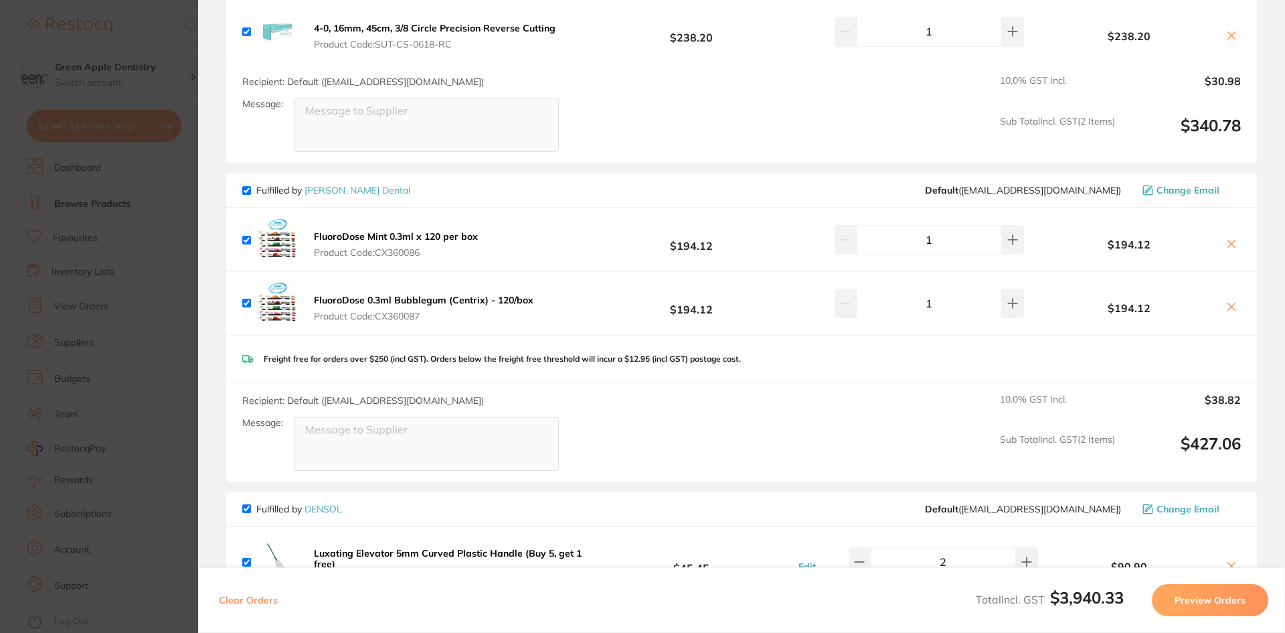
click at [353, 192] on link "[PERSON_NAME] Dental" at bounding box center [358, 190] width 106 height 12
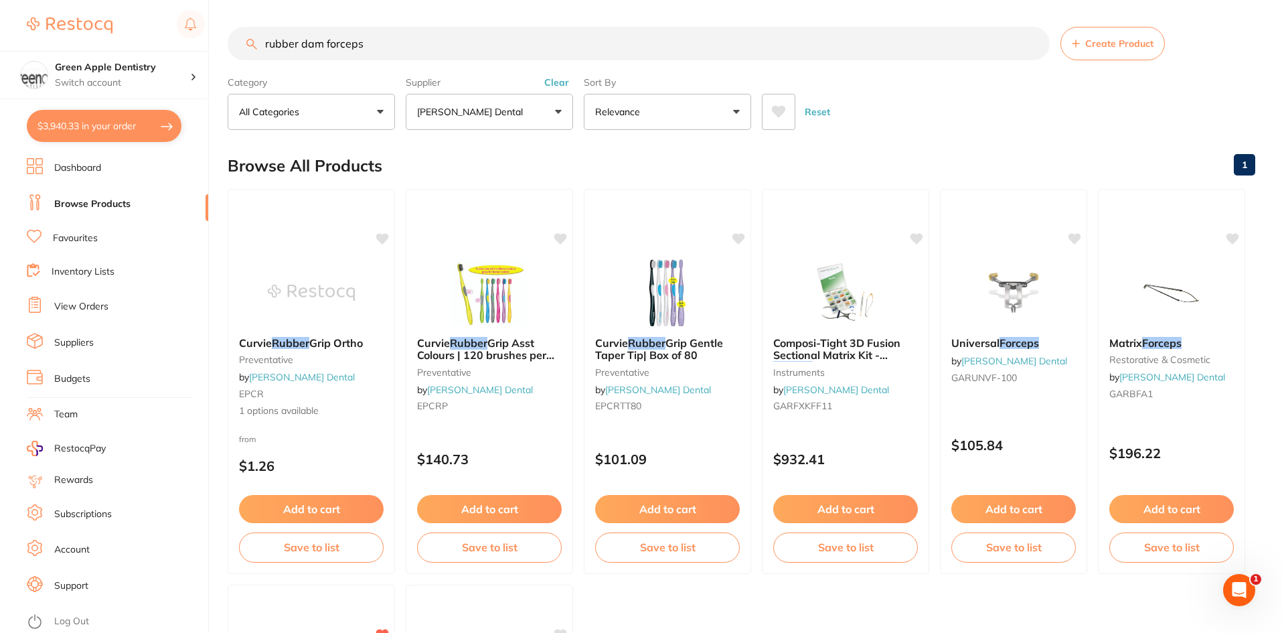
click at [504, 46] on input "rubber dam forceps" at bounding box center [639, 43] width 822 height 33
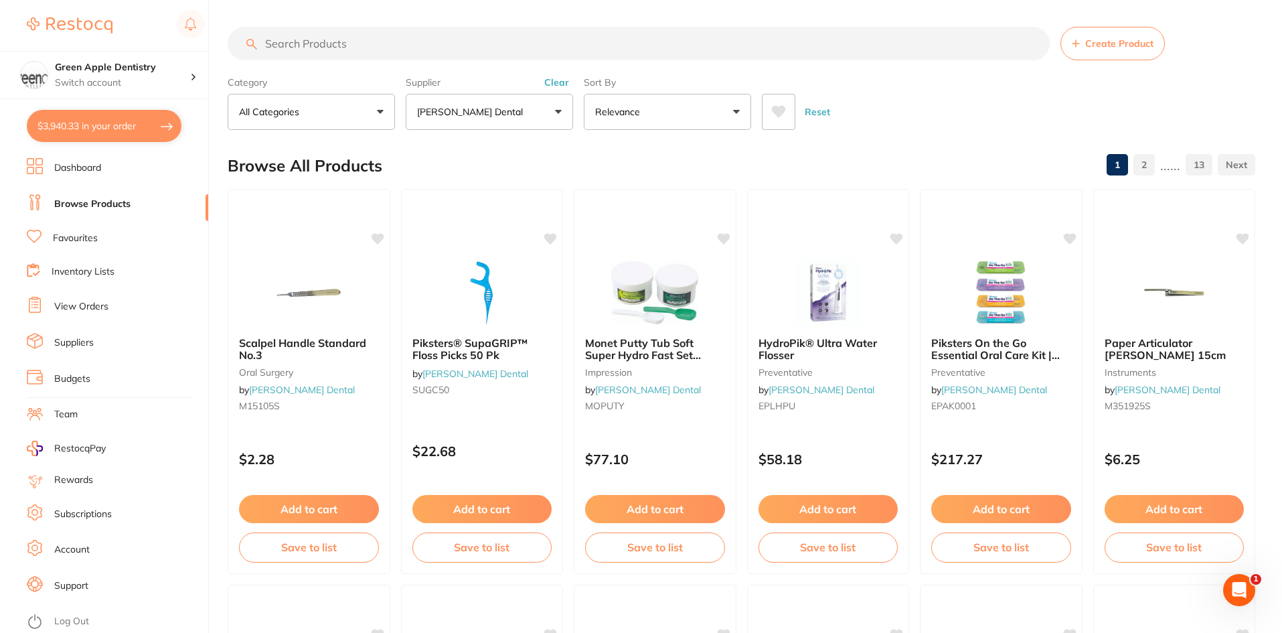
click at [1146, 169] on link "2" at bounding box center [1143, 164] width 21 height 27
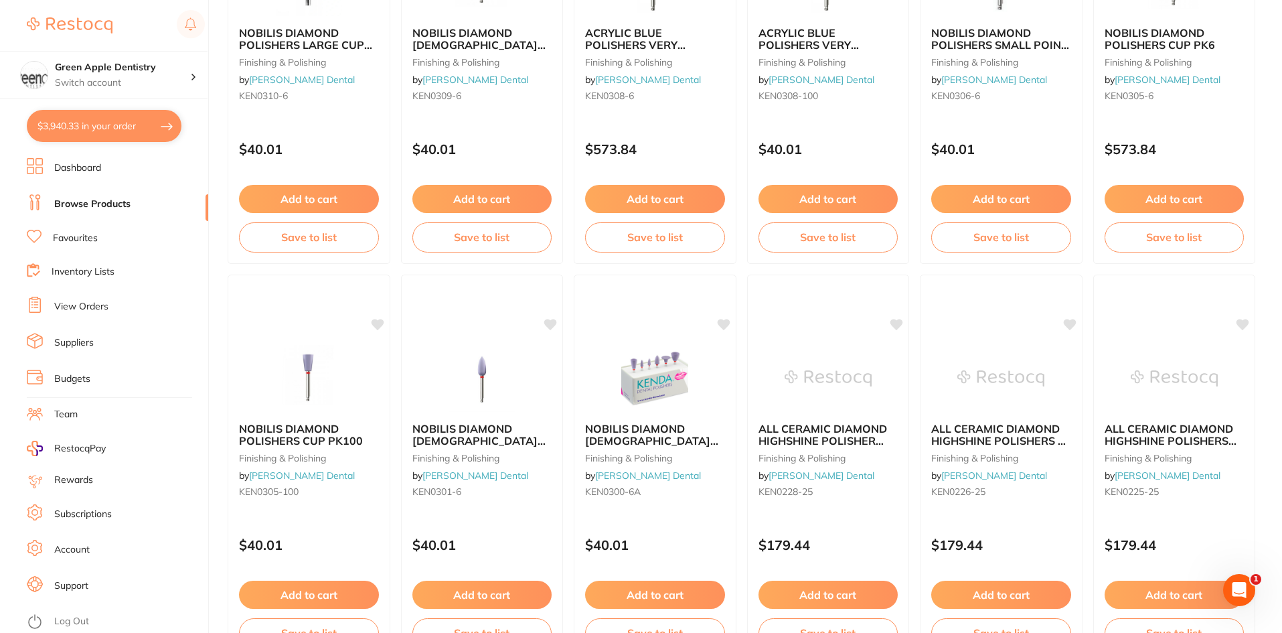
scroll to position [3175, 0]
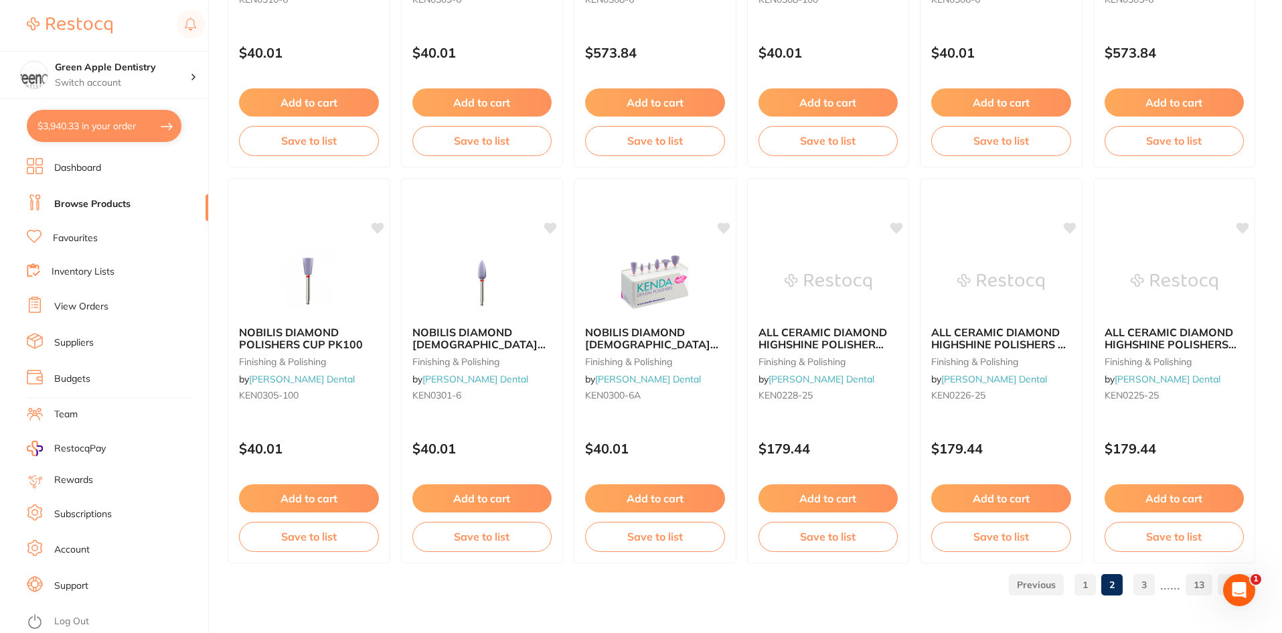
click at [1143, 588] on link "3" at bounding box center [1143, 584] width 21 height 27
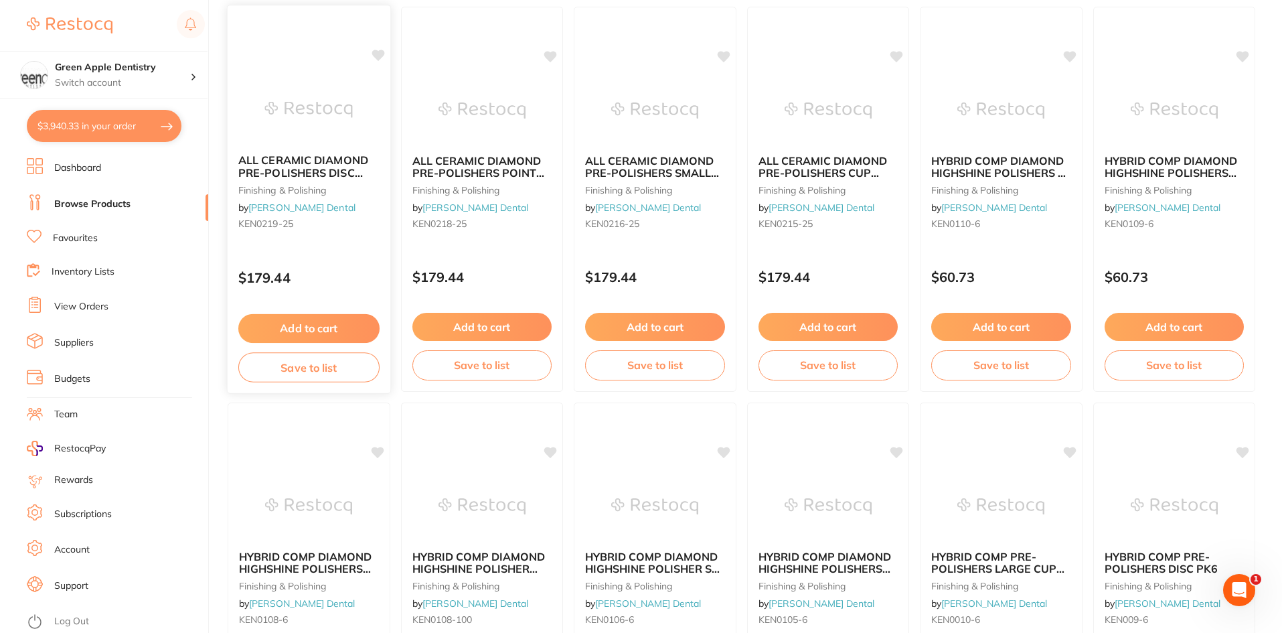
scroll to position [0, 0]
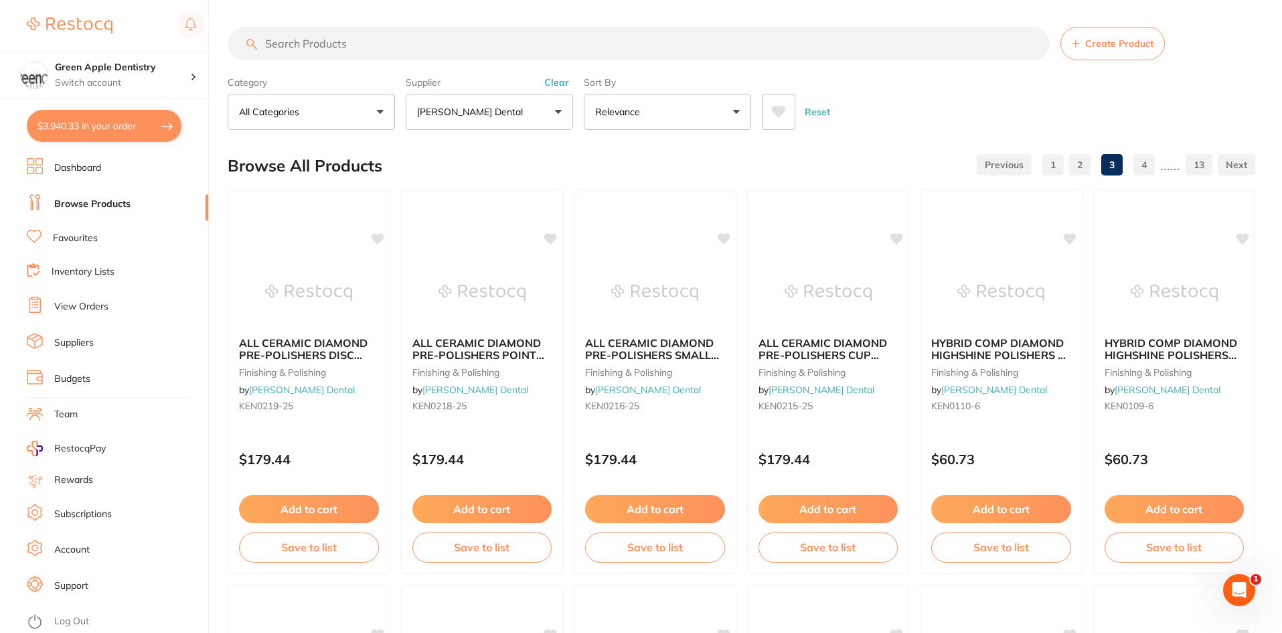
click at [576, 40] on input "search" at bounding box center [639, 43] width 822 height 33
paste input "Clamp Ring V3"
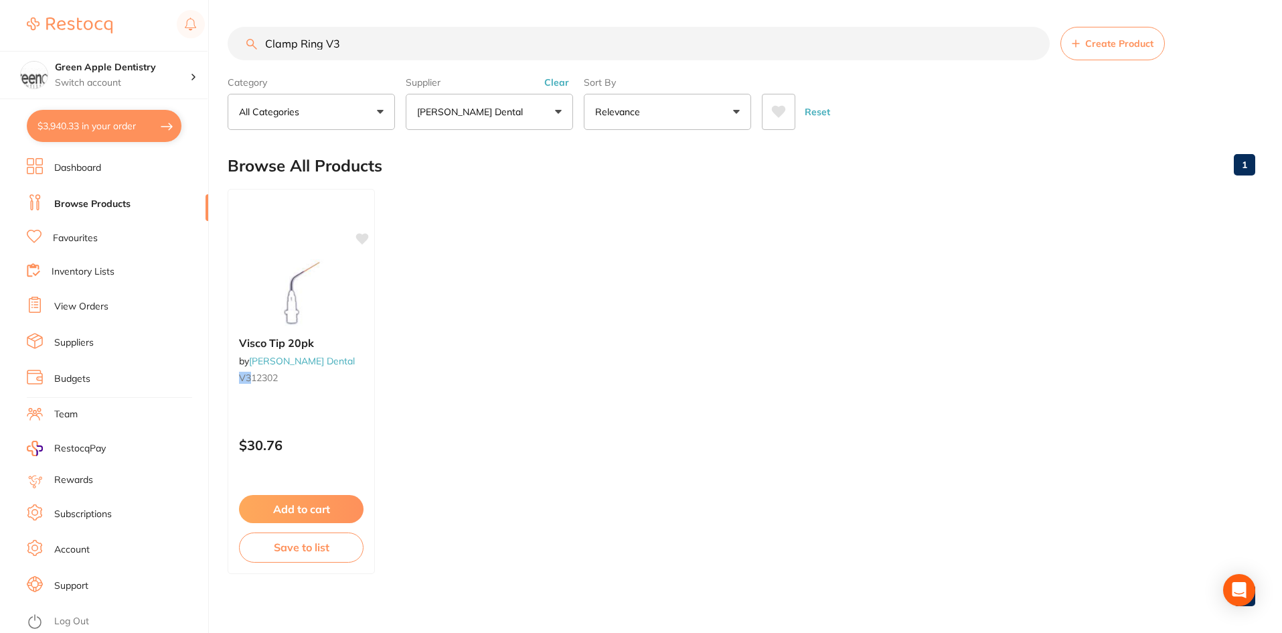
type input "Clamp Ring V3"
click at [527, 114] on button "[PERSON_NAME] Dental" at bounding box center [489, 112] width 167 height 36
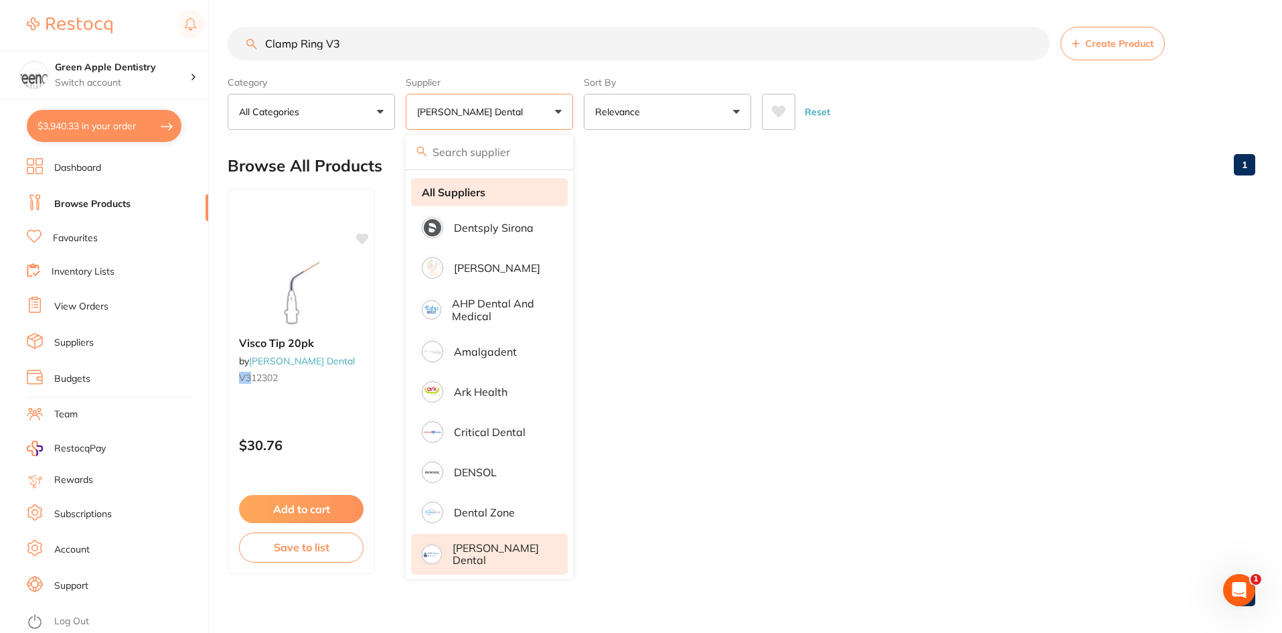
click at [456, 205] on li "All Suppliers" at bounding box center [489, 192] width 157 height 28
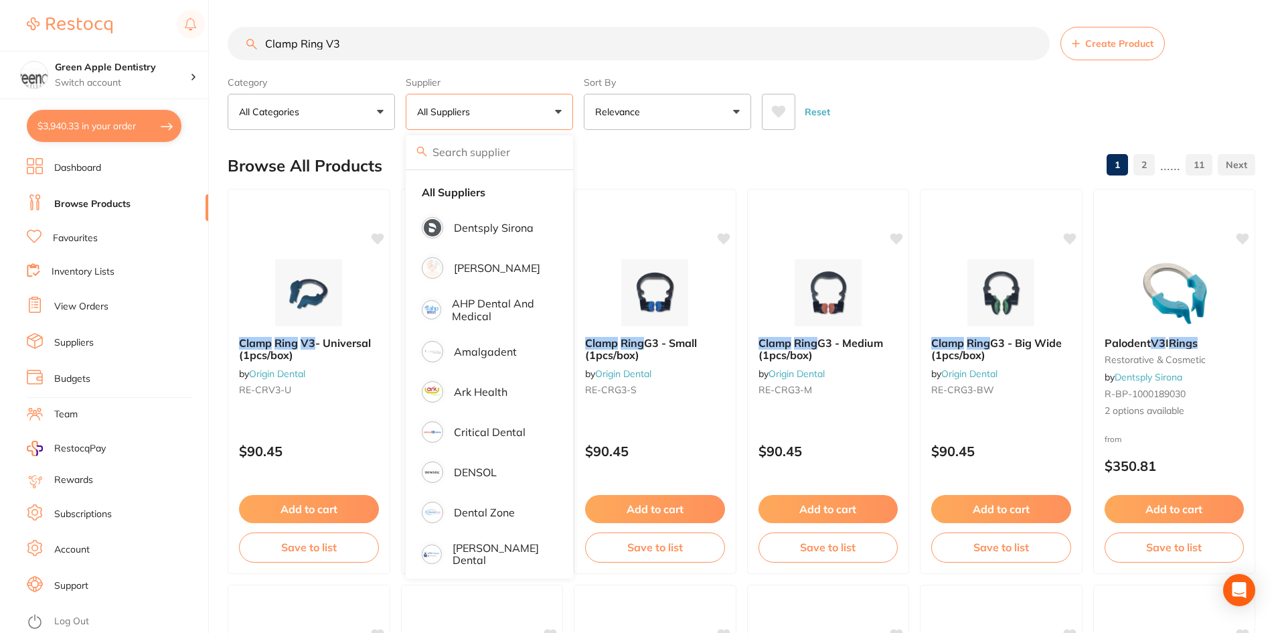
click at [902, 86] on div "Reset" at bounding box center [1003, 106] width 483 height 47
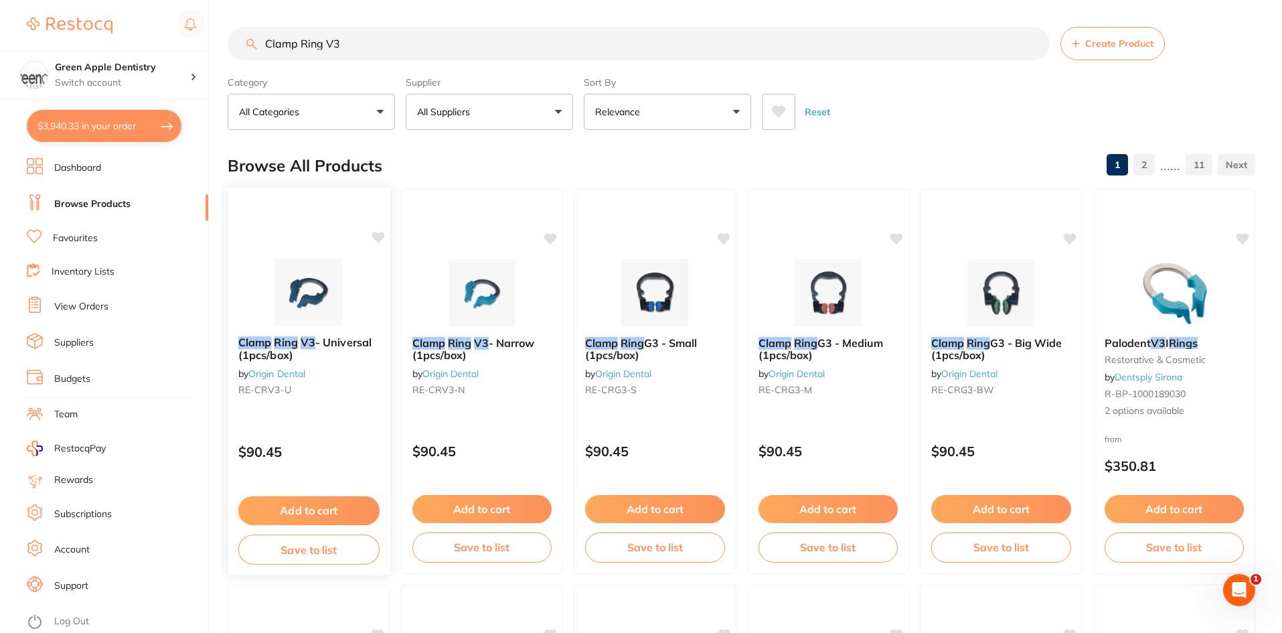
click at [321, 503] on button "Add to cart" at bounding box center [308, 510] width 141 height 29
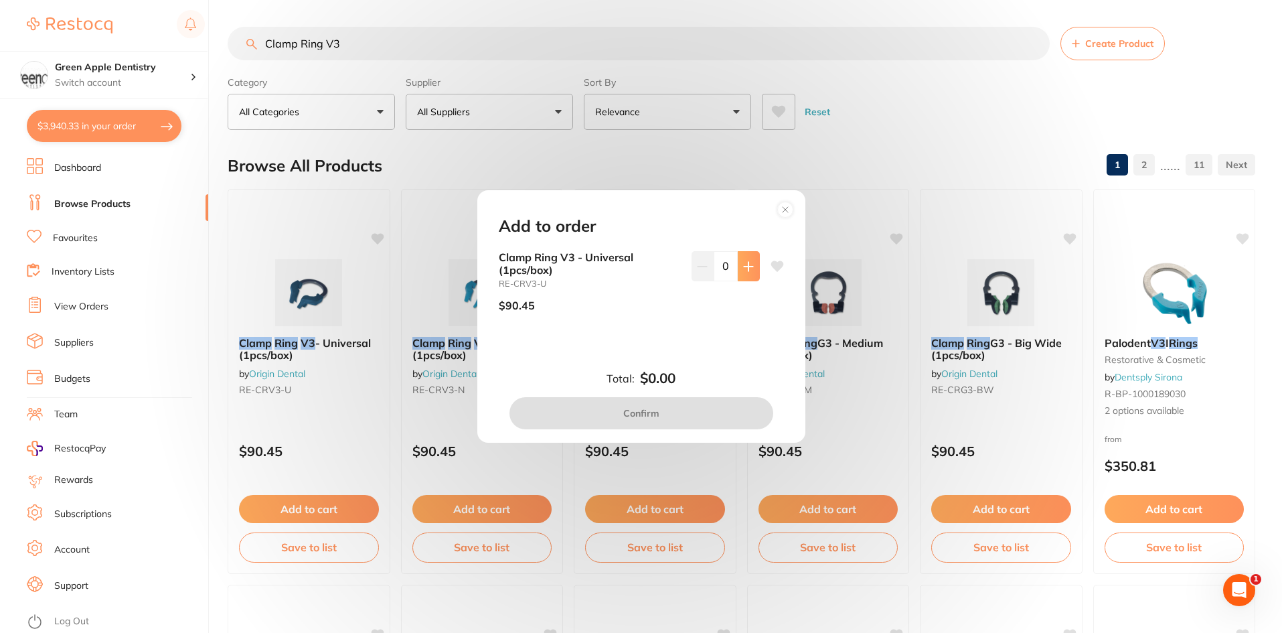
click at [749, 264] on icon at bounding box center [748, 266] width 11 height 11
type input "1"
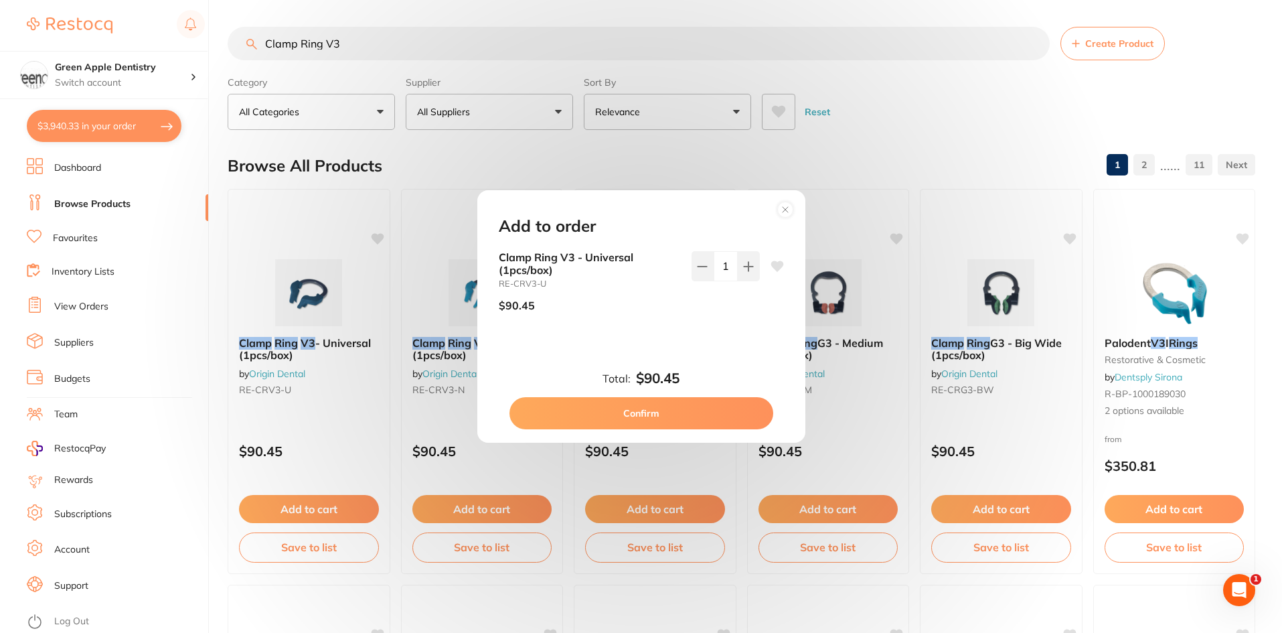
click at [695, 411] on button "Confirm" at bounding box center [641, 413] width 264 height 32
checkbox input "false"
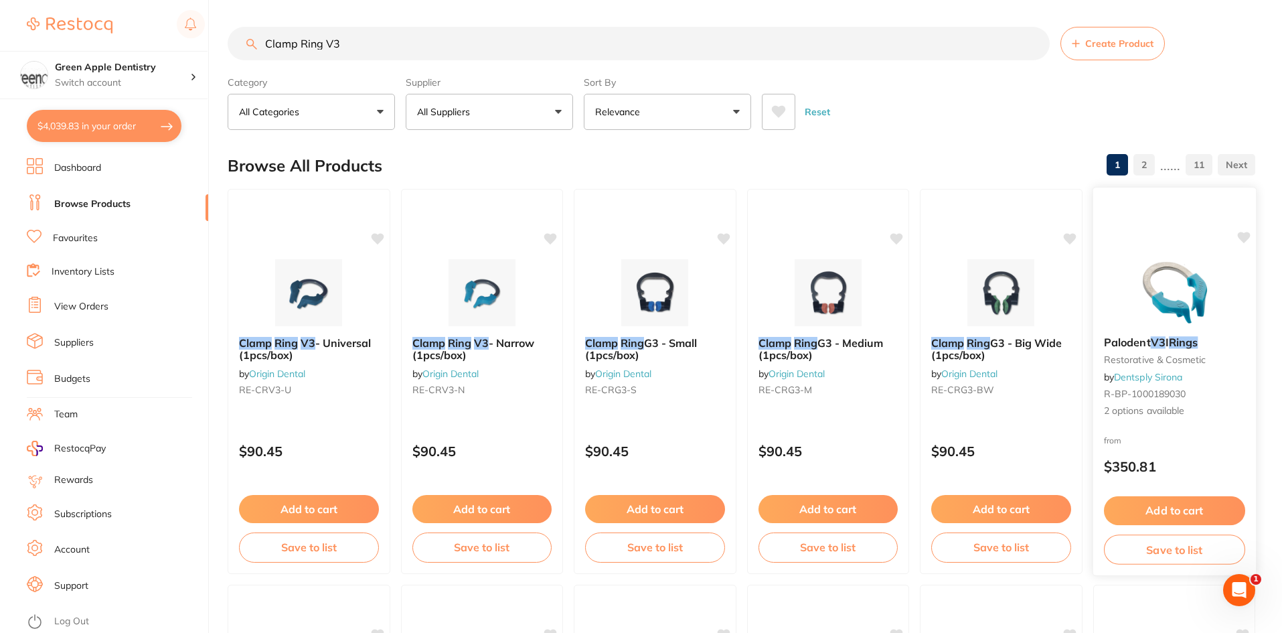
click at [1177, 319] on img at bounding box center [1174, 292] width 88 height 68
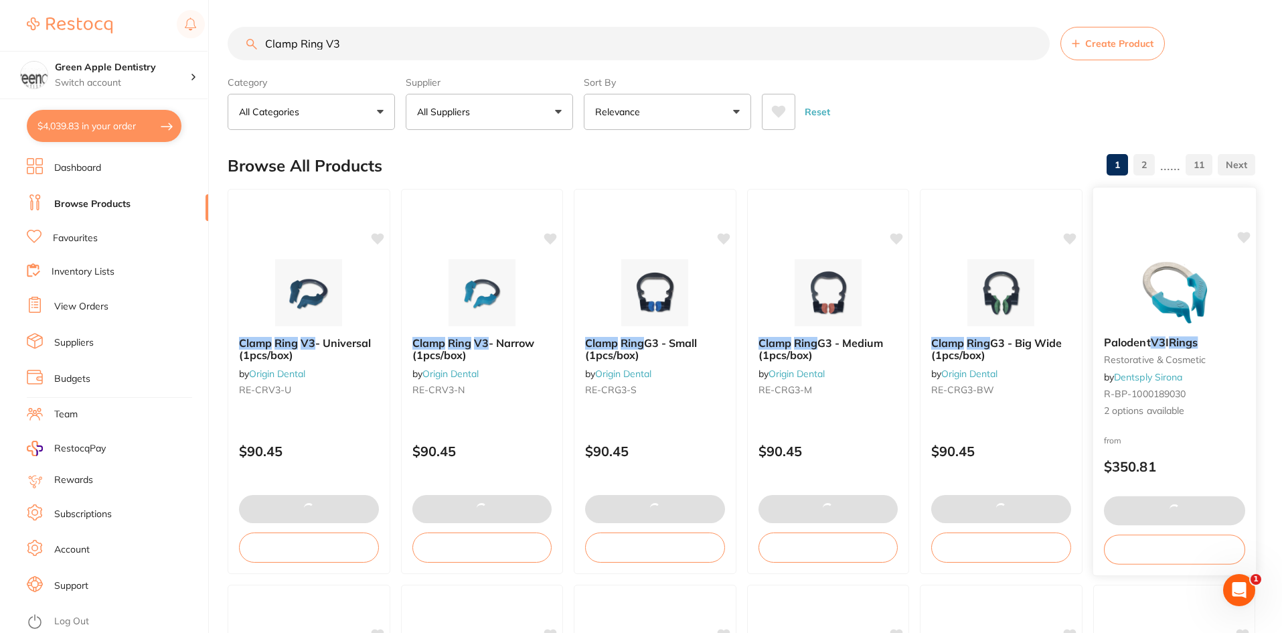
scroll to position [11, 0]
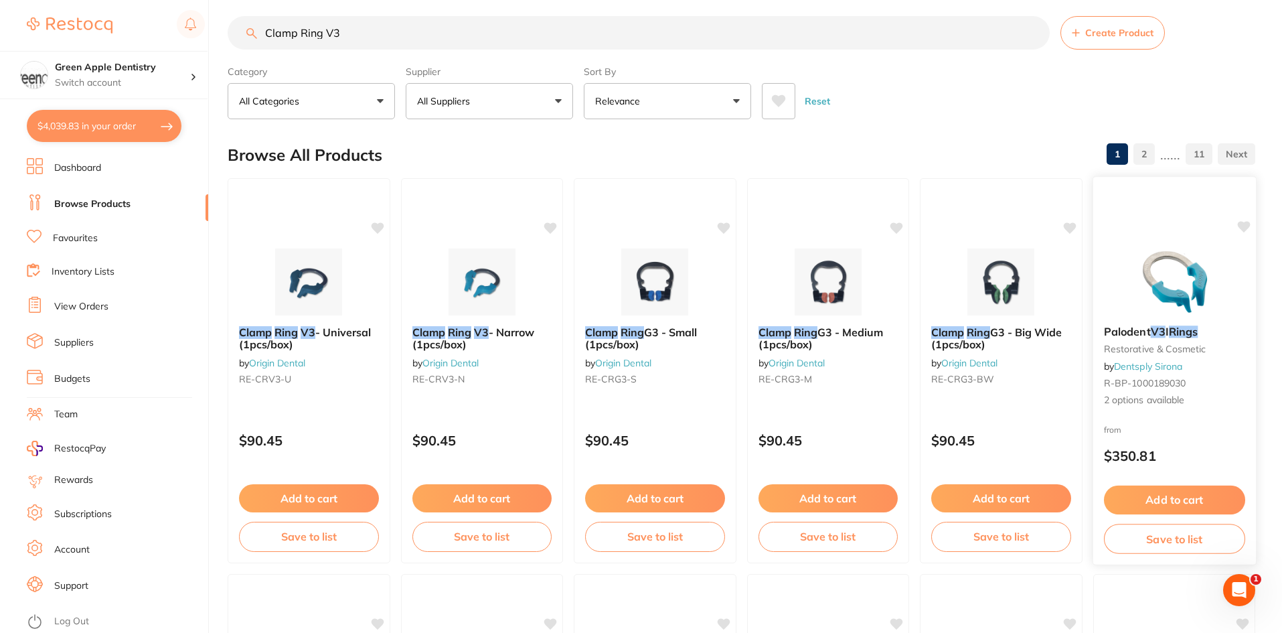
click at [1141, 280] on img at bounding box center [1174, 281] width 88 height 68
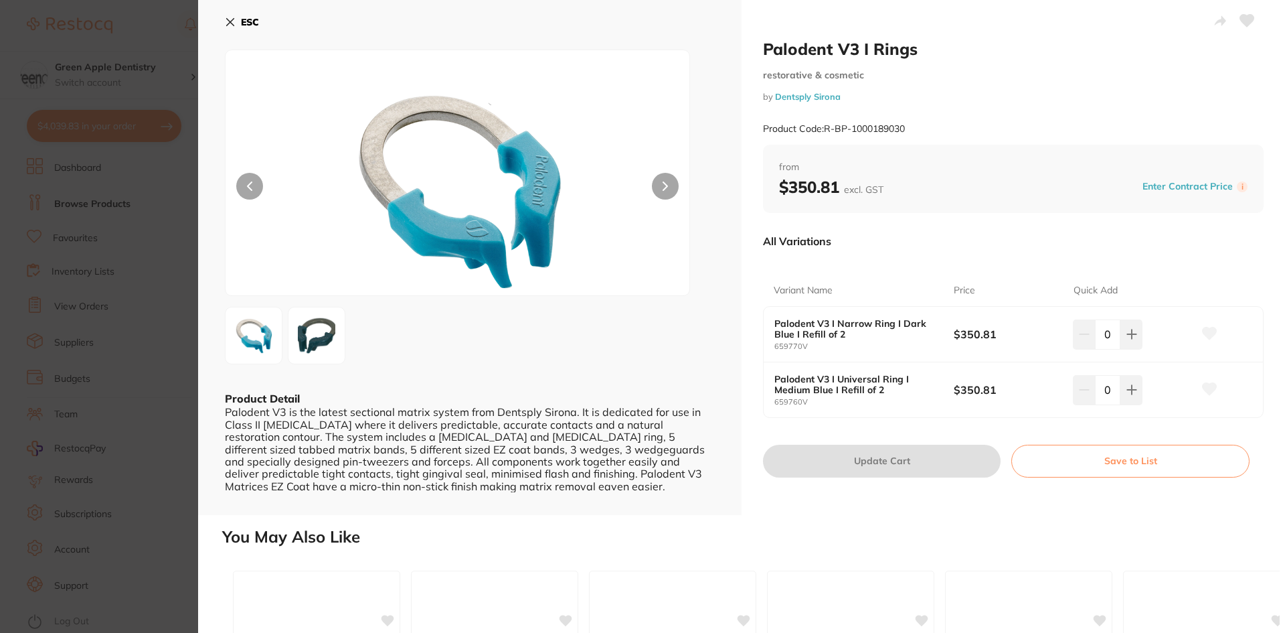
click at [236, 23] on button "ESC" at bounding box center [242, 22] width 34 height 23
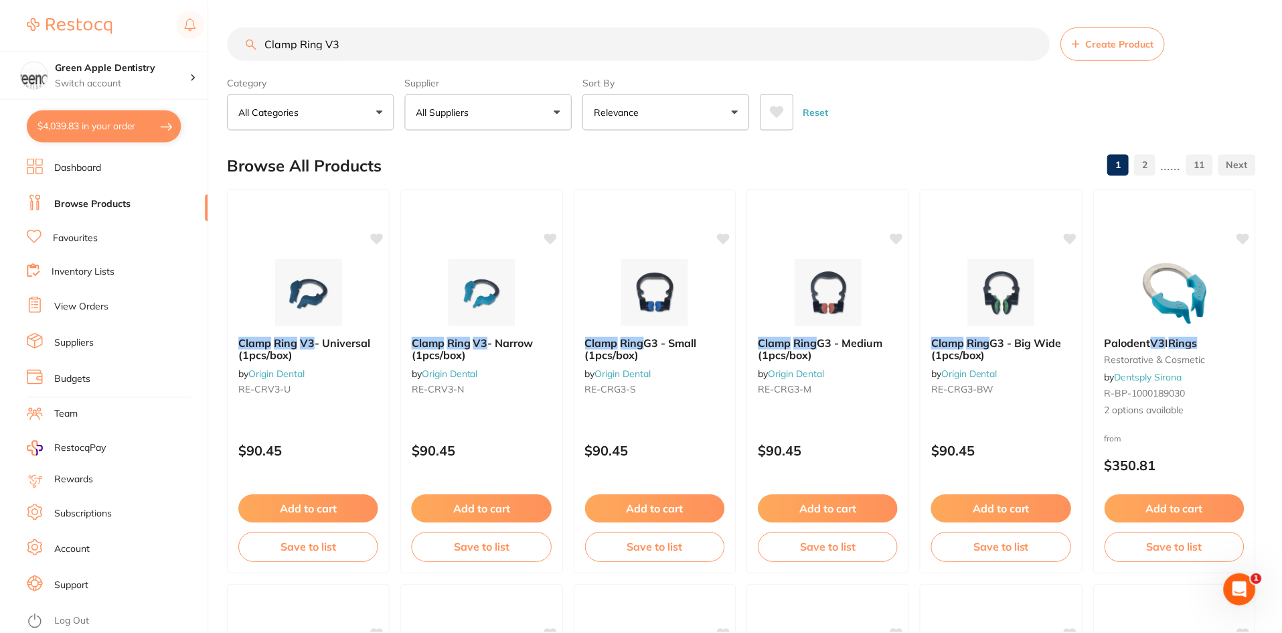
scroll to position [11, 0]
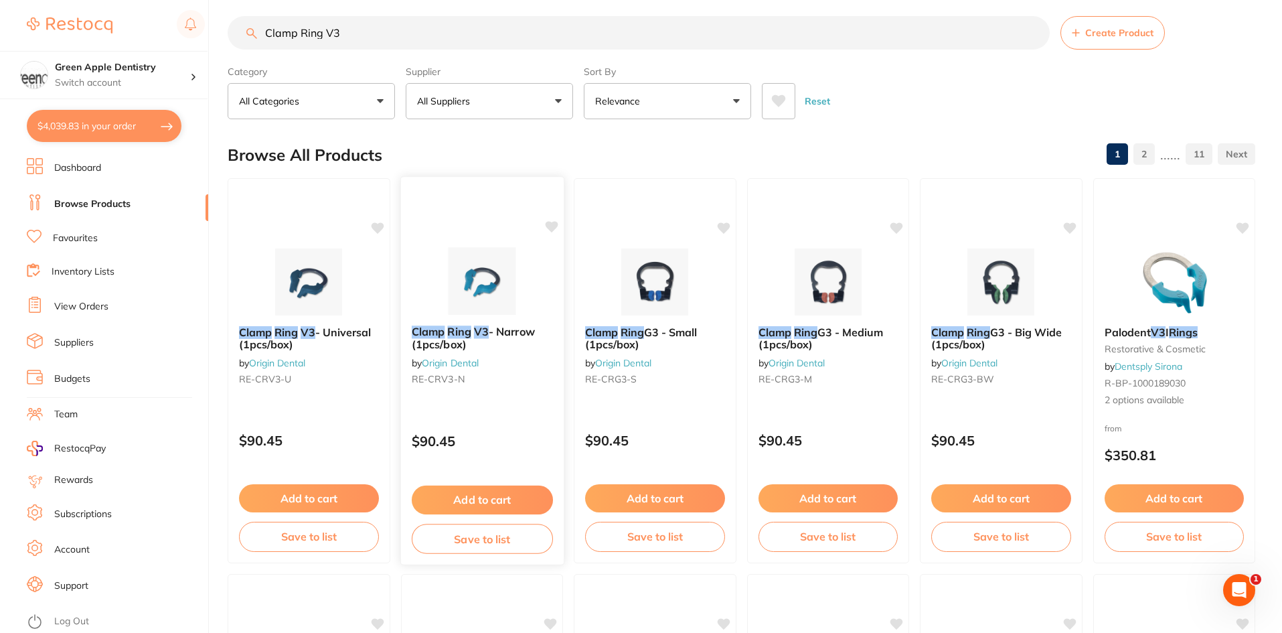
click at [477, 494] on button "Add to cart" at bounding box center [481, 499] width 141 height 29
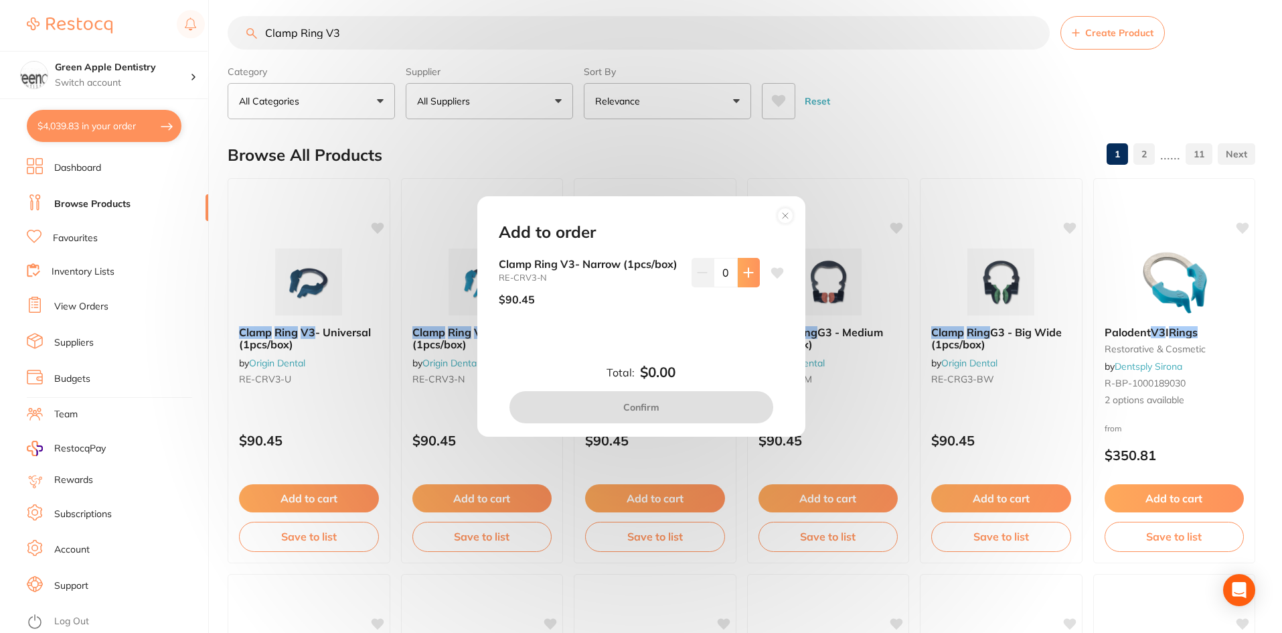
click at [754, 272] on button at bounding box center [749, 272] width 22 height 29
type input "1"
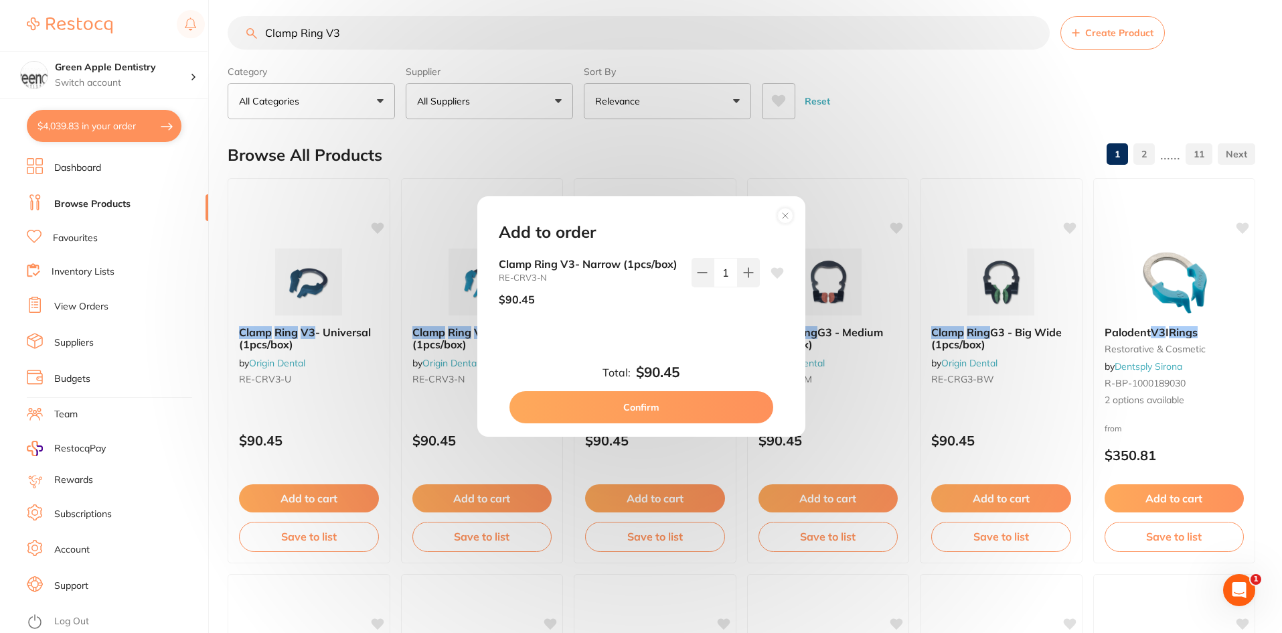
scroll to position [0, 0]
click at [692, 402] on button "Confirm" at bounding box center [641, 407] width 264 height 32
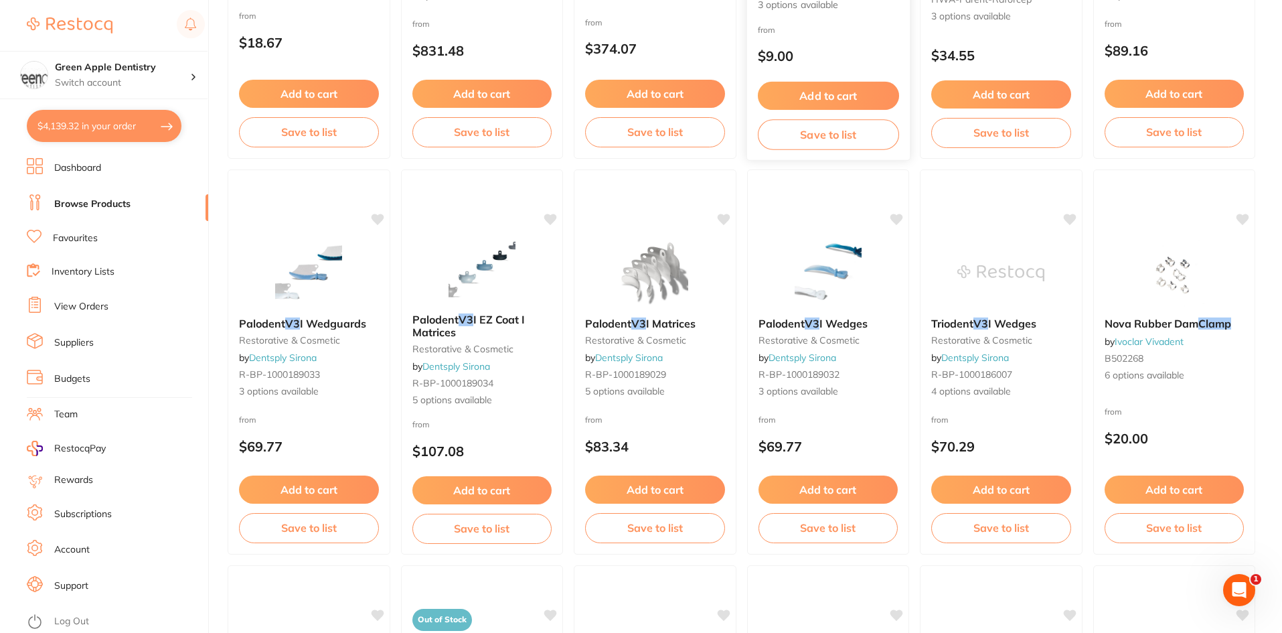
scroll to position [1216, 0]
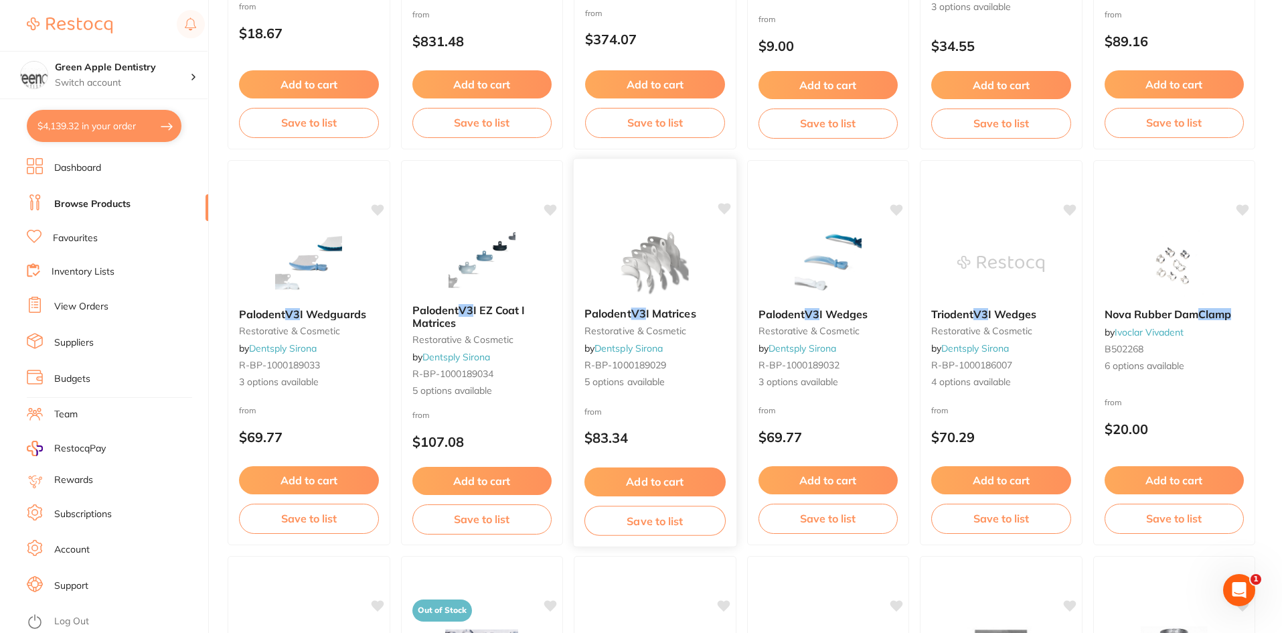
click at [675, 238] on img at bounding box center [655, 263] width 88 height 68
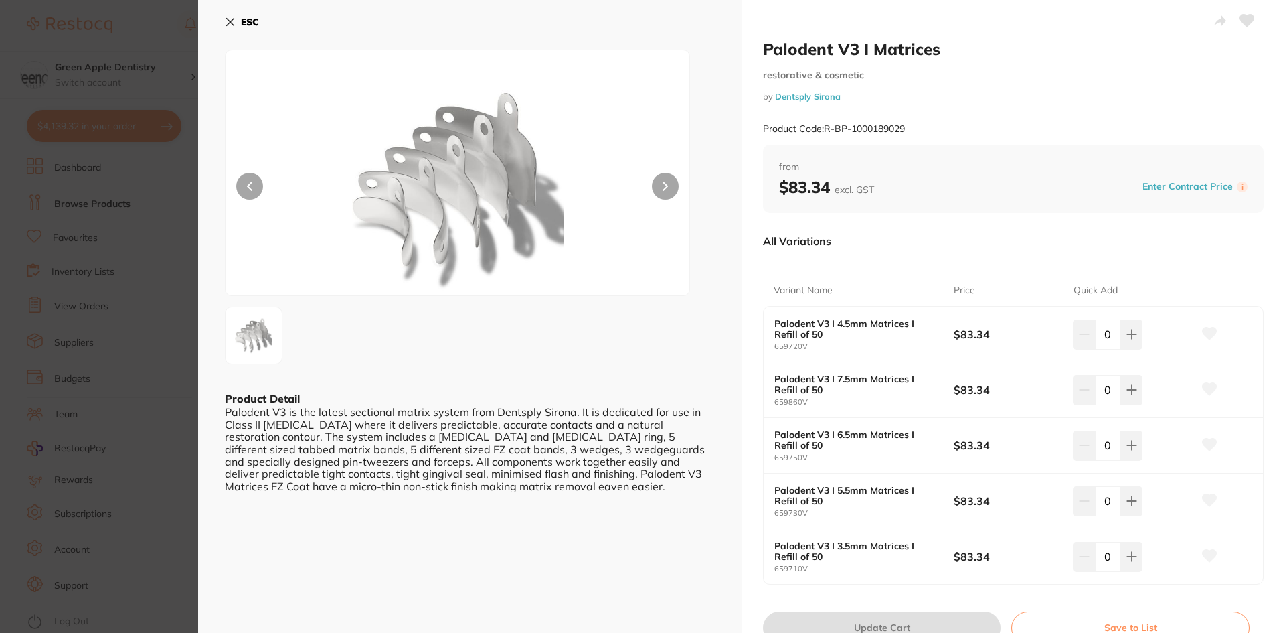
click at [250, 17] on b "ESC" at bounding box center [250, 22] width 18 height 12
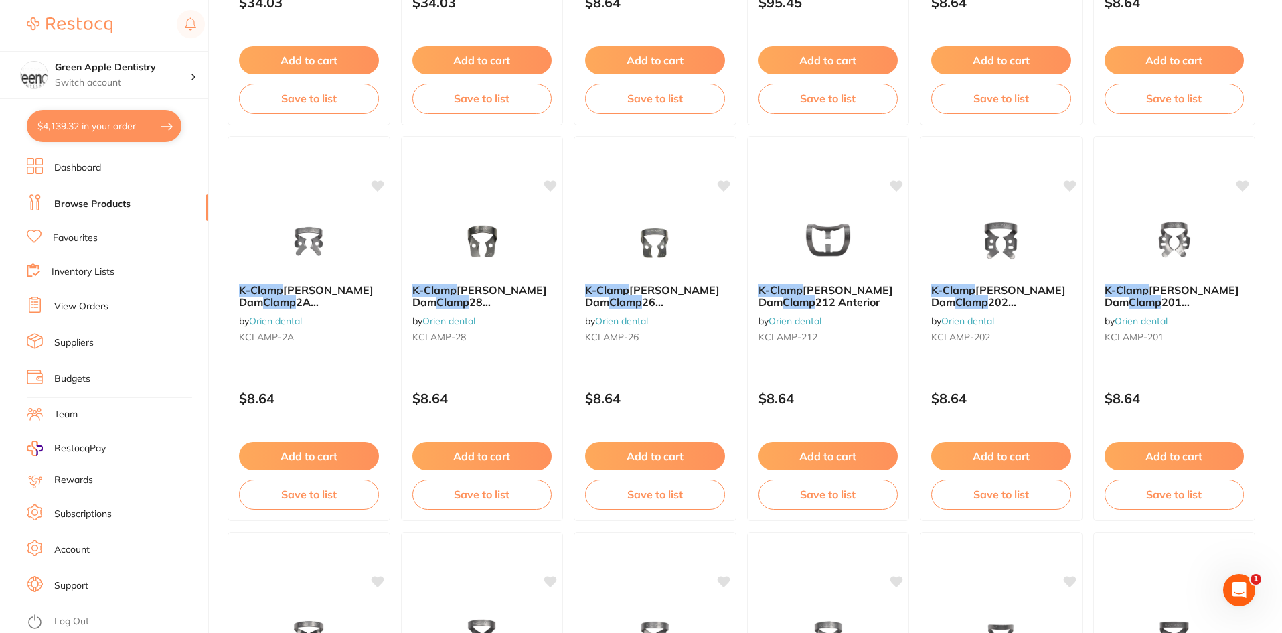
scroll to position [3175, 0]
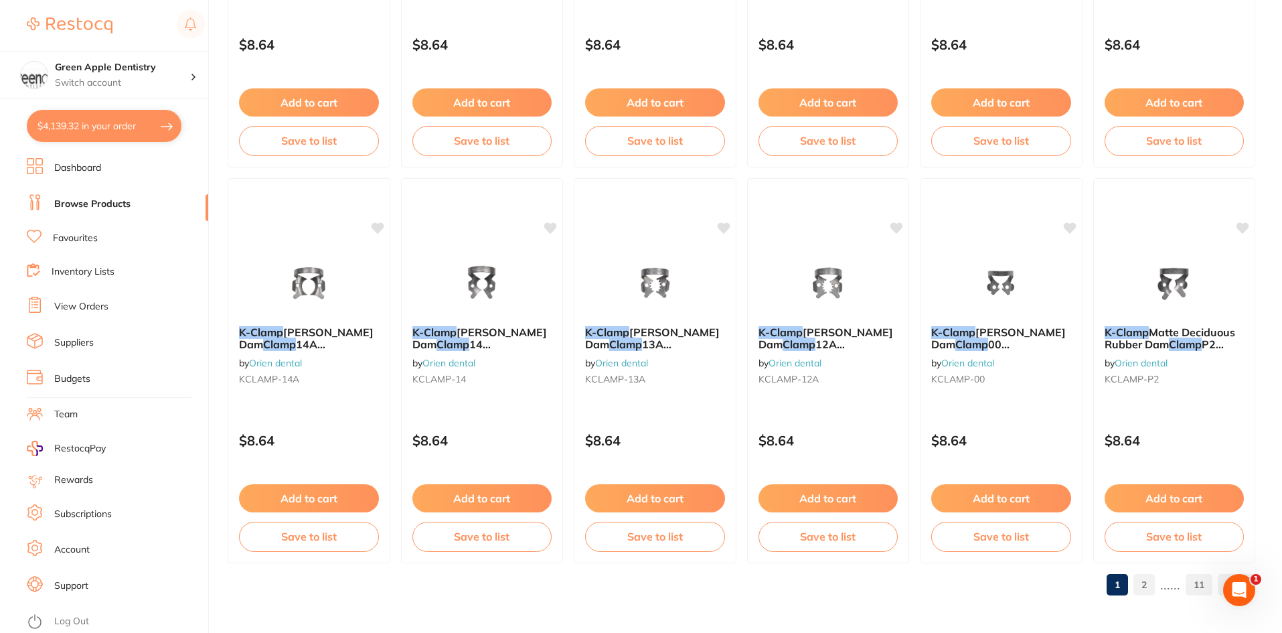
click at [1149, 574] on link "2" at bounding box center [1143, 584] width 21 height 27
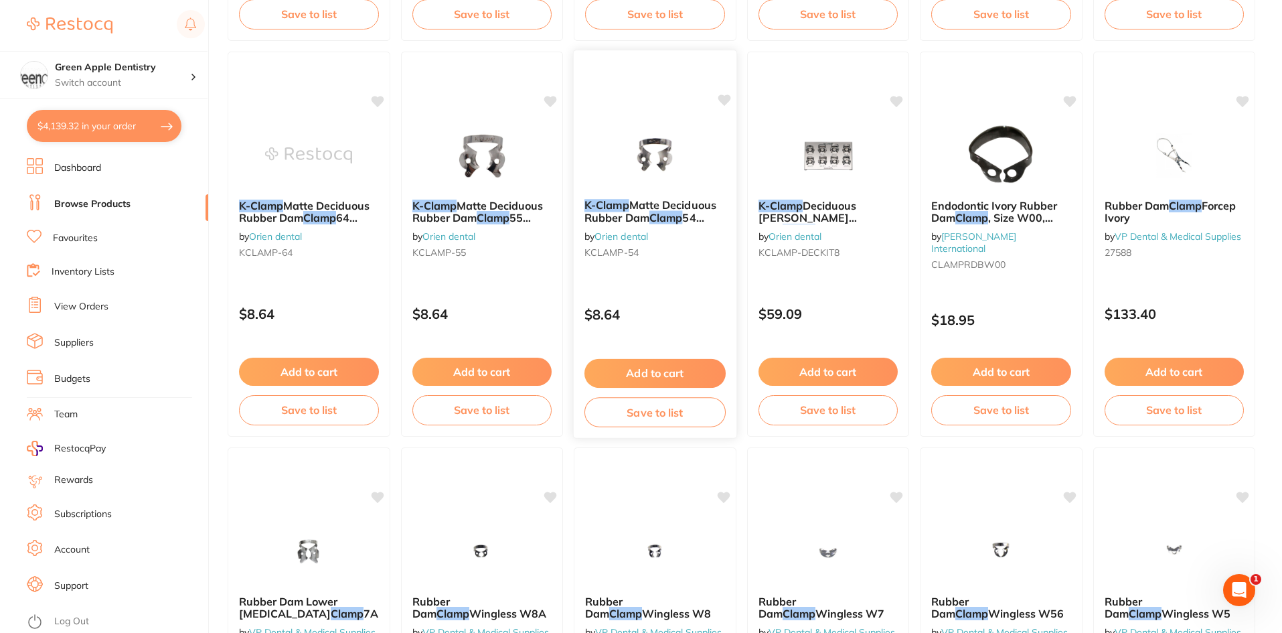
scroll to position [535, 0]
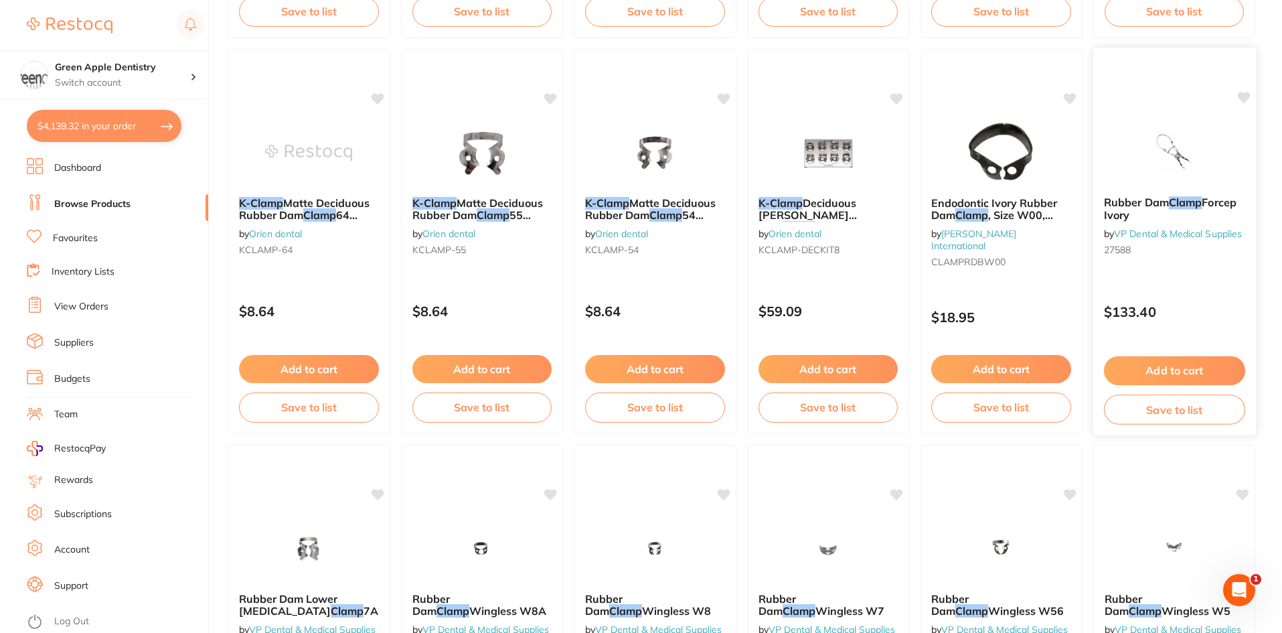
click at [1176, 161] on img at bounding box center [1174, 152] width 88 height 68
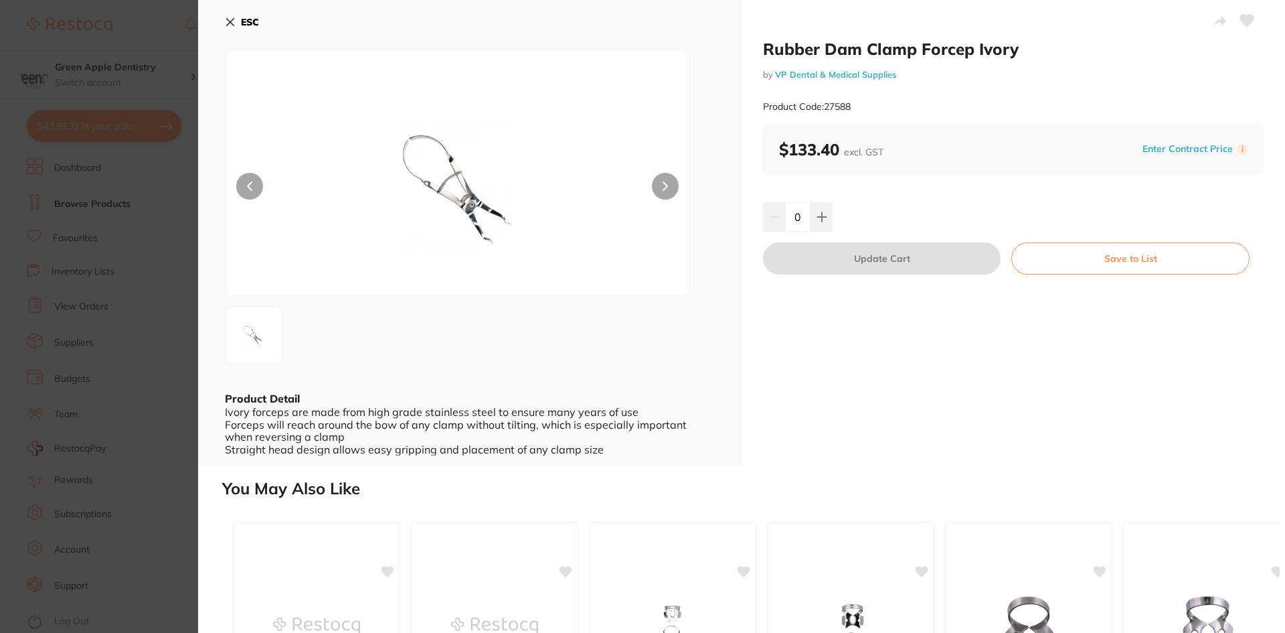
click at [256, 21] on b "ESC" at bounding box center [250, 22] width 18 height 12
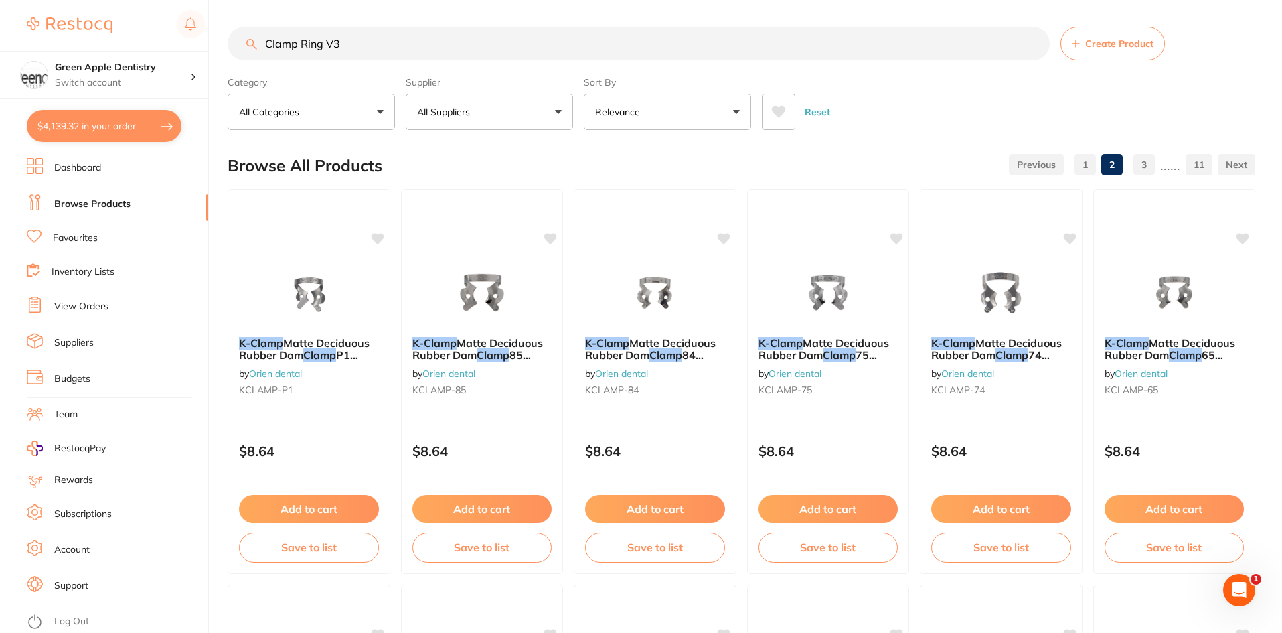
click at [517, 46] on input "Clamp Ring V3" at bounding box center [639, 43] width 822 height 33
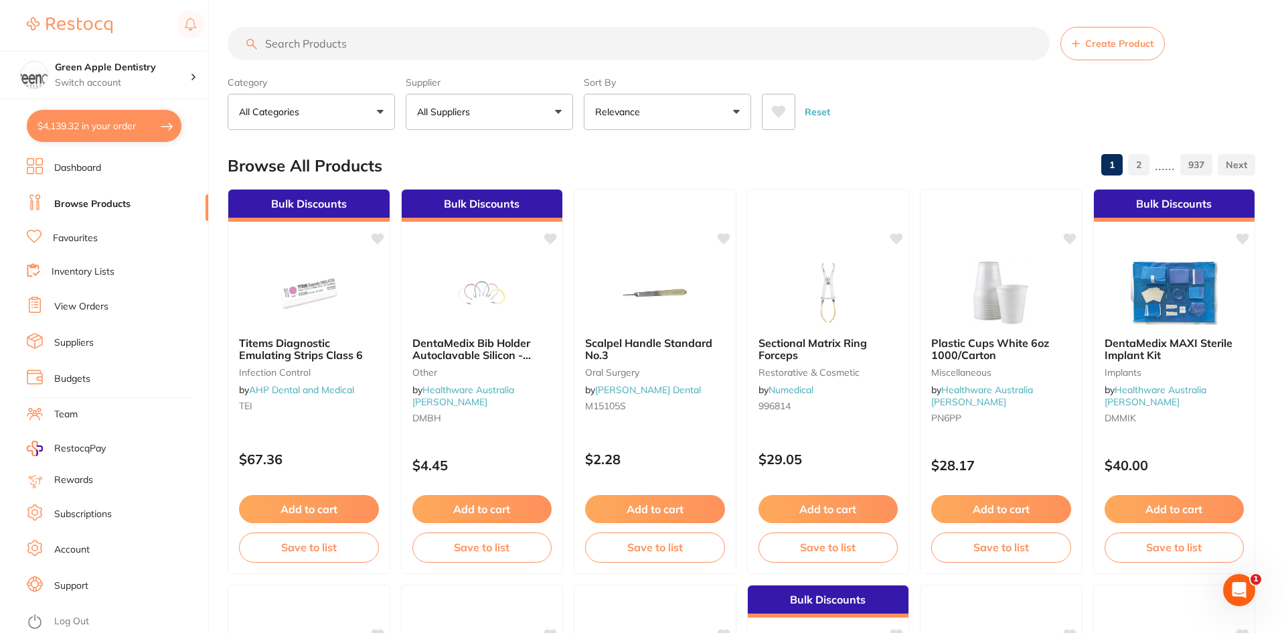
paste input "IM-3IN1-TRAY"
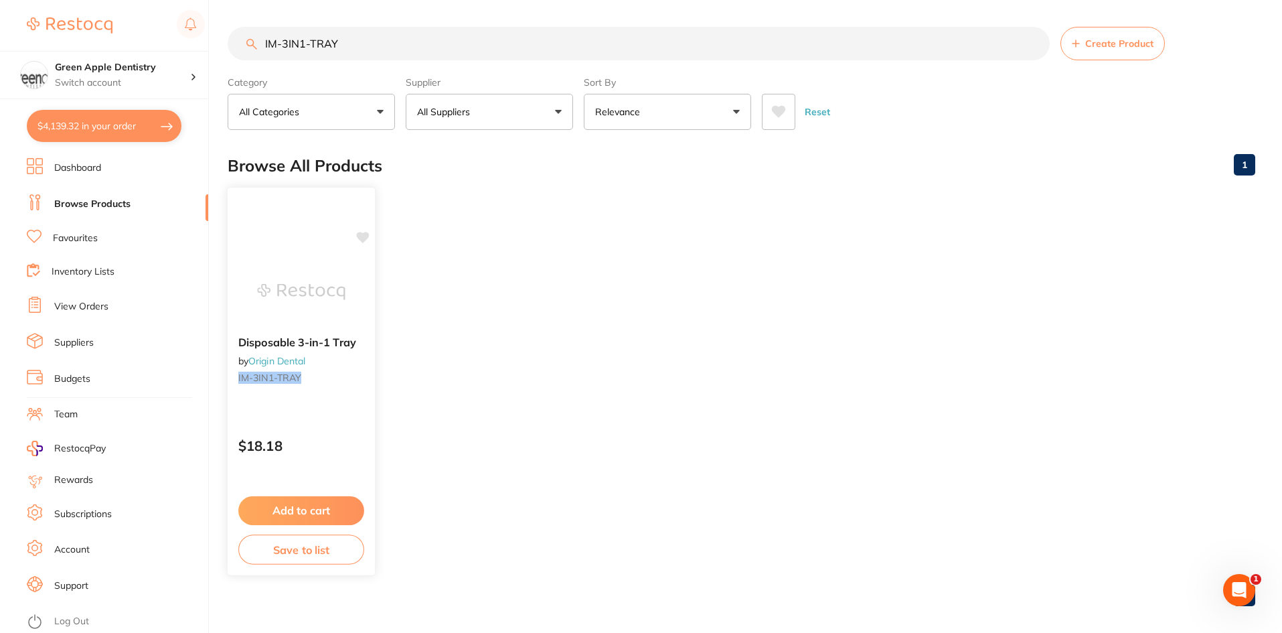
type input "IM-3IN1-TRAY"
click at [292, 268] on img at bounding box center [301, 292] width 88 height 68
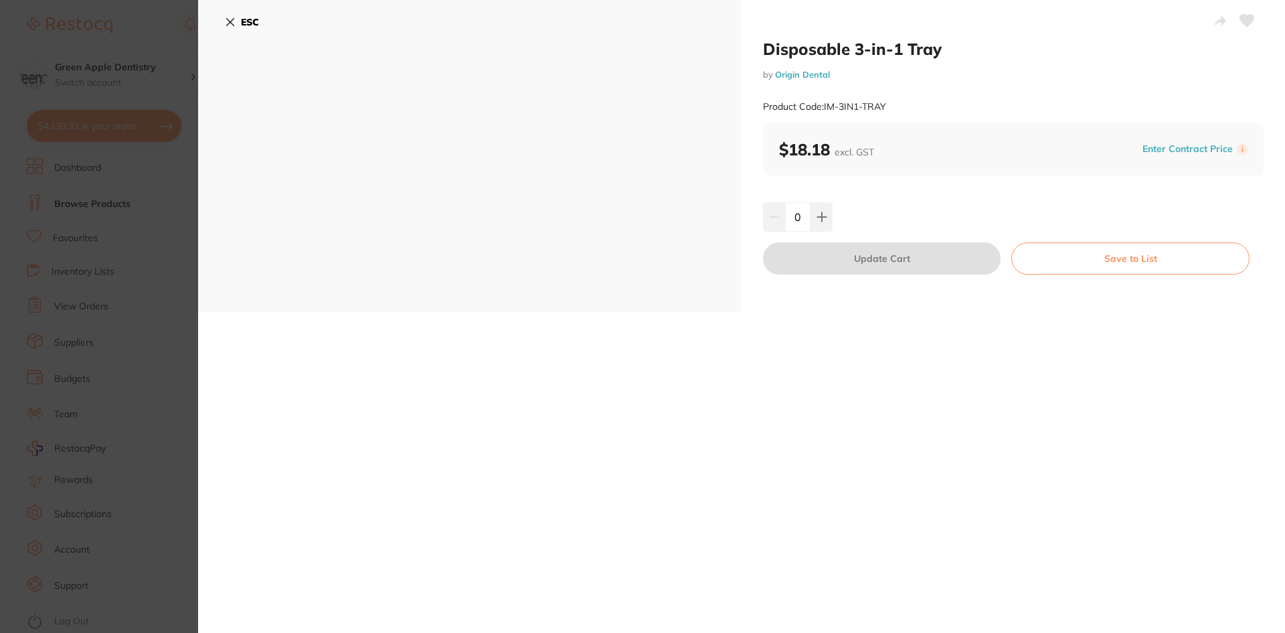
click at [250, 20] on b "ESC" at bounding box center [250, 22] width 18 height 12
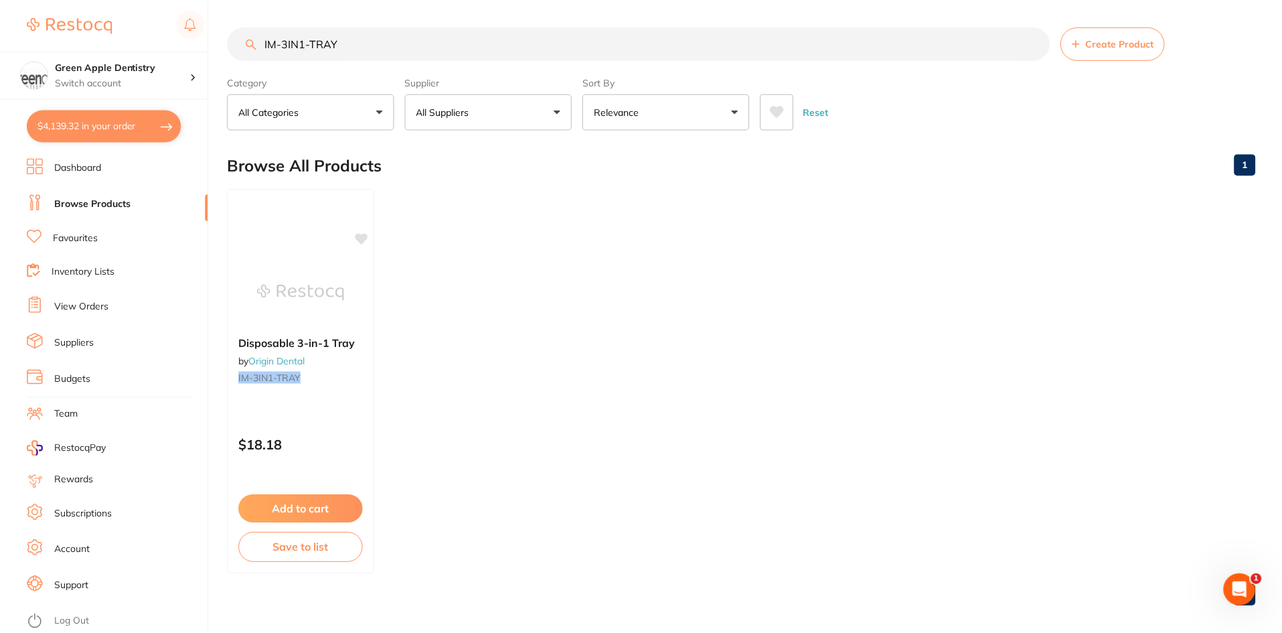
scroll to position [9, 0]
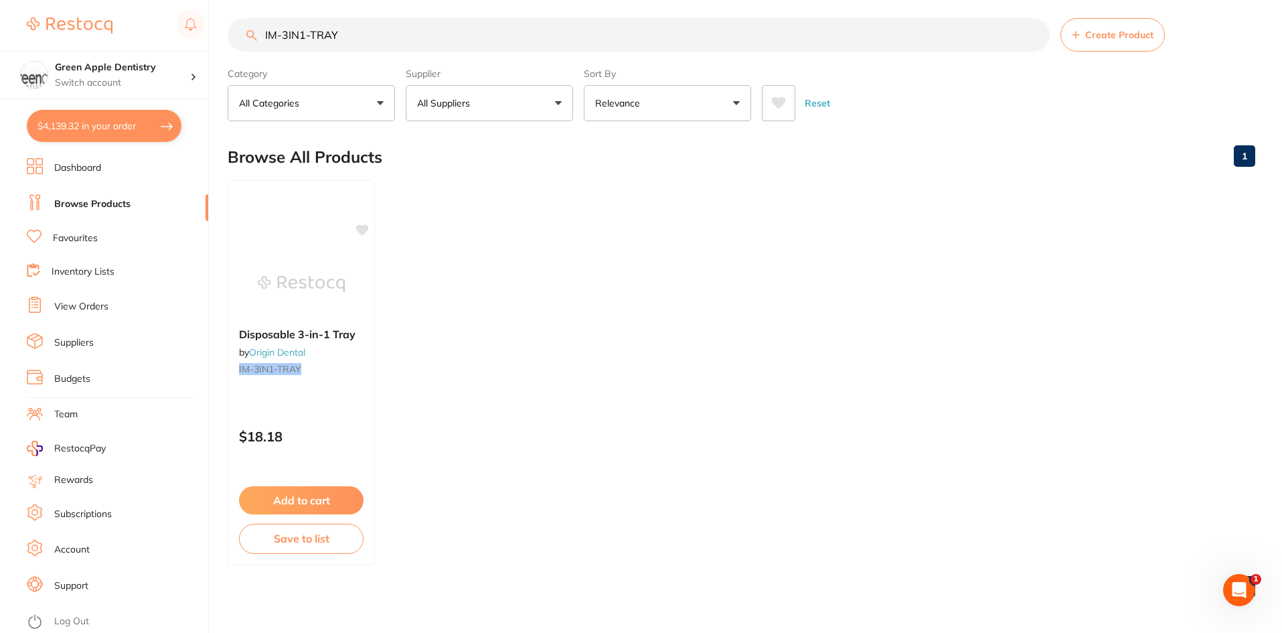
click at [362, 25] on input "IM-3IN1-TRAY" at bounding box center [639, 34] width 822 height 33
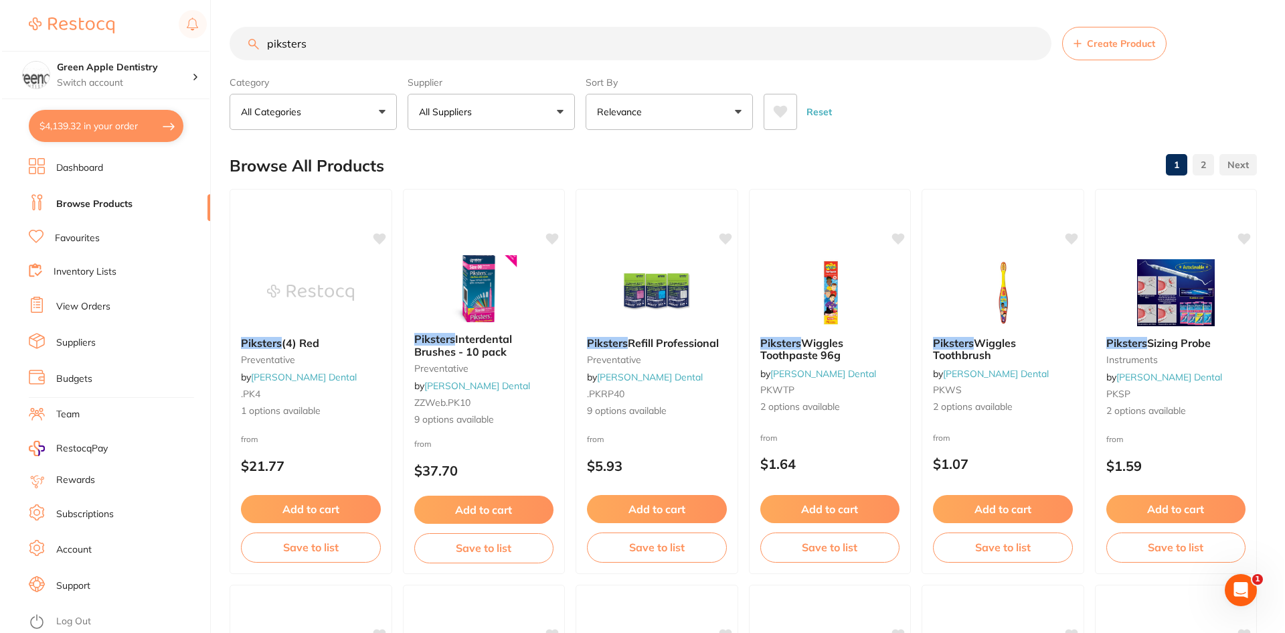
scroll to position [0, 0]
type input "piksters"
click at [279, 282] on img at bounding box center [309, 292] width 88 height 68
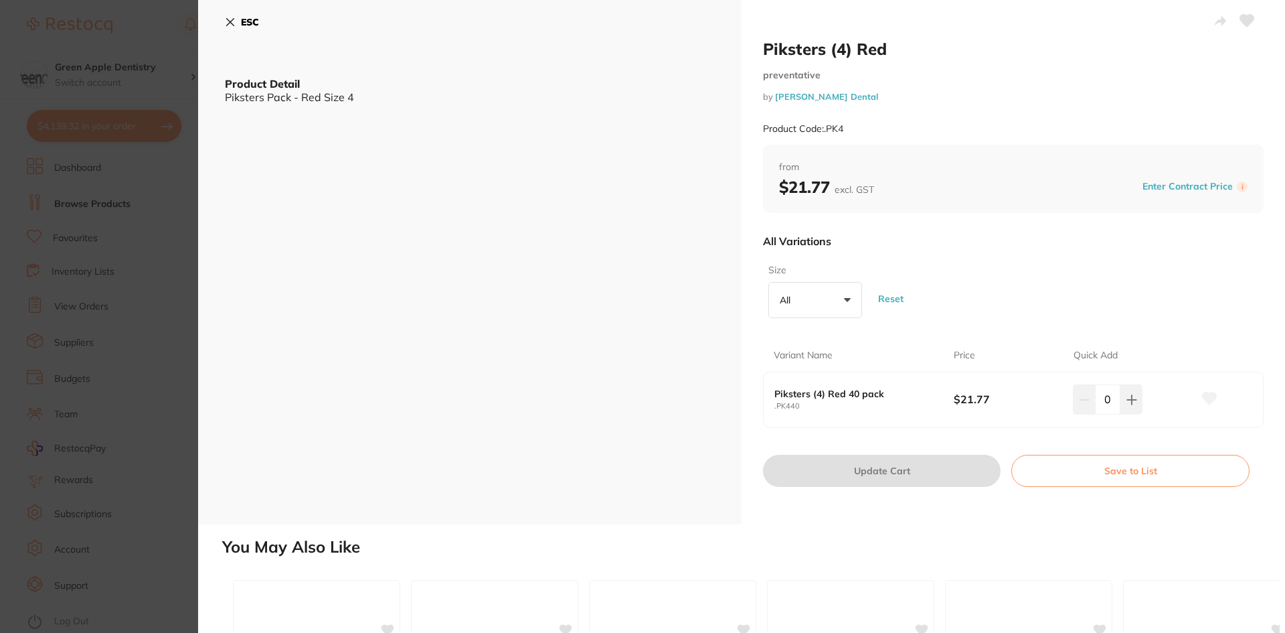
click at [255, 26] on b "ESC" at bounding box center [250, 22] width 18 height 12
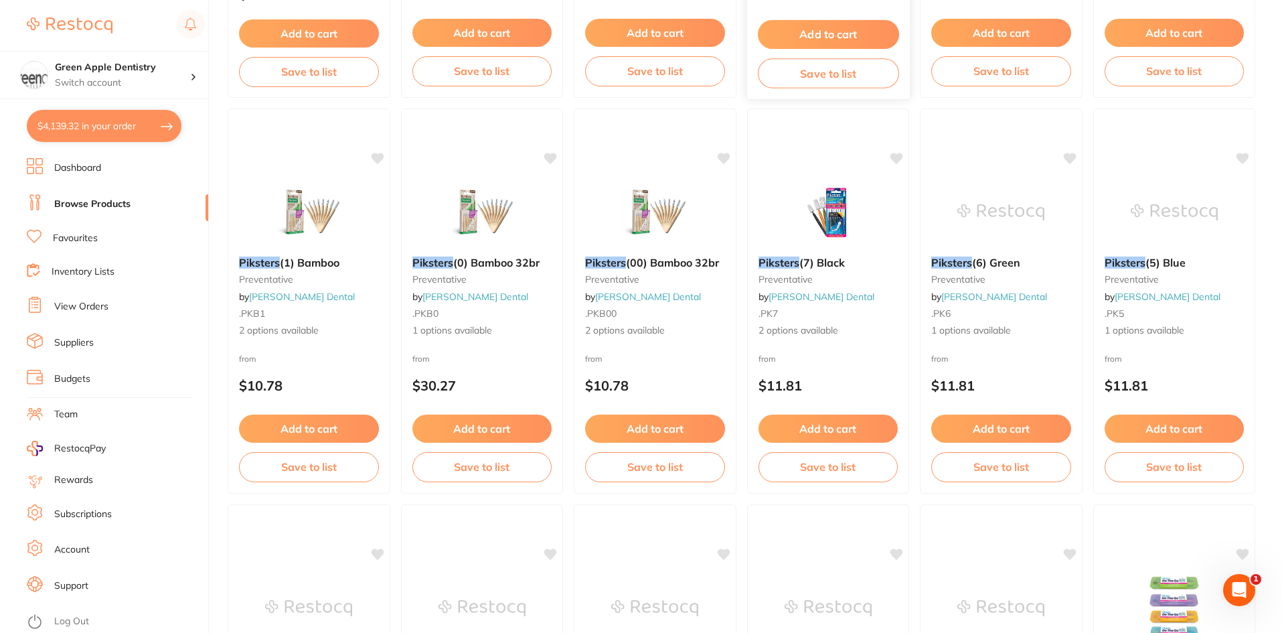
scroll to position [1682, 0]
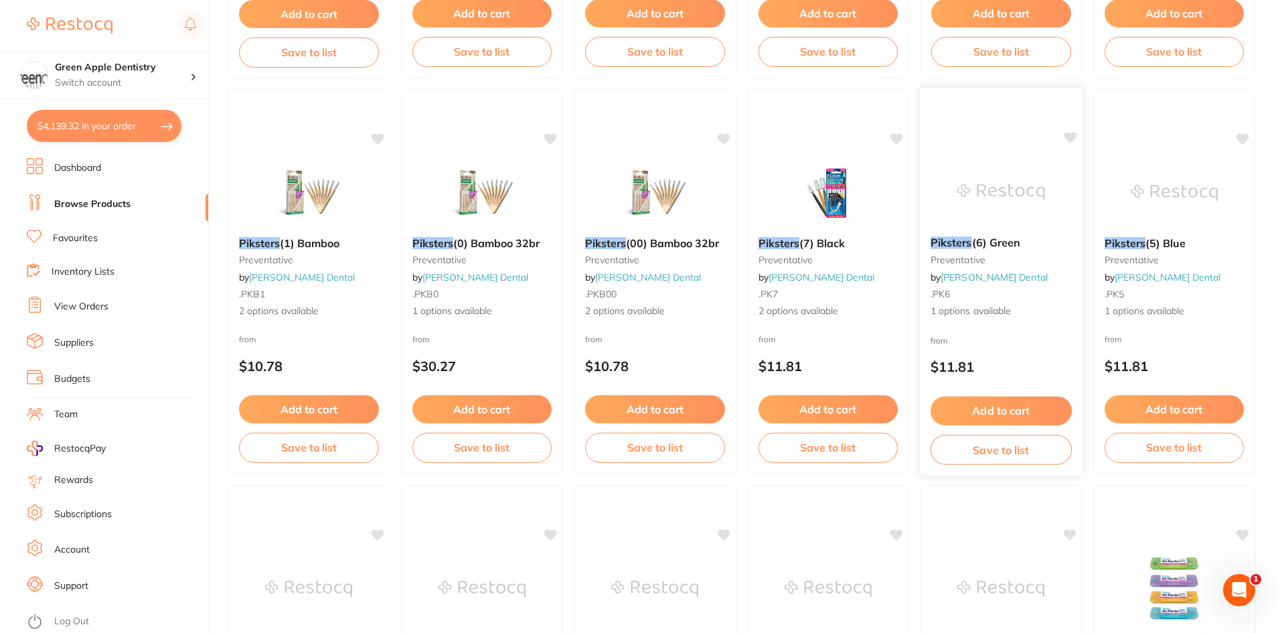
click at [985, 179] on img at bounding box center [1001, 192] width 88 height 68
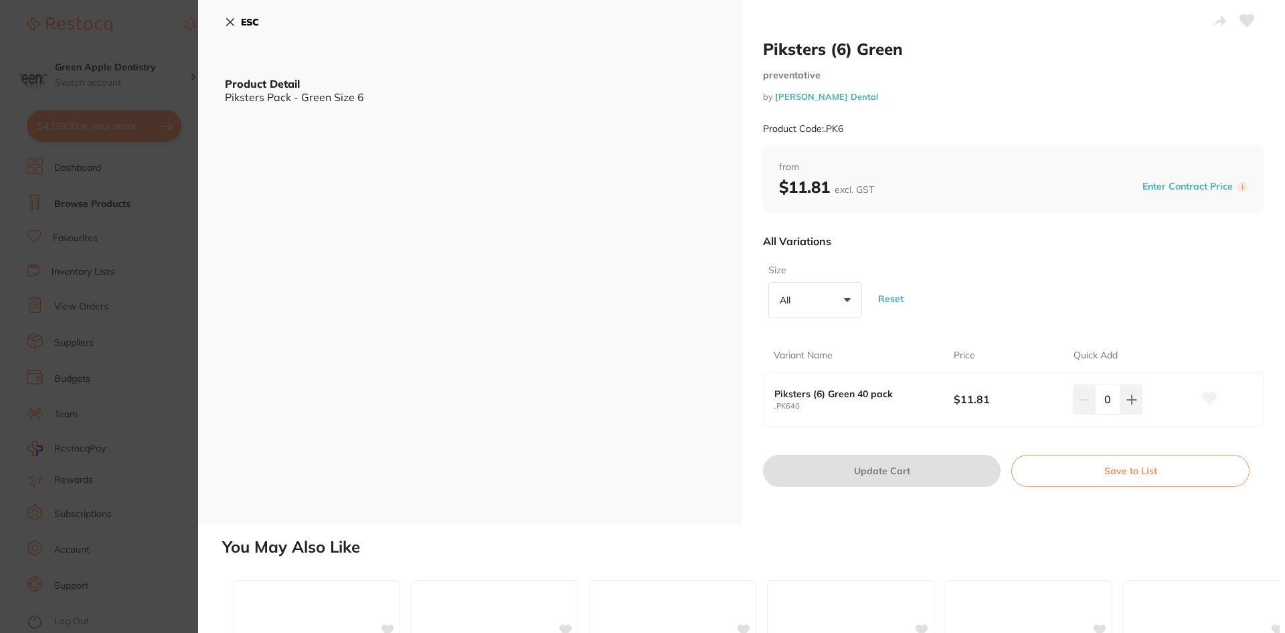
scroll to position [738, 0]
click at [256, 21] on b "ESC" at bounding box center [250, 22] width 18 height 12
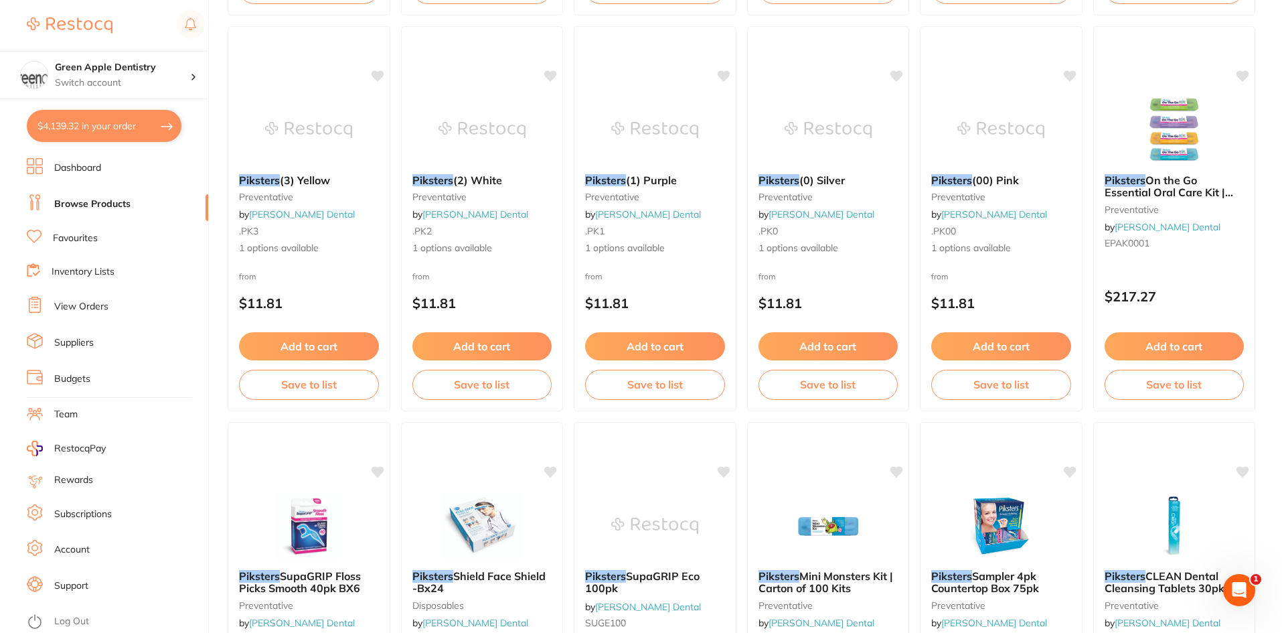
scroll to position [2151, 0]
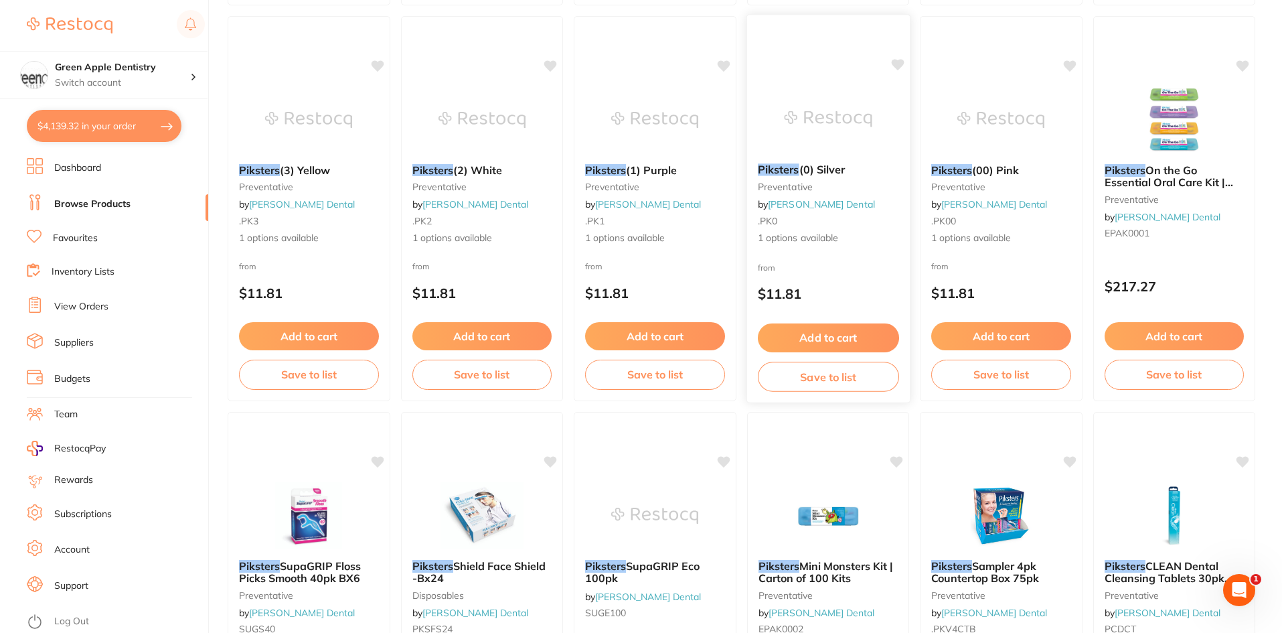
click at [811, 117] on img at bounding box center [828, 119] width 88 height 68
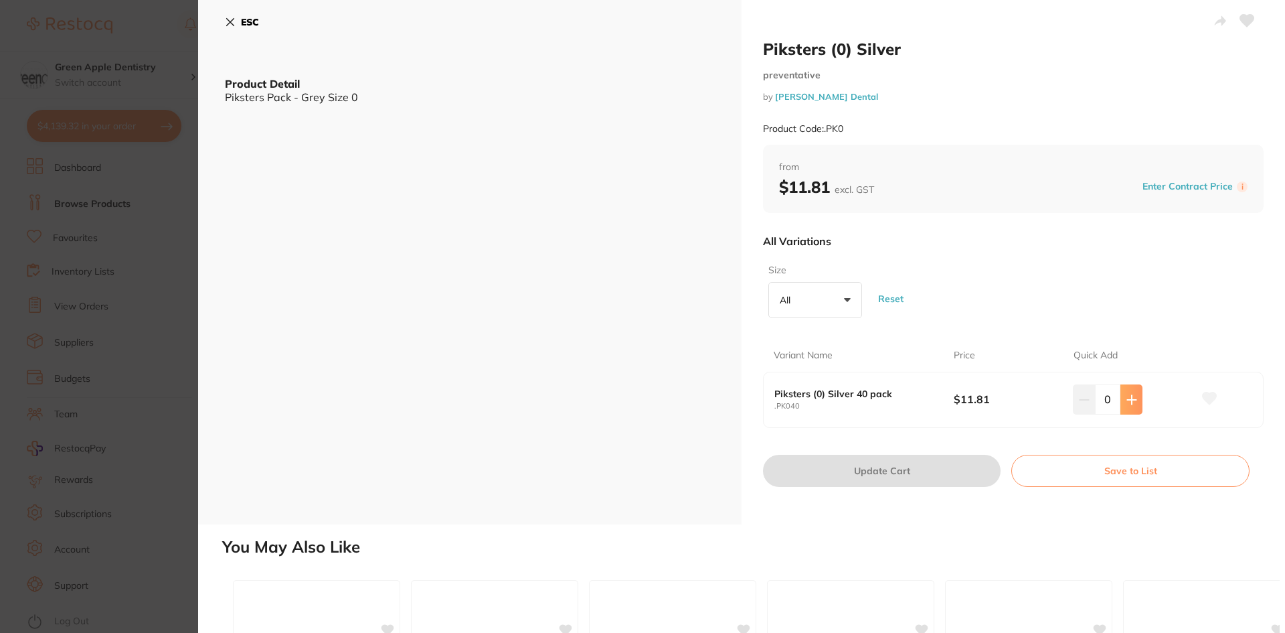
click at [1137, 388] on button at bounding box center [1131, 398] width 22 height 29
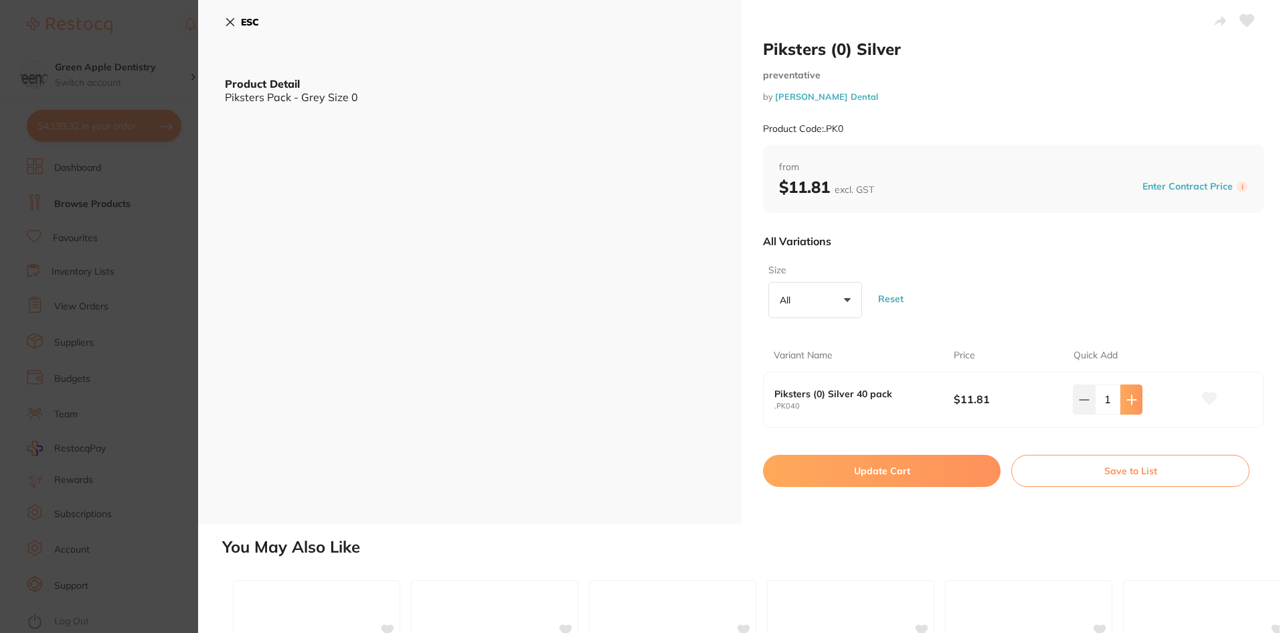
click at [1137, 388] on button at bounding box center [1131, 398] width 22 height 29
type input "3"
click at [925, 477] on button "Update Cart" at bounding box center [882, 470] width 238 height 32
checkbox input "false"
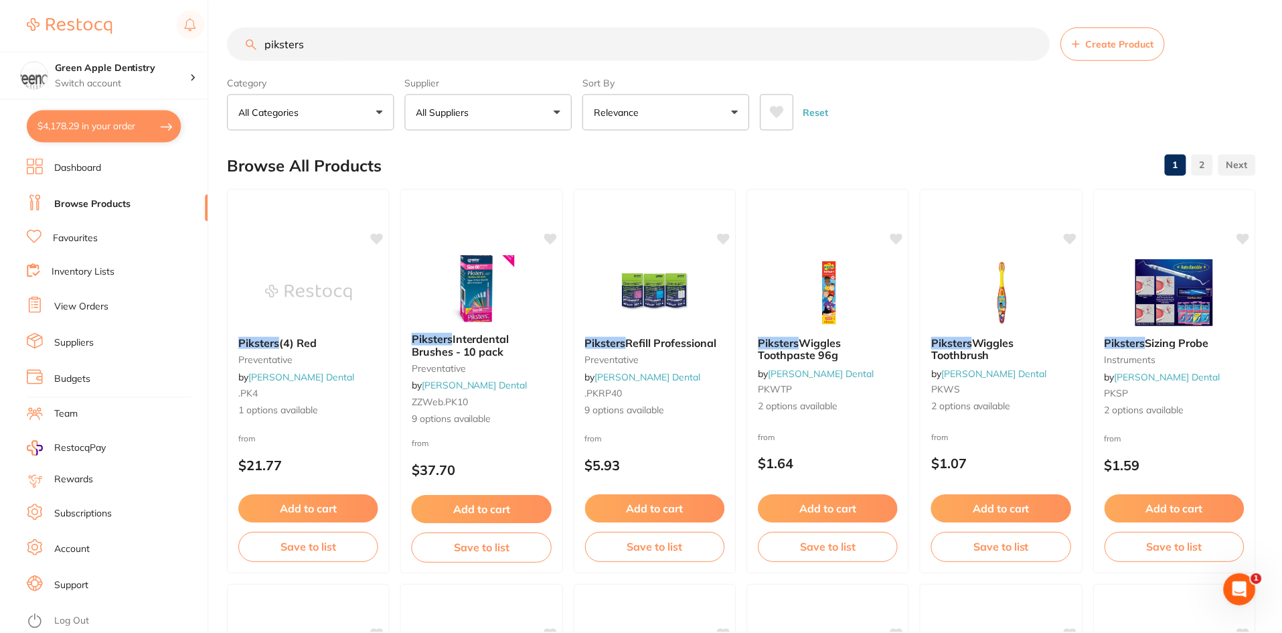
scroll to position [2151, 0]
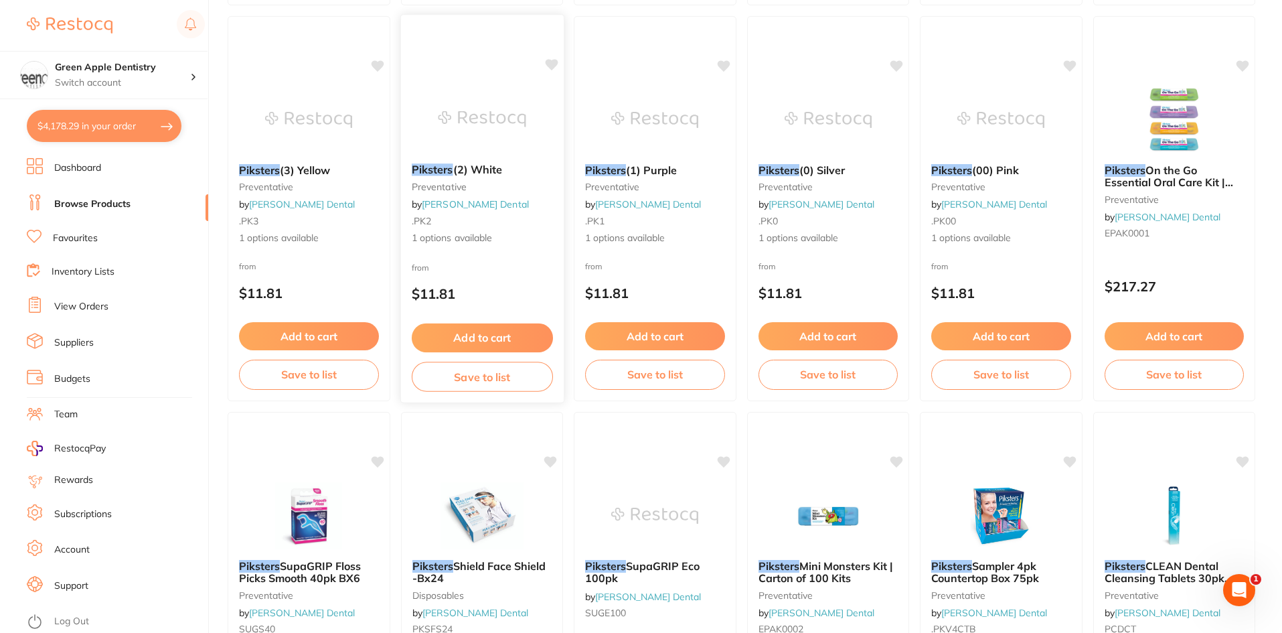
click at [494, 138] on img at bounding box center [482, 119] width 88 height 68
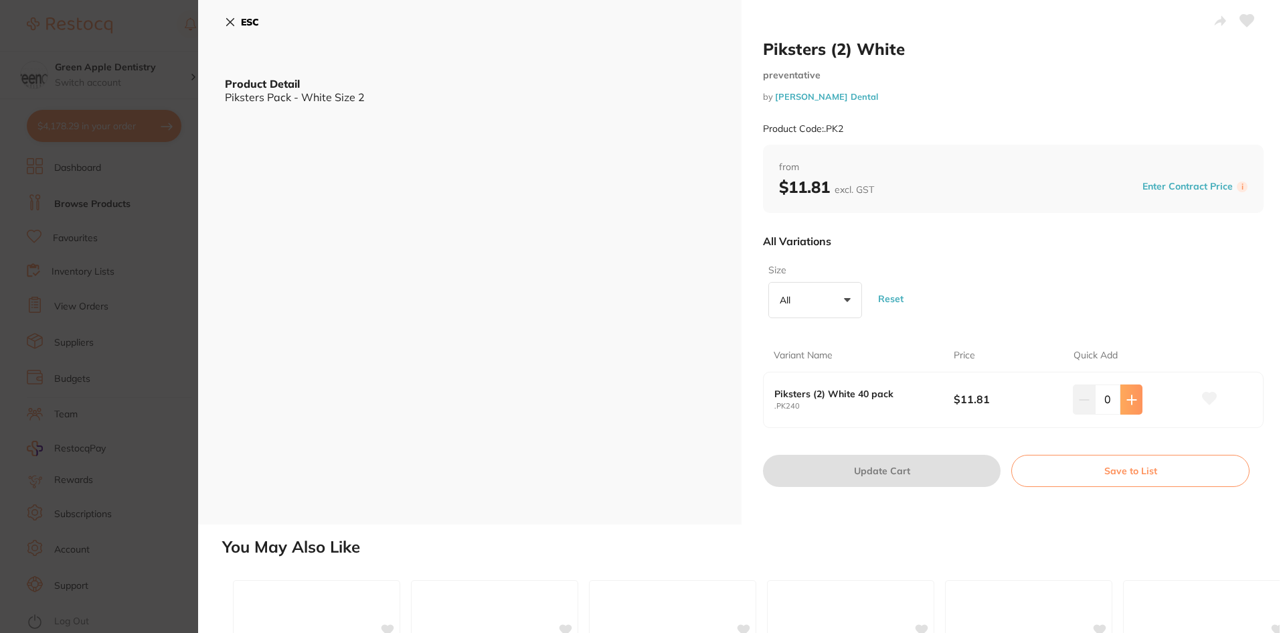
click at [1127, 401] on icon at bounding box center [1132, 399] width 11 height 11
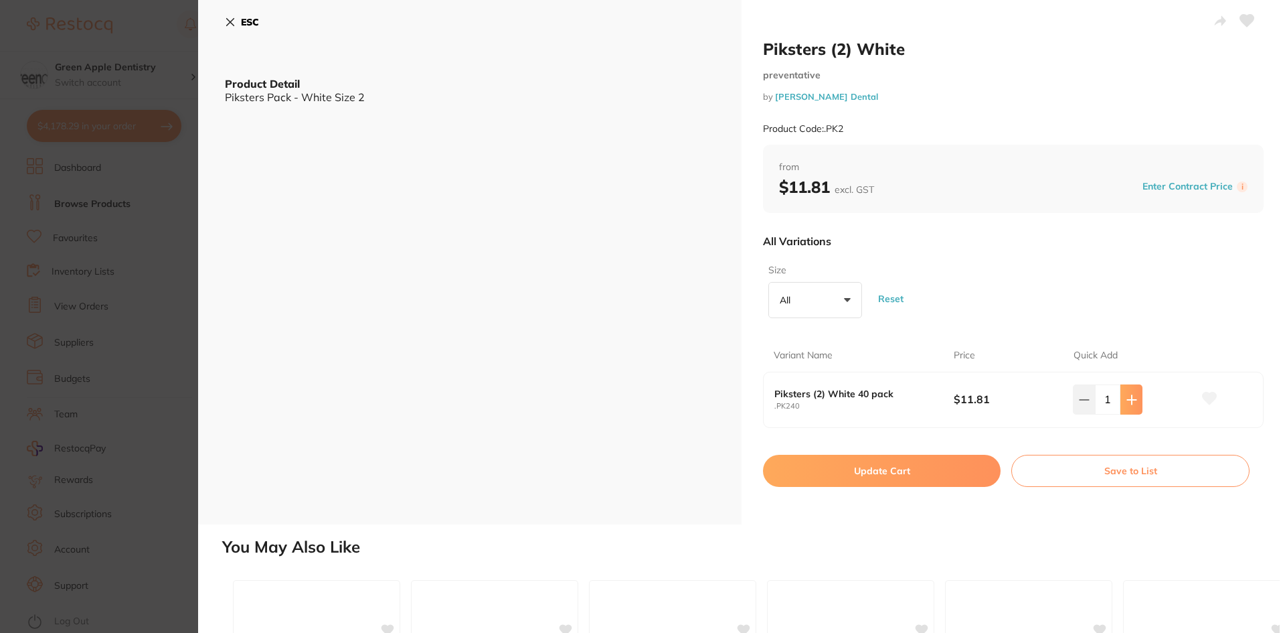
click at [1127, 401] on icon at bounding box center [1132, 399] width 11 height 11
type input "2"
click at [915, 460] on button "Update Cart" at bounding box center [882, 470] width 238 height 32
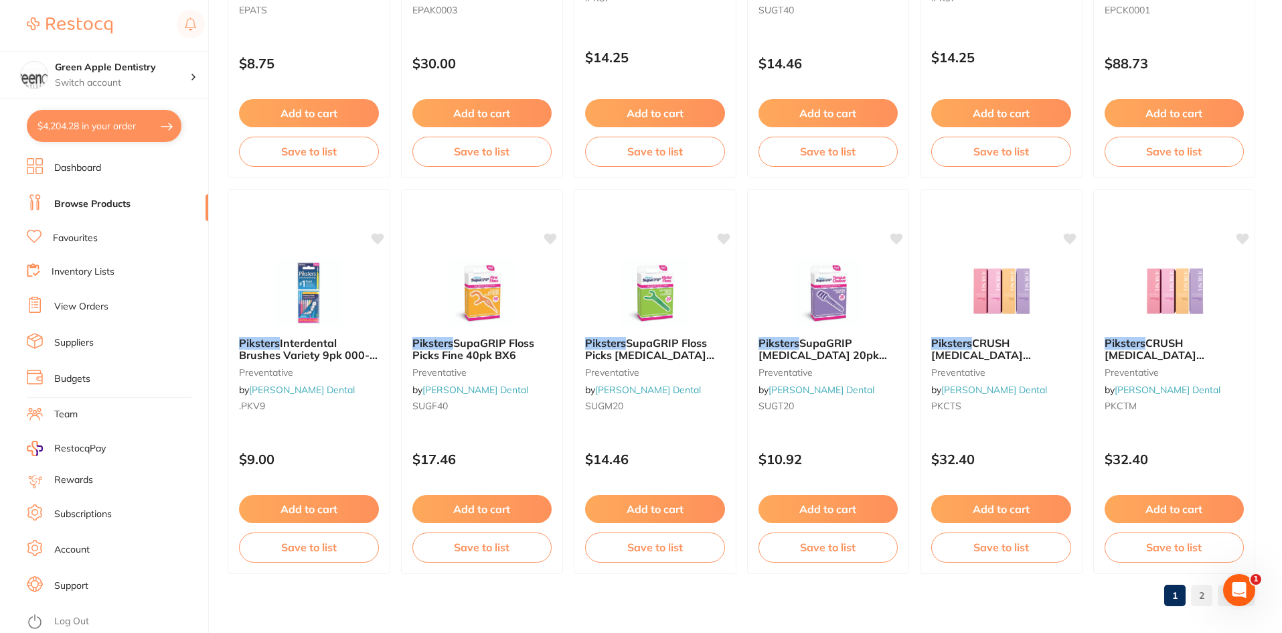
scroll to position [3175, 0]
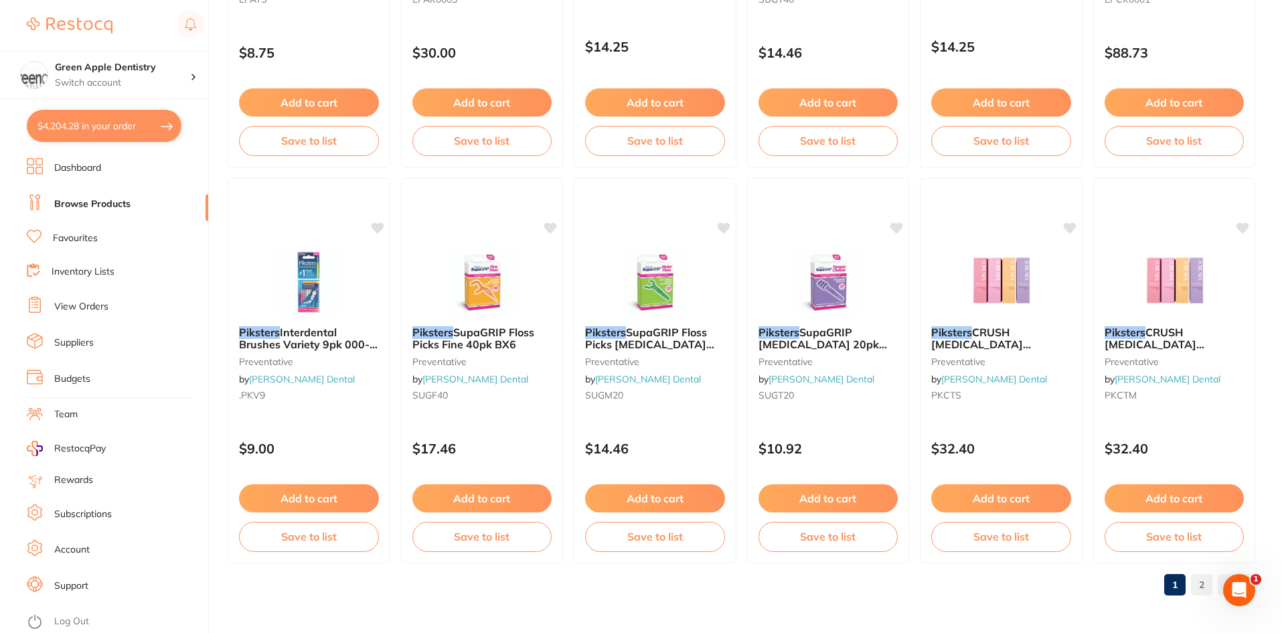
click at [1195, 580] on link "2" at bounding box center [1201, 584] width 21 height 27
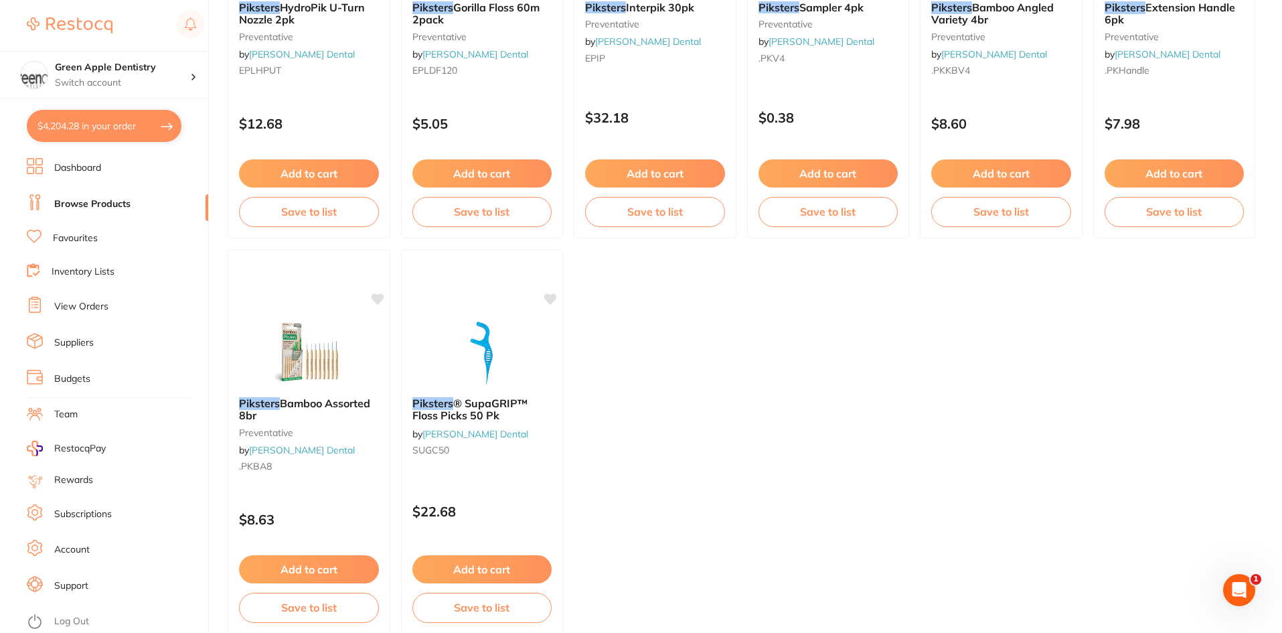
scroll to position [1593, 0]
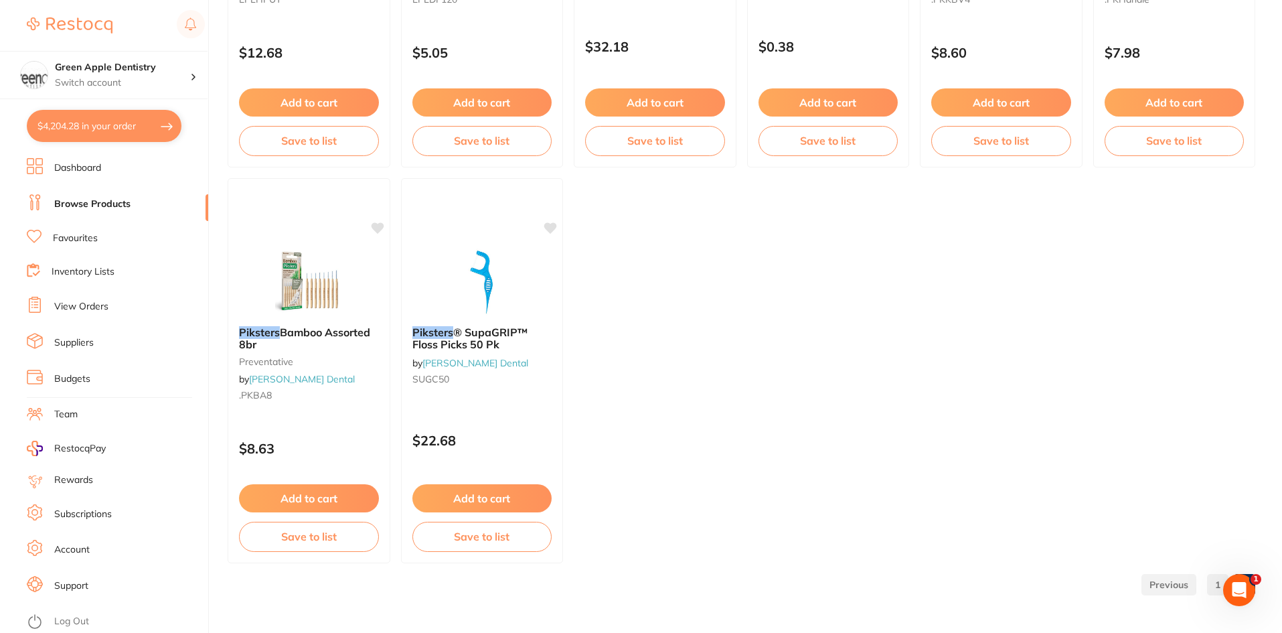
click at [1214, 577] on link "1" at bounding box center [1217, 584] width 21 height 27
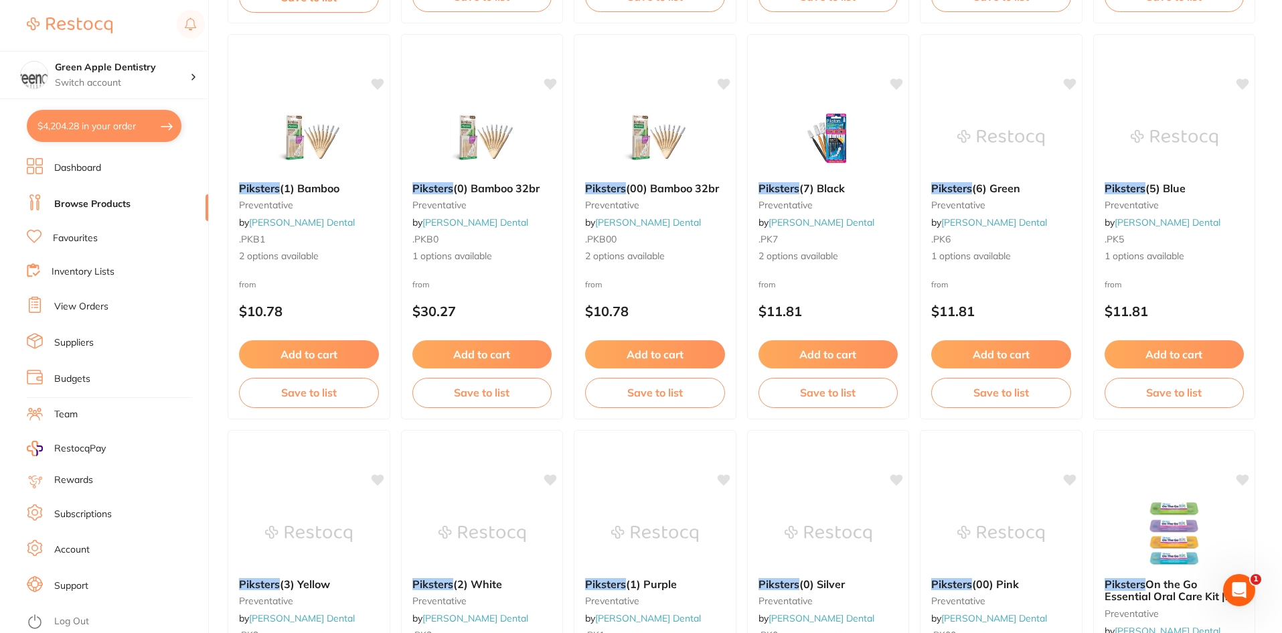
scroll to position [1807, 0]
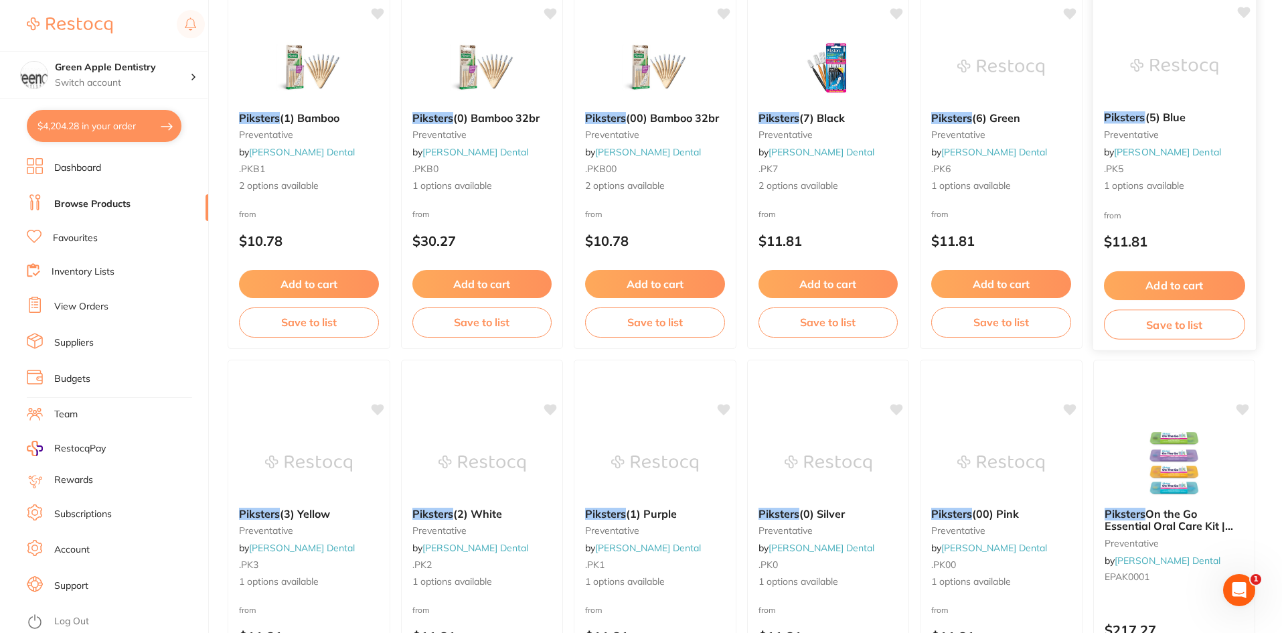
click at [1155, 70] on img at bounding box center [1174, 67] width 88 height 68
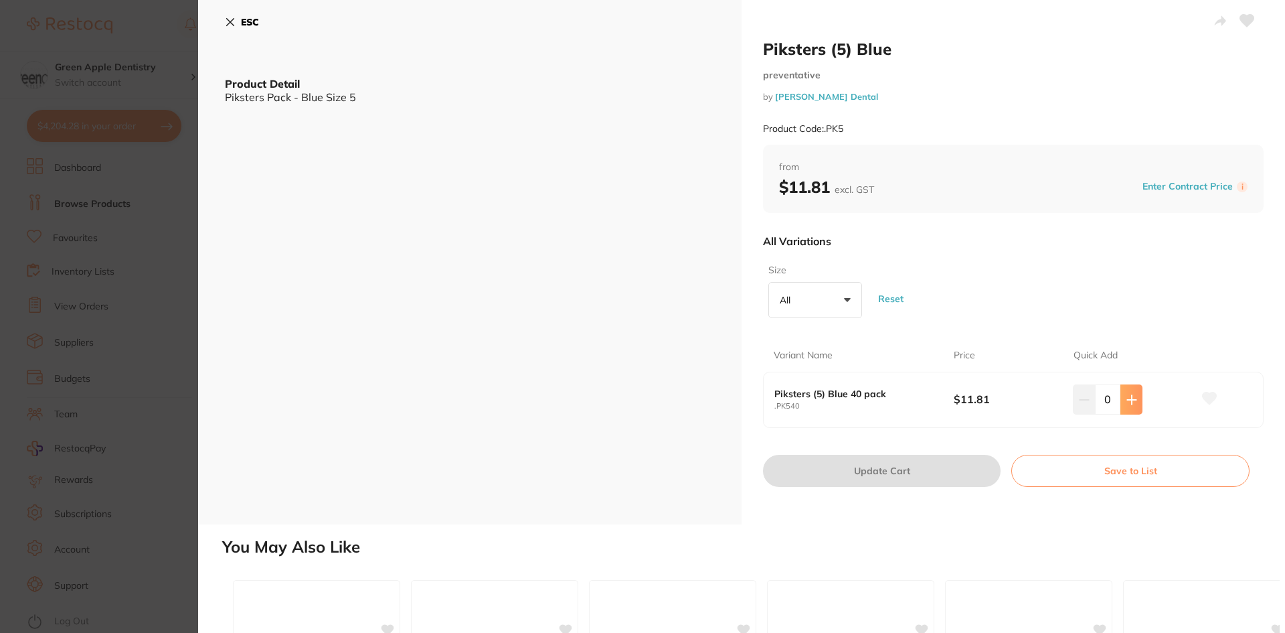
click at [1138, 400] on button at bounding box center [1131, 398] width 22 height 29
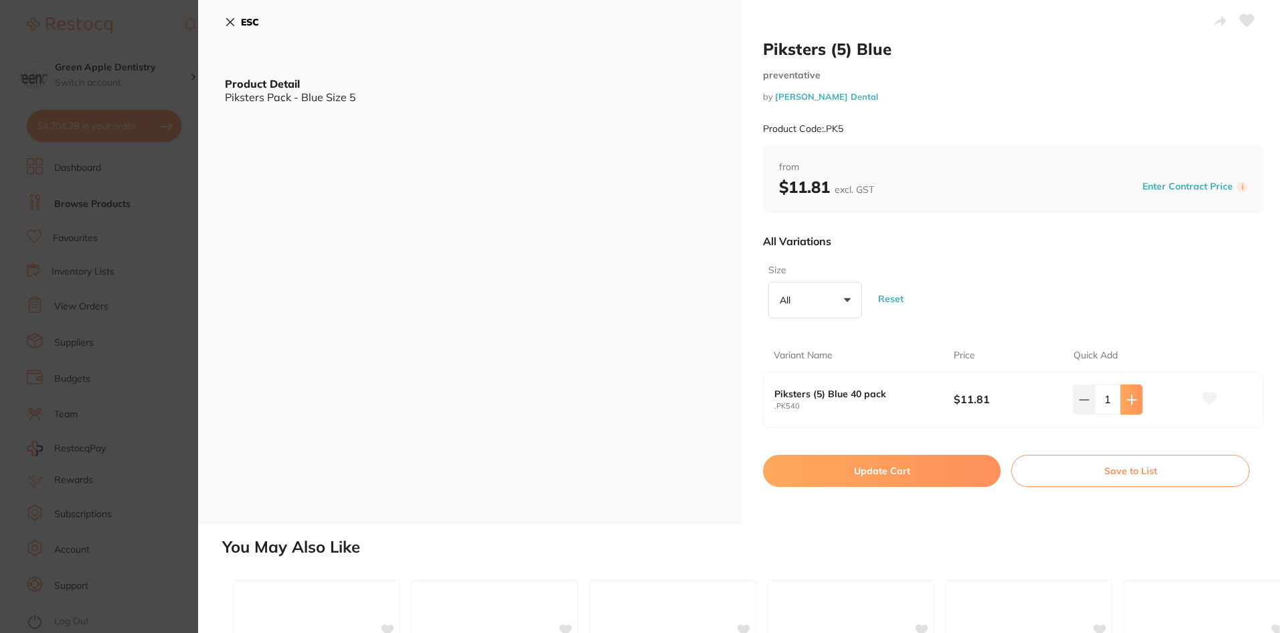
click at [1138, 400] on button at bounding box center [1131, 398] width 22 height 29
type input "4"
click at [926, 465] on button "Update Cart" at bounding box center [882, 470] width 238 height 32
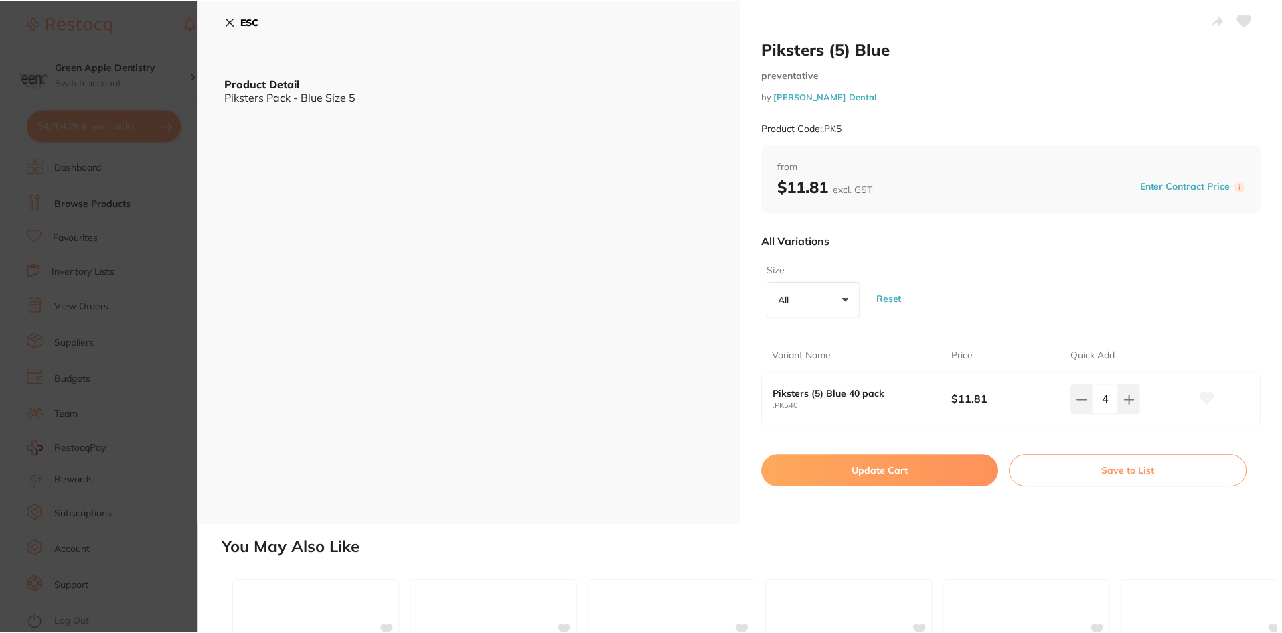
scroll to position [1807, 0]
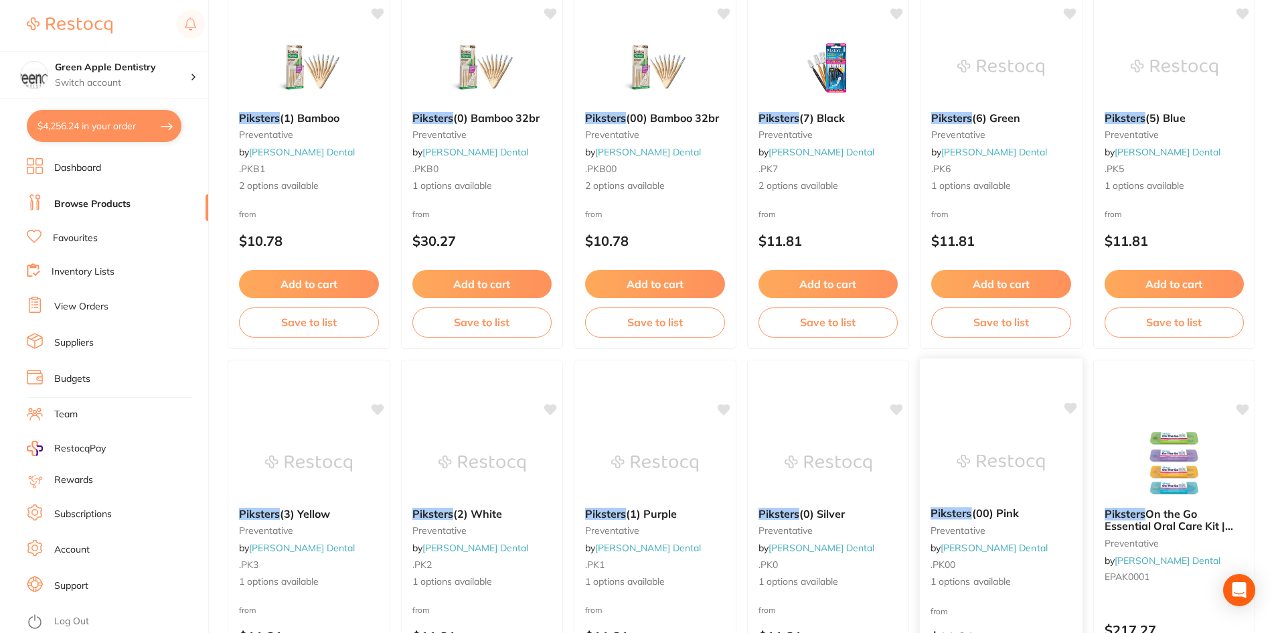
click at [925, 465] on div at bounding box center [1001, 462] width 163 height 68
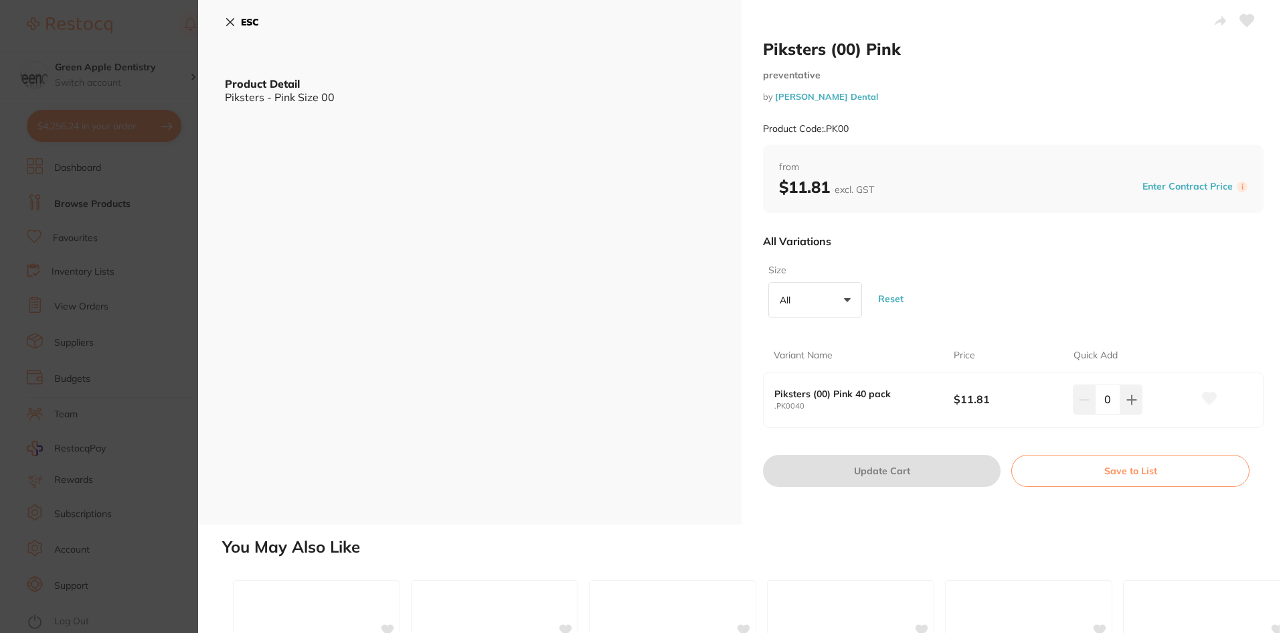
click at [242, 24] on b "ESC" at bounding box center [250, 22] width 18 height 12
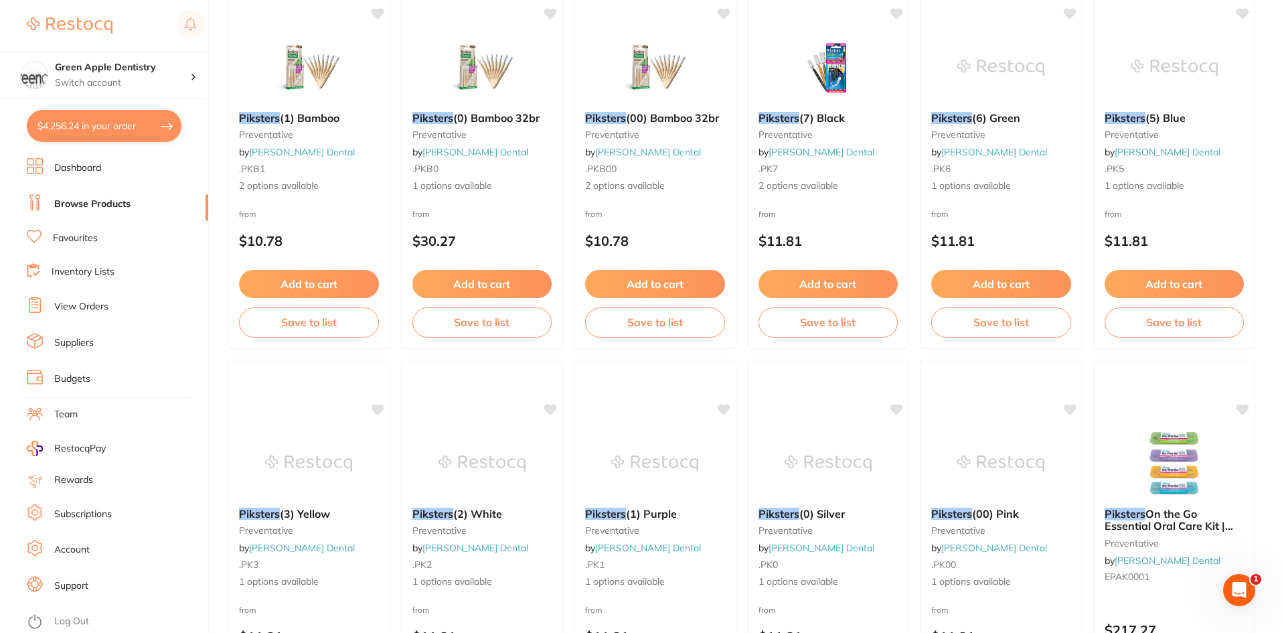
click at [103, 126] on button "$4,256.24 in your order" at bounding box center [104, 126] width 155 height 32
checkbox input "true"
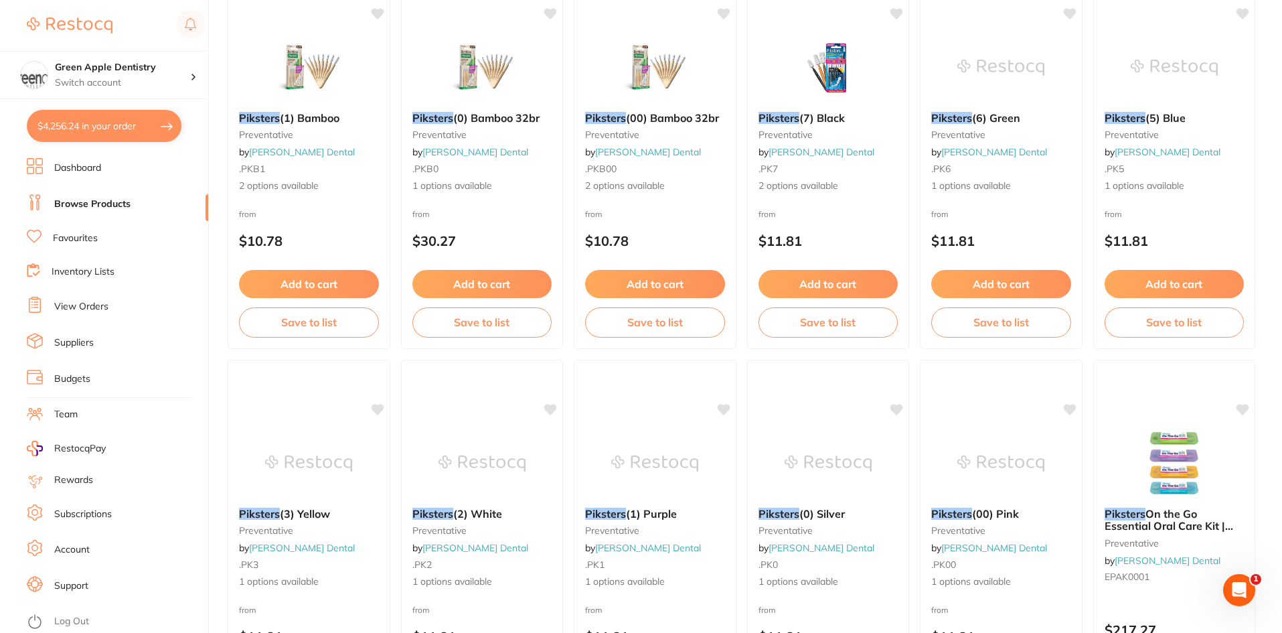
checkbox input "true"
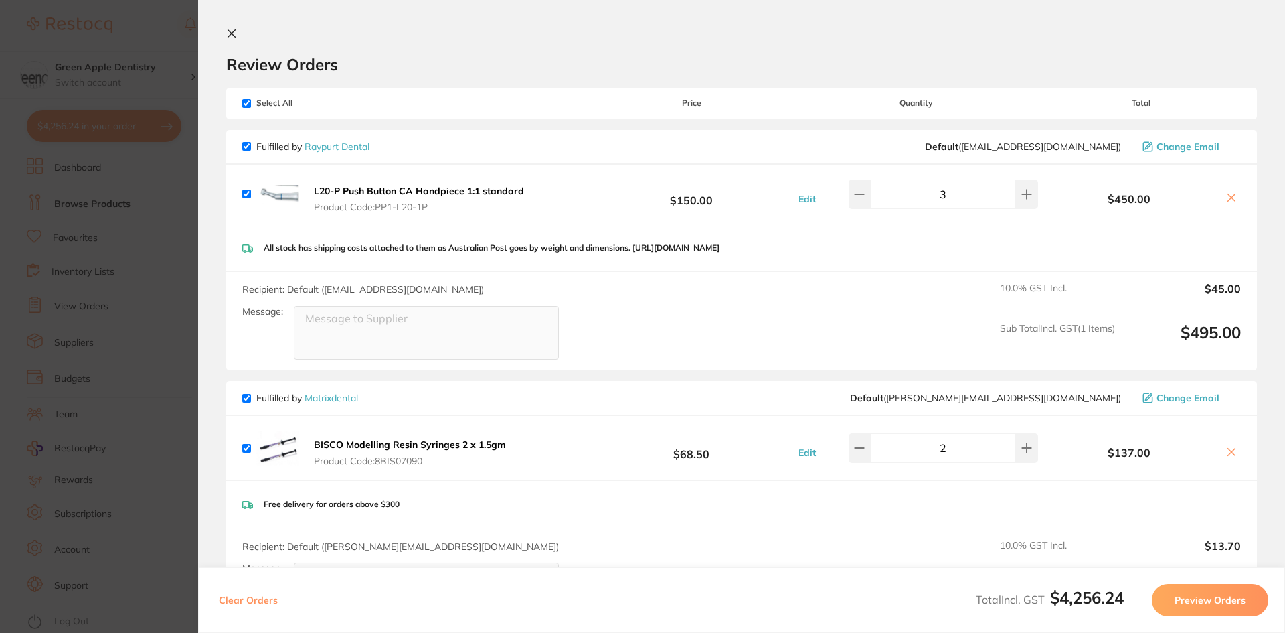
click at [230, 28] on icon at bounding box center [231, 33] width 11 height 11
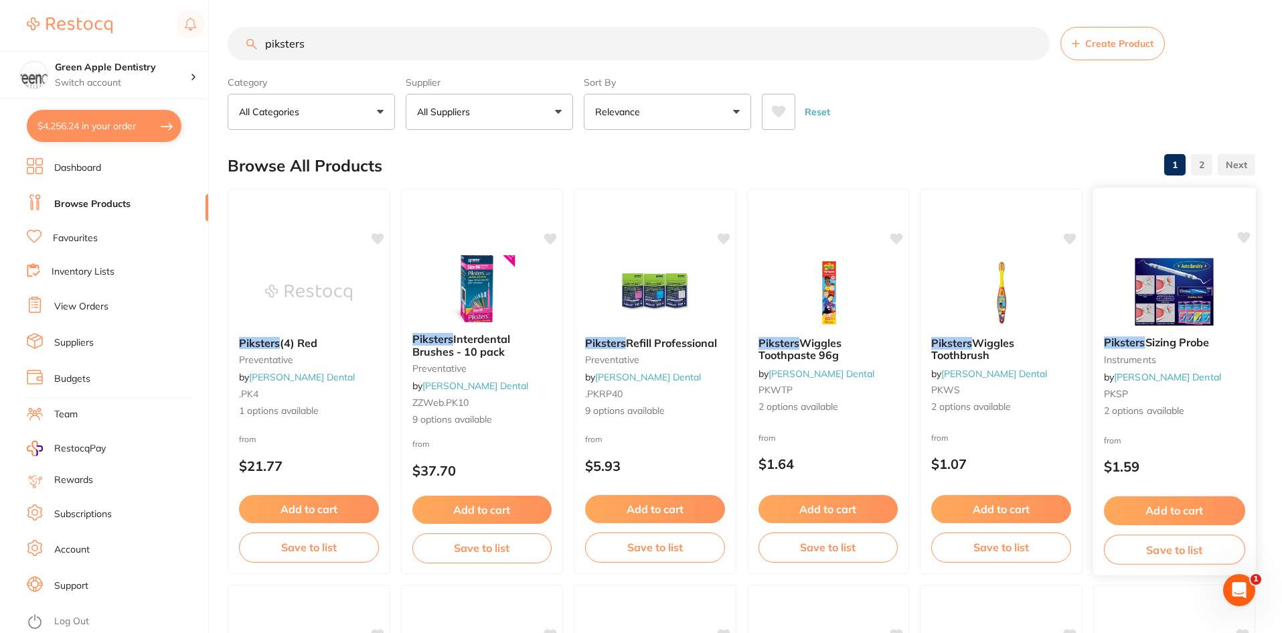
click at [1149, 281] on img at bounding box center [1174, 292] width 88 height 68
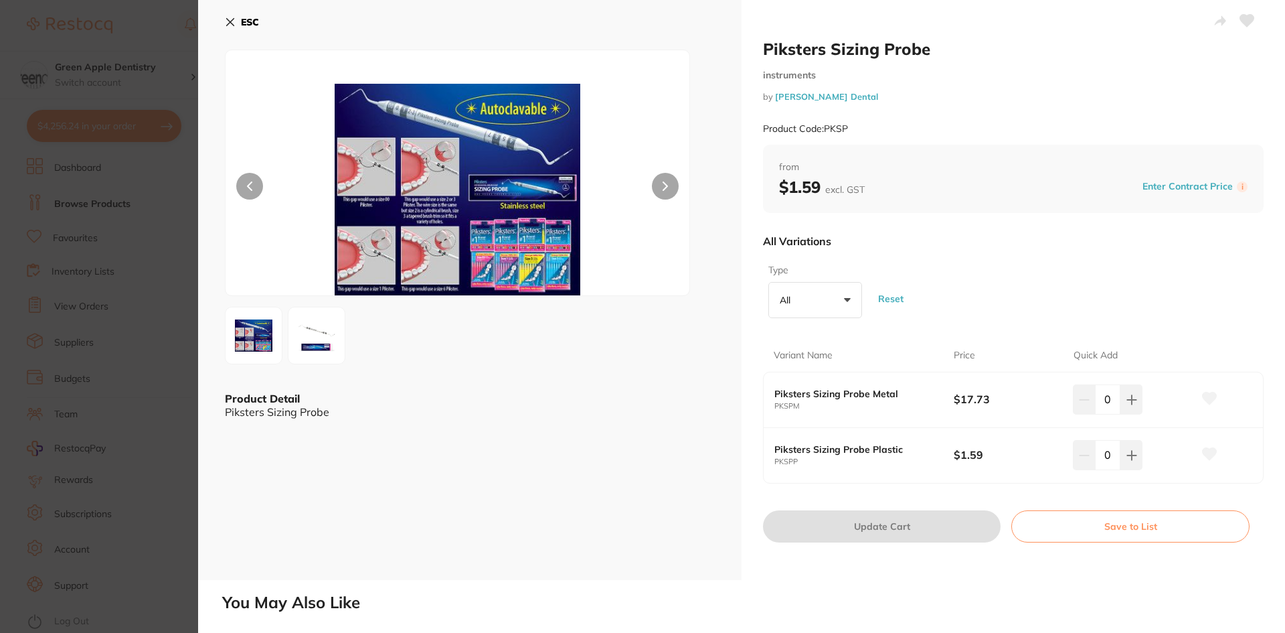
click at [252, 17] on b "ESC" at bounding box center [250, 22] width 18 height 12
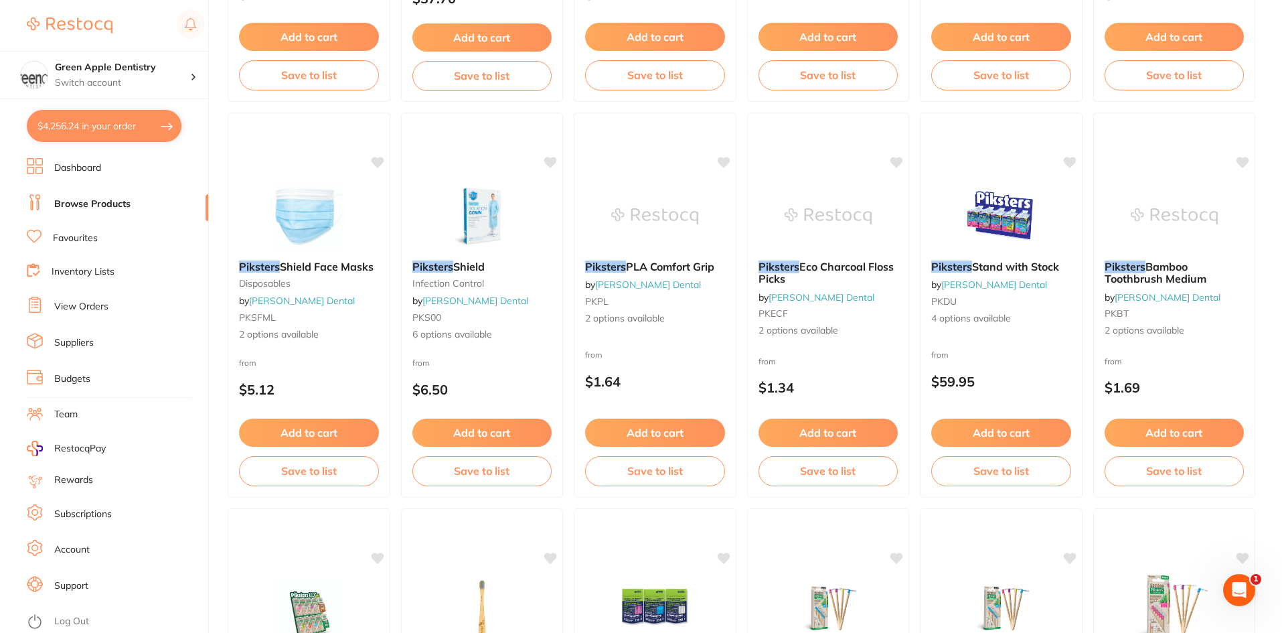
scroll to position [539, 0]
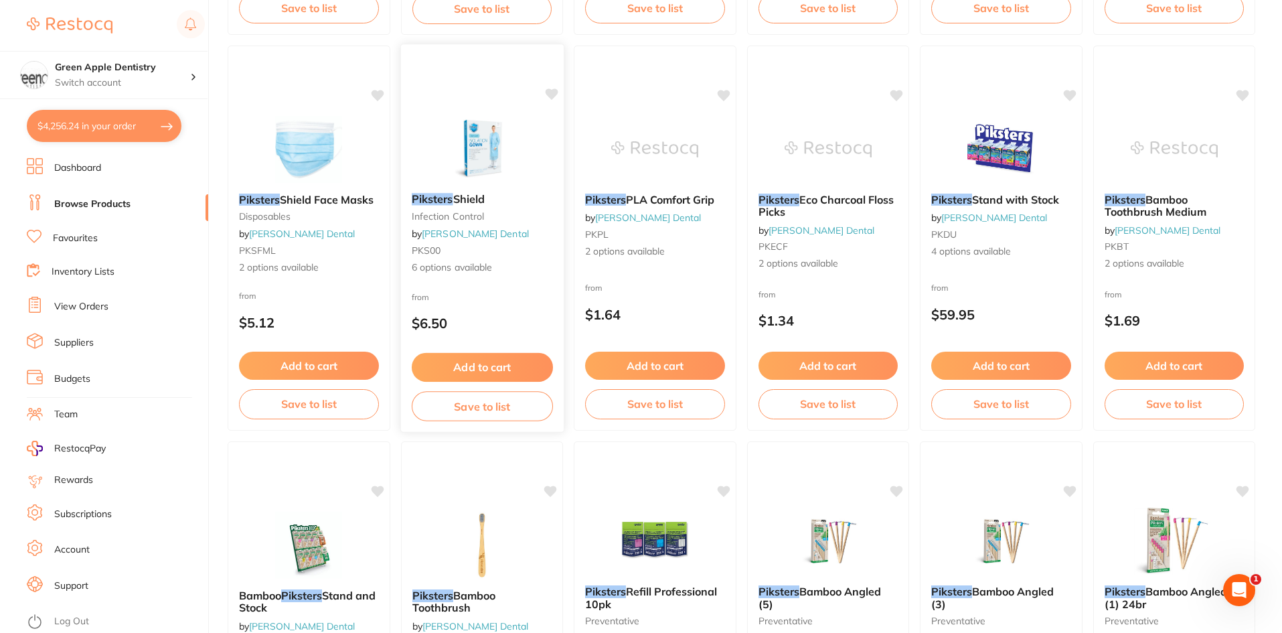
click at [493, 165] on img at bounding box center [482, 148] width 88 height 68
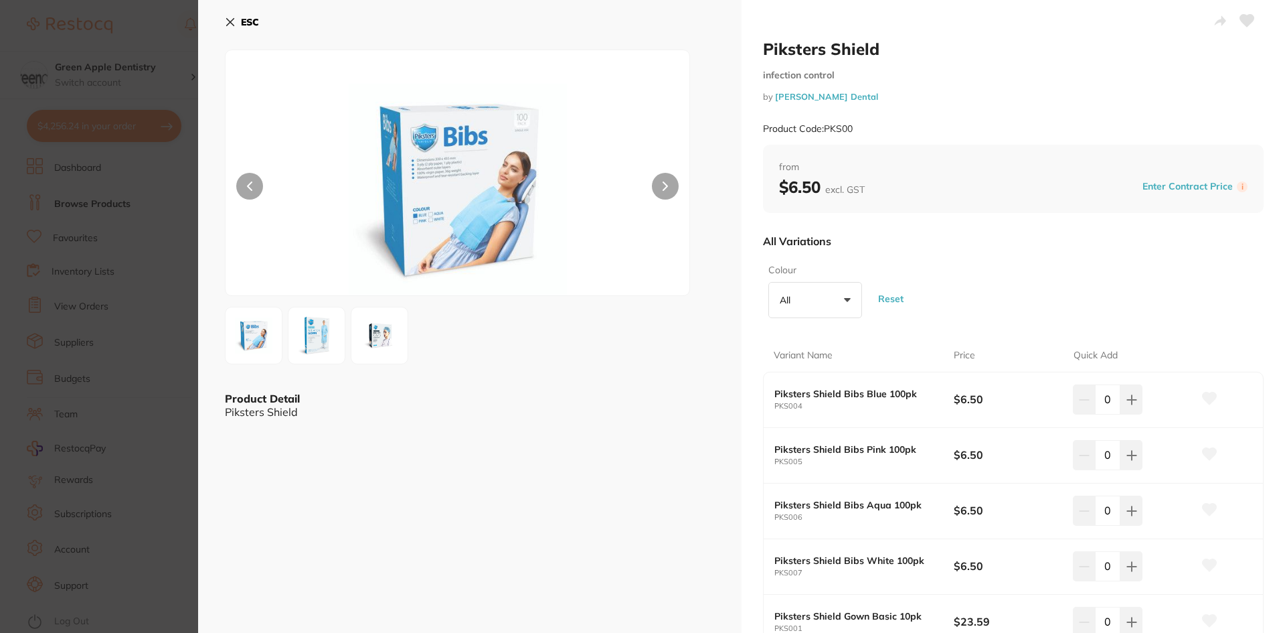
click at [242, 20] on b "ESC" at bounding box center [250, 22] width 18 height 12
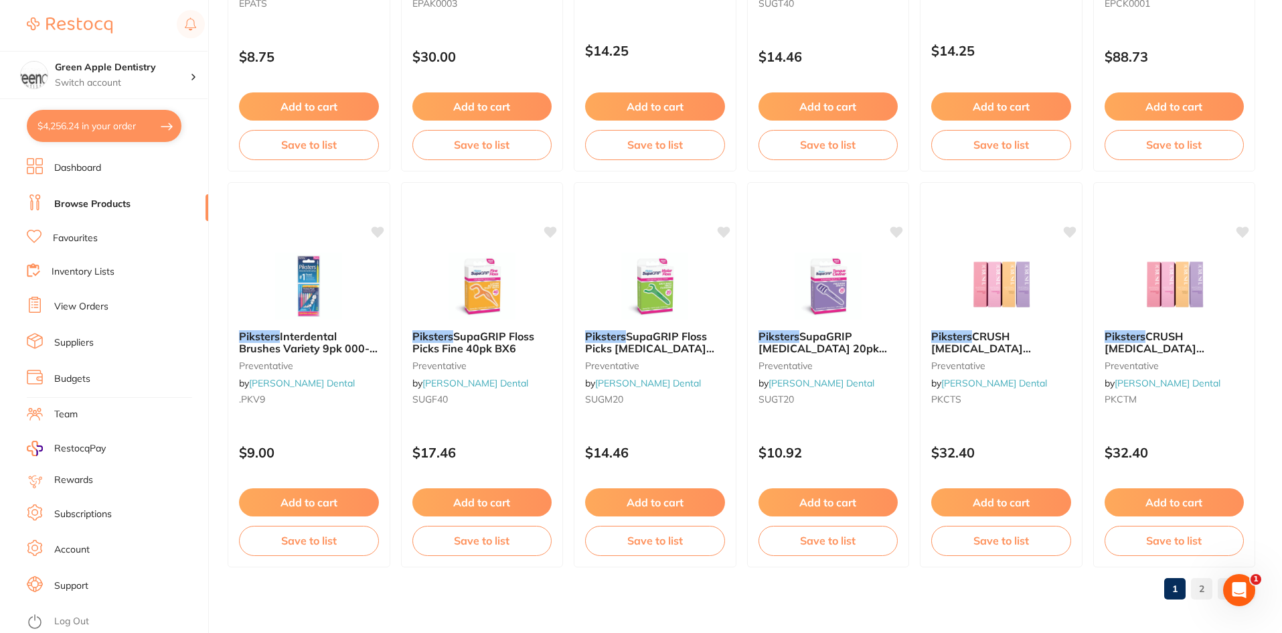
scroll to position [3175, 0]
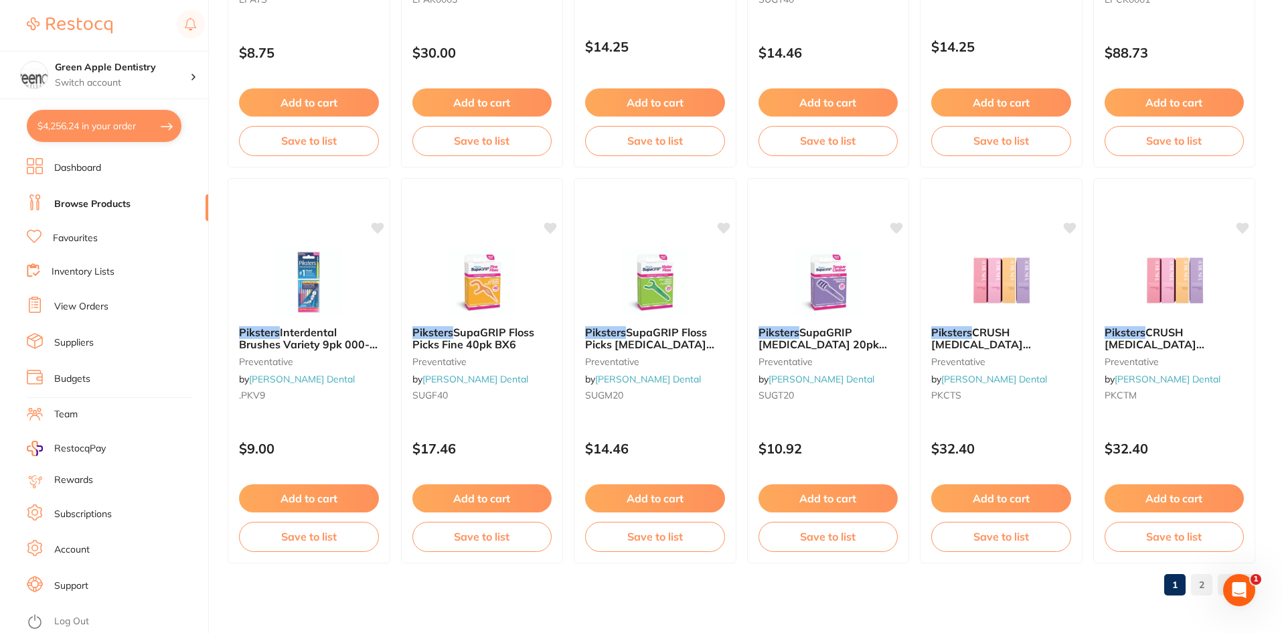
click at [1196, 576] on link "2" at bounding box center [1201, 584] width 21 height 27
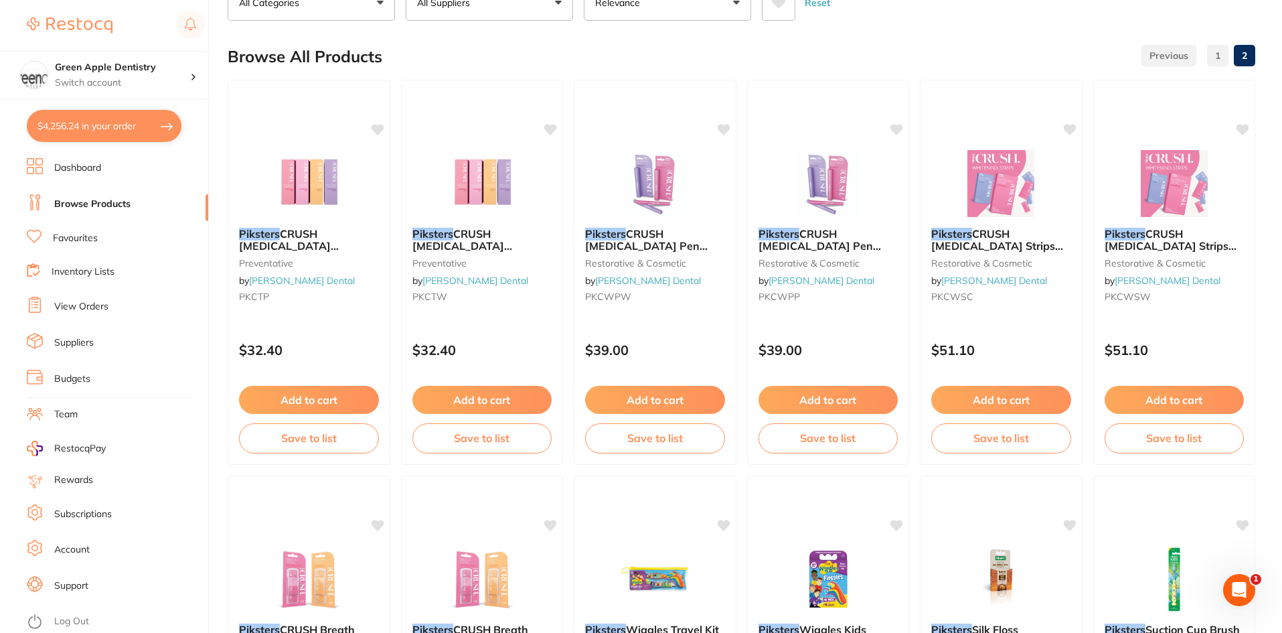
scroll to position [0, 0]
